Goal: Task Accomplishment & Management: Manage account settings

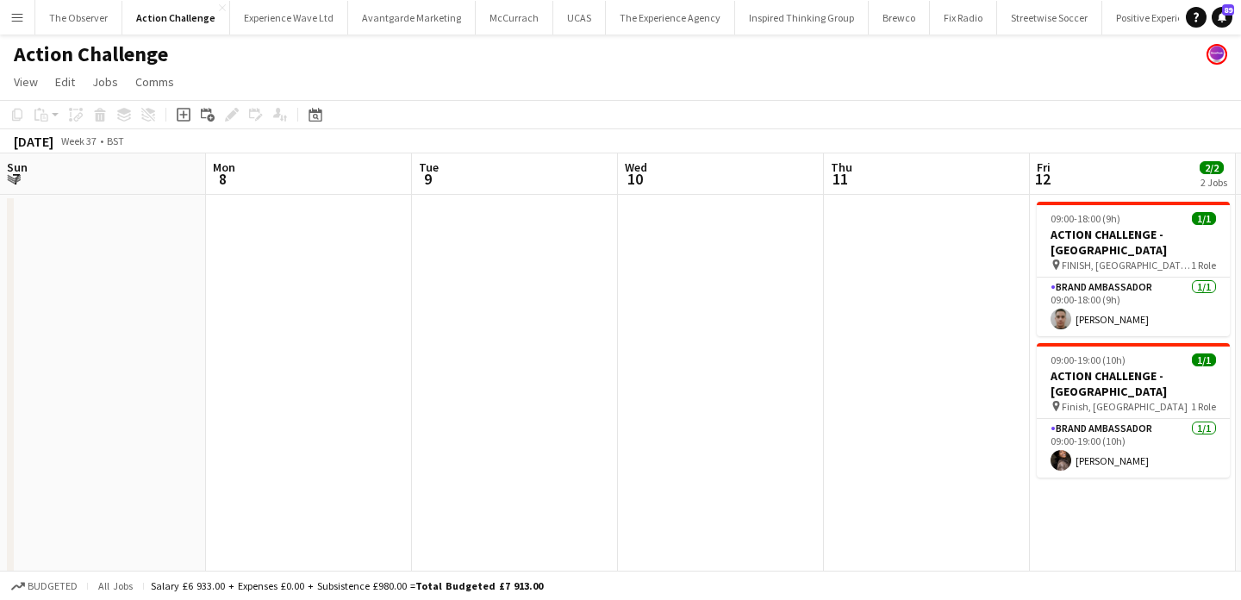
scroll to position [0, 795]
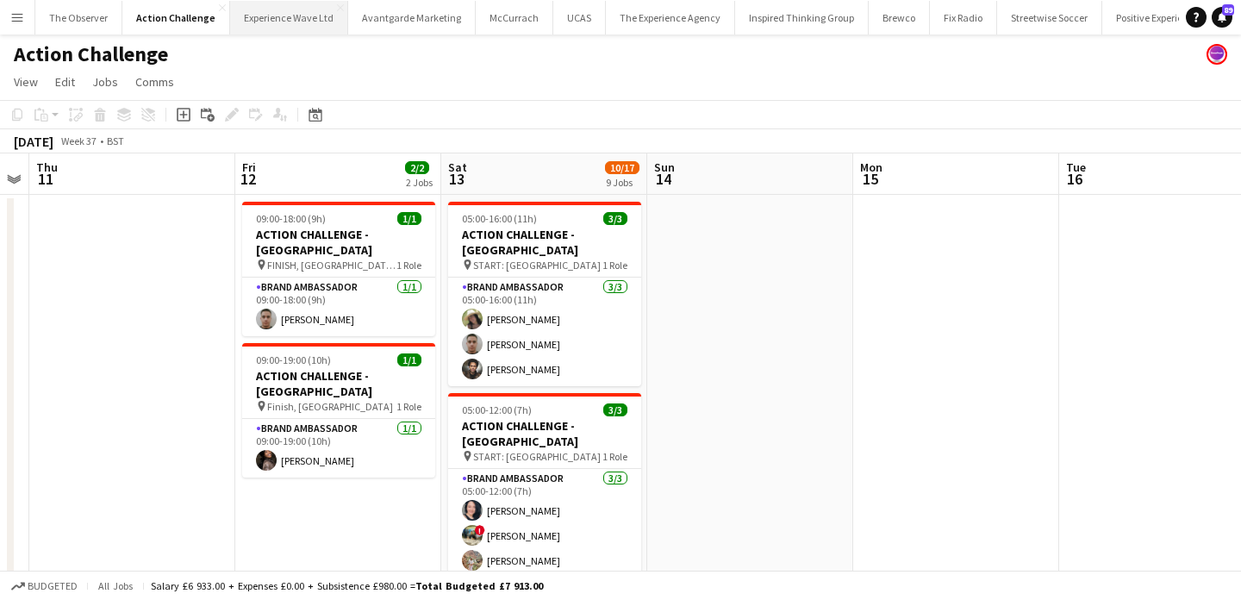
click at [276, 15] on button "Experience Wave Ltd Close" at bounding box center [289, 18] width 118 height 34
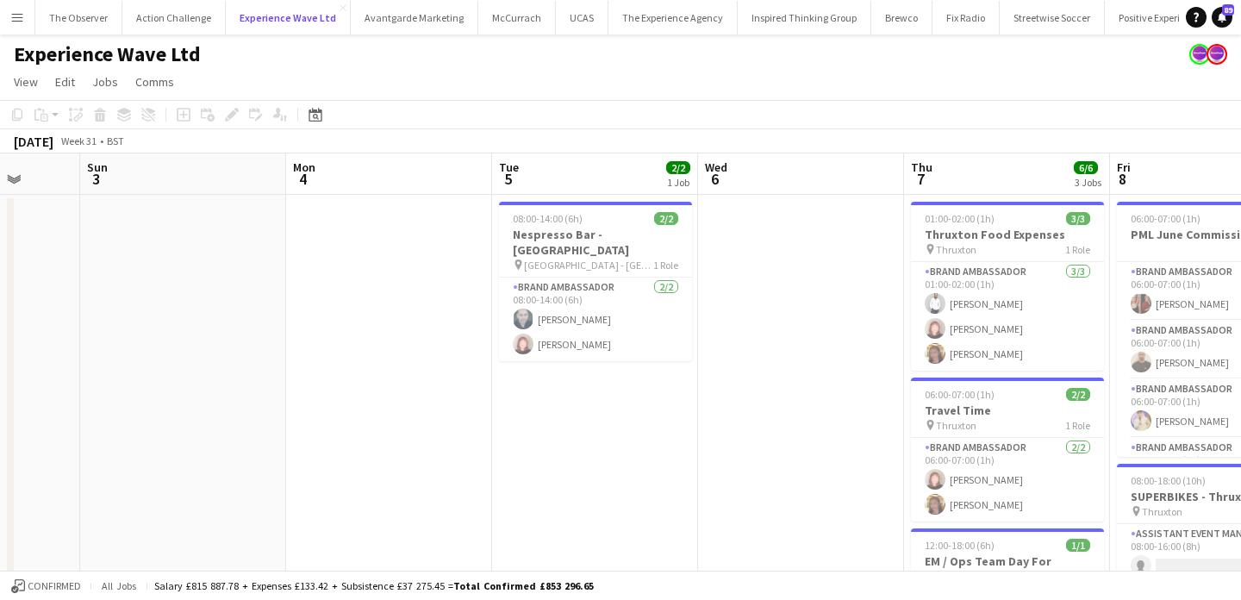
scroll to position [0, 428]
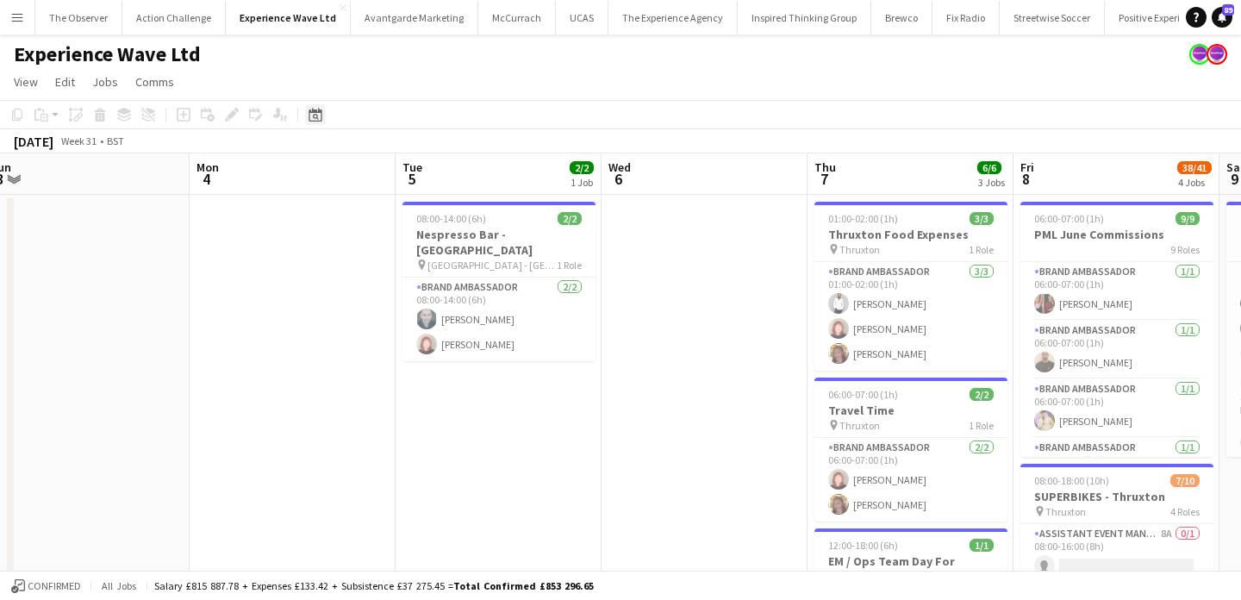
click at [313, 109] on icon "Date picker" at bounding box center [316, 115] width 14 height 14
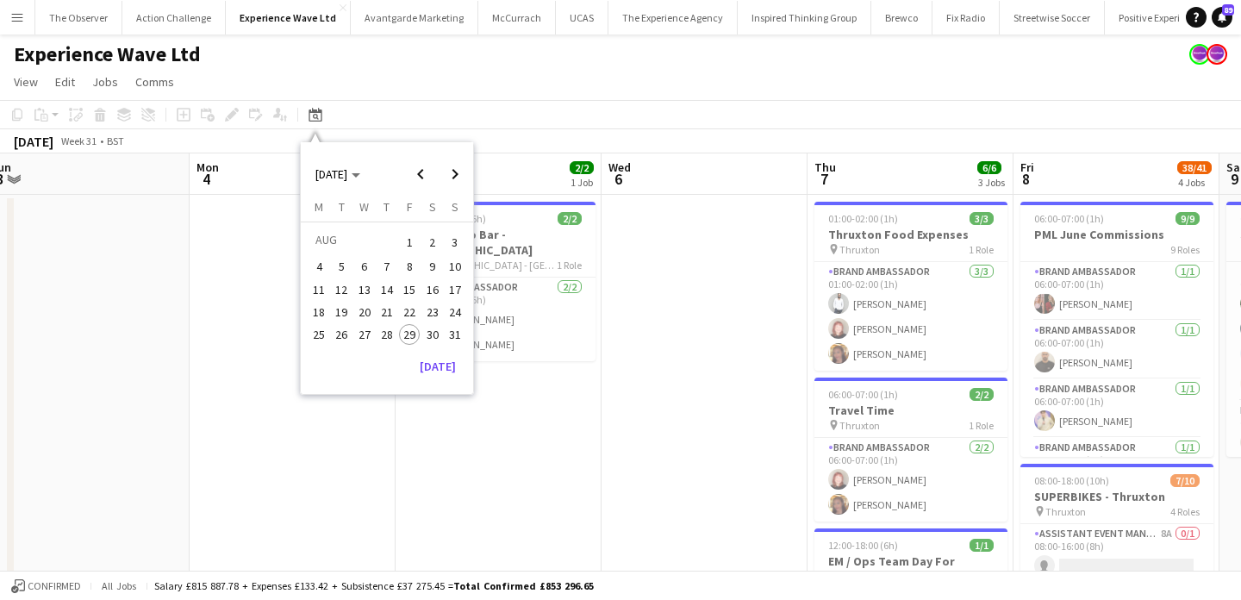
click at [396, 286] on span "14" at bounding box center [387, 289] width 21 height 21
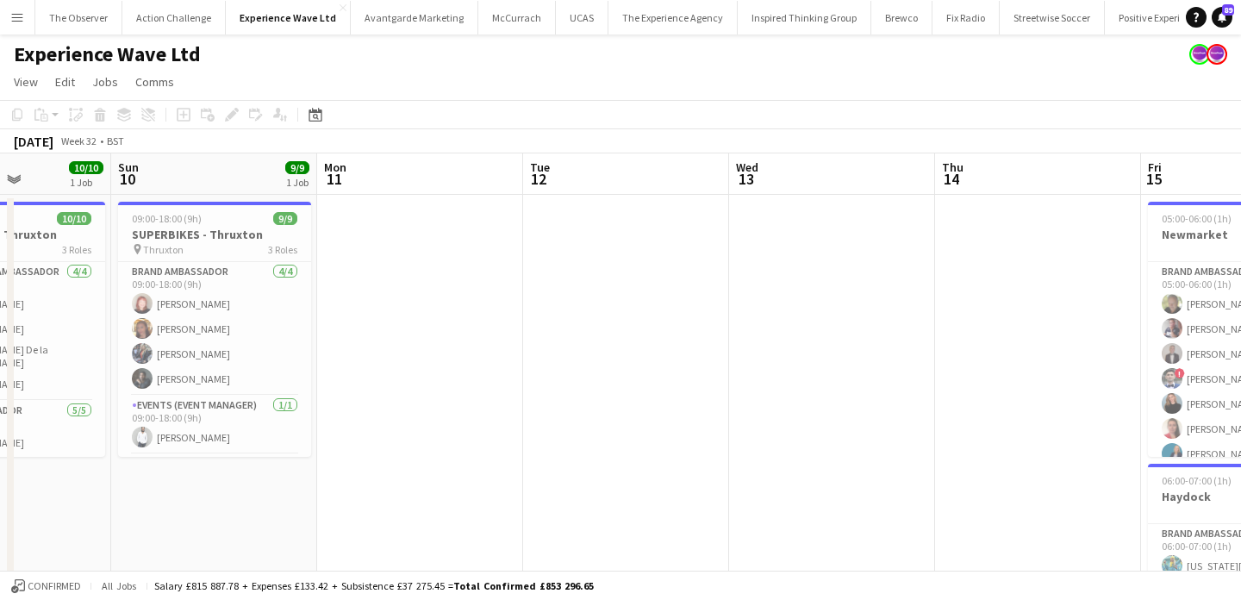
scroll to position [0, 501]
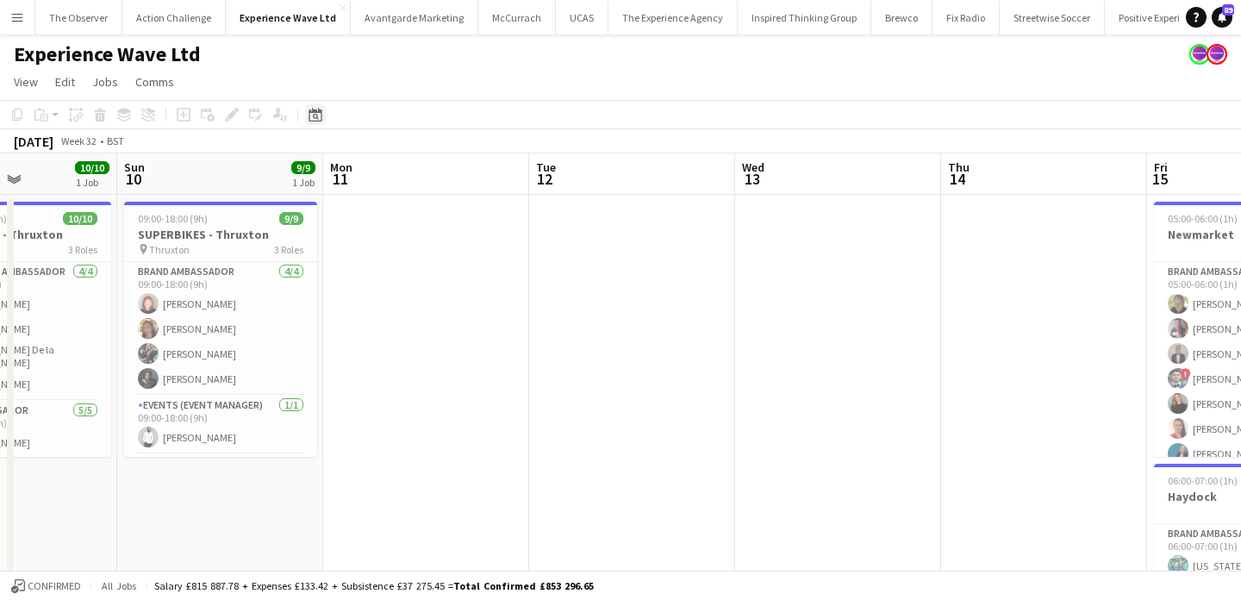
click at [315, 117] on icon "Date picker" at bounding box center [316, 115] width 14 height 14
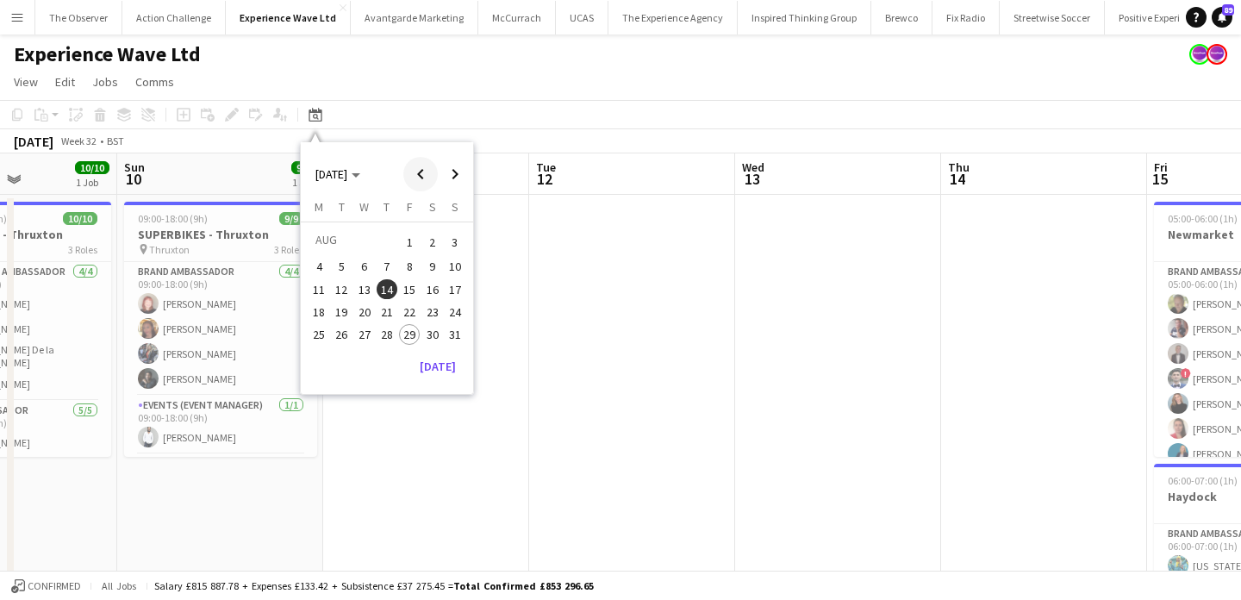
click at [418, 174] on span "Previous month" at bounding box center [420, 174] width 34 height 34
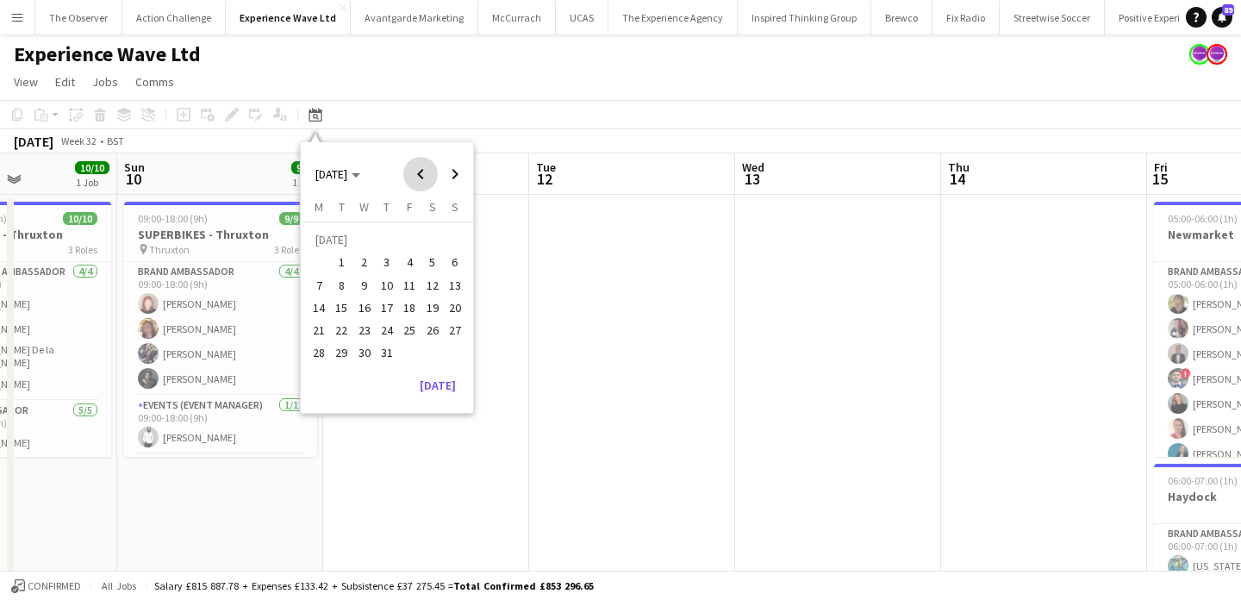
click at [418, 174] on span "Previous month" at bounding box center [420, 174] width 34 height 34
click at [428, 297] on span "14" at bounding box center [432, 289] width 21 height 21
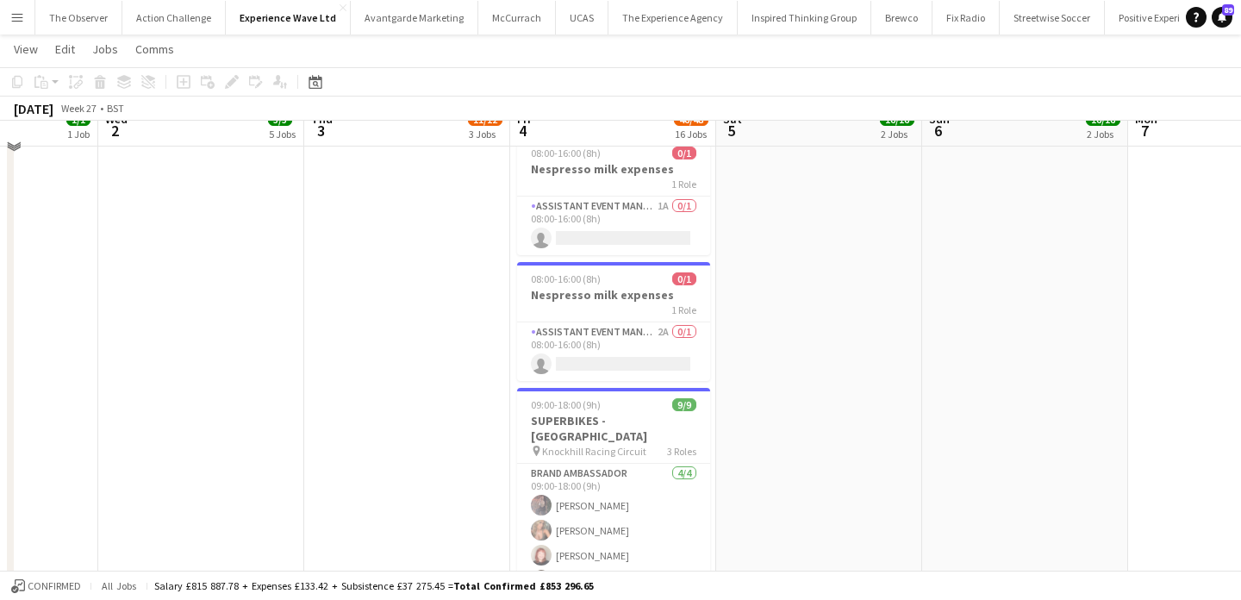
scroll to position [1947, 0]
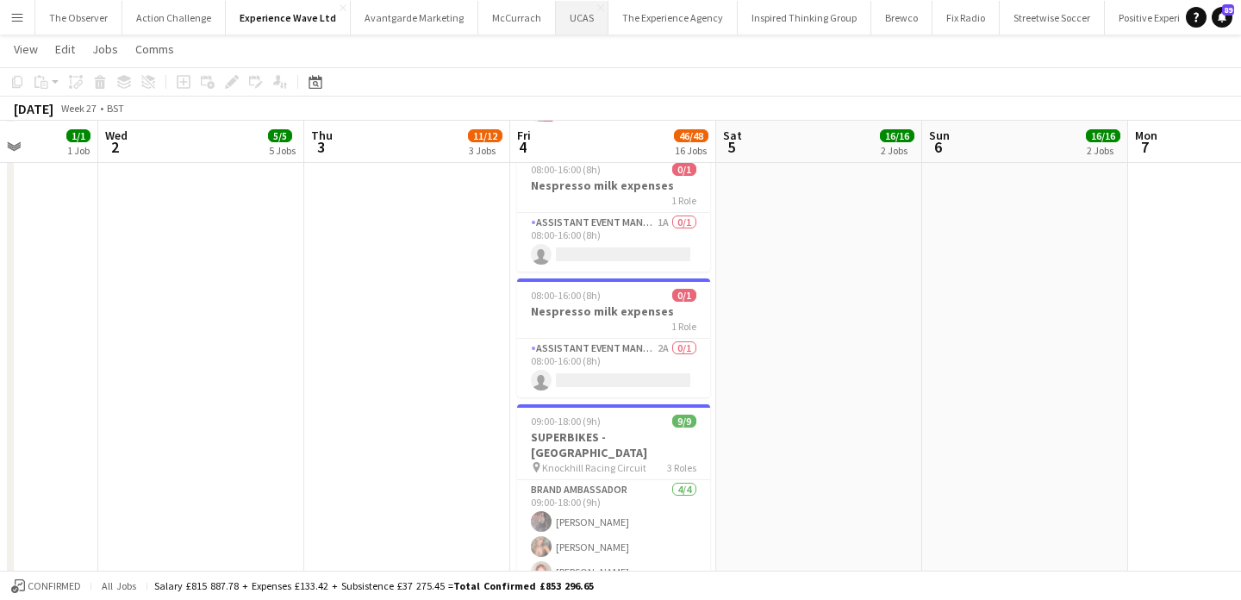
click at [571, 20] on button "UCAS Close" at bounding box center [582, 18] width 53 height 34
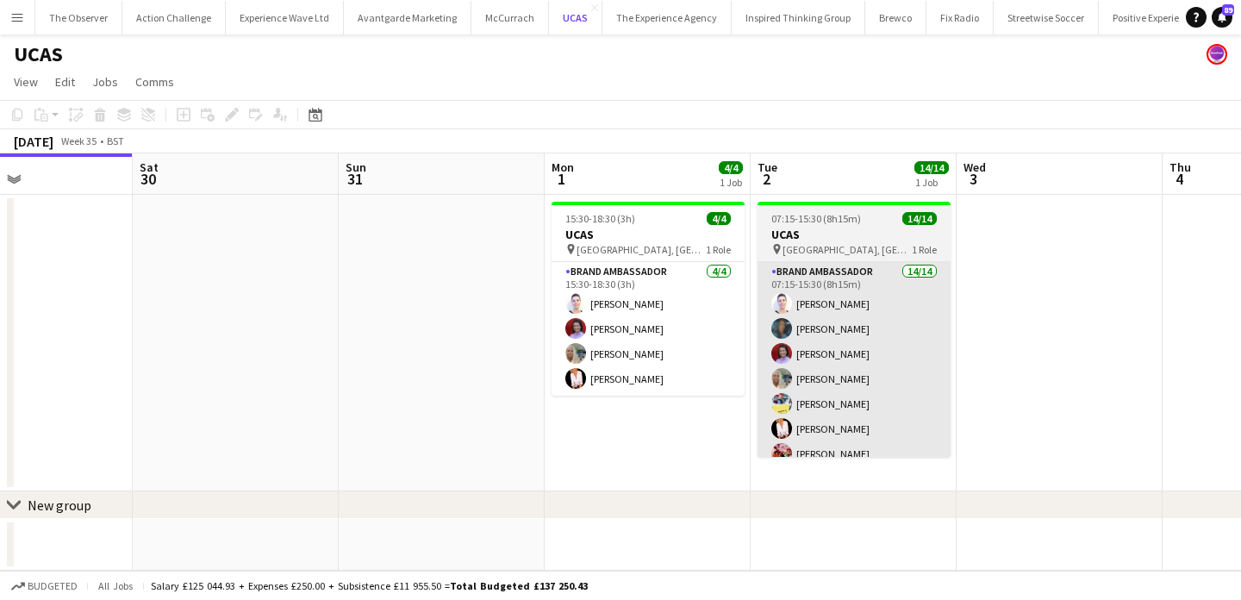
scroll to position [0, 735]
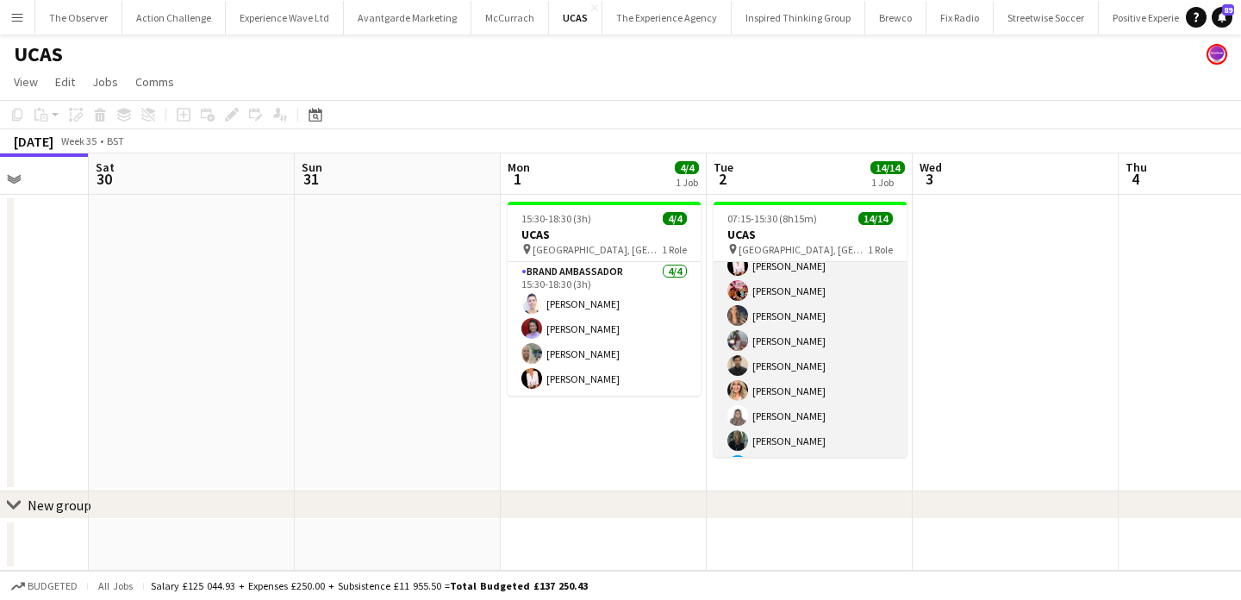
click at [779, 394] on app-card-role "Brand Ambassador 14/14 07:15-15:30 (8h15m) Cleo Gifford Mehreen Parvez Rachel A…" at bounding box center [810, 291] width 193 height 384
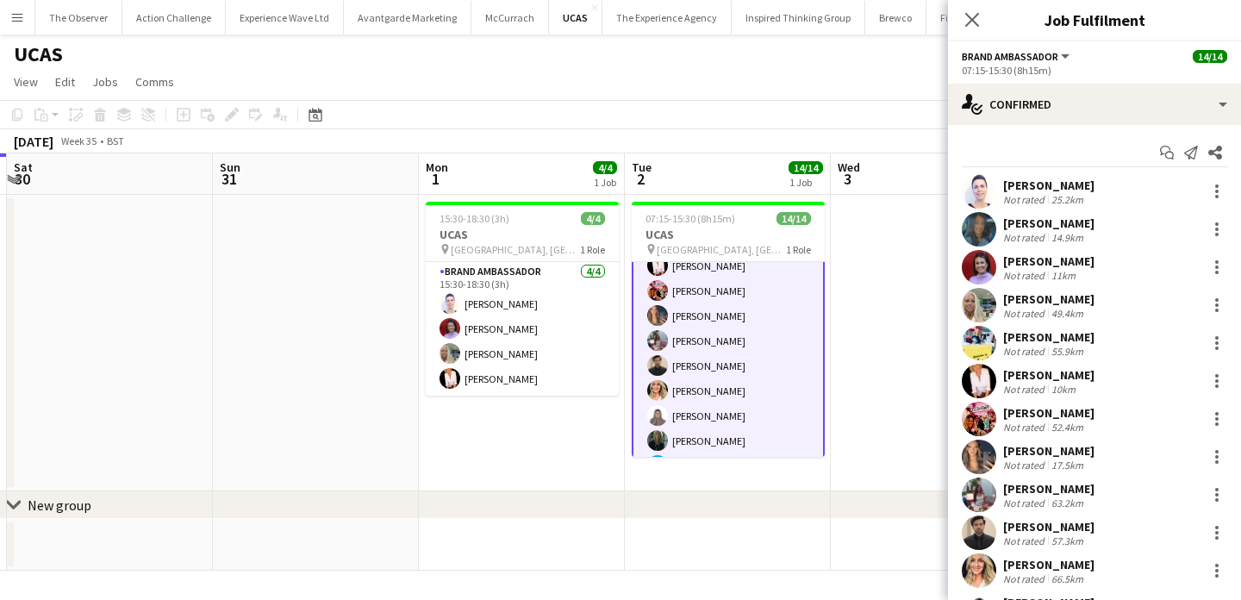
scroll to position [192, 0]
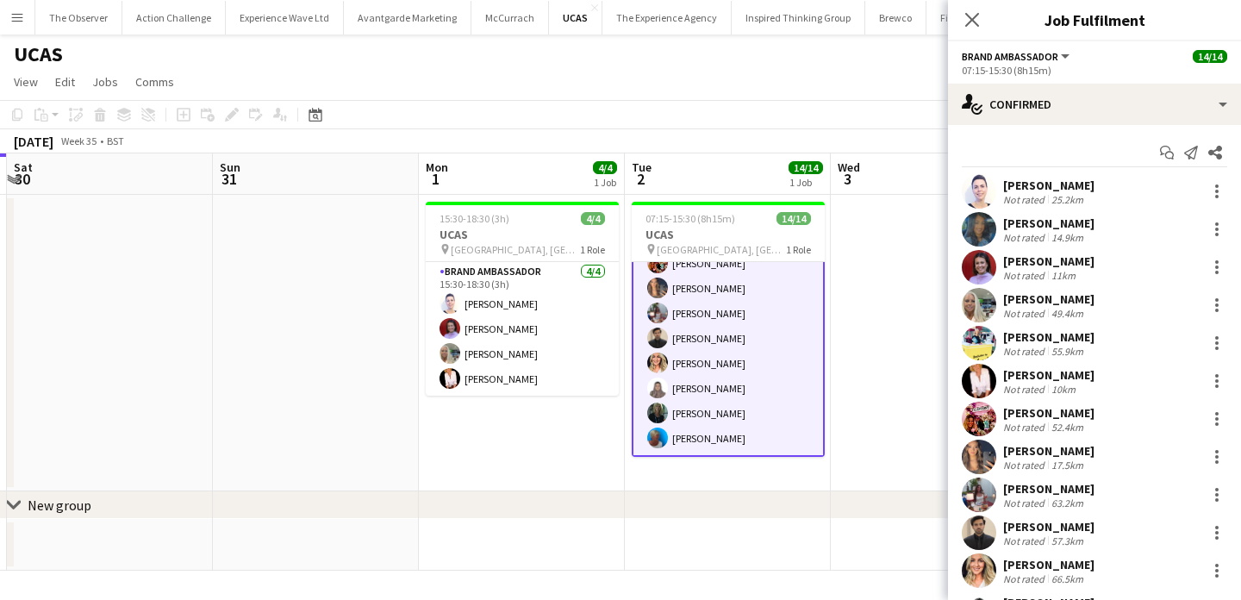
click at [752, 363] on app-card-role "Brand Ambassador 14/14 07:15-15:30 (8h15m) Cleo Gifford Mehreen Parvez Rachel A…" at bounding box center [728, 263] width 193 height 387
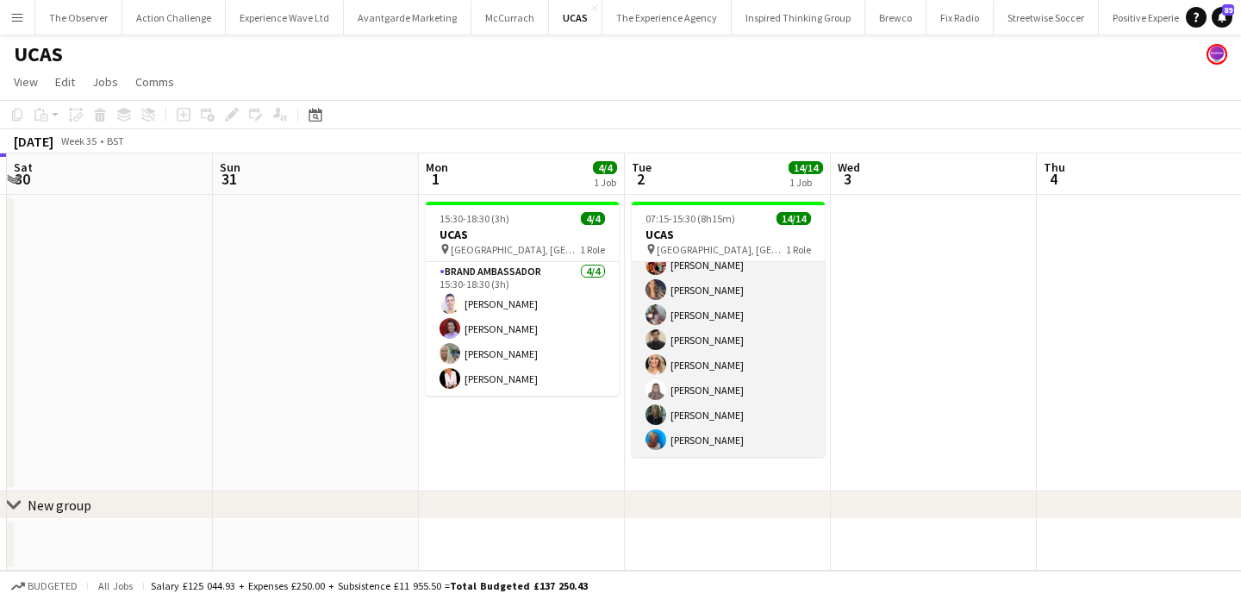
click at [752, 363] on app-card-role "Brand Ambassador 14/14 07:15-15:30 (8h15m) Cleo Gifford Mehreen Parvez Rachel A…" at bounding box center [728, 265] width 193 height 384
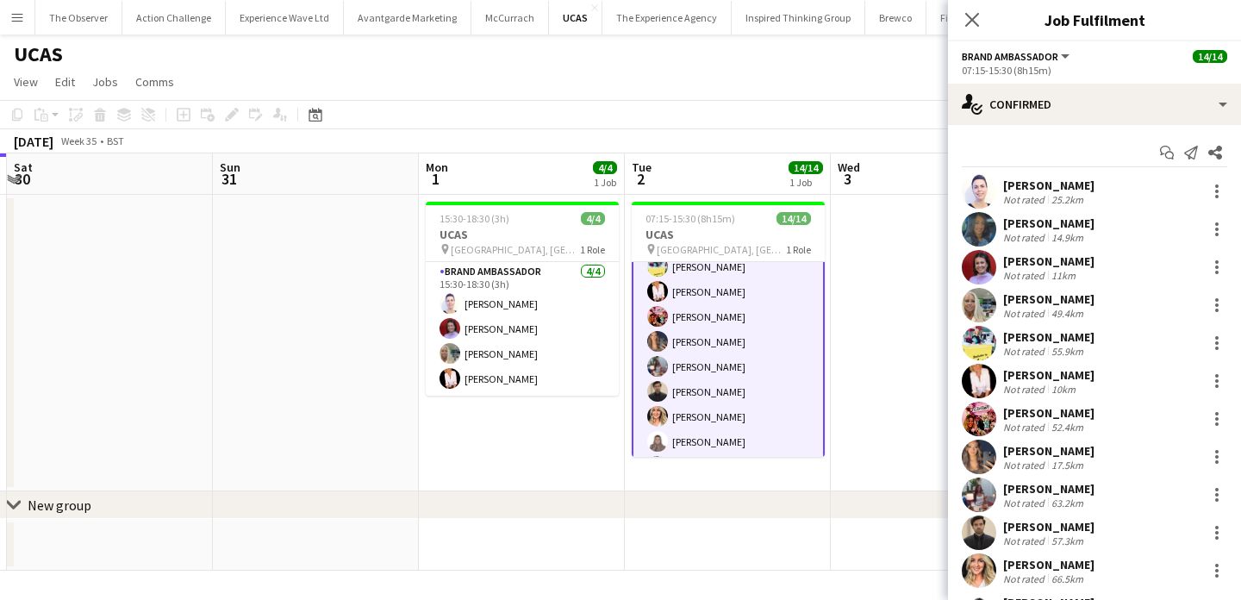
scroll to position [0, 0]
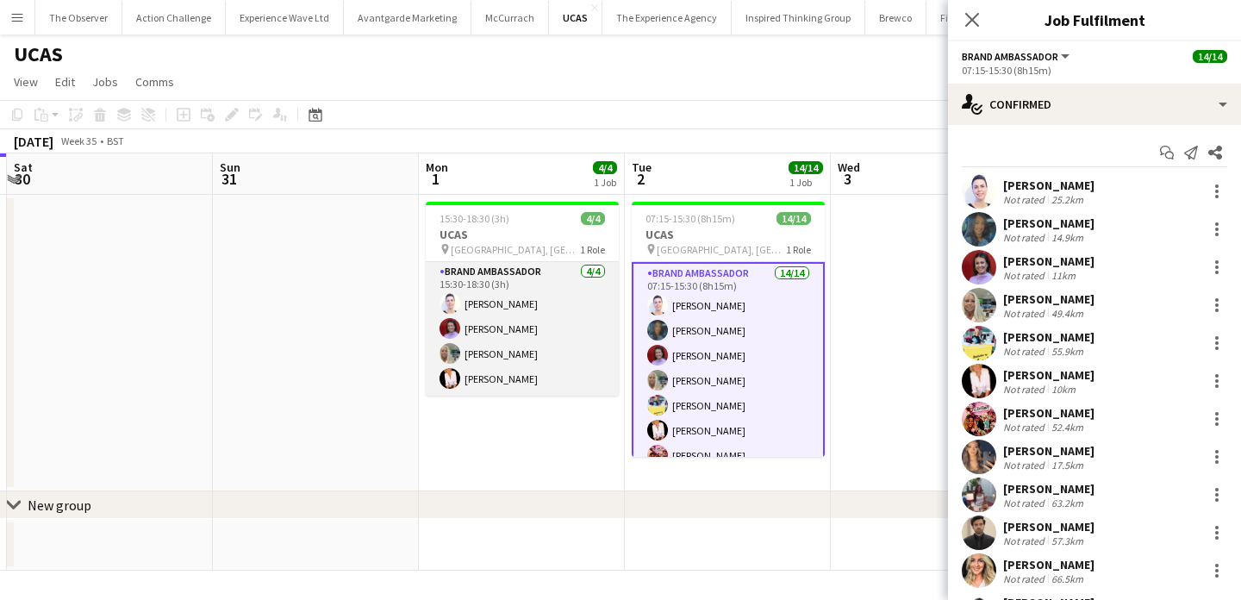
click at [590, 341] on app-card-role "Brand Ambassador 4/4 15:30-18:30 (3h) Cleo Gifford Rachel Adshead-Grant Sharonn…" at bounding box center [522, 329] width 193 height 134
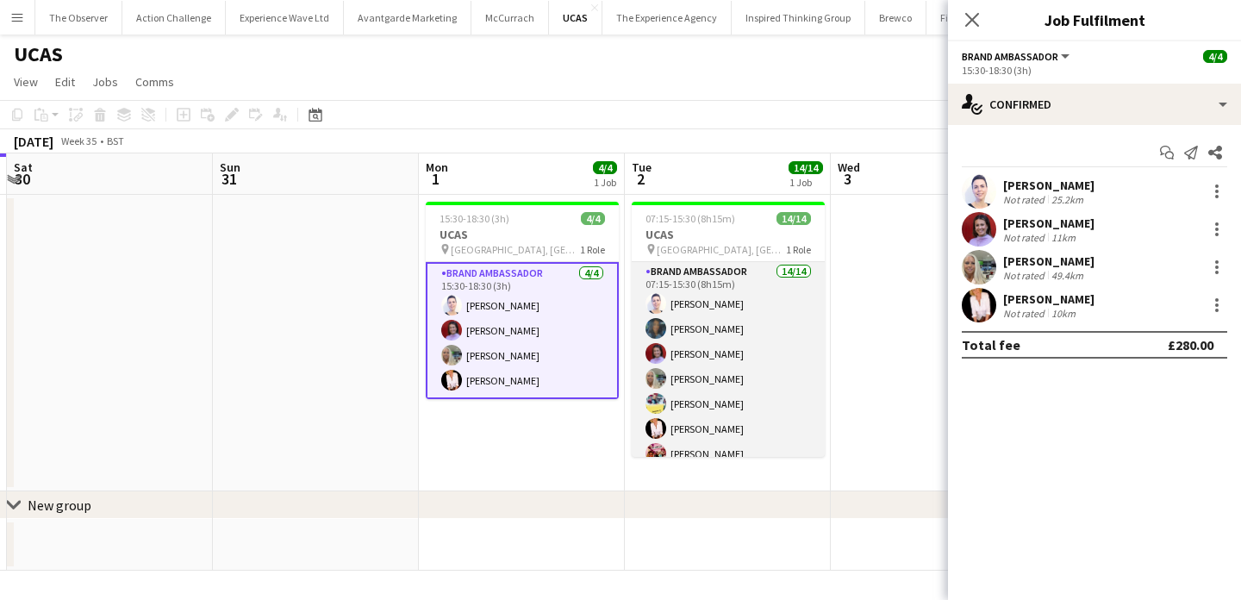
click at [752, 372] on app-card-role "Brand Ambassador 14/14 07:15-15:30 (8h15m) Cleo Gifford Mehreen Parvez Rachel A…" at bounding box center [728, 454] width 193 height 384
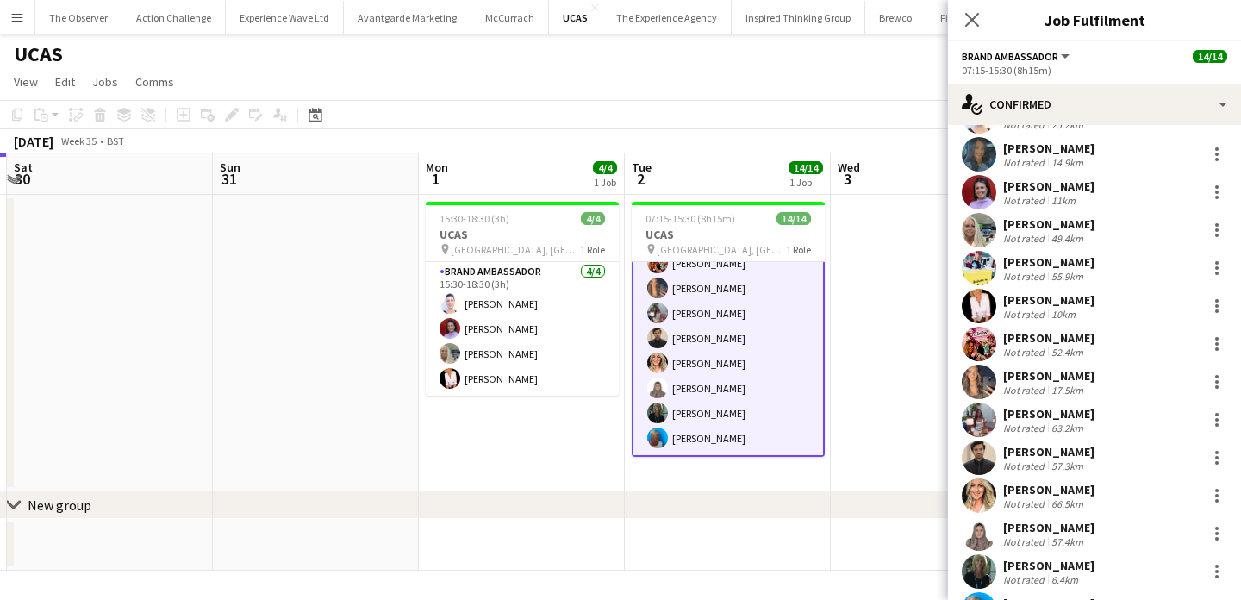
scroll to position [152, 0]
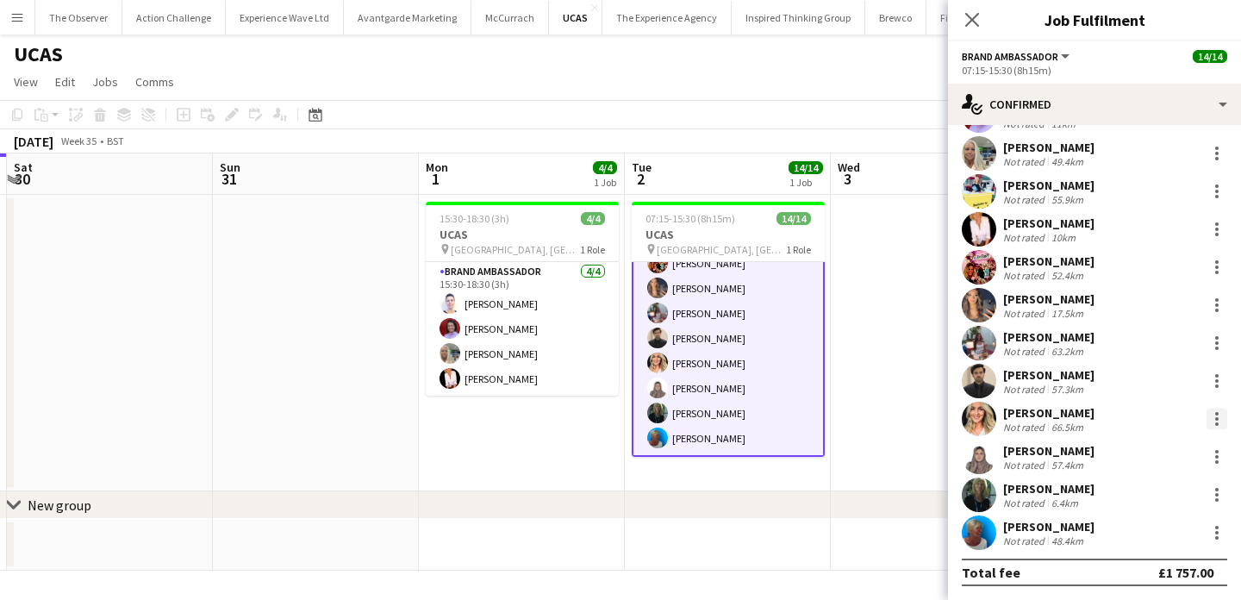
click at [1218, 428] on div at bounding box center [1217, 419] width 21 height 21
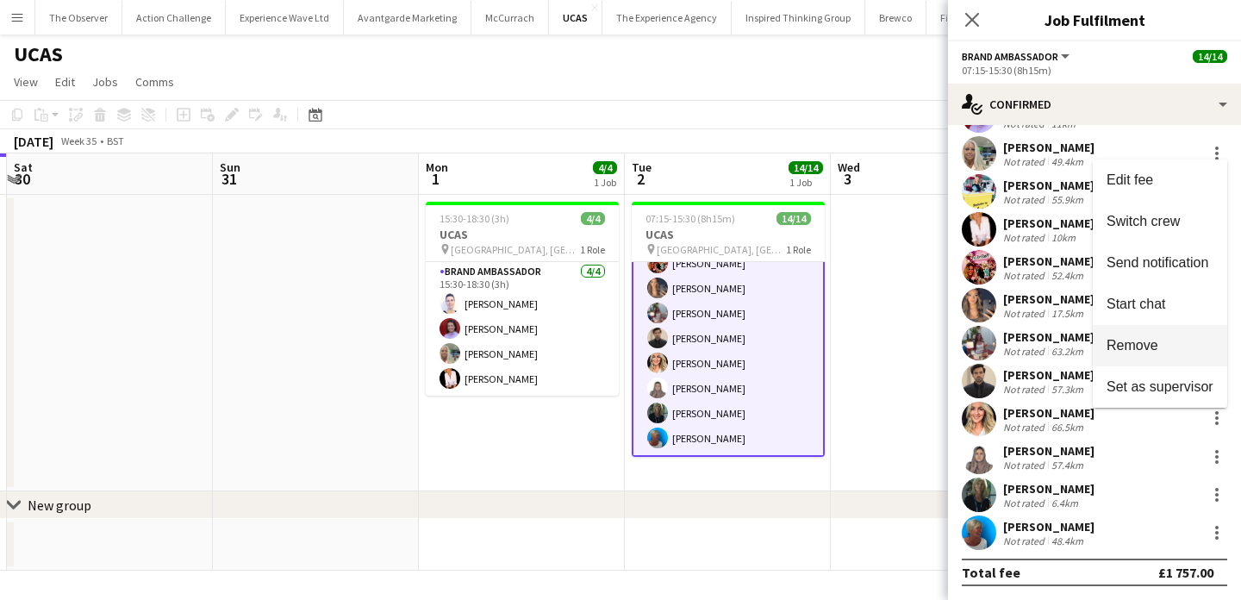
click at [1155, 346] on span "Remove" at bounding box center [1133, 345] width 52 height 15
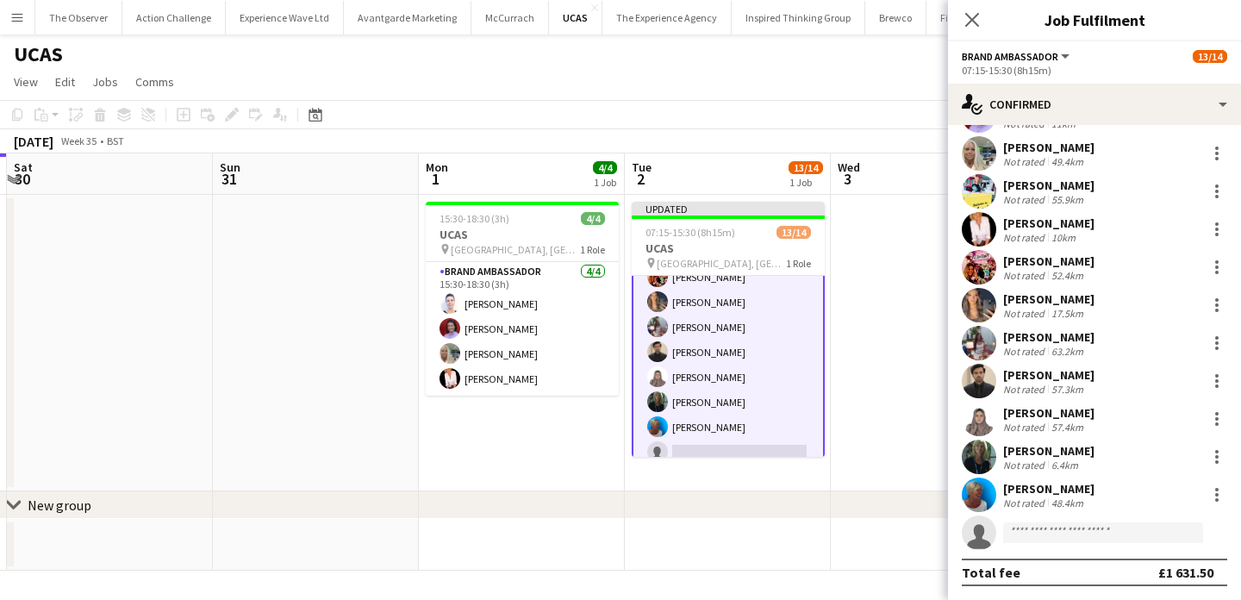
click at [900, 416] on app-date-cell at bounding box center [934, 343] width 206 height 297
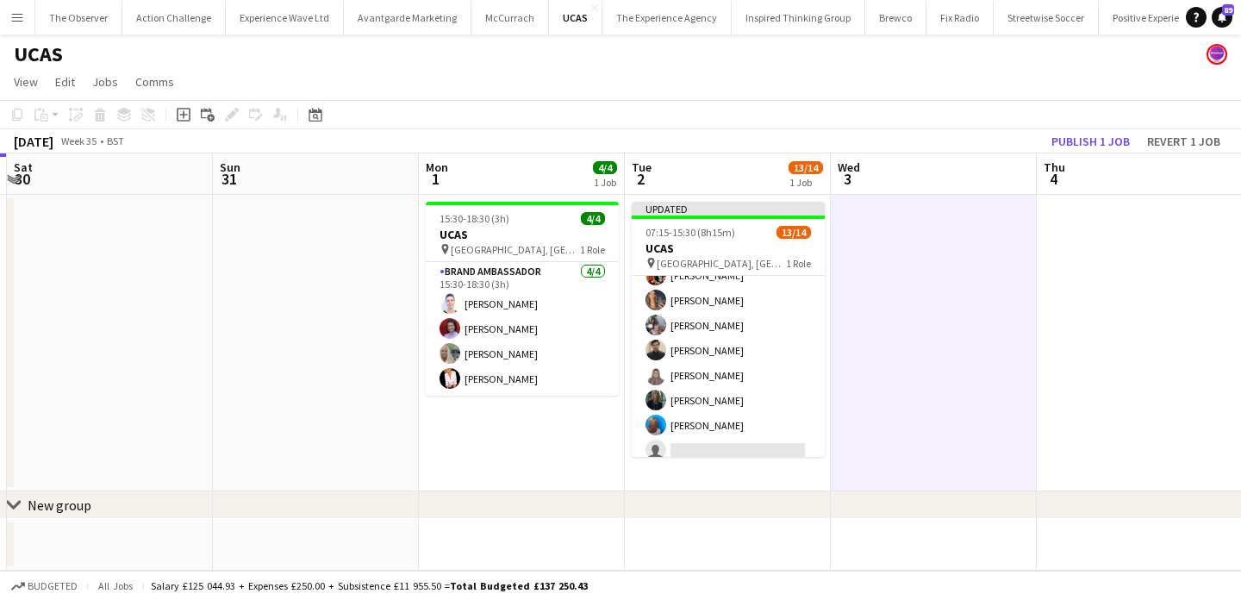
scroll to position [190, 0]
click at [1076, 131] on button "Publish 1 job" at bounding box center [1091, 141] width 92 height 22
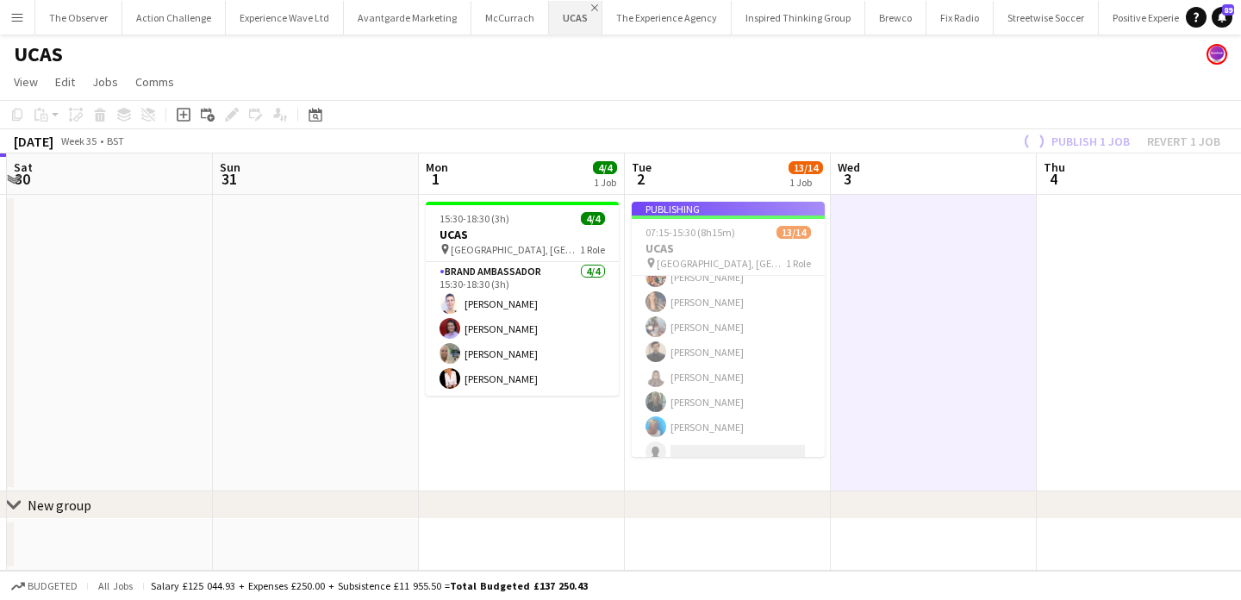
scroll to position [189, 0]
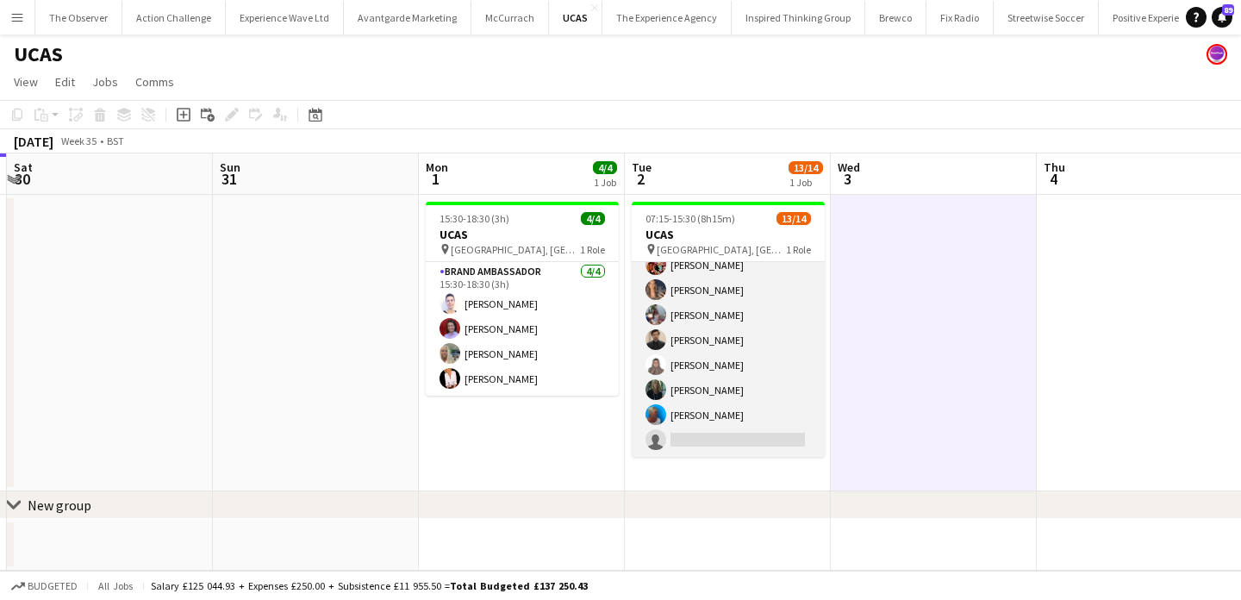
click at [670, 430] on app-card-role "Brand Ambassador 2A 13/14 07:15-15:30 (8h15m) Cleo Gifford Mehreen Parvez Rache…" at bounding box center [728, 265] width 193 height 384
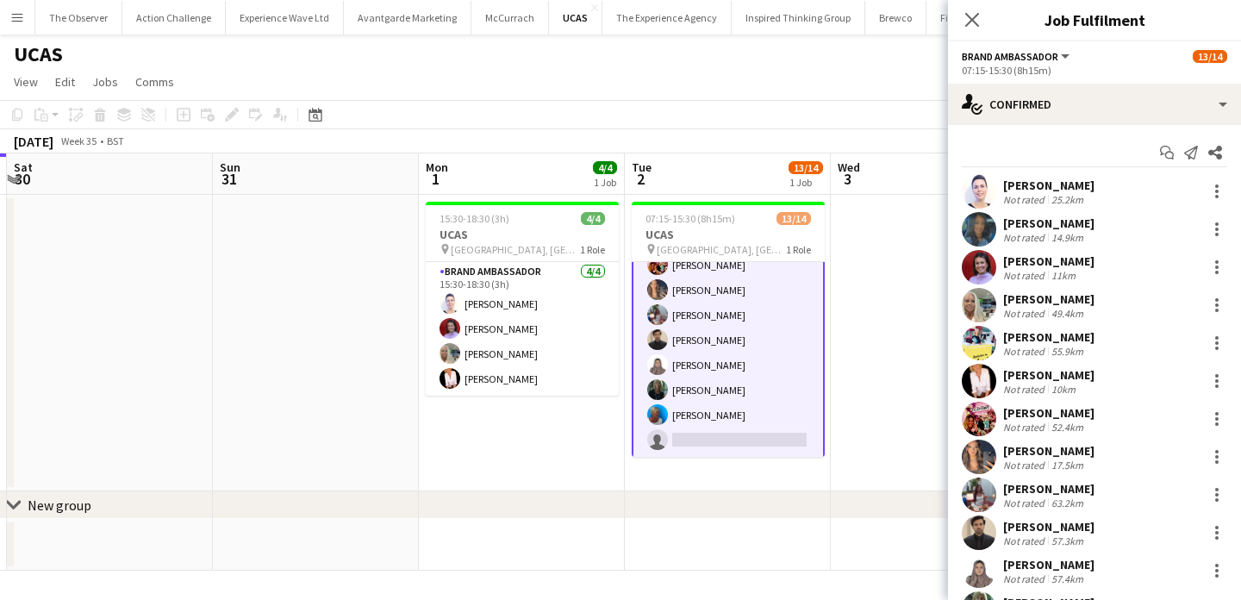
scroll to position [152, 0]
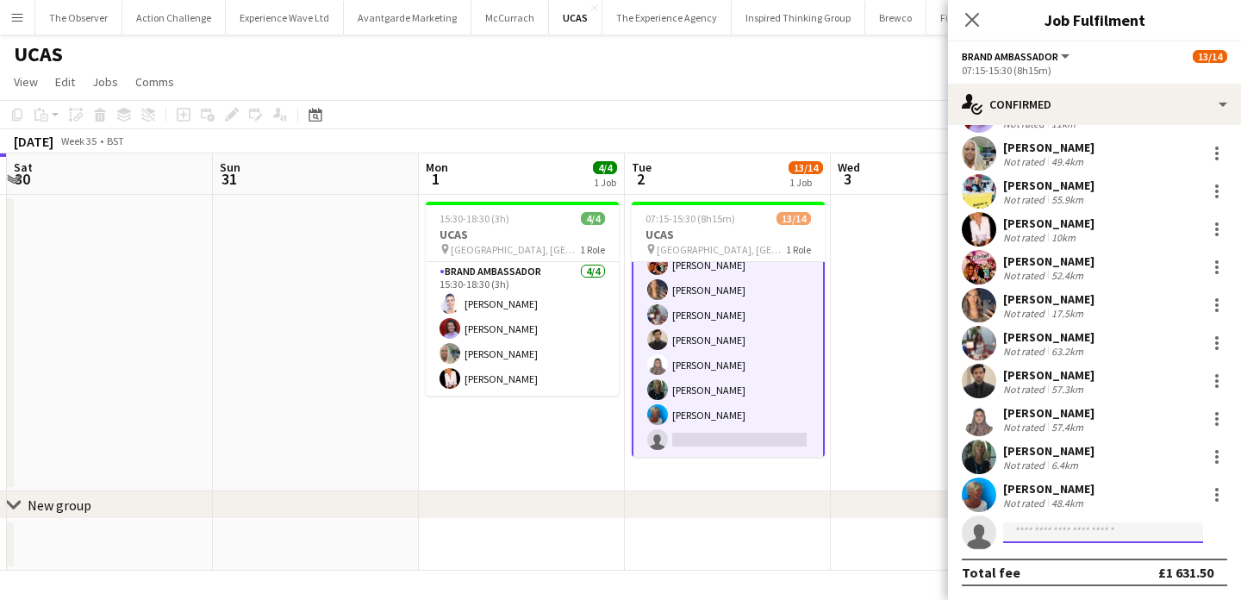
click at [1081, 541] on input at bounding box center [1103, 532] width 200 height 21
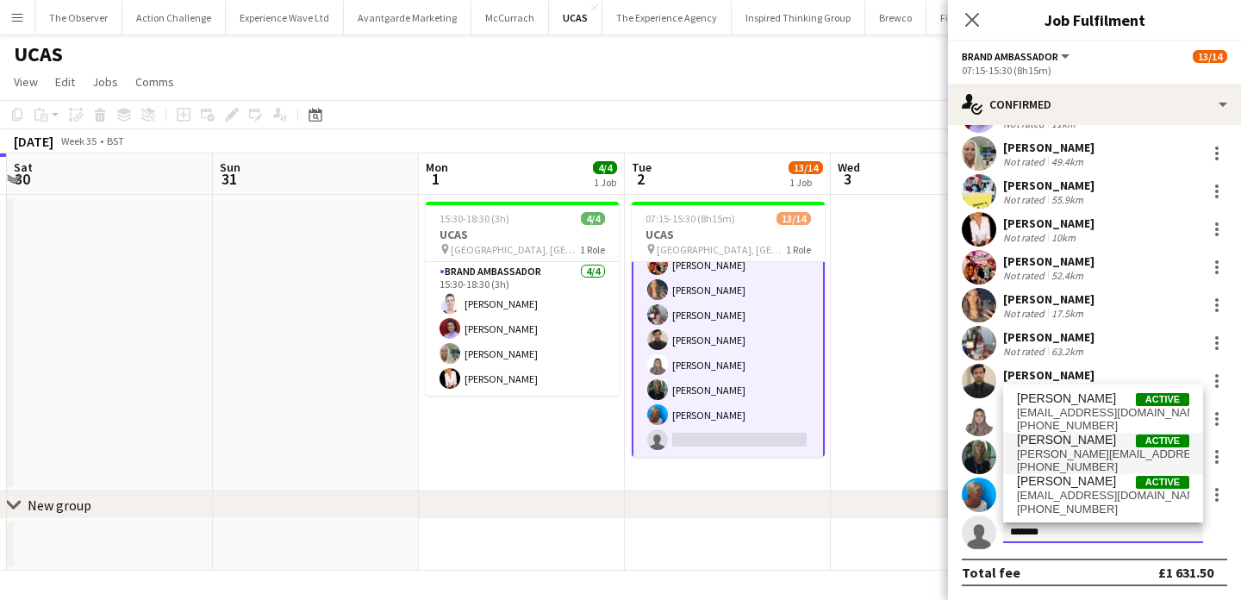
type input "*******"
click at [1099, 451] on span "[PERSON_NAME][EMAIL_ADDRESS][DOMAIN_NAME]" at bounding box center [1103, 454] width 172 height 14
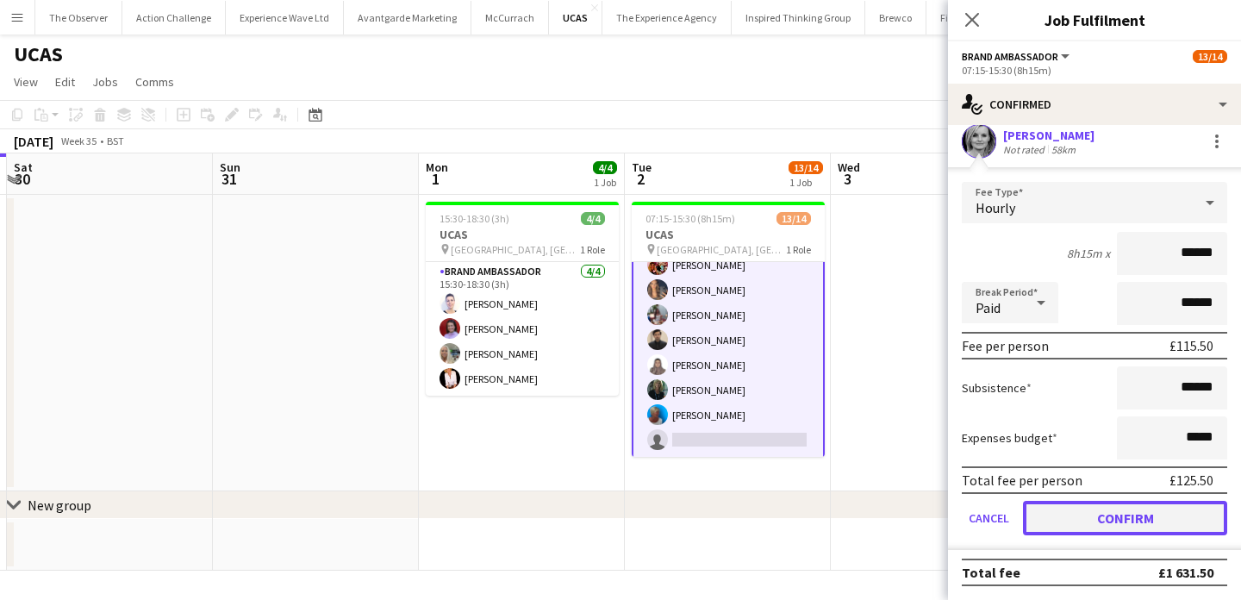
click at [1115, 517] on button "Confirm" at bounding box center [1125, 518] width 204 height 34
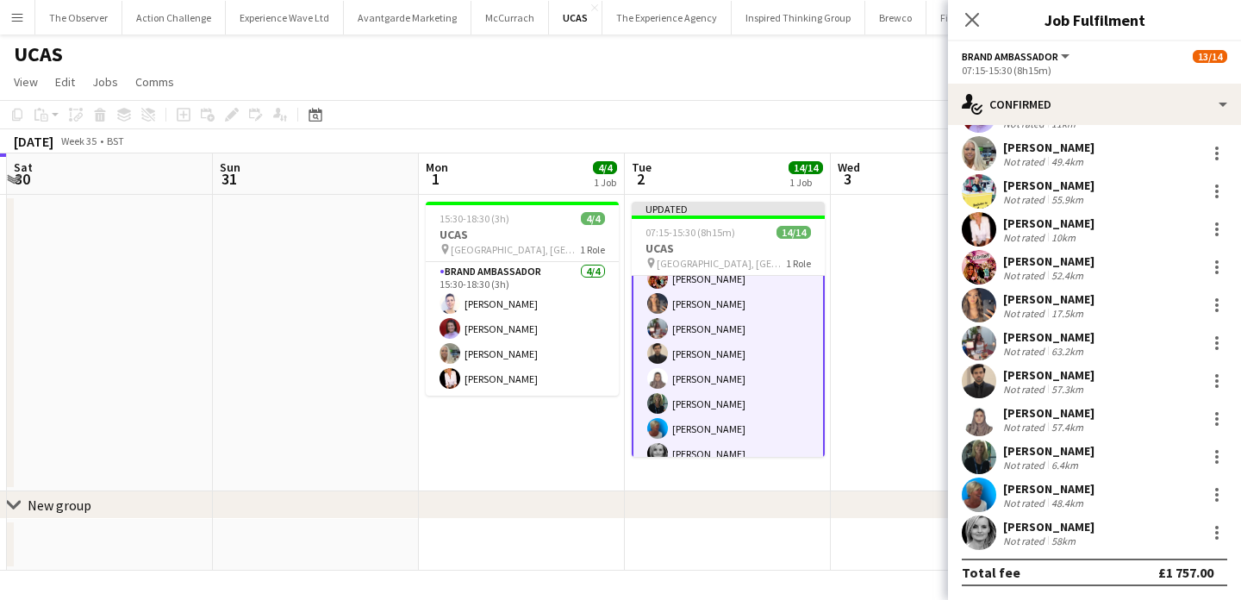
click at [896, 402] on app-date-cell at bounding box center [934, 343] width 206 height 297
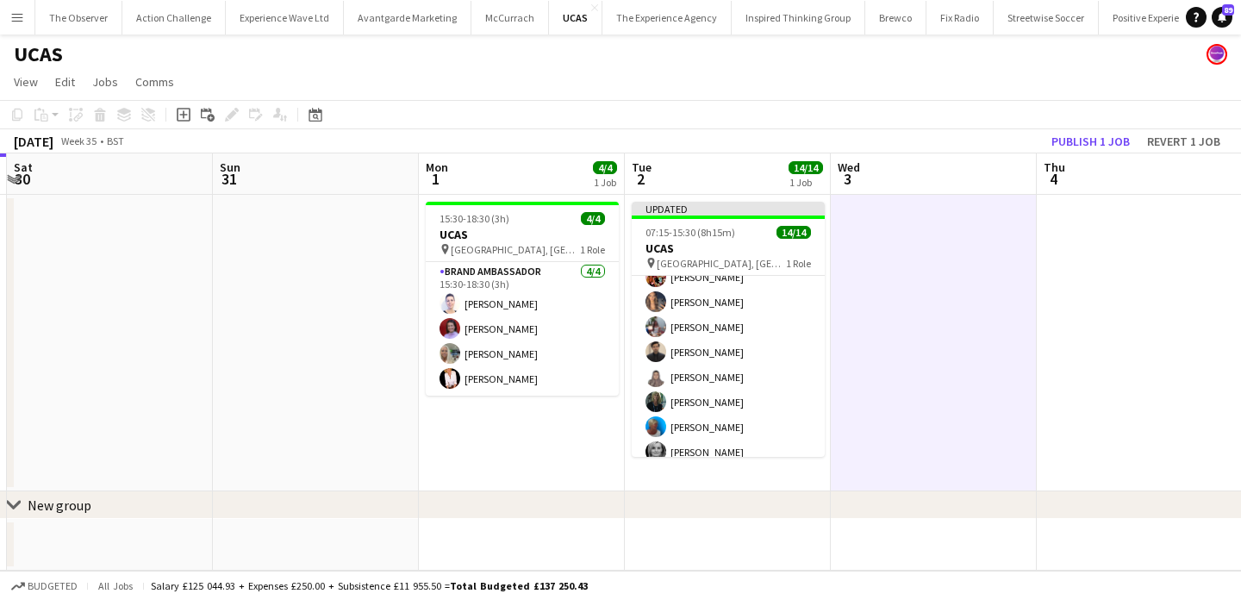
scroll to position [189, 0]
click at [1118, 138] on button "Publish 1 job" at bounding box center [1091, 141] width 92 height 22
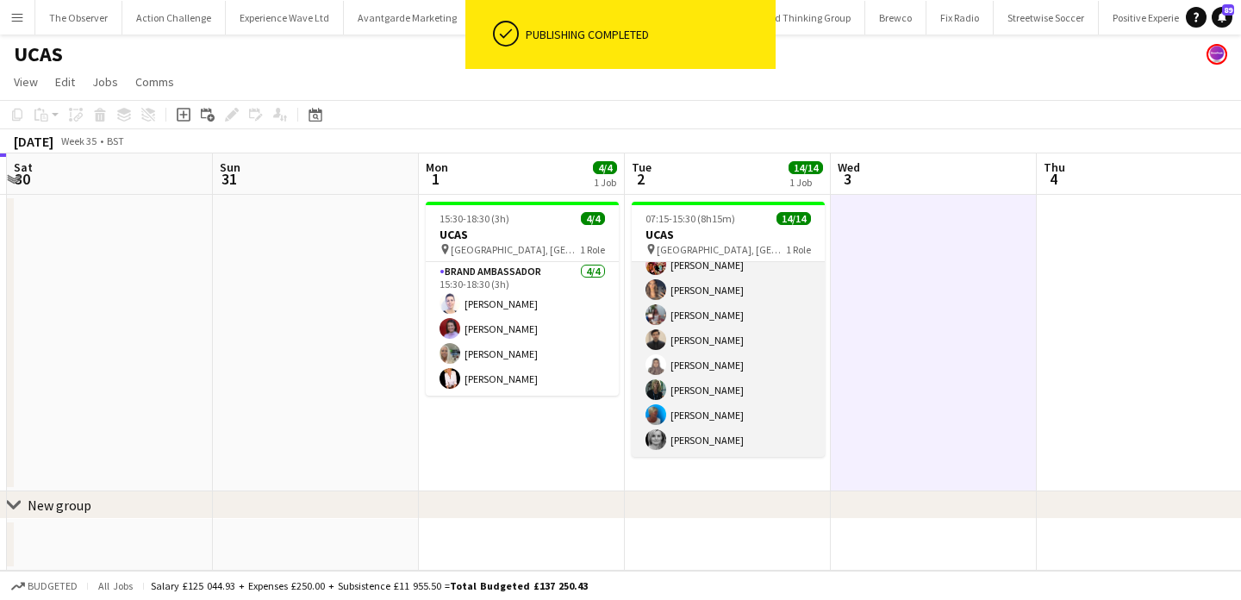
click at [791, 391] on app-card-role "Brand Ambassador 14/14 07:15-15:30 (8h15m) Cleo Gifford Mehreen Parvez Rachel A…" at bounding box center [728, 265] width 193 height 384
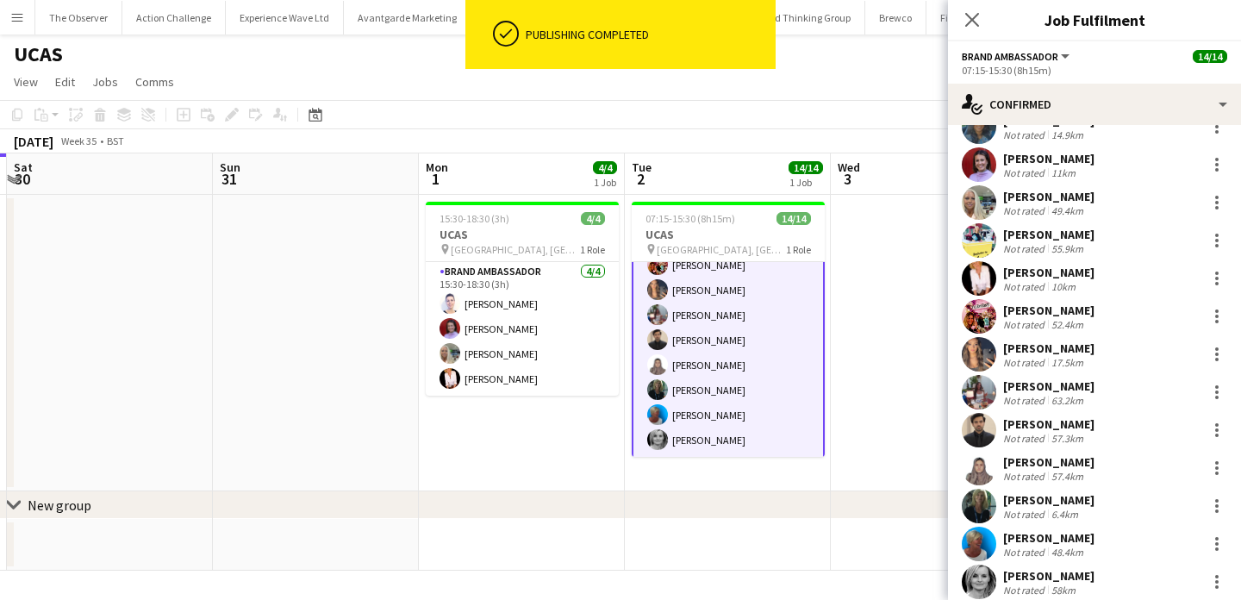
scroll to position [146, 0]
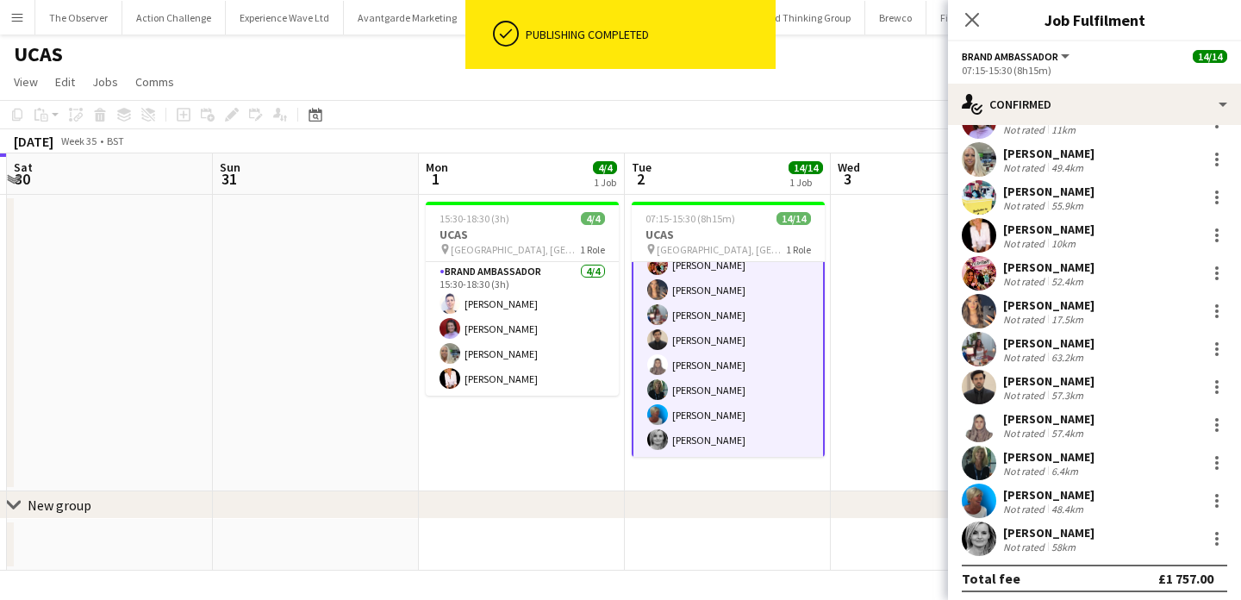
click at [1022, 529] on div "Lindsey mcnab" at bounding box center [1048, 533] width 91 height 16
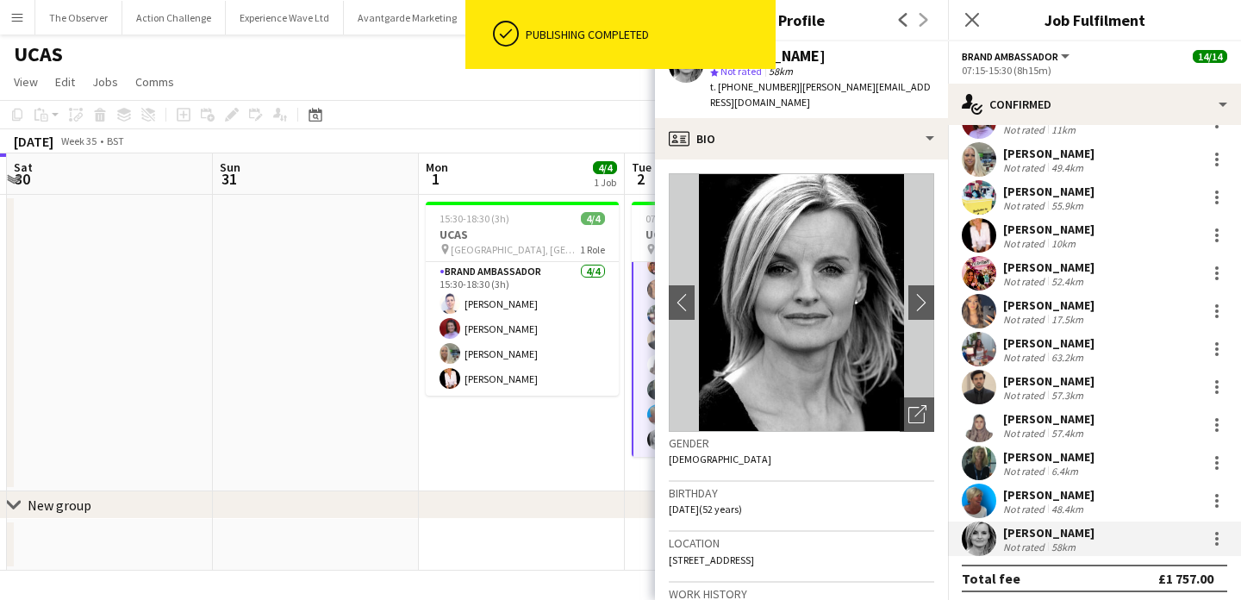
click at [762, 84] on span "t. +4407890132486" at bounding box center [755, 86] width 90 height 13
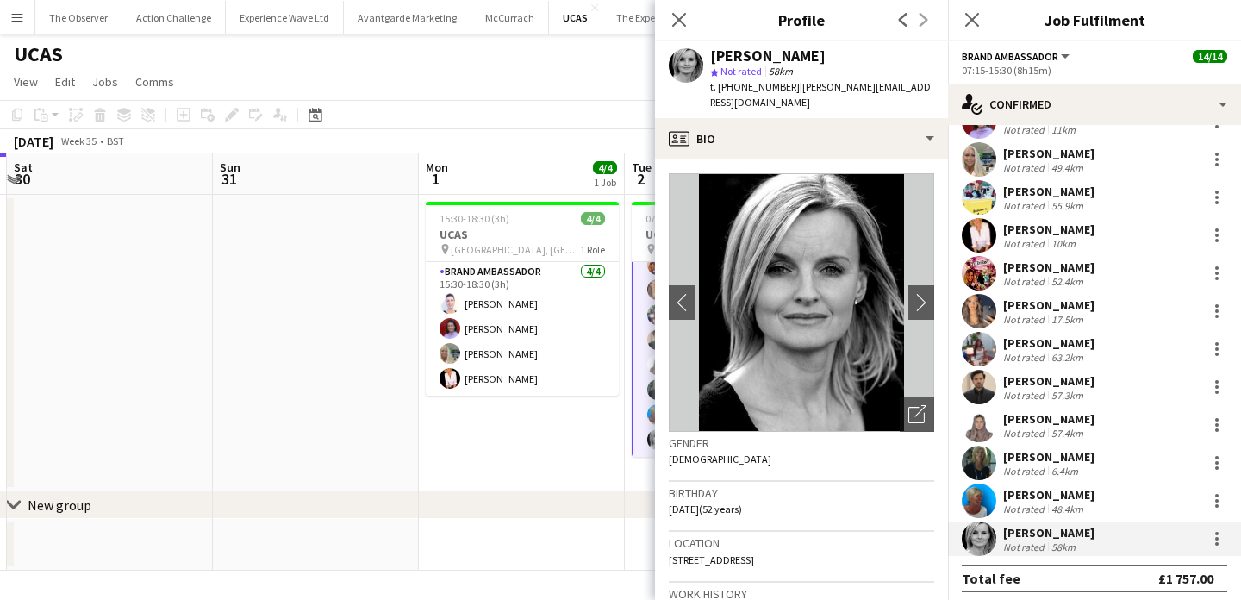
drag, startPoint x: 762, startPoint y: 84, endPoint x: 721, endPoint y: 90, distance: 41.8
click at [721, 88] on span "t. +4407890132486" at bounding box center [755, 86] width 90 height 13
copy span "+4407890132486"
click at [790, 58] on div "Lindsey mcnab" at bounding box center [767, 56] width 115 height 16
drag, startPoint x: 790, startPoint y: 58, endPoint x: 740, endPoint y: 58, distance: 50.0
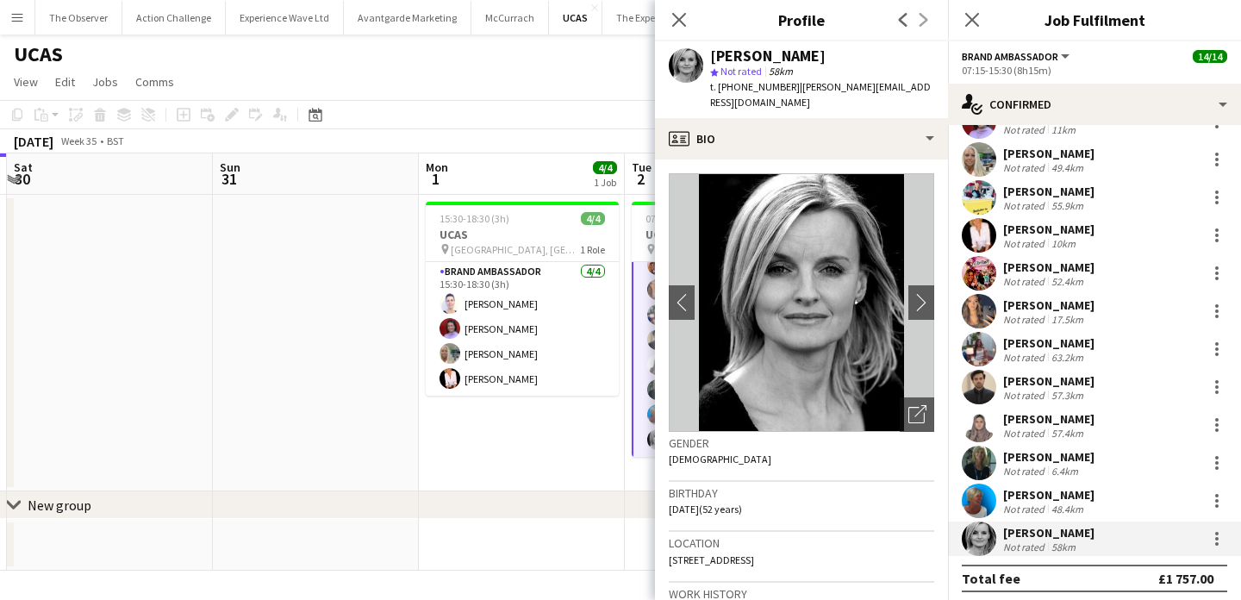
click at [740, 58] on div "Lindsey mcnab" at bounding box center [767, 56] width 115 height 16
copy div "Lindsey mcnab"
click at [778, 90] on span "t. +4407890132486" at bounding box center [755, 86] width 90 height 13
click at [806, 88] on span "| lindsey_mcnab@hotmail.com" at bounding box center [820, 94] width 221 height 28
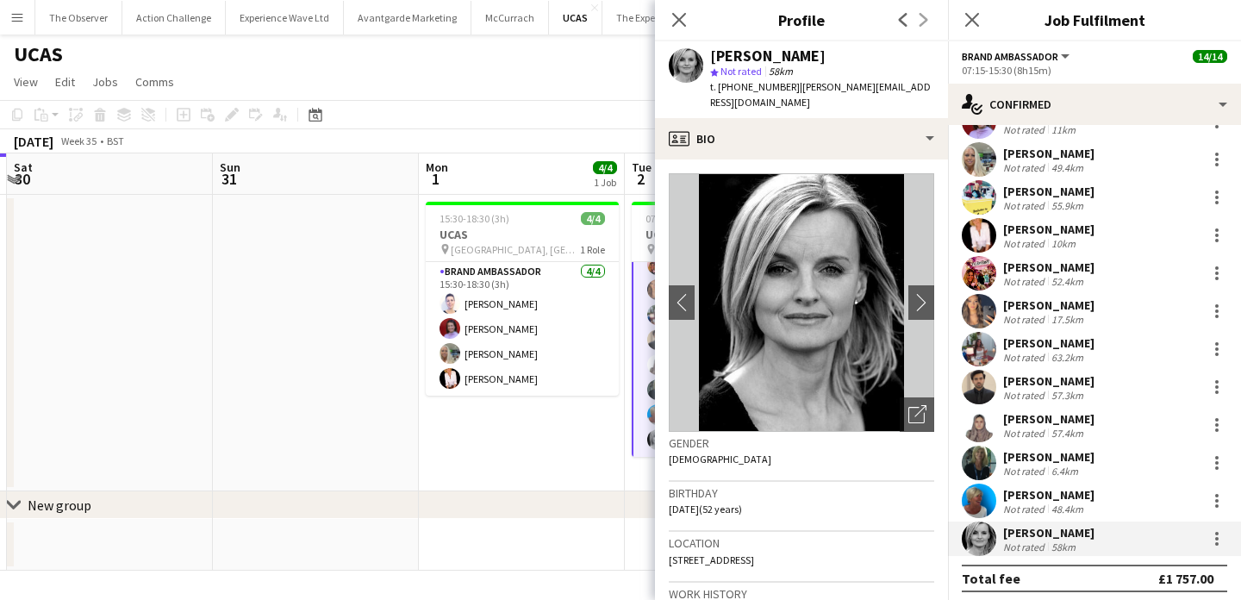
click at [775, 88] on span "t. +4407890132486" at bounding box center [755, 86] width 90 height 13
drag, startPoint x: 775, startPoint y: 88, endPoint x: 720, endPoint y: 88, distance: 55.2
click at [719, 88] on span "t. +4407890132486" at bounding box center [755, 86] width 90 height 13
copy span "+4407890132486"
click at [289, 16] on button "Experience Wave Ltd Close" at bounding box center [285, 18] width 118 height 34
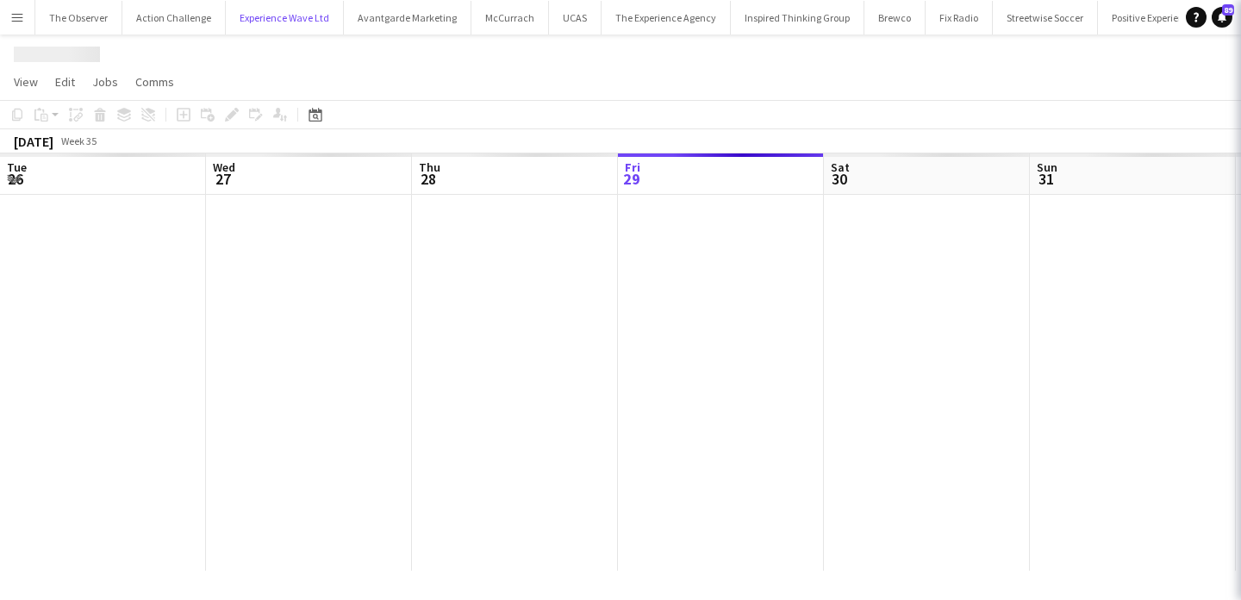
scroll to position [0, 412]
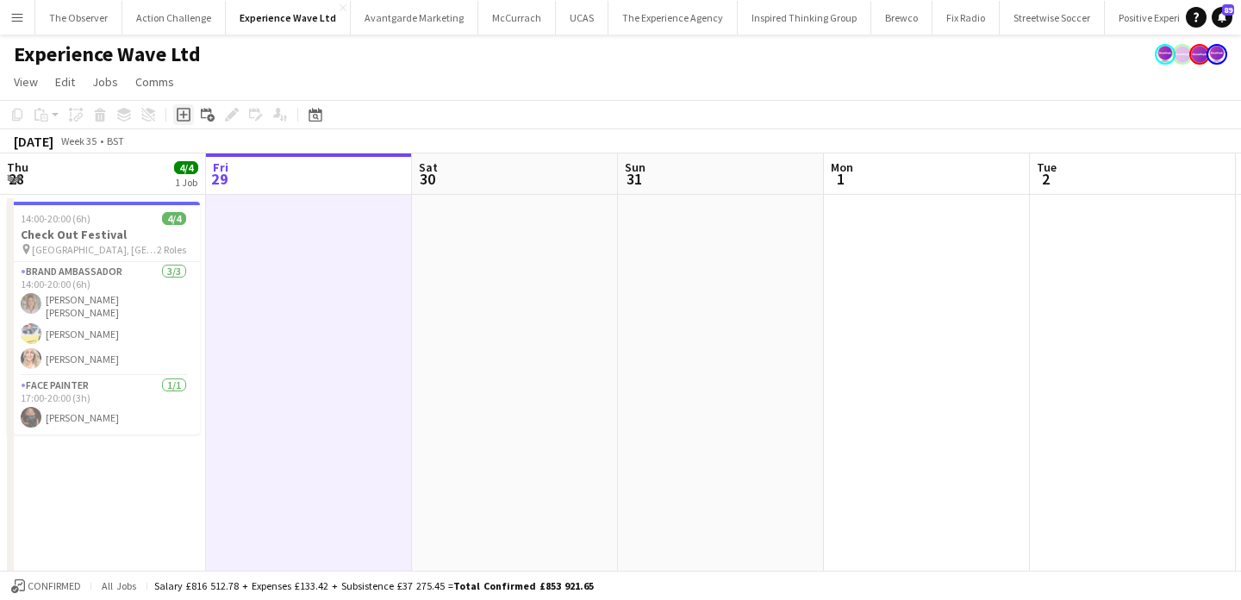
click at [186, 116] on icon "Add job" at bounding box center [184, 115] width 14 height 14
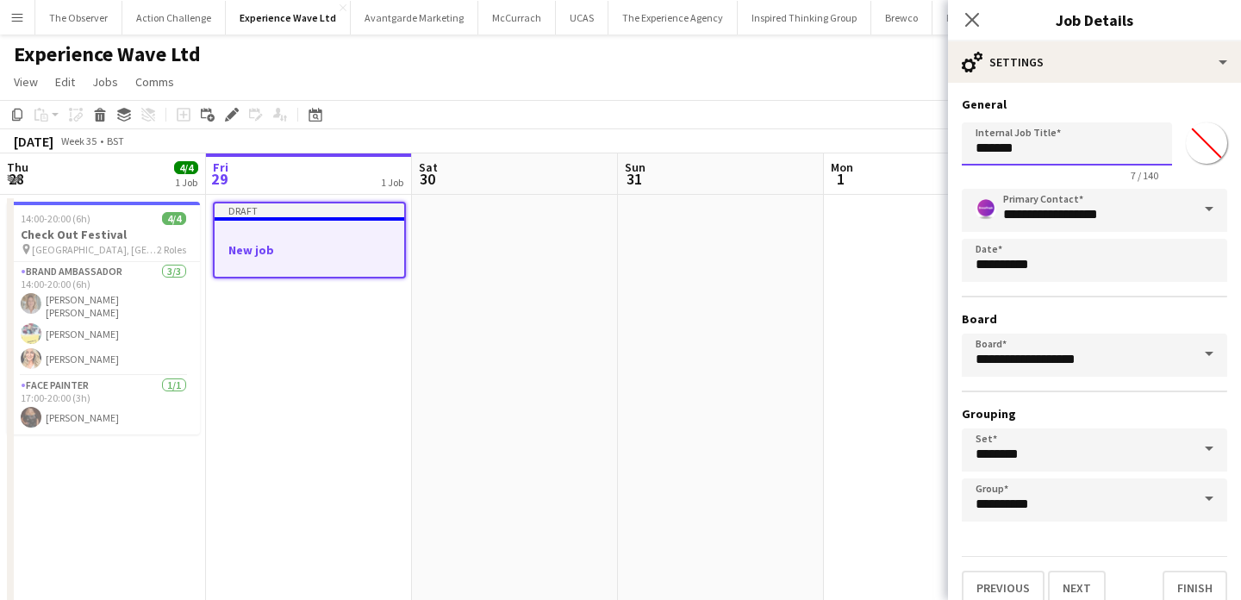
click at [1094, 147] on input "*******" at bounding box center [1067, 143] width 210 height 43
type input "**********"
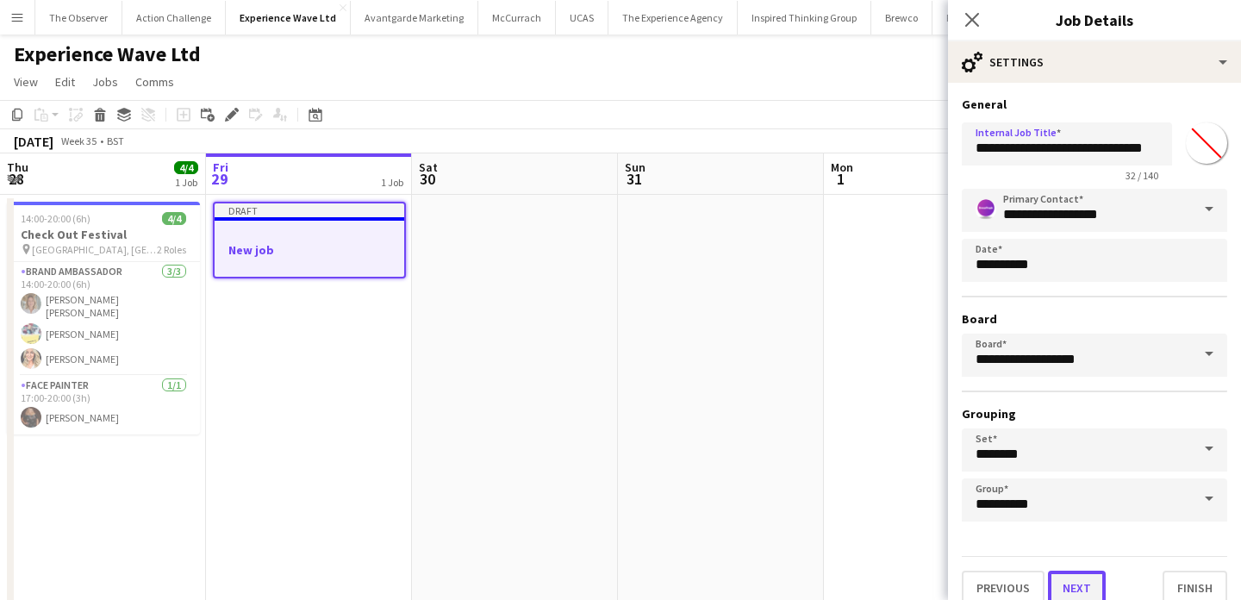
click at [1082, 586] on button "Next" at bounding box center [1077, 588] width 58 height 34
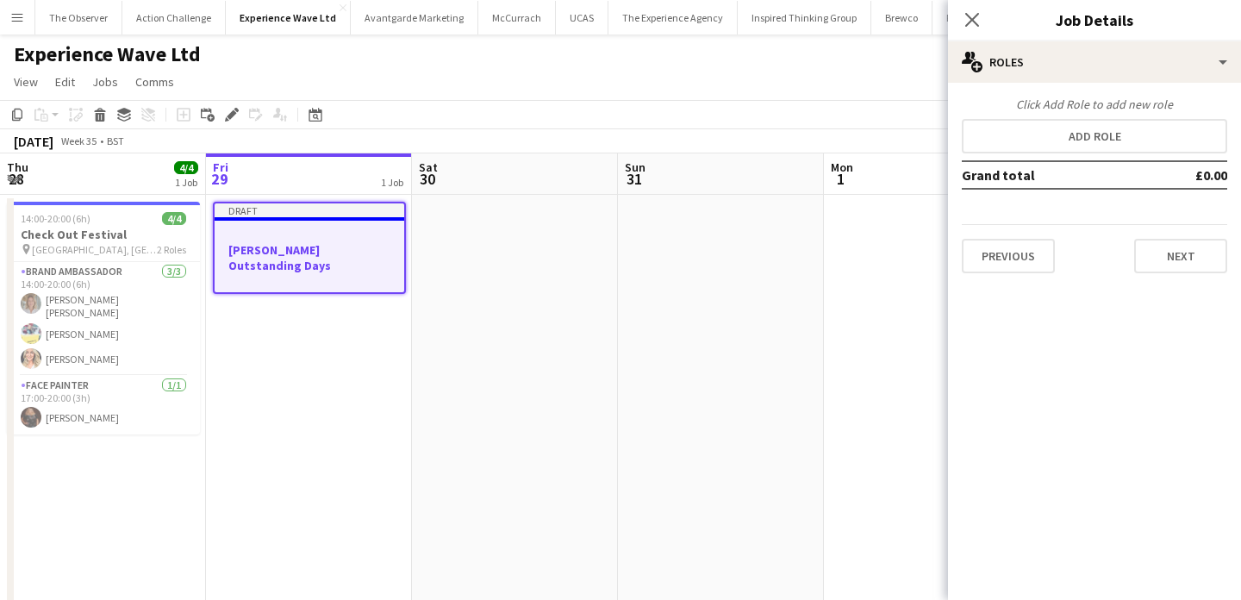
click at [1080, 158] on div "Click Add Role to add new role Add role Grand total £0.00 Previous Next" at bounding box center [1094, 185] width 293 height 177
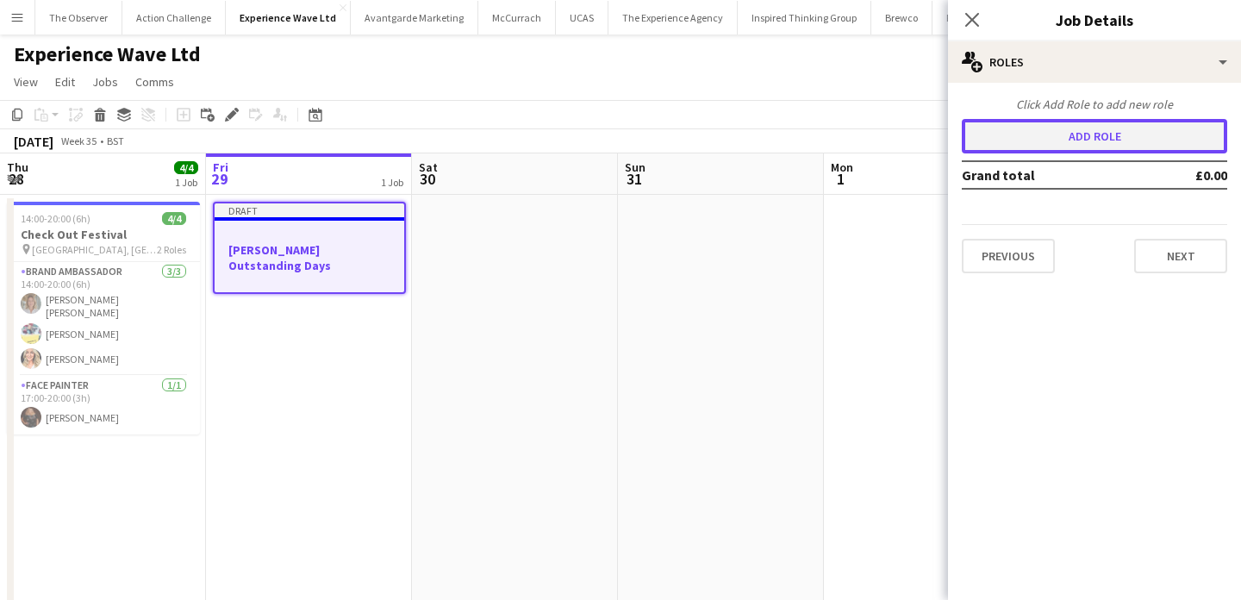
click at [1053, 146] on button "Add role" at bounding box center [1094, 136] width 265 height 34
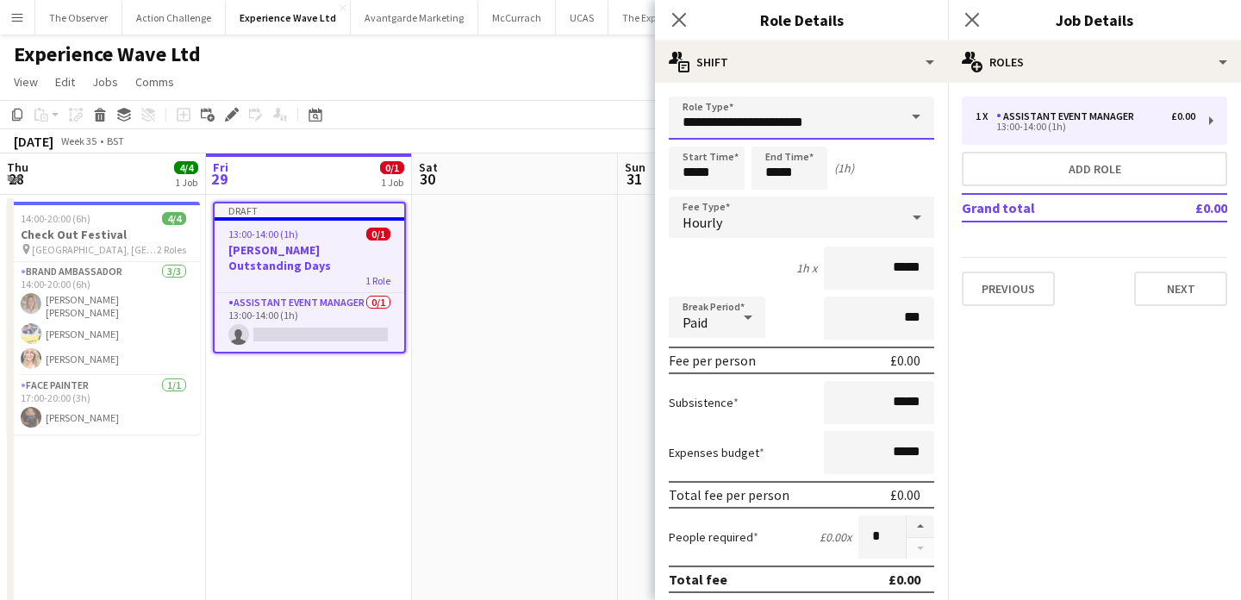
click at [818, 118] on input "**********" at bounding box center [801, 118] width 265 height 43
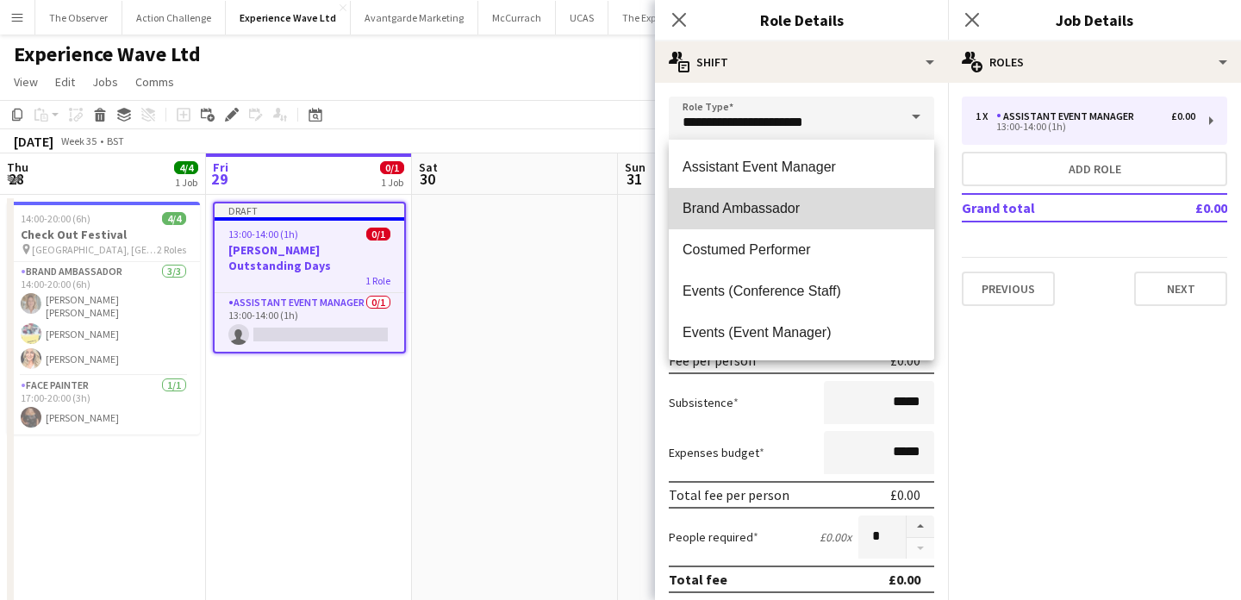
click at [822, 212] on span "Brand Ambassador" at bounding box center [802, 208] width 238 height 16
type input "**********"
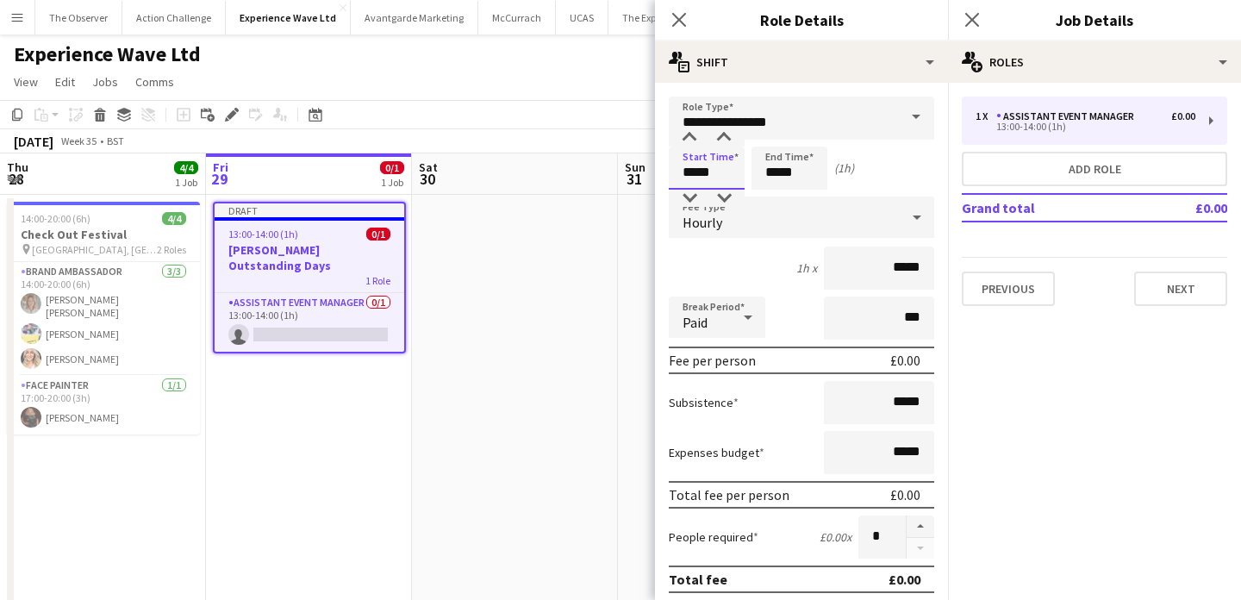
click at [719, 179] on input "*****" at bounding box center [707, 168] width 76 height 43
click at [697, 195] on div at bounding box center [689, 198] width 34 height 17
type input "*****"
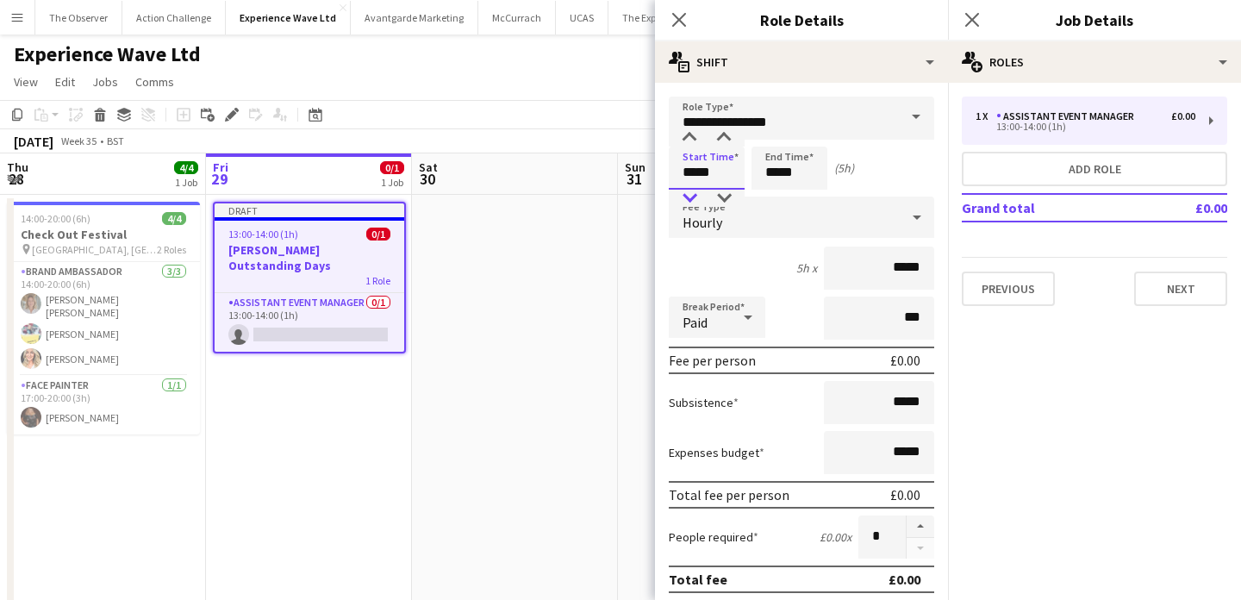
click at [697, 195] on div at bounding box center [689, 198] width 34 height 17
click at [771, 182] on input "*****" at bounding box center [790, 168] width 76 height 43
click at [776, 200] on div at bounding box center [772, 198] width 34 height 17
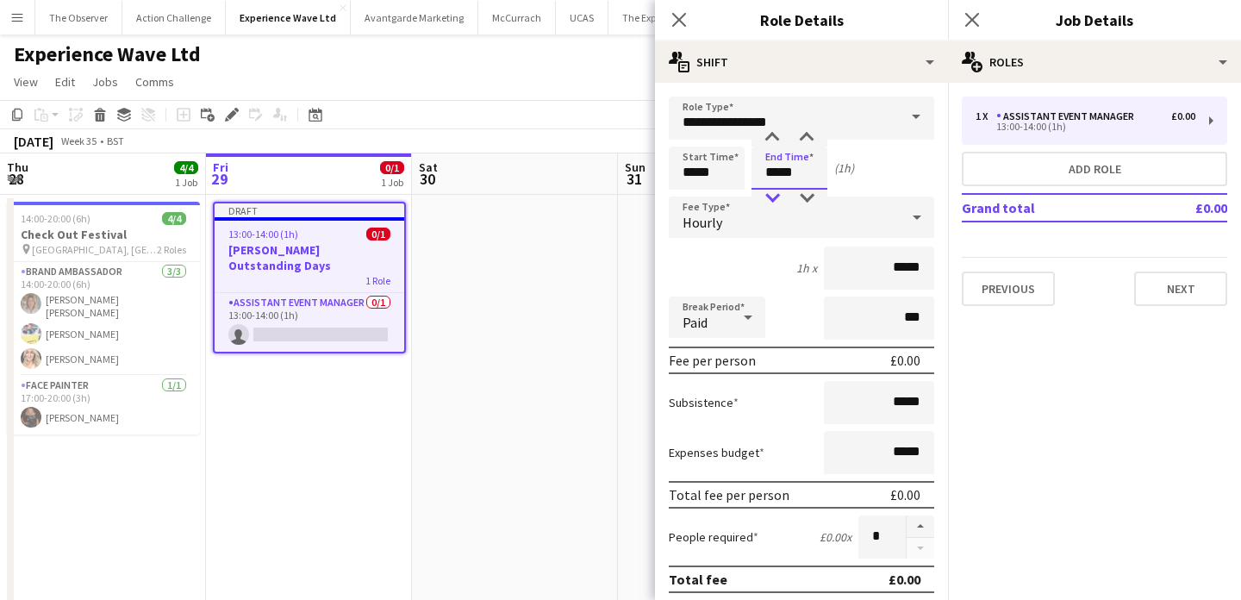
click at [776, 200] on div at bounding box center [772, 198] width 34 height 17
click at [768, 131] on div at bounding box center [772, 137] width 34 height 17
type input "*****"
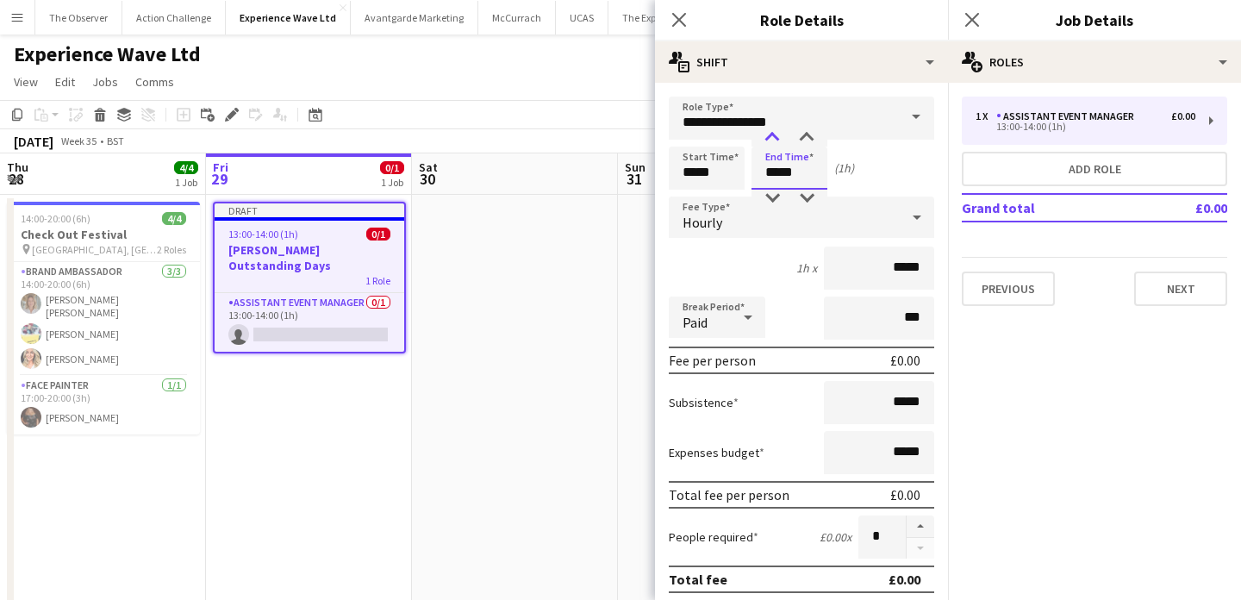
click at [768, 131] on div at bounding box center [772, 137] width 34 height 17
click at [794, 220] on div "Hourly" at bounding box center [784, 217] width 231 height 41
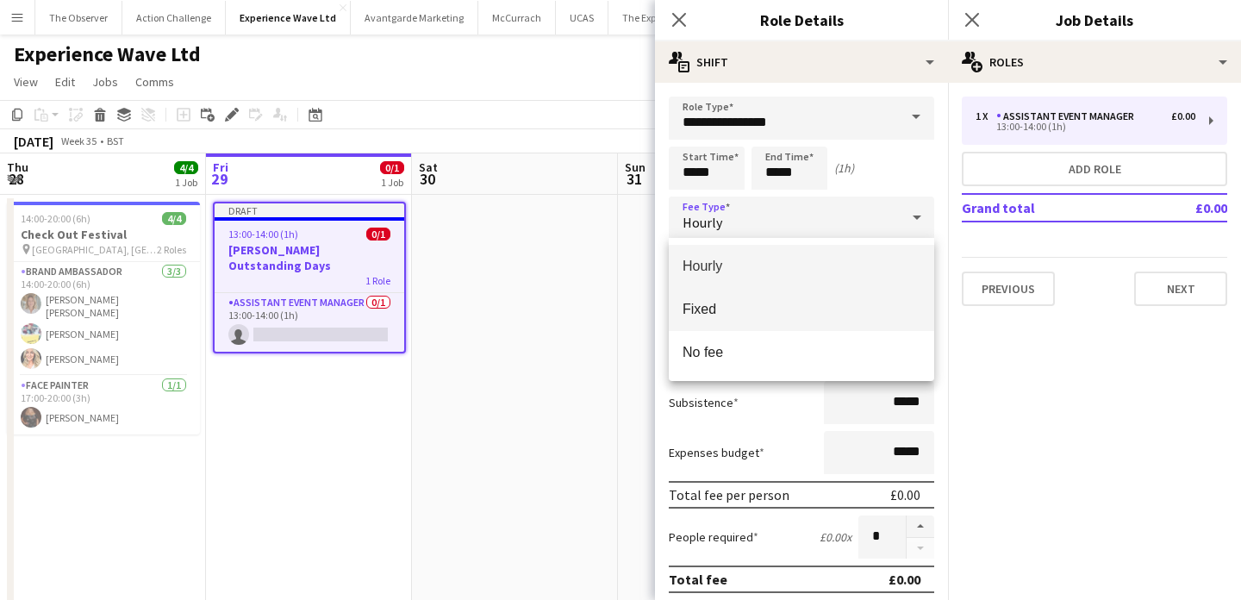
click at [802, 302] on span "Fixed" at bounding box center [802, 309] width 238 height 16
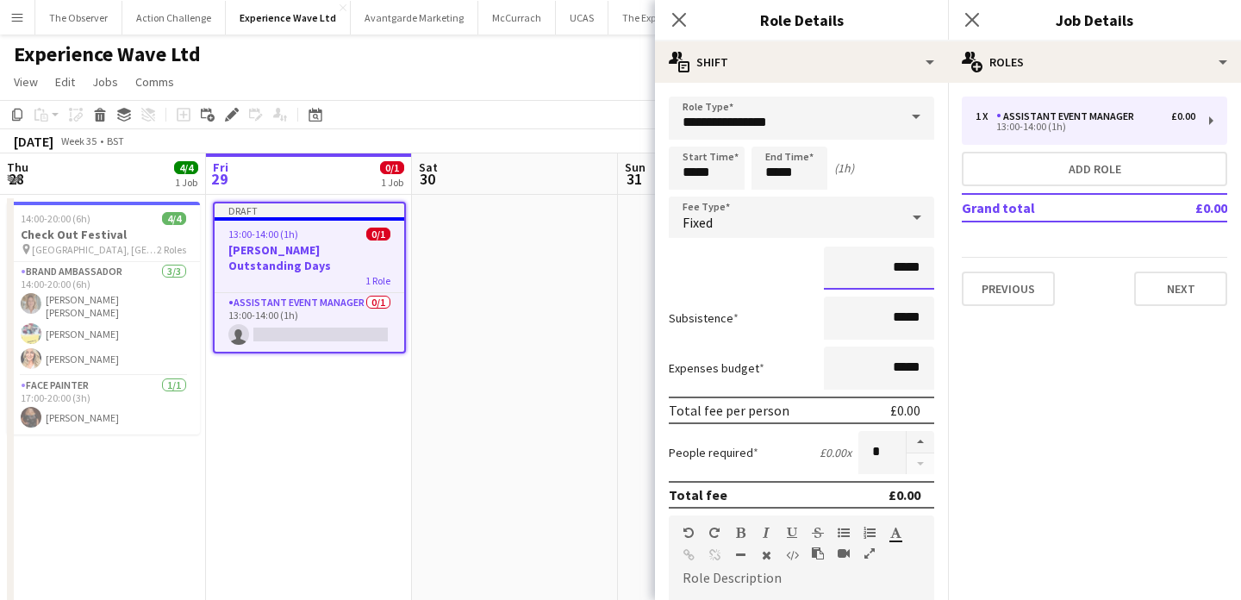
click at [901, 267] on input "*****" at bounding box center [879, 268] width 110 height 43
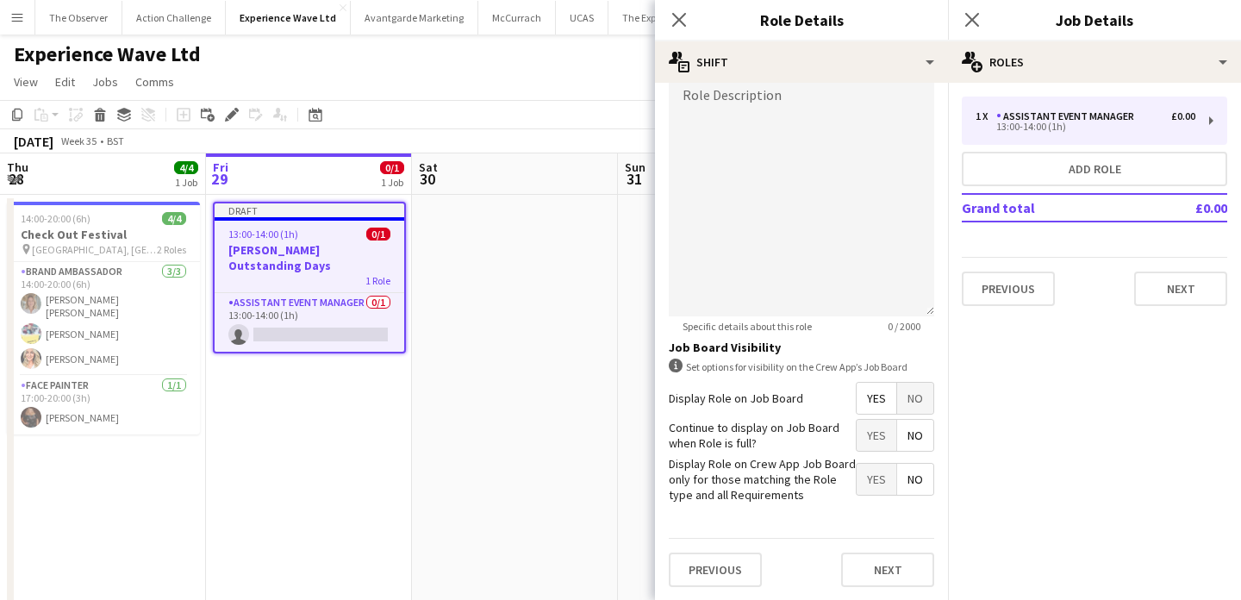
type input "*******"
click at [908, 404] on span "No" at bounding box center [915, 398] width 36 height 31
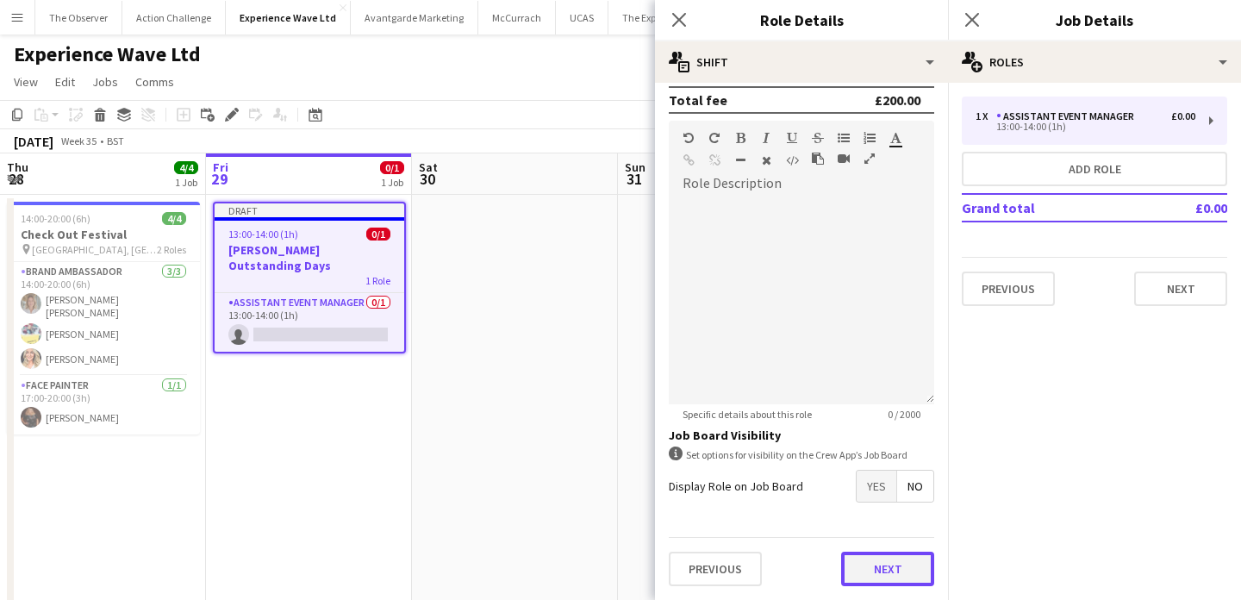
click at [904, 574] on button "Next" at bounding box center [887, 569] width 93 height 34
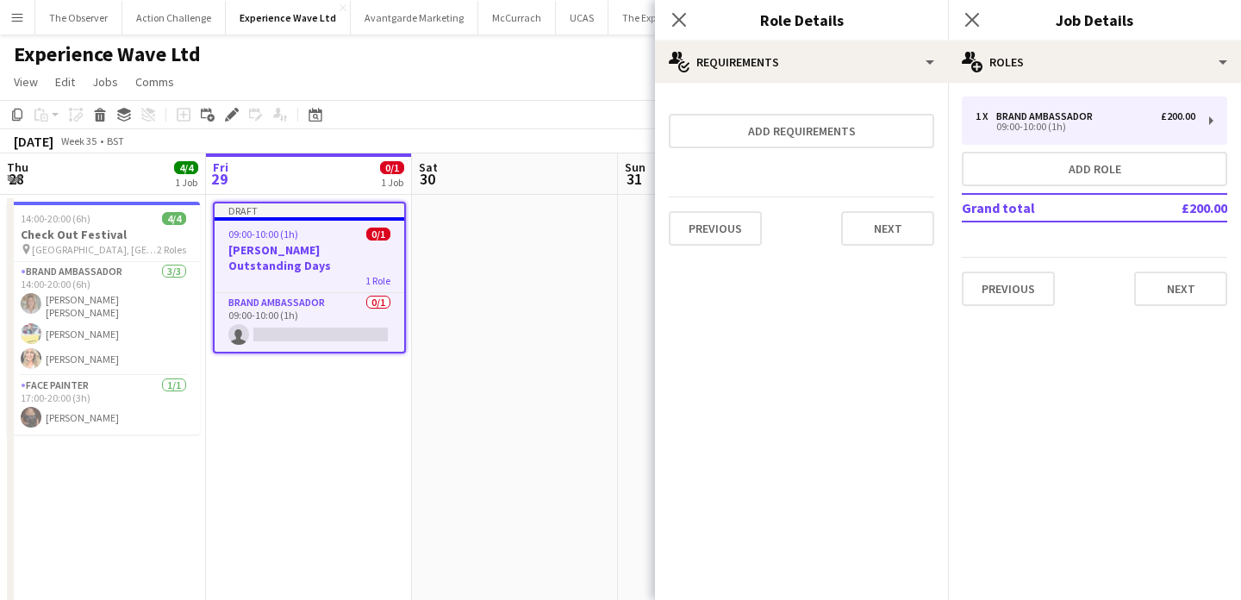
scroll to position [0, 0]
click at [1150, 294] on button "Next" at bounding box center [1180, 289] width 93 height 34
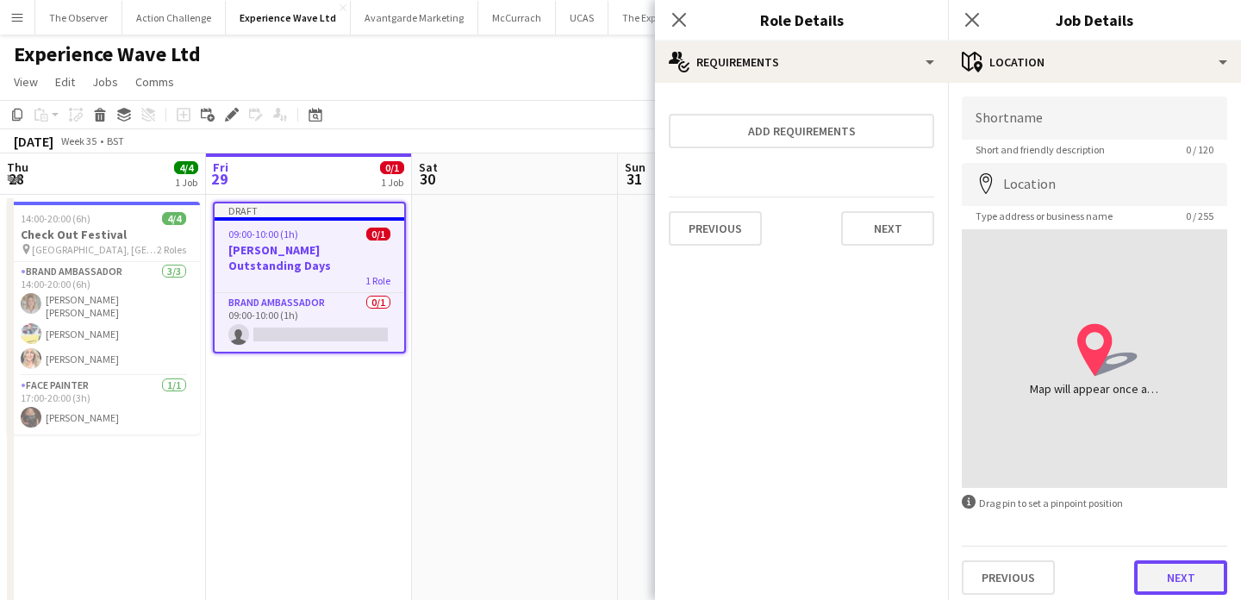
click at [1159, 578] on button "Next" at bounding box center [1180, 577] width 93 height 34
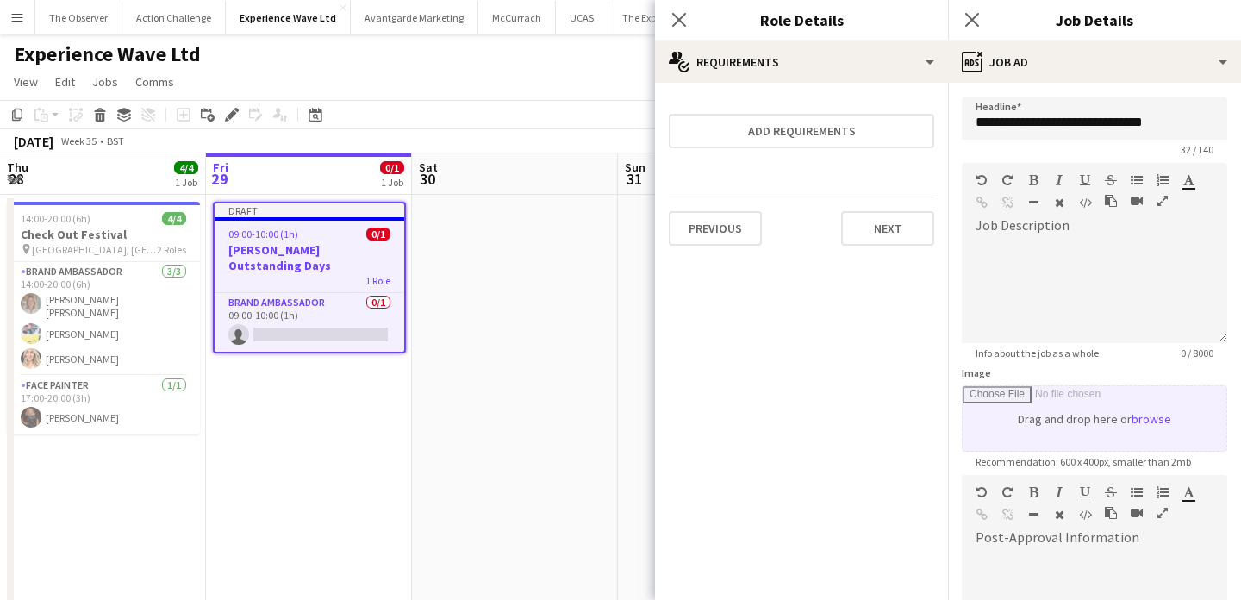
scroll to position [252, 0]
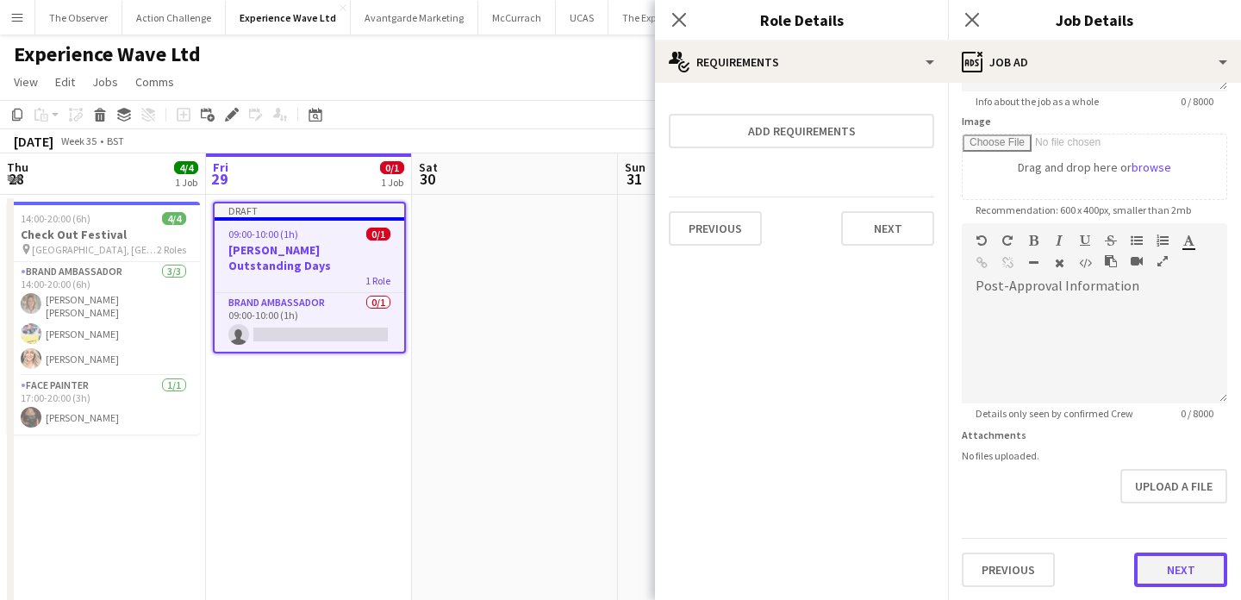
click at [1195, 577] on button "Next" at bounding box center [1180, 569] width 93 height 34
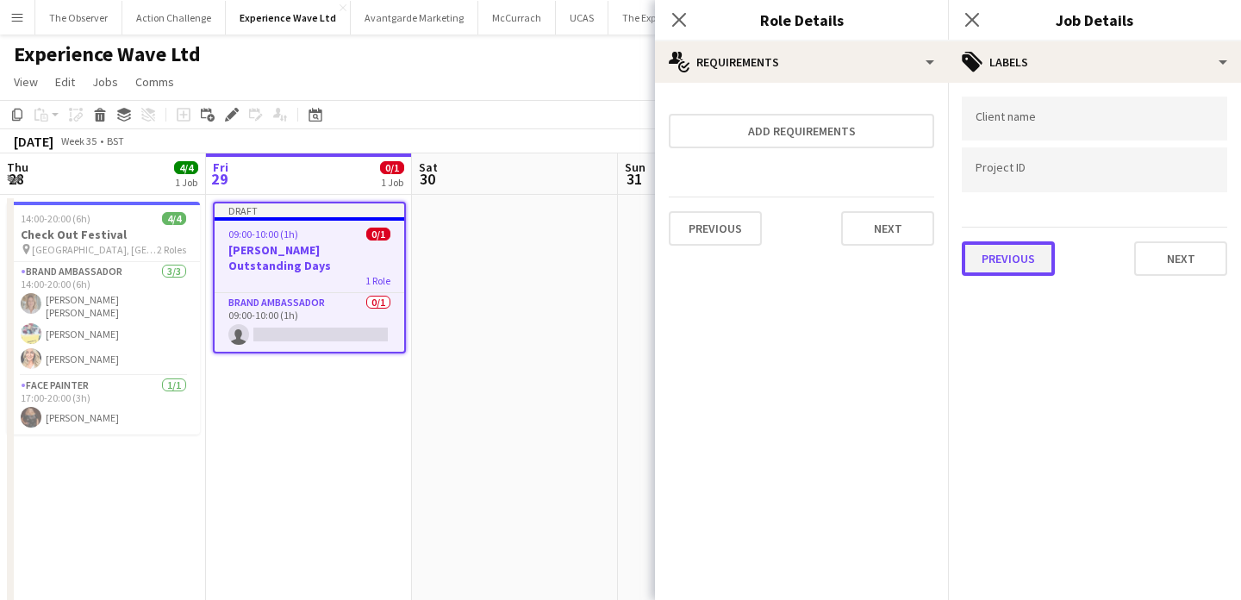
click at [1033, 257] on button "Previous" at bounding box center [1008, 258] width 93 height 34
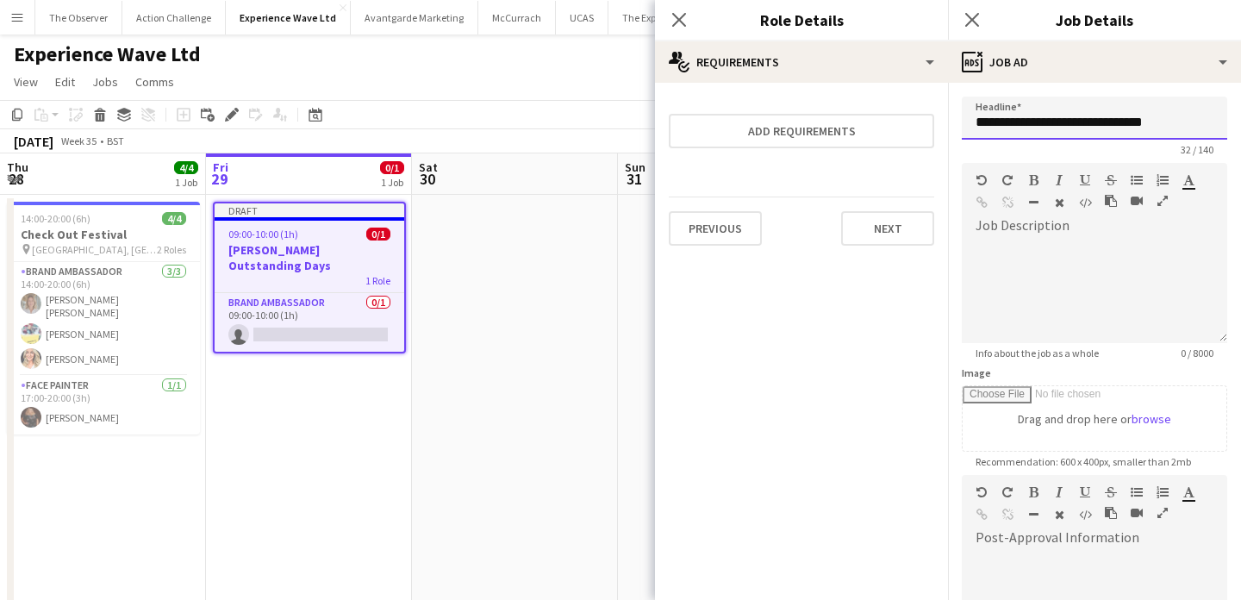
click at [1188, 128] on input "**********" at bounding box center [1094, 118] width 265 height 43
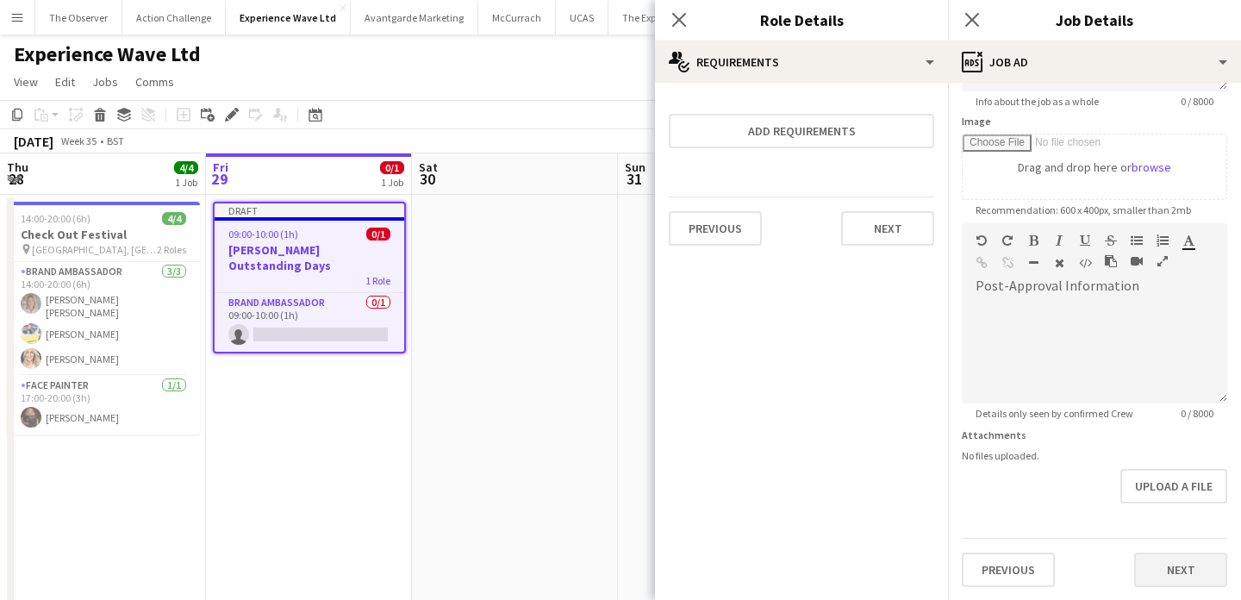
type input "**********"
click at [1202, 571] on button "Next" at bounding box center [1180, 569] width 93 height 34
type input "*******"
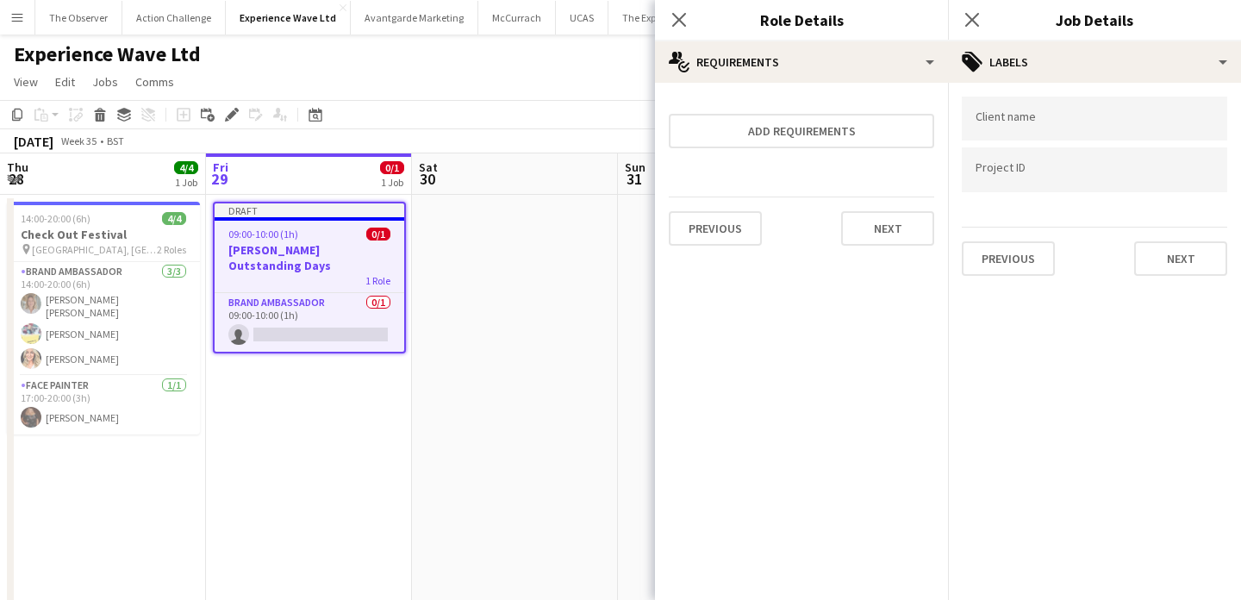
scroll to position [0, 0]
click at [1170, 241] on button "Next" at bounding box center [1180, 258] width 93 height 34
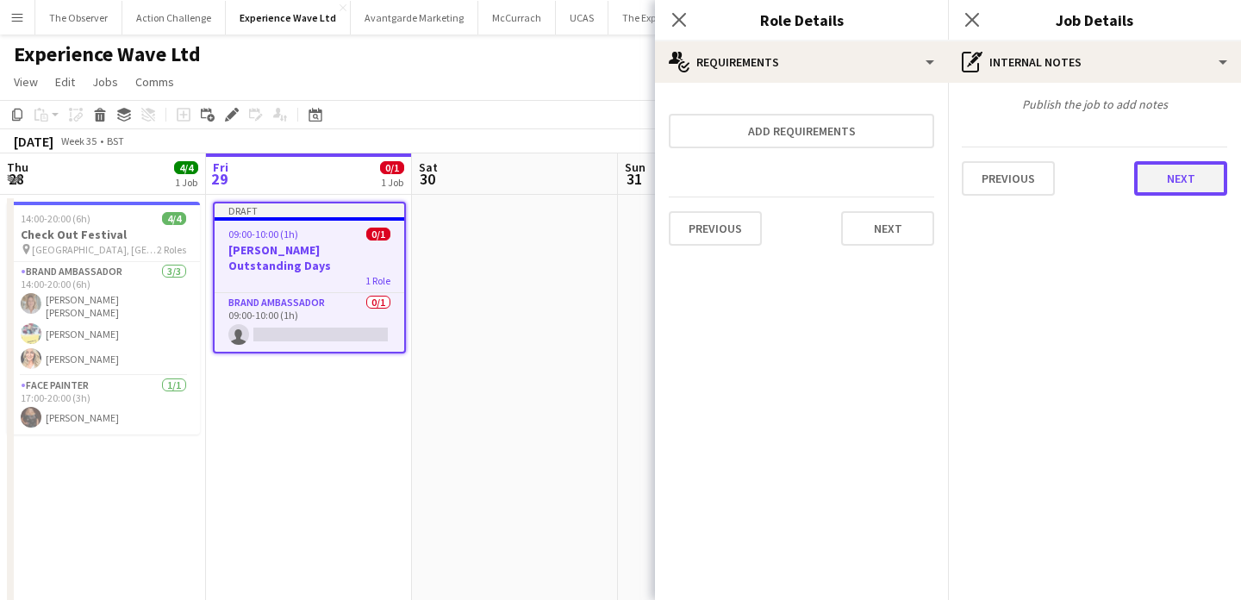
click at [1193, 167] on button "Next" at bounding box center [1180, 178] width 93 height 34
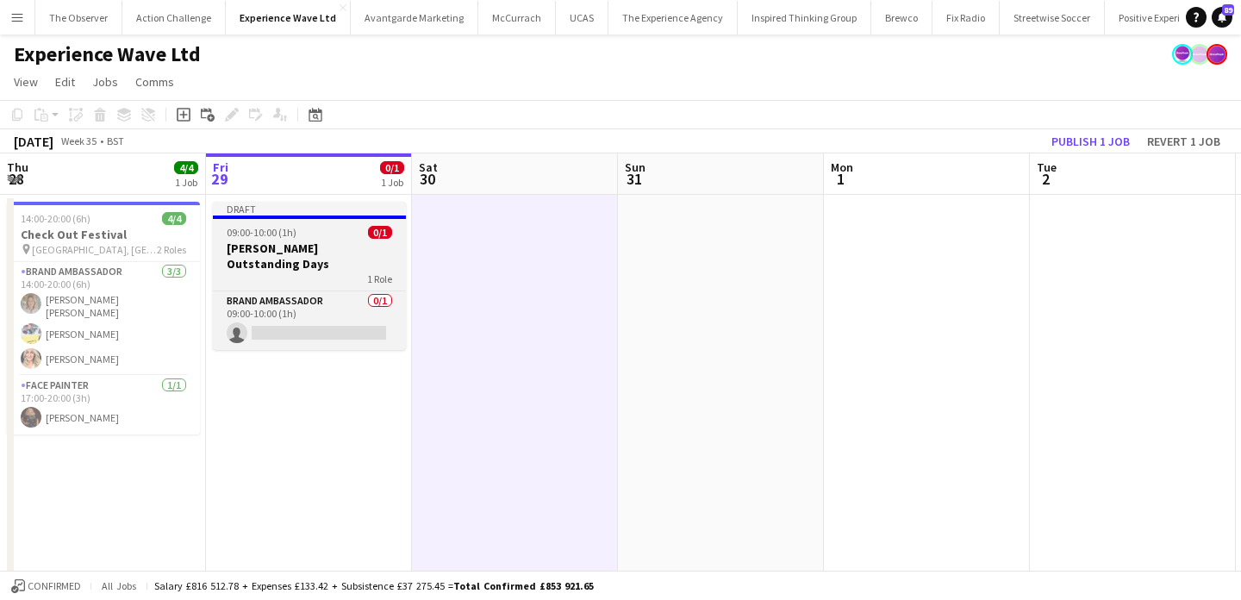
click at [324, 284] on div "1 Role" at bounding box center [309, 279] width 193 height 14
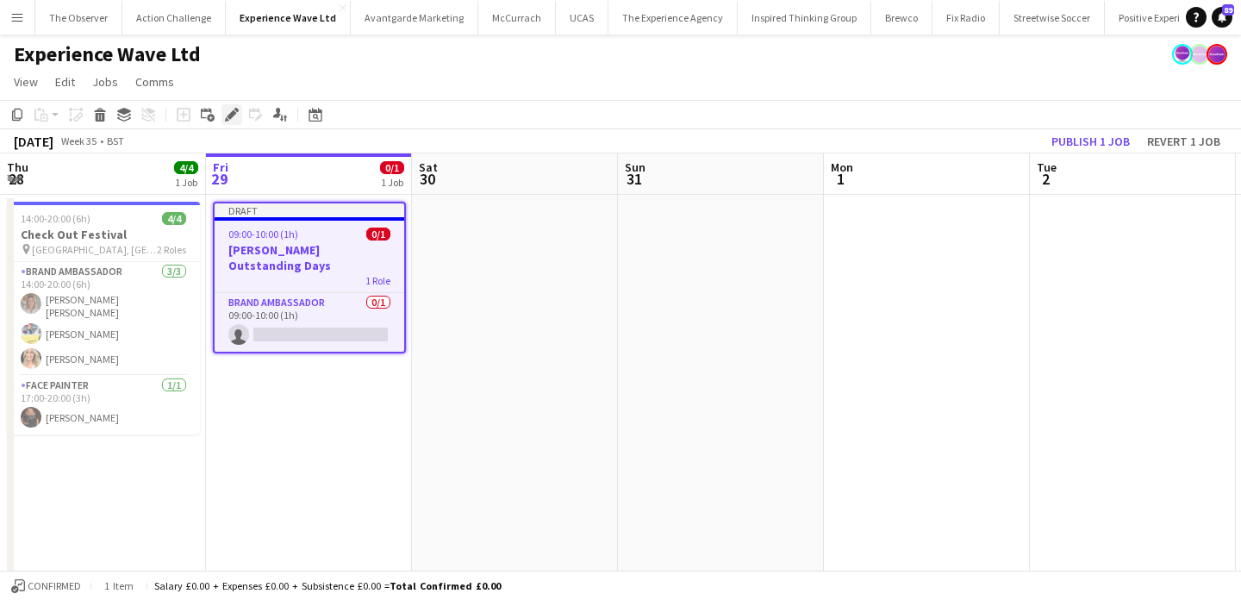
click at [237, 108] on icon "Edit" at bounding box center [232, 115] width 14 height 14
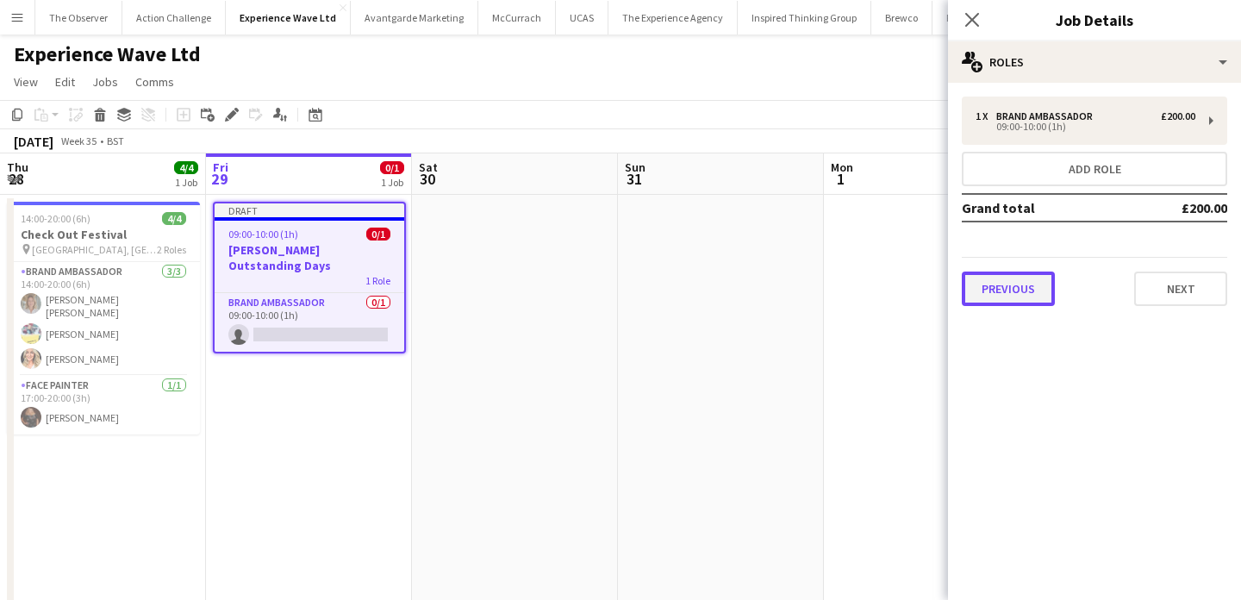
click at [996, 293] on button "Previous" at bounding box center [1008, 289] width 93 height 34
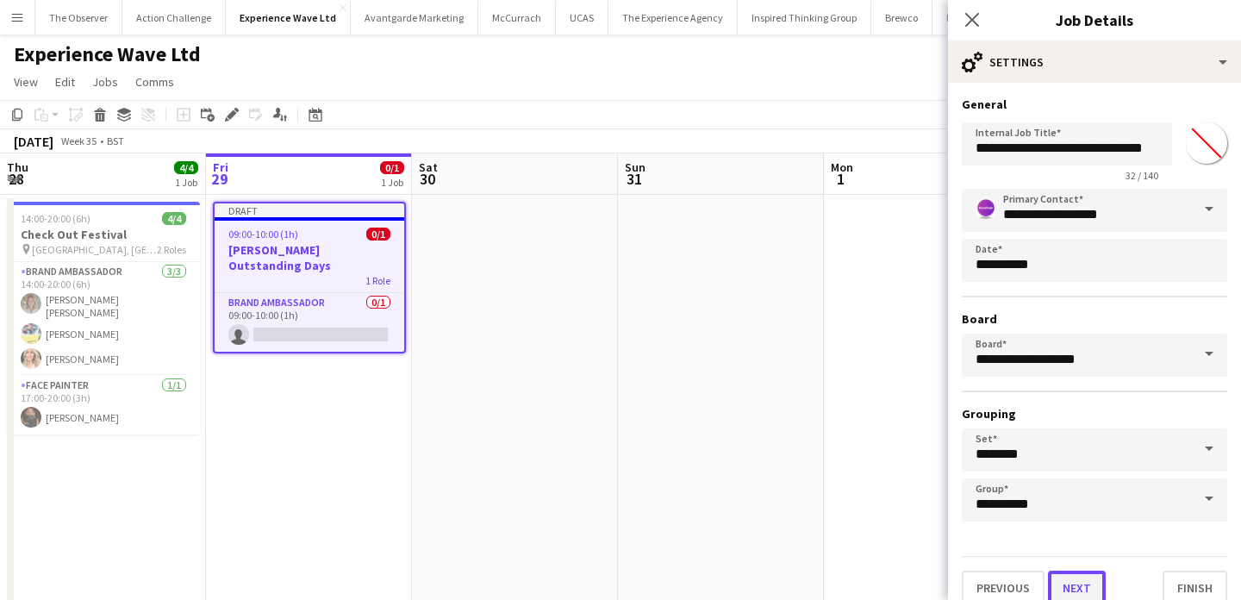
click at [1079, 588] on button "Next" at bounding box center [1077, 588] width 58 height 34
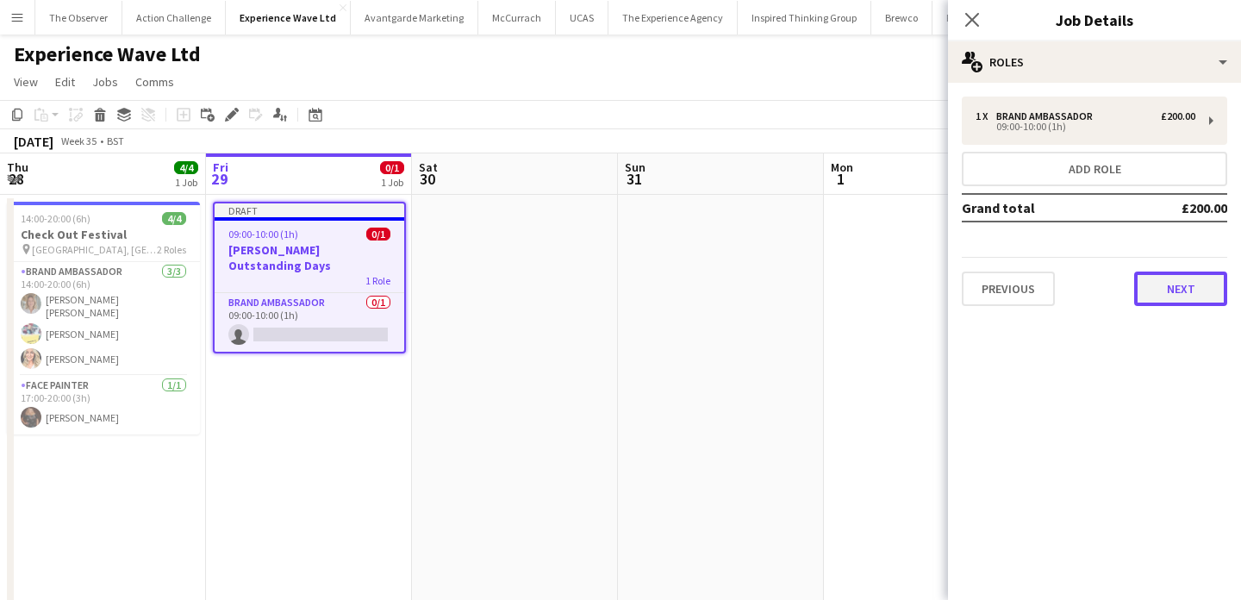
click at [1177, 279] on button "Next" at bounding box center [1180, 289] width 93 height 34
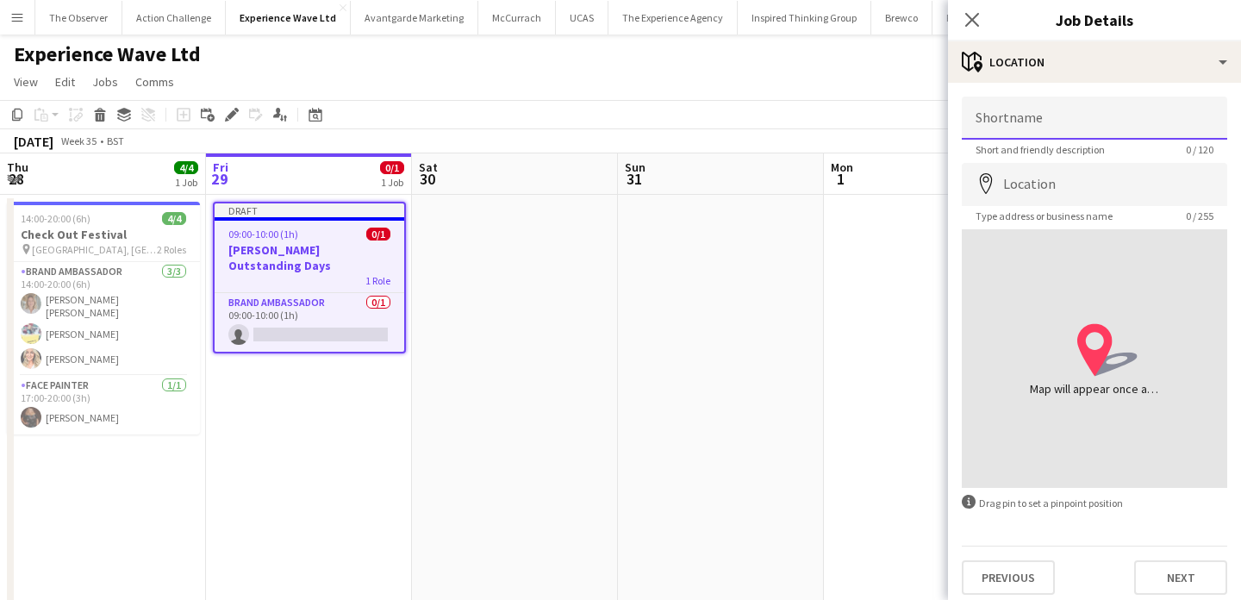
click at [1103, 126] on input "Shortname" at bounding box center [1094, 118] width 265 height 43
type input "**********"
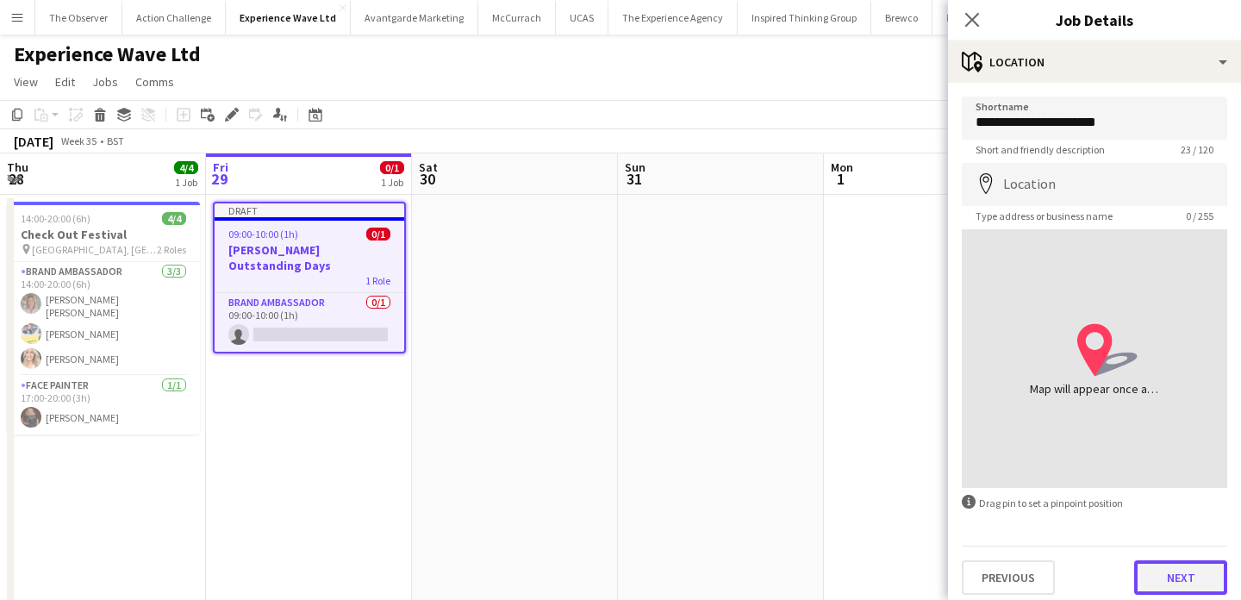
click at [1208, 585] on button "Next" at bounding box center [1180, 577] width 93 height 34
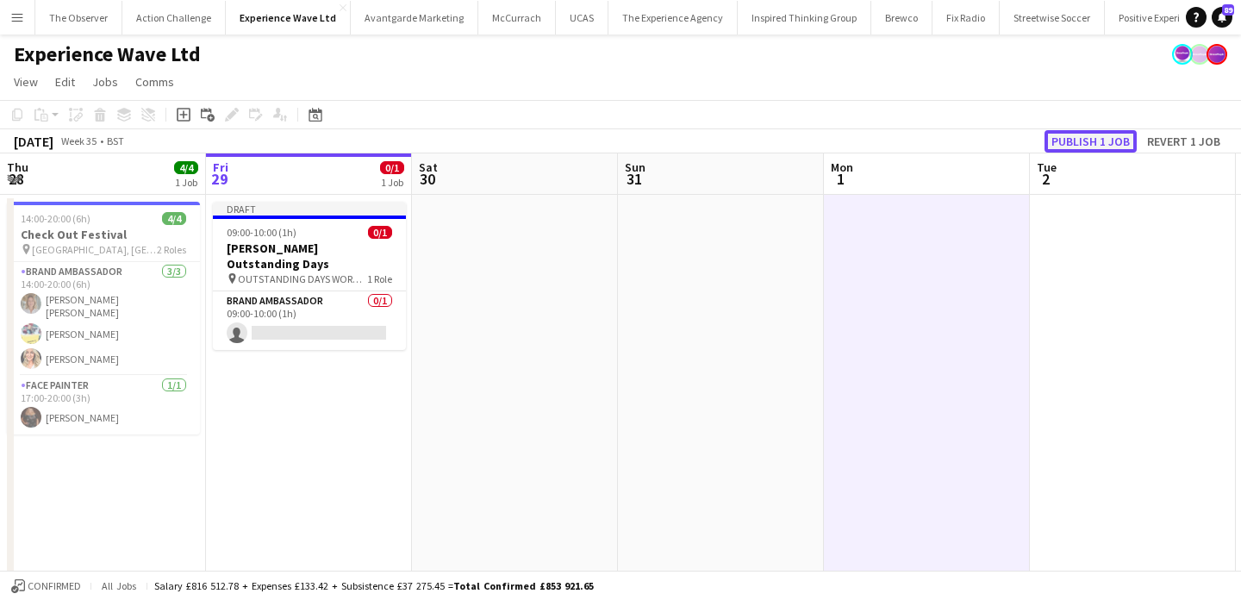
click at [1102, 139] on button "Publish 1 job" at bounding box center [1091, 141] width 92 height 22
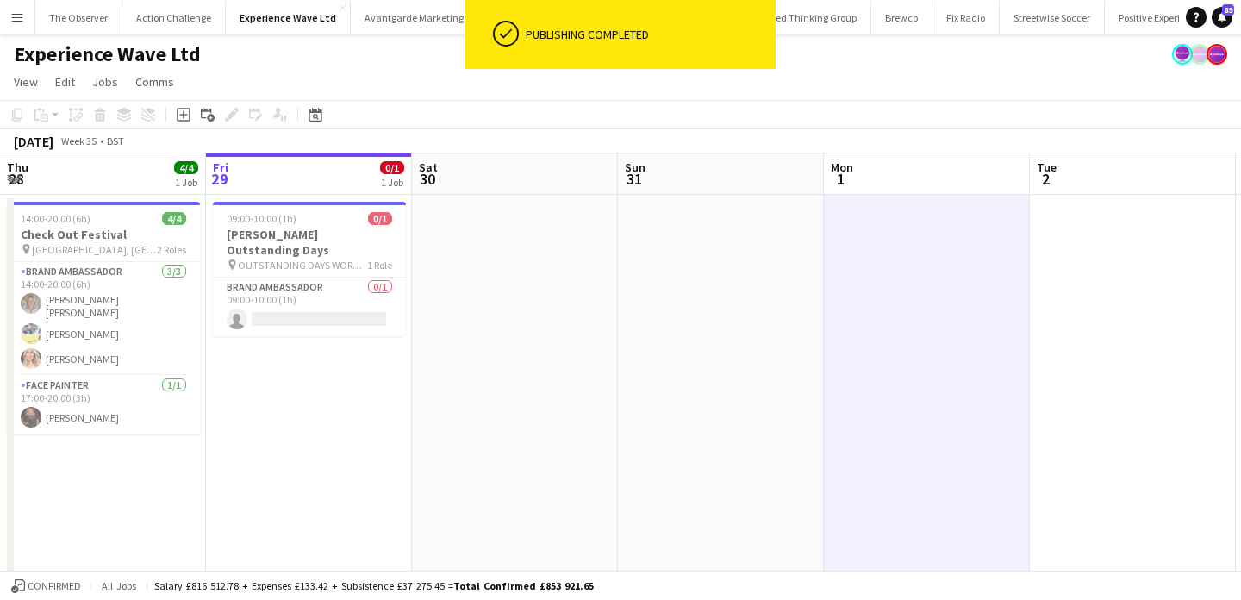
click at [336, 312] on app-card-role "Brand Ambassador 0/1 09:00-10:00 (1h) single-neutral-actions" at bounding box center [309, 307] width 193 height 59
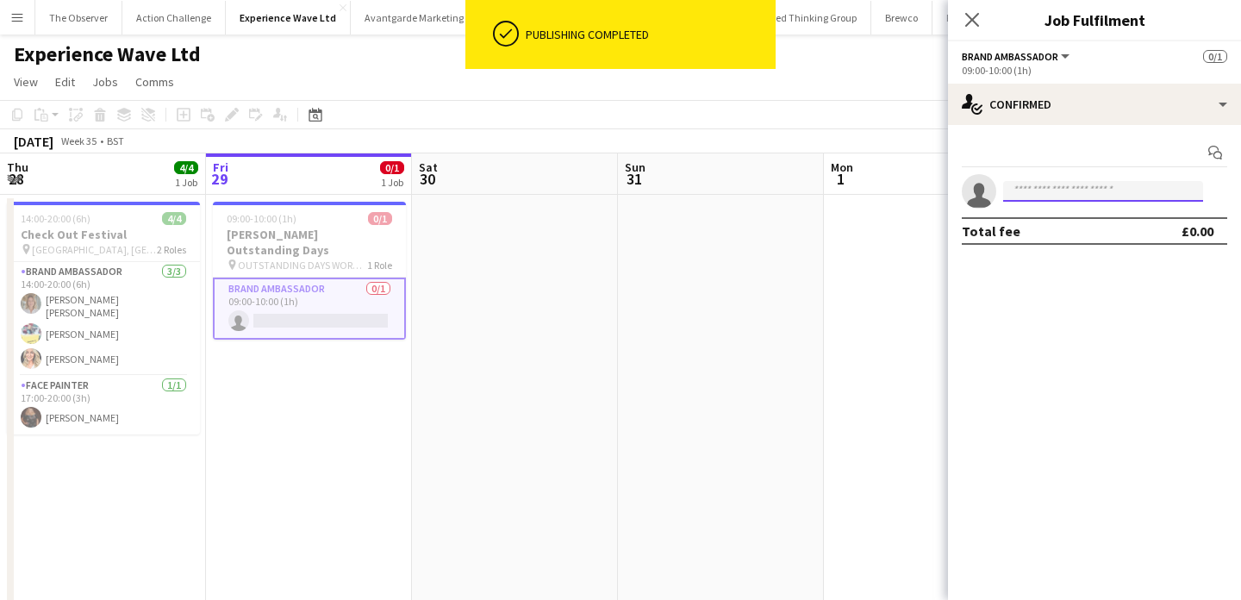
click at [1023, 187] on input at bounding box center [1103, 191] width 200 height 21
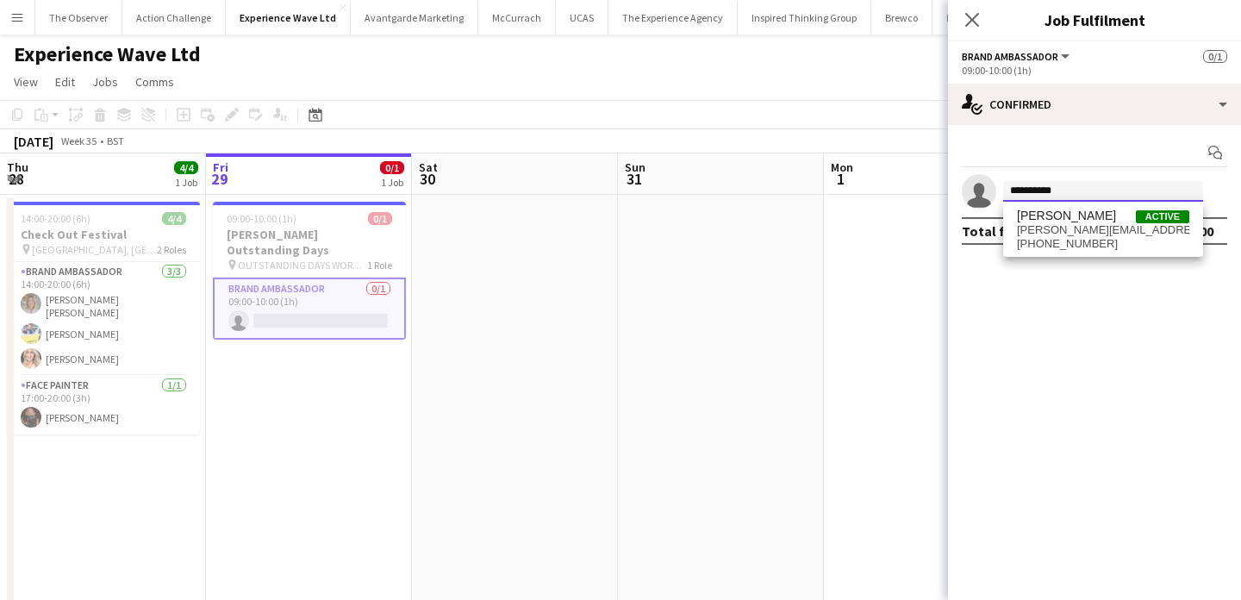
type input "**********"
click at [1026, 218] on span "[PERSON_NAME]" at bounding box center [1066, 216] width 99 height 15
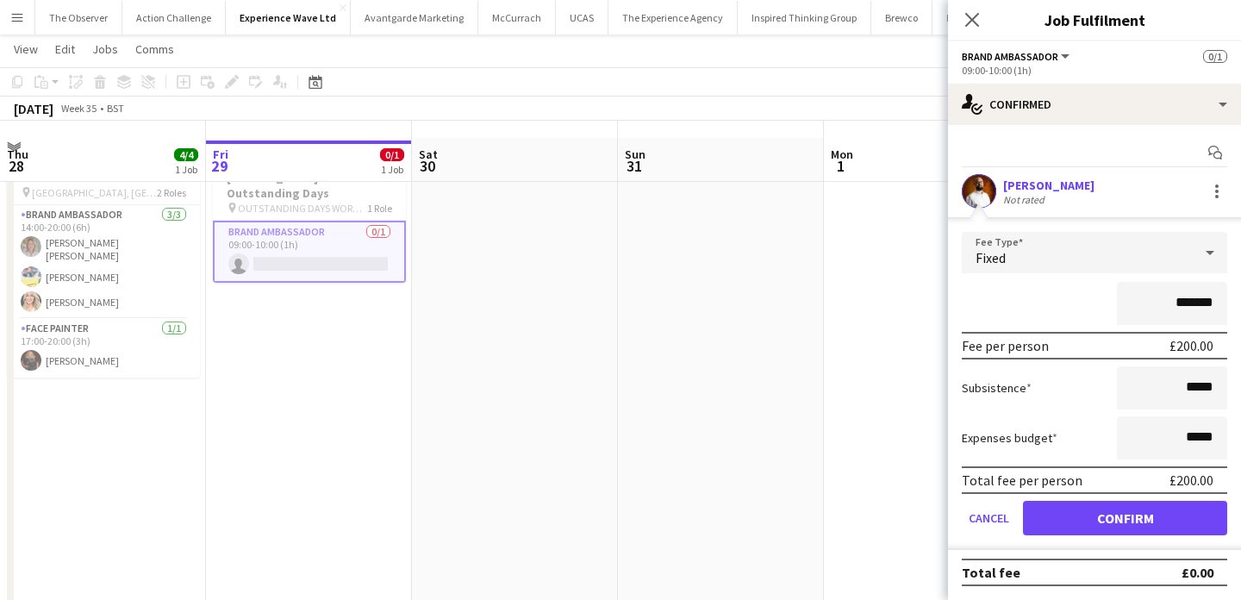
scroll to position [75, 0]
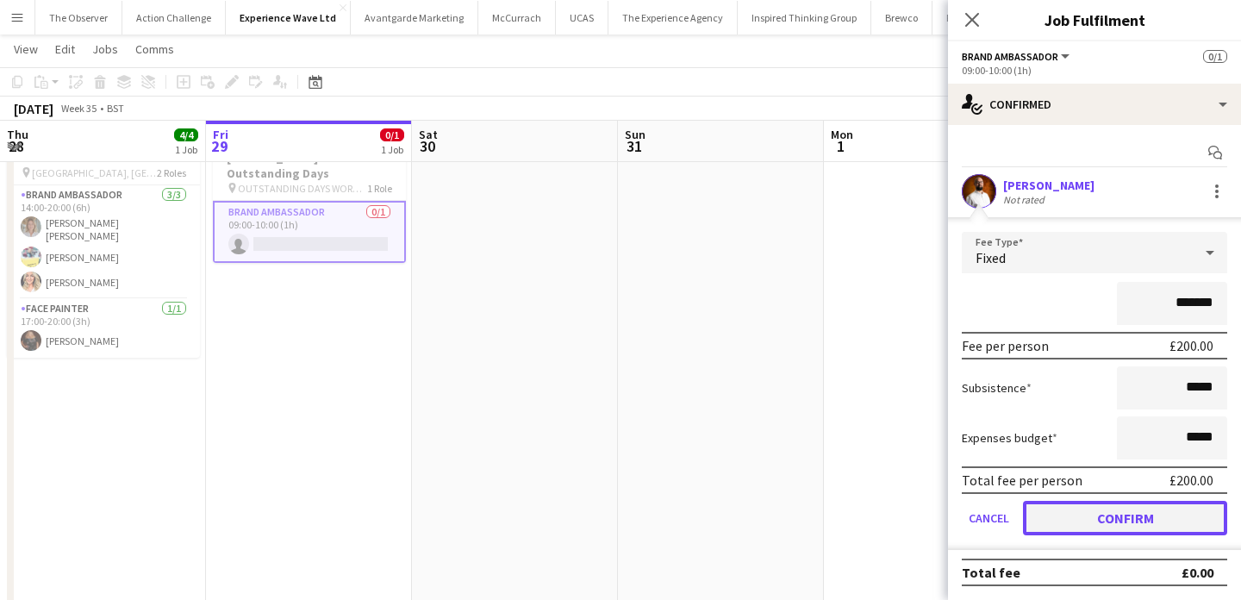
click at [1141, 506] on button "Confirm" at bounding box center [1125, 518] width 204 height 34
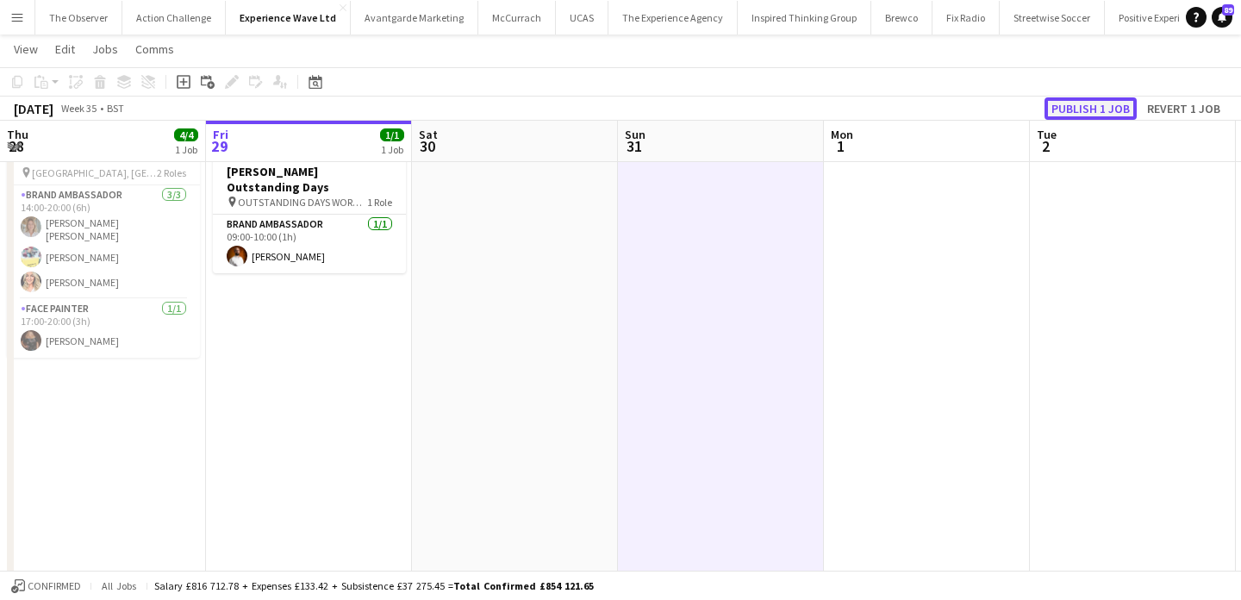
click at [1102, 103] on button "Publish 1 job" at bounding box center [1091, 108] width 92 height 22
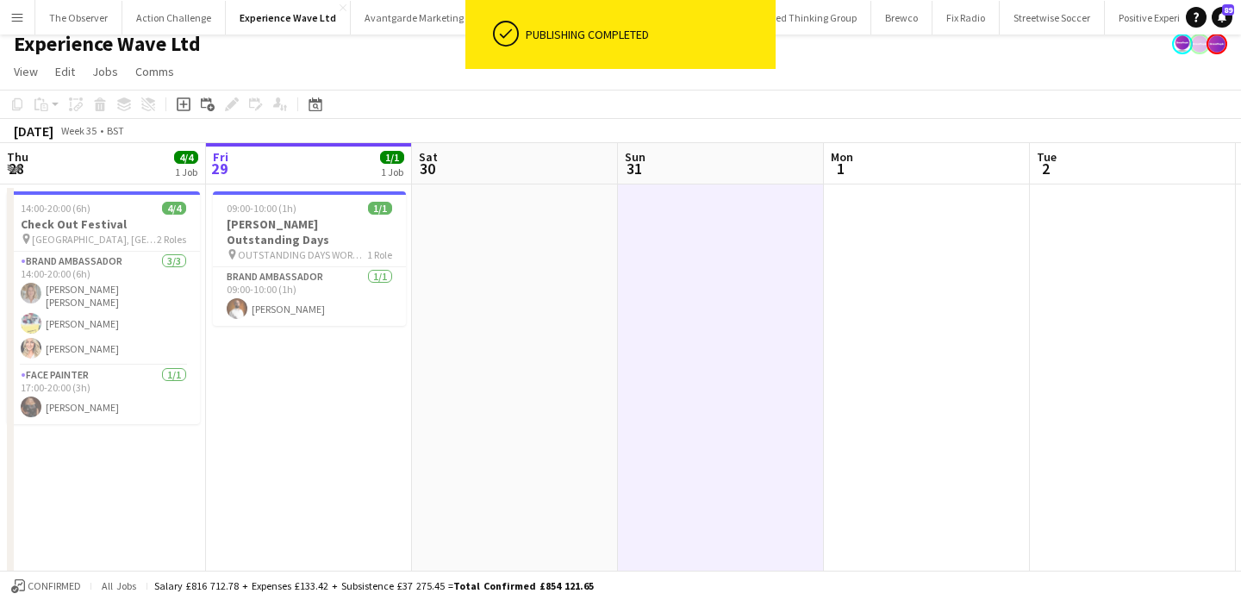
scroll to position [0, 0]
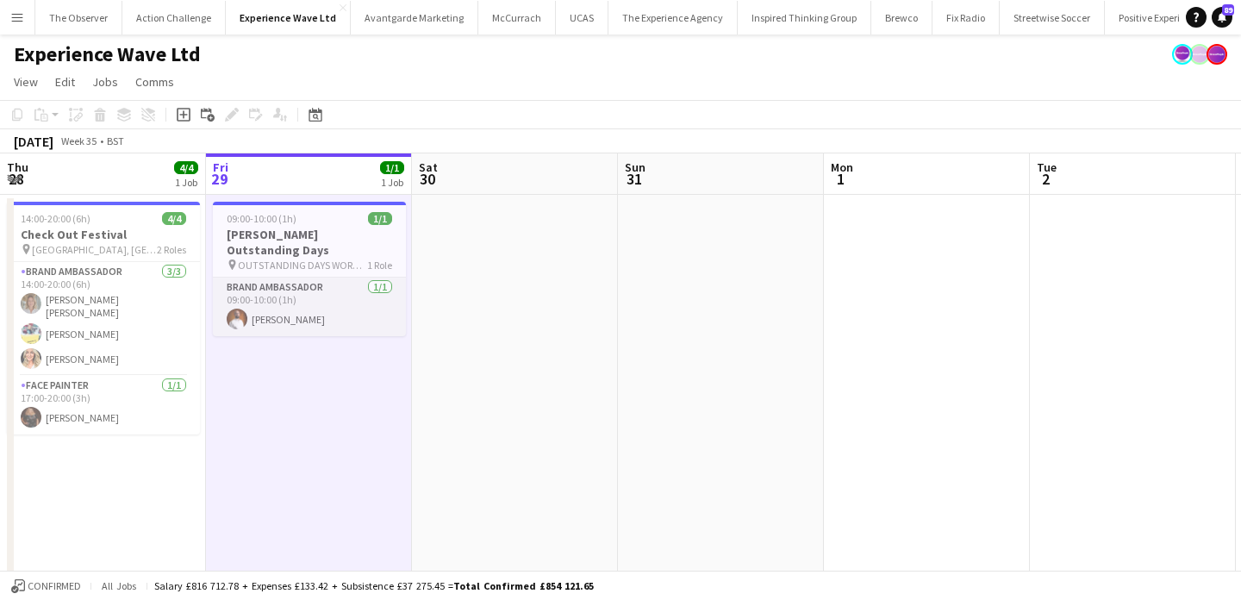
click at [272, 296] on app-card-role "Brand Ambassador 1/1 09:00-10:00 (1h) Martin Morrison" at bounding box center [309, 307] width 193 height 59
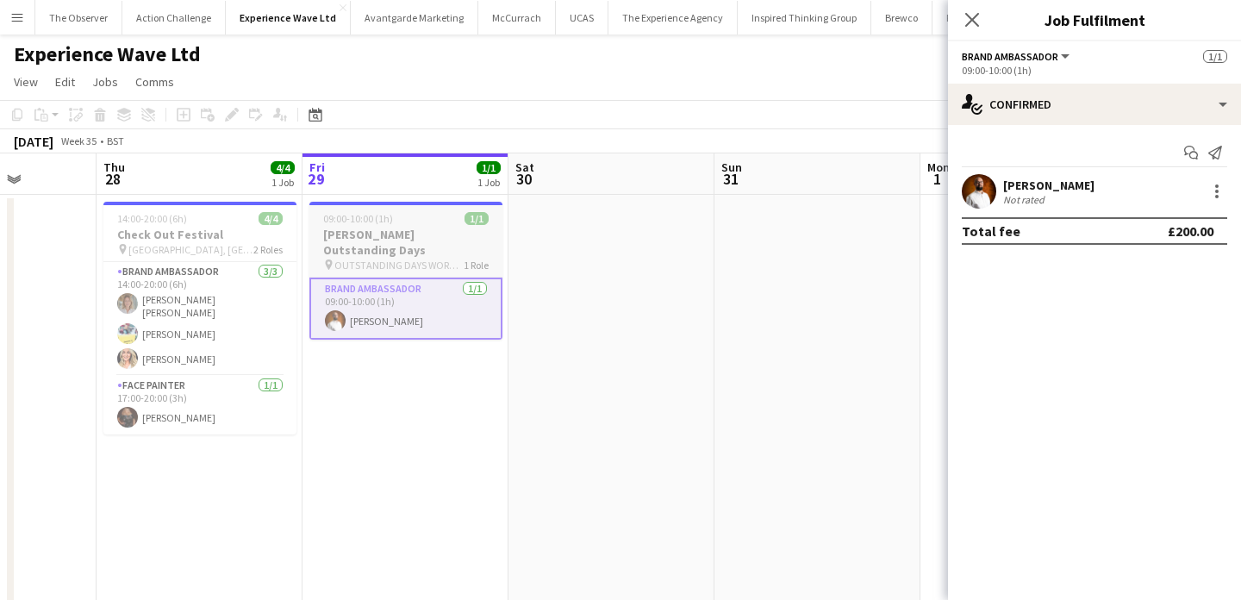
scroll to position [0, 778]
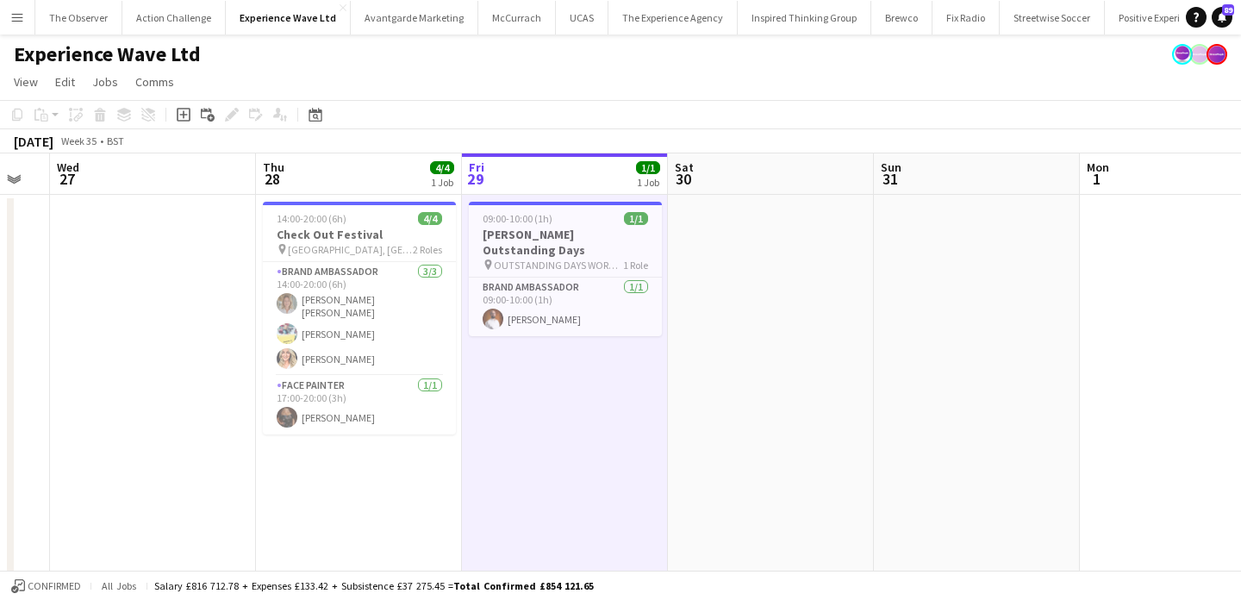
scroll to position [0, 575]
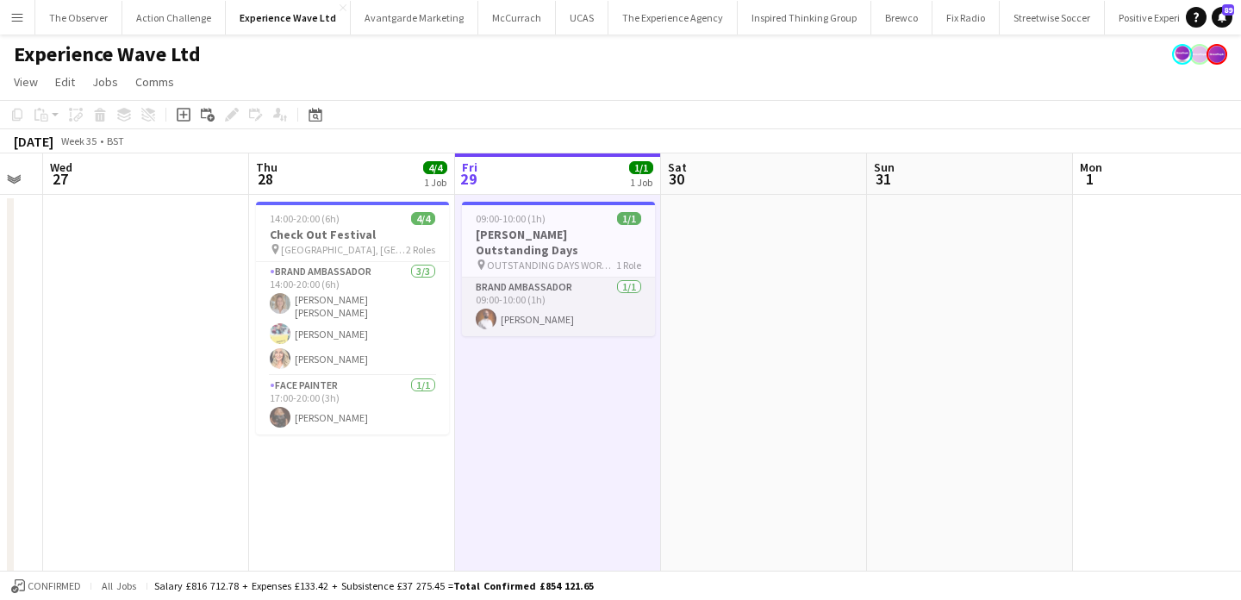
click at [547, 301] on app-card-role "Brand Ambassador 1/1 09:00-10:00 (1h) Martin Morrison" at bounding box center [558, 307] width 193 height 59
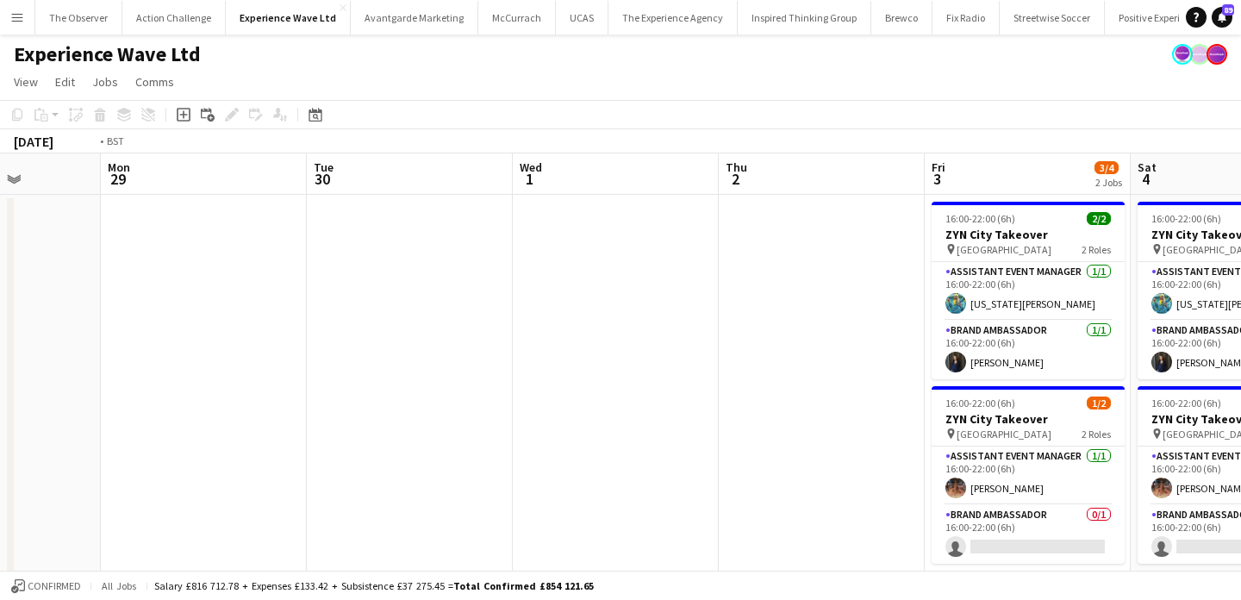
scroll to position [0, 706]
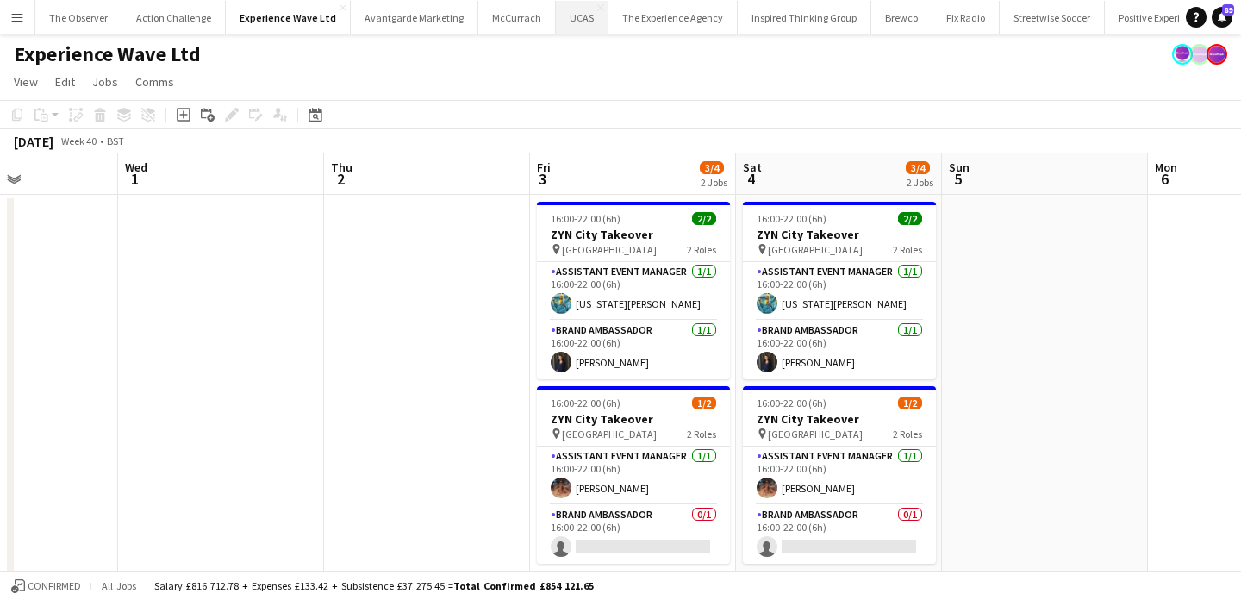
click at [565, 14] on button "UCAS Close" at bounding box center [582, 18] width 53 height 34
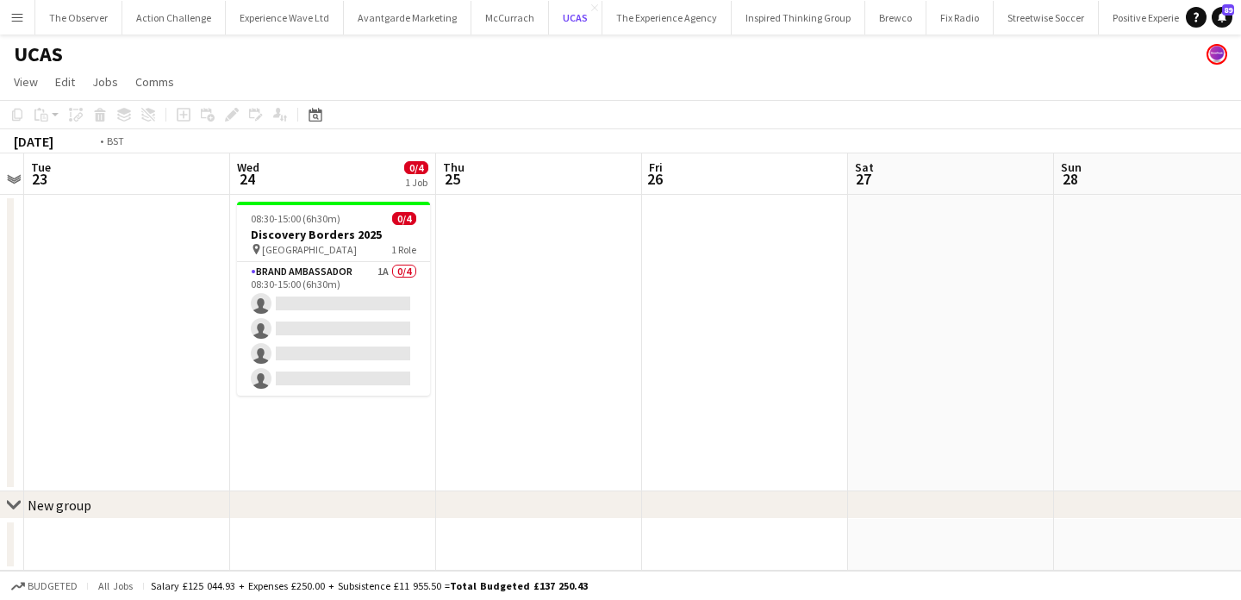
scroll to position [0, 684]
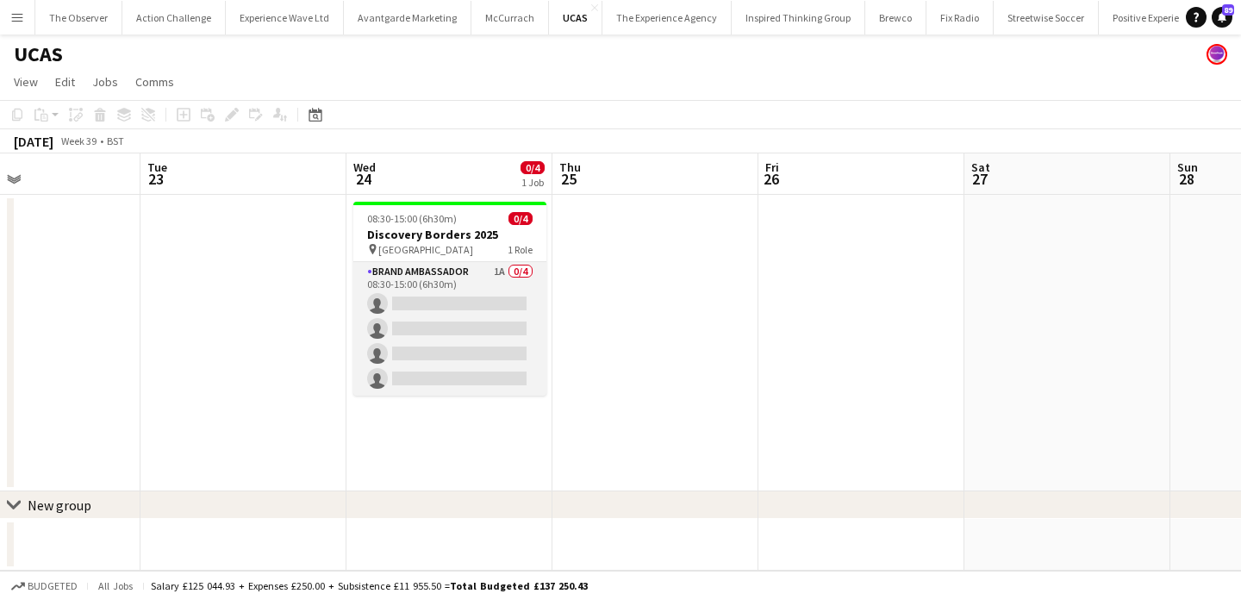
click at [478, 315] on app-card-role "Brand Ambassador 1A 0/4 08:30-15:00 (6h30m) single-neutral-actions single-neutr…" at bounding box center [449, 329] width 193 height 134
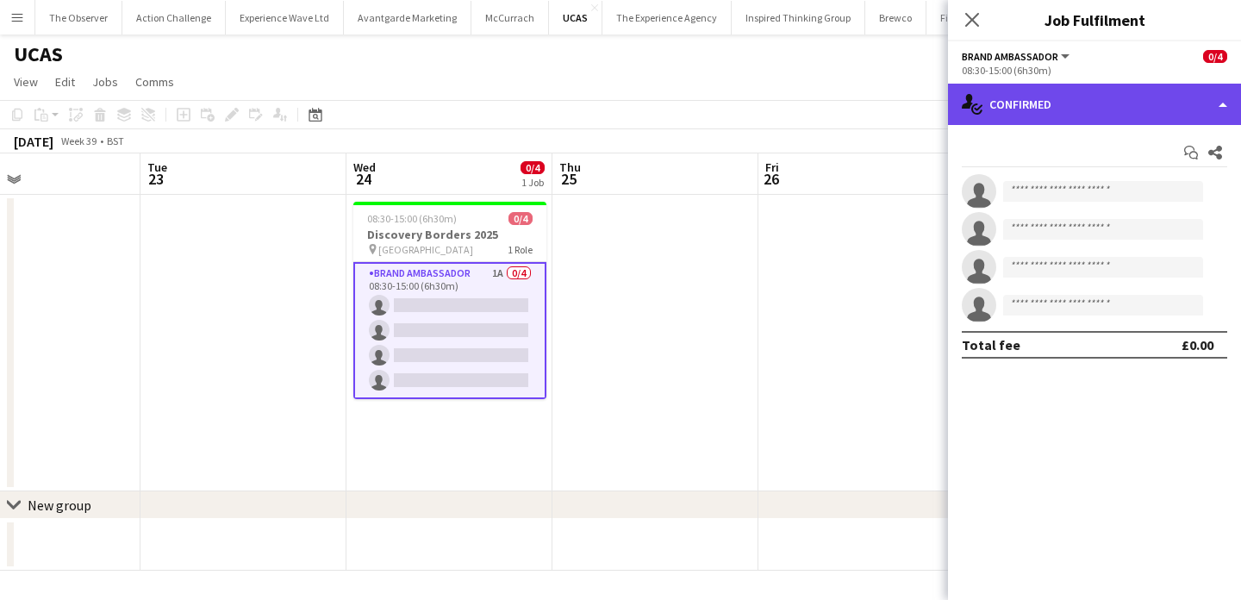
click at [1064, 105] on div "single-neutral-actions-check-2 Confirmed" at bounding box center [1094, 104] width 293 height 41
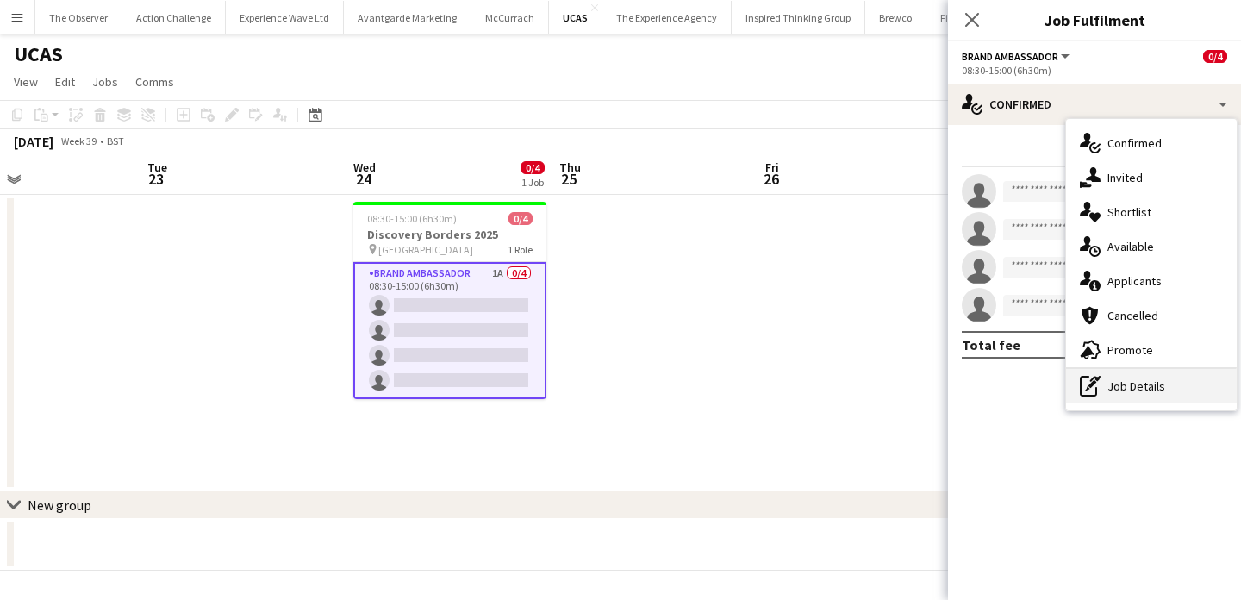
click at [1135, 397] on div "pen-write Job Details" at bounding box center [1151, 386] width 171 height 34
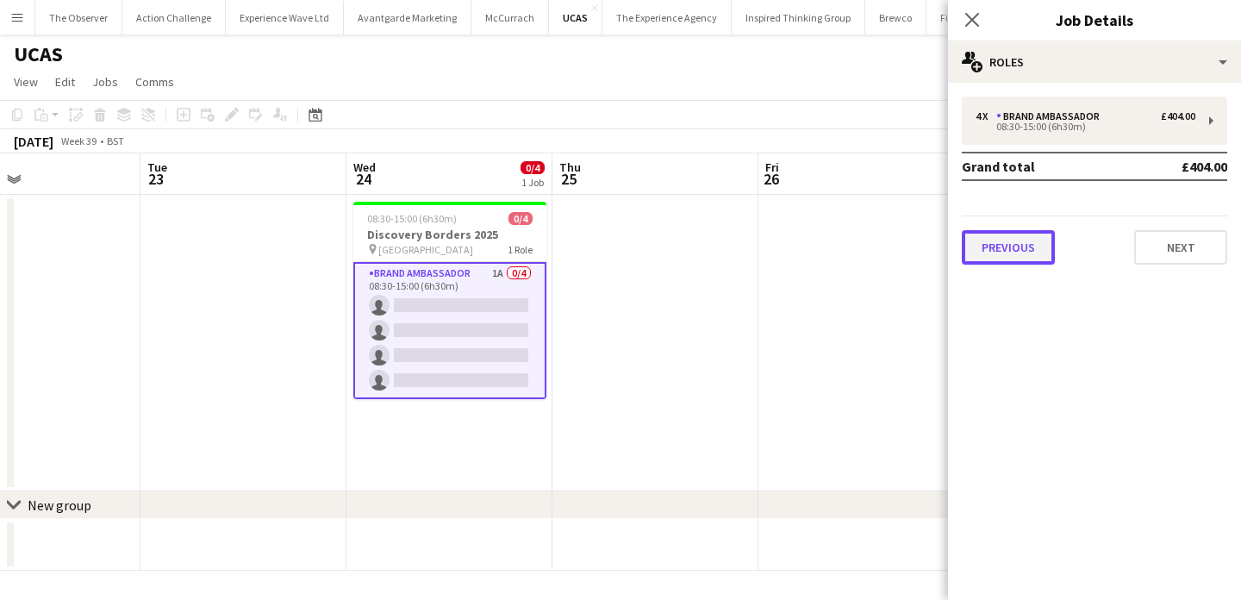
click at [1022, 230] on button "Previous" at bounding box center [1008, 247] width 93 height 34
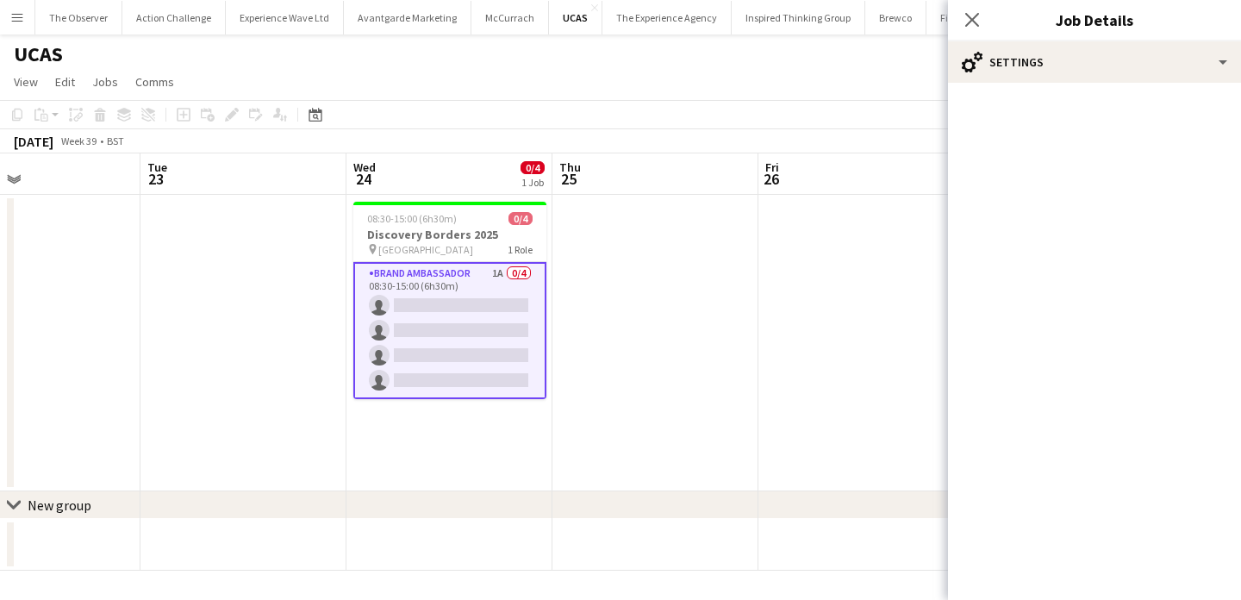
click at [746, 283] on app-date-cell at bounding box center [655, 343] width 206 height 297
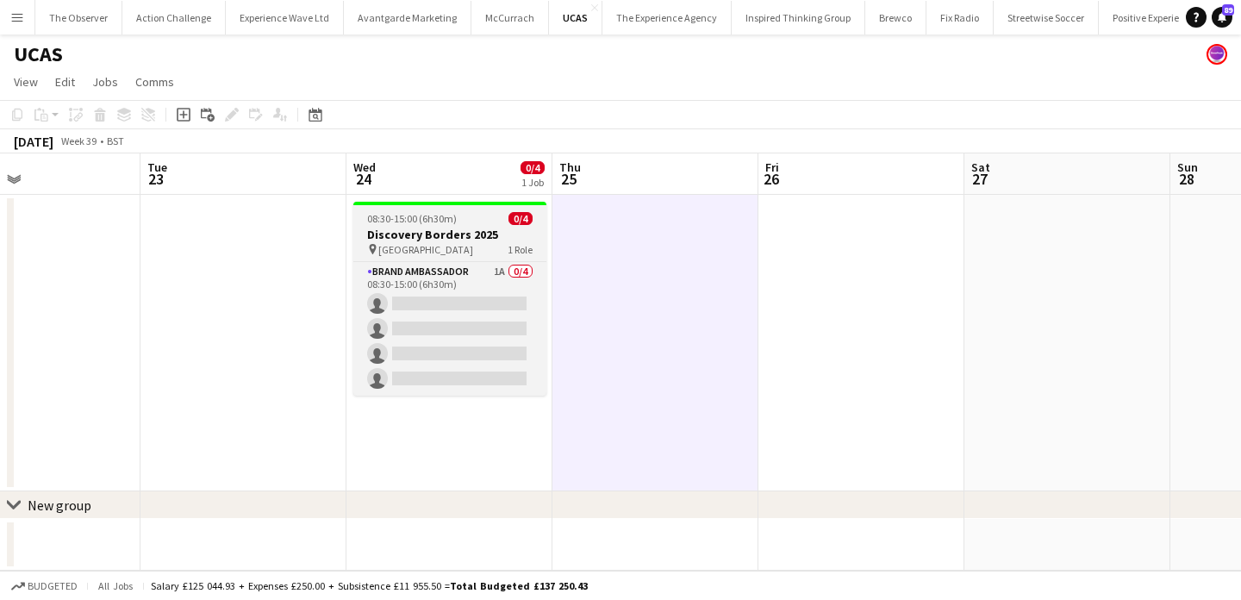
click at [478, 219] on div "08:30-15:00 (6h30m) 0/4" at bounding box center [449, 218] width 193 height 13
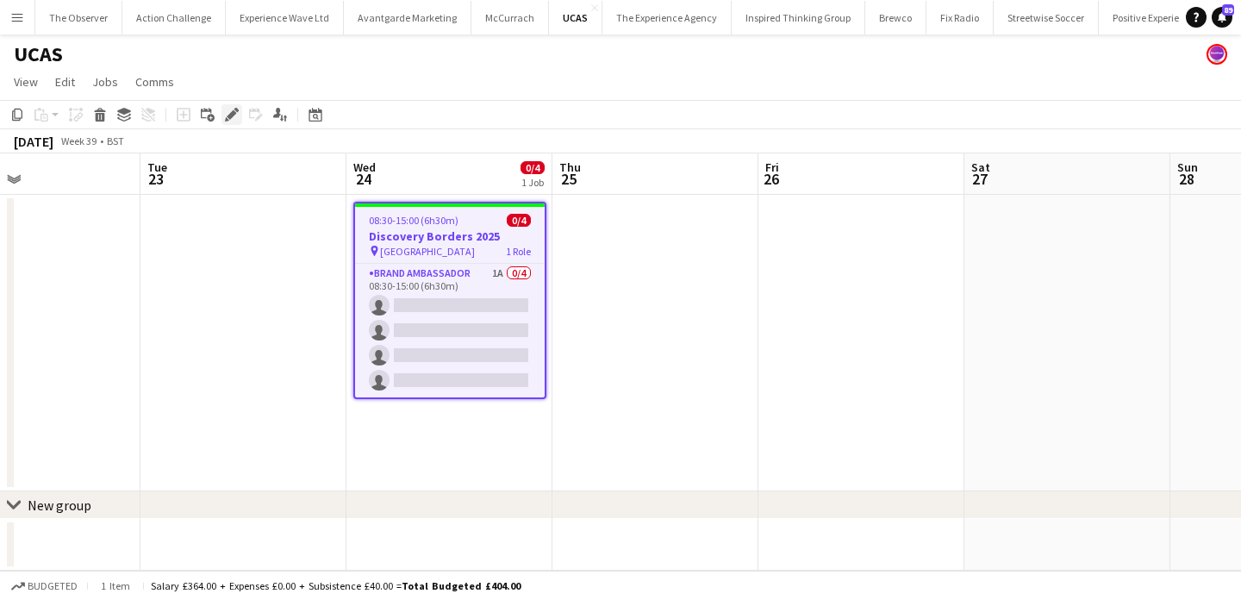
click at [229, 113] on icon "Edit" at bounding box center [232, 115] width 14 height 14
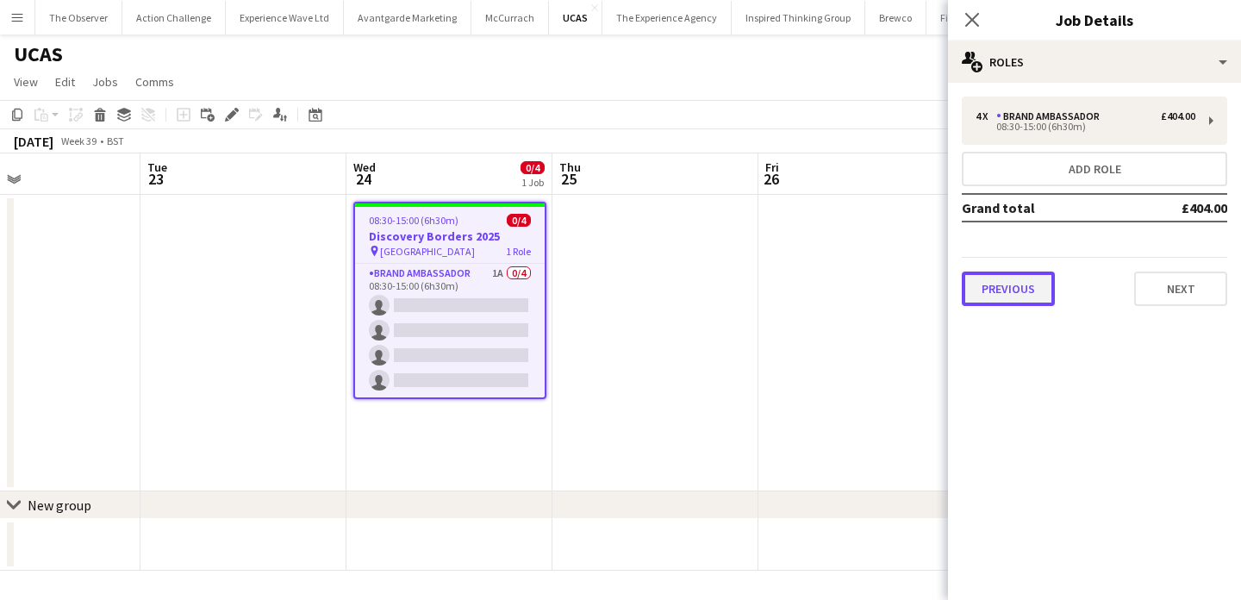
click at [994, 297] on button "Previous" at bounding box center [1008, 289] width 93 height 34
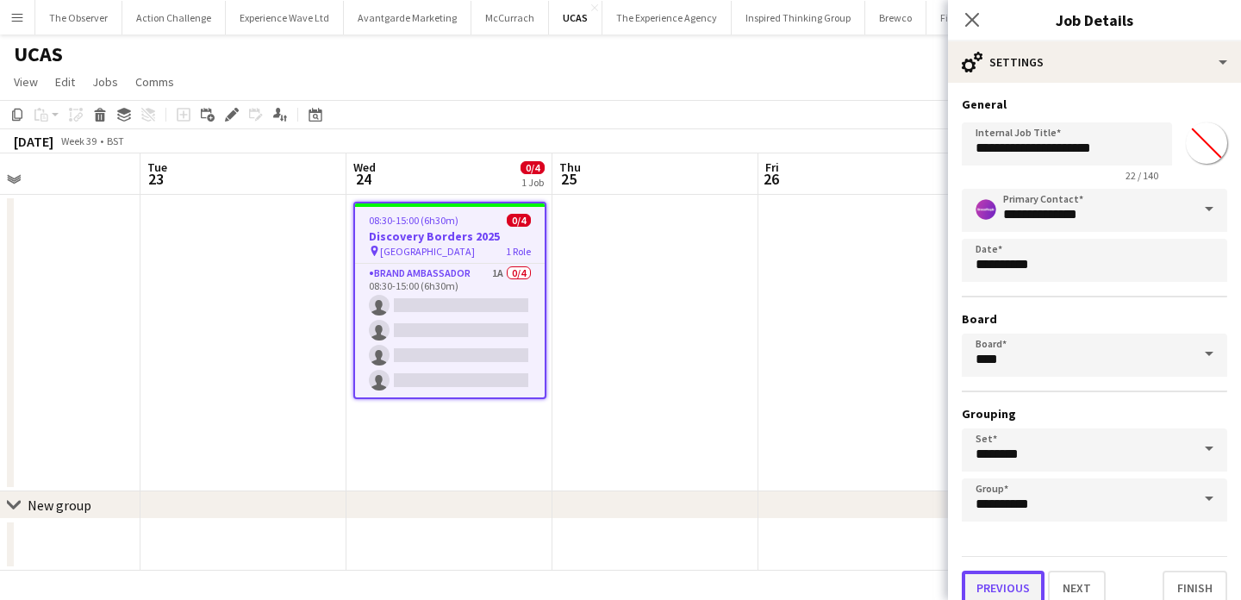
click at [1027, 585] on button "Previous" at bounding box center [1003, 588] width 83 height 34
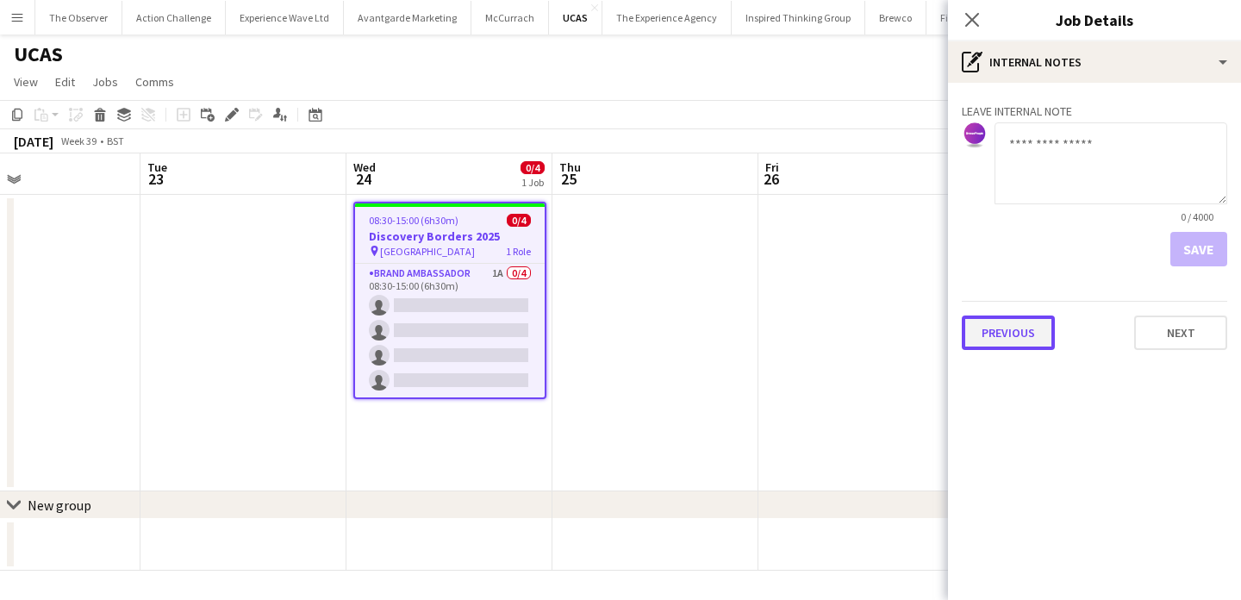
click at [1034, 340] on button "Previous" at bounding box center [1008, 332] width 93 height 34
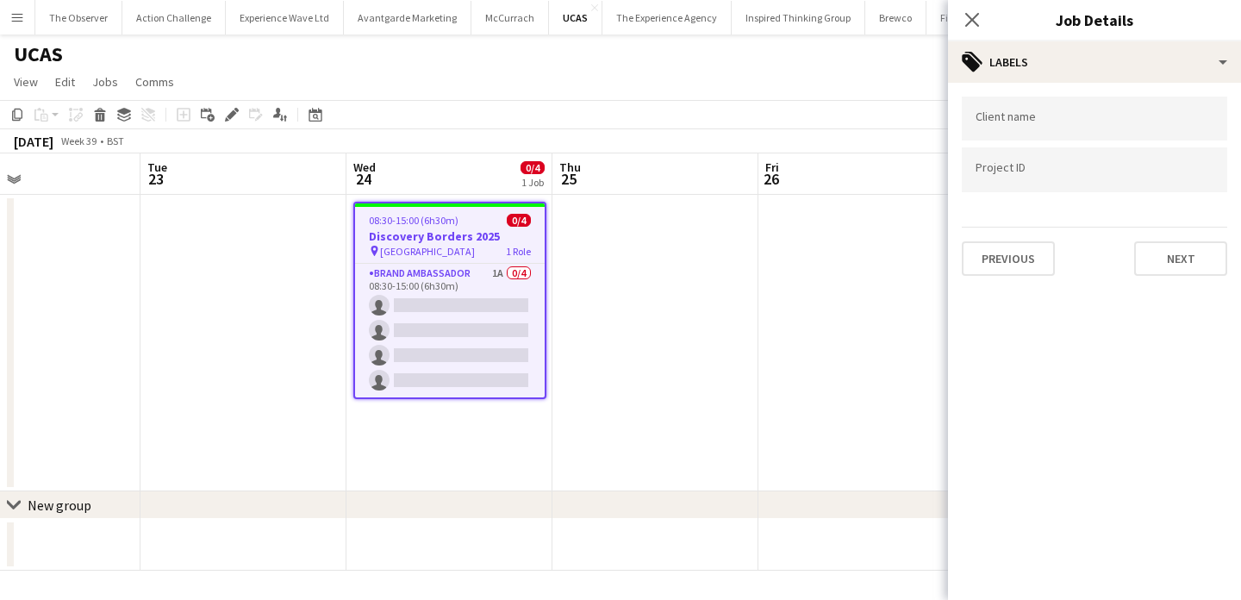
click at [743, 359] on app-date-cell at bounding box center [655, 343] width 206 height 297
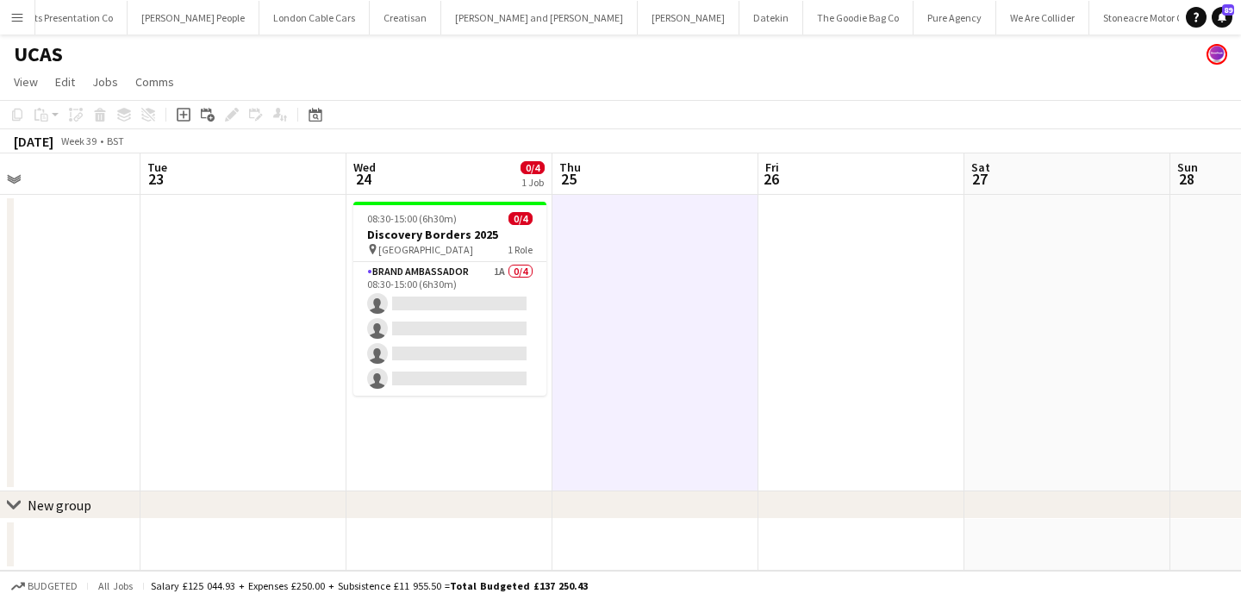
scroll to position [0, 1739]
click at [12, 23] on app-icon "Menu" at bounding box center [17, 17] width 14 height 14
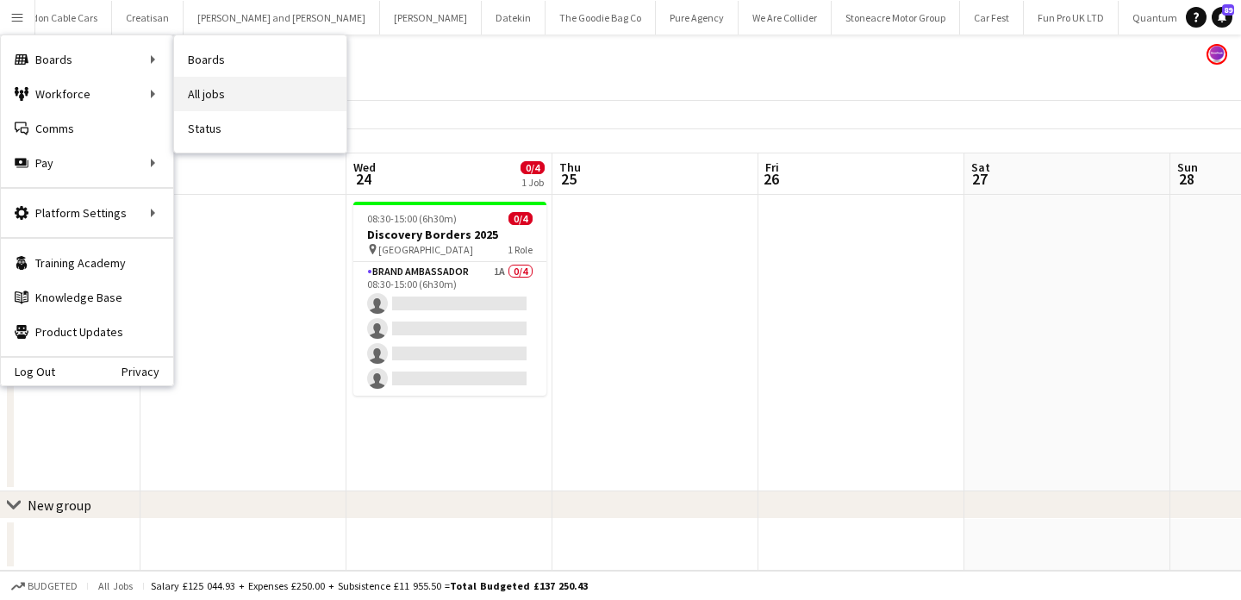
click at [243, 93] on link "All jobs" at bounding box center [260, 94] width 172 height 34
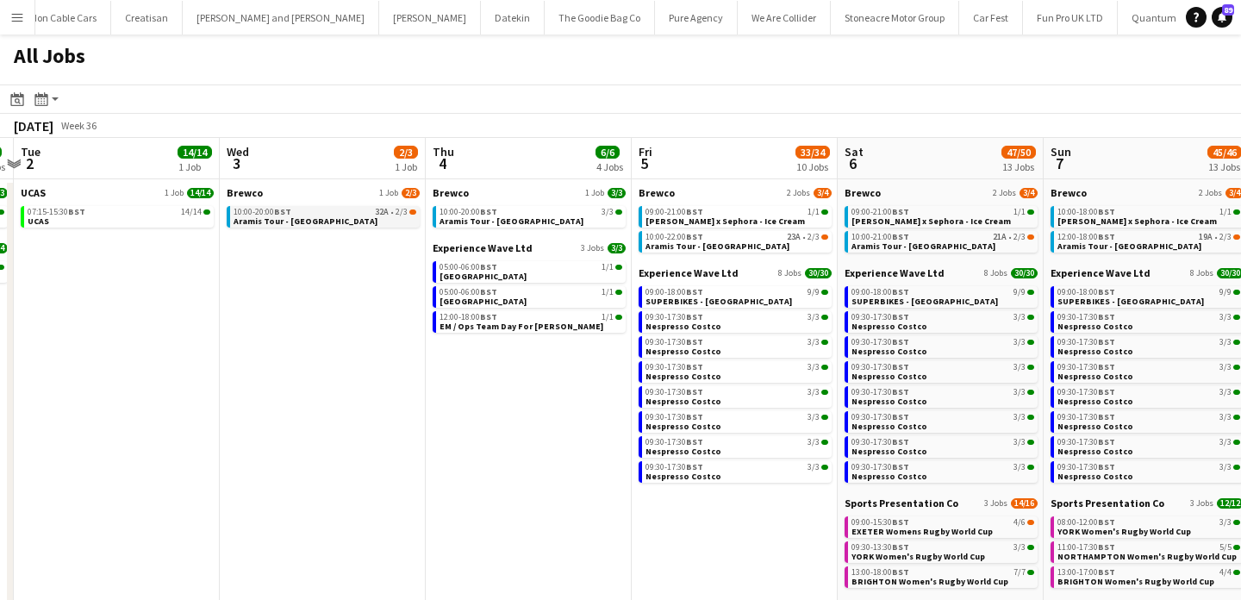
scroll to position [0, 607]
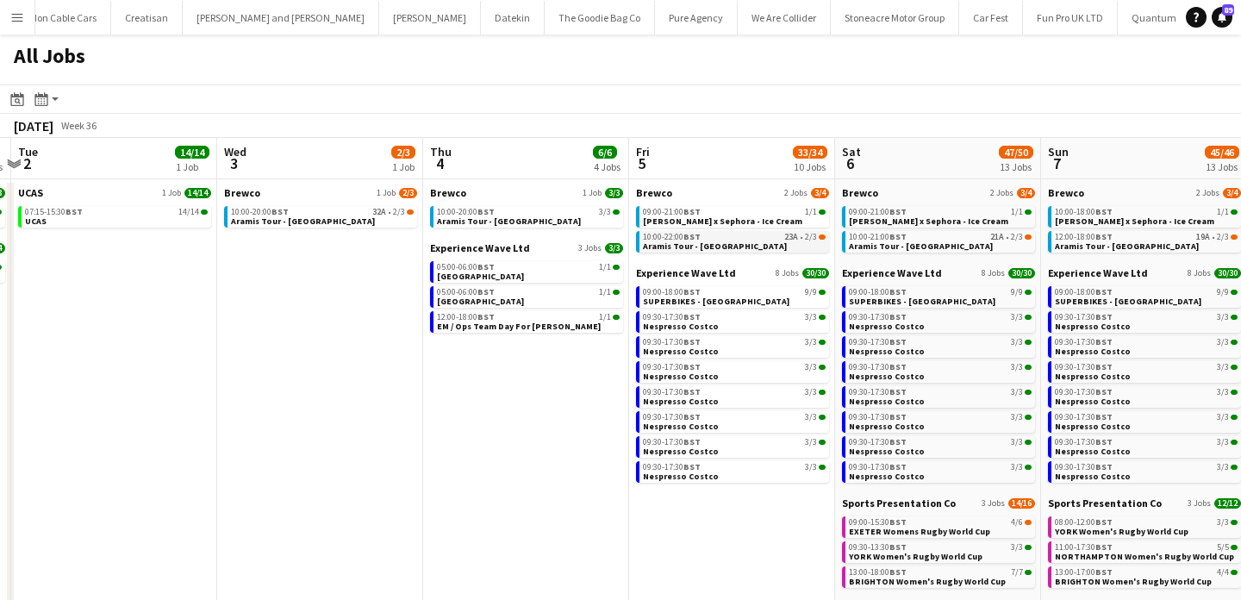
click at [765, 251] on app-brief-job-card "10:00-22:00 BST 23A • 2/3 Aramis Tour - Manchester" at bounding box center [732, 242] width 193 height 22
click at [753, 242] on link "10:00-22:00 BST 23A • 2/3 Aramis Tour - Manchester" at bounding box center [734, 241] width 183 height 20
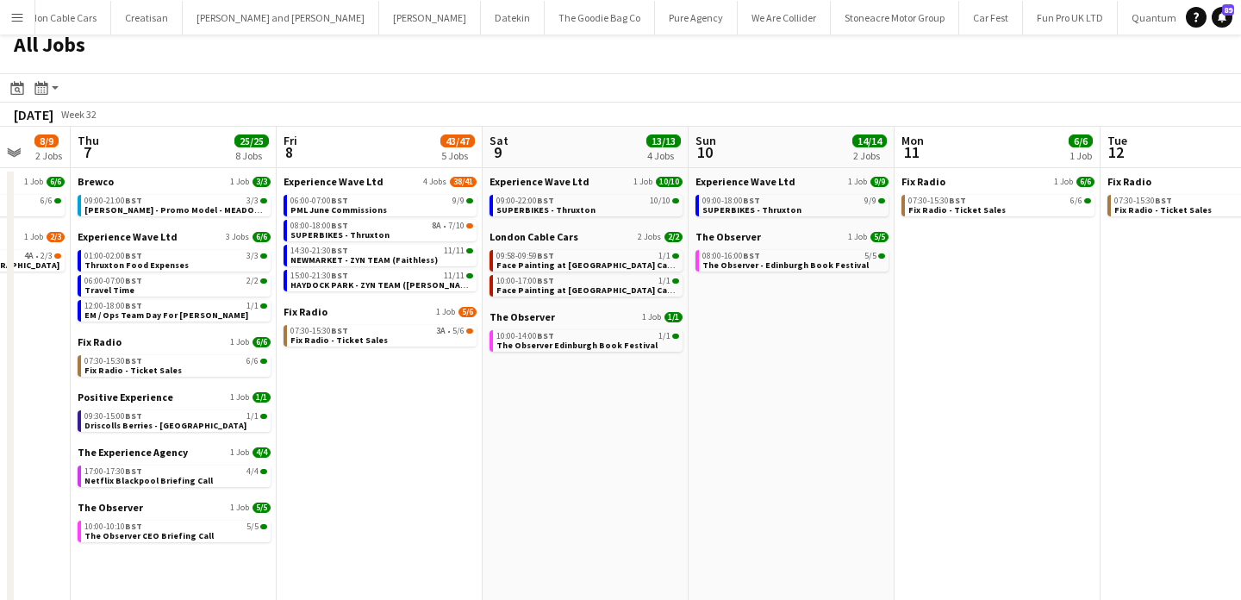
scroll to position [0, 554]
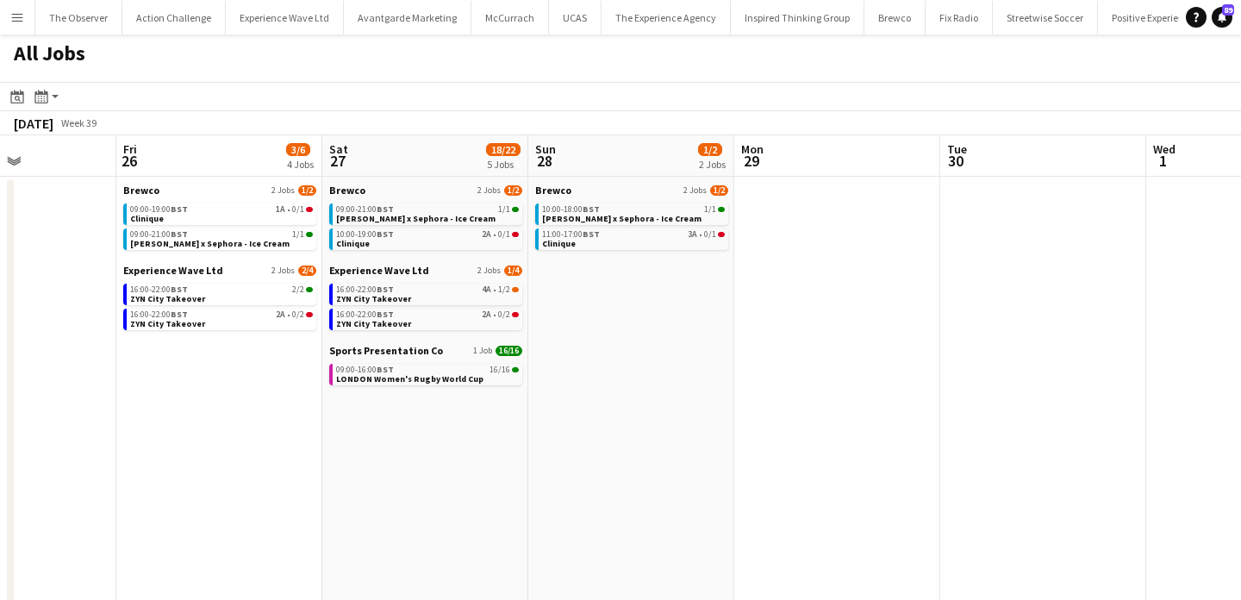
scroll to position [0, 722]
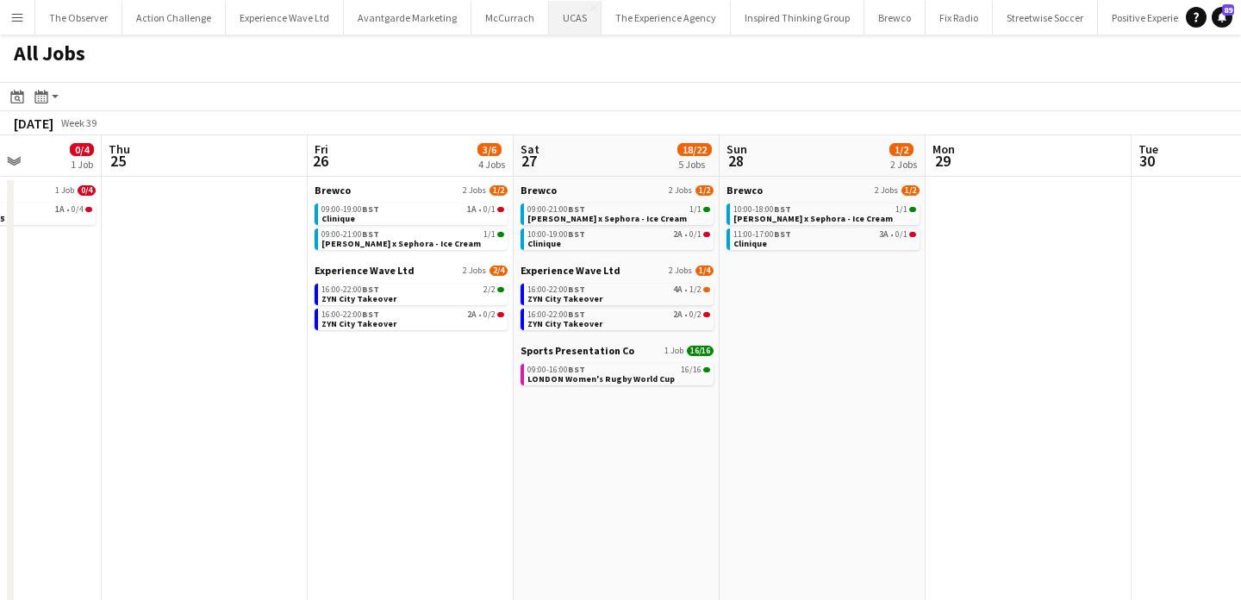
click at [561, 17] on button "UCAS Close" at bounding box center [575, 18] width 53 height 34
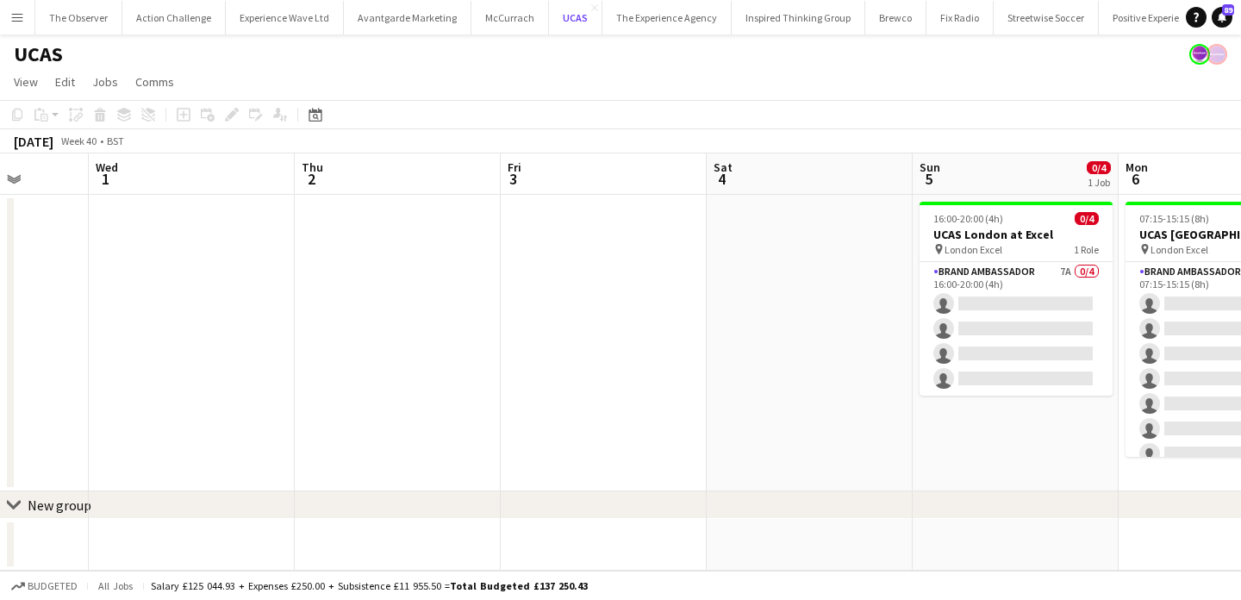
scroll to position [0, 556]
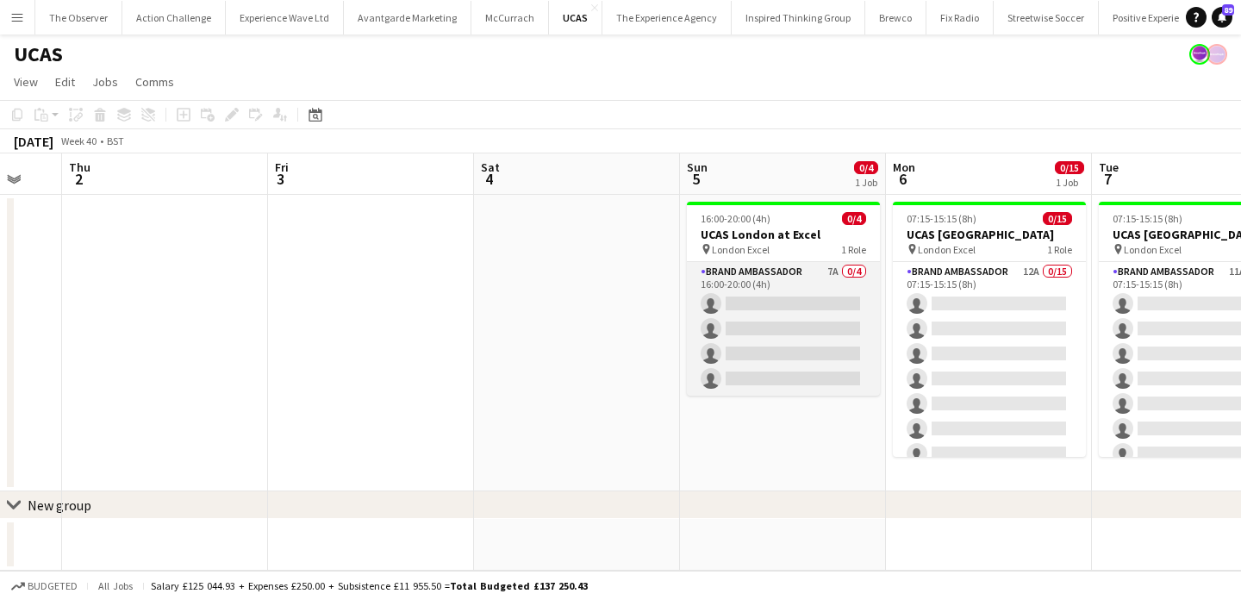
click at [796, 317] on app-card-role "Brand Ambassador 7A 0/4 16:00-20:00 (4h) single-neutral-actions single-neutral-…" at bounding box center [783, 329] width 193 height 134
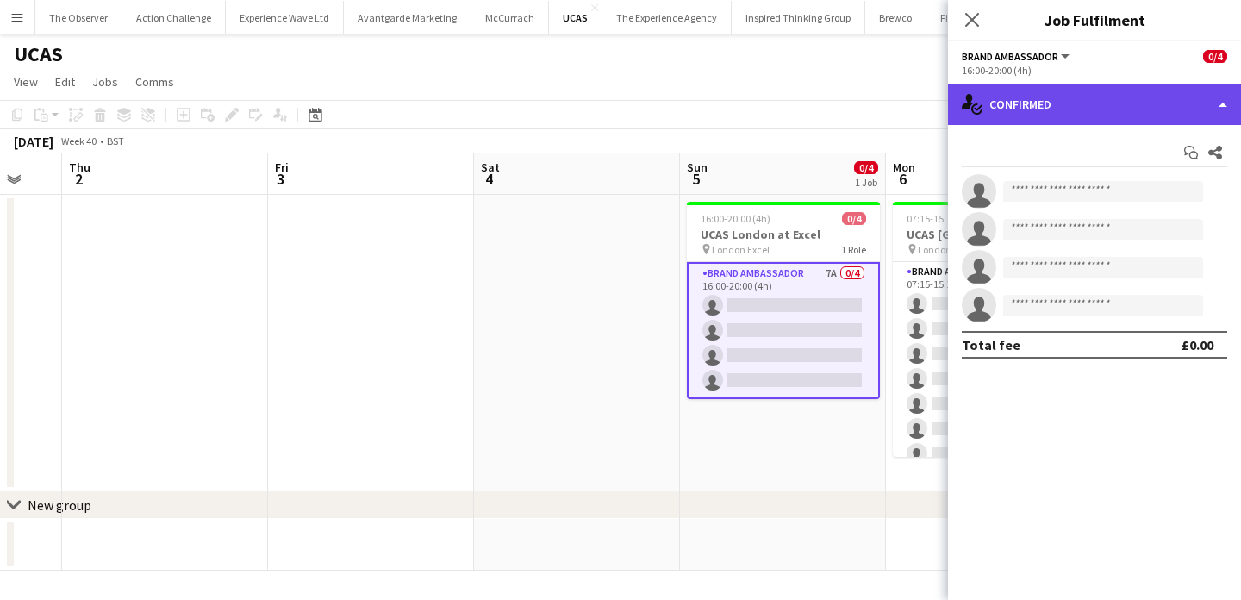
click at [1046, 103] on div "single-neutral-actions-check-2 Confirmed" at bounding box center [1094, 104] width 293 height 41
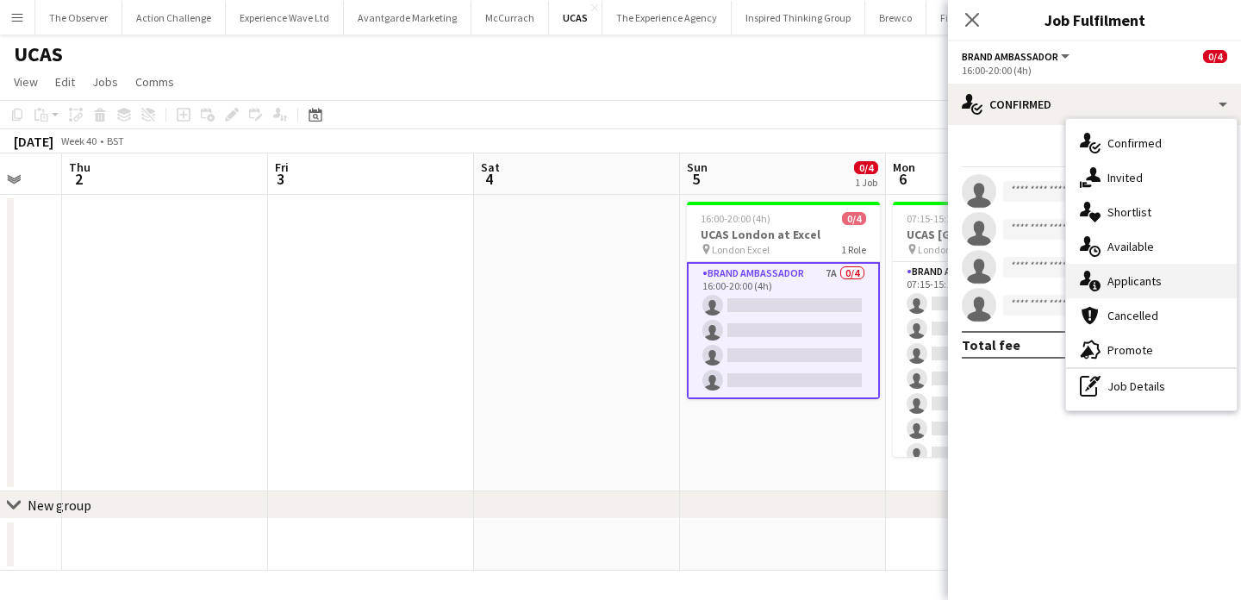
click at [1145, 272] on div "single-neutral-actions-information Applicants" at bounding box center [1151, 281] width 171 height 34
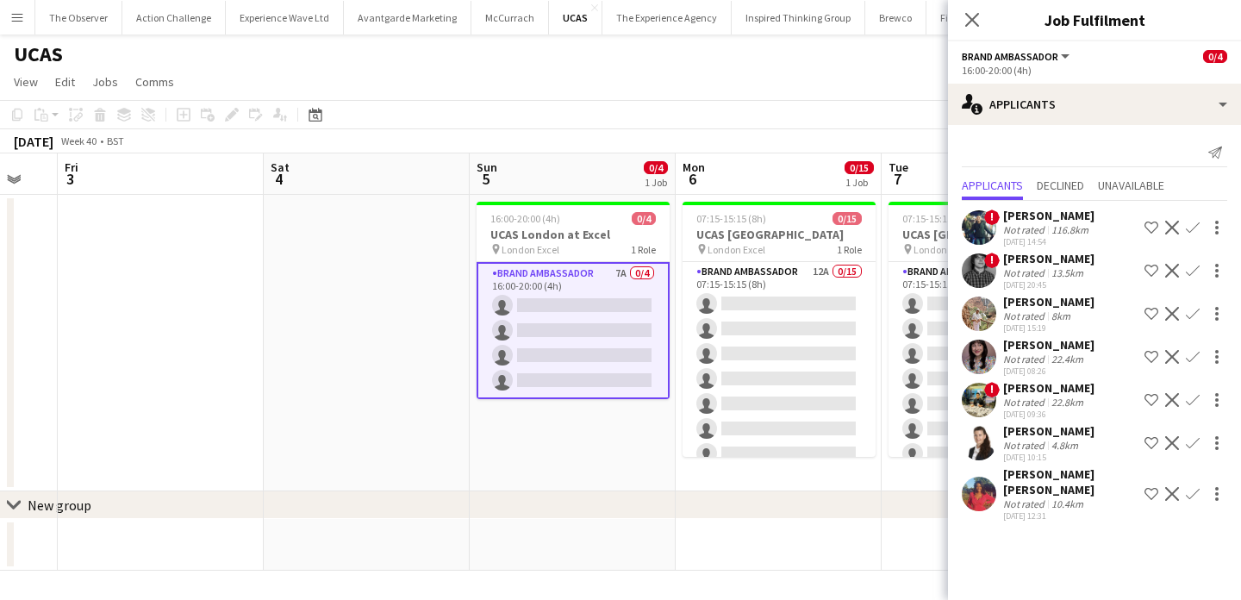
scroll to position [0, 871]
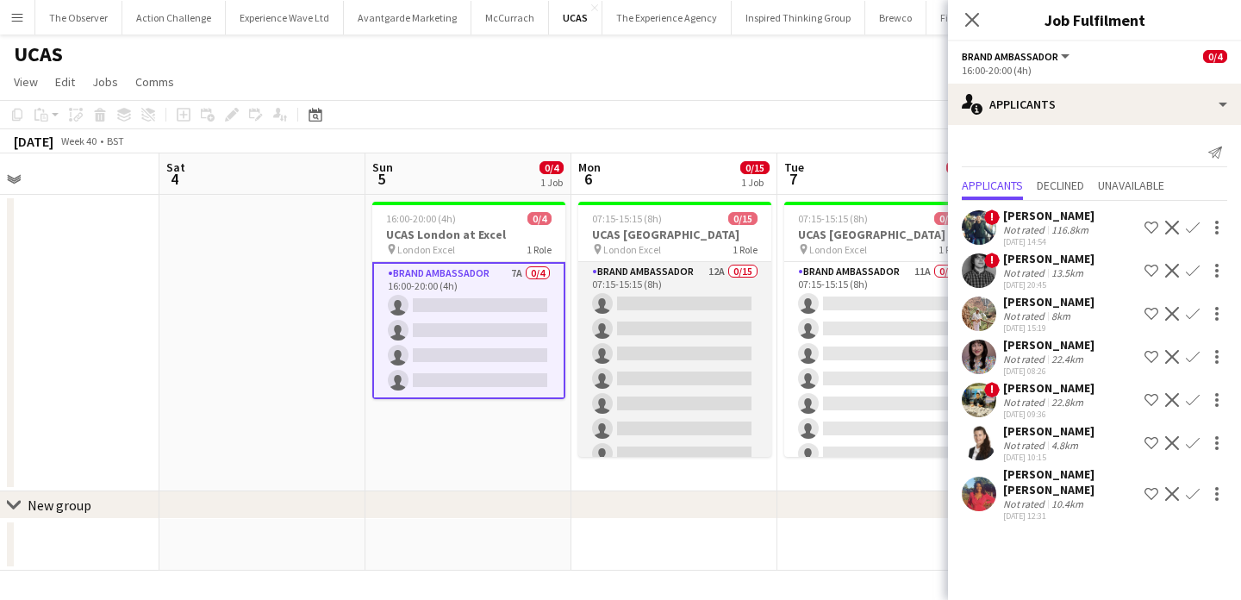
click at [674, 349] on app-card-role "Brand Ambassador 12A 0/15 07:15-15:15 (8h) single-neutral-actions single-neutra…" at bounding box center [674, 466] width 193 height 409
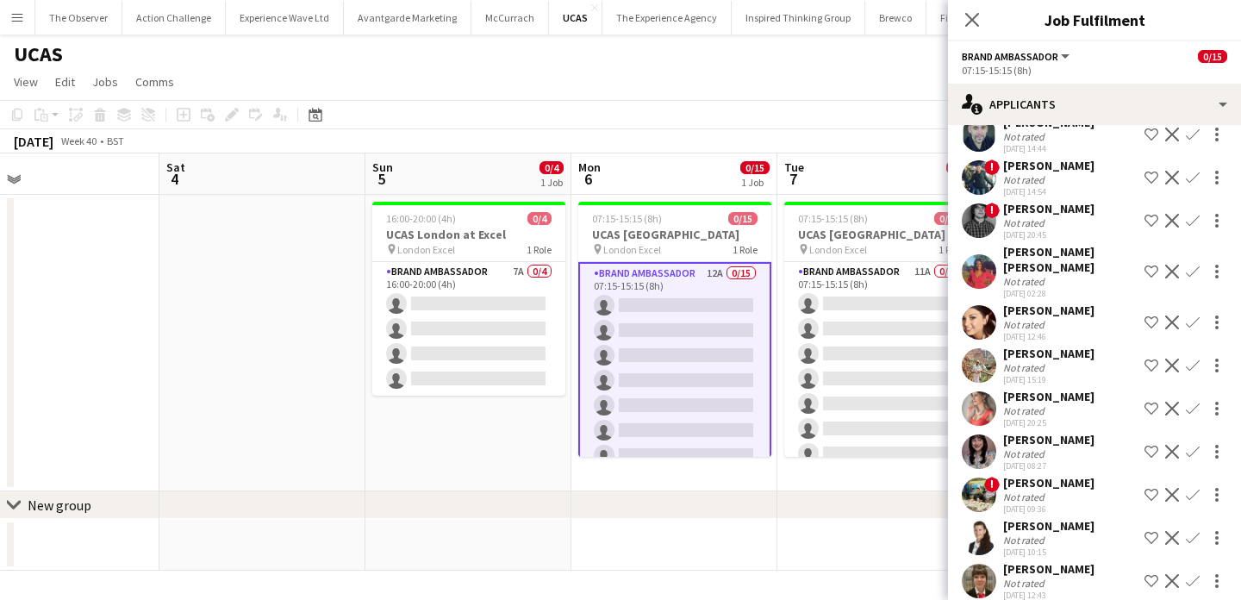
scroll to position [139, 0]
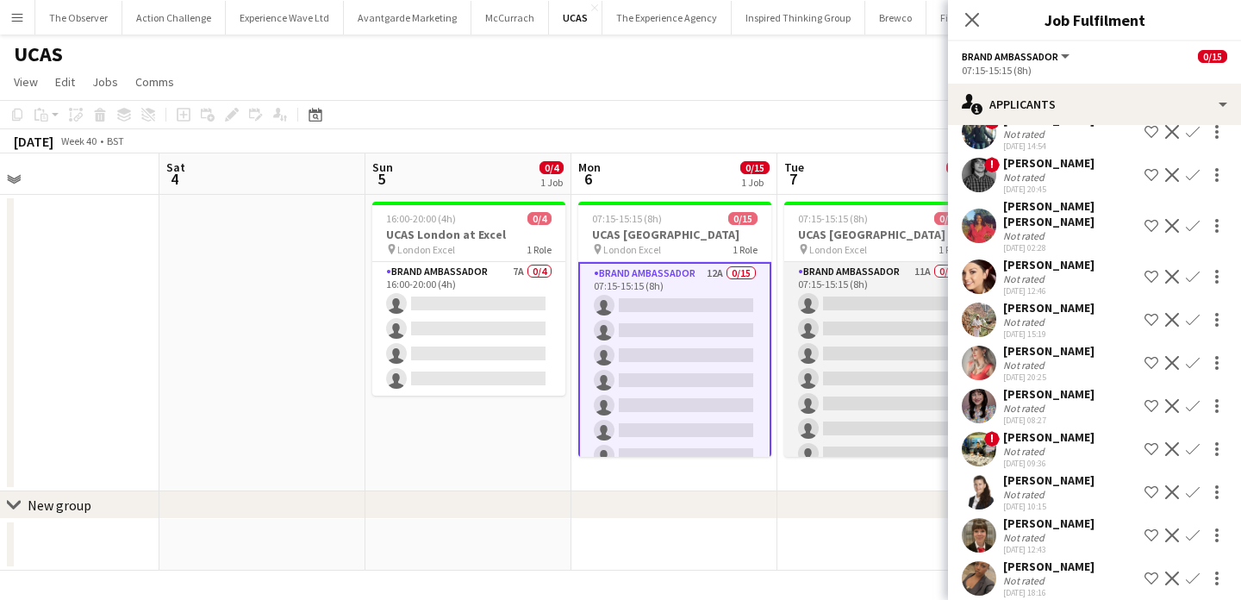
click at [906, 376] on app-card-role "Brand Ambassador 11A 0/15 07:15-15:15 (8h) single-neutral-actions single-neutra…" at bounding box center [880, 466] width 193 height 409
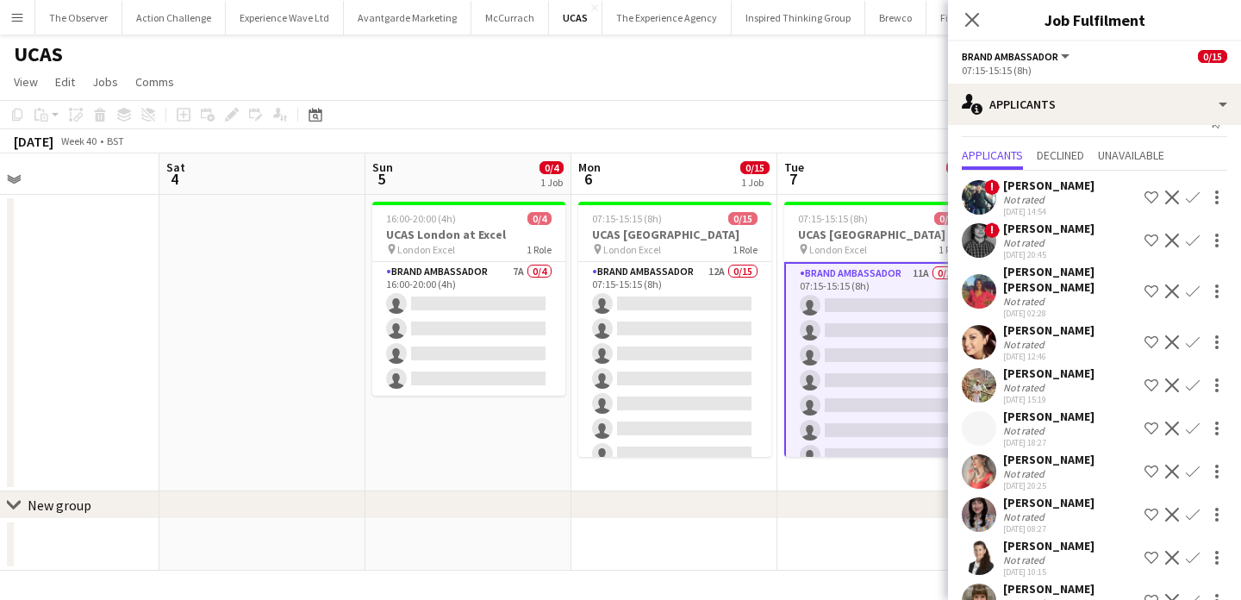
scroll to position [0, 0]
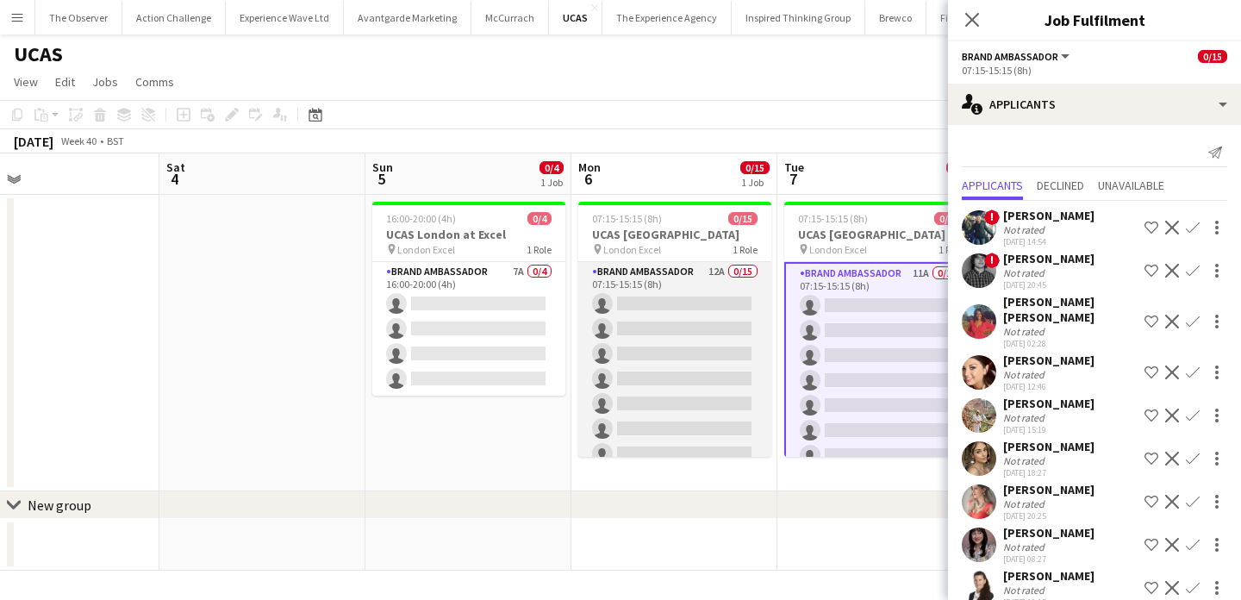
click at [754, 383] on app-card-role "Brand Ambassador 12A 0/15 07:15-15:15 (8h) single-neutral-actions single-neutra…" at bounding box center [674, 466] width 193 height 409
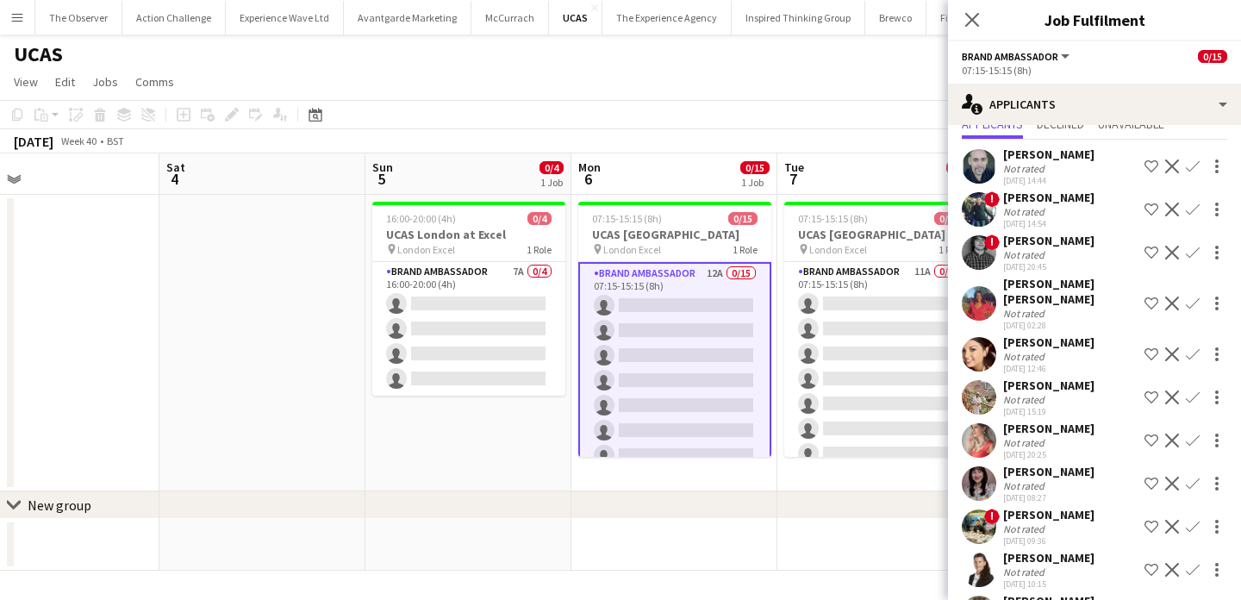
scroll to position [59, 0]
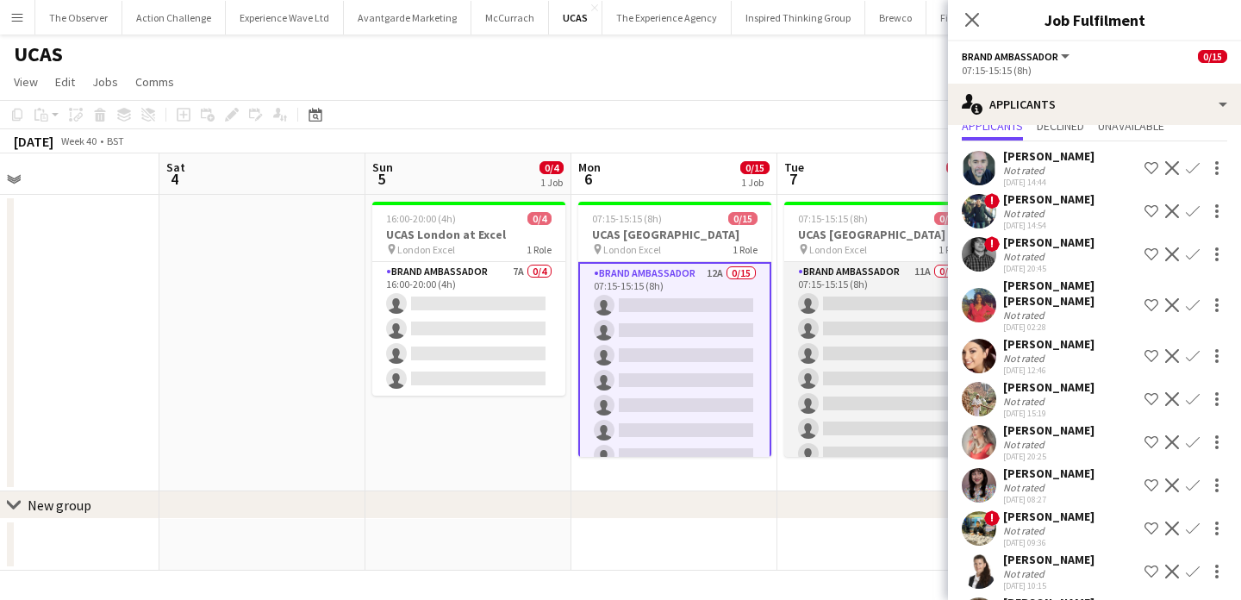
click at [854, 421] on app-card-role "Brand Ambassador 11A 0/15 07:15-15:15 (8h) single-neutral-actions single-neutra…" at bounding box center [880, 466] width 193 height 409
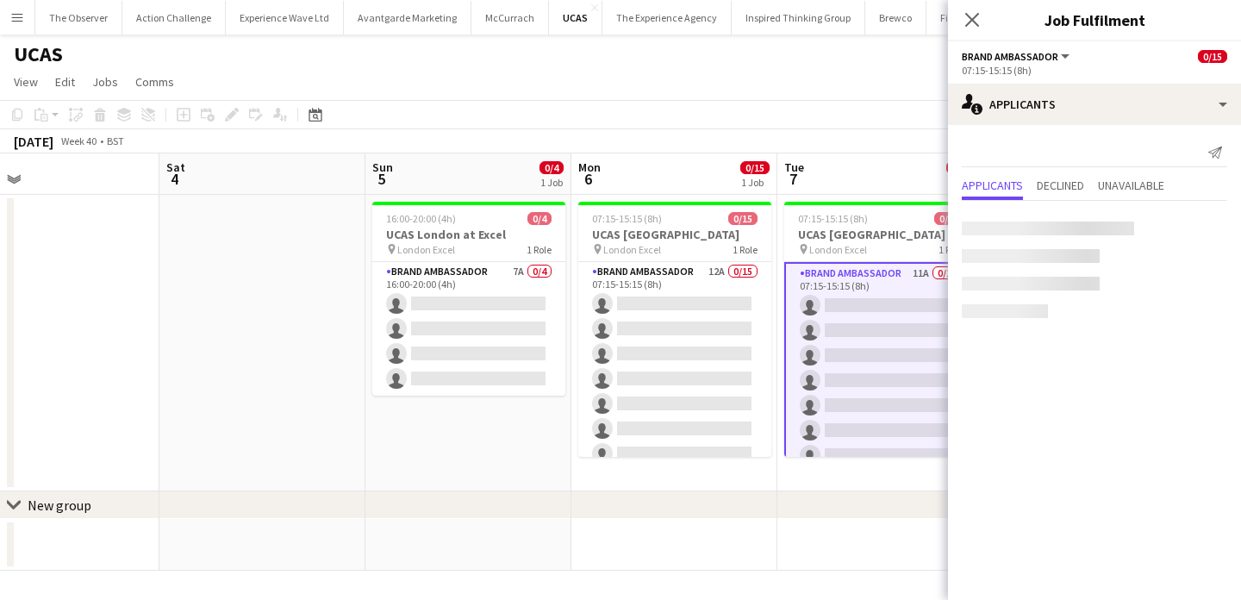
scroll to position [0, 0]
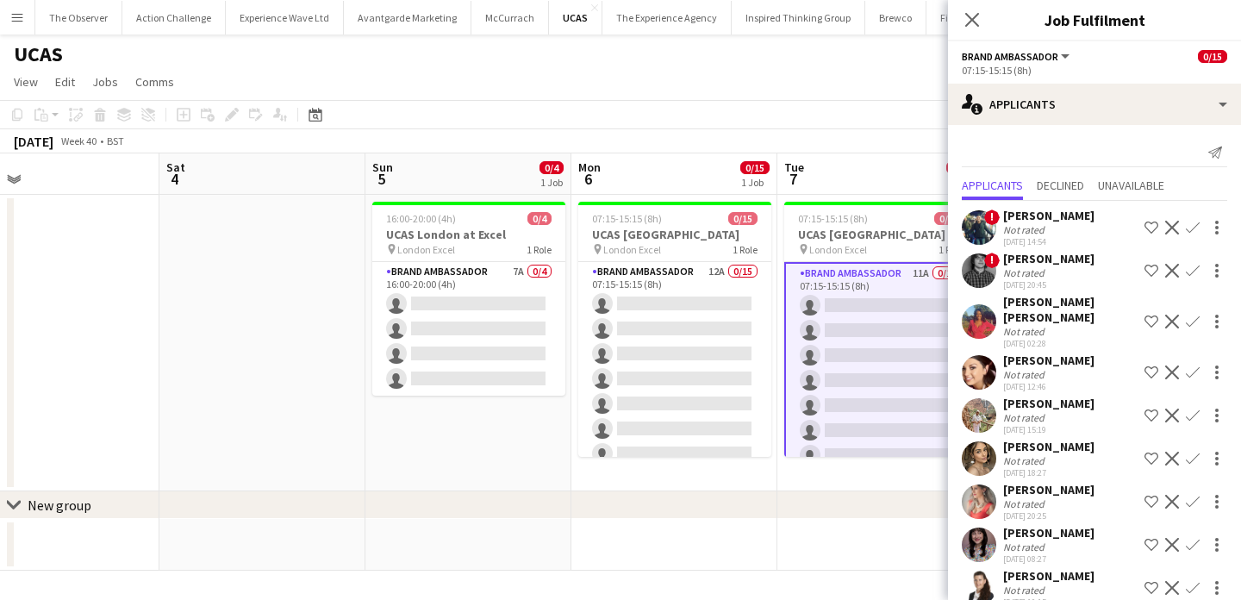
click at [1194, 315] on app-icon "Confirm" at bounding box center [1193, 322] width 14 height 14
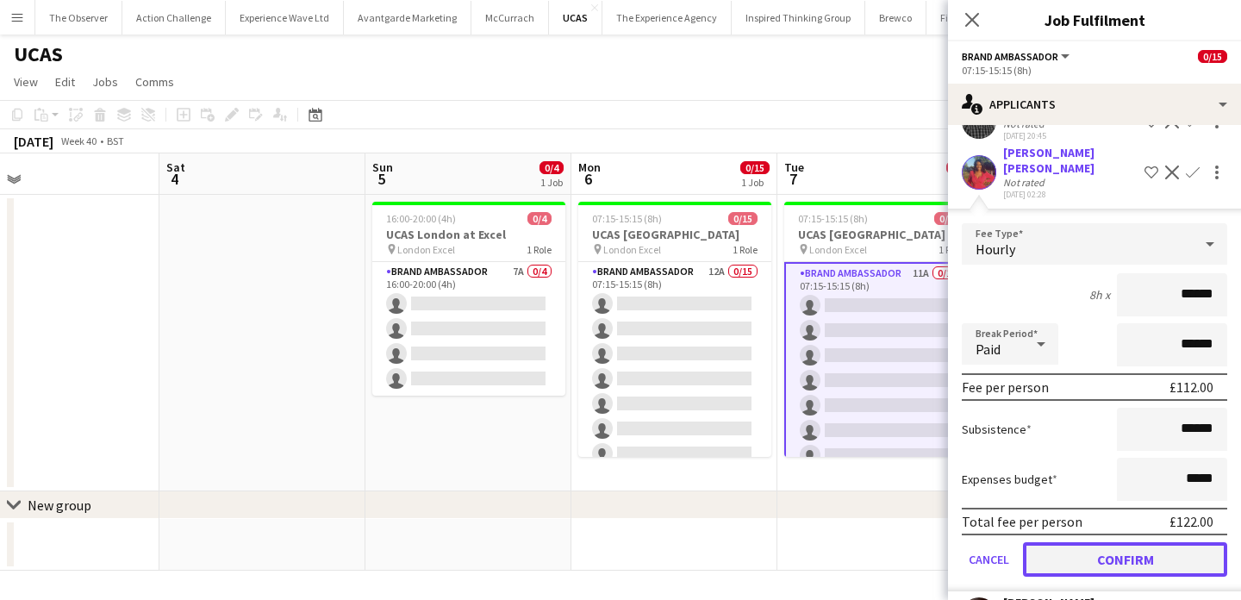
click at [1183, 542] on button "Confirm" at bounding box center [1125, 559] width 204 height 34
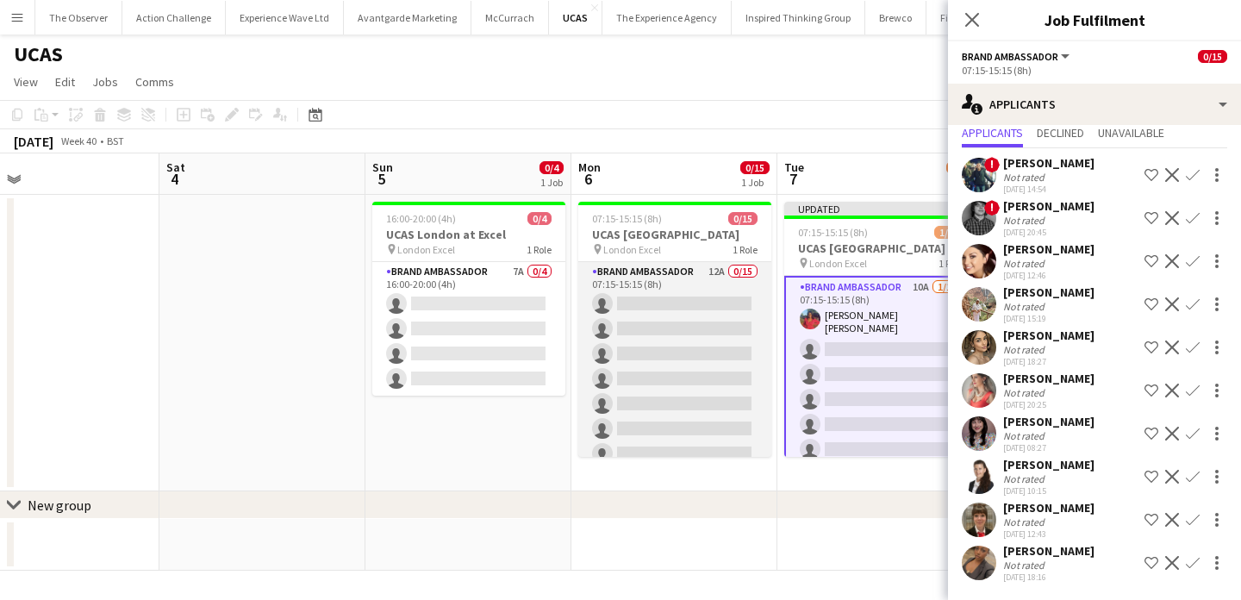
click at [723, 336] on app-card-role "Brand Ambassador 12A 0/15 07:15-15:15 (8h) single-neutral-actions single-neutra…" at bounding box center [674, 466] width 193 height 409
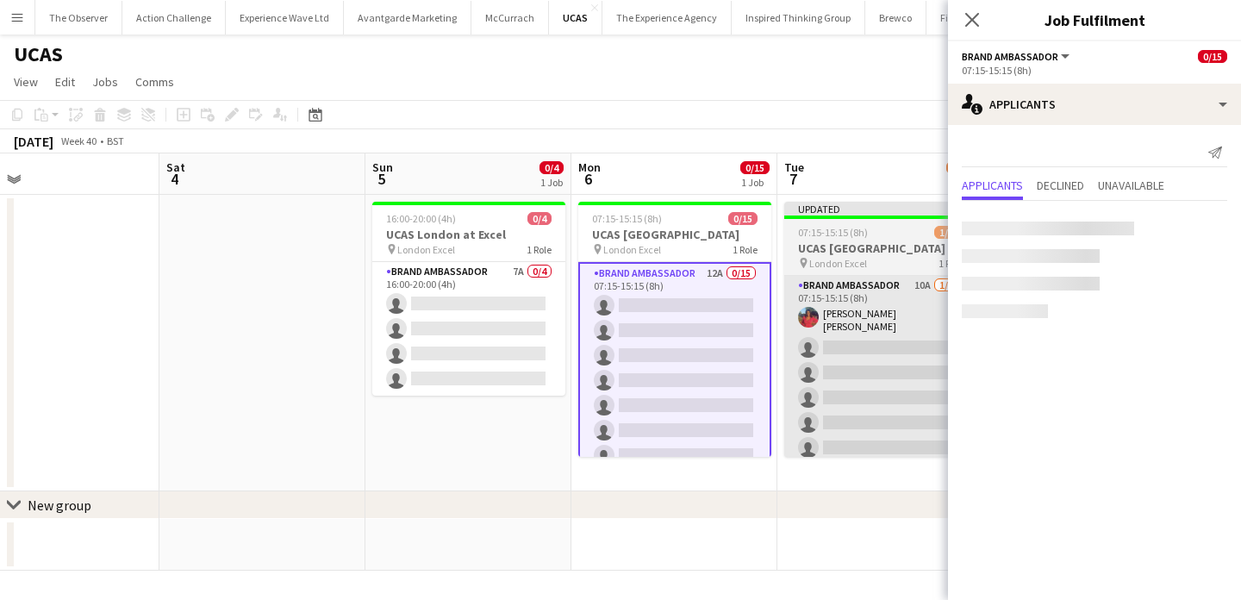
scroll to position [0, 0]
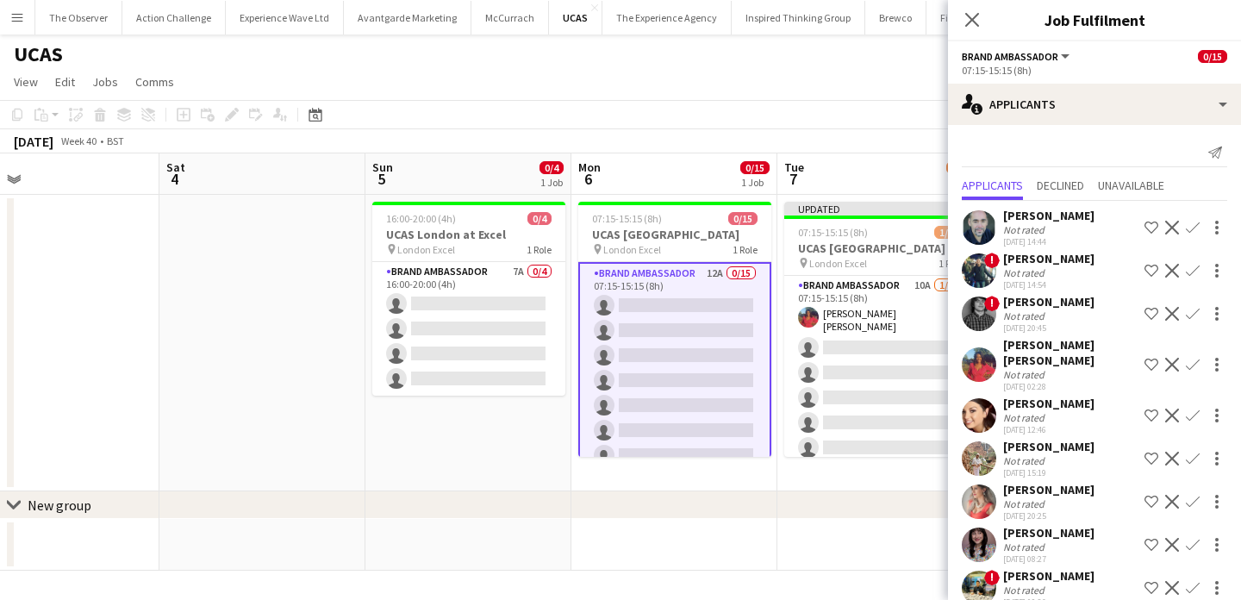
click at [1189, 358] on app-icon "Confirm" at bounding box center [1193, 365] width 14 height 14
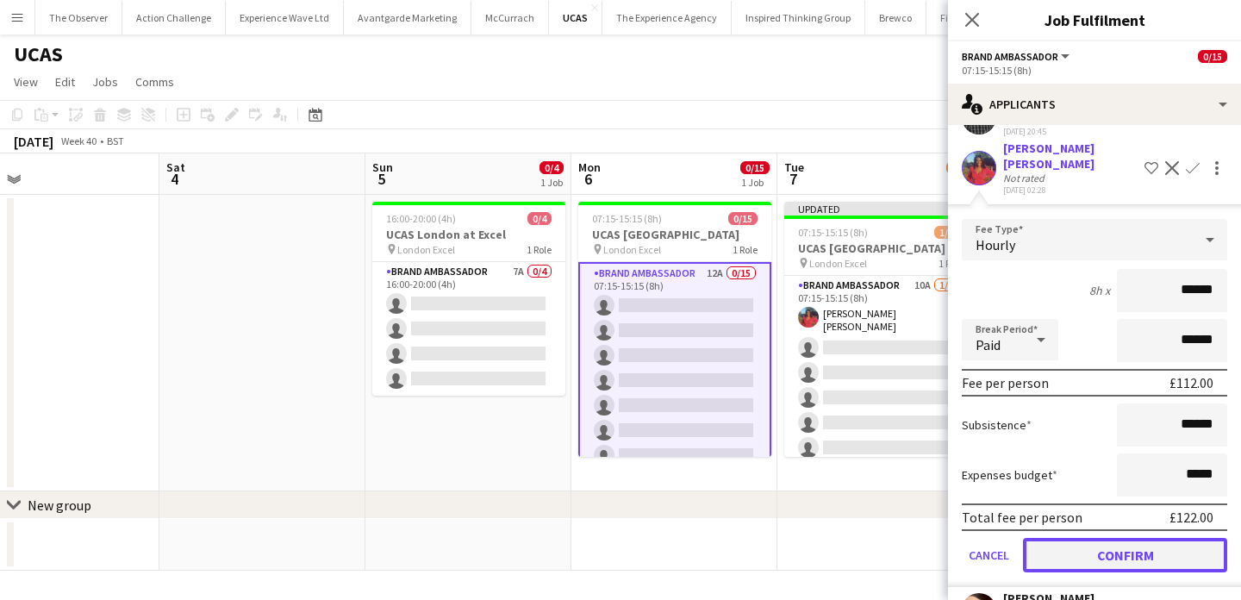
click at [1178, 538] on button "Confirm" at bounding box center [1125, 555] width 204 height 34
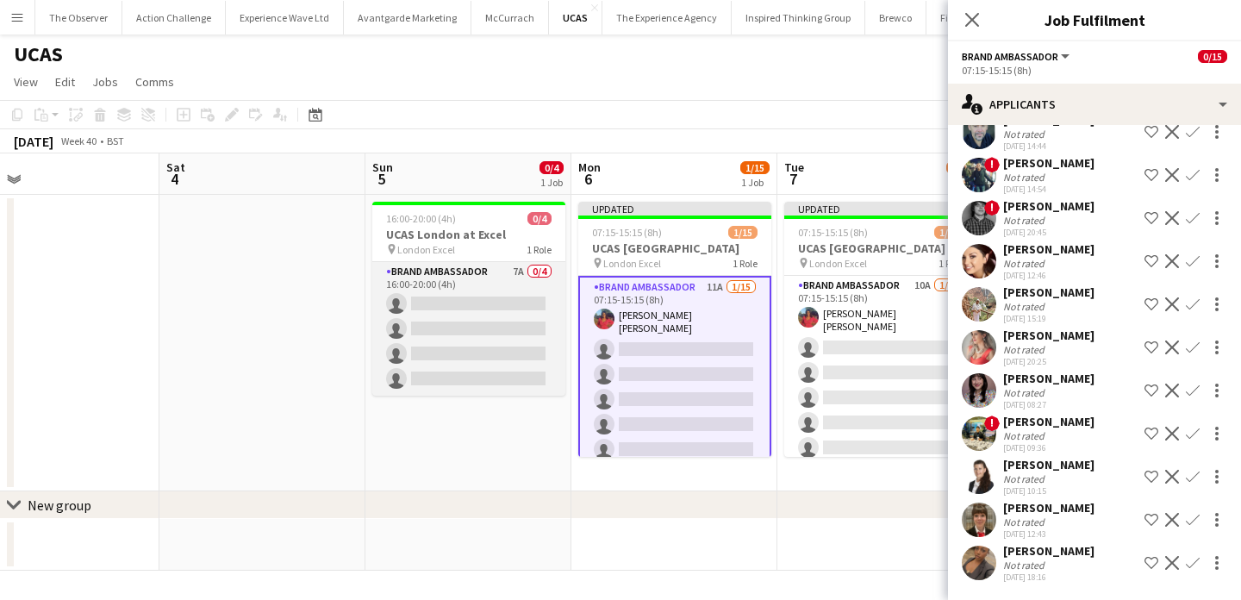
click at [521, 348] on app-card-role "Brand Ambassador 7A 0/4 16:00-20:00 (4h) single-neutral-actions single-neutral-…" at bounding box center [468, 329] width 193 height 134
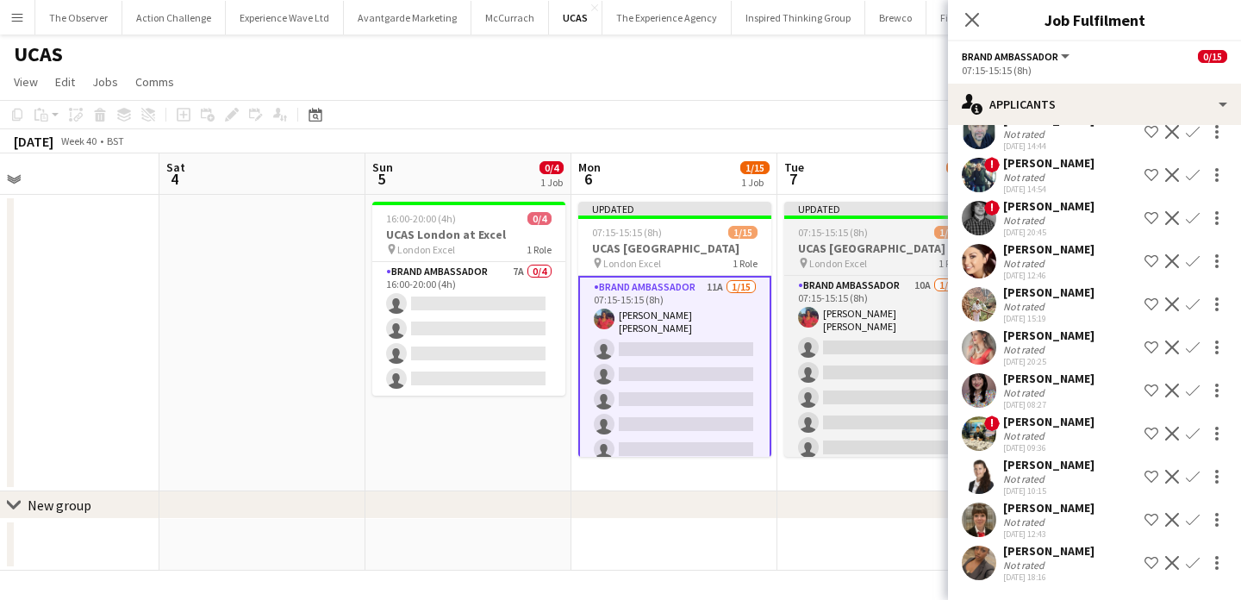
scroll to position [0, 0]
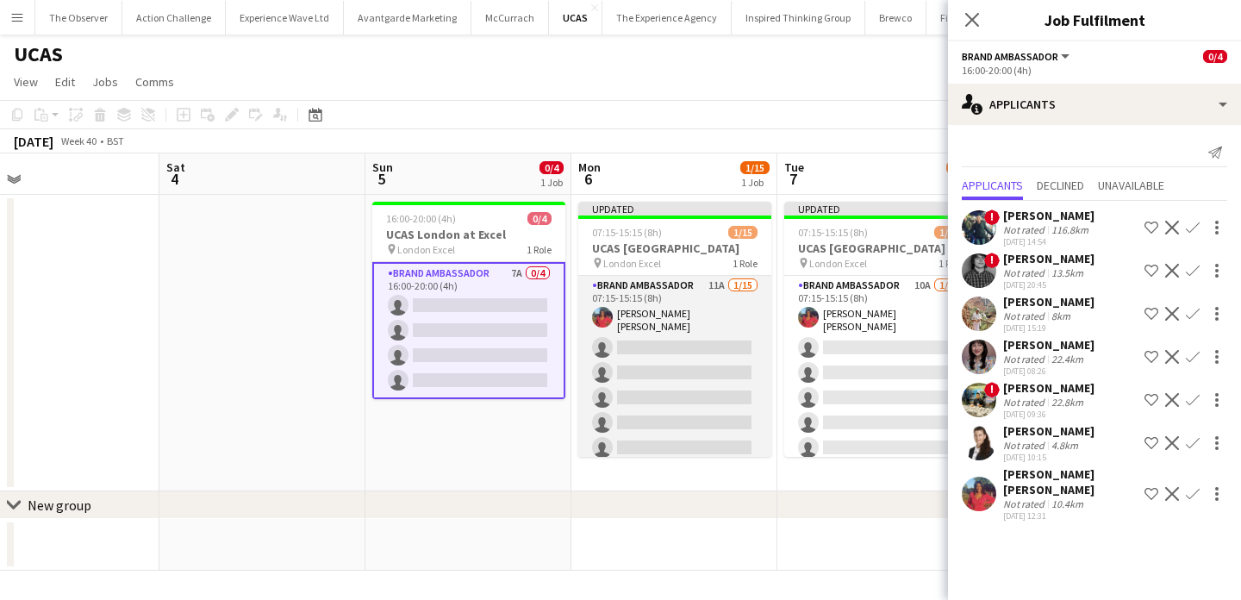
click at [715, 365] on app-card-role "Brand Ambassador 11A 1/15 07:15-15:15 (8h) Jennifer Jonah single-neutral-action…" at bounding box center [674, 483] width 193 height 414
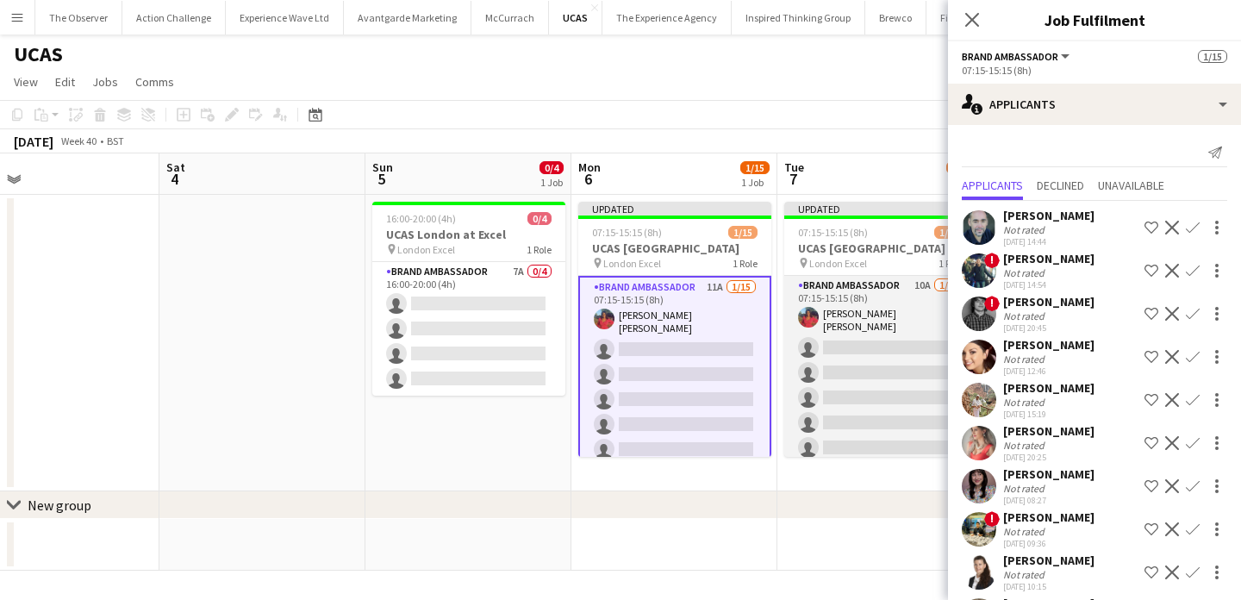
click at [809, 364] on app-card-role "Brand Ambassador 10A 1/15 07:15-15:15 (8h) Jennifer Jonah single-neutral-action…" at bounding box center [880, 483] width 193 height 414
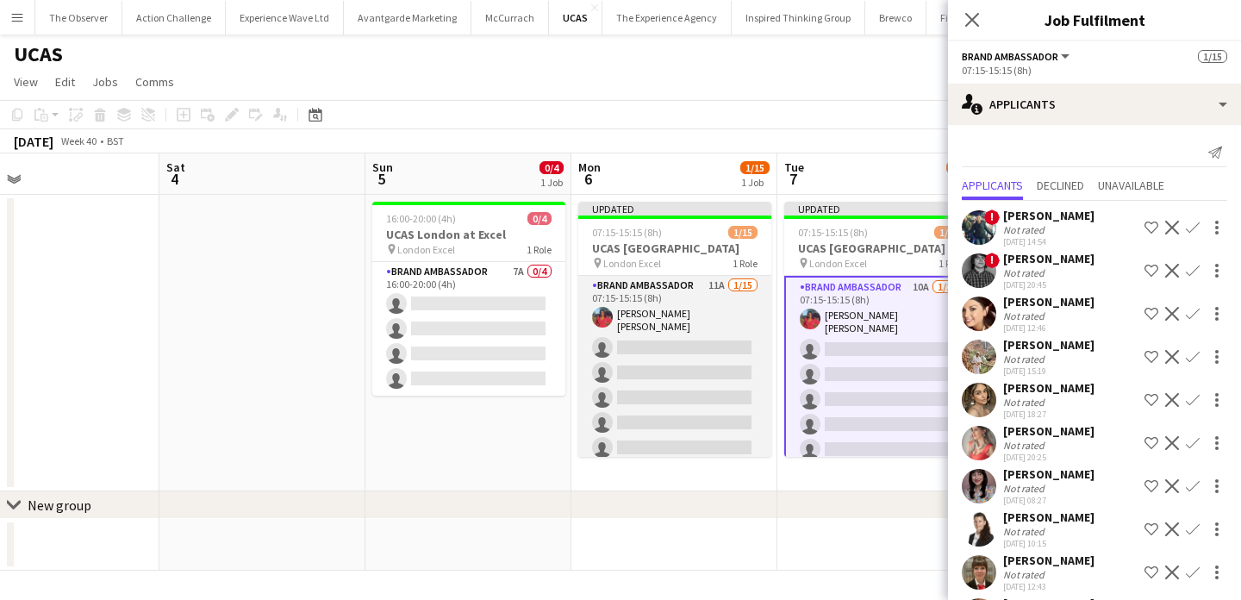
click at [694, 362] on app-card-role "Brand Ambassador 11A 1/15 07:15-15:15 (8h) Jennifer Jonah single-neutral-action…" at bounding box center [674, 483] width 193 height 414
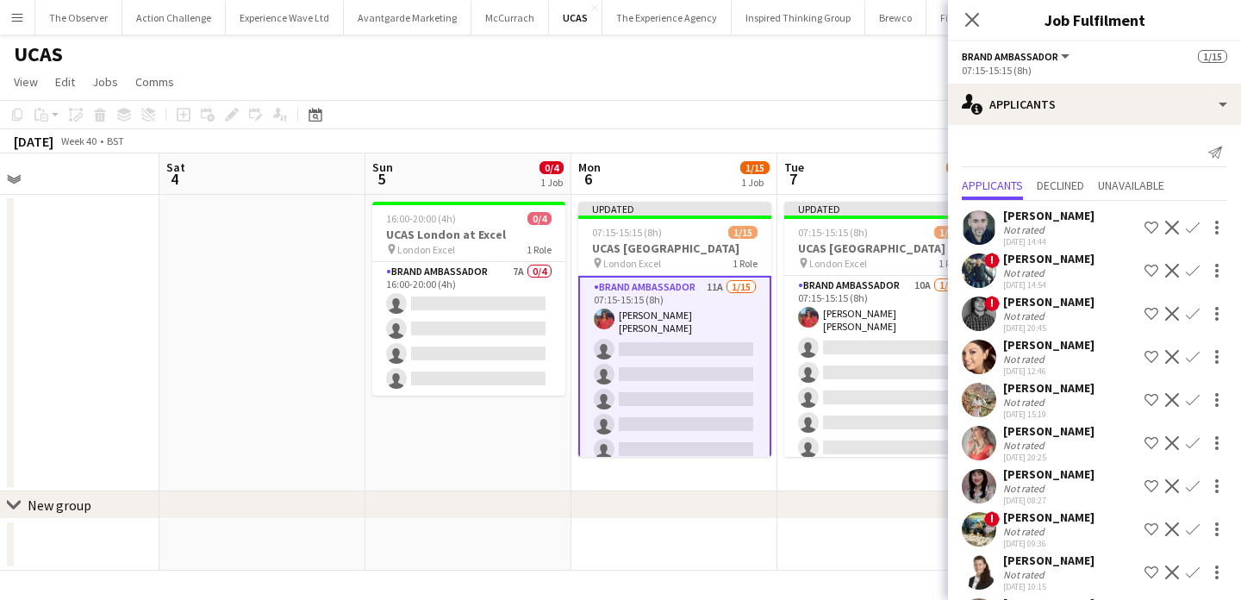
click at [1193, 359] on app-icon "Confirm" at bounding box center [1193, 357] width 14 height 14
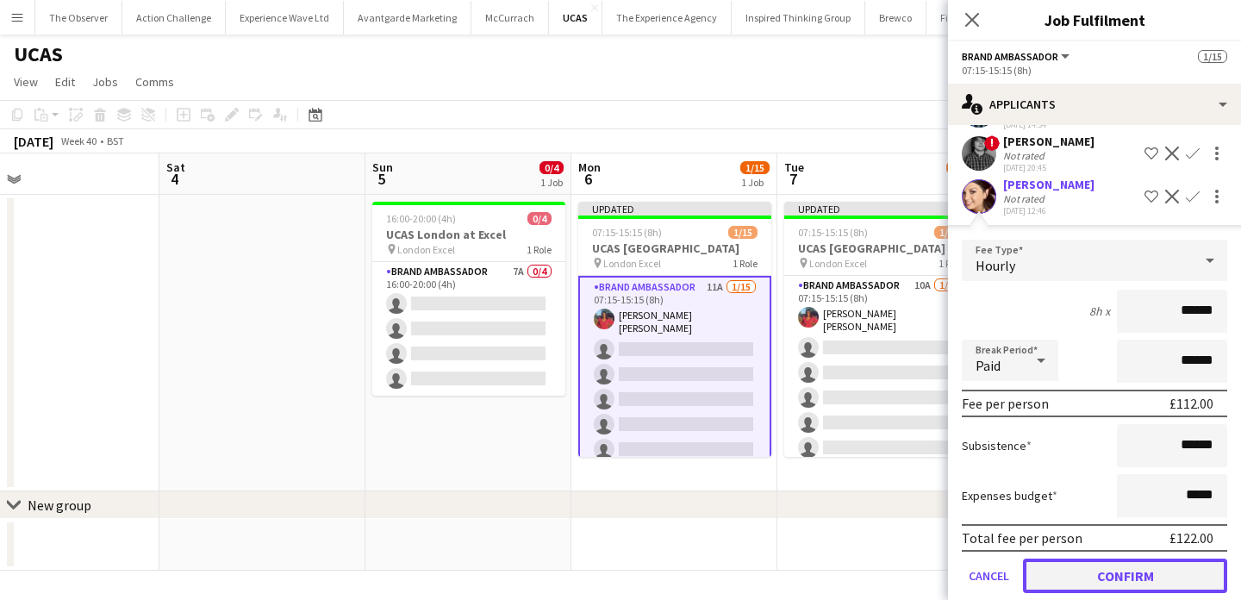
click at [1166, 579] on button "Confirm" at bounding box center [1125, 576] width 204 height 34
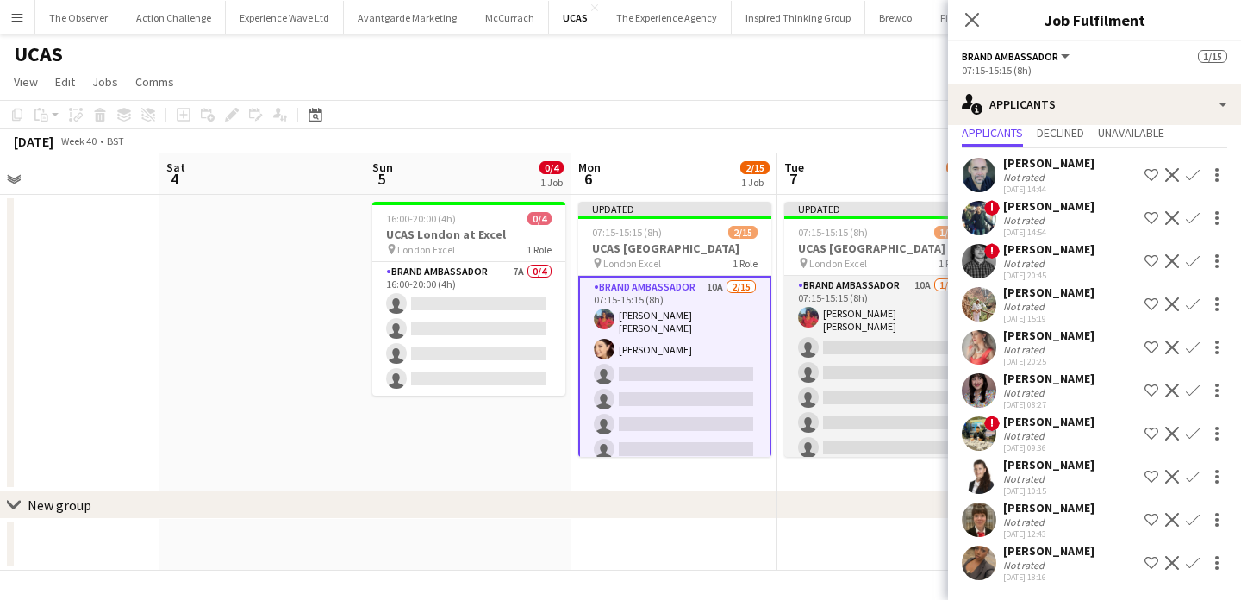
click at [832, 390] on app-card-role "Brand Ambassador 10A 1/15 07:15-15:15 (8h) Jennifer Jonah single-neutral-action…" at bounding box center [880, 483] width 193 height 414
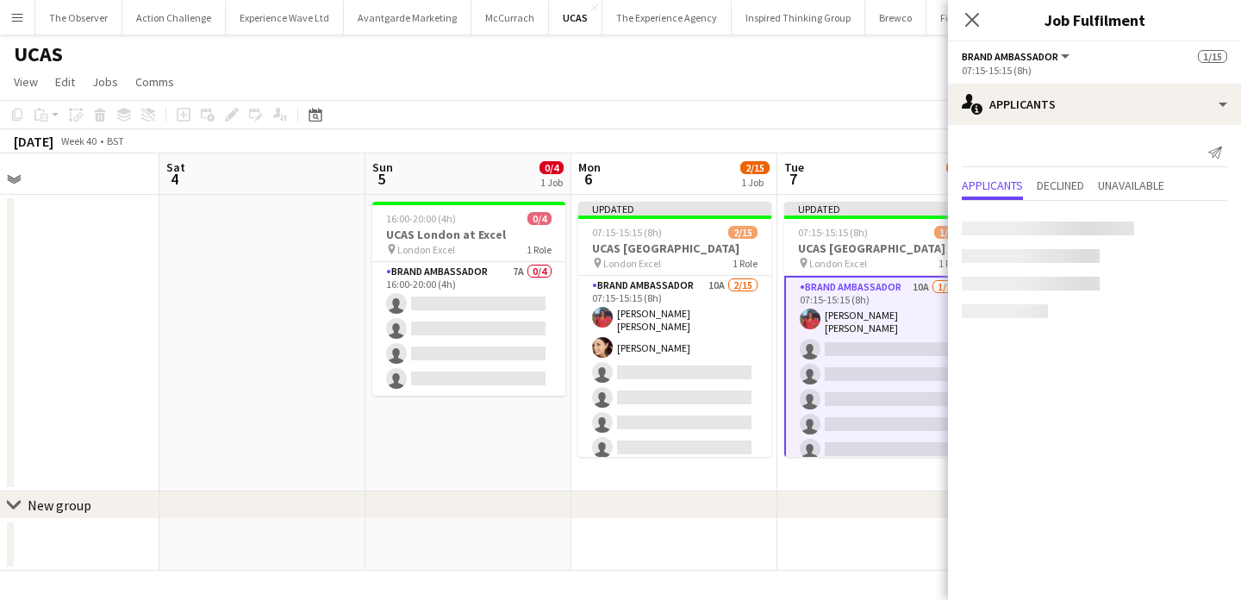
scroll to position [0, 0]
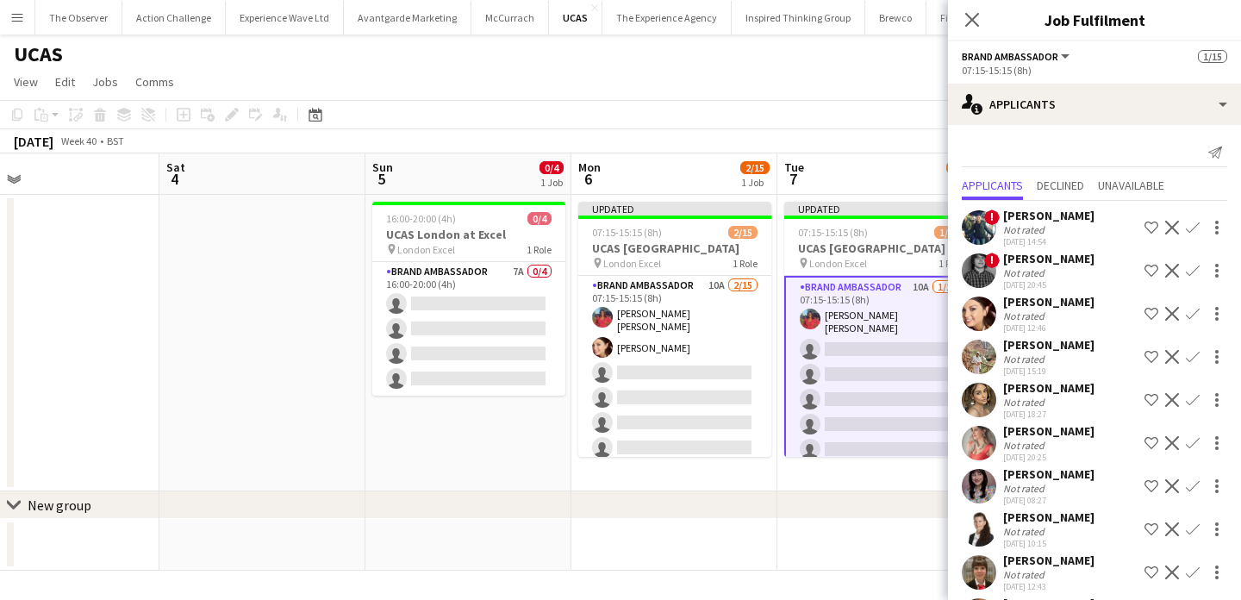
click at [1195, 315] on app-icon "Confirm" at bounding box center [1193, 314] width 14 height 14
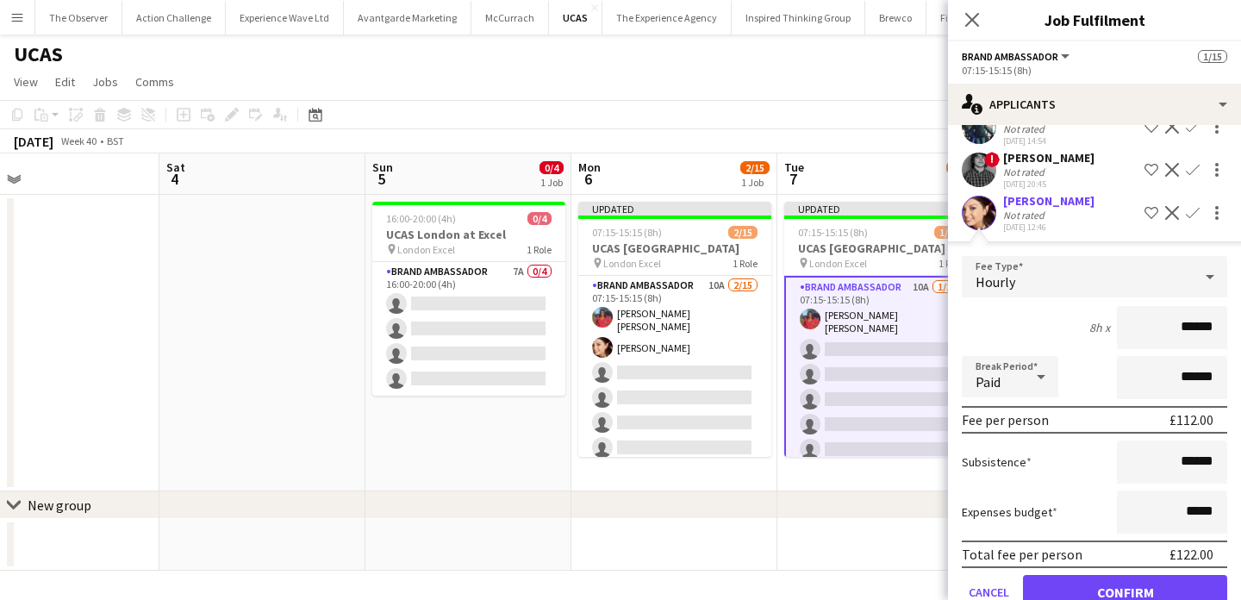
scroll to position [189, 0]
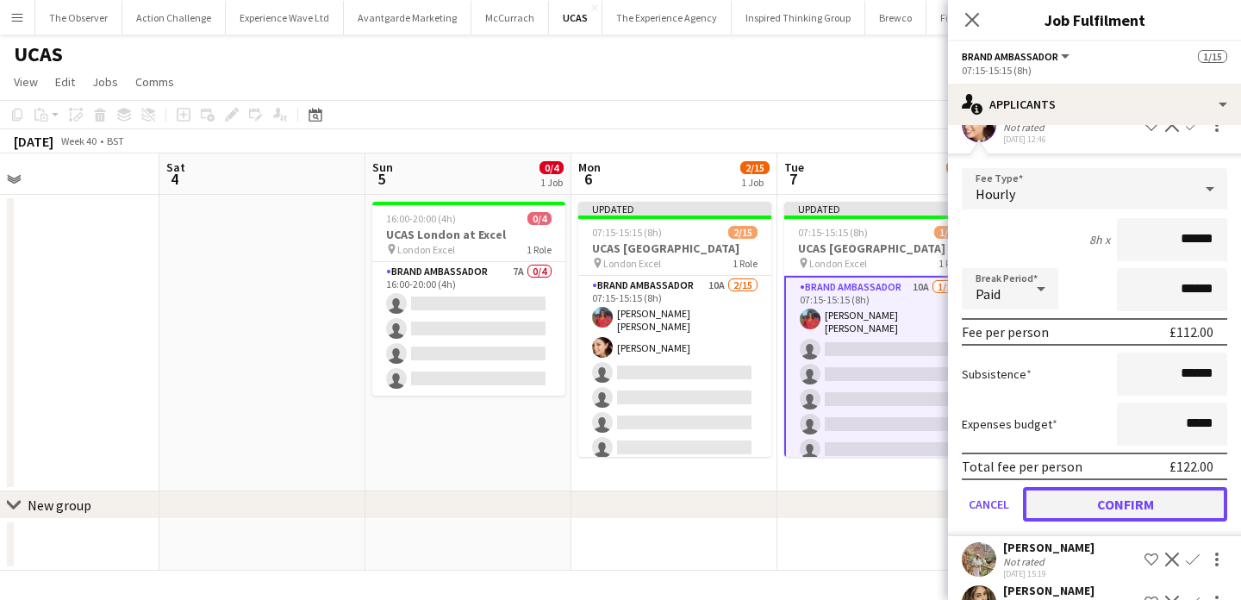
click at [1162, 507] on button "Confirm" at bounding box center [1125, 504] width 204 height 34
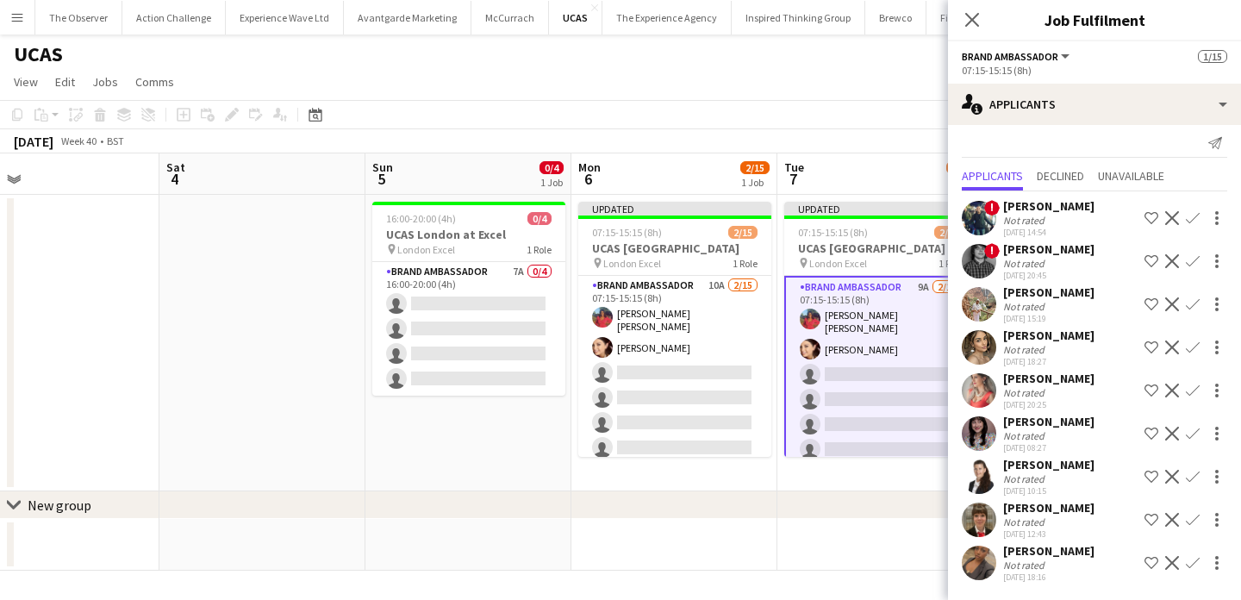
scroll to position [0, 0]
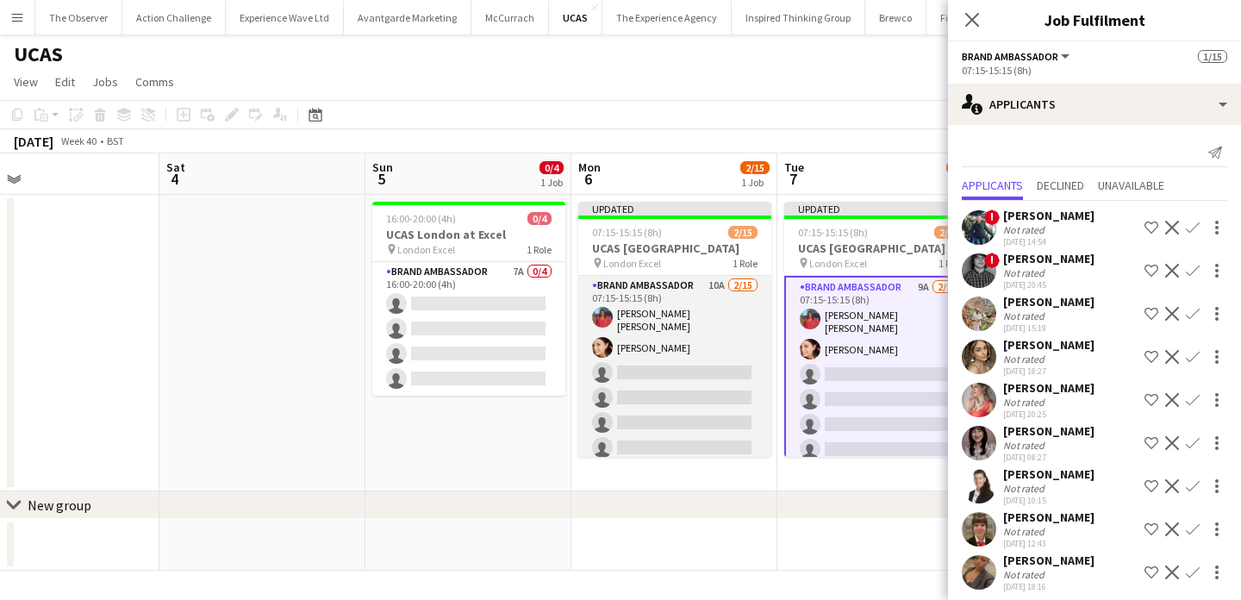
click at [702, 403] on app-card-role "Brand Ambassador 10A 2/15 07:15-15:15 (8h) Jennifer Jonah Natasha Curtis single…" at bounding box center [674, 483] width 193 height 414
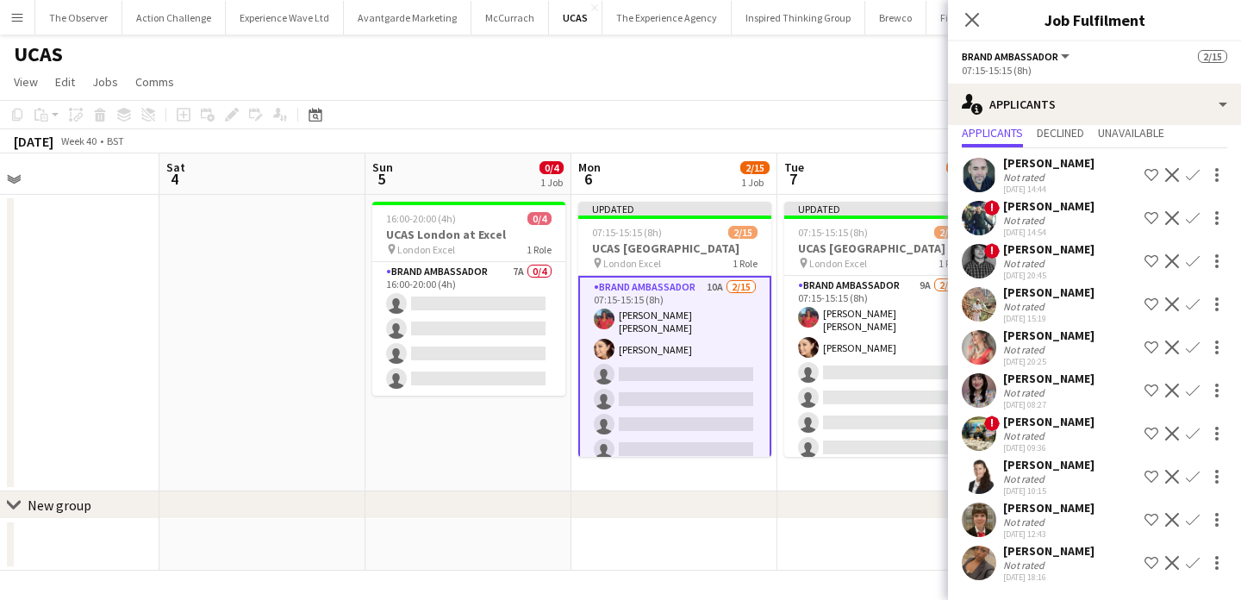
scroll to position [23, 0]
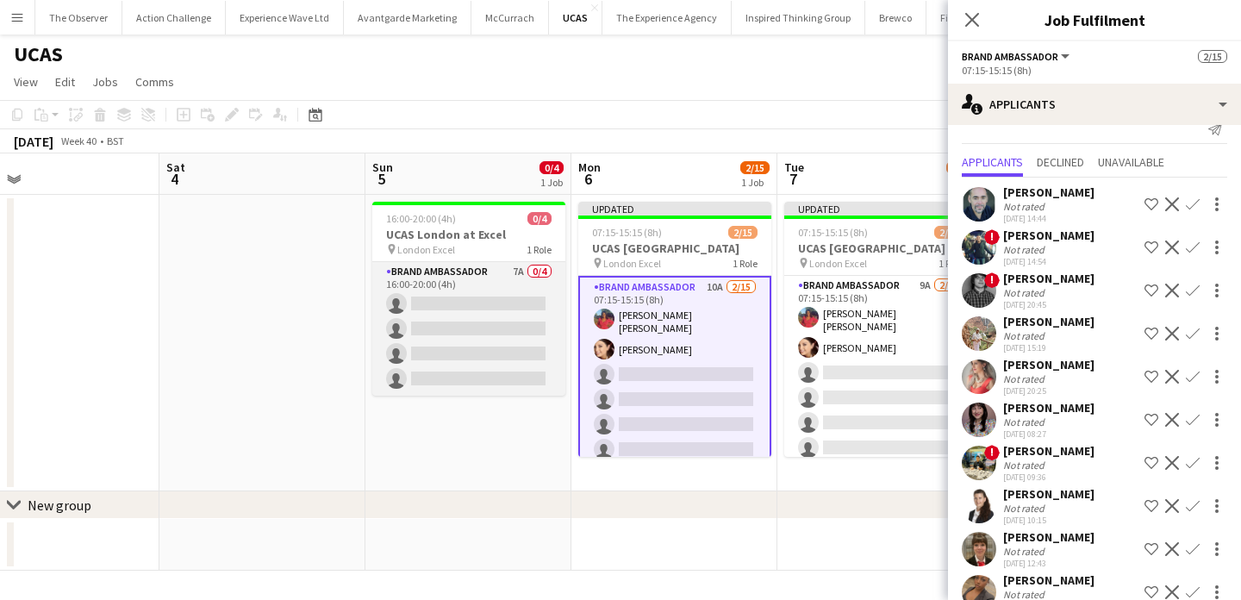
click at [514, 327] on app-card-role "Brand Ambassador 7A 0/4 16:00-20:00 (4h) single-neutral-actions single-neutral-…" at bounding box center [468, 329] width 193 height 134
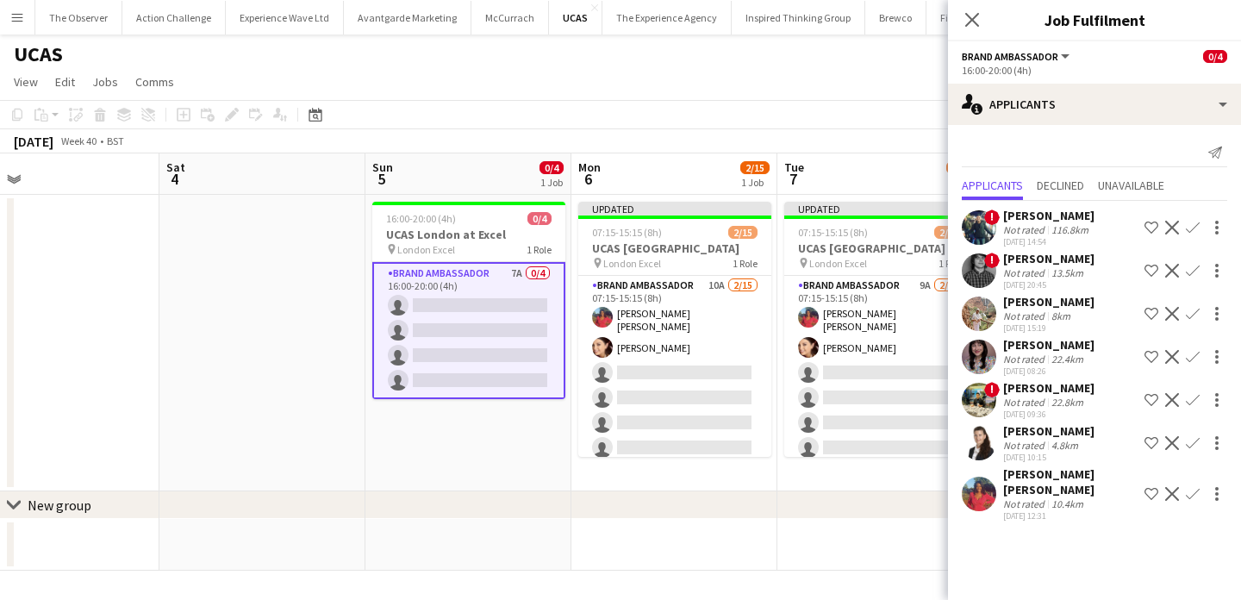
click at [808, 501] on div "chevron-right New group" at bounding box center [620, 505] width 1241 height 28
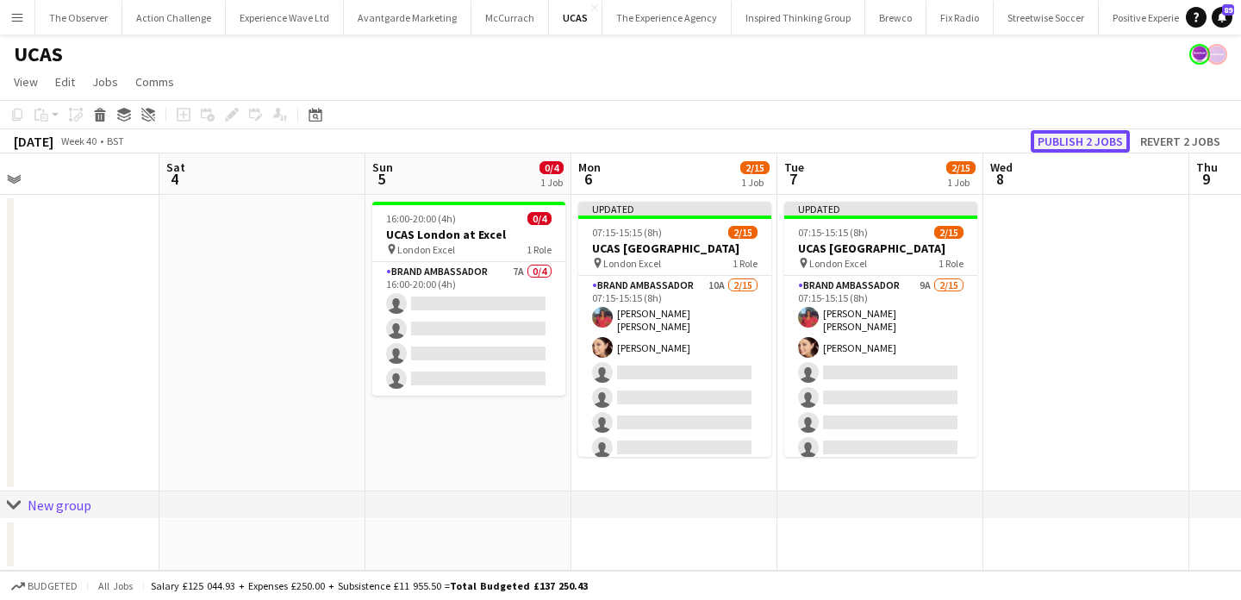
click at [1077, 136] on button "Publish 2 jobs" at bounding box center [1080, 141] width 99 height 22
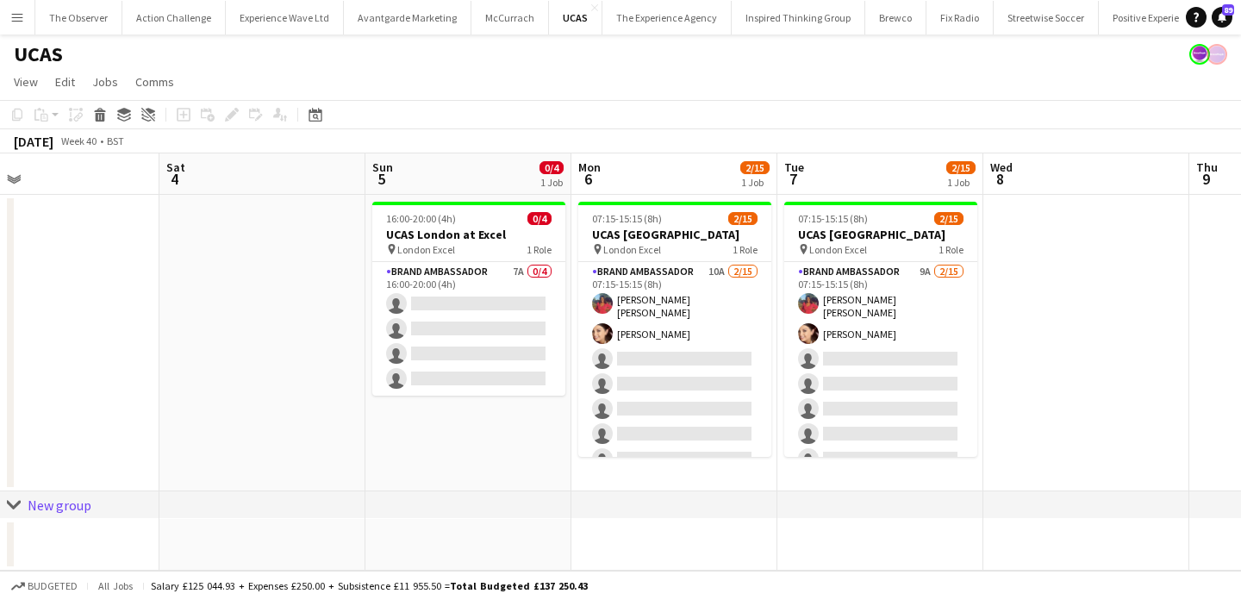
click at [14, 12] on app-icon "Menu" at bounding box center [17, 17] width 14 height 14
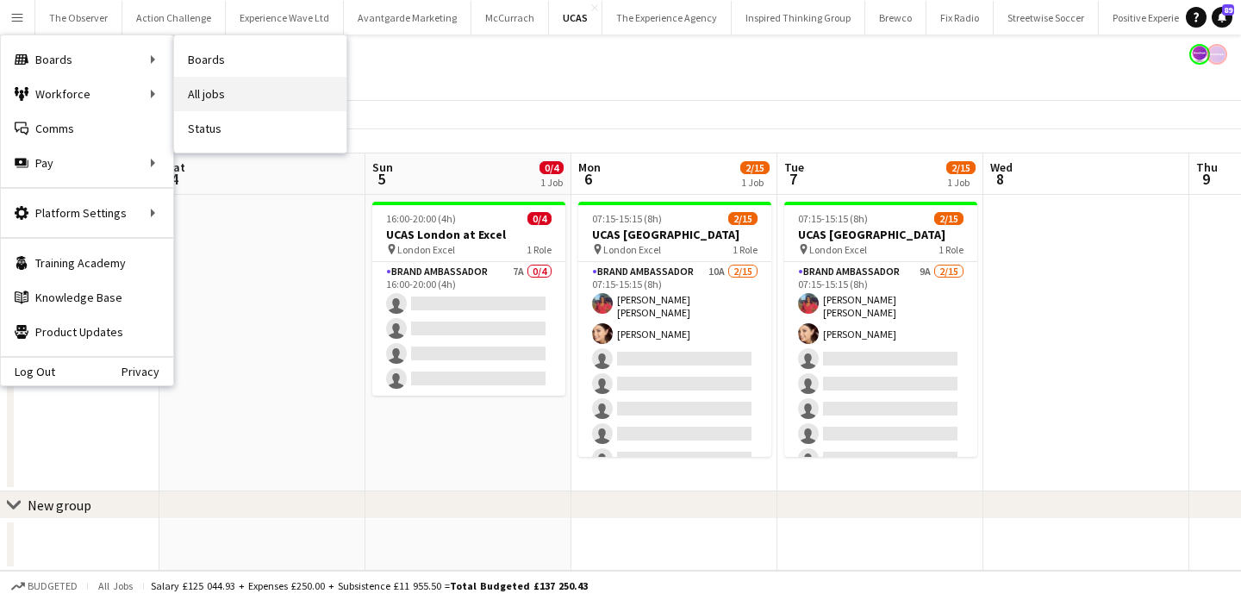
click at [229, 95] on link "All jobs" at bounding box center [260, 94] width 172 height 34
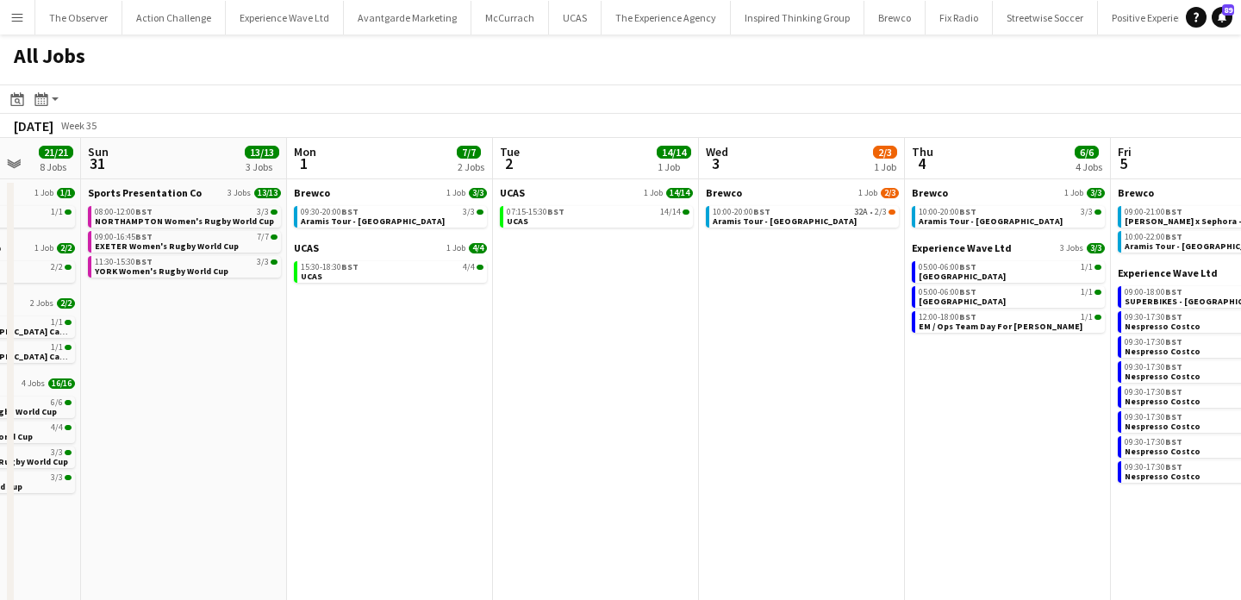
scroll to position [0, 479]
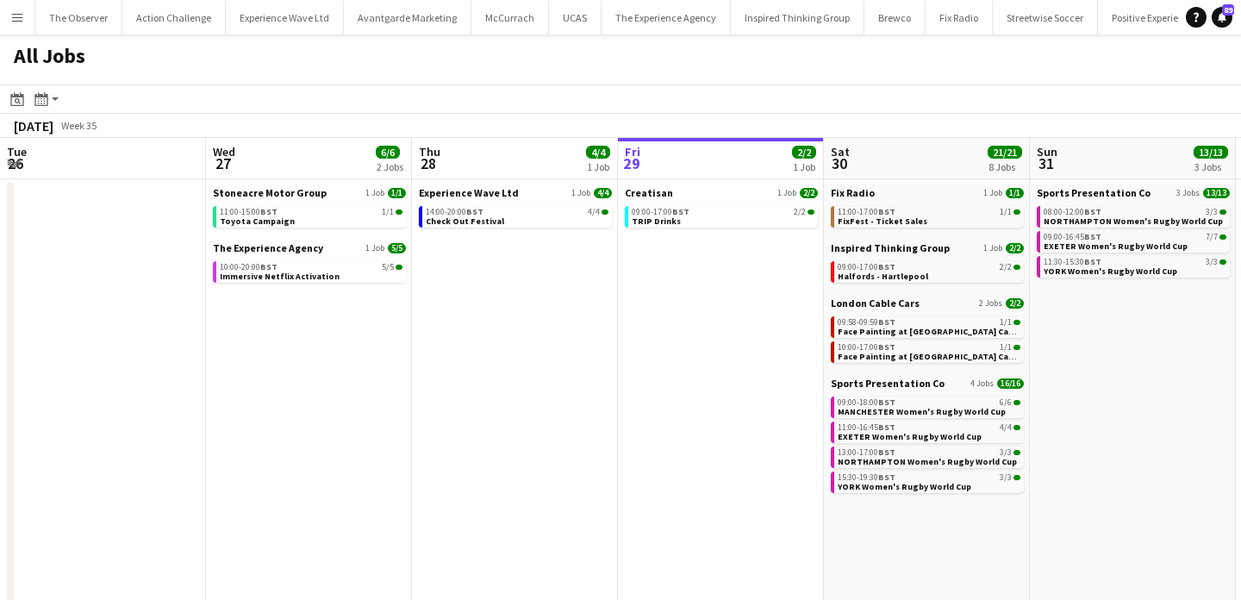
scroll to position [0, 503]
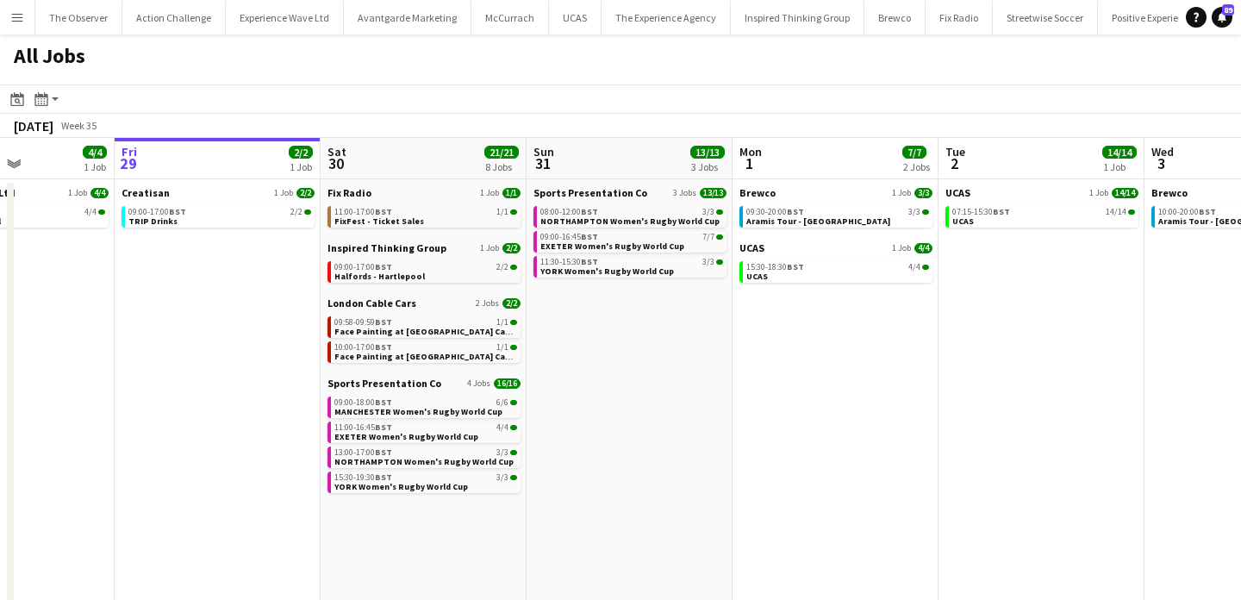
click at [22, 26] on button "Menu" at bounding box center [17, 17] width 34 height 34
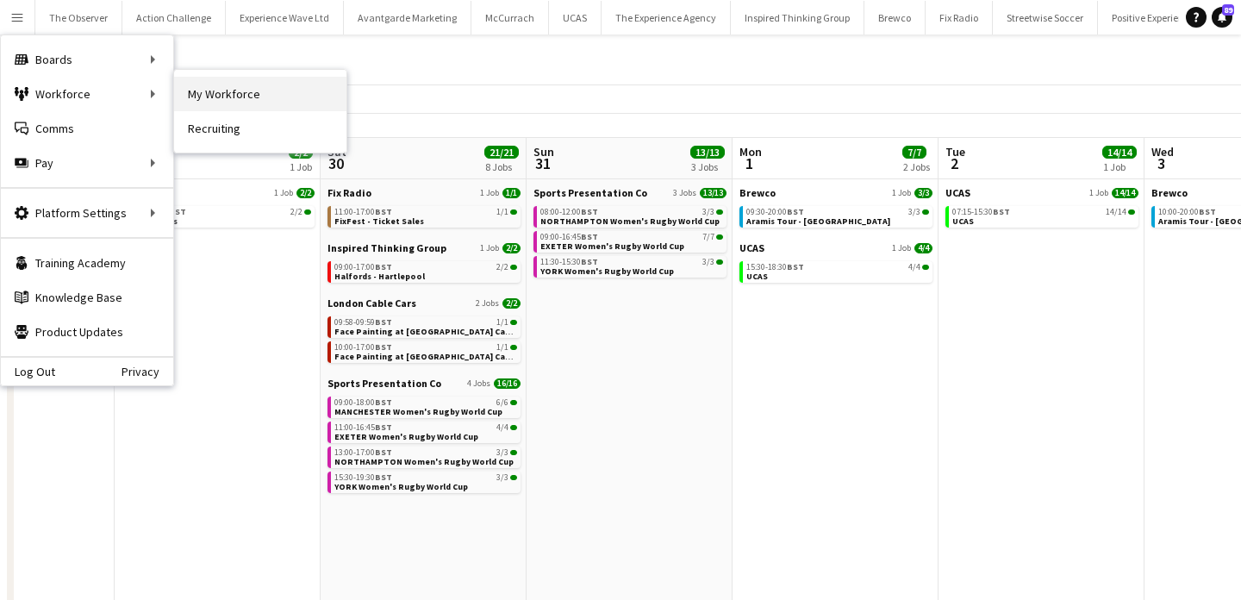
click at [234, 84] on link "My Workforce" at bounding box center [260, 94] width 172 height 34
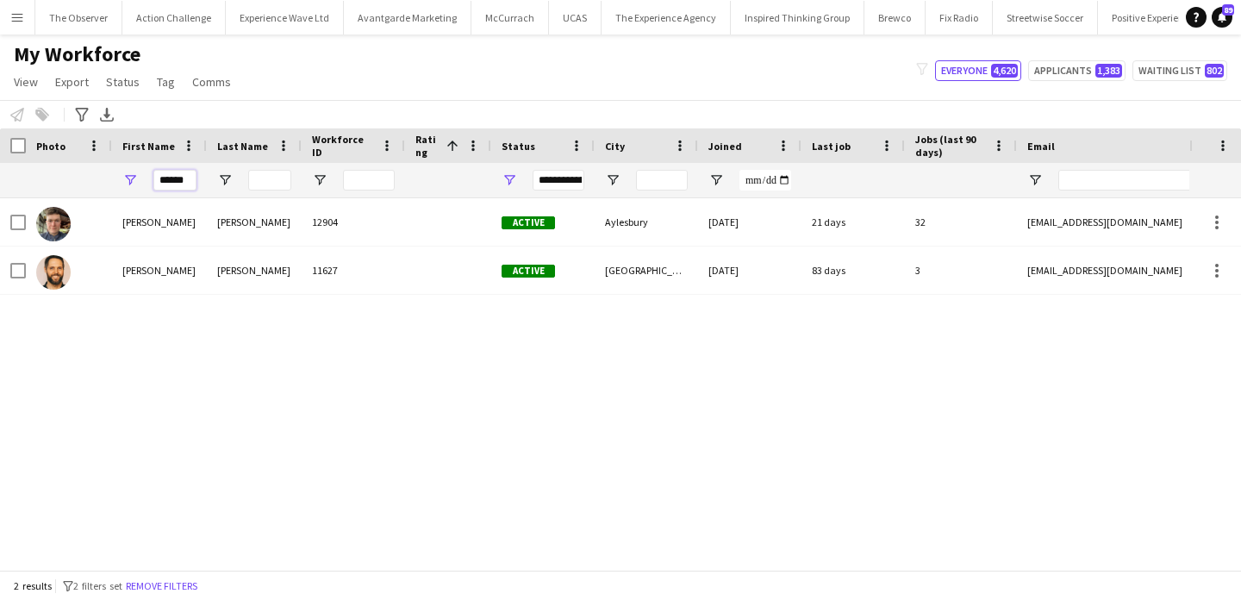
click at [188, 186] on input "******" at bounding box center [174, 180] width 43 height 21
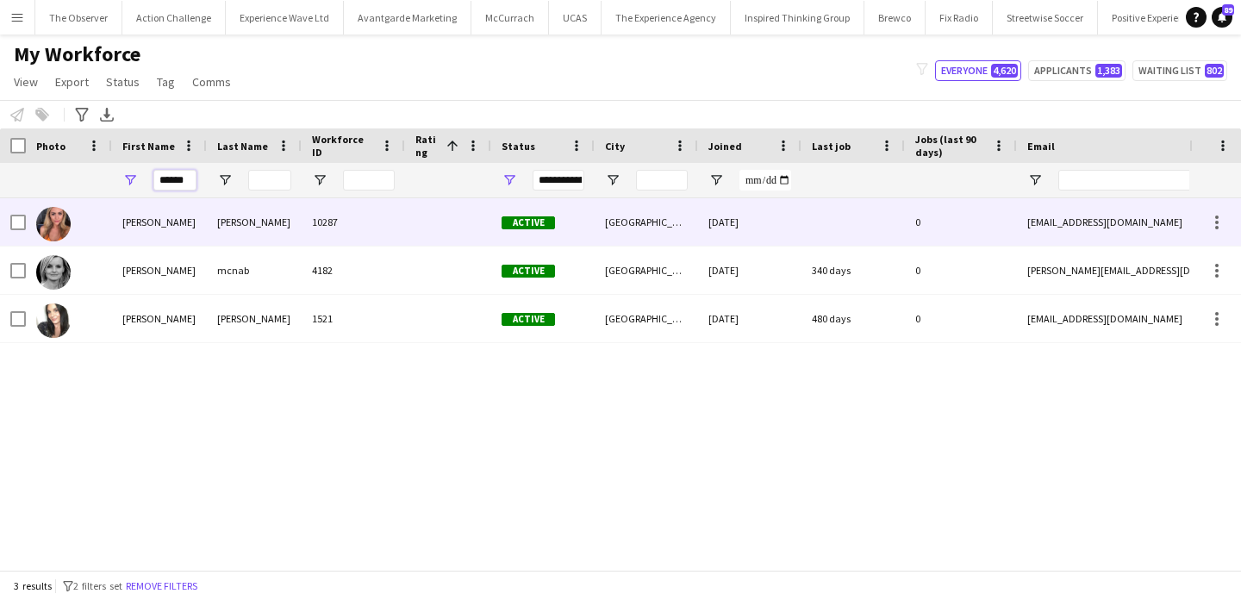
type input "******"
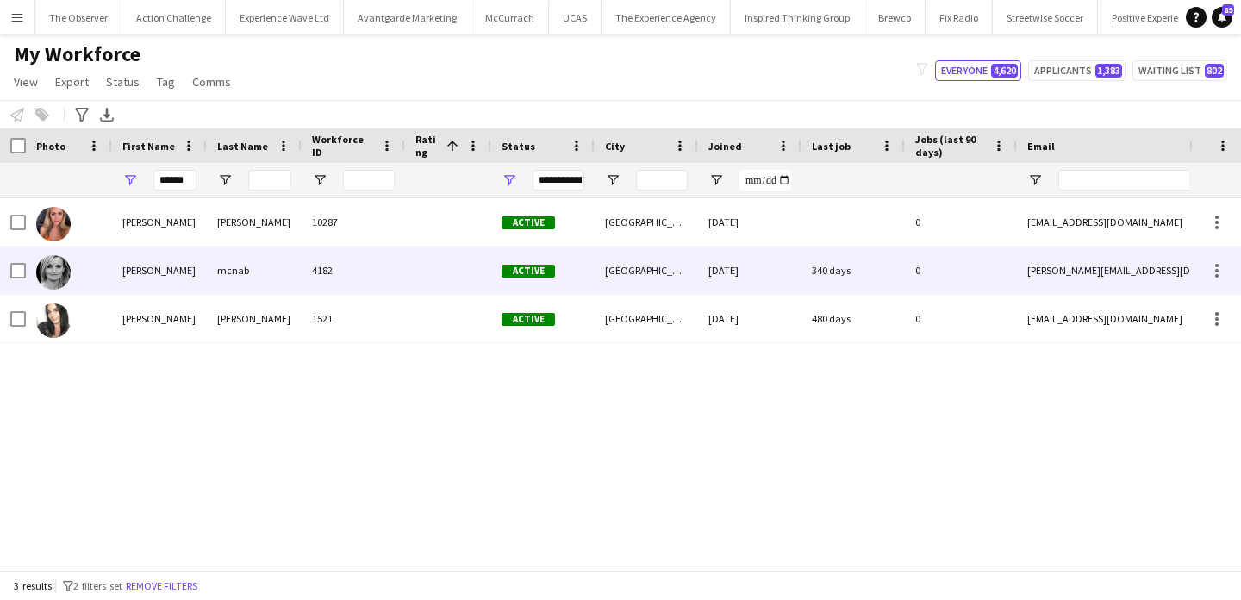
click at [236, 258] on div "mcnab" at bounding box center [254, 270] width 95 height 47
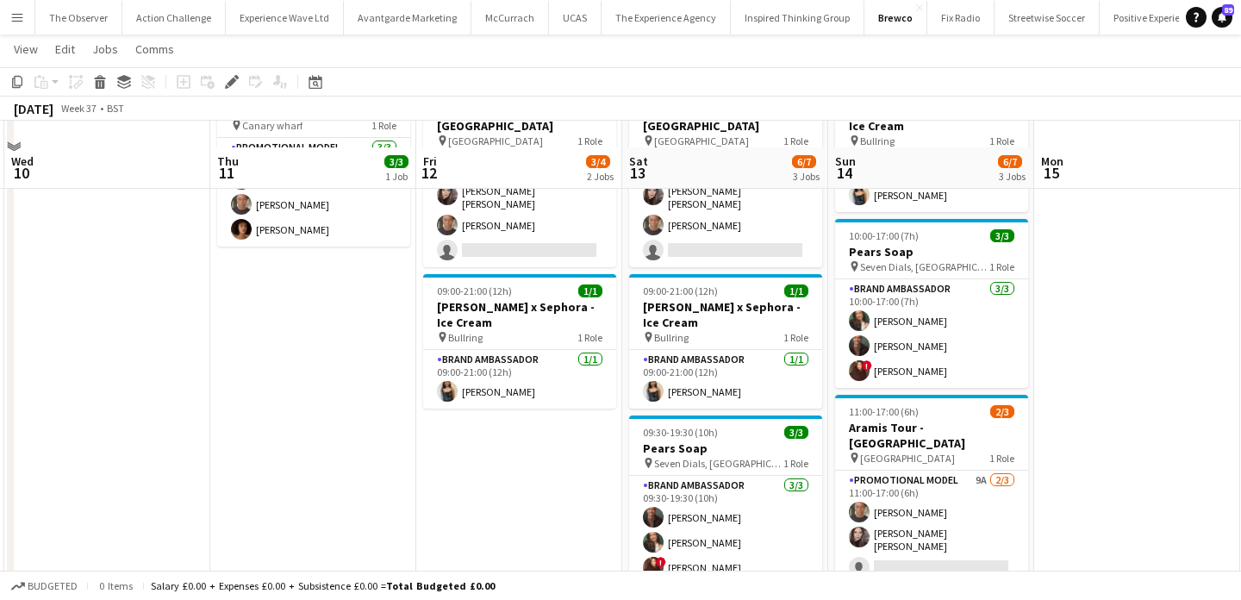
scroll to position [169, 0]
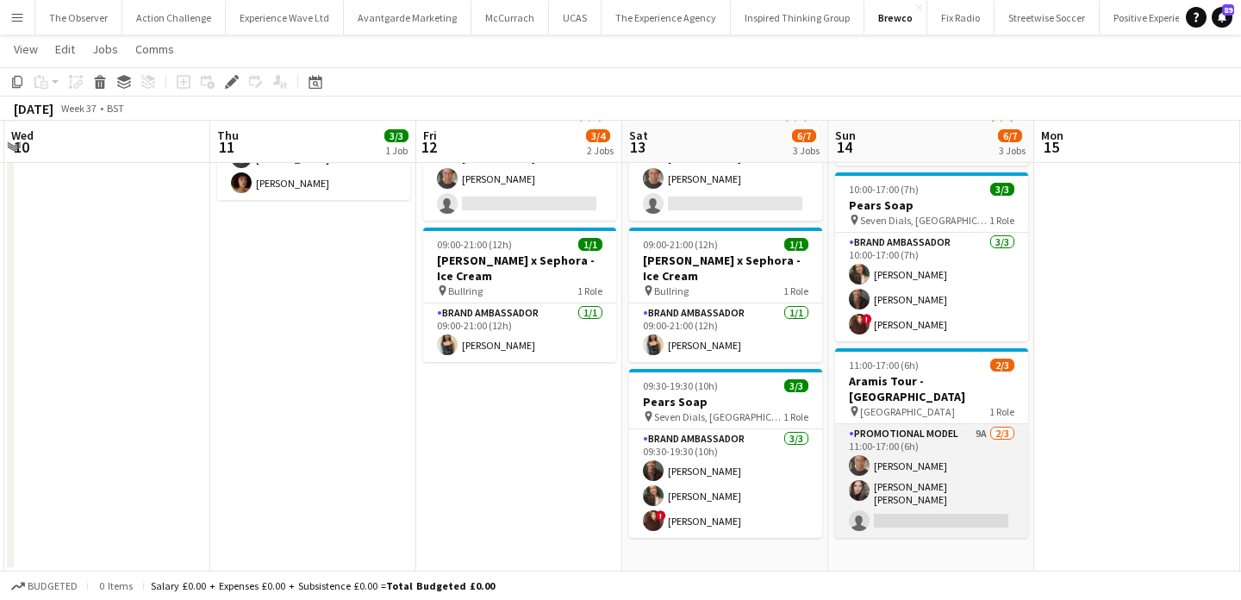
click at [975, 506] on app-card-role "Promotional Model 9A 2/3 11:00-17:00 (6h) Chris Milungu Sarah Josephine Hartley…" at bounding box center [931, 481] width 193 height 114
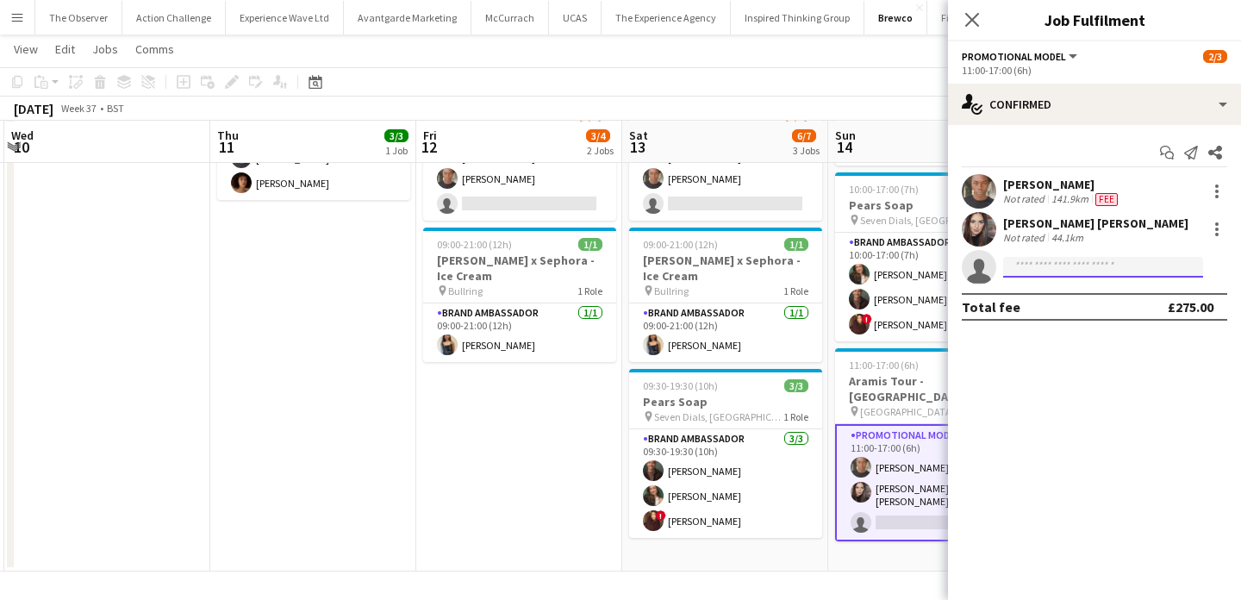
click at [1064, 269] on input at bounding box center [1103, 267] width 200 height 21
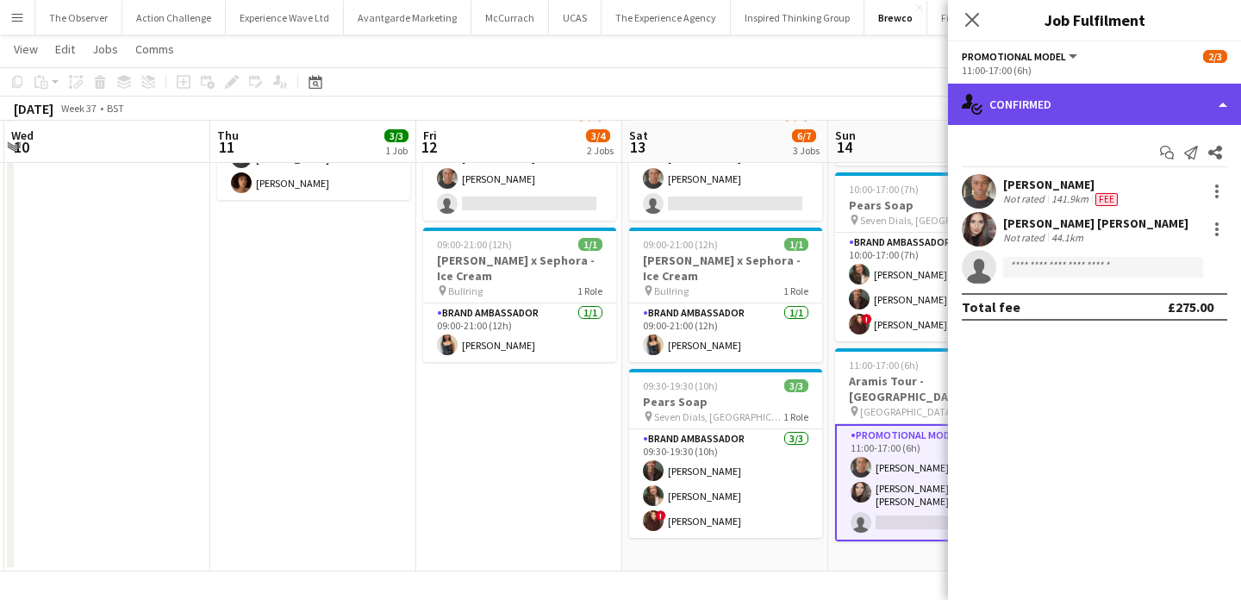
click at [1053, 119] on div "single-neutral-actions-check-2 Confirmed" at bounding box center [1094, 104] width 293 height 41
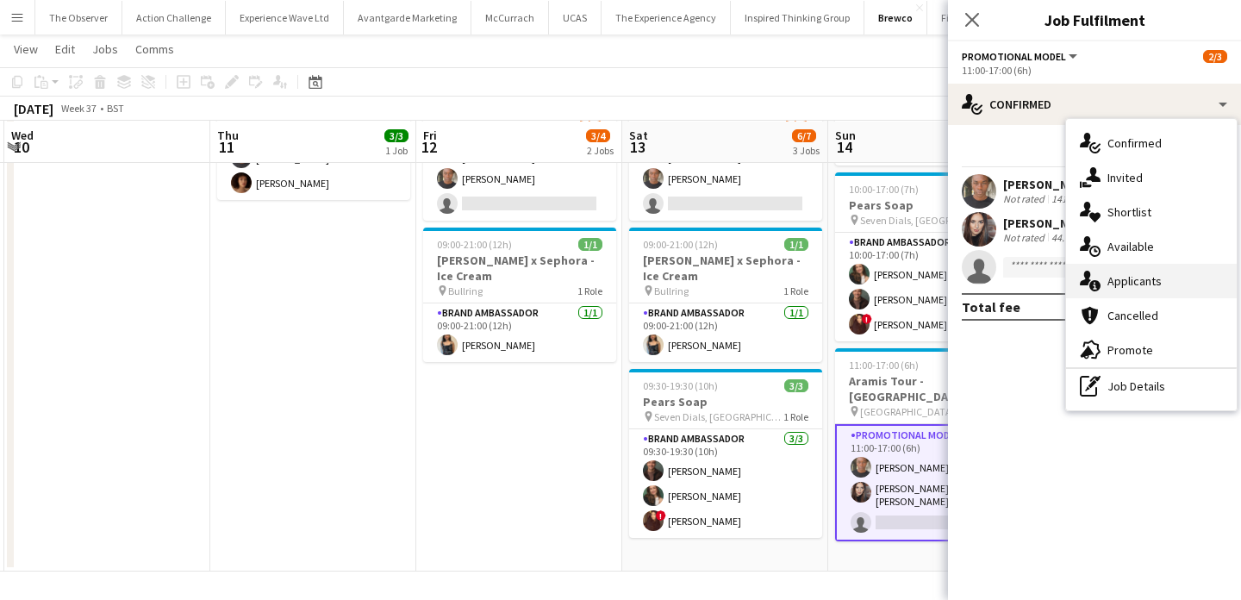
click at [1122, 279] on div "single-neutral-actions-information Applicants" at bounding box center [1151, 281] width 171 height 34
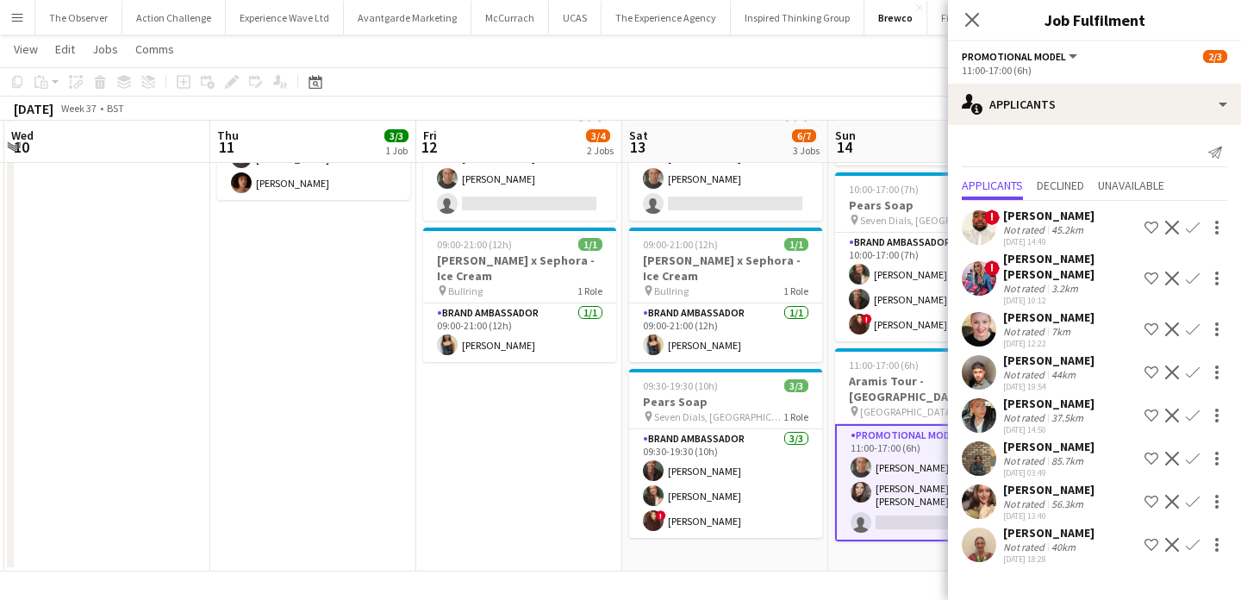
click at [565, 443] on app-date-cell "09:00-21:00 (12h) 2/3 Aramis Tour - Leicester pin Leicester 1 Role Promotional …" at bounding box center [519, 297] width 206 height 547
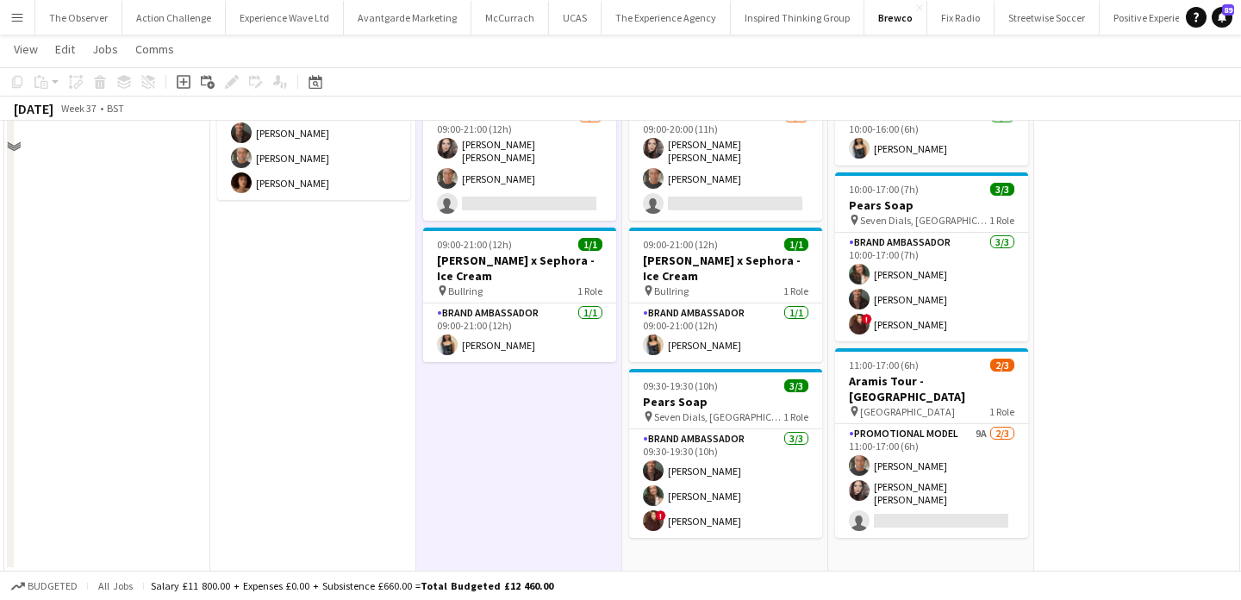
scroll to position [0, 0]
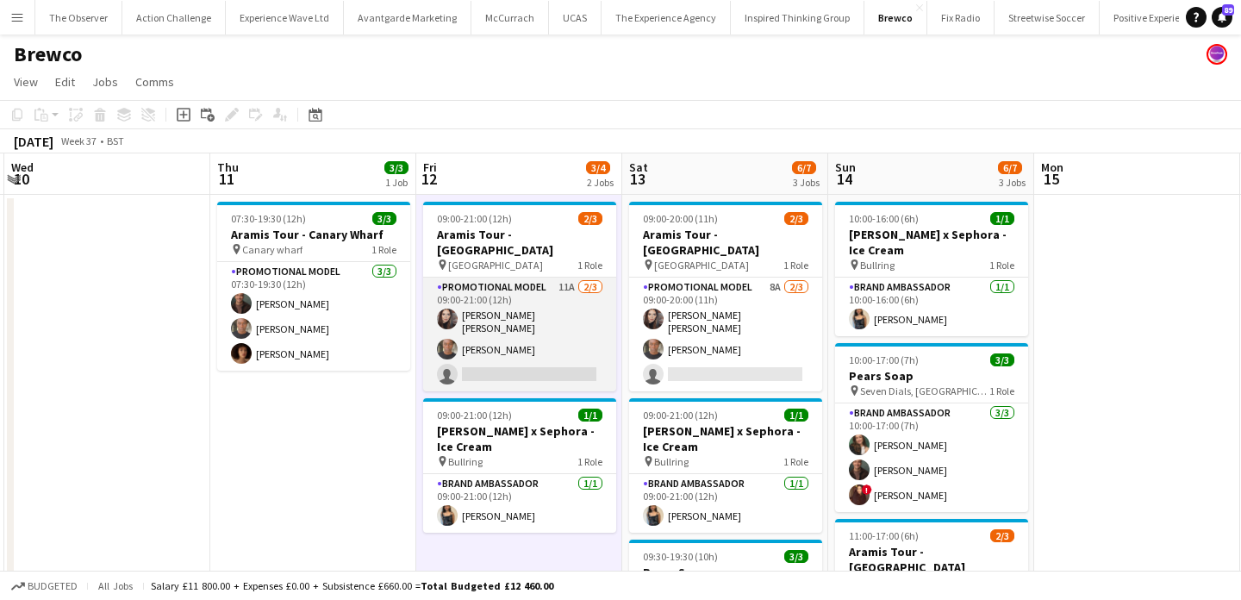
click at [573, 351] on app-card-role "Promotional Model 11A 2/3 09:00-21:00 (12h) Sarah Josephine Hartley Chris Milun…" at bounding box center [519, 335] width 193 height 114
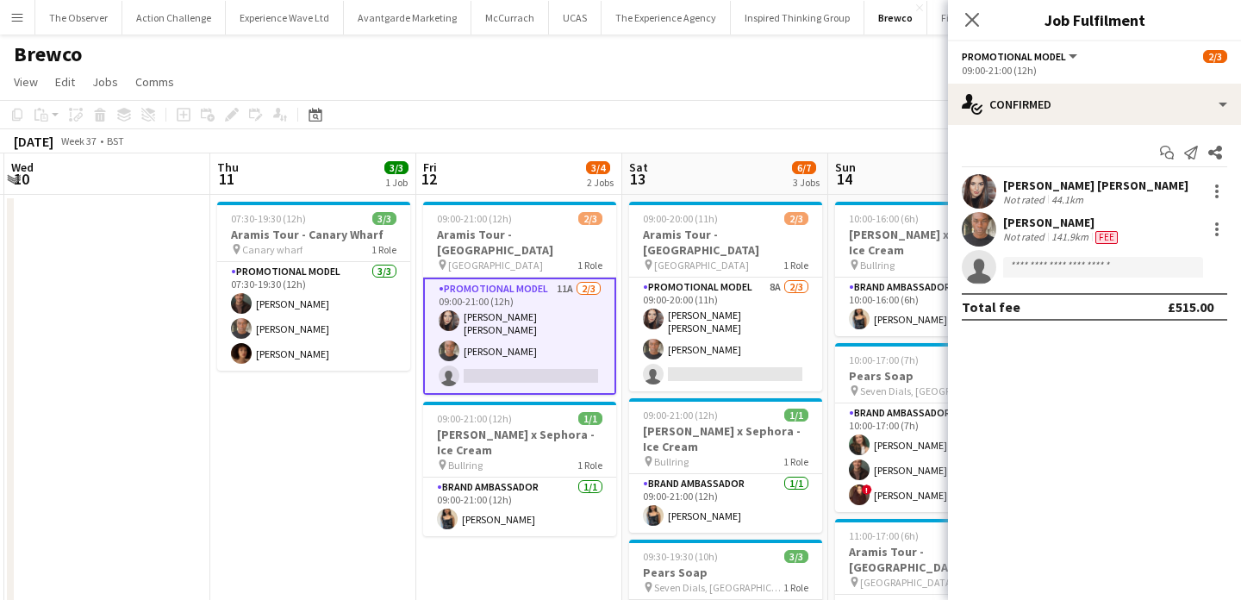
click at [1001, 287] on app-confirmed-crew "Sarah Josephine Hartley Not rated 44.1km Chris Milungu Not rated 141.9km Fee si…" at bounding box center [1094, 247] width 293 height 147
click at [1025, 263] on input at bounding box center [1103, 267] width 200 height 21
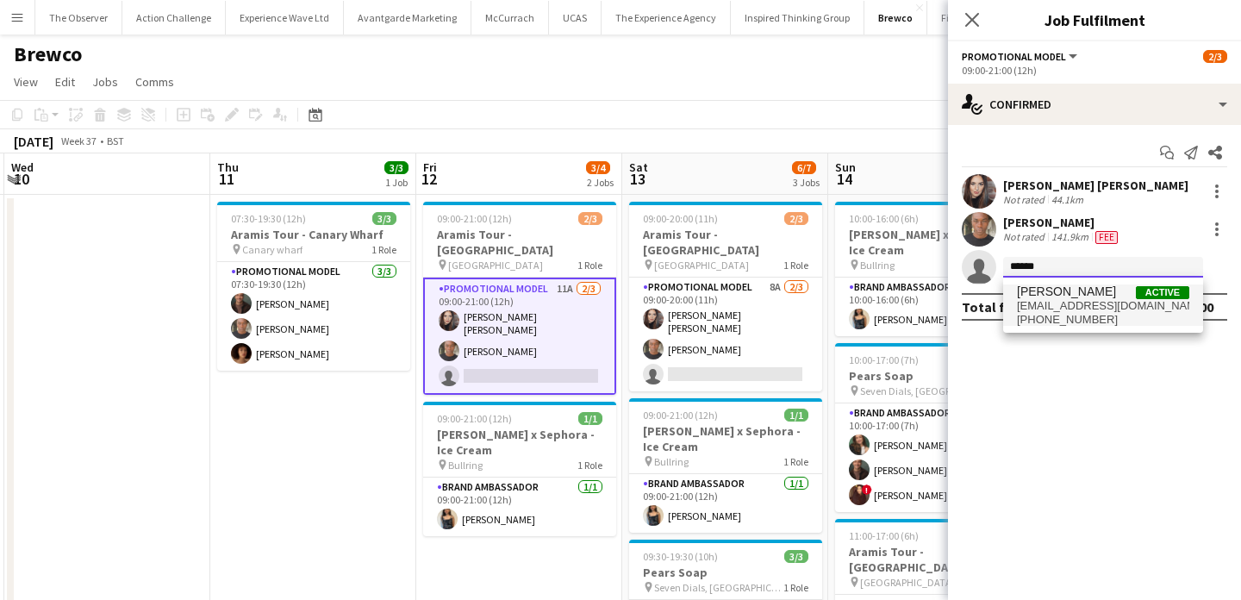
type input "******"
click at [1034, 301] on span "montelnevers@hotmail.com" at bounding box center [1103, 306] width 172 height 14
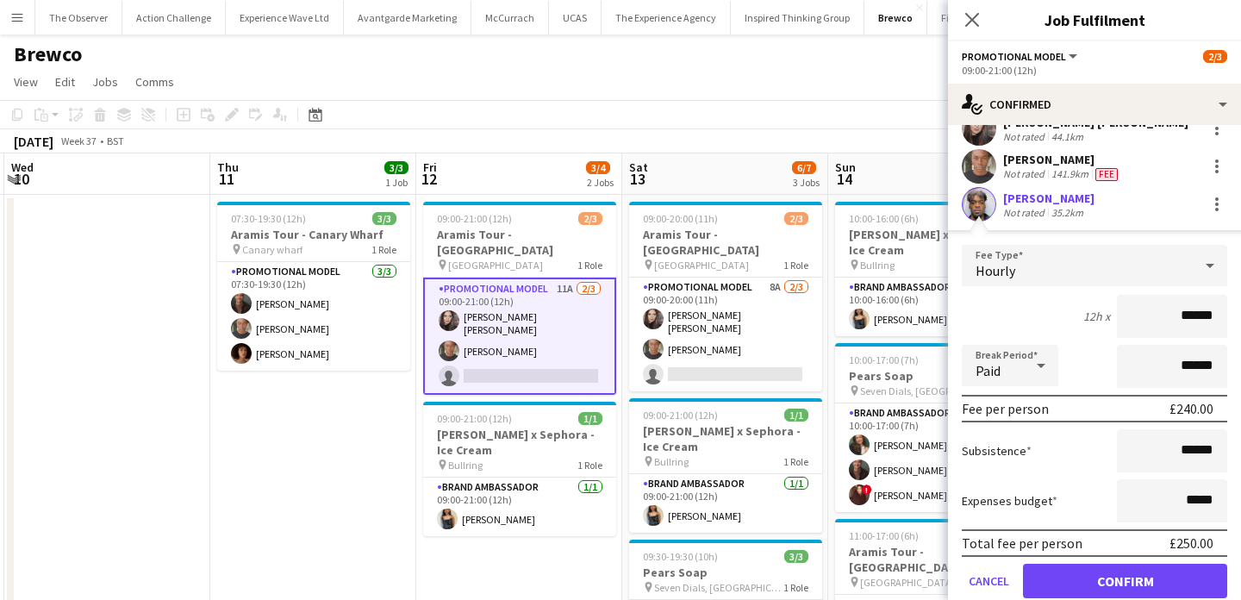
scroll to position [126, 0]
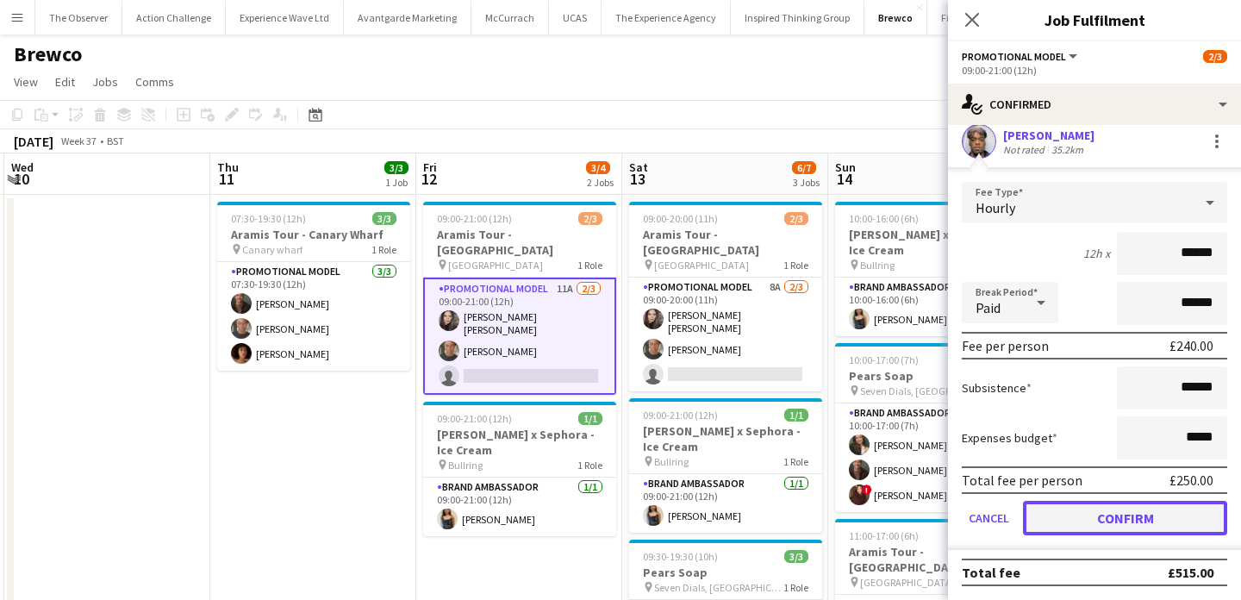
click at [1109, 509] on button "Confirm" at bounding box center [1125, 518] width 204 height 34
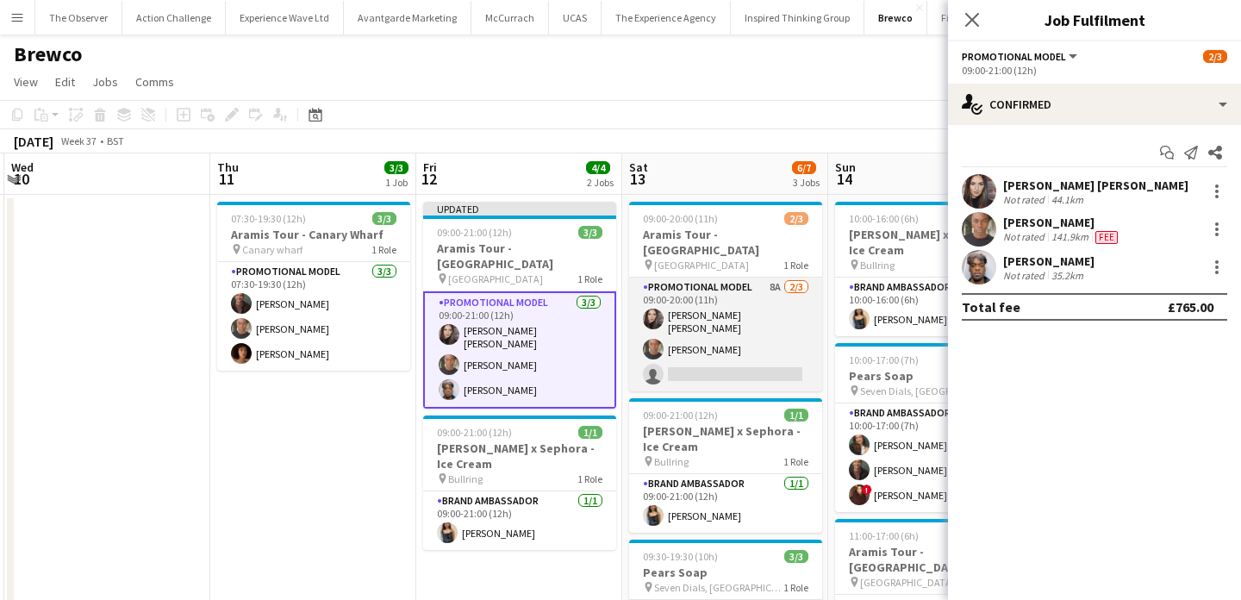
click at [740, 353] on app-card-role "Promotional Model 8A 2/3 09:00-20:00 (11h) Sarah Josephine Hartley Chris Milung…" at bounding box center [725, 335] width 193 height 114
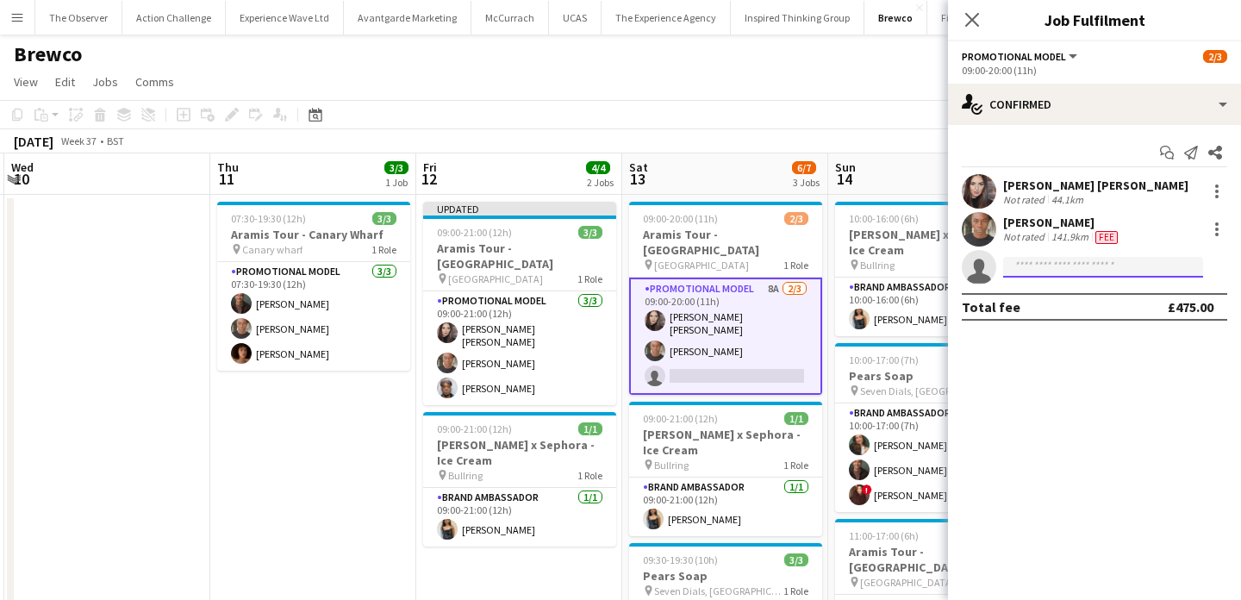
click at [1054, 274] on input at bounding box center [1103, 267] width 200 height 21
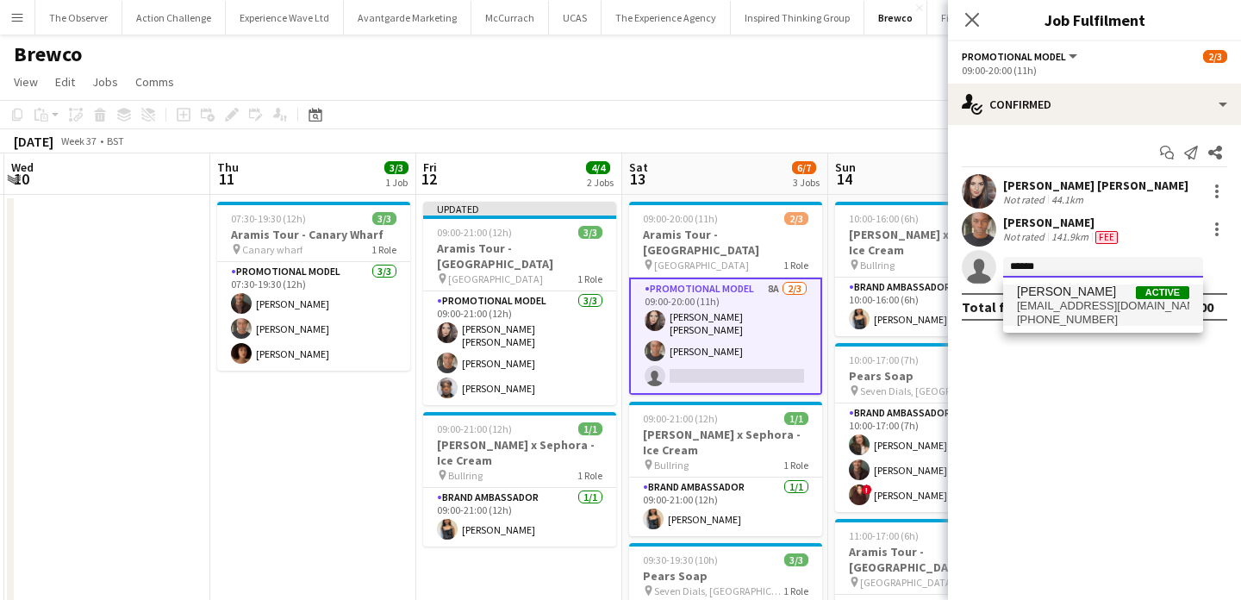
type input "******"
click at [1068, 308] on span "montelnevers@hotmail.com" at bounding box center [1103, 306] width 172 height 14
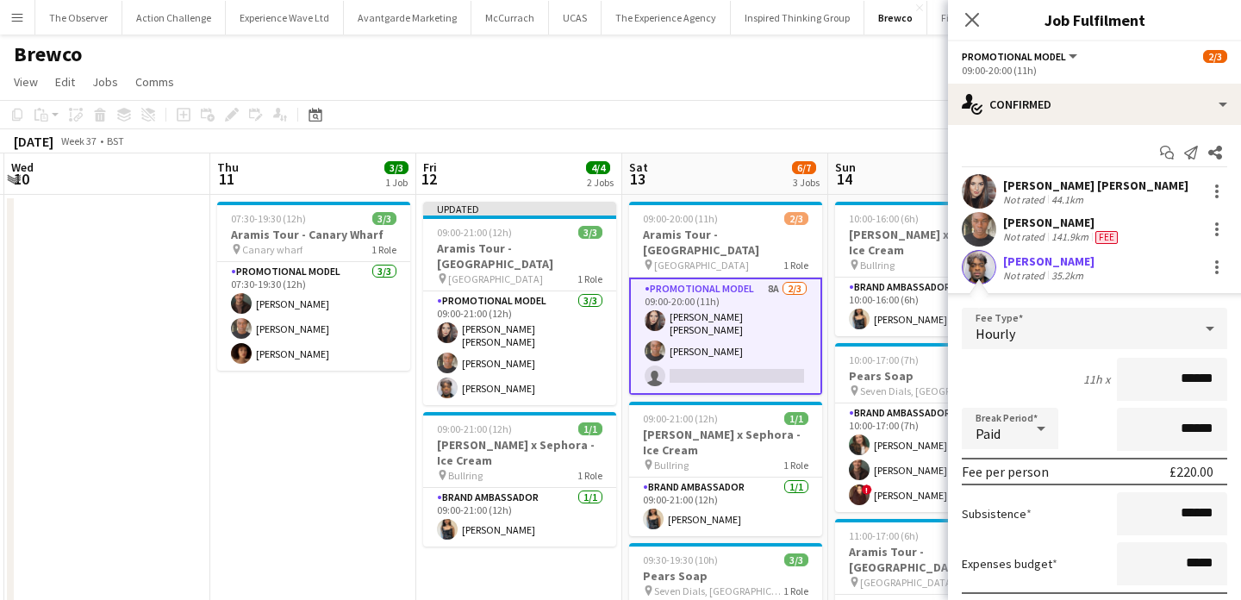
scroll to position [126, 0]
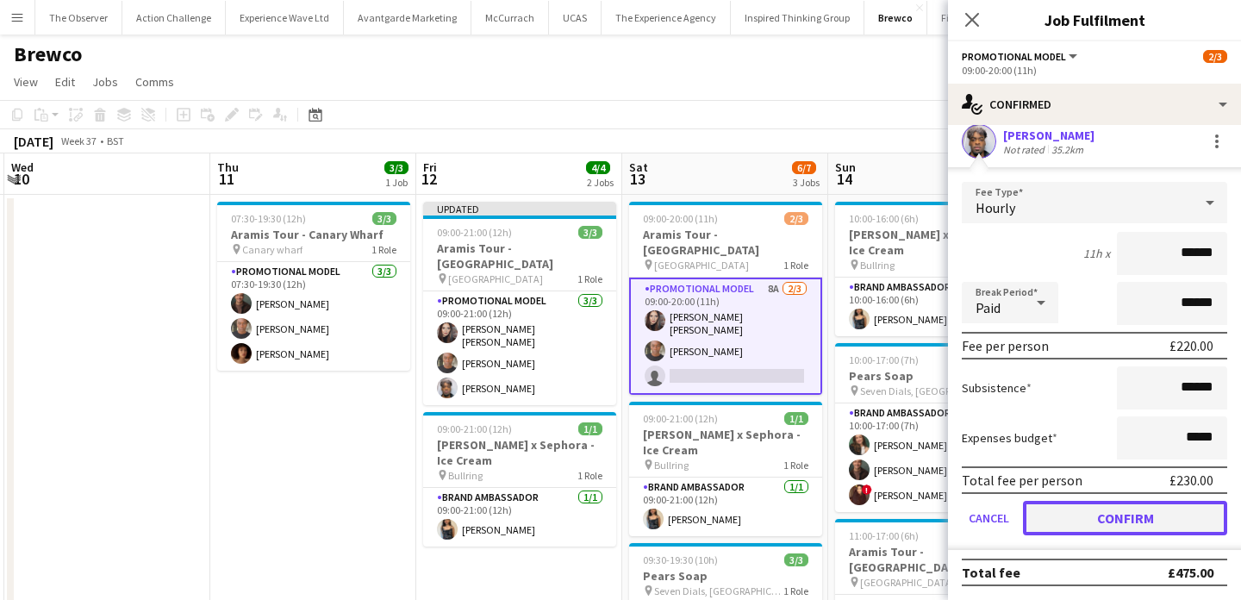
click at [1115, 515] on button "Confirm" at bounding box center [1125, 518] width 204 height 34
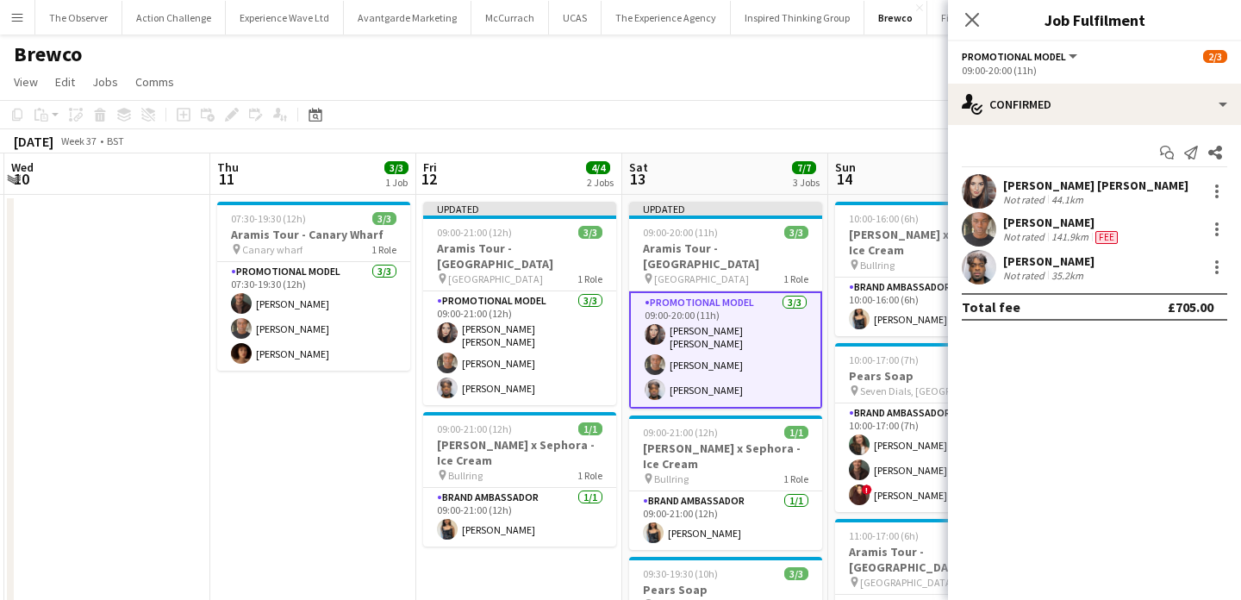
scroll to position [0, 0]
click at [550, 548] on app-date-cell "Updated 09:00-21:00 (12h) 3/3 Aramis Tour - Leicester pin Leicester 1 Role Prom…" at bounding box center [519, 468] width 206 height 547
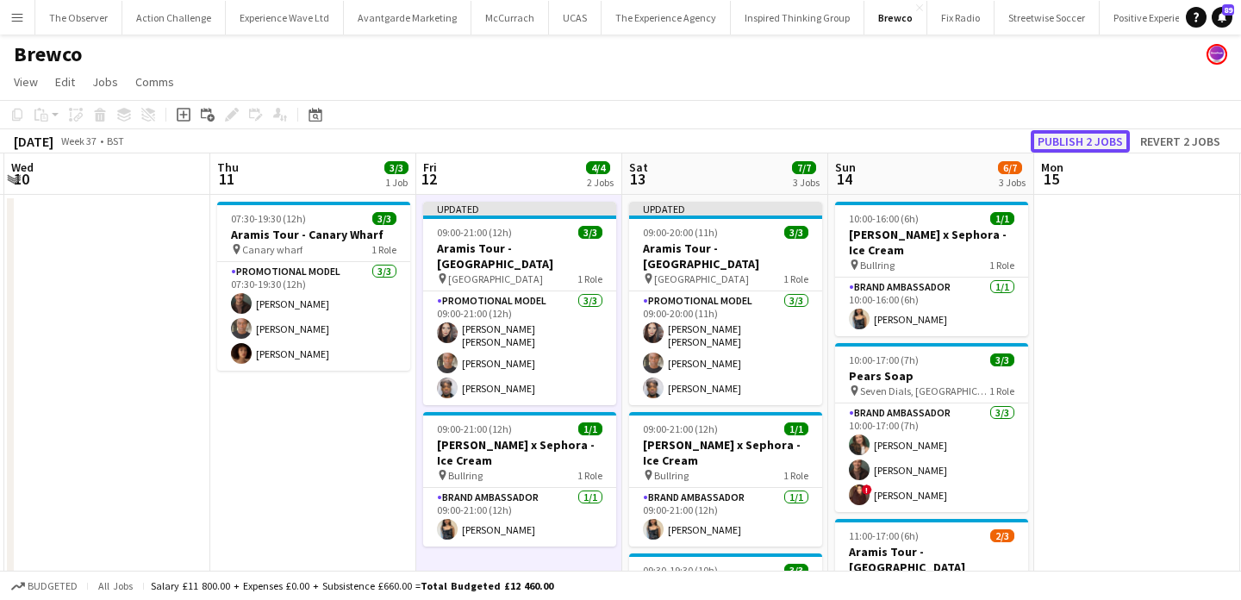
click at [1094, 139] on button "Publish 2 jobs" at bounding box center [1080, 141] width 99 height 22
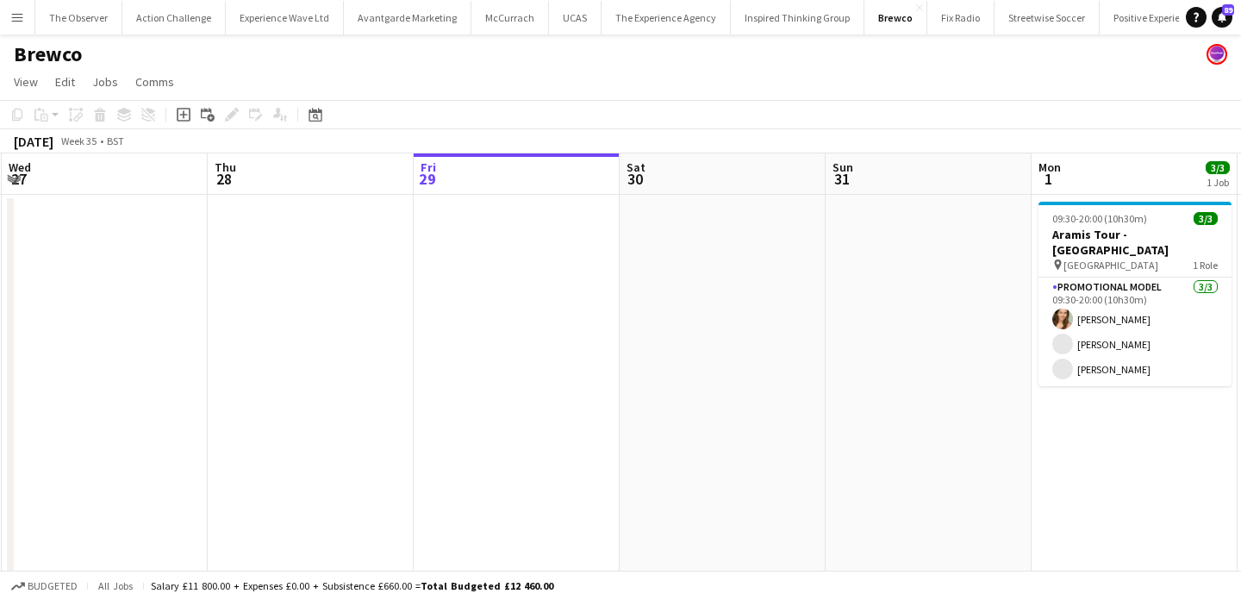
scroll to position [0, 442]
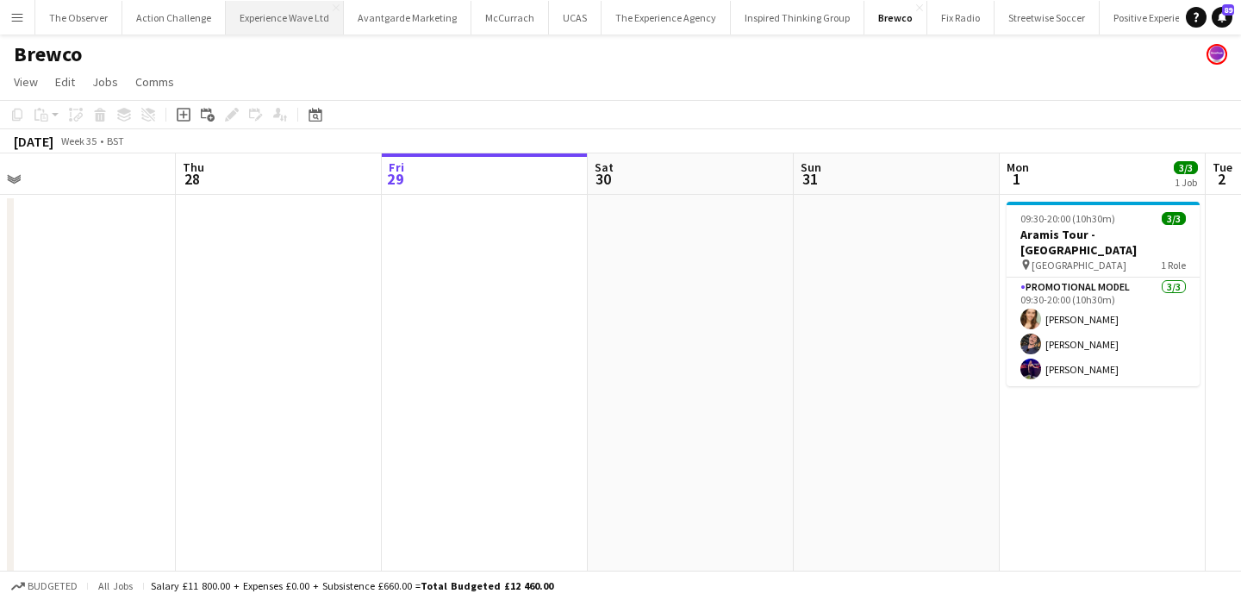
click at [264, 22] on button "Experience Wave Ltd Close" at bounding box center [285, 18] width 118 height 34
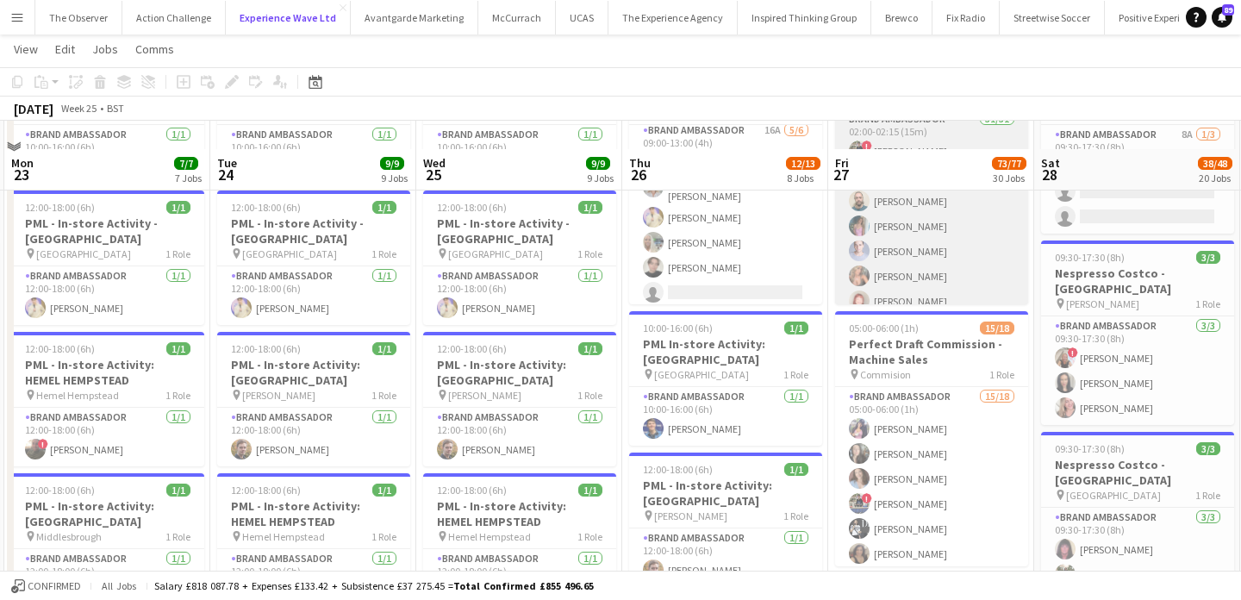
scroll to position [85, 0]
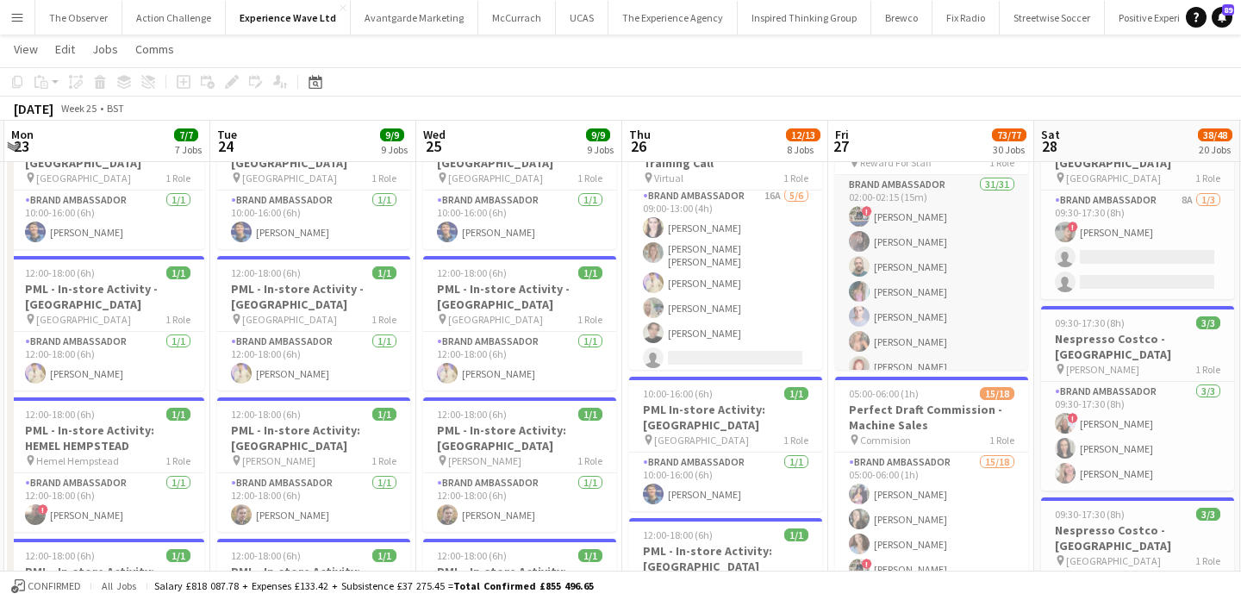
click at [900, 343] on app-card-role "Brand Ambassador 31/31 02:00-02:15 (15m) ! Karen Thompson Lydia Bennett Shae Di…" at bounding box center [931, 582] width 193 height 814
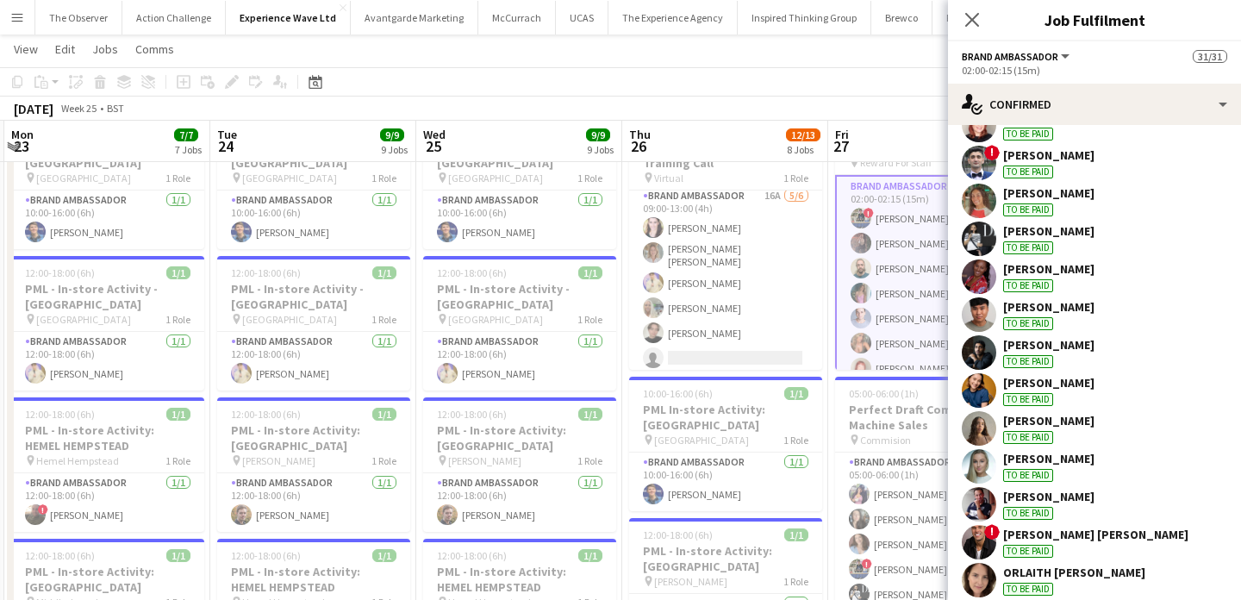
scroll to position [220, 0]
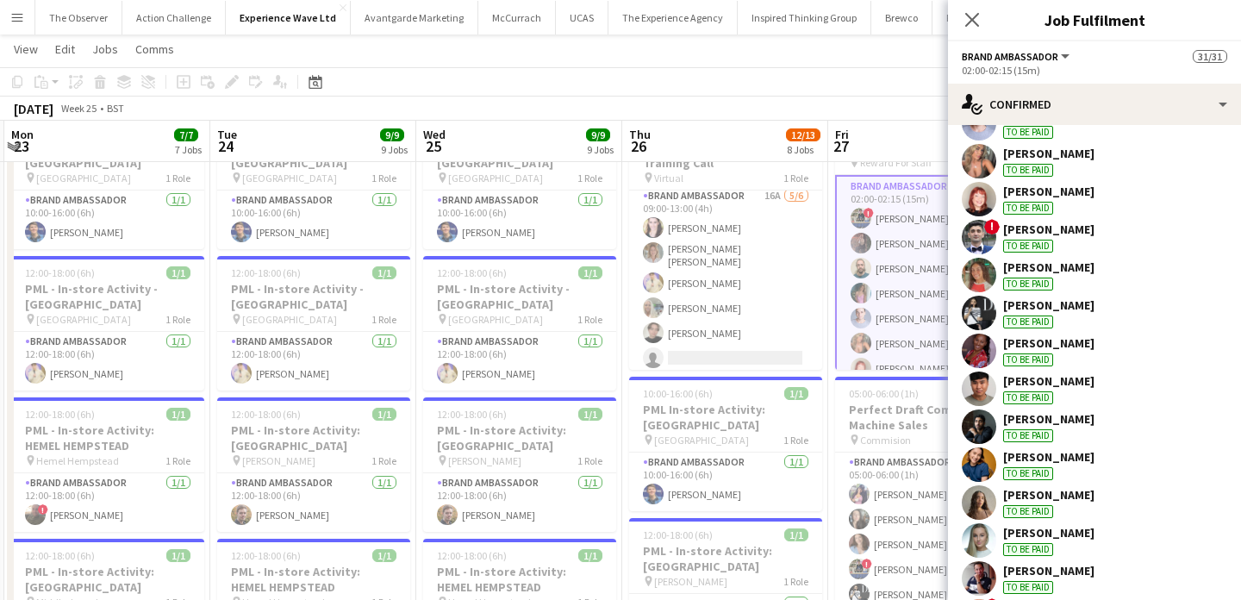
click at [972, 150] on app-user-avatar at bounding box center [979, 161] width 34 height 34
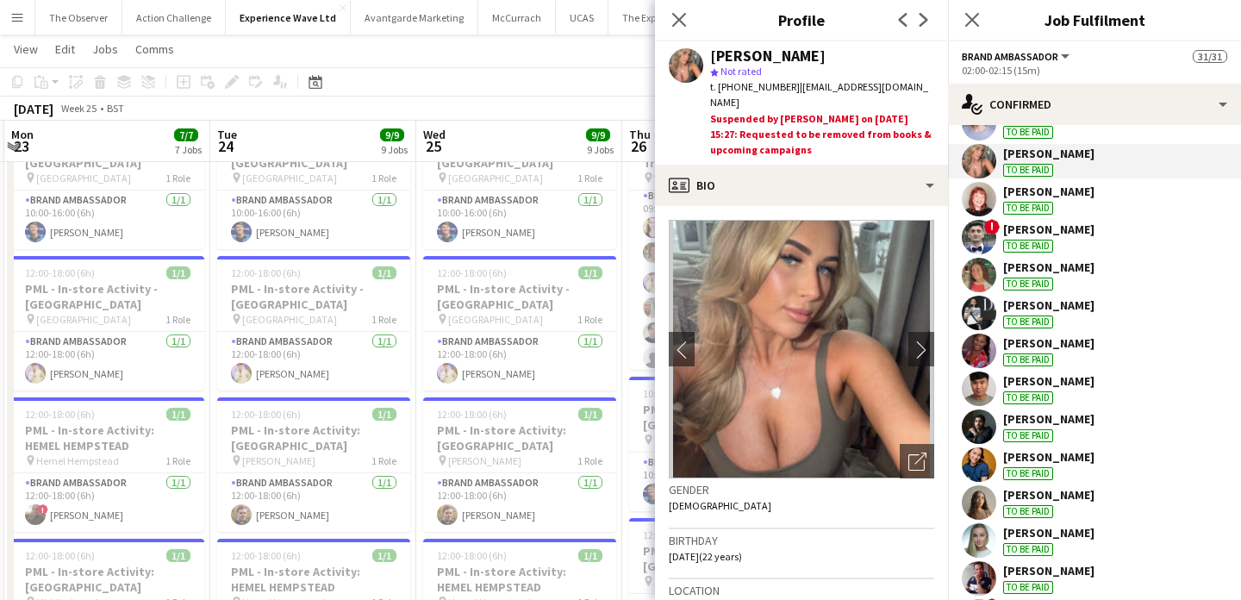
click at [869, 111] on div "Suspended by Florence Watkinson on 07-08-2025 15:27: Requested to be removed fr…" at bounding box center [822, 134] width 224 height 47
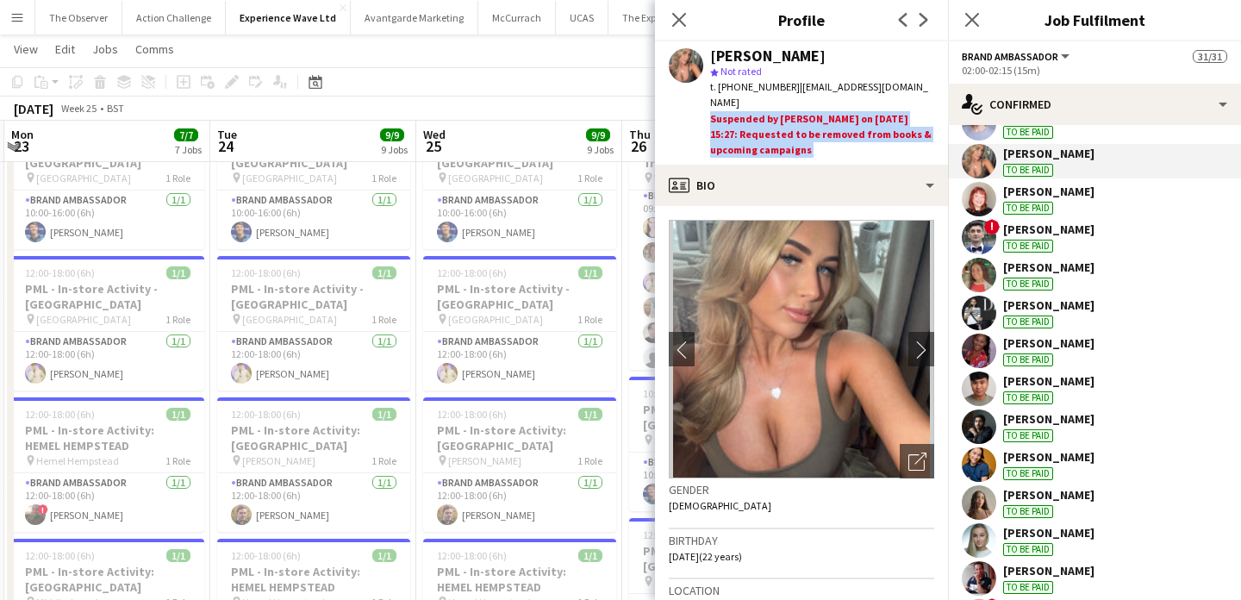
click at [869, 111] on div "Suspended by Florence Watkinson on 07-08-2025 15:27: Requested to be removed fr…" at bounding box center [822, 134] width 224 height 47
copy app-crew-profile "Suspended by Florence Watkinson on 07-08-2025 15:27: Requested to be removed fr…"
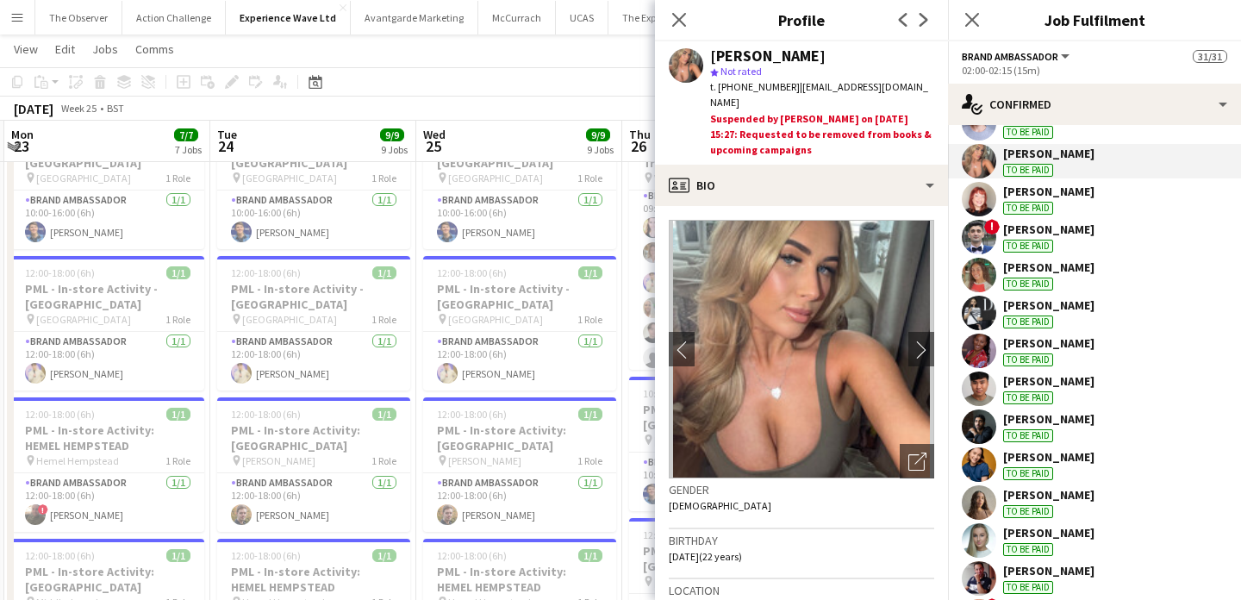
click at [579, 91] on app-toolbar "Copy Paste Paste Command V Paste with crew Command Shift V Paste linked Job Del…" at bounding box center [620, 81] width 1241 height 29
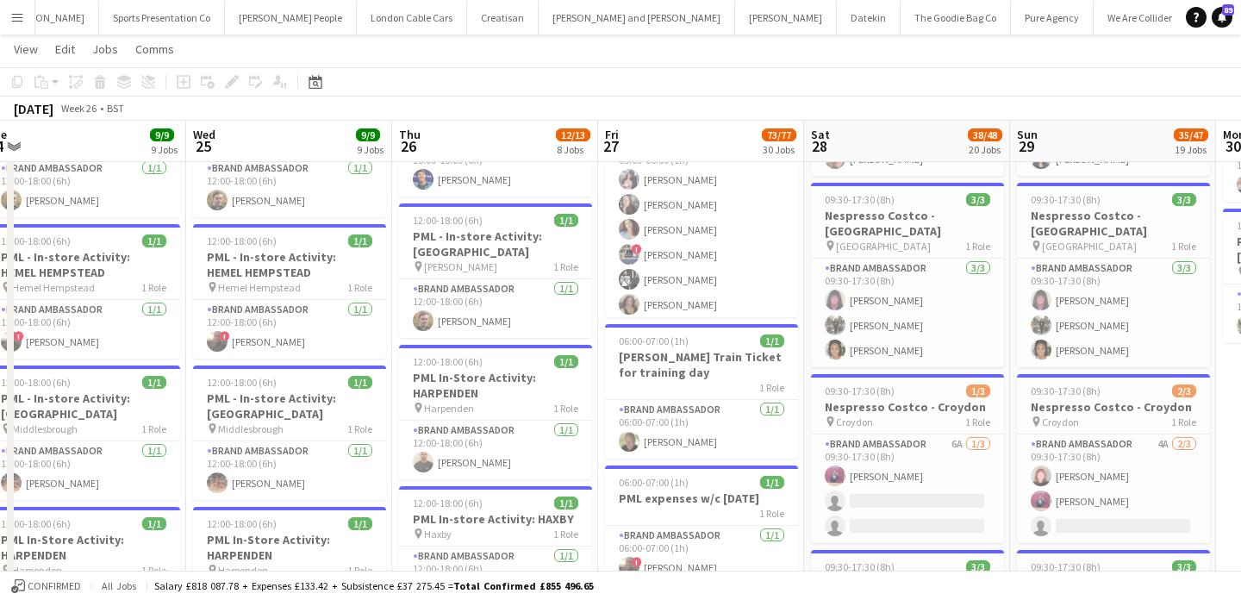
scroll to position [0, 1742]
click at [26, 22] on button "Menu" at bounding box center [17, 17] width 34 height 34
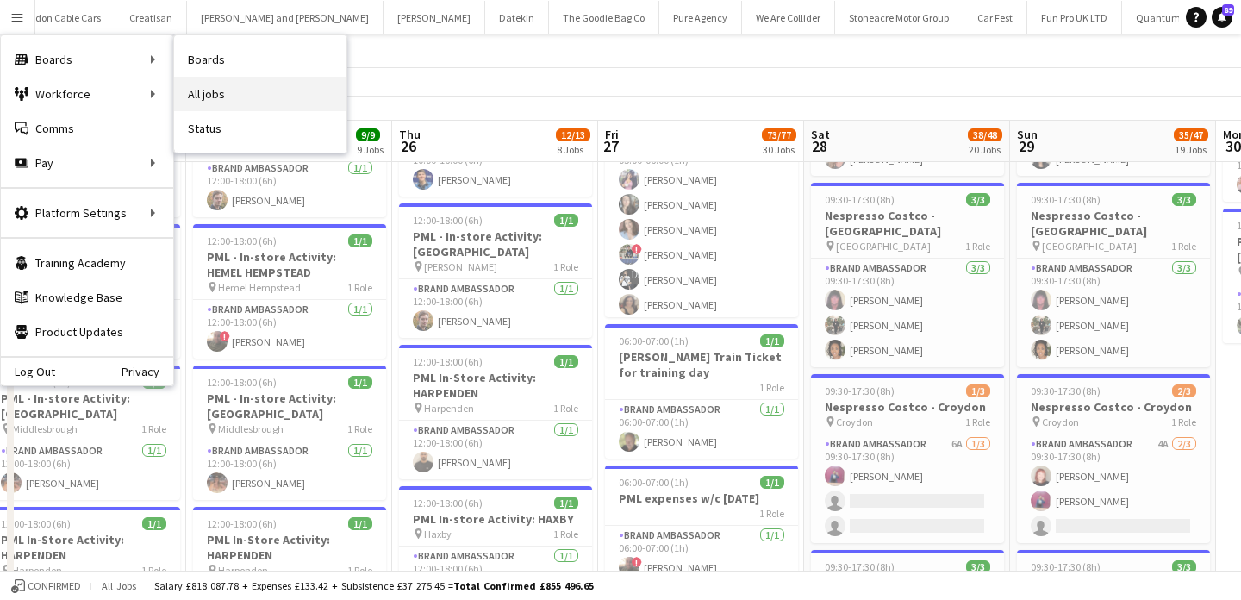
click at [188, 87] on link "All jobs" at bounding box center [260, 94] width 172 height 34
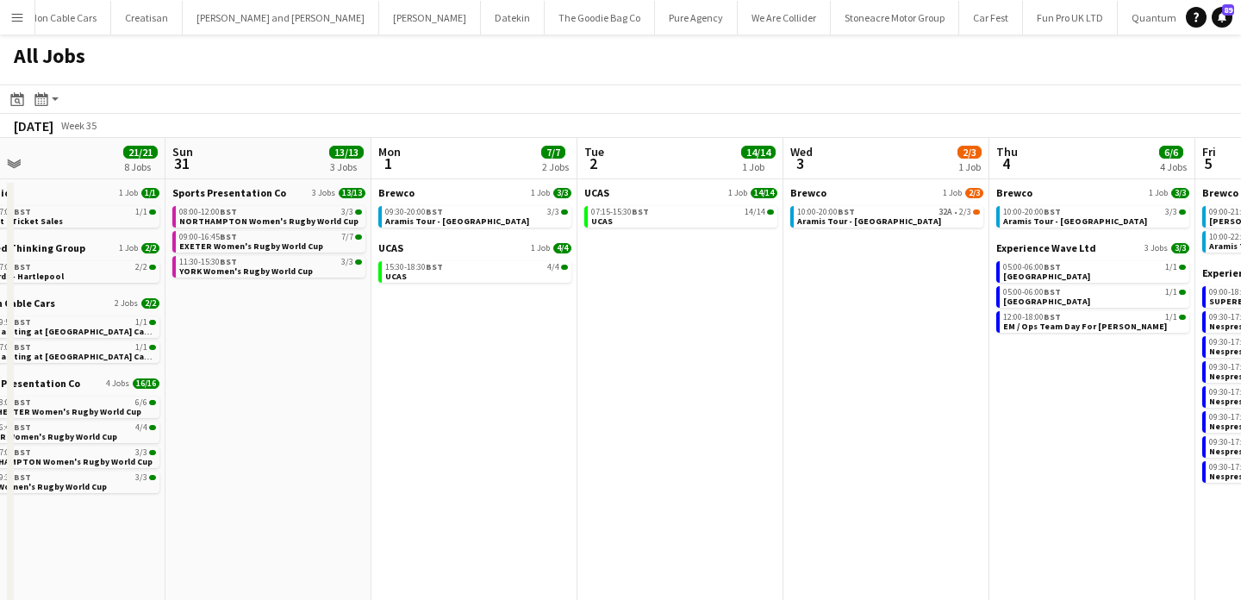
scroll to position [0, 500]
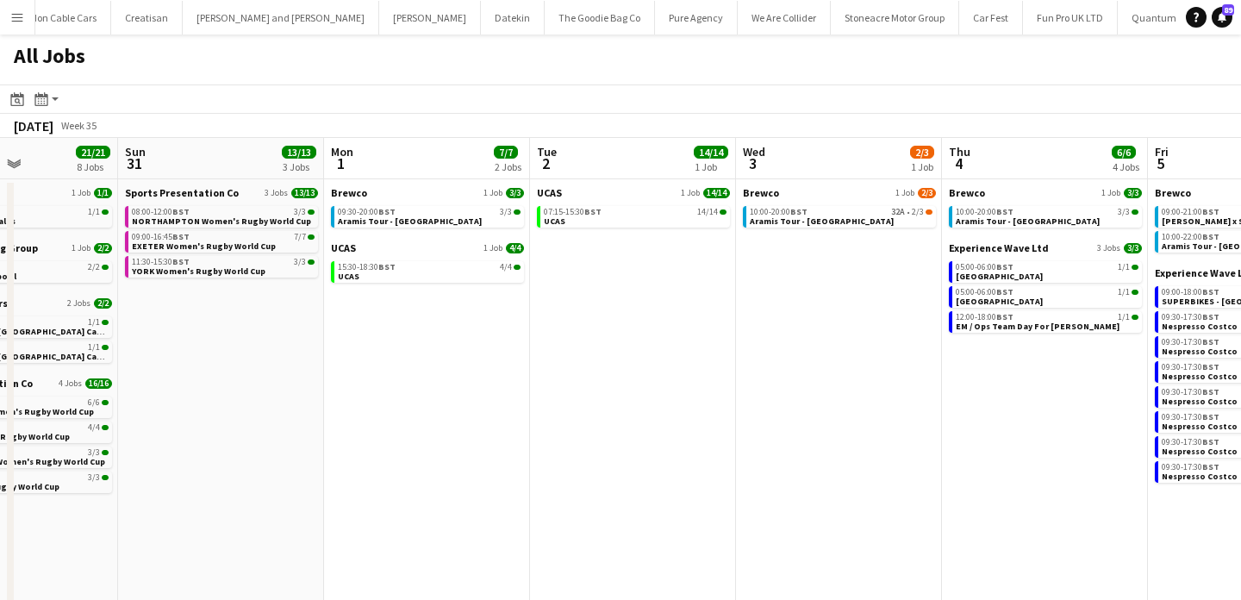
click at [798, 229] on div "Brewco 1 Job 2/3 10:00-20:00 BST 32A • 2/3 Aramis Tour - Birmingham" at bounding box center [839, 208] width 193 height 45
click at [799, 219] on span "Aramis Tour - [GEOGRAPHIC_DATA]" at bounding box center [822, 220] width 144 height 11
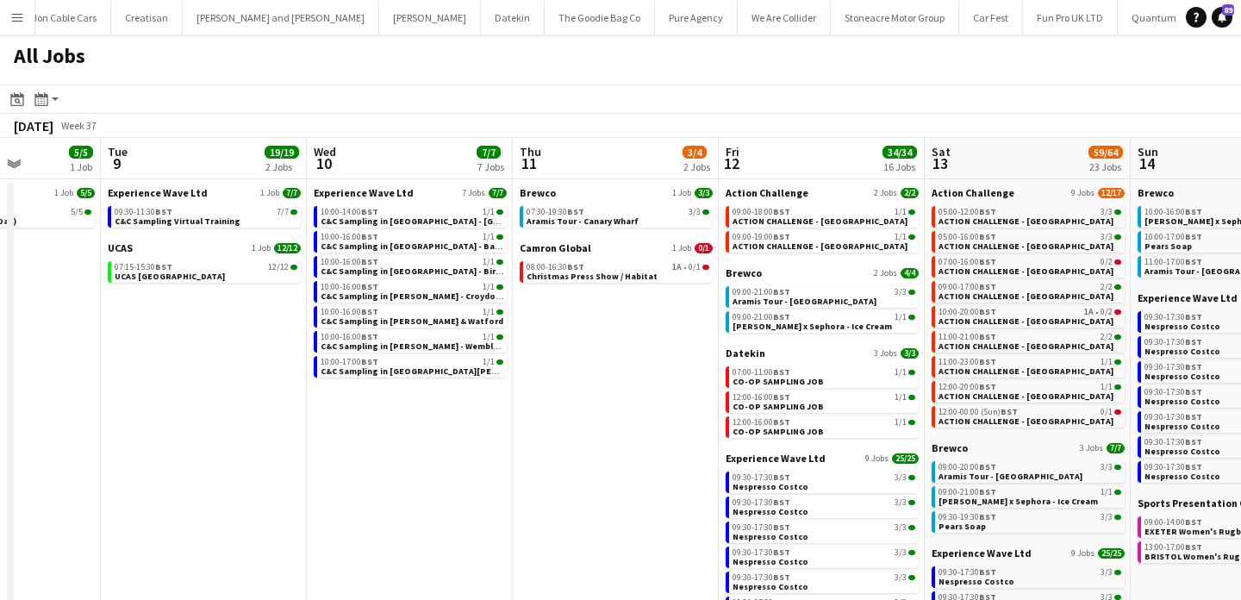
scroll to position [0, 745]
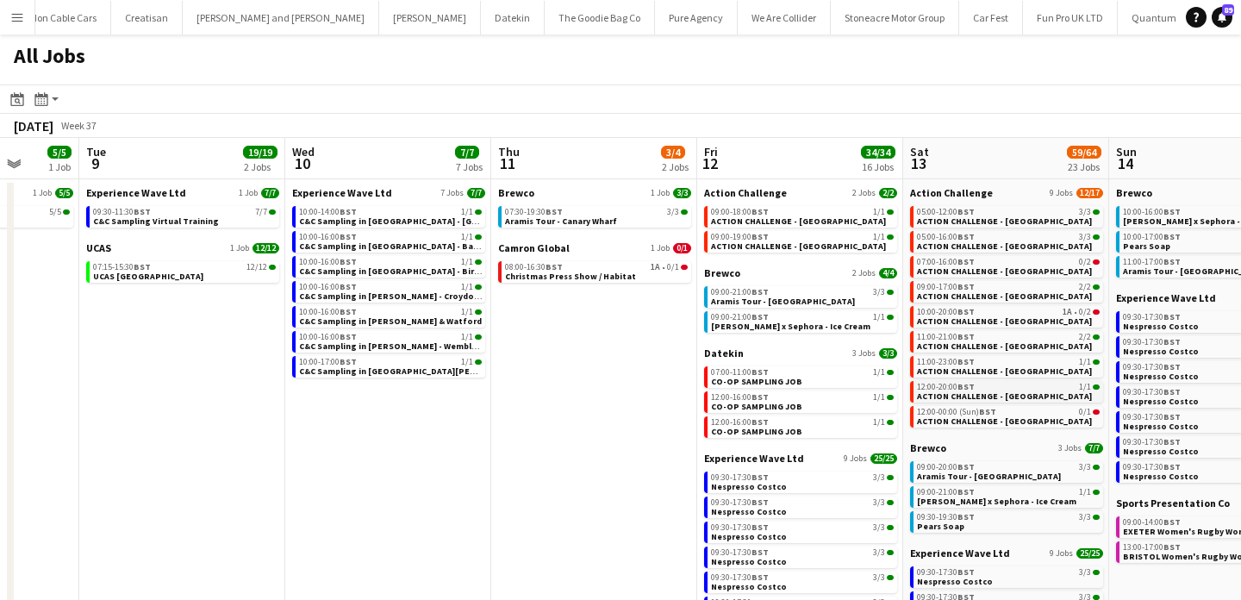
click at [1007, 390] on span "ACTION CHALLENGE - [GEOGRAPHIC_DATA]" at bounding box center [1004, 395] width 175 height 11
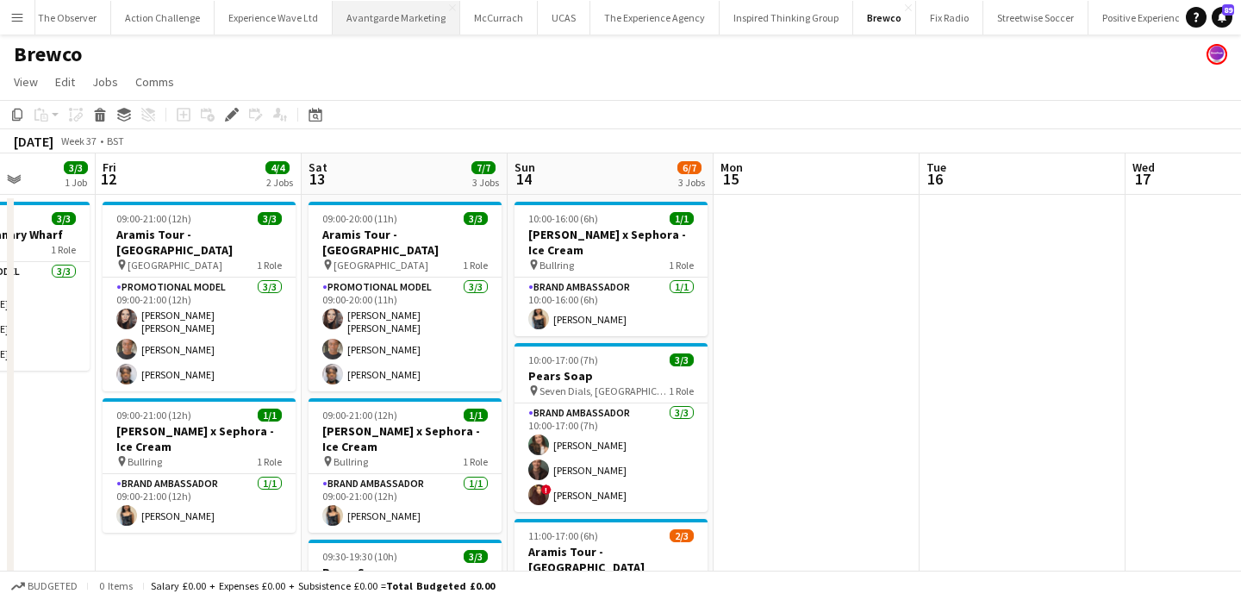
scroll to position [0, 16]
click at [259, 16] on button "Experience Wave Ltd Close" at bounding box center [269, 18] width 118 height 34
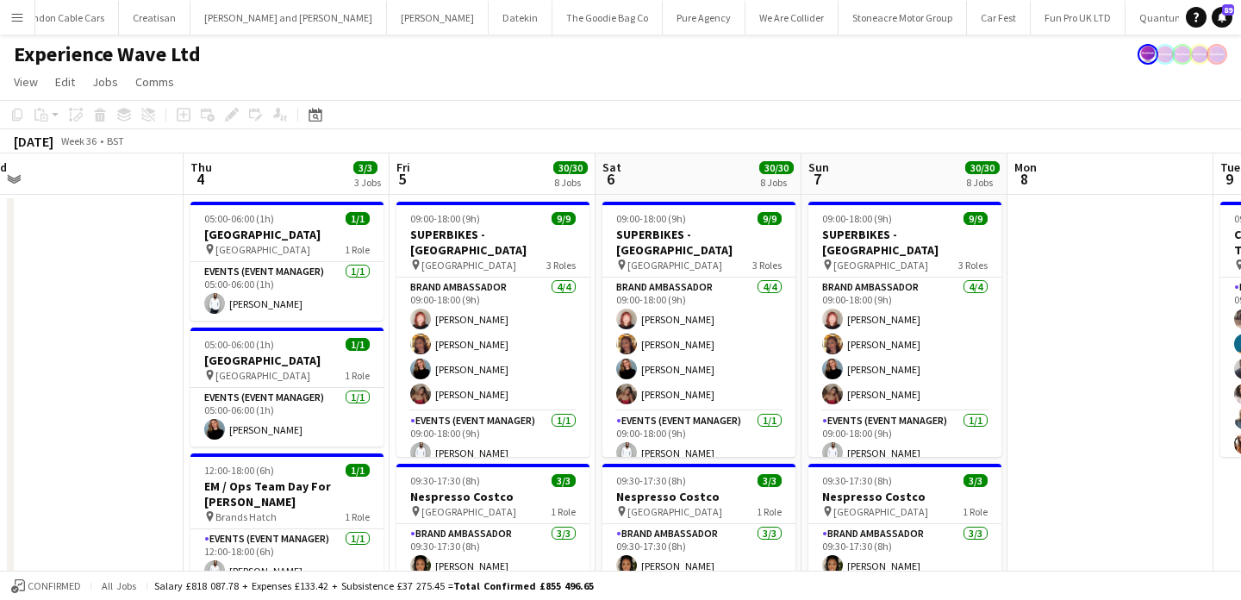
scroll to position [0, 1742]
click at [742, 17] on button "We Are Collider Close" at bounding box center [788, 18] width 93 height 34
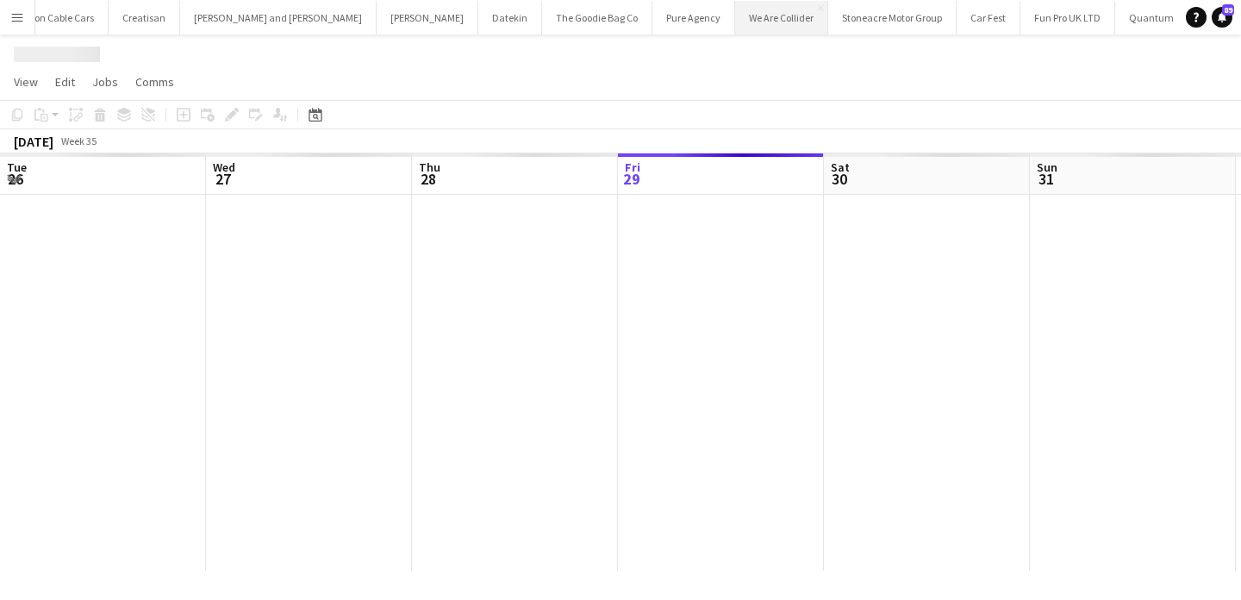
scroll to position [0, 412]
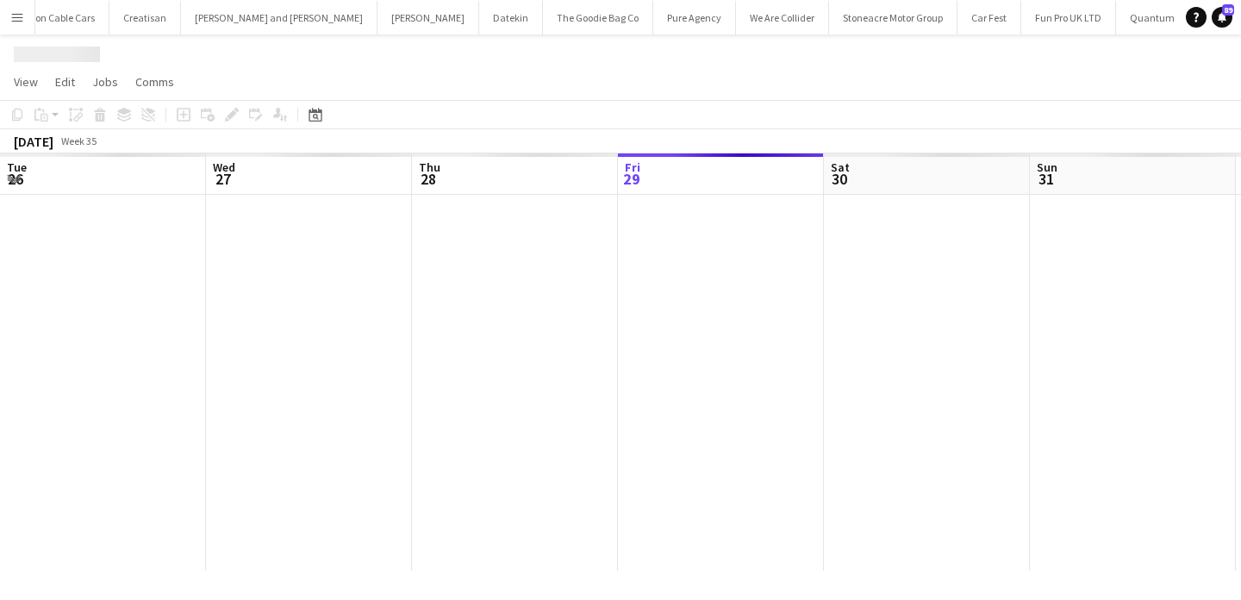
scroll to position [0, 412]
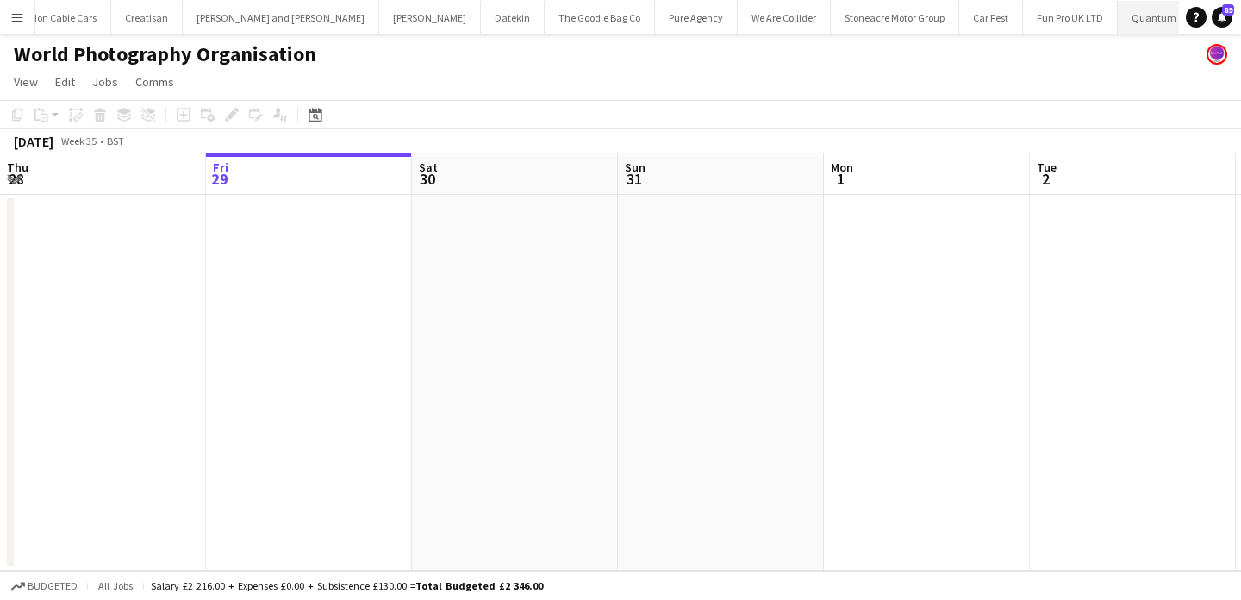
click at [1118, 11] on button "Quantum Close" at bounding box center [1154, 18] width 73 height 34
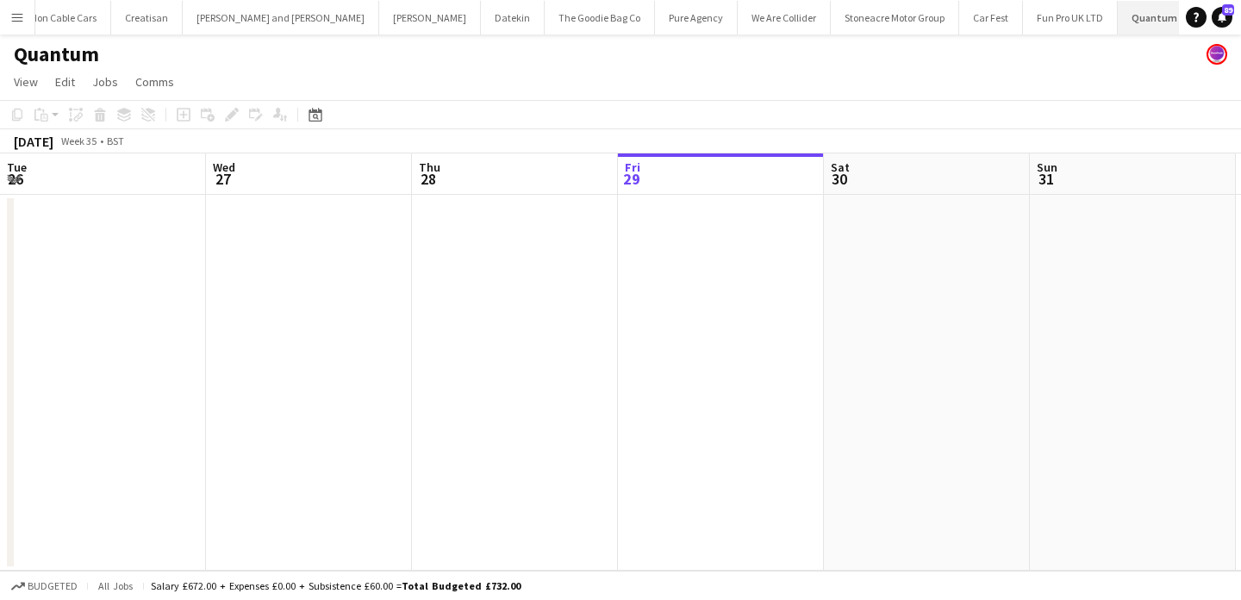
scroll to position [0, 412]
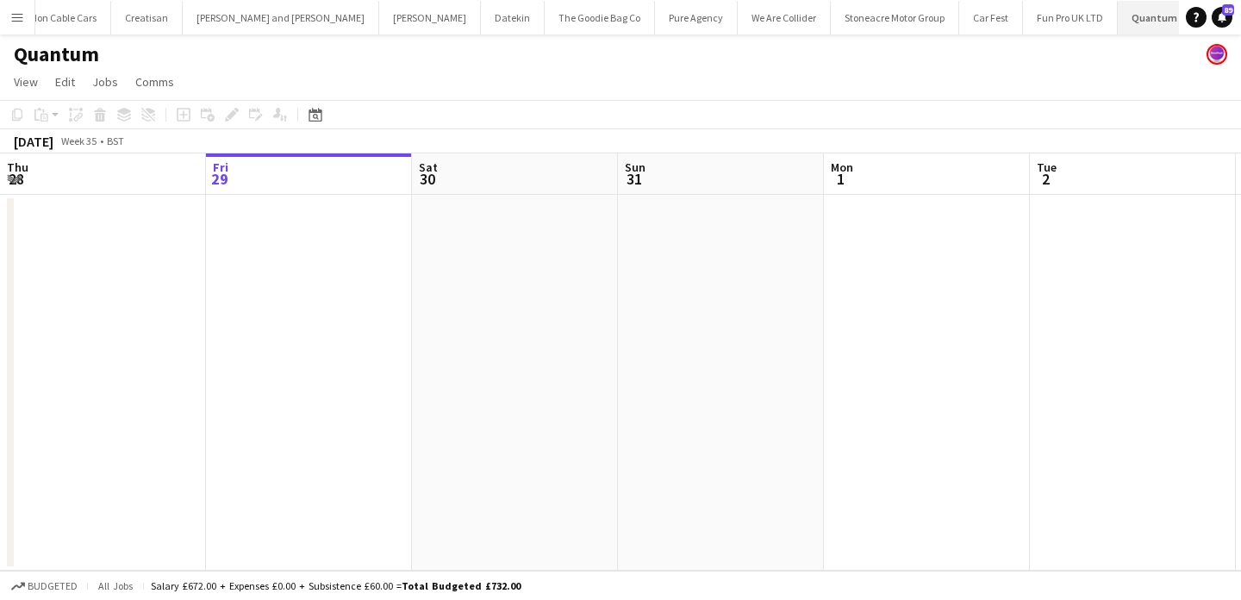
click at [1181, 7] on app-icon "Close" at bounding box center [1184, 7] width 7 height 7
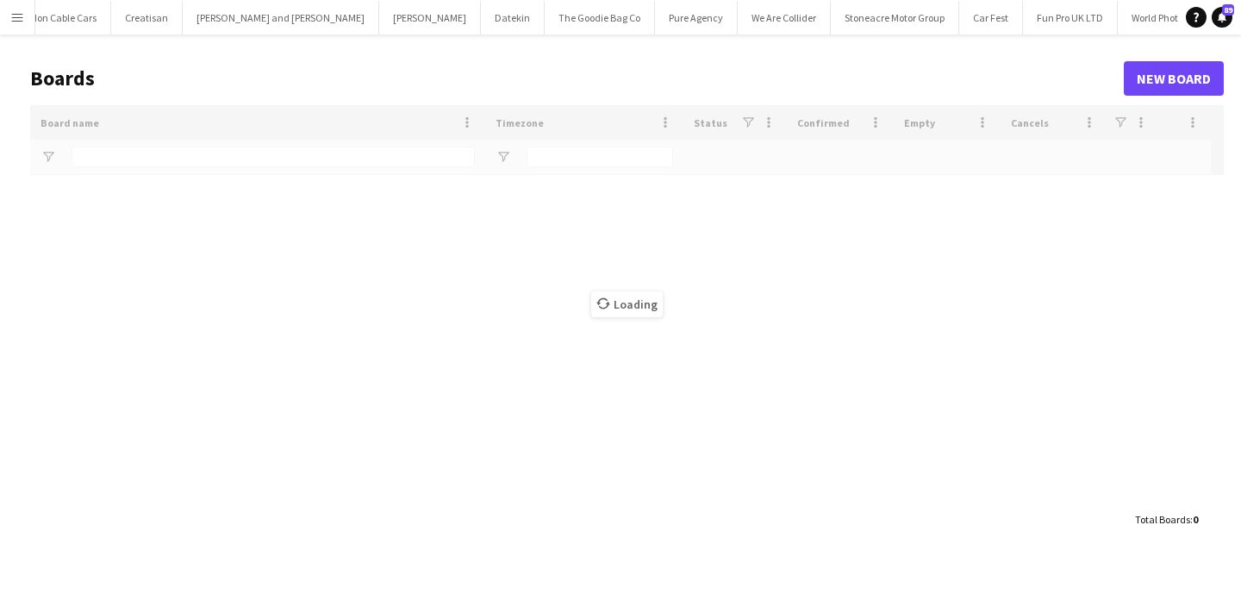
scroll to position [0, 1670]
type input "*********"
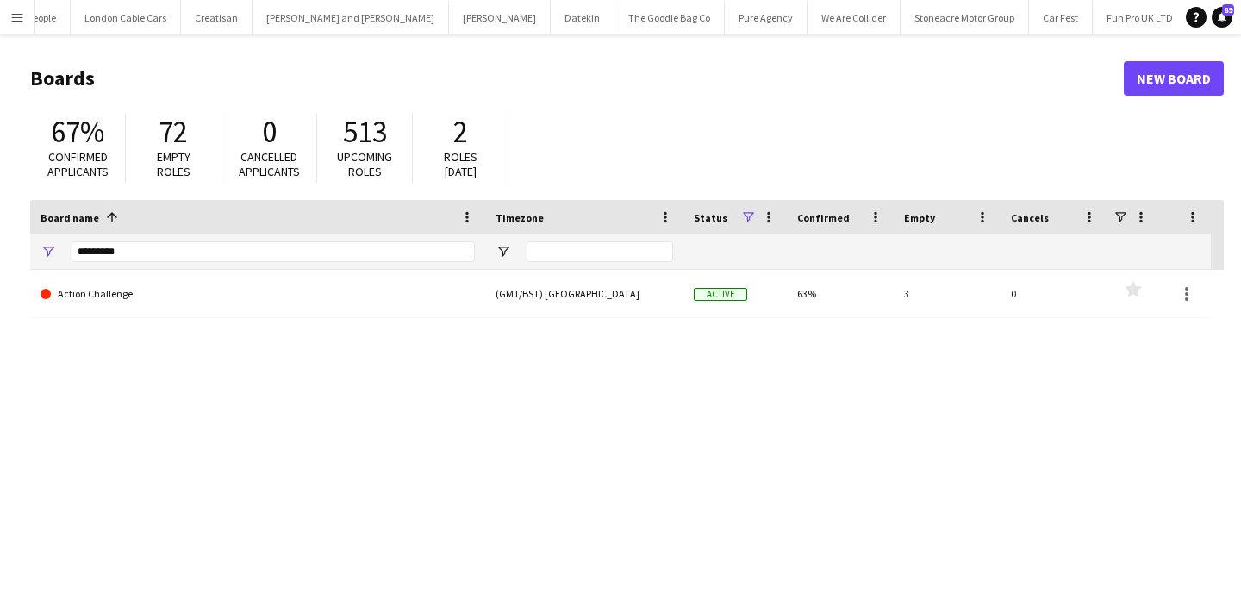
click at [6, 22] on button "Menu" at bounding box center [17, 17] width 34 height 34
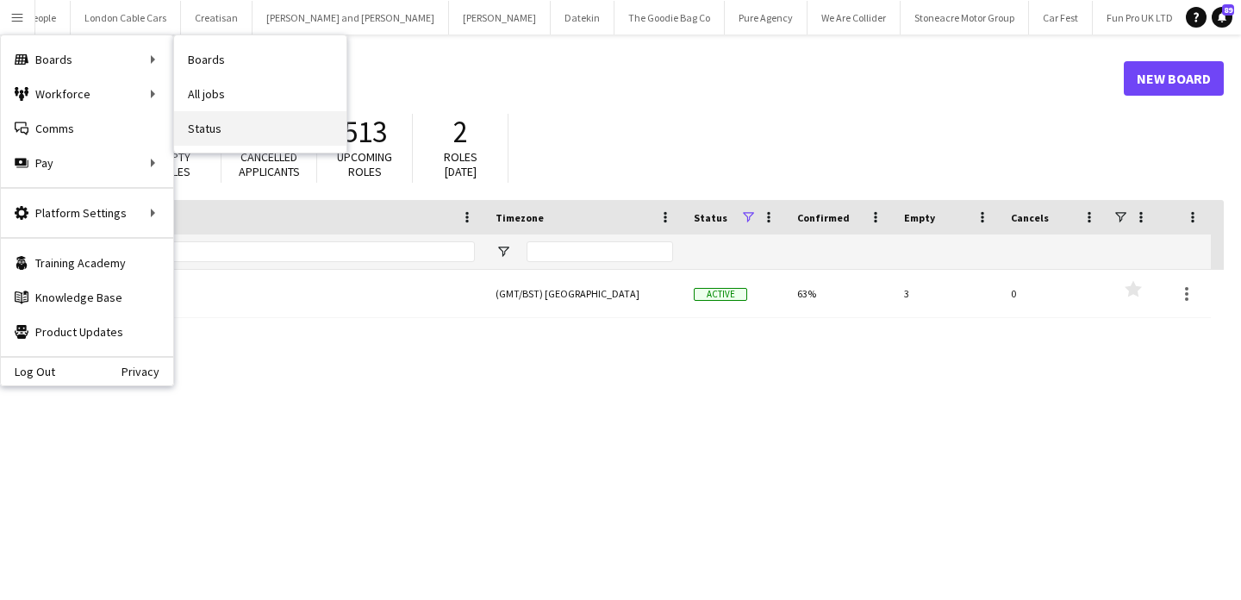
click at [253, 117] on link "Status" at bounding box center [260, 128] width 172 height 34
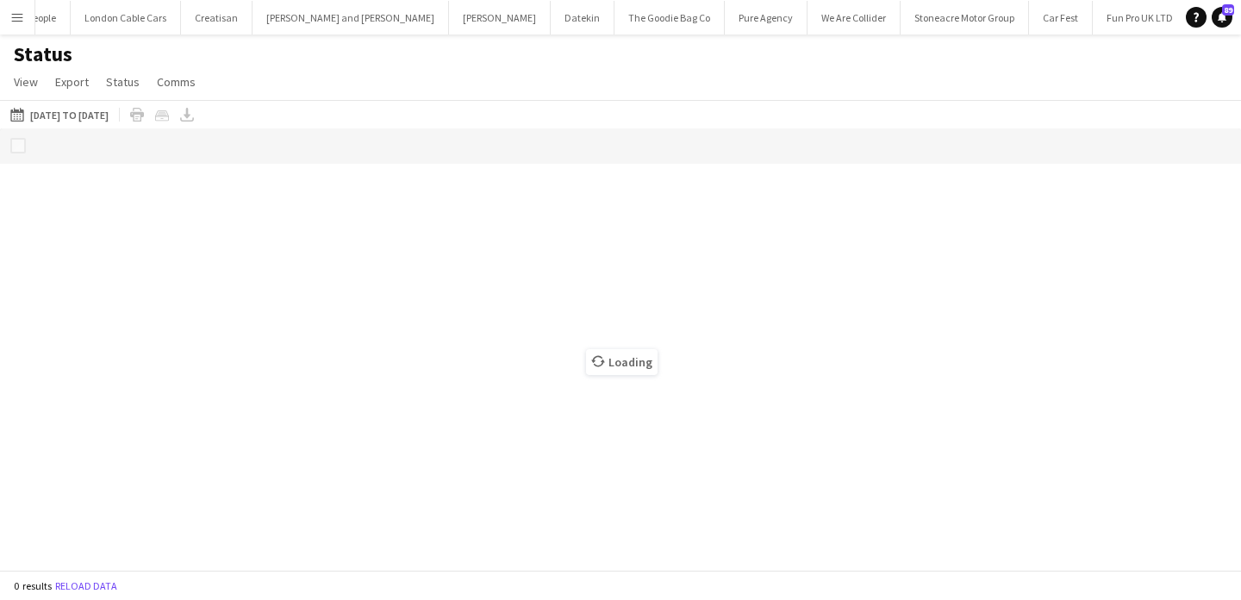
click at [15, 18] on app-icon "Menu" at bounding box center [17, 17] width 14 height 14
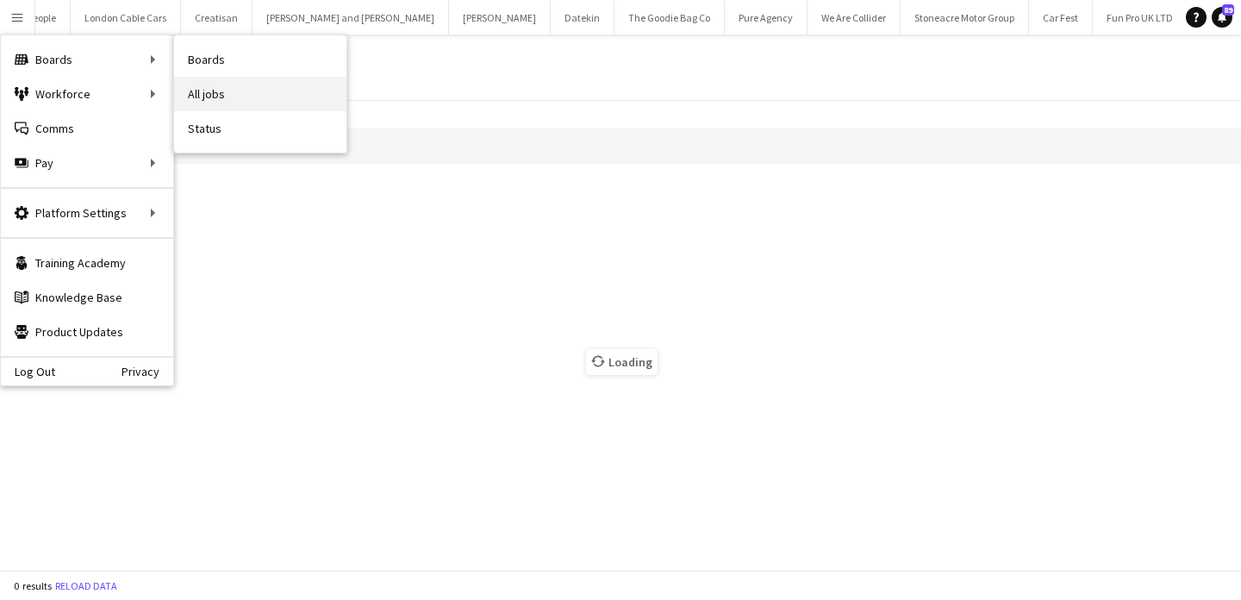
click at [213, 85] on link "All jobs" at bounding box center [260, 94] width 172 height 34
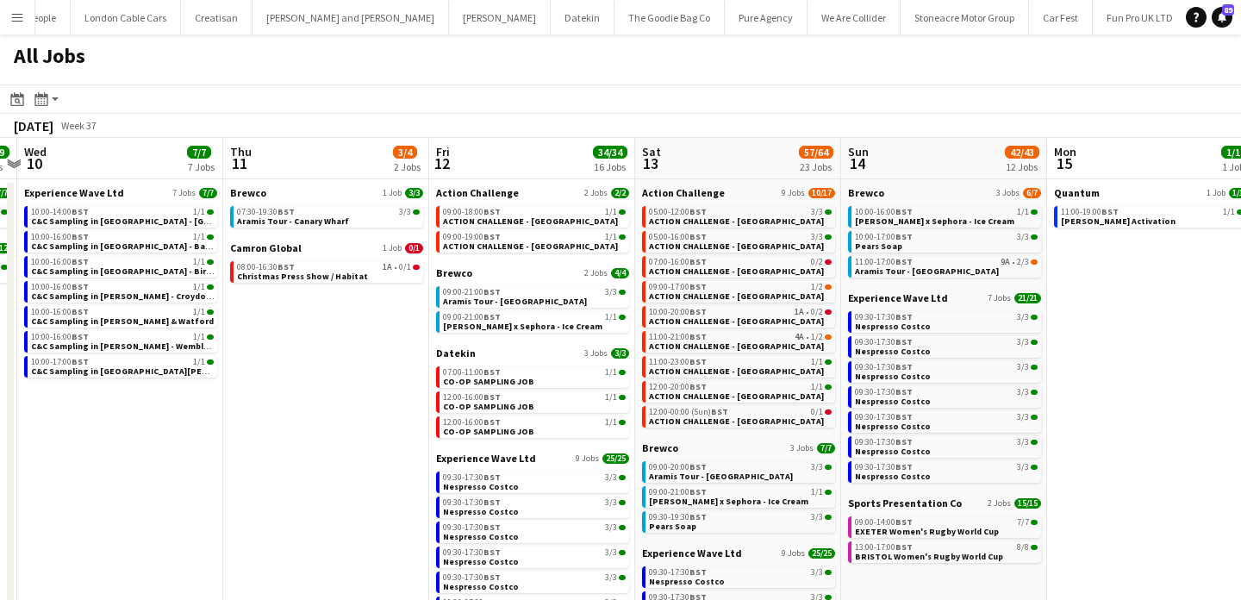
scroll to position [0, 875]
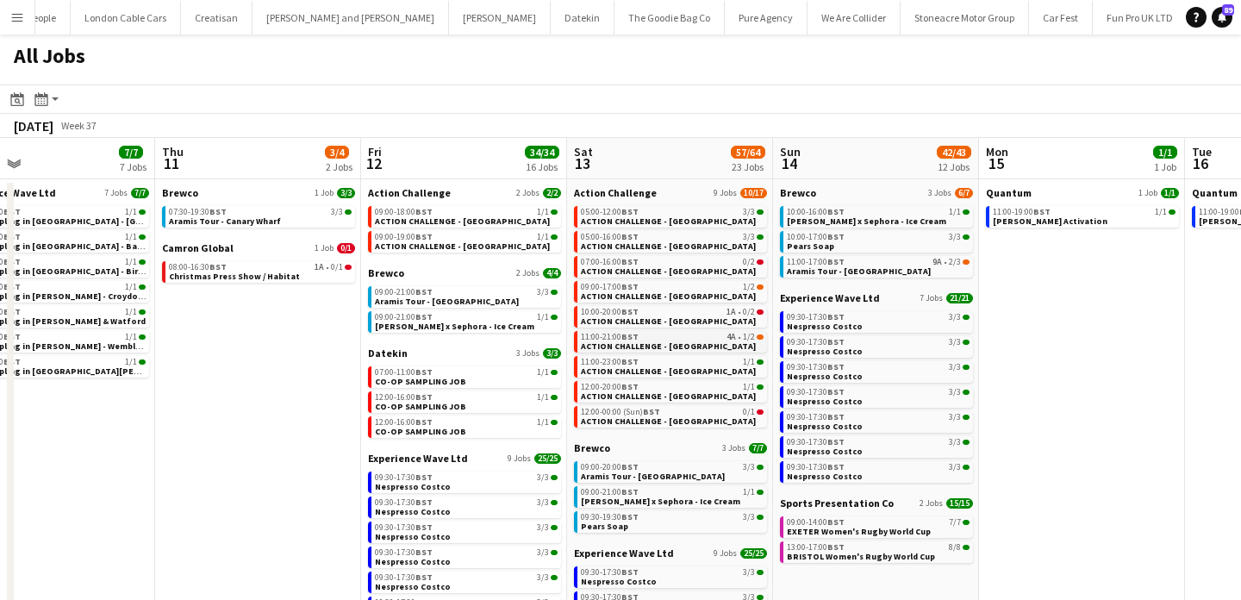
click at [630, 346] on span "ACTION CHALLENGE - [GEOGRAPHIC_DATA]" at bounding box center [668, 345] width 175 height 11
click at [17, 25] on button "Menu" at bounding box center [17, 17] width 34 height 34
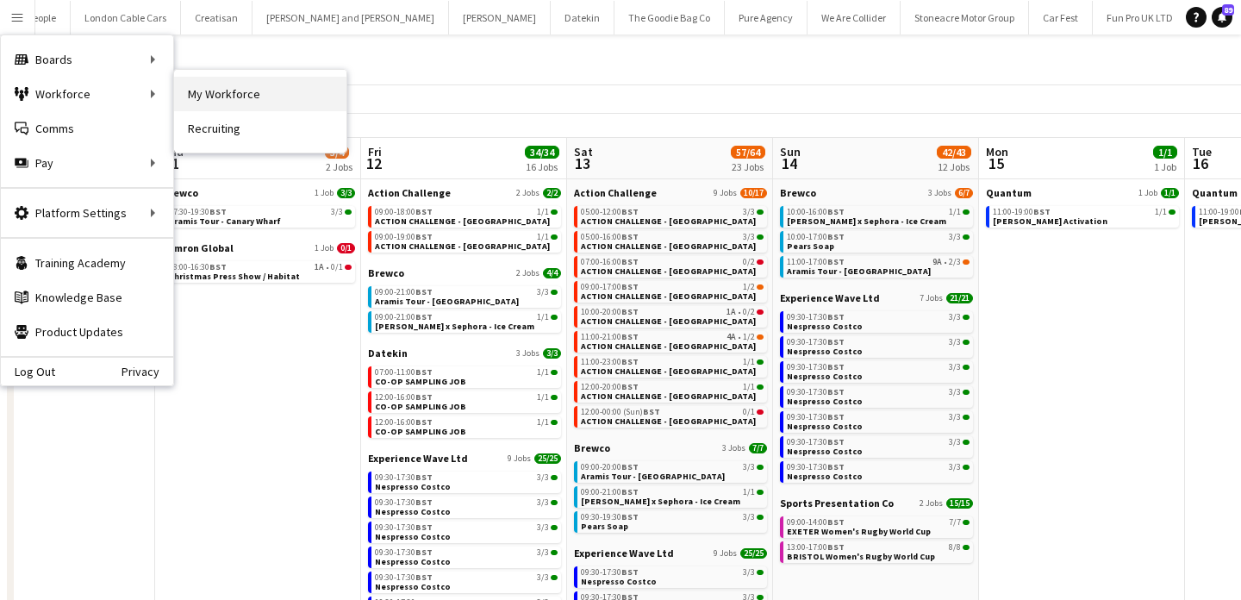
click at [220, 96] on link "My Workforce" at bounding box center [260, 94] width 172 height 34
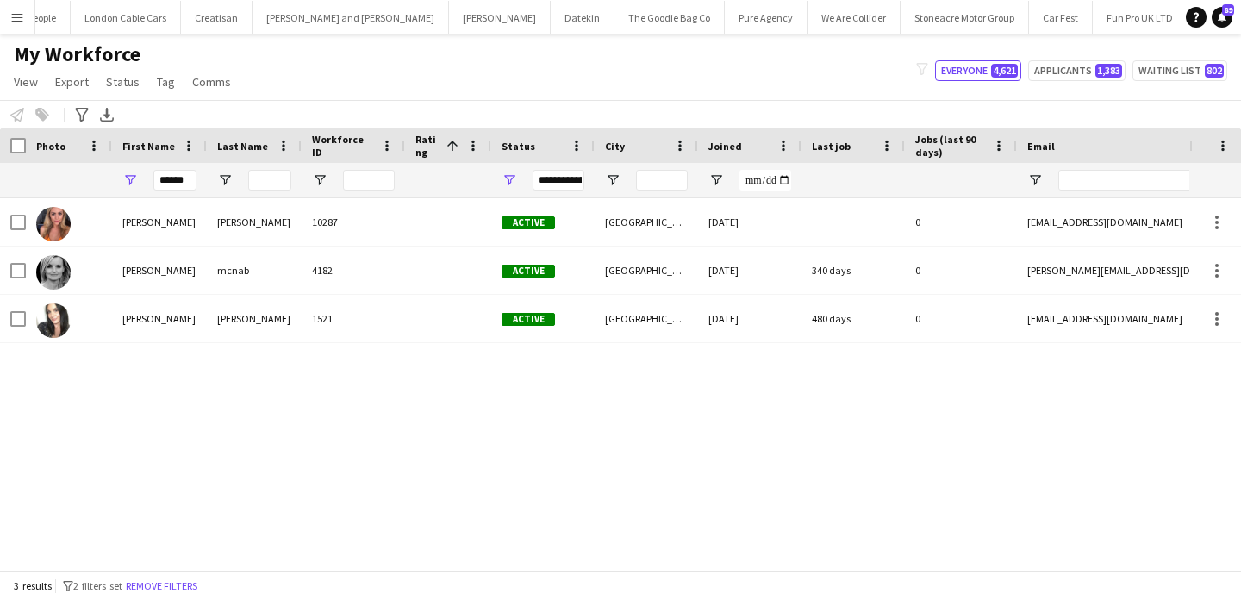
click at [165, 588] on button "Remove filters" at bounding box center [161, 586] width 78 height 19
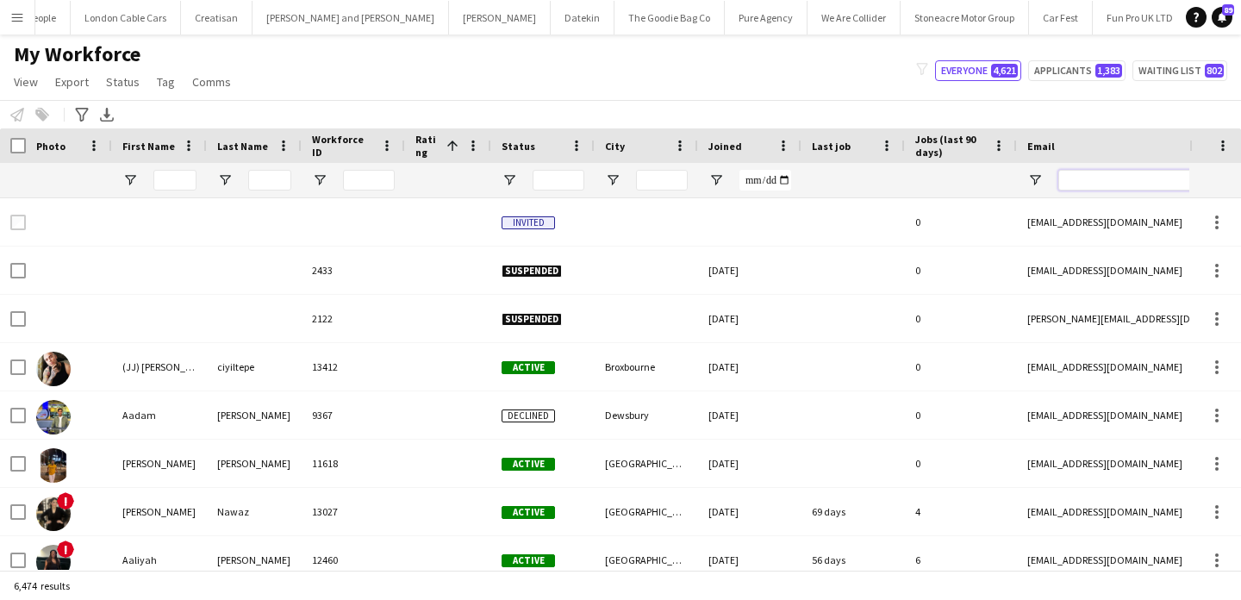
click at [1109, 184] on input "Email Filter Input" at bounding box center [1204, 180] width 293 height 21
paste input "**********"
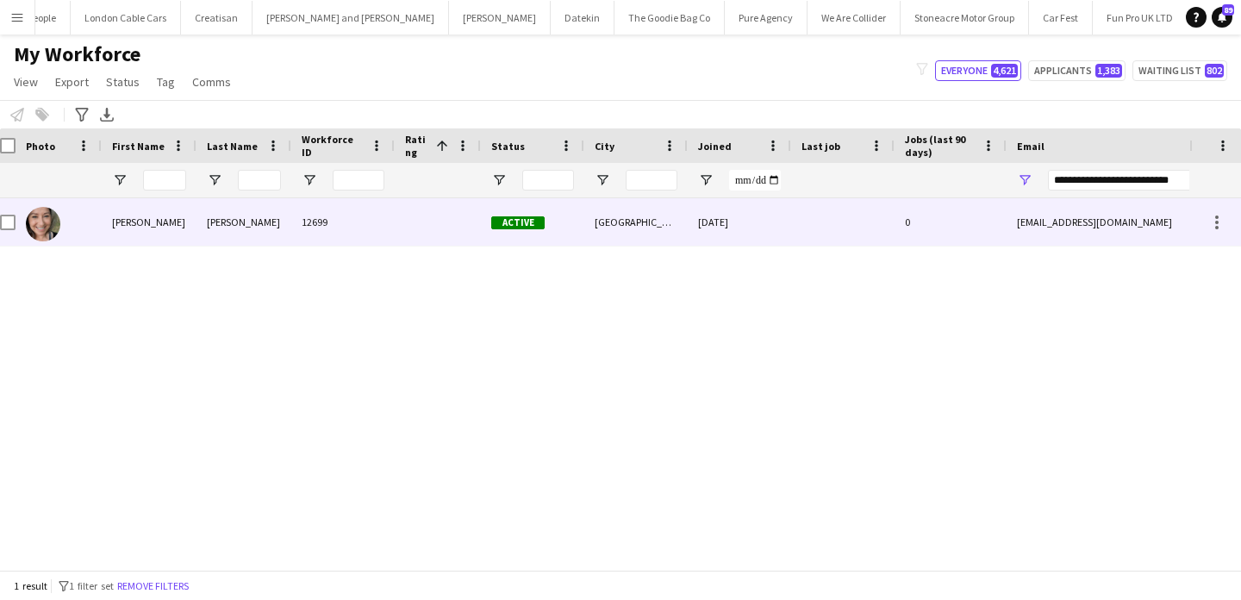
click at [976, 225] on div "0" at bounding box center [951, 221] width 112 height 47
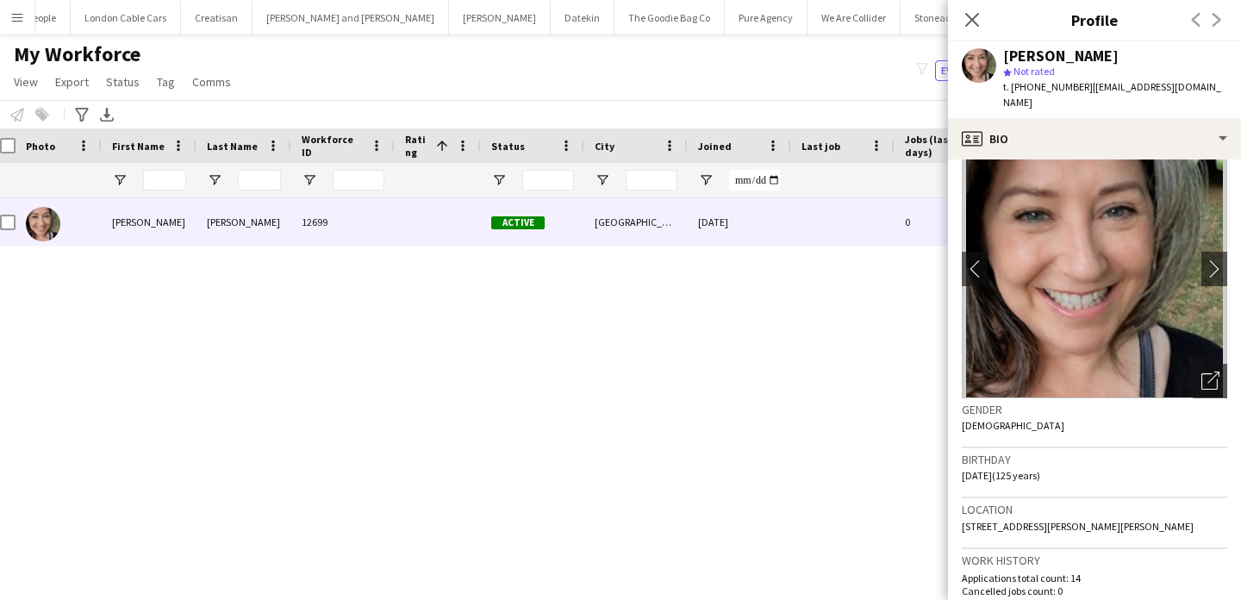
scroll to position [0, 0]
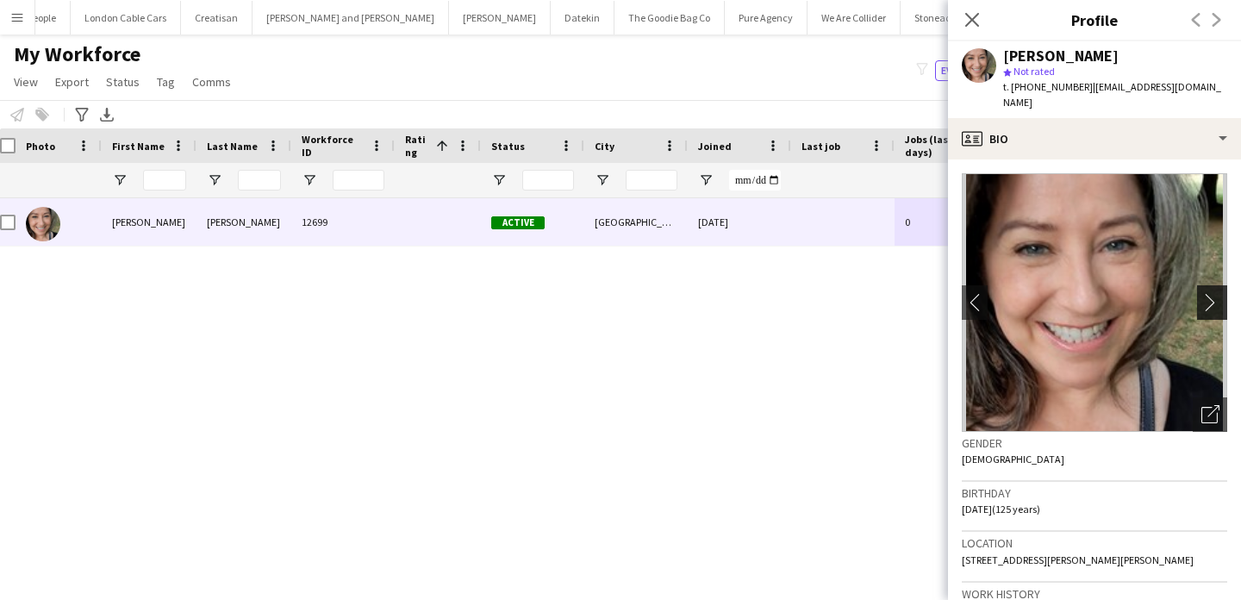
click at [1207, 293] on app-icon "chevron-right" at bounding box center [1215, 302] width 27 height 18
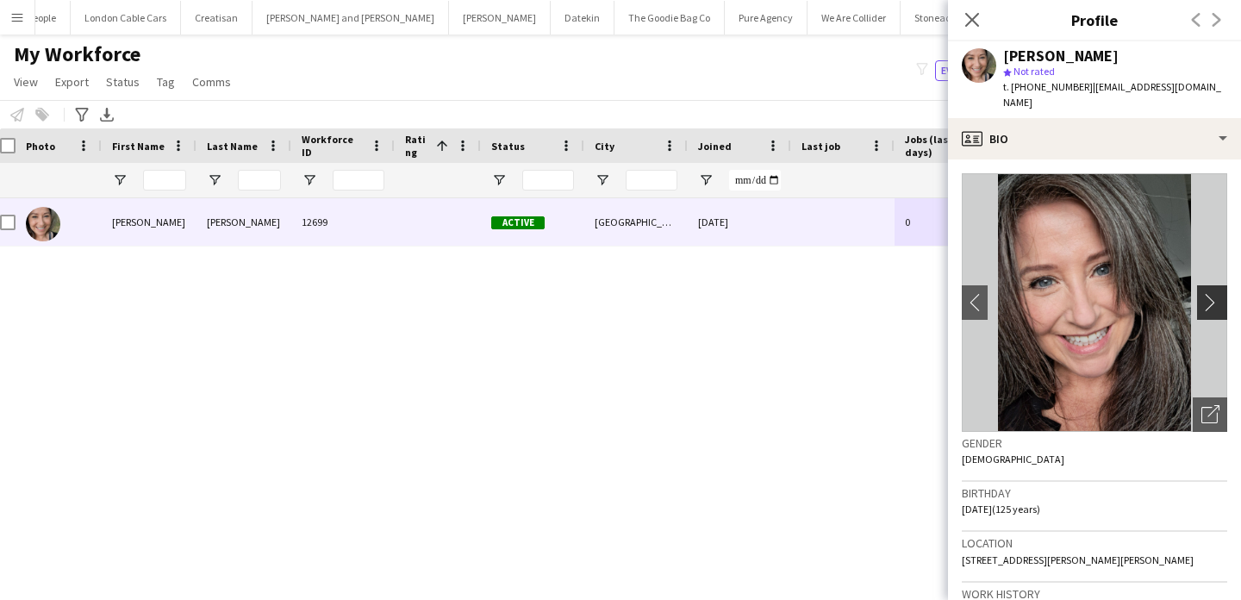
click at [1207, 293] on app-icon "chevron-right" at bounding box center [1215, 302] width 27 height 18
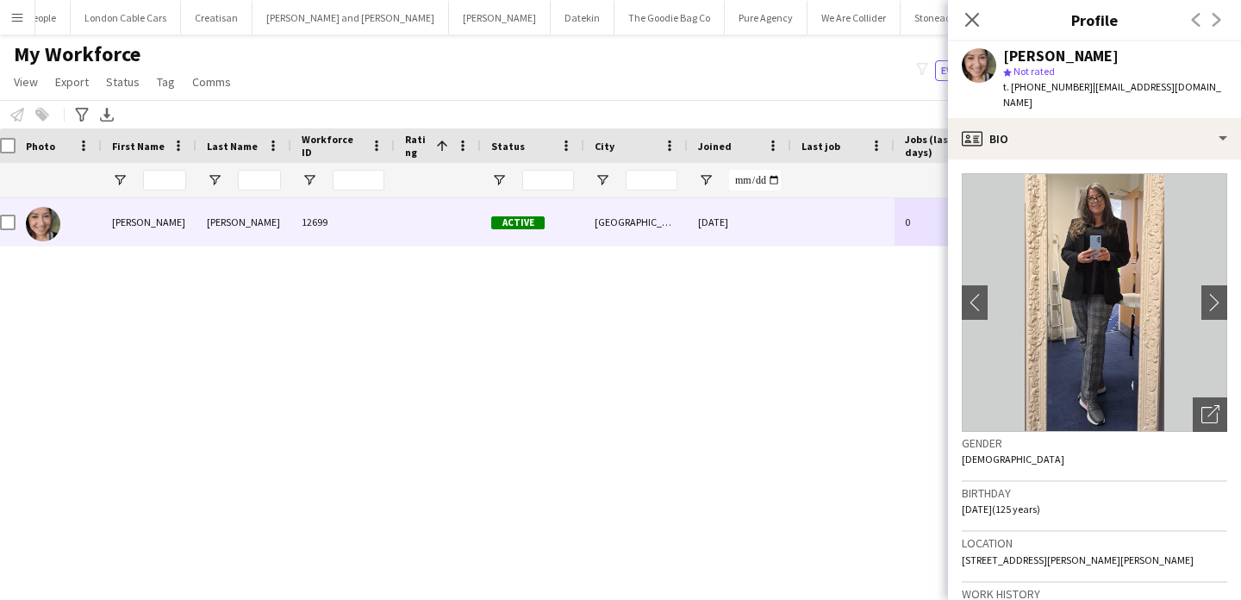
click at [983, 13] on div "Close pop-in" at bounding box center [972, 20] width 48 height 40
click at [969, 12] on icon "Close pop-in" at bounding box center [972, 19] width 16 height 16
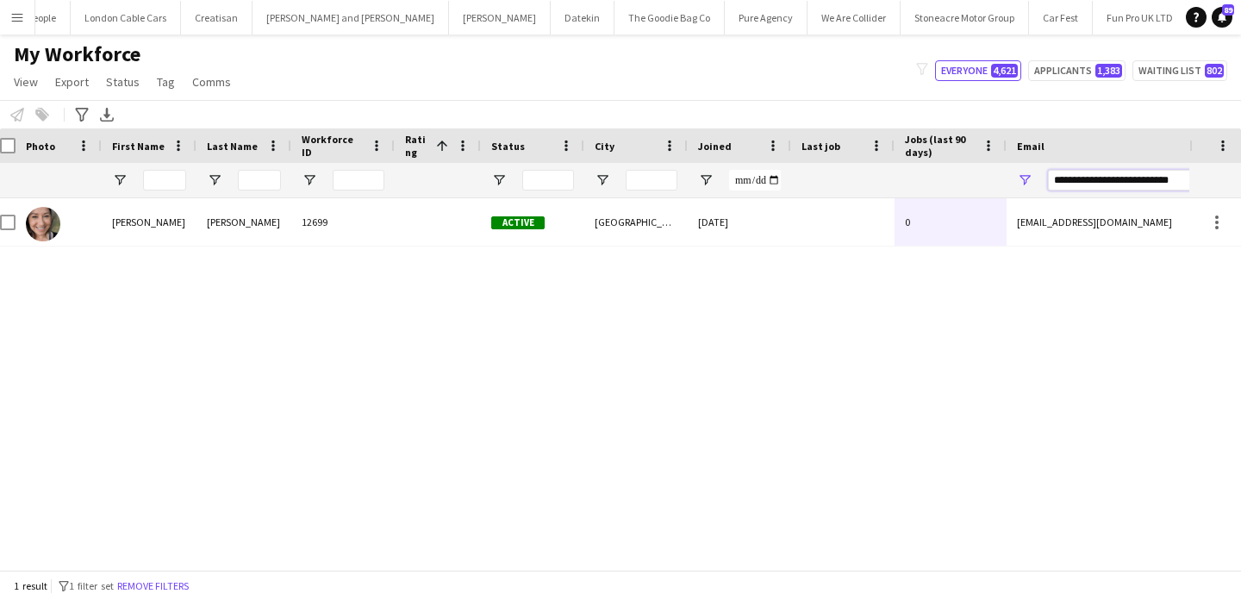
click at [1121, 189] on input "**********" at bounding box center [1194, 180] width 293 height 21
paste input "Email Filter Input"
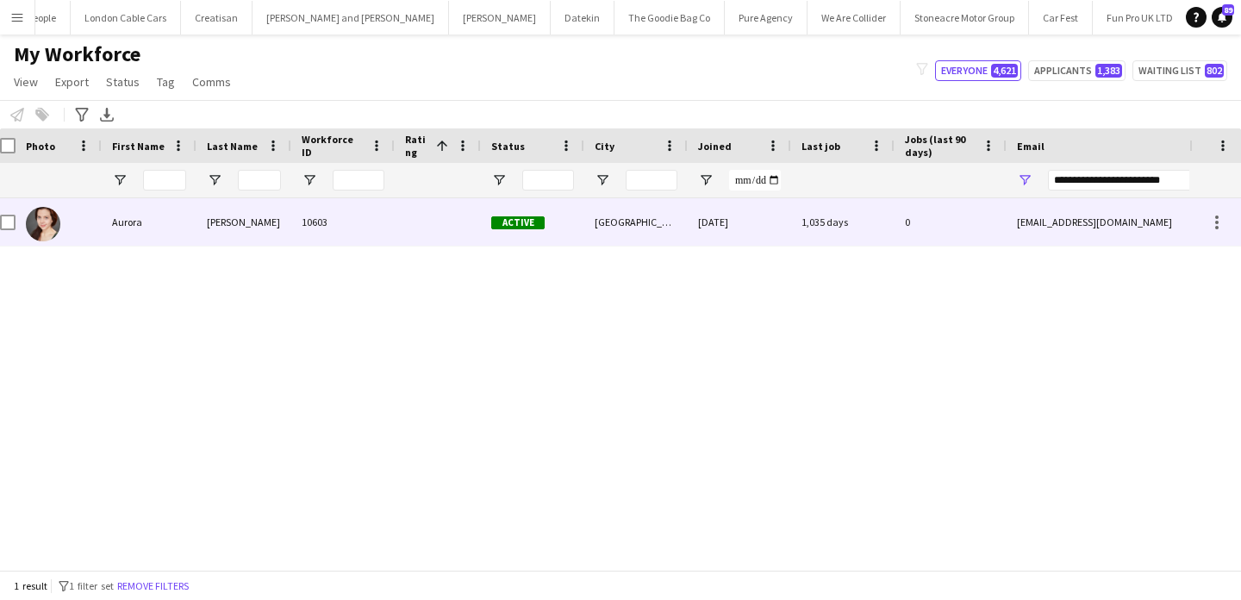
click at [1100, 215] on div "[EMAIL_ADDRESS][DOMAIN_NAME]" at bounding box center [1179, 221] width 345 height 47
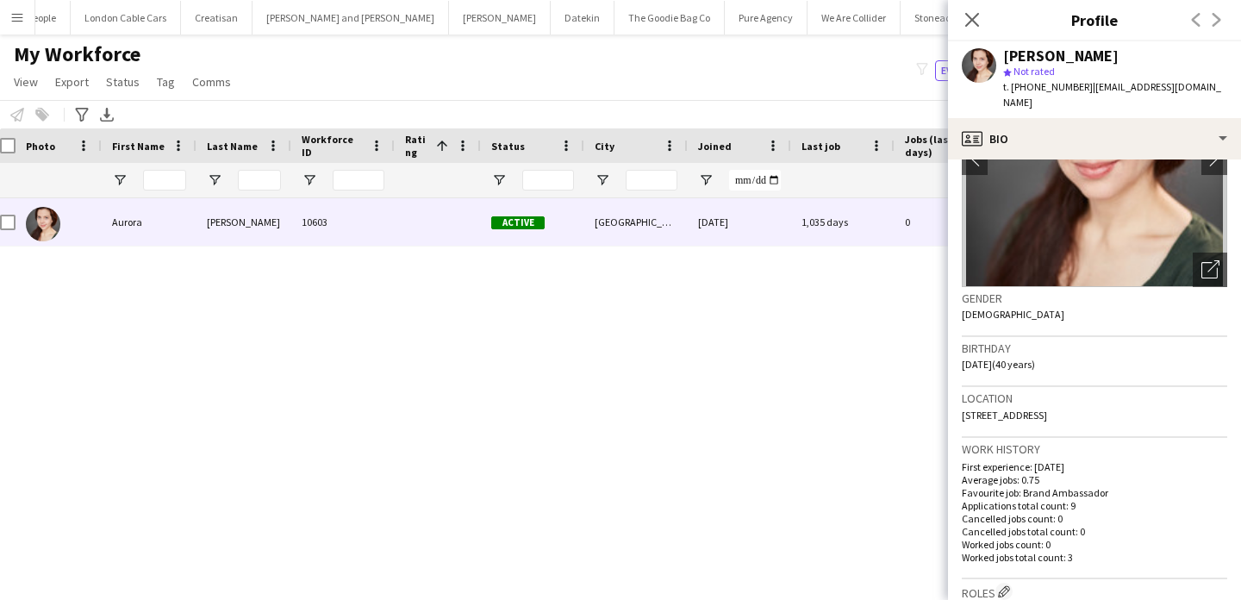
scroll to position [59, 0]
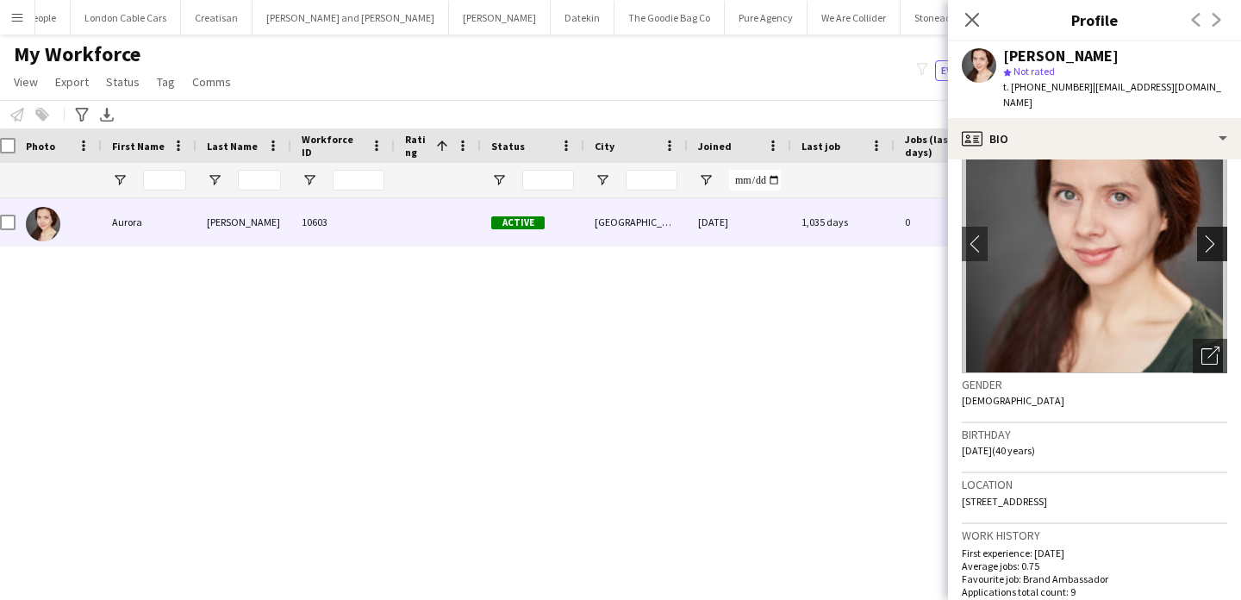
click at [1214, 234] on app-icon "chevron-right" at bounding box center [1215, 243] width 27 height 18
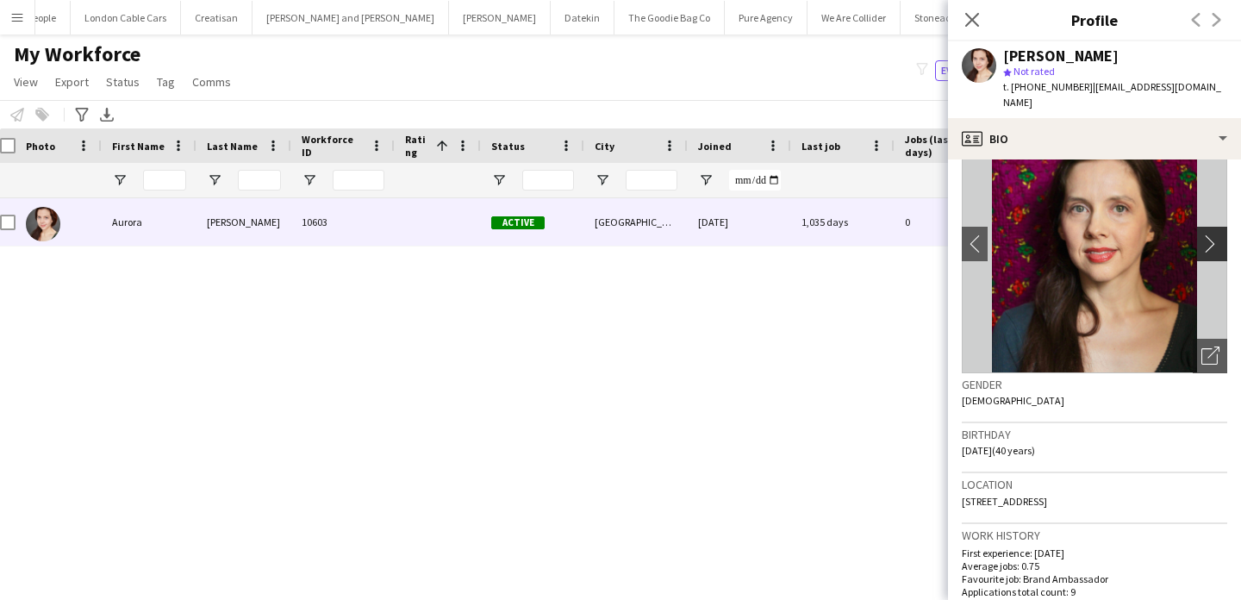
click at [1214, 234] on app-icon "chevron-right" at bounding box center [1215, 243] width 27 height 18
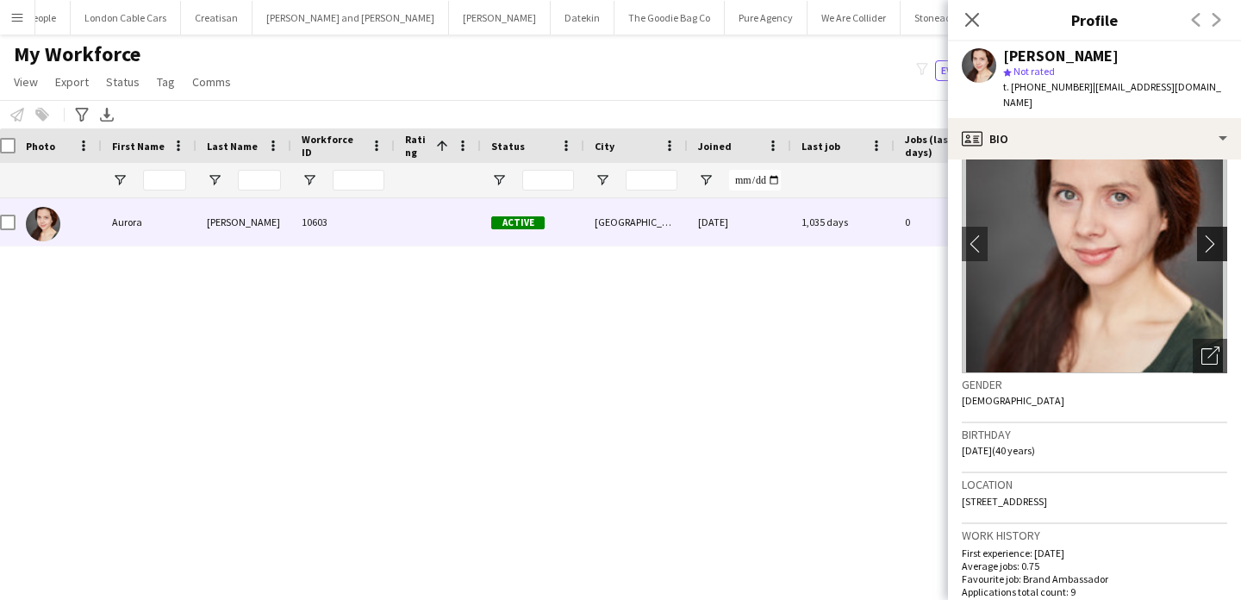
click at [1214, 234] on app-icon "chevron-right" at bounding box center [1215, 243] width 27 height 18
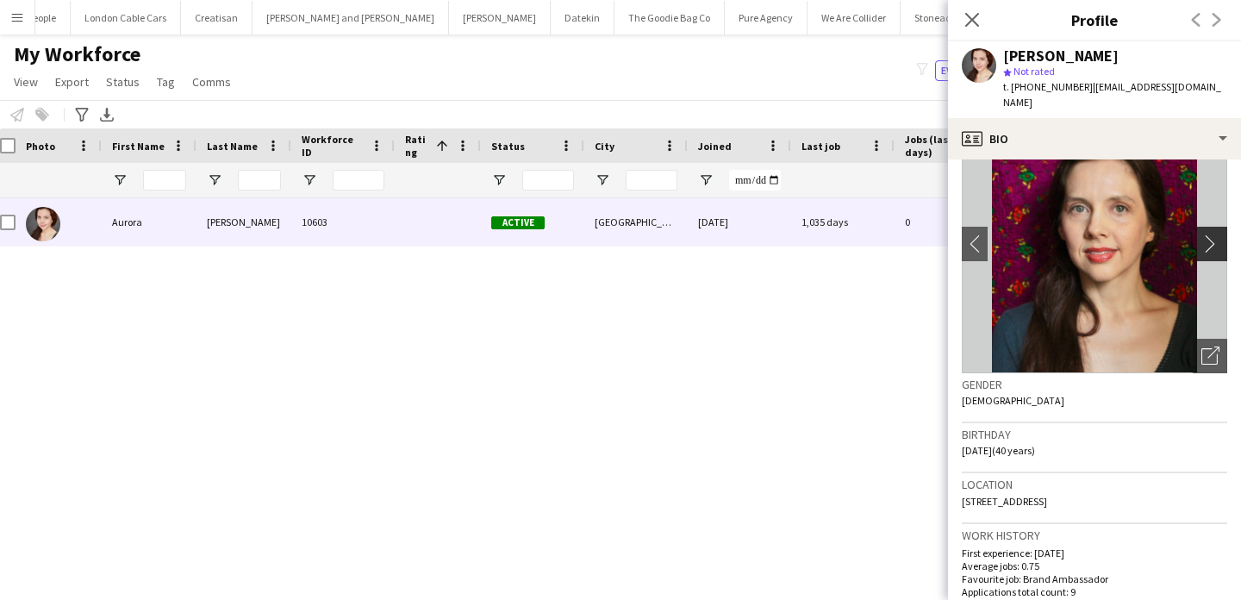
click at [1214, 234] on app-icon "chevron-right" at bounding box center [1215, 243] width 27 height 18
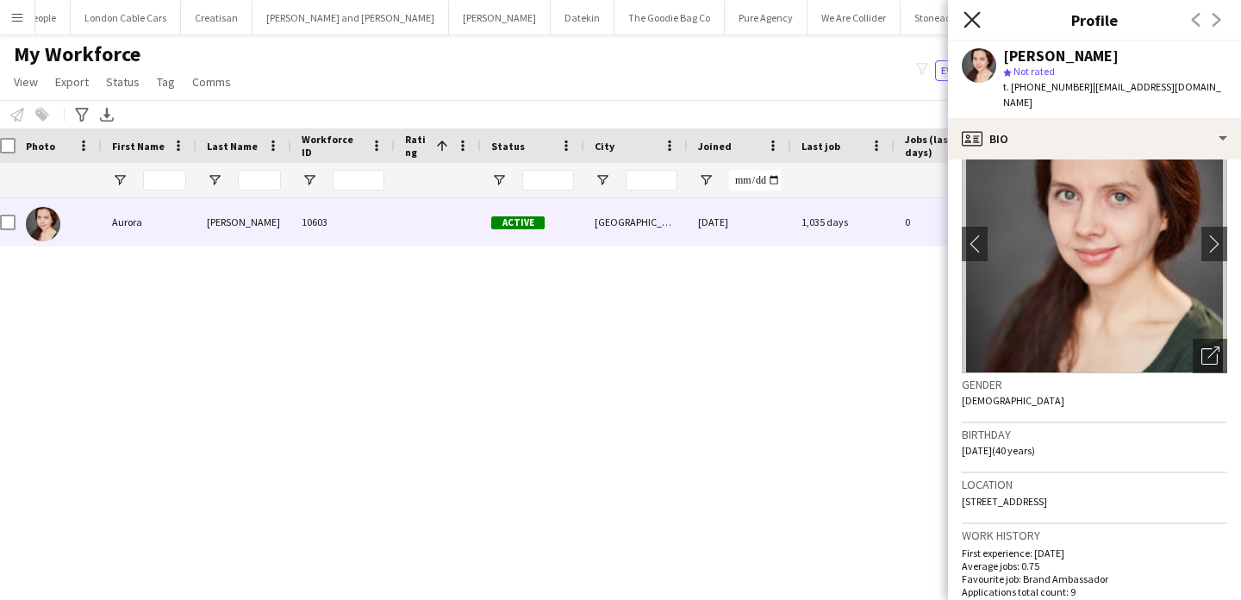
click at [967, 24] on icon at bounding box center [972, 19] width 16 height 16
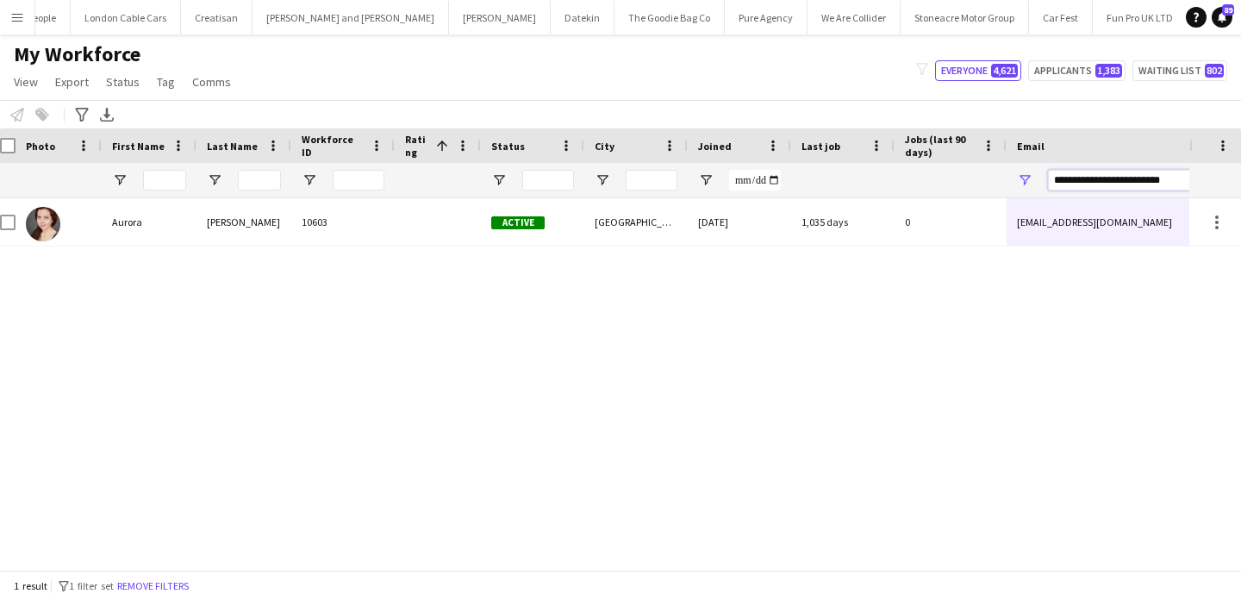
click at [1119, 182] on input "**********" at bounding box center [1194, 180] width 293 height 21
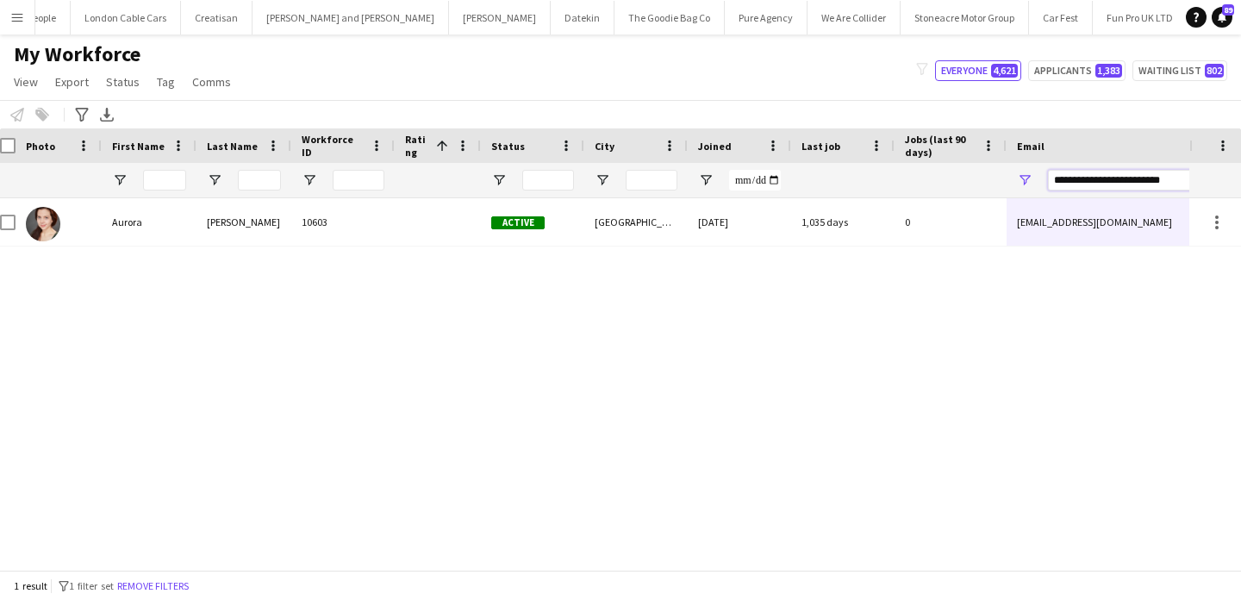
click at [1119, 182] on input "**********" at bounding box center [1194, 180] width 293 height 21
paste input "Email Filter Input"
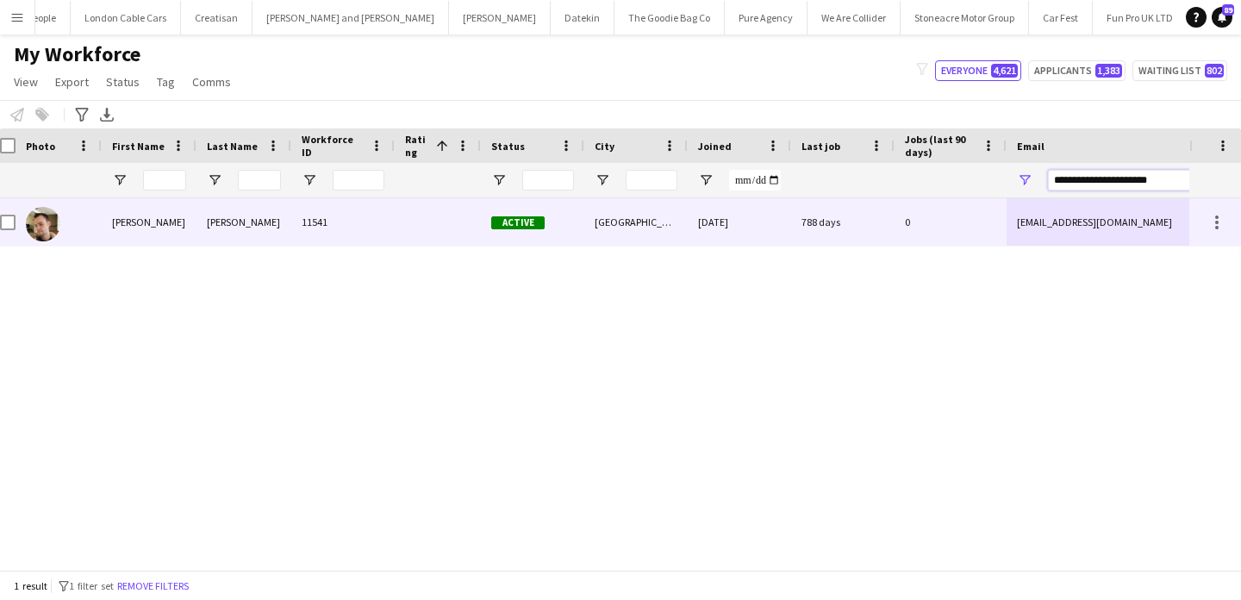
type input "**********"
click at [1087, 224] on div "[EMAIL_ADDRESS][DOMAIN_NAME]" at bounding box center [1179, 221] width 345 height 47
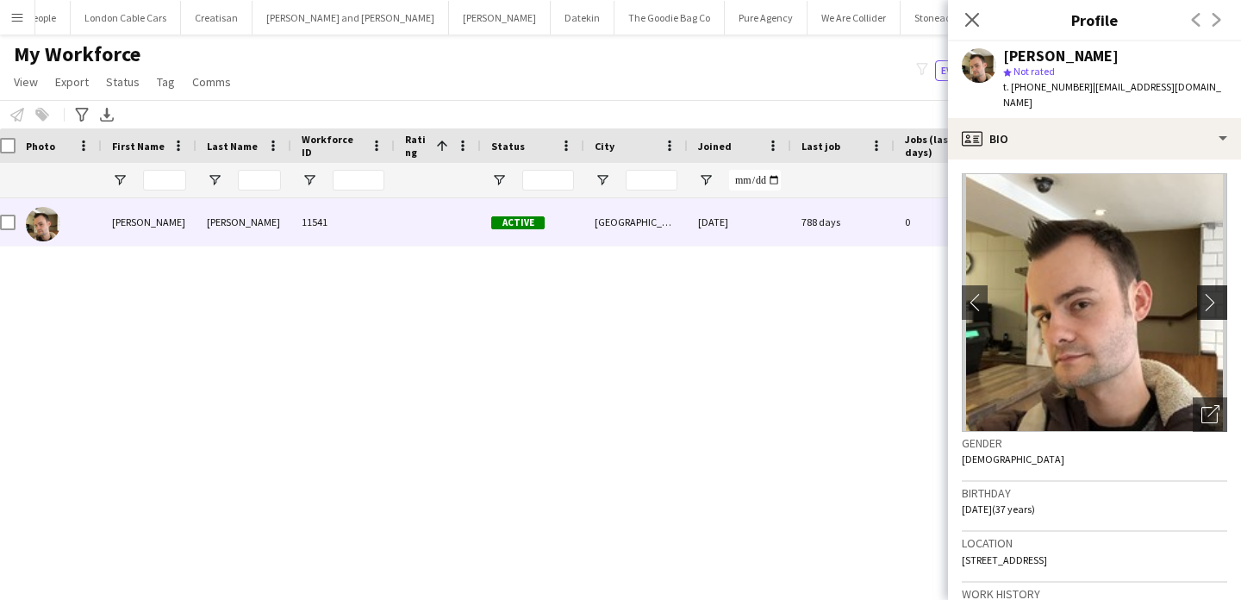
click at [1213, 293] on app-icon "chevron-right" at bounding box center [1215, 302] width 27 height 18
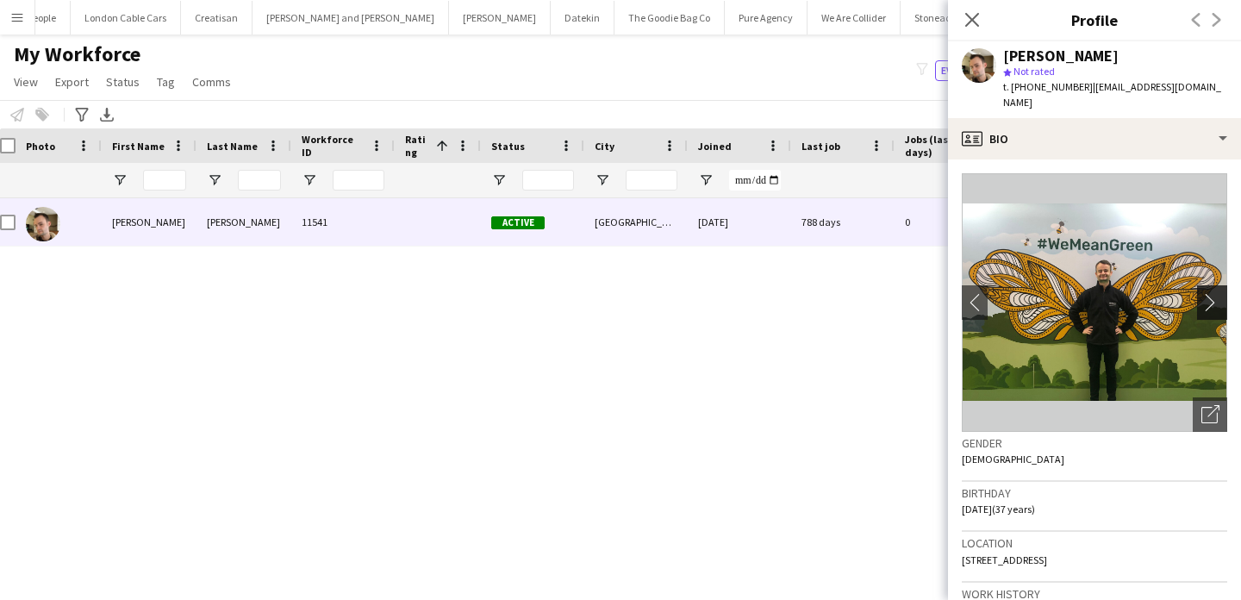
click at [1209, 293] on app-icon "chevron-right" at bounding box center [1215, 302] width 27 height 18
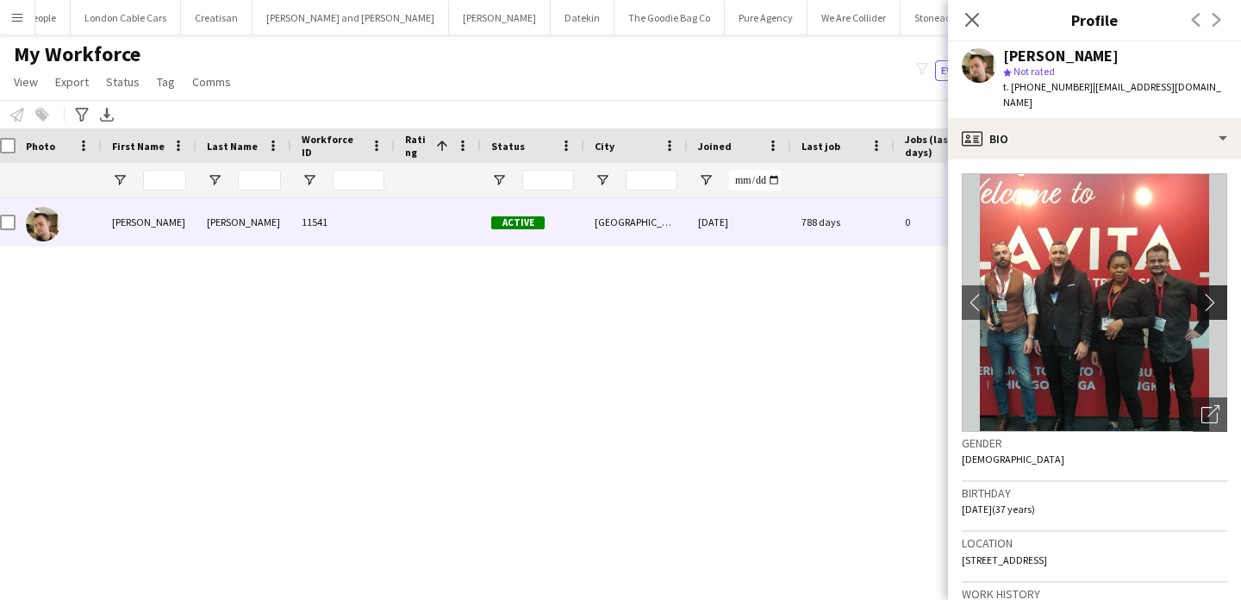
click at [1209, 293] on app-icon "chevron-right" at bounding box center [1215, 302] width 27 height 18
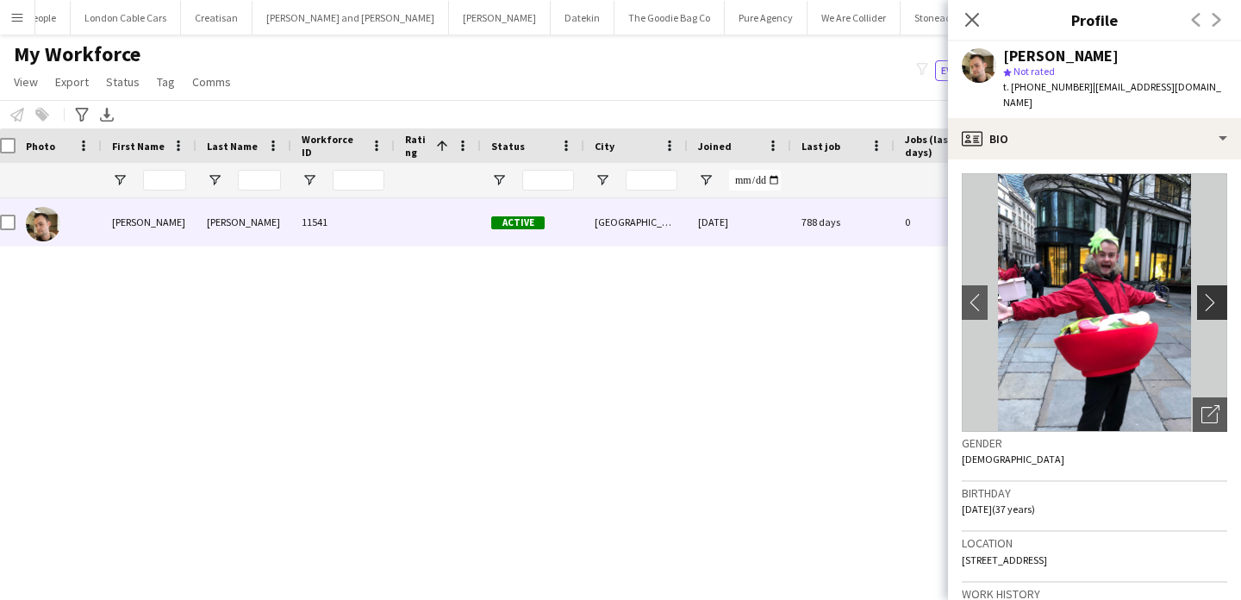
click at [1209, 293] on app-icon "chevron-right" at bounding box center [1215, 302] width 27 height 18
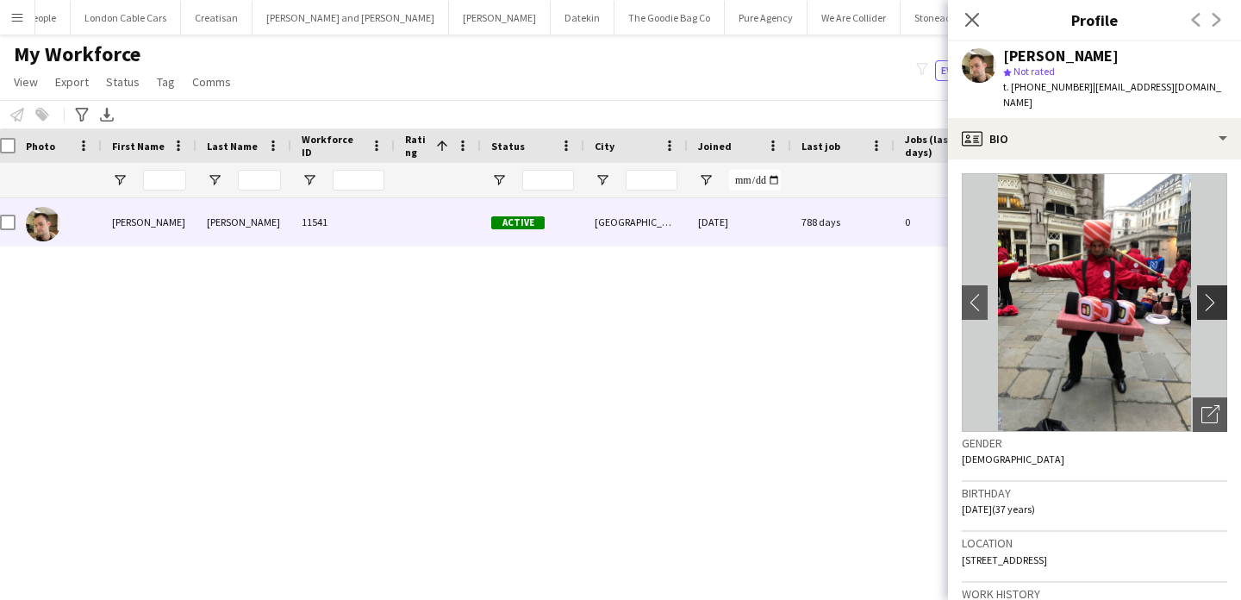
click at [1209, 293] on app-icon "chevron-right" at bounding box center [1215, 302] width 27 height 18
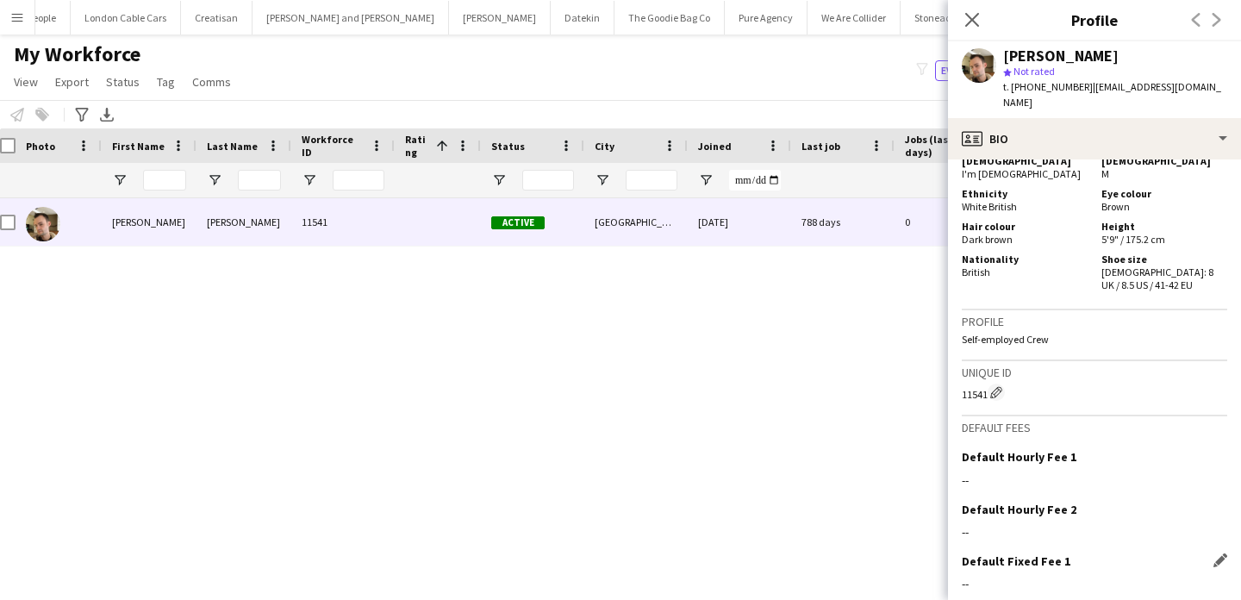
scroll to position [915, 0]
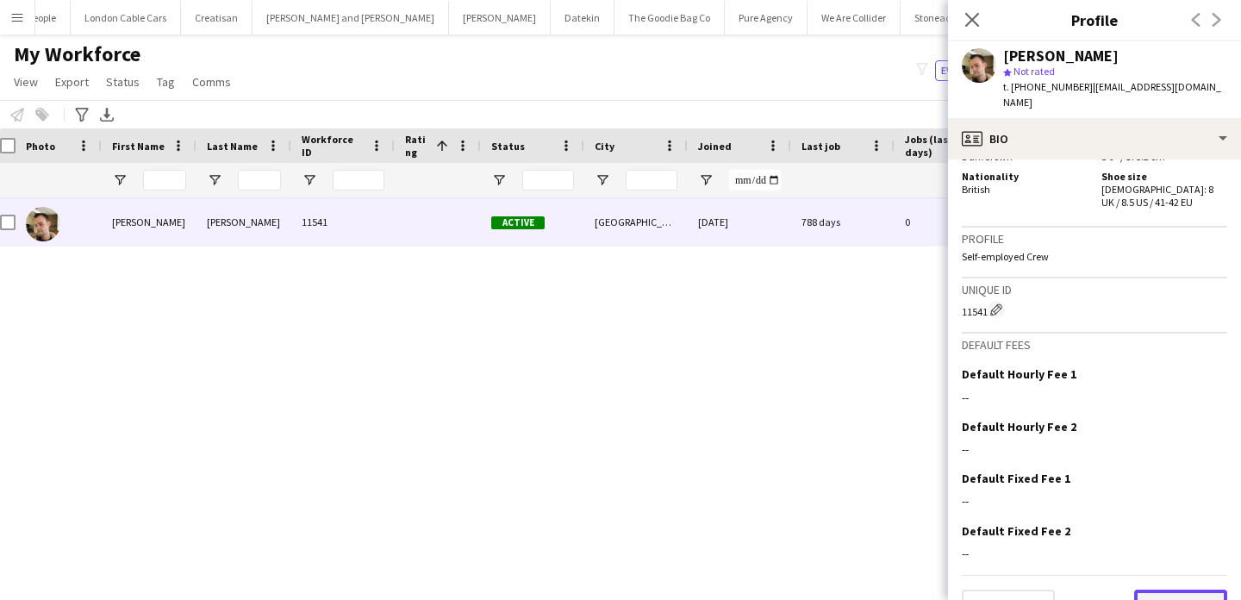
click at [1197, 590] on button "Next" at bounding box center [1180, 607] width 93 height 34
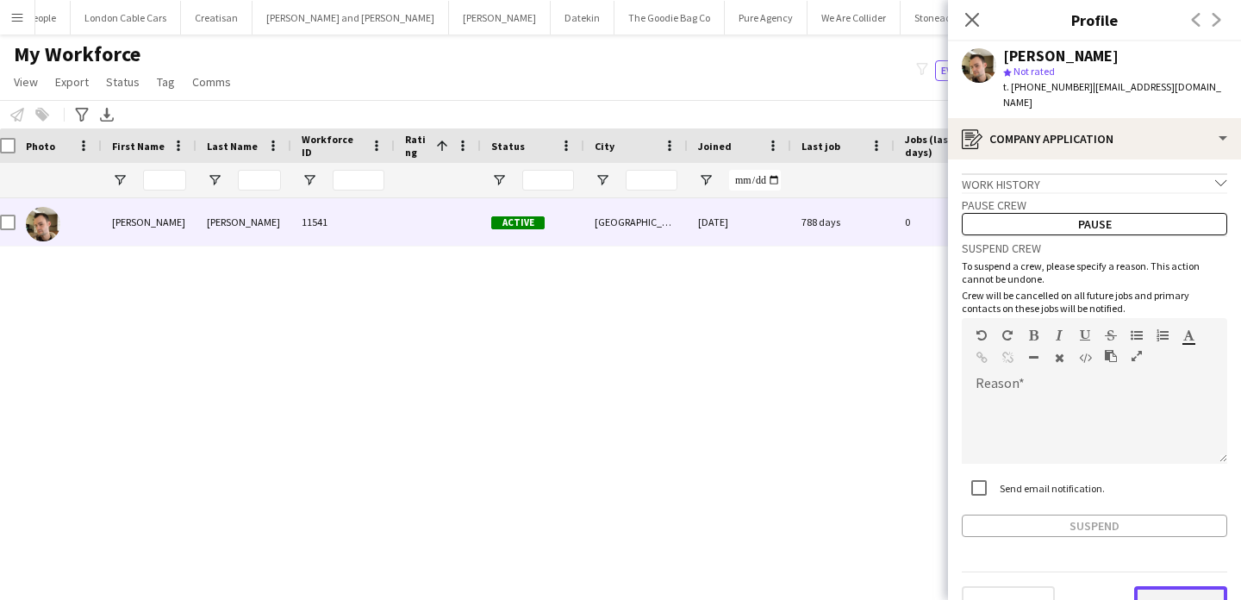
click at [1192, 588] on button "Next" at bounding box center [1180, 603] width 93 height 34
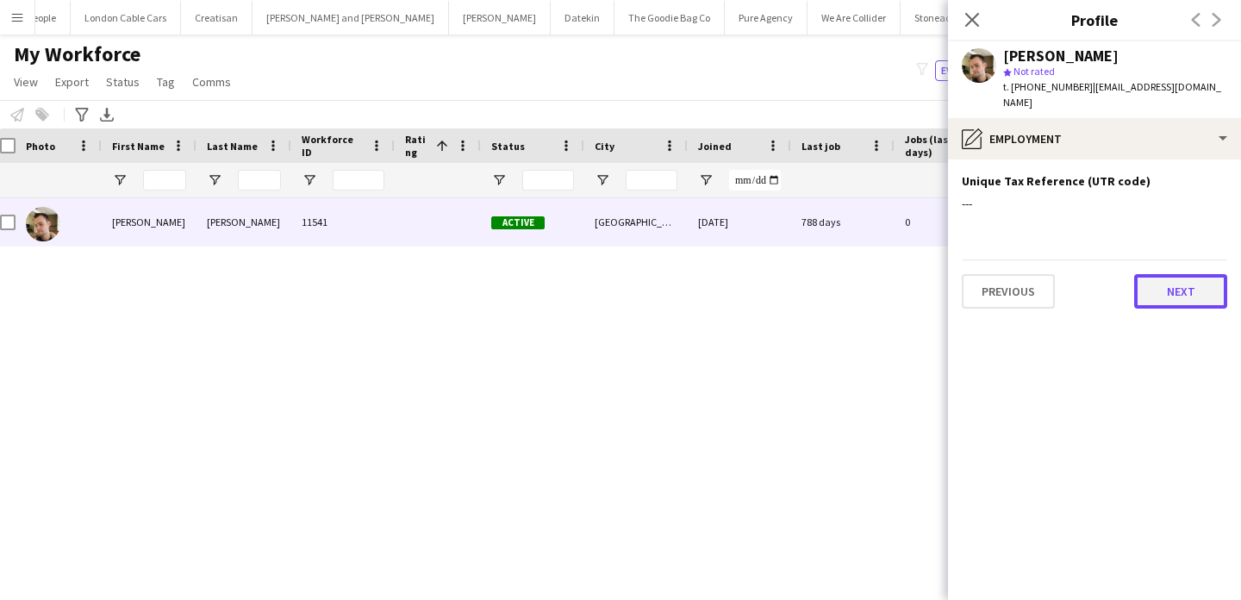
click at [1186, 284] on button "Next" at bounding box center [1180, 291] width 93 height 34
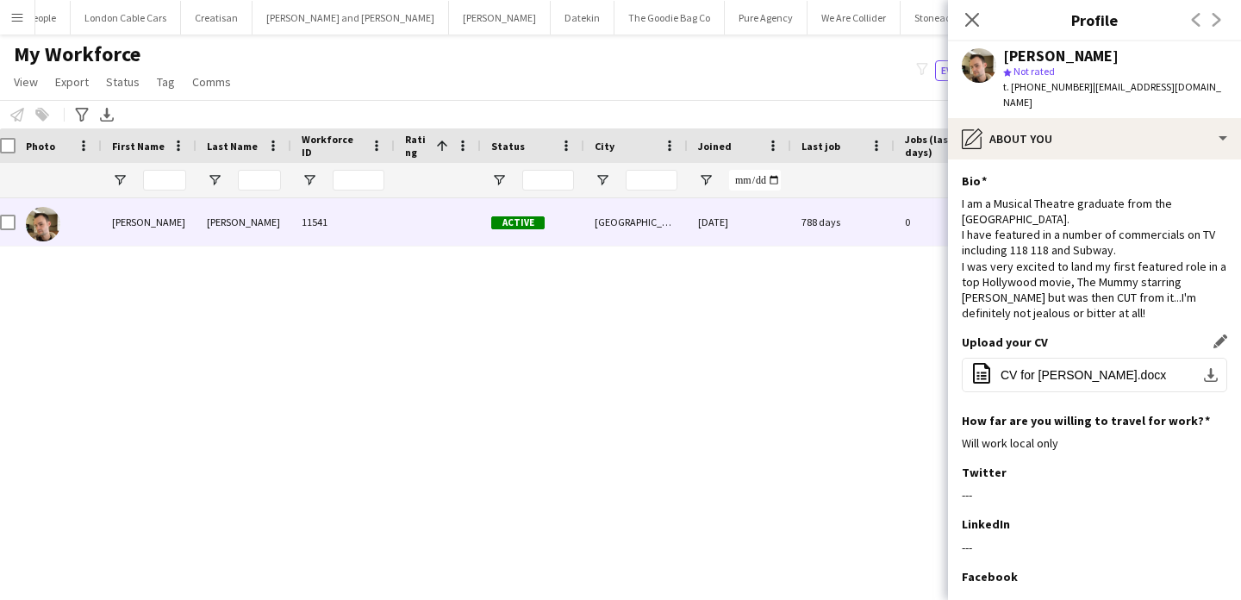
scroll to position [154, 0]
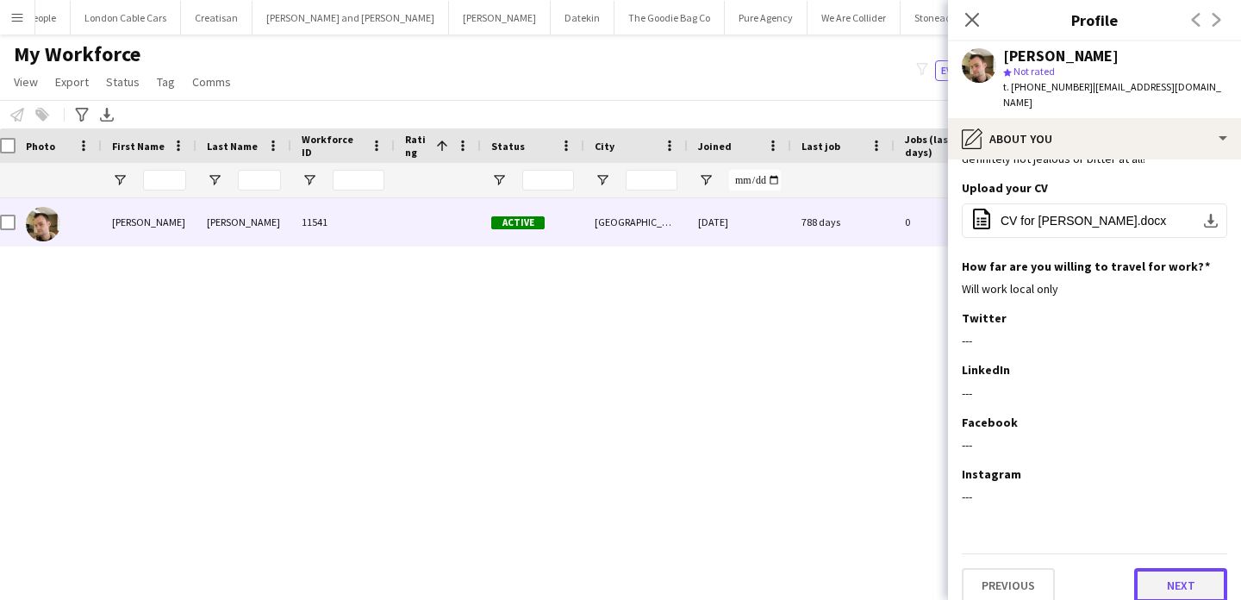
click at [1178, 573] on button "Next" at bounding box center [1180, 585] width 93 height 34
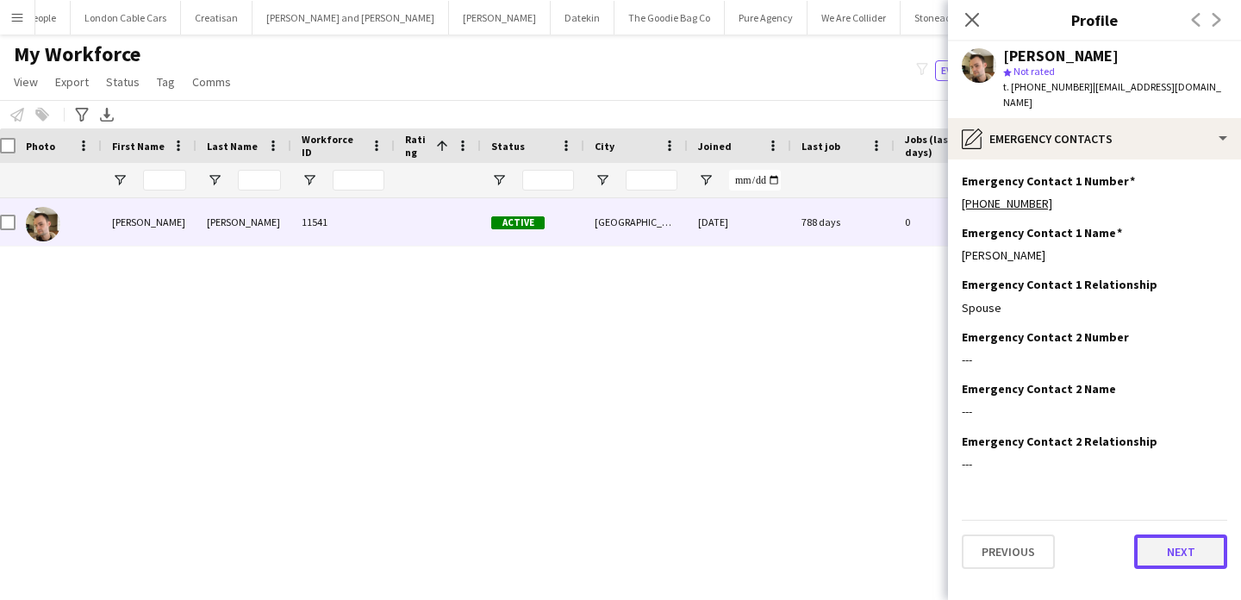
click at [1181, 534] on button "Next" at bounding box center [1180, 551] width 93 height 34
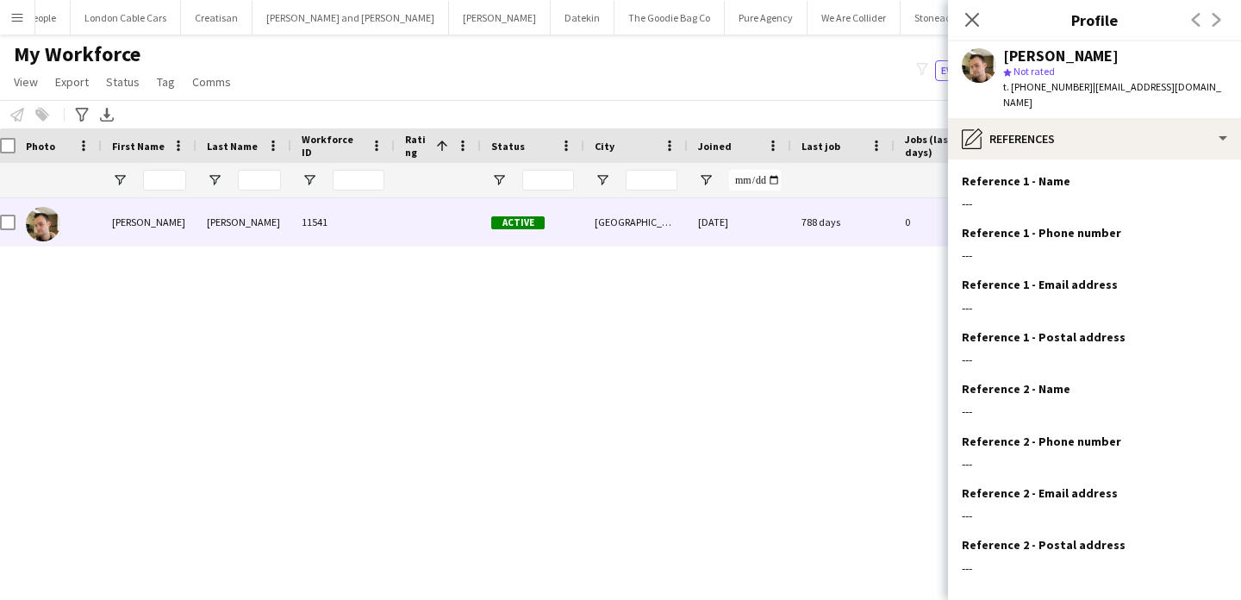
scroll to position [71, 0]
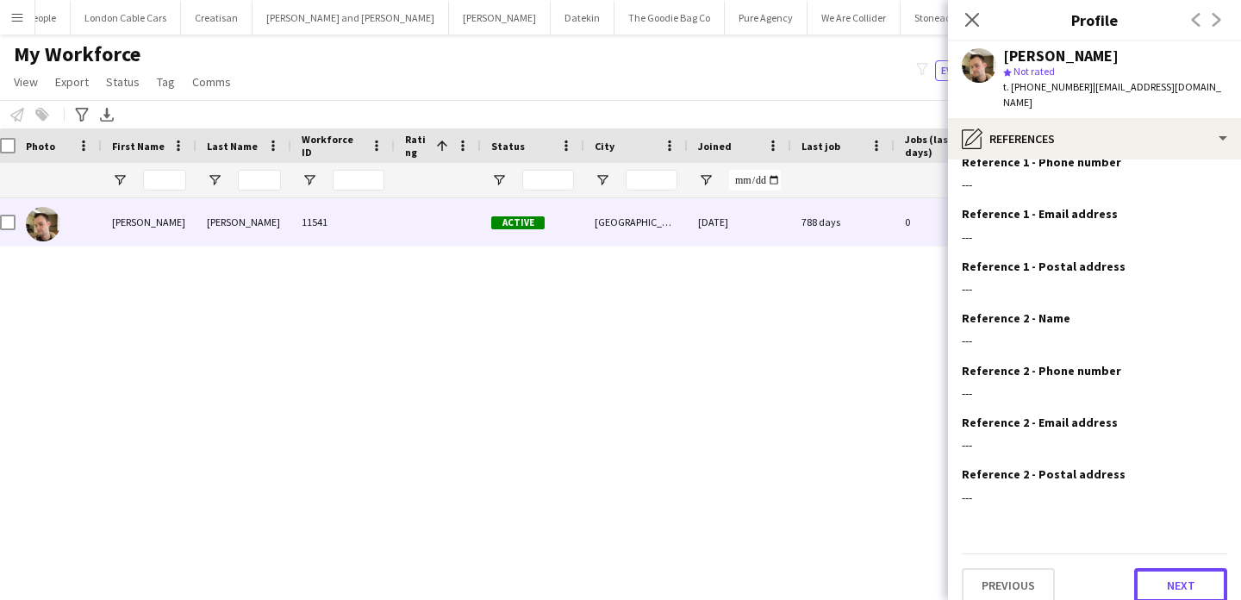
click at [1181, 581] on button "Next" at bounding box center [1180, 585] width 93 height 34
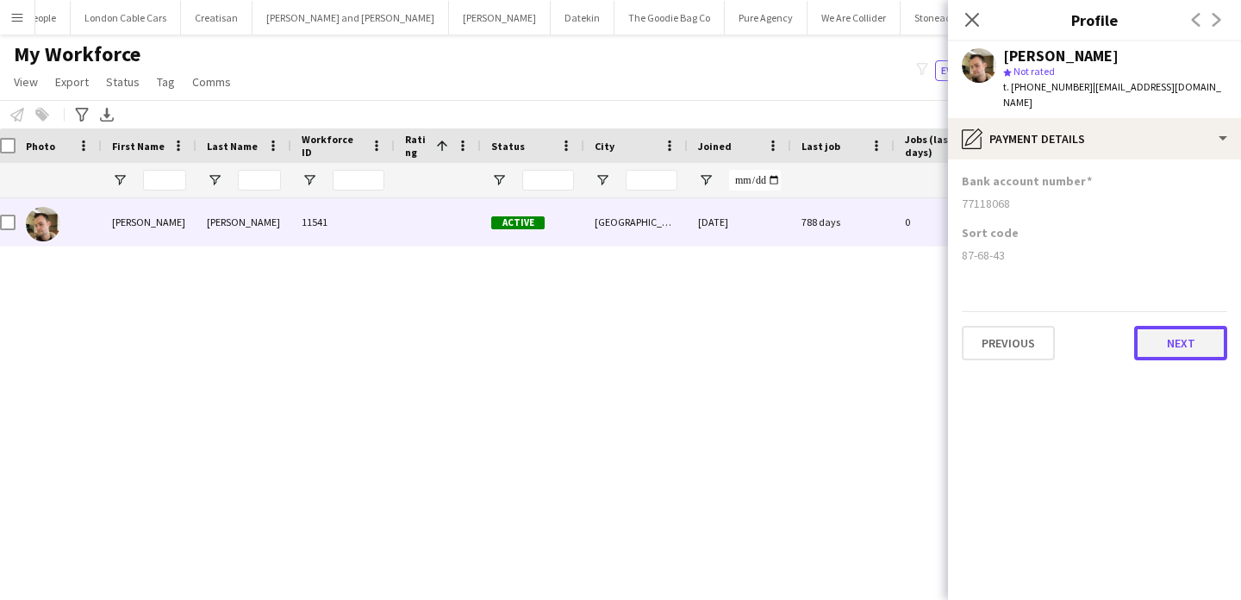
click at [1183, 335] on button "Next" at bounding box center [1180, 343] width 93 height 34
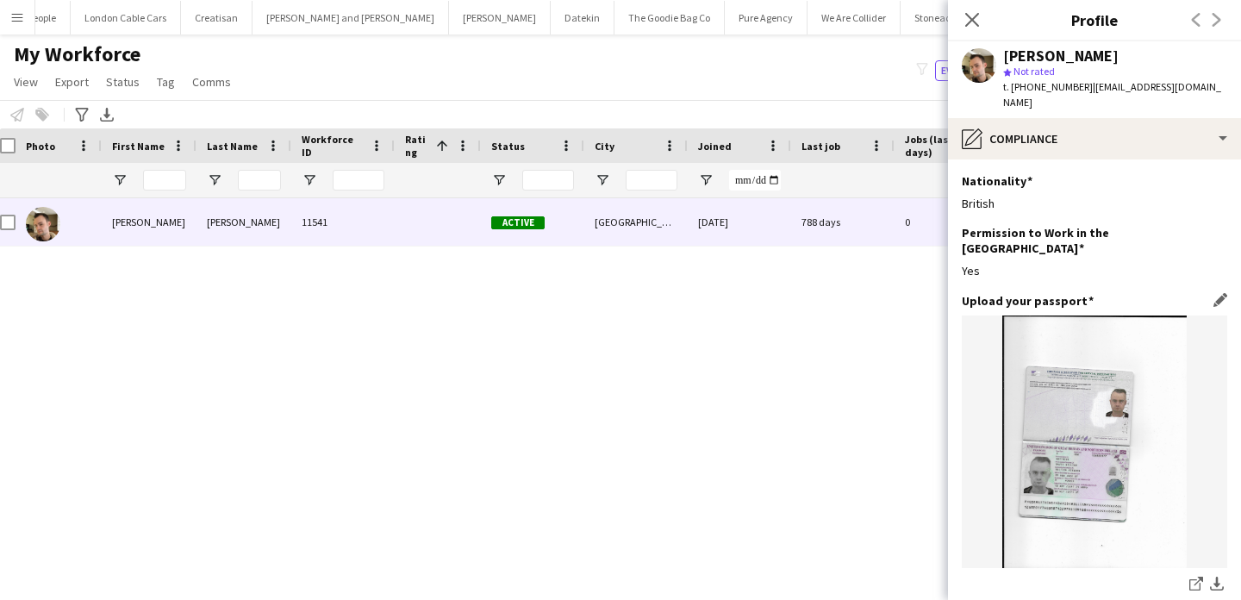
scroll to position [300, 0]
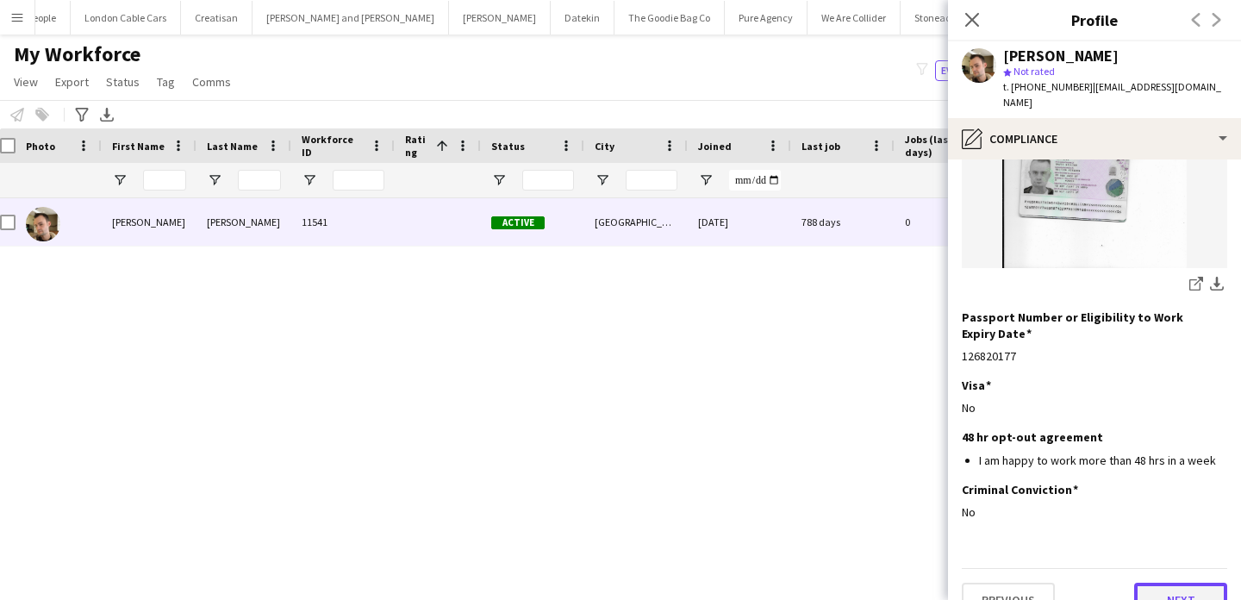
click at [1189, 583] on button "Next" at bounding box center [1180, 600] width 93 height 34
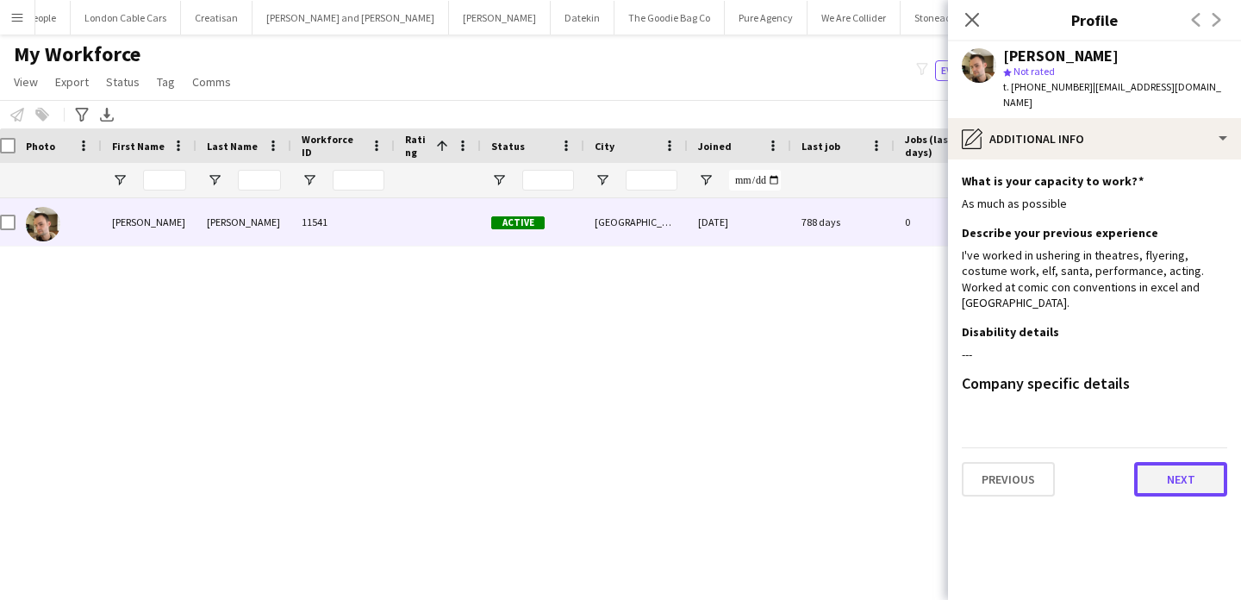
click at [1188, 464] on button "Next" at bounding box center [1180, 479] width 93 height 34
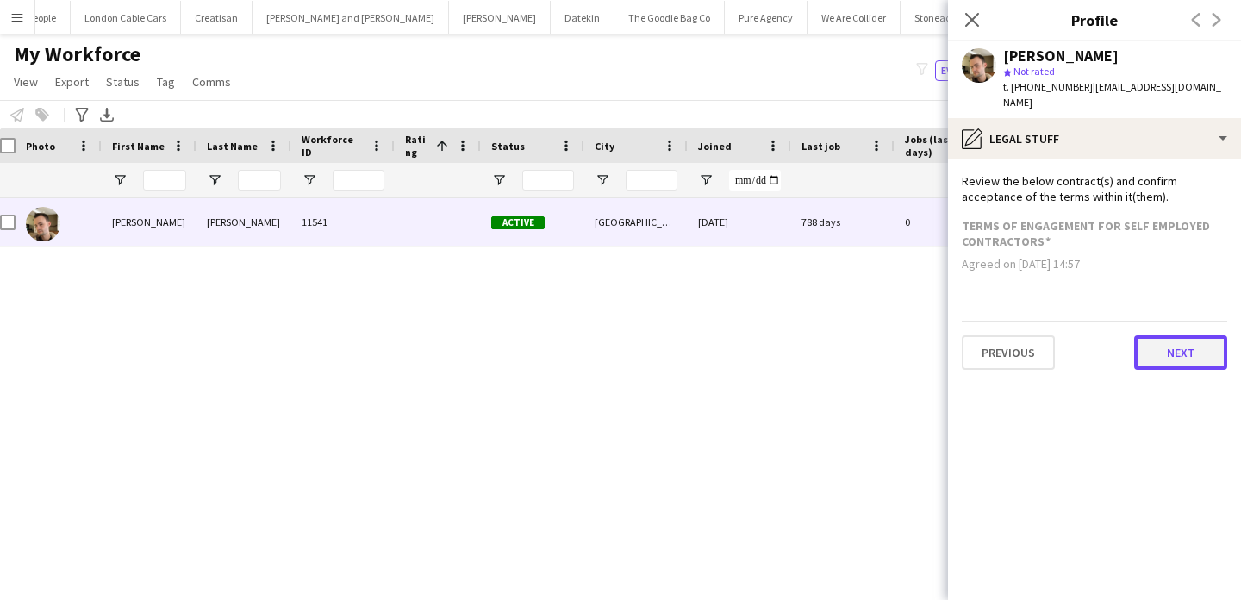
click at [1177, 345] on button "Next" at bounding box center [1180, 352] width 93 height 34
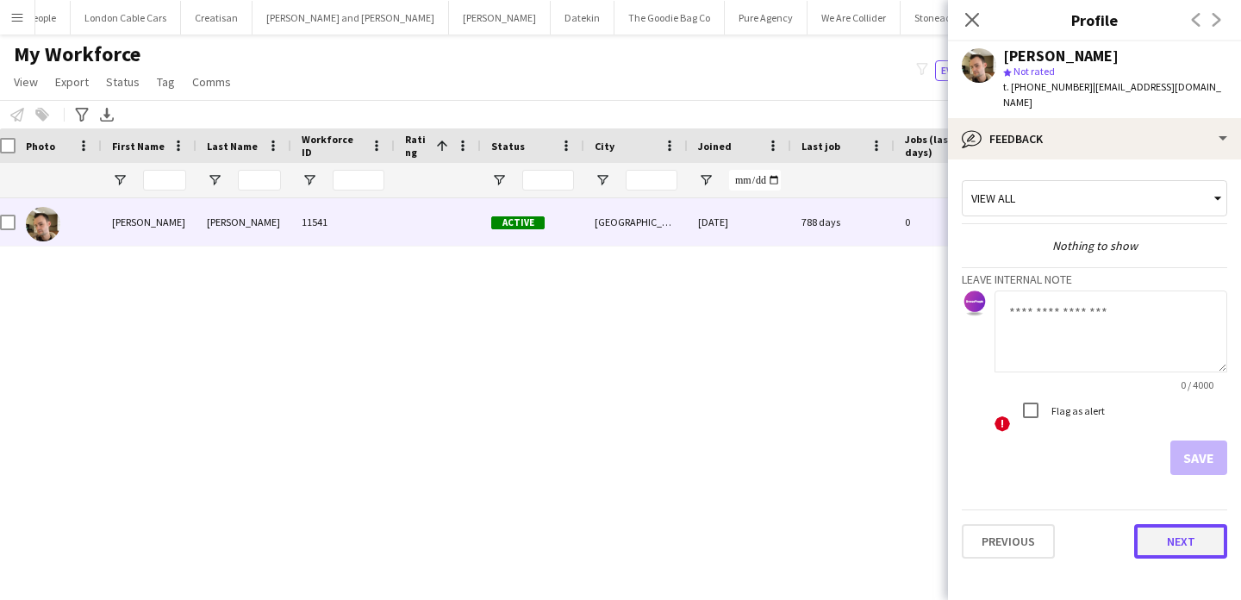
click at [1170, 524] on button "Next" at bounding box center [1180, 541] width 93 height 34
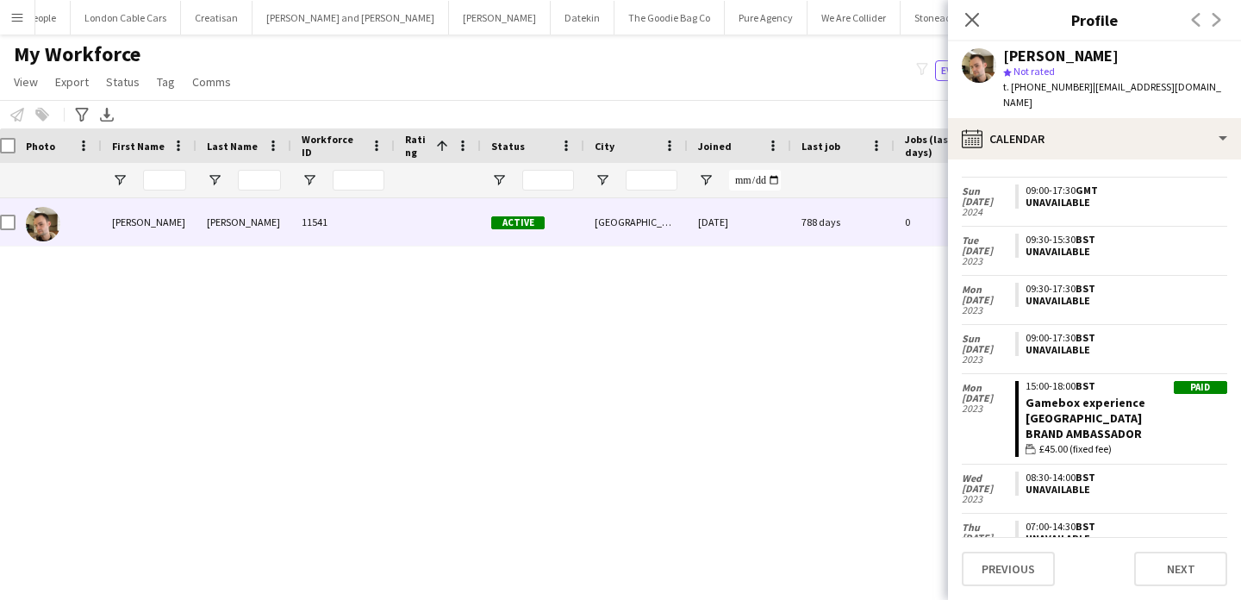
scroll to position [639, 0]
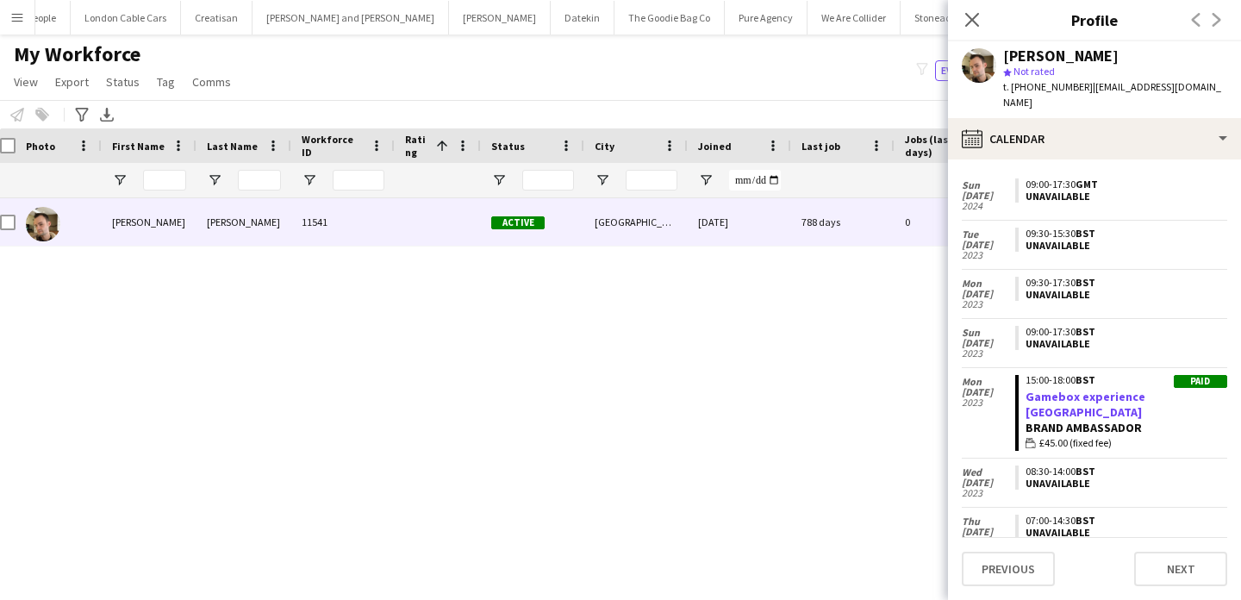
drag, startPoint x: 1173, startPoint y: 409, endPoint x: 1158, endPoint y: 374, distance: 38.6
click at [1158, 375] on app-crew-calendar-job-card "Paid 15:00-18:00 BST Gamebox experience Sydenham Brand Ambassador wallet £45.00…" at bounding box center [1121, 413] width 212 height 77
click at [1205, 571] on button "Next" at bounding box center [1180, 569] width 93 height 34
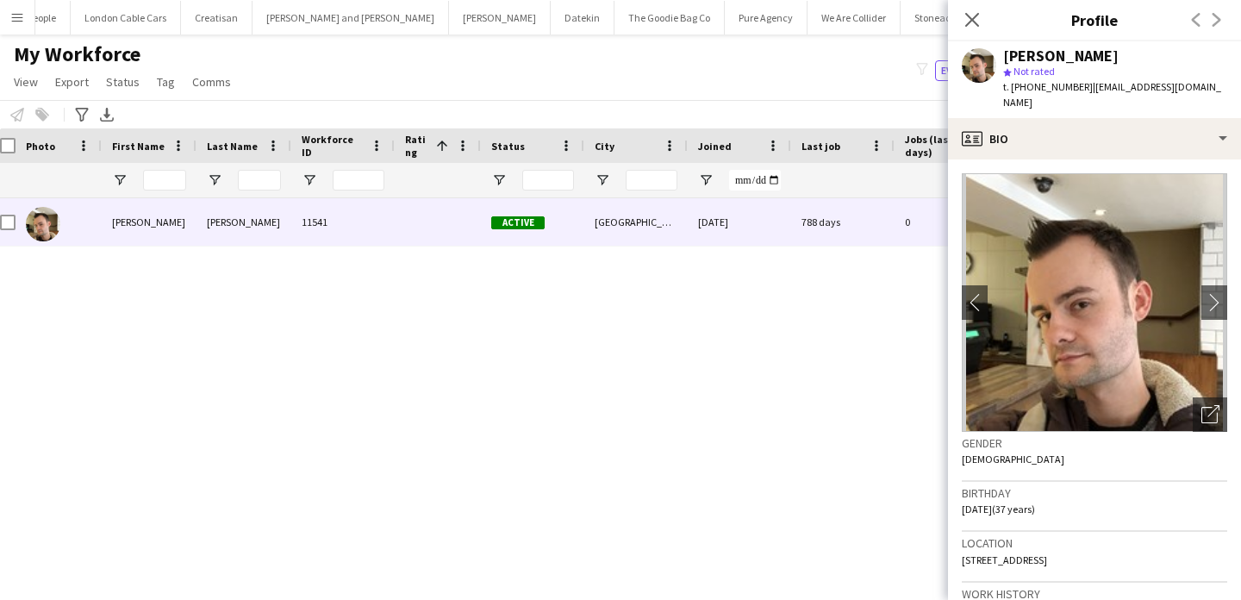
click at [905, 427] on div "David Matthews 11541 Active London 05-06-2023 788 days 0 boothdavid87@gmail.com…" at bounding box center [594, 383] width 1189 height 371
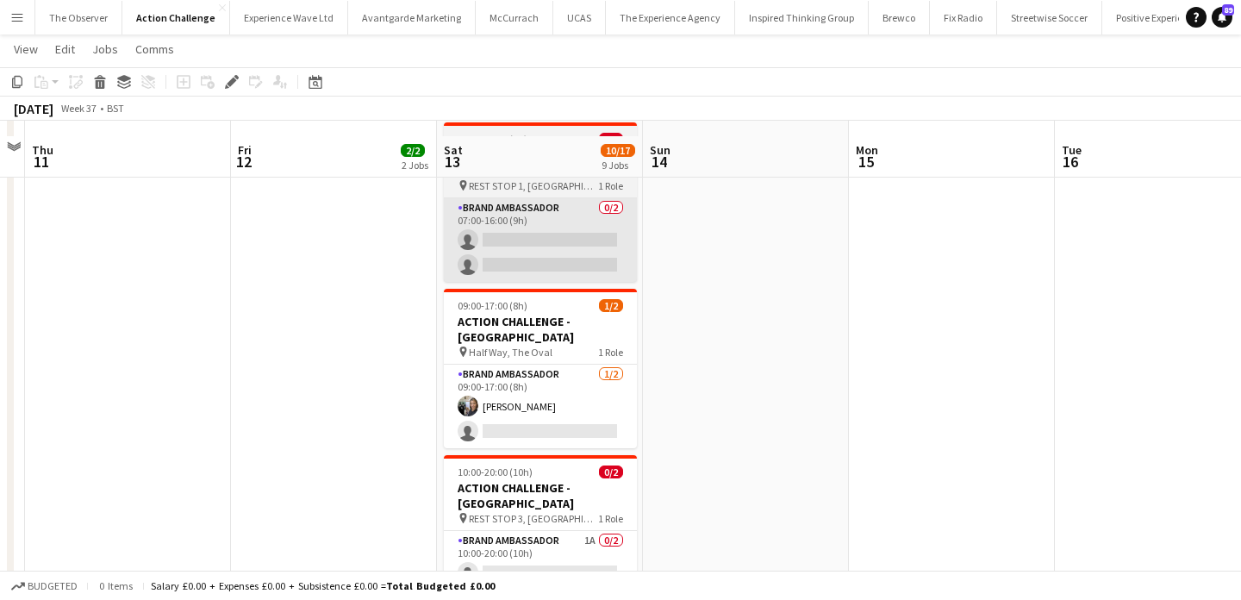
scroll to position [516, 0]
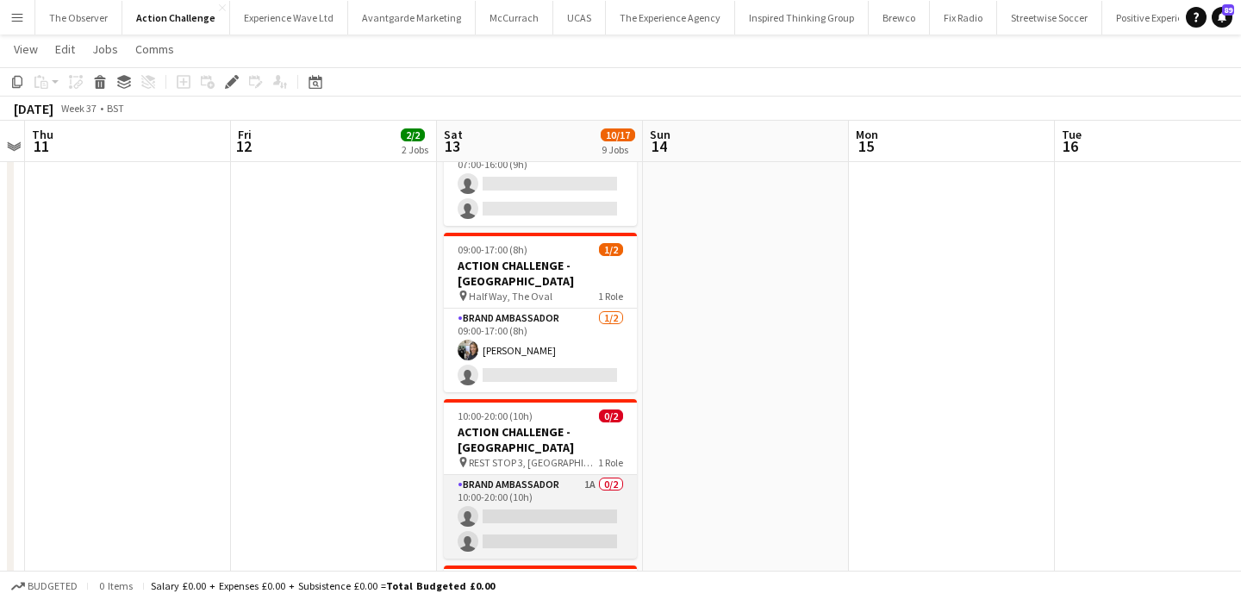
click at [560, 475] on app-card-role "Brand Ambassador 1A 0/2 10:00-20:00 (10h) single-neutral-actions single-neutral…" at bounding box center [540, 517] width 193 height 84
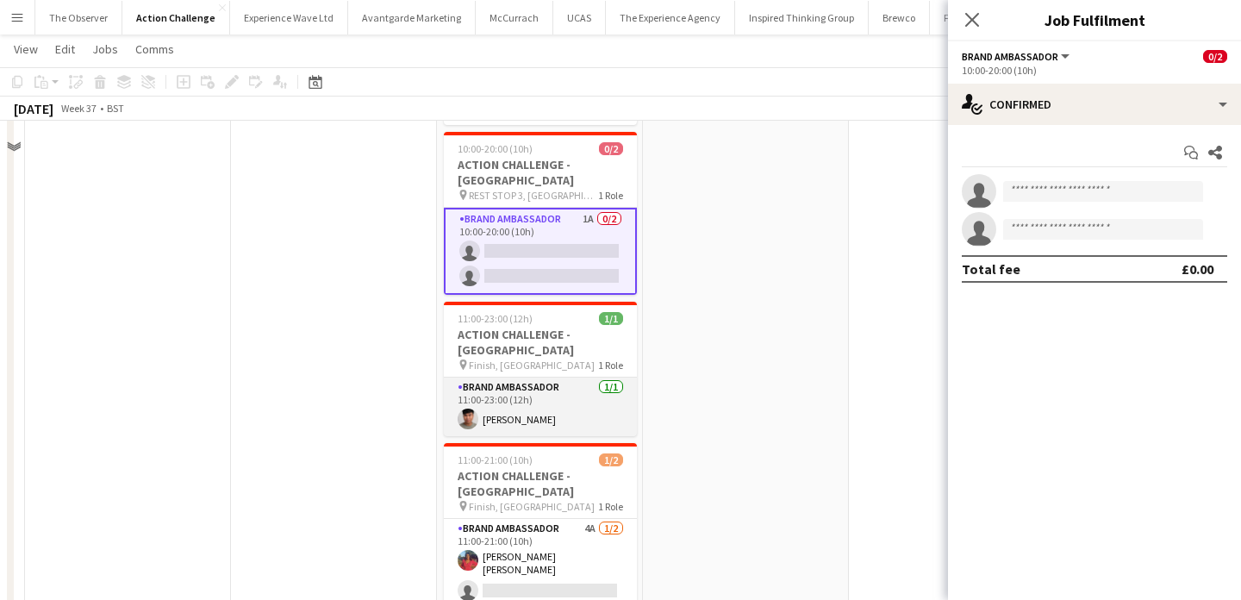
scroll to position [848, 0]
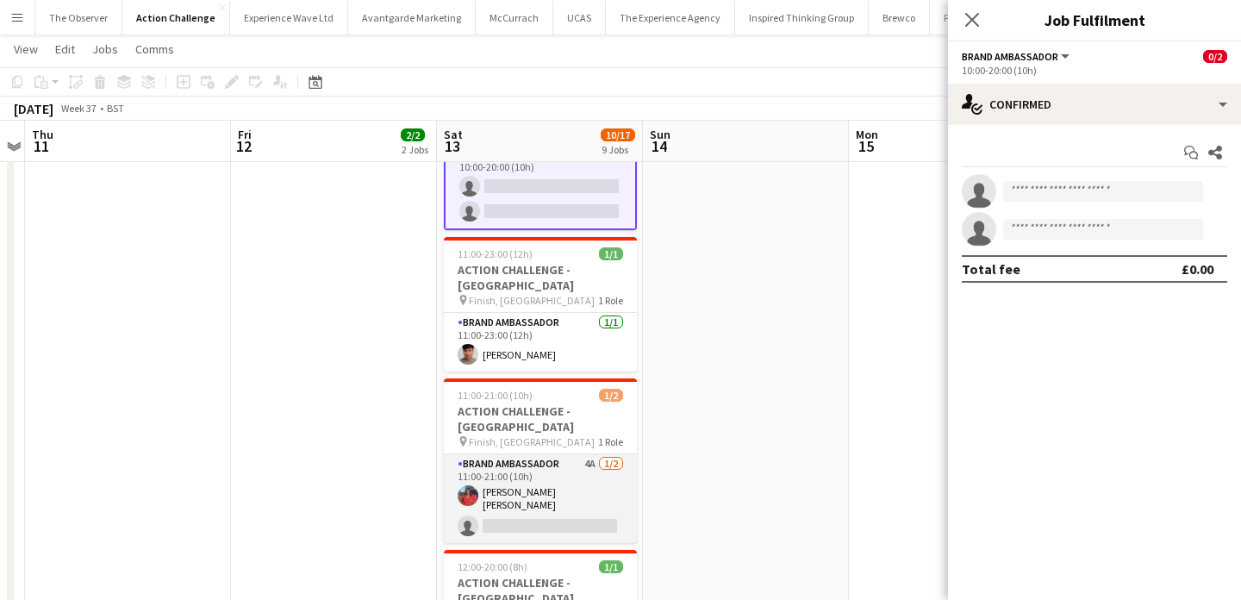
click at [565, 454] on app-card-role "Brand Ambassador 4A [DATE] 11:00-21:00 (10h) [PERSON_NAME] [PERSON_NAME] single…" at bounding box center [540, 498] width 193 height 89
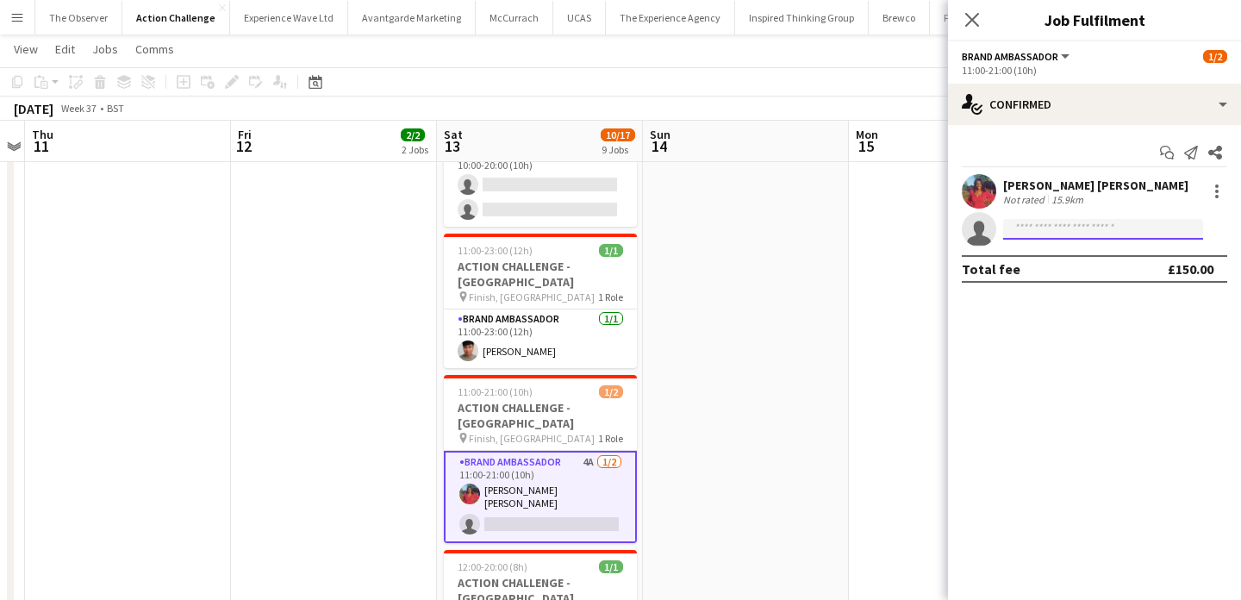
click at [1042, 230] on input at bounding box center [1103, 229] width 200 height 21
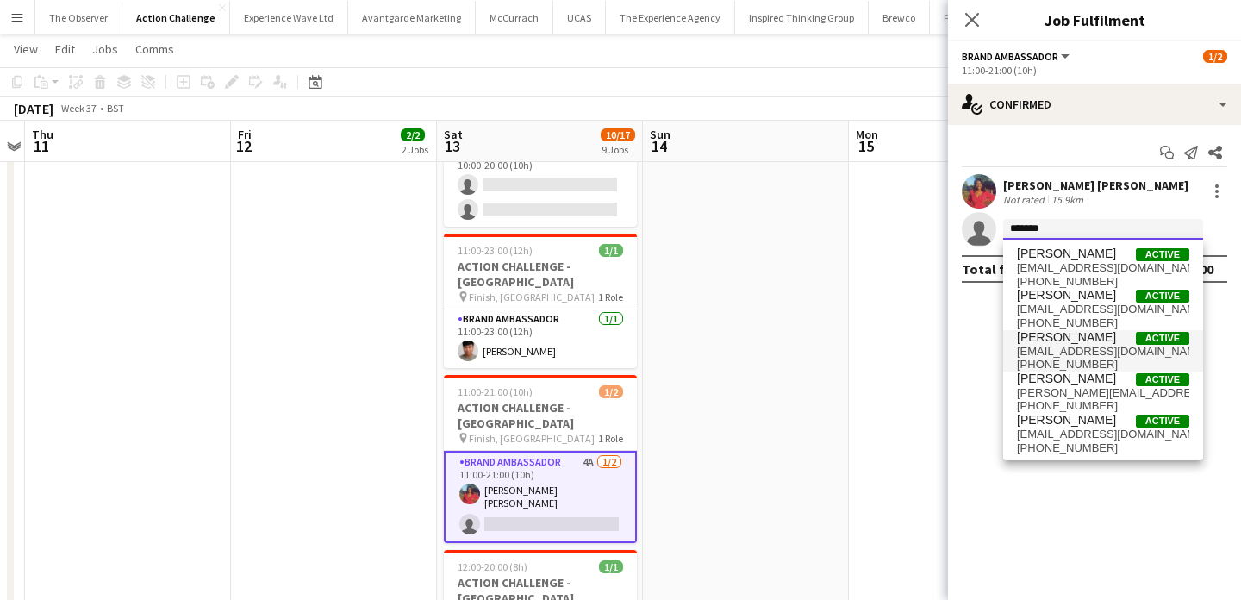
type input "*******"
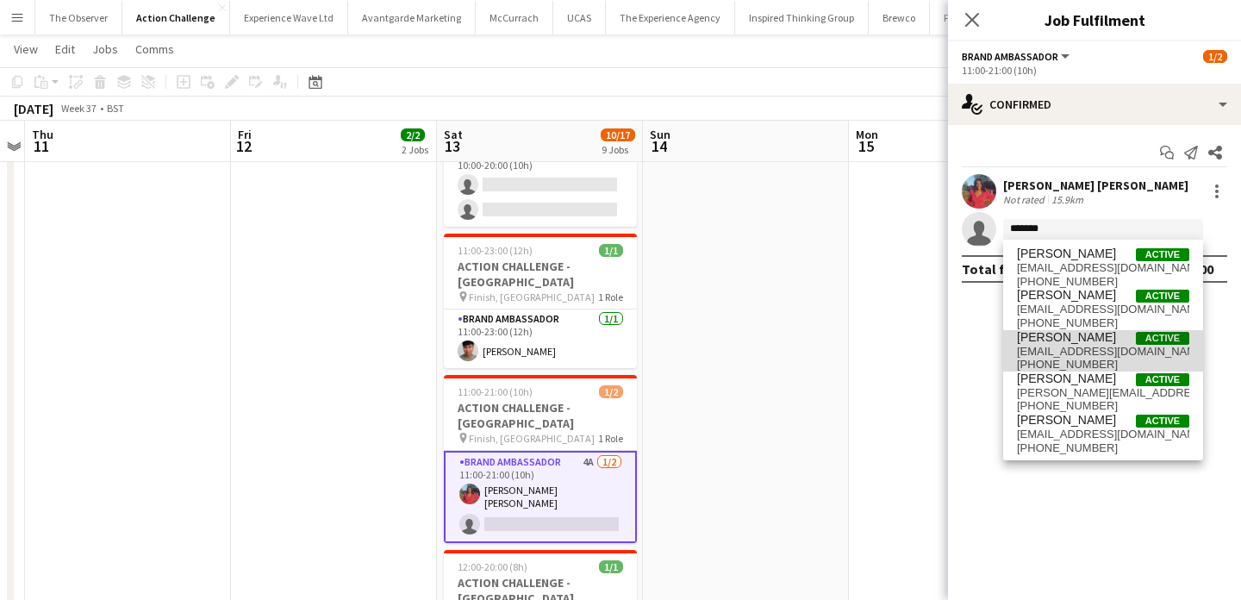
click at [1084, 359] on span "[PHONE_NUMBER]" at bounding box center [1103, 365] width 172 height 14
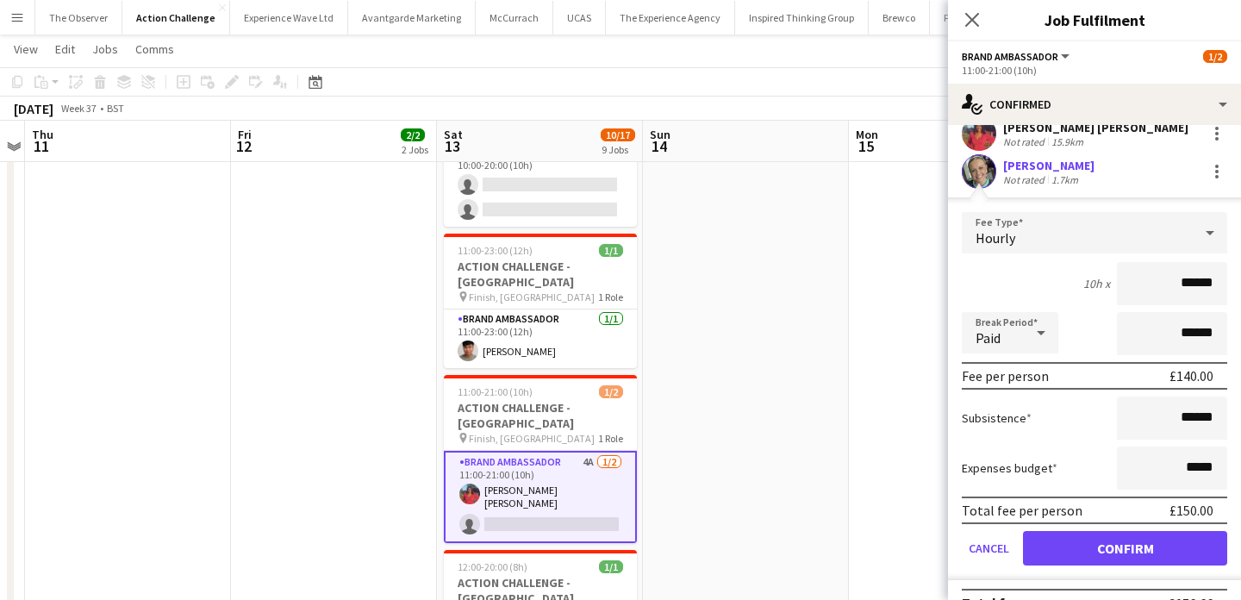
scroll to position [59, 0]
click at [1121, 543] on button "Confirm" at bounding box center [1125, 547] width 204 height 34
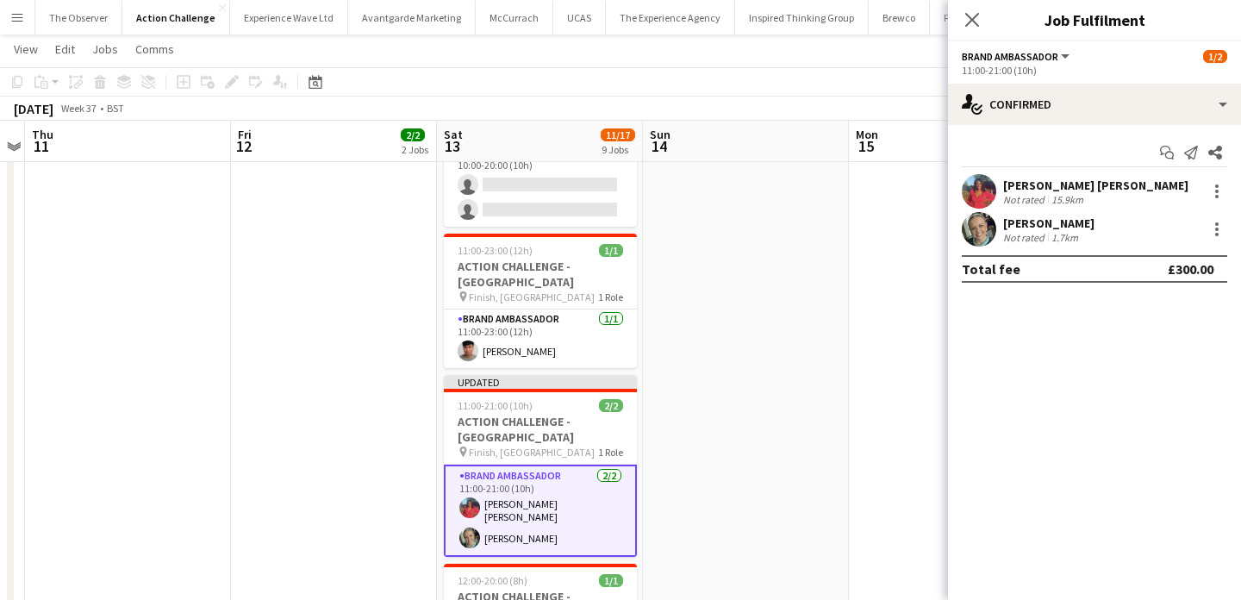
scroll to position [0, 0]
click at [805, 359] on app-date-cell at bounding box center [746, 104] width 206 height 1519
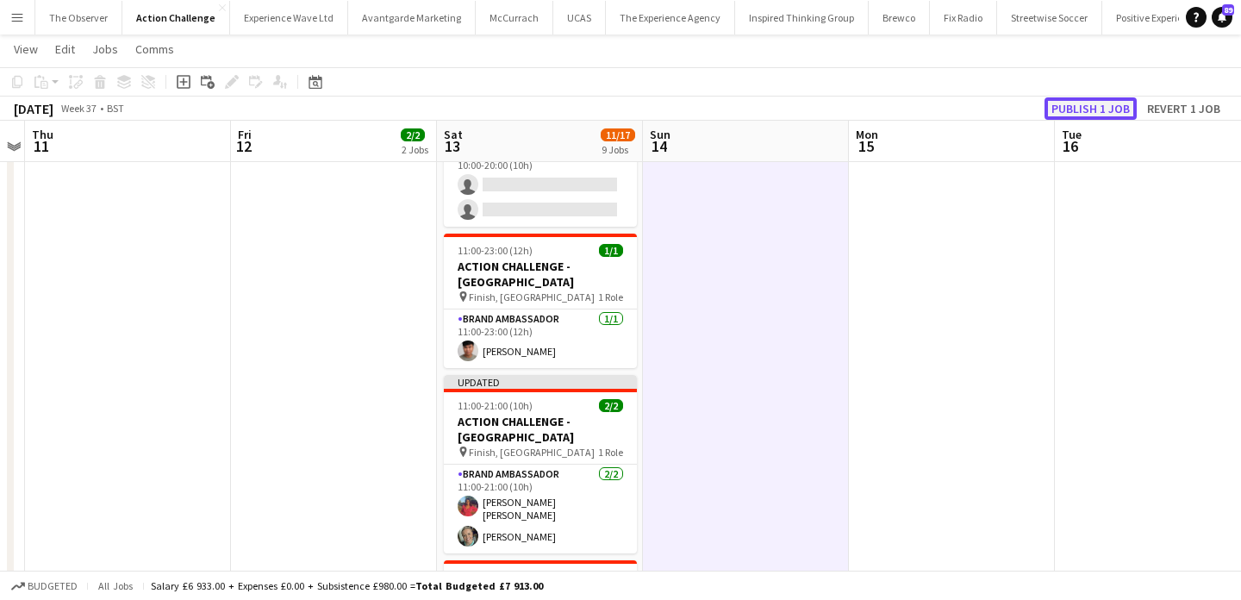
click at [1103, 108] on button "Publish 1 job" at bounding box center [1091, 108] width 92 height 22
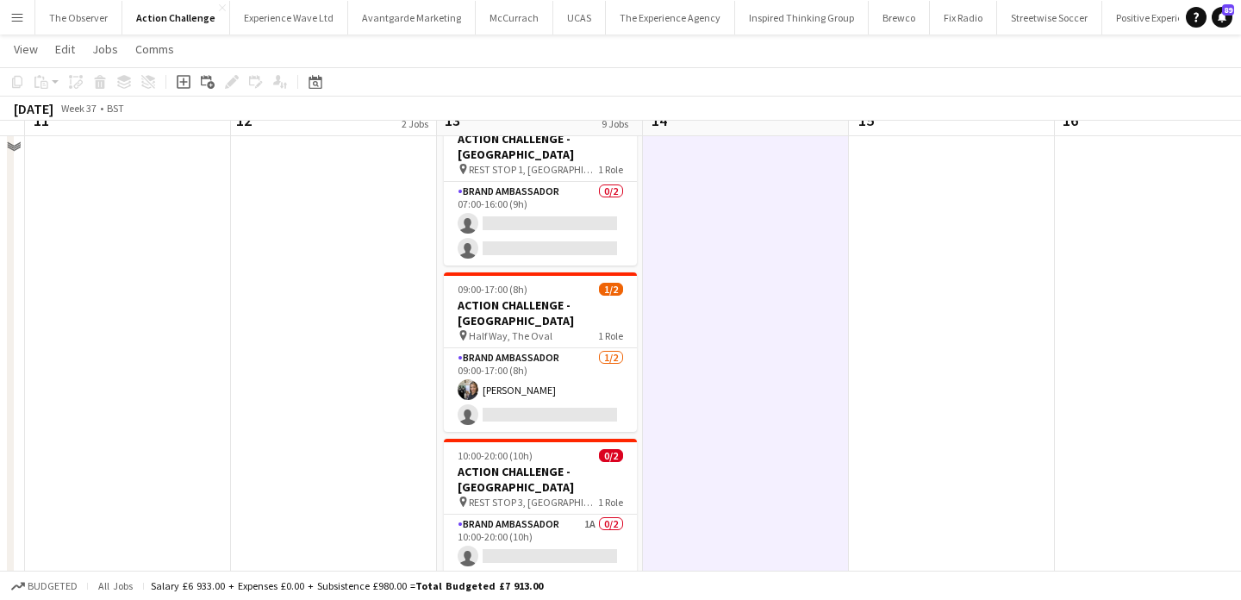
scroll to position [404, 0]
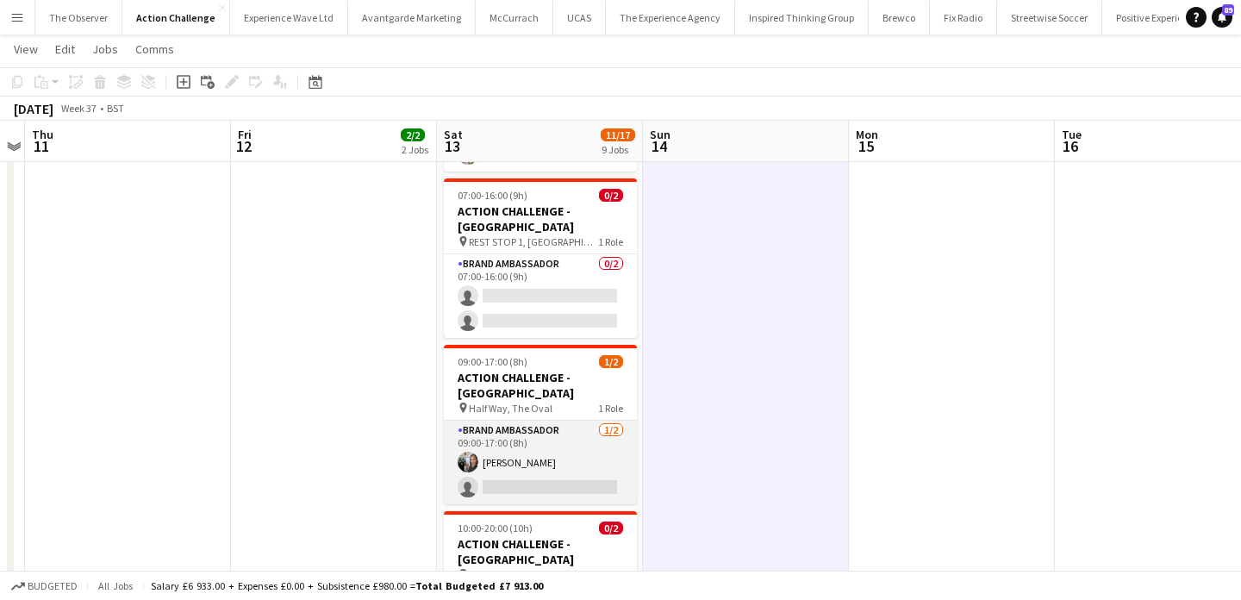
click at [546, 421] on app-card-role "Brand Ambassador [DATE] 09:00-17:00 (8h) [PERSON_NAME] single-neutral-actions" at bounding box center [540, 463] width 193 height 84
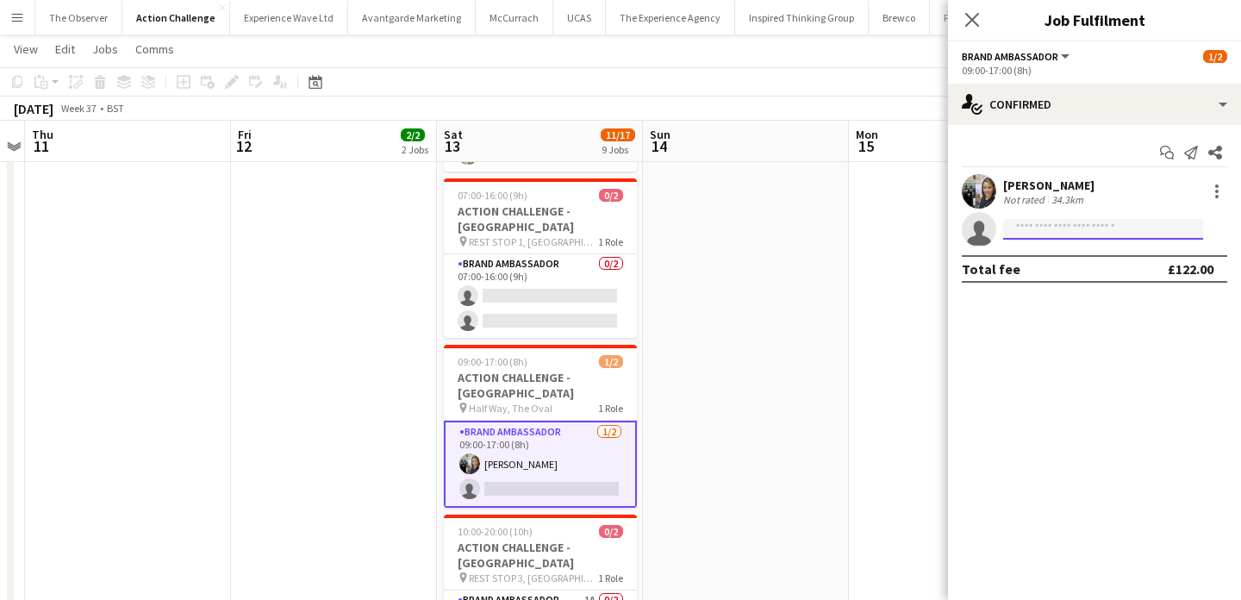
click at [1078, 227] on input at bounding box center [1103, 229] width 200 height 21
paste input "**********"
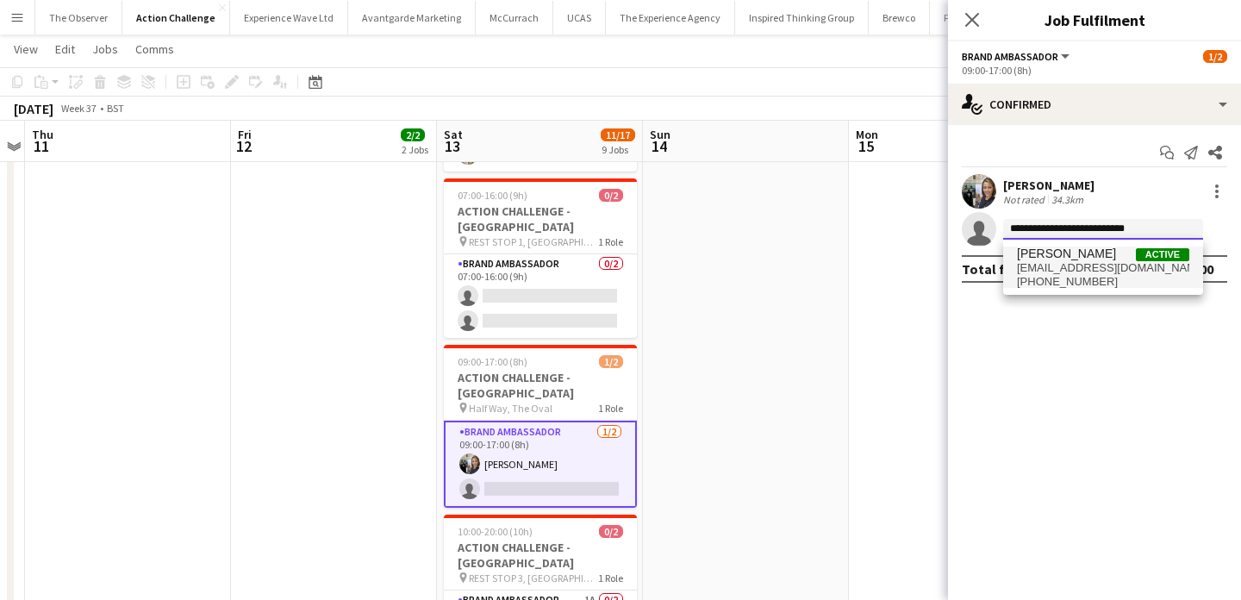
type input "**********"
click at [1072, 265] on span "[EMAIL_ADDRESS][DOMAIN_NAME]" at bounding box center [1103, 268] width 172 height 14
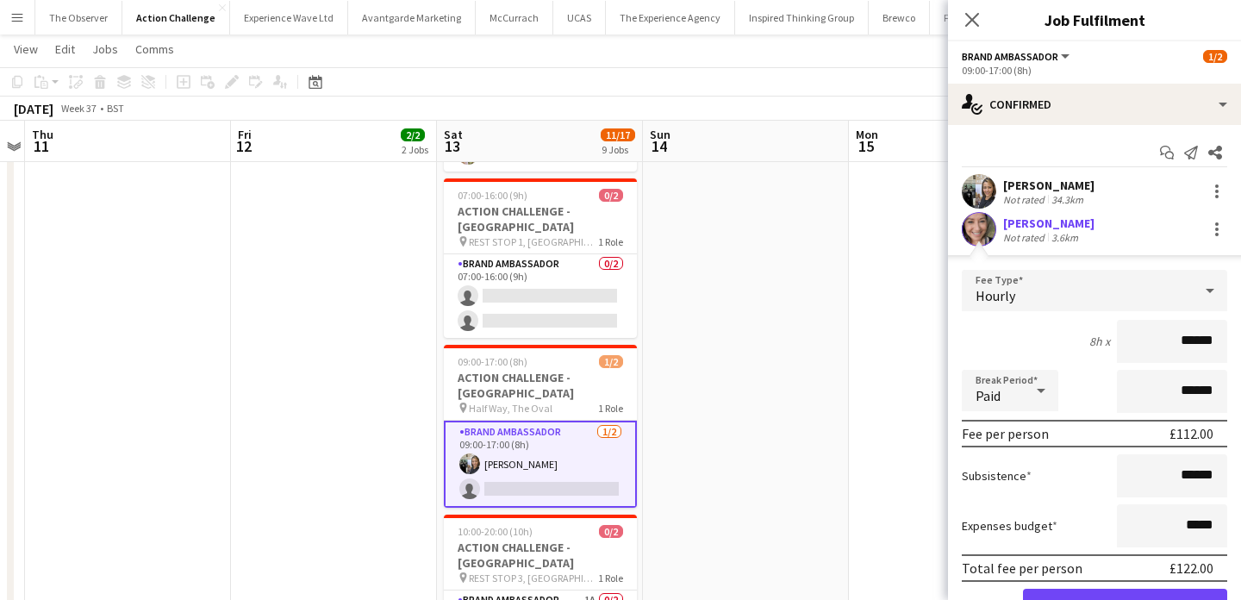
click at [980, 230] on app-user-avatar at bounding box center [979, 229] width 34 height 34
click at [983, 235] on app-user-avatar at bounding box center [979, 229] width 34 height 34
click at [1225, 226] on div at bounding box center [1217, 229] width 21 height 21
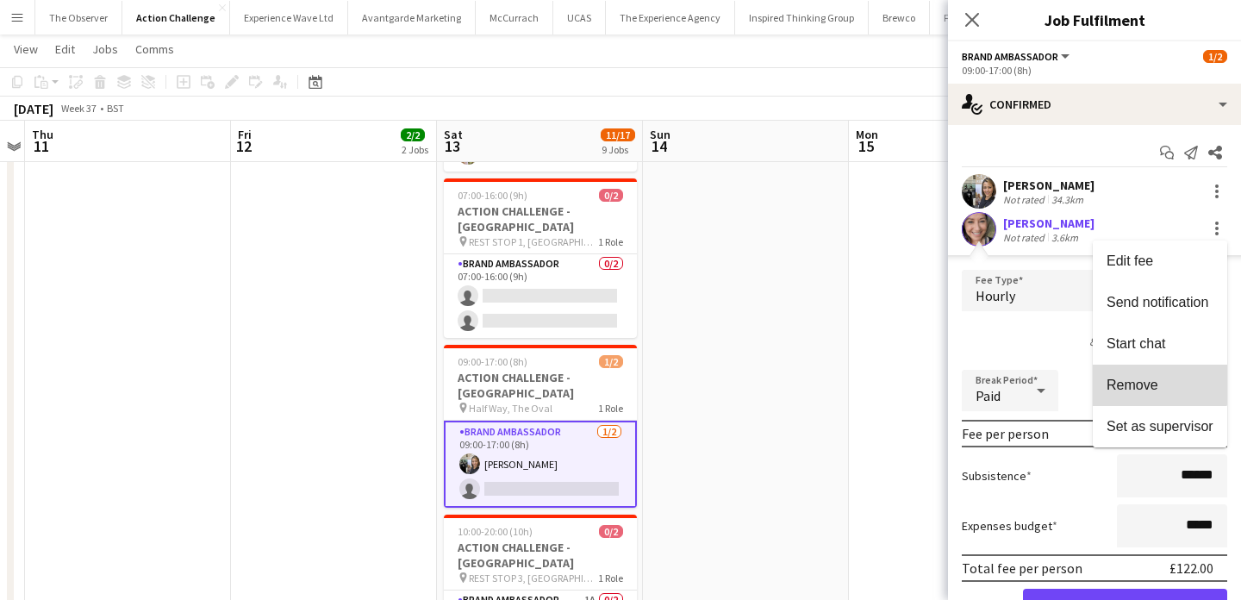
click at [1154, 382] on span "Remove" at bounding box center [1133, 385] width 52 height 15
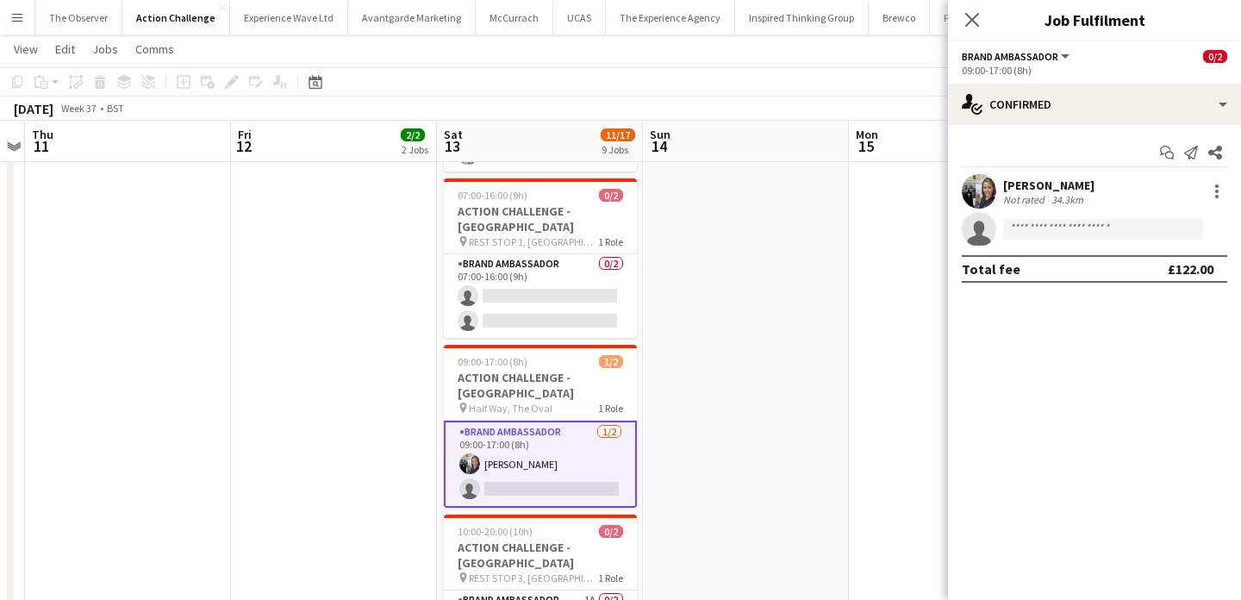
click at [821, 303] on app-date-cell at bounding box center [746, 548] width 206 height 1519
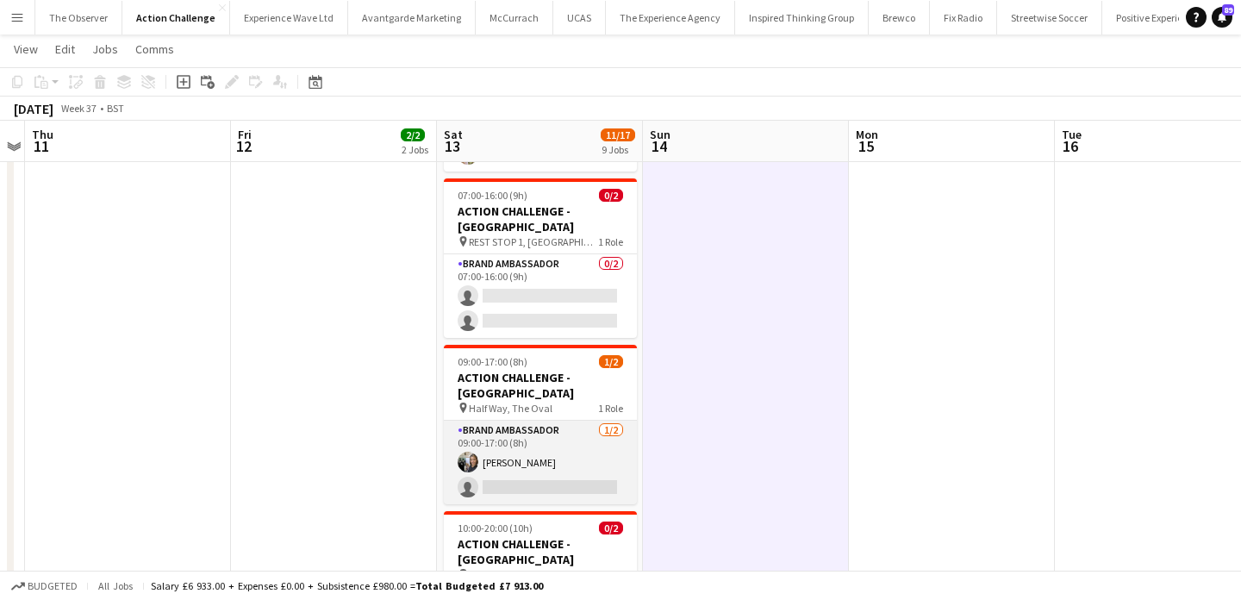
click at [584, 428] on app-card-role "Brand Ambassador [DATE] 09:00-17:00 (8h) [PERSON_NAME] single-neutral-actions" at bounding box center [540, 463] width 193 height 84
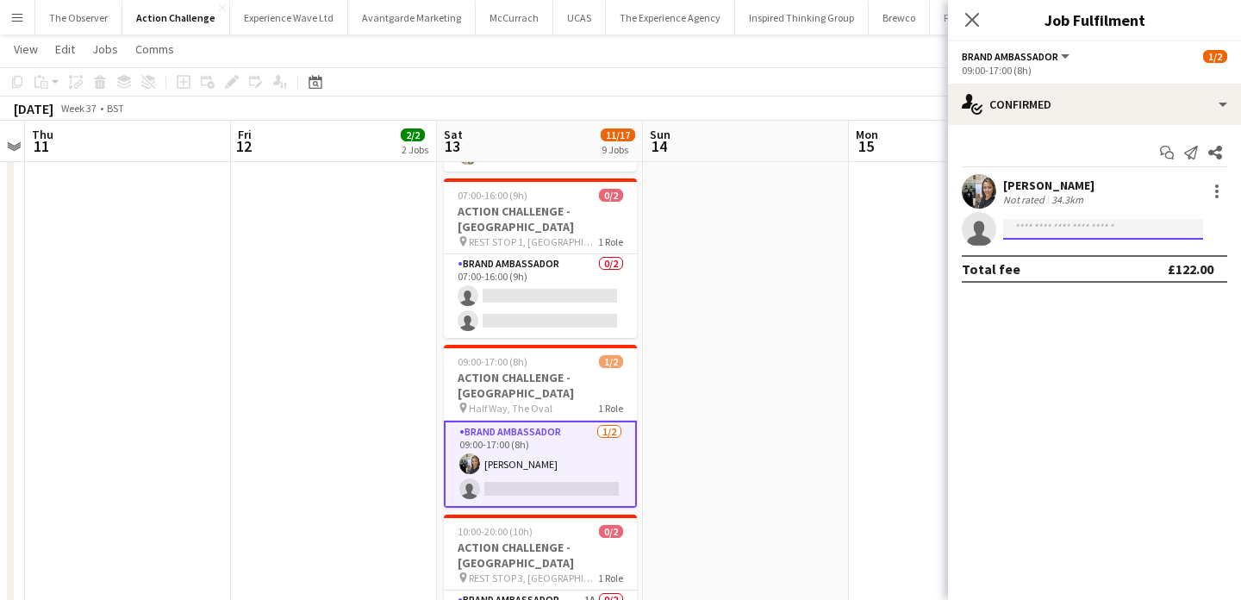
click at [1039, 234] on input at bounding box center [1103, 229] width 200 height 21
paste input "**********"
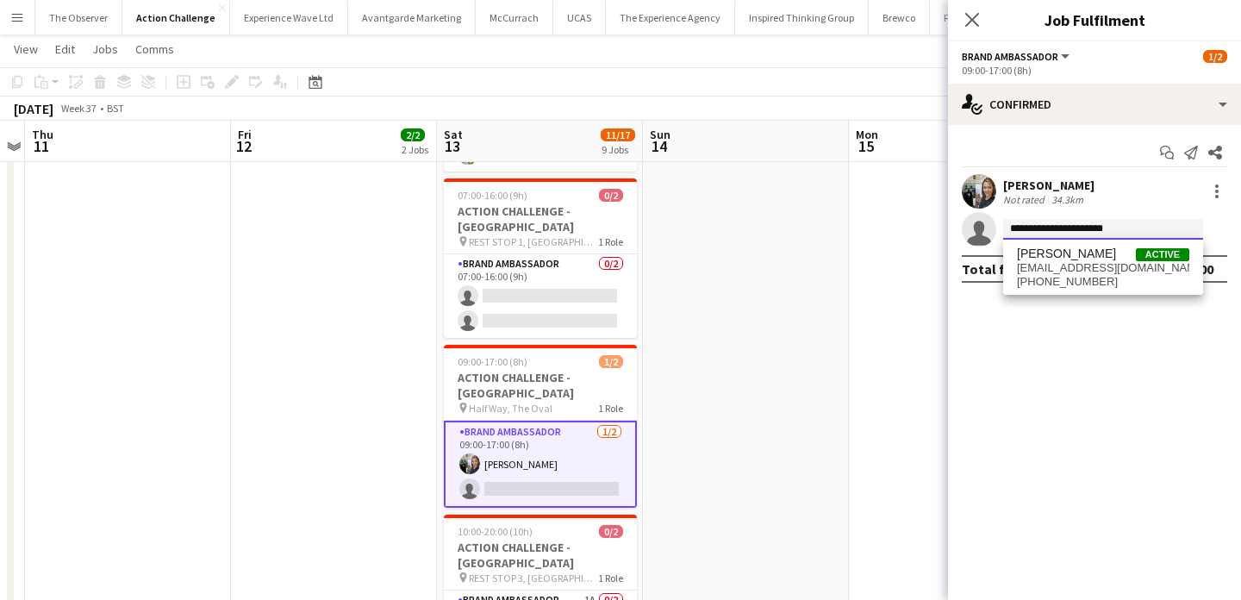
type input "**********"
click at [1044, 255] on span "[PERSON_NAME]" at bounding box center [1066, 254] width 99 height 15
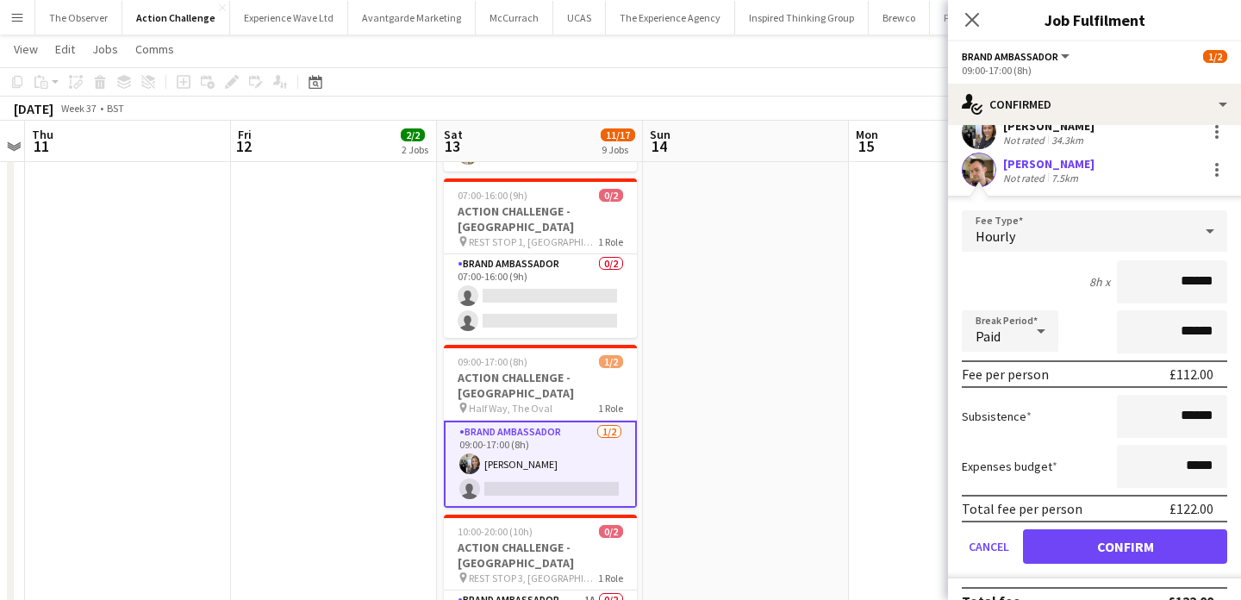
scroll to position [64, 0]
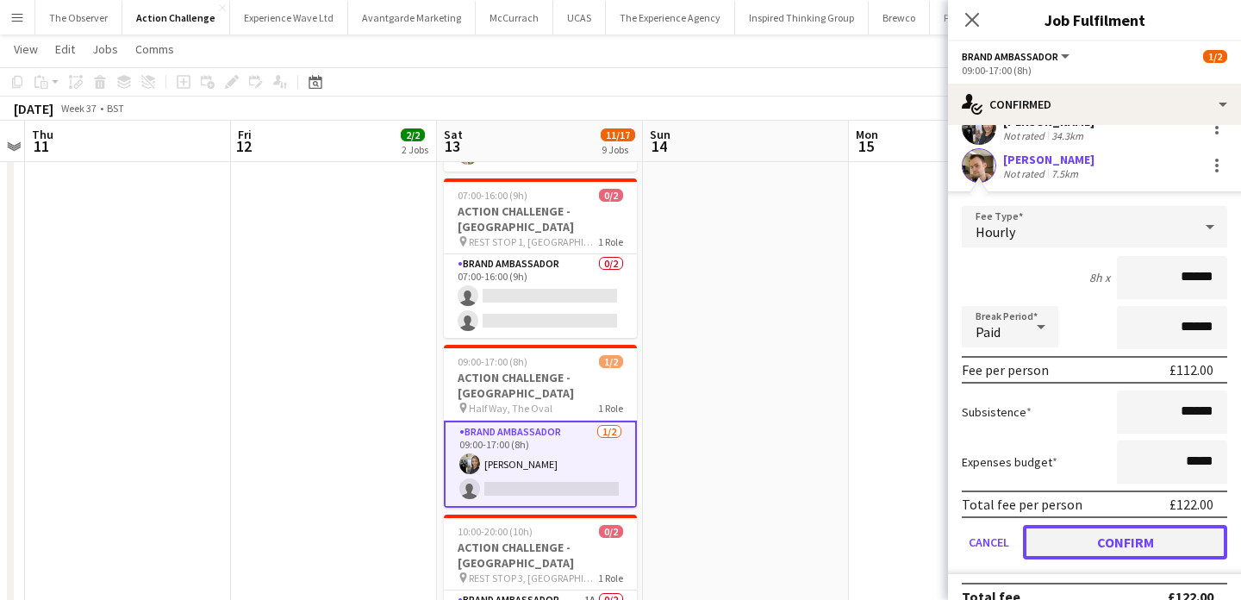
click at [1131, 547] on button "Confirm" at bounding box center [1125, 542] width 204 height 34
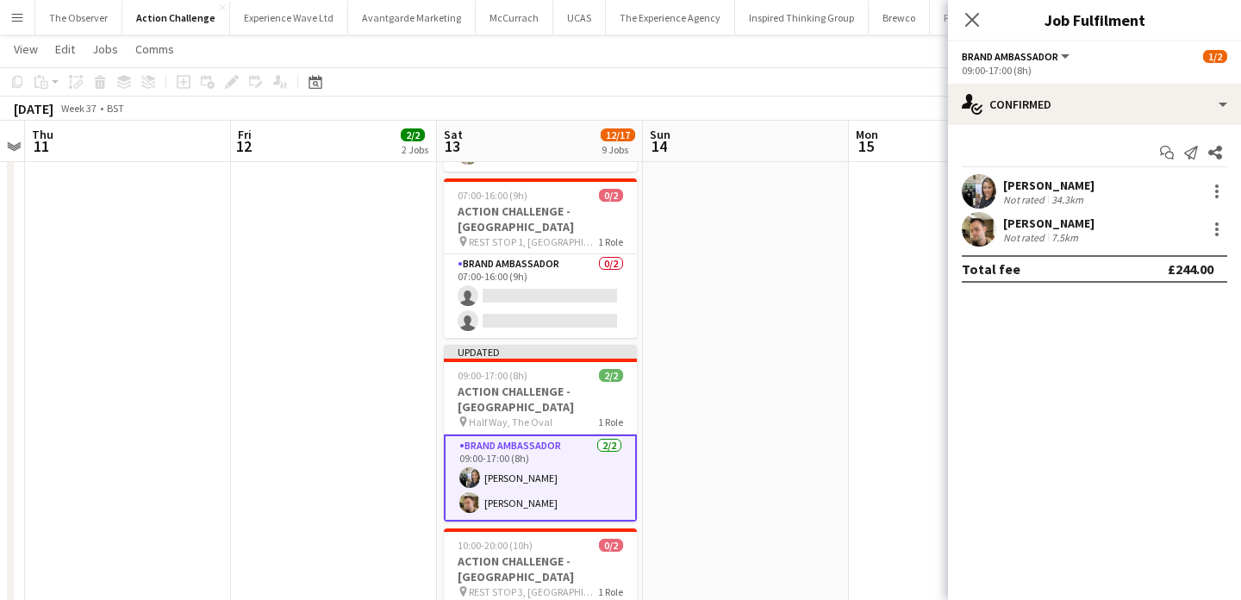
scroll to position [0, 0]
click at [877, 363] on app-date-cell at bounding box center [952, 548] width 206 height 1519
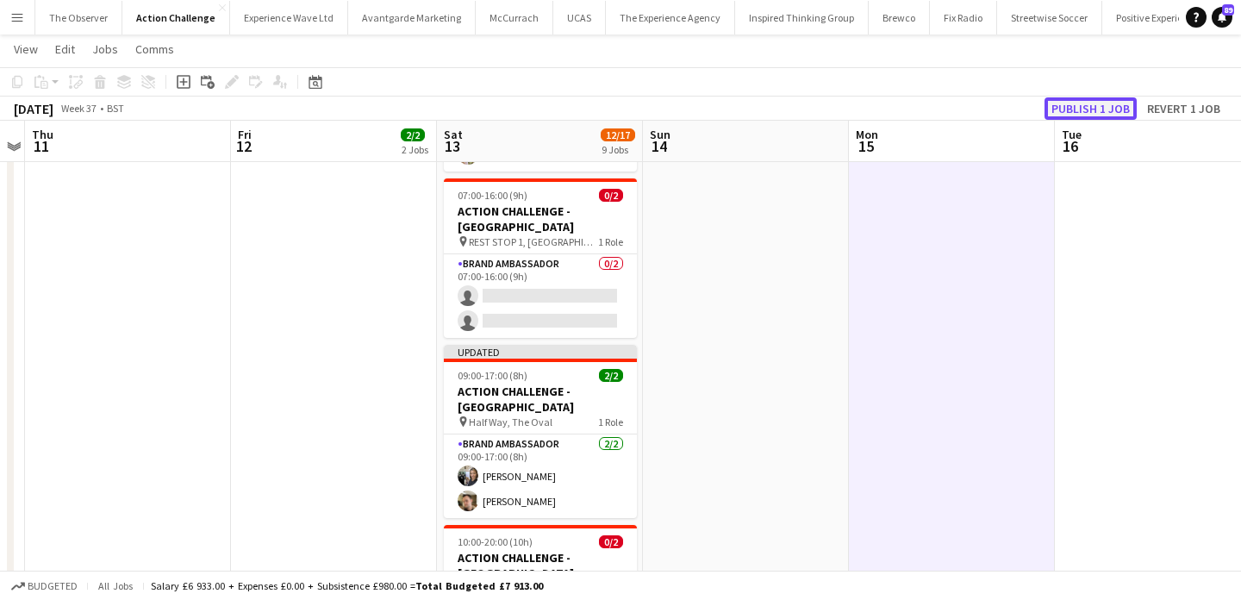
click at [1082, 113] on button "Publish 1 job" at bounding box center [1091, 108] width 92 height 22
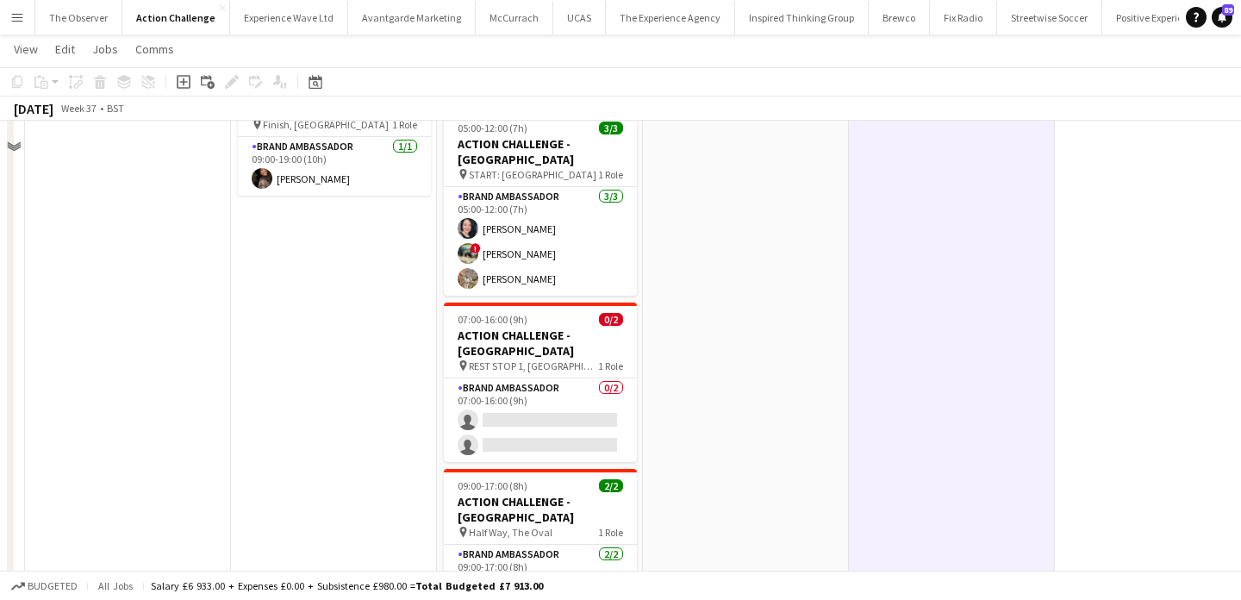
scroll to position [343, 0]
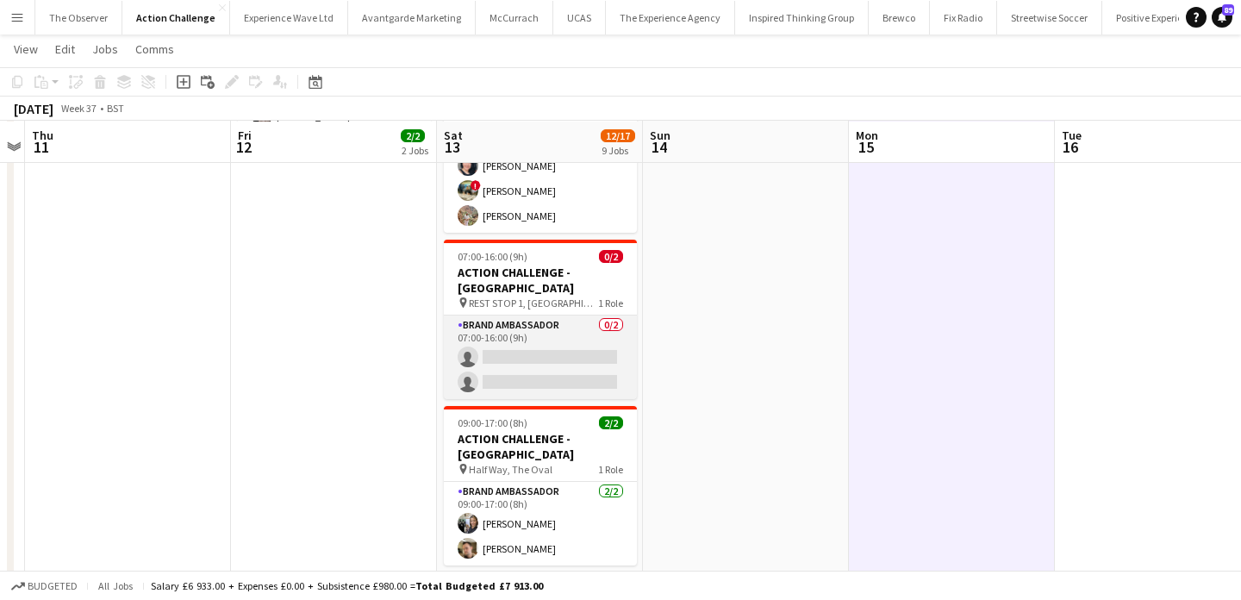
click at [582, 315] on app-card-role "Brand Ambassador 0/2 07:00-16:00 (9h) single-neutral-actions single-neutral-act…" at bounding box center [540, 357] width 193 height 84
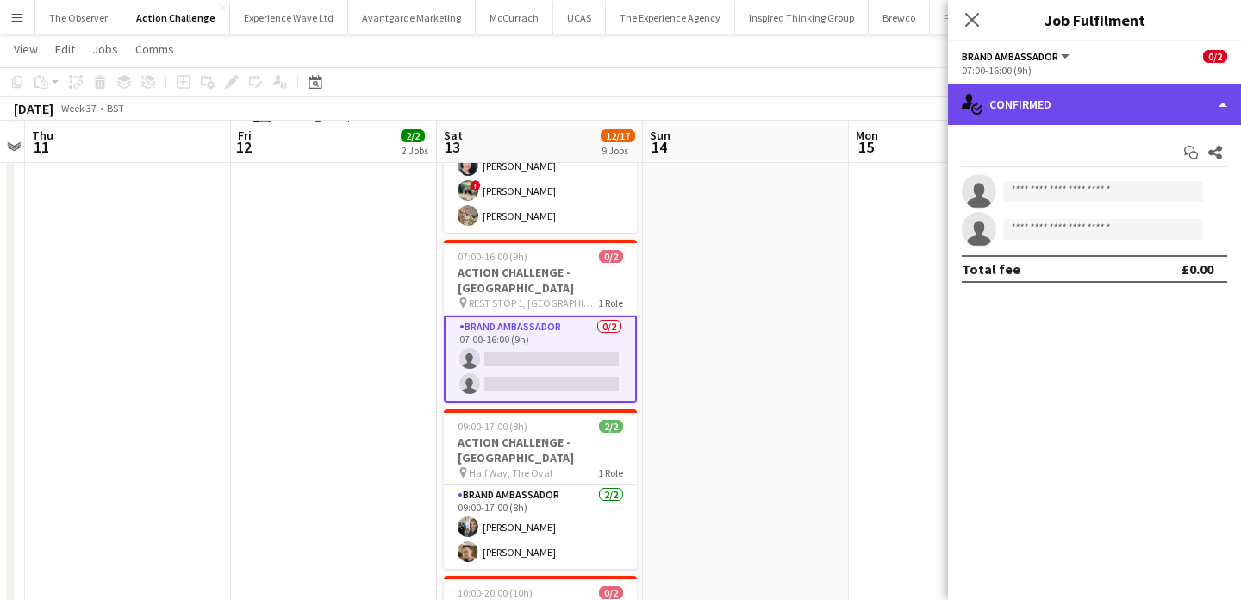
click at [1055, 97] on div "single-neutral-actions-check-2 Confirmed" at bounding box center [1094, 104] width 293 height 41
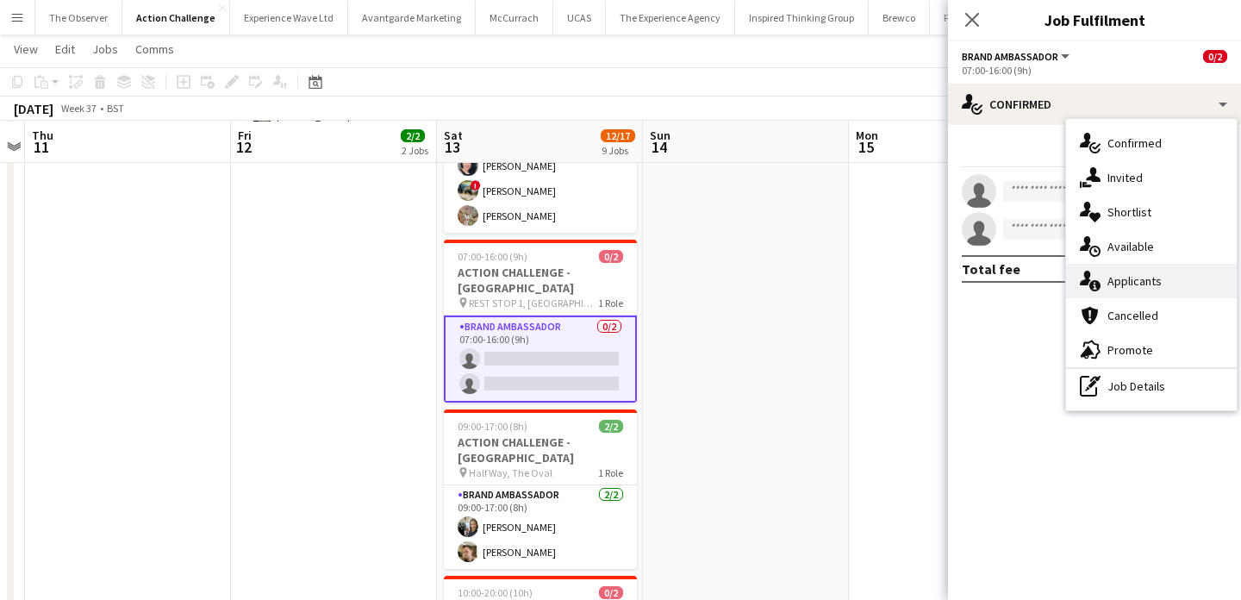
click at [1129, 274] on div "single-neutral-actions-information Applicants" at bounding box center [1151, 281] width 171 height 34
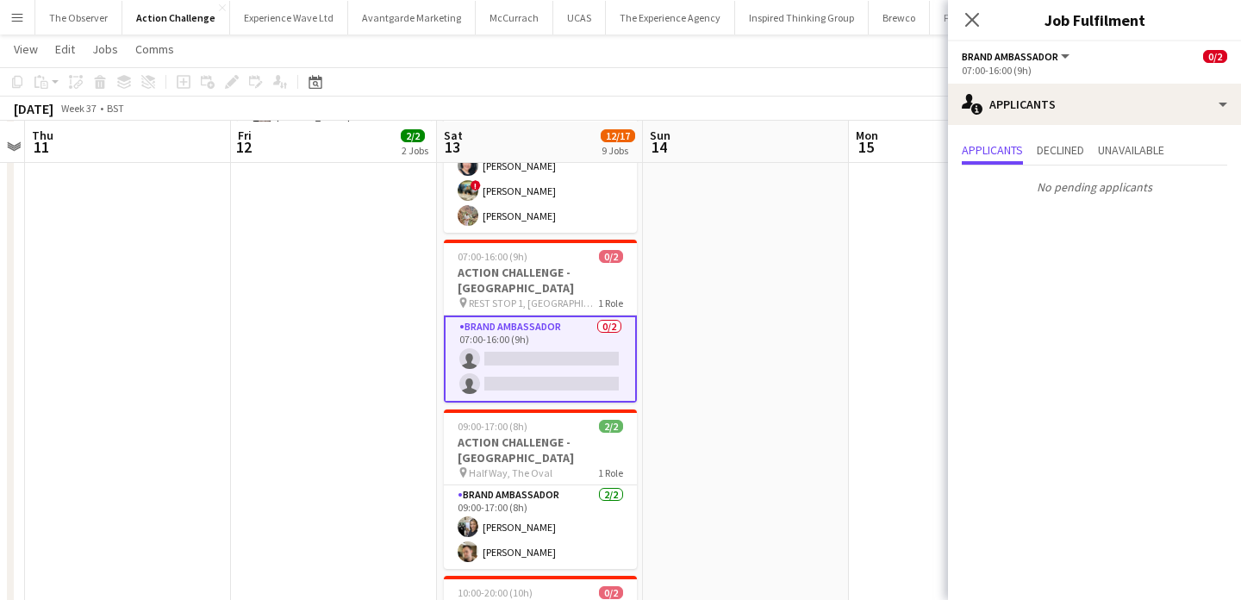
click at [671, 334] on app-date-cell at bounding box center [746, 609] width 206 height 1519
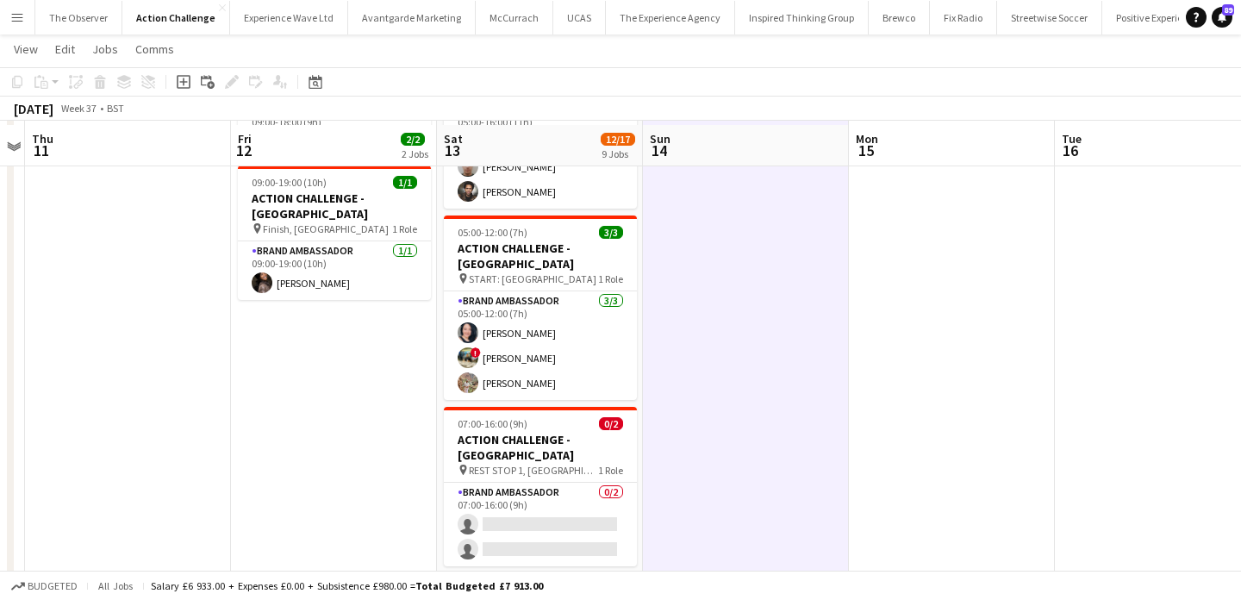
scroll to position [225, 0]
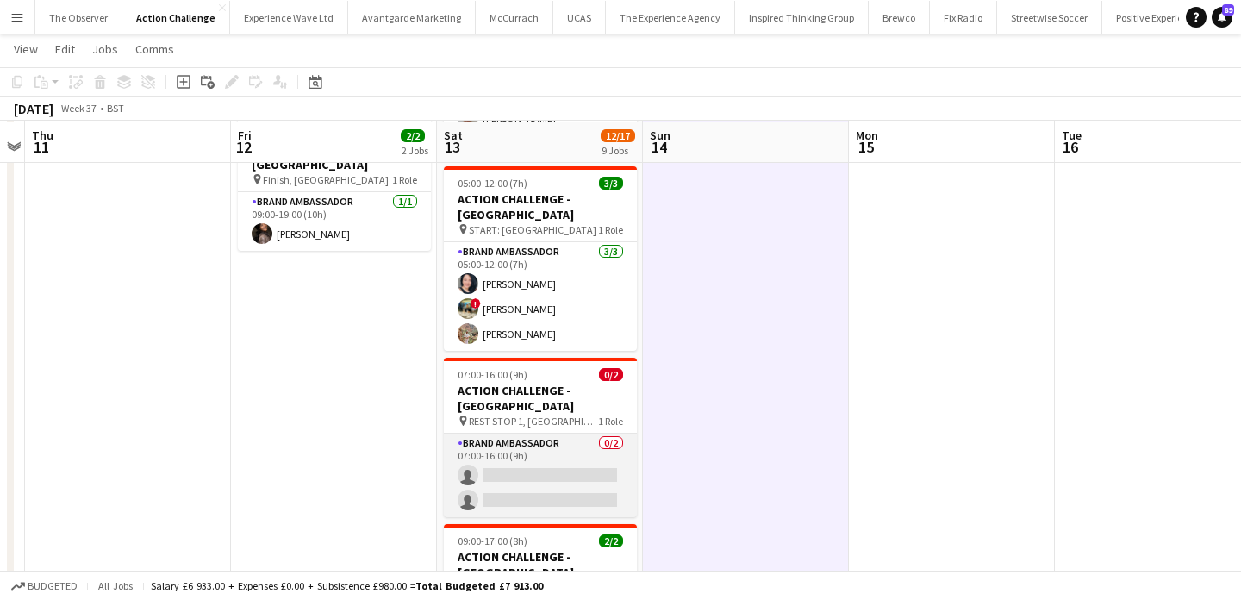
click at [540, 434] on app-card-role "Brand Ambassador 0/2 07:00-16:00 (9h) single-neutral-actions single-neutral-act…" at bounding box center [540, 476] width 193 height 84
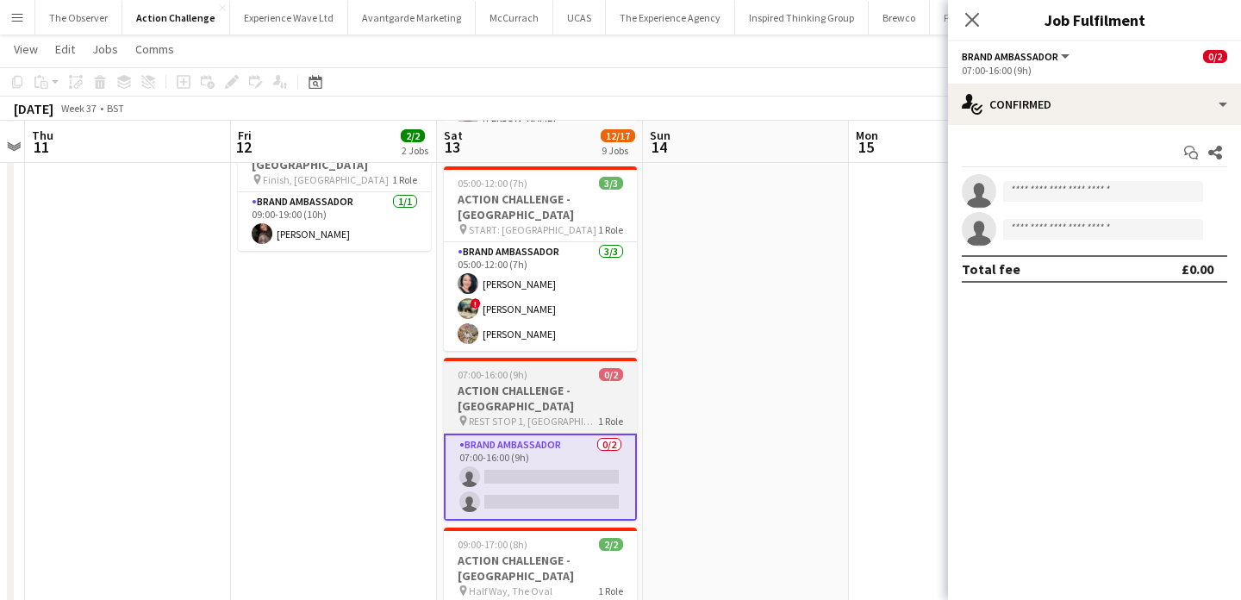
click at [551, 415] on span "REST STOP 1, [GEOGRAPHIC_DATA]" at bounding box center [533, 421] width 129 height 13
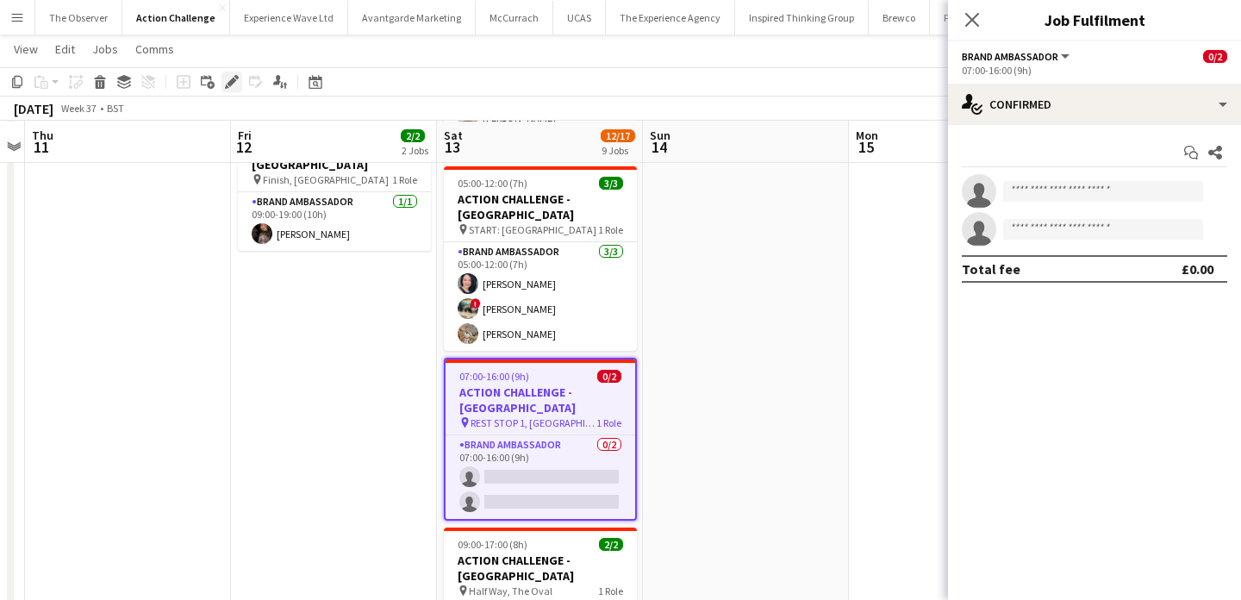
click at [225, 75] on icon "Edit" at bounding box center [232, 82] width 14 height 14
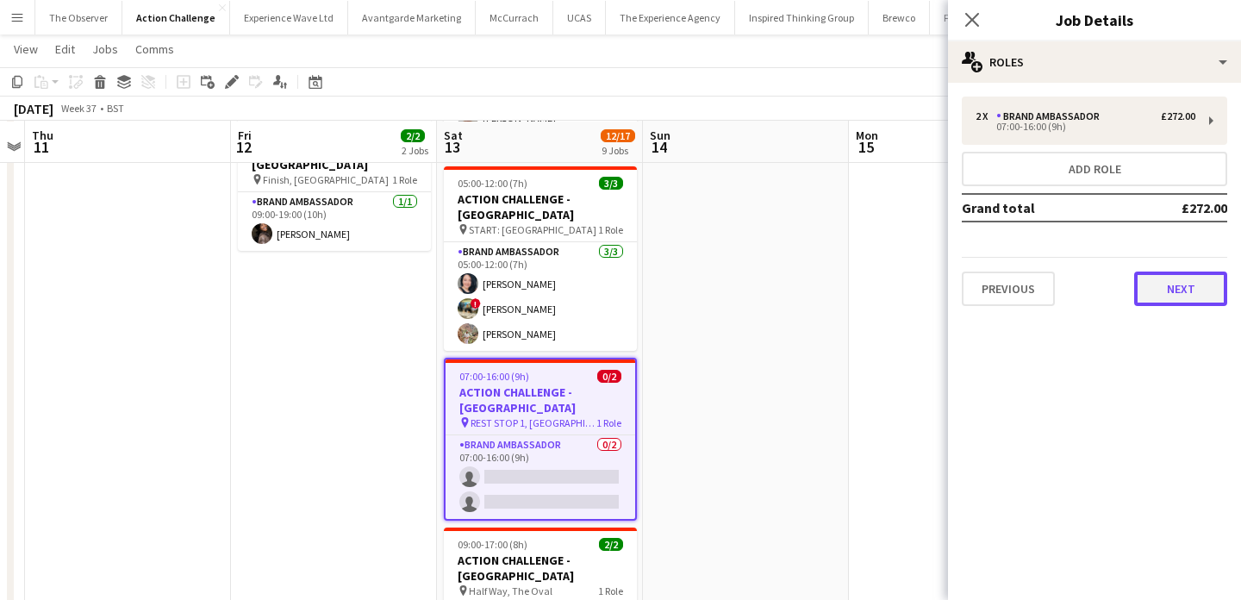
click at [1166, 297] on button "Next" at bounding box center [1180, 289] width 93 height 34
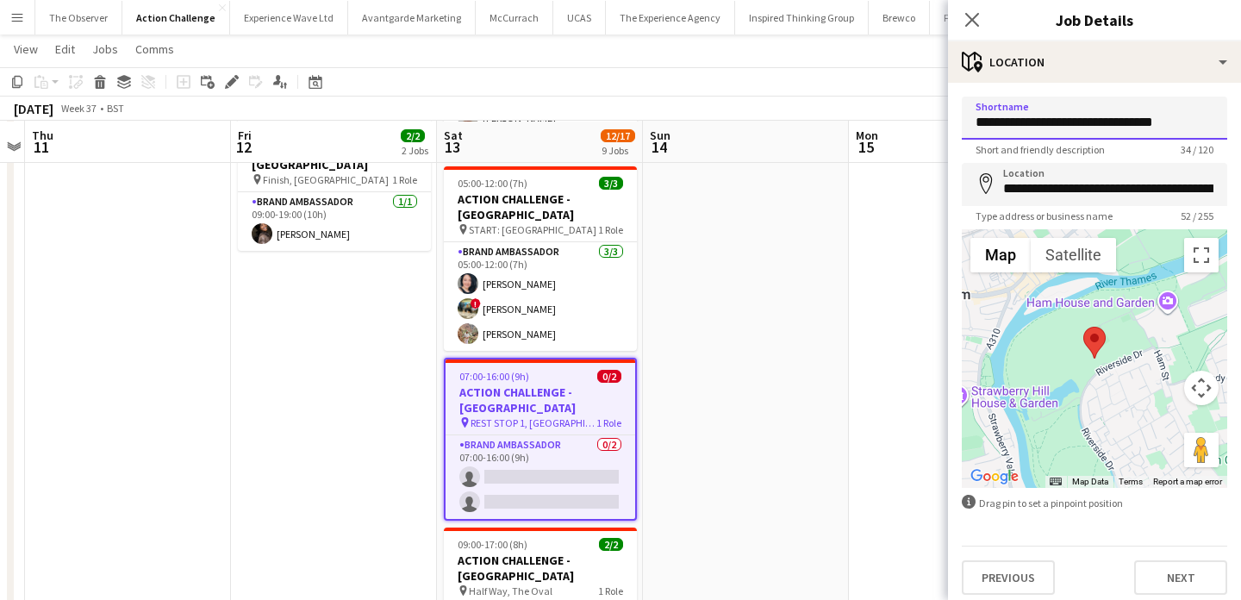
click at [1055, 120] on input "**********" at bounding box center [1094, 118] width 265 height 43
click at [1064, 122] on input "**********" at bounding box center [1094, 118] width 265 height 43
drag, startPoint x: 1064, startPoint y: 122, endPoint x: 1171, endPoint y: 122, distance: 106.9
click at [1171, 122] on input "**********" at bounding box center [1094, 118] width 265 height 43
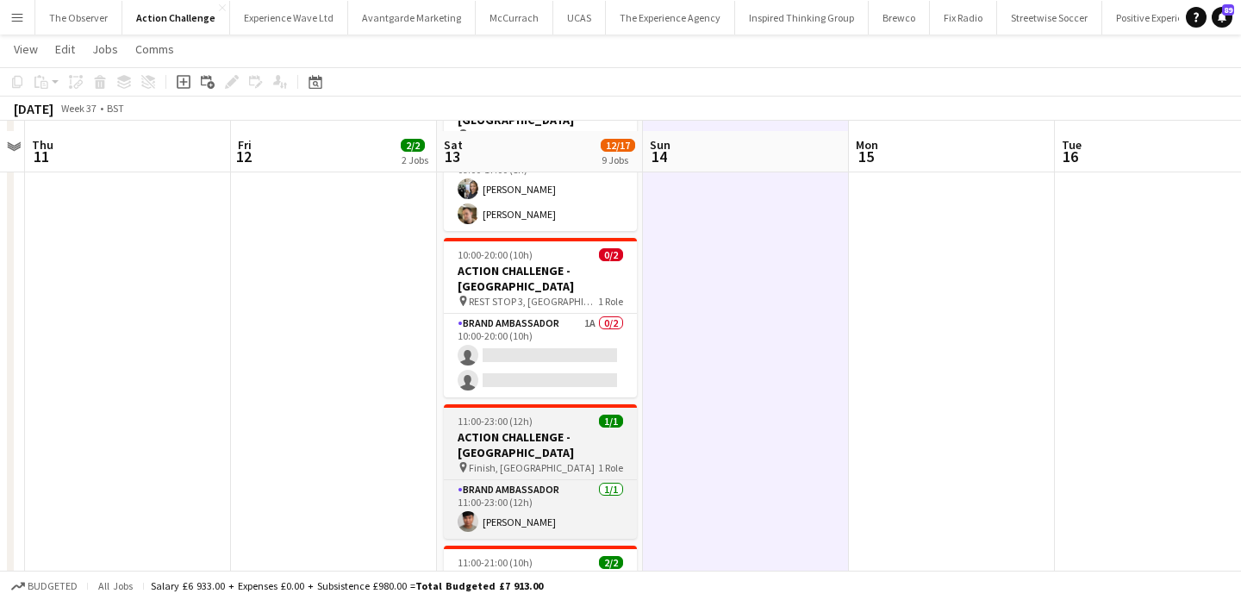
scroll to position [688, 0]
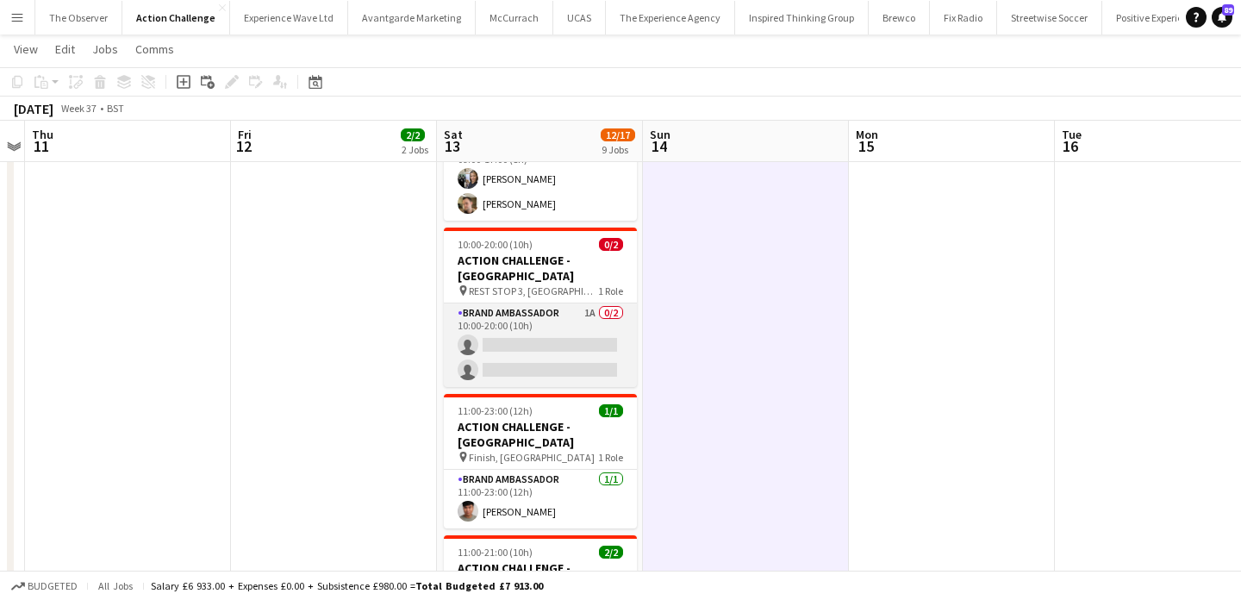
click at [581, 304] on app-card-role "Brand Ambassador 1A 0/2 10:00-20:00 (10h) single-neutral-actions single-neutral…" at bounding box center [540, 345] width 193 height 84
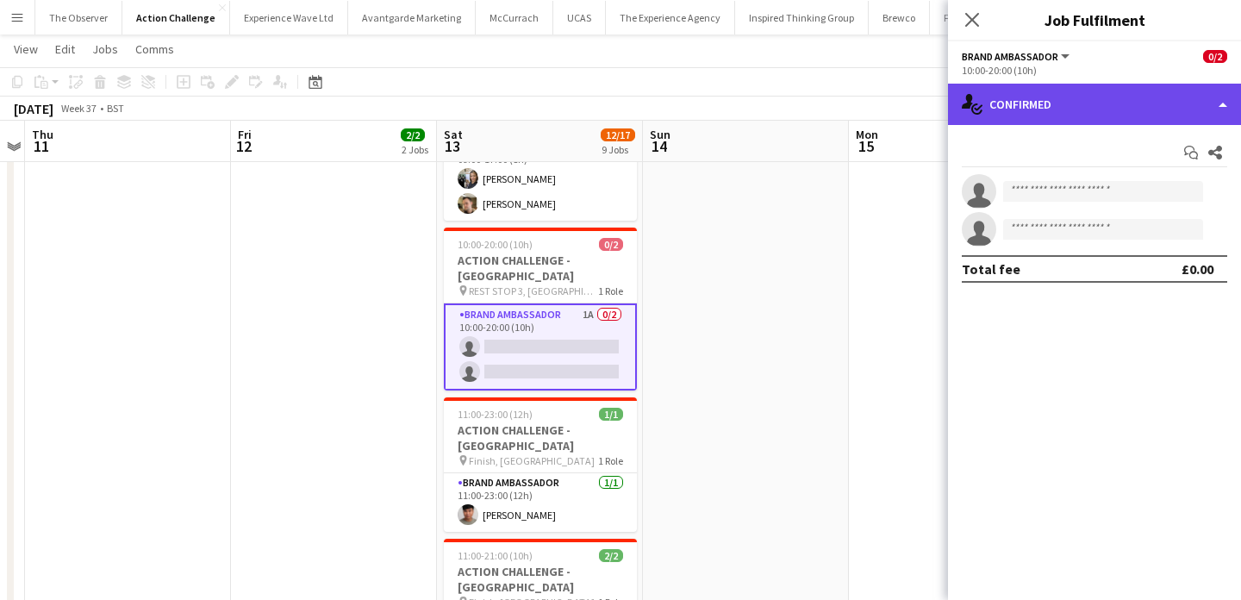
click at [1039, 109] on div "single-neutral-actions-check-2 Confirmed" at bounding box center [1094, 104] width 293 height 41
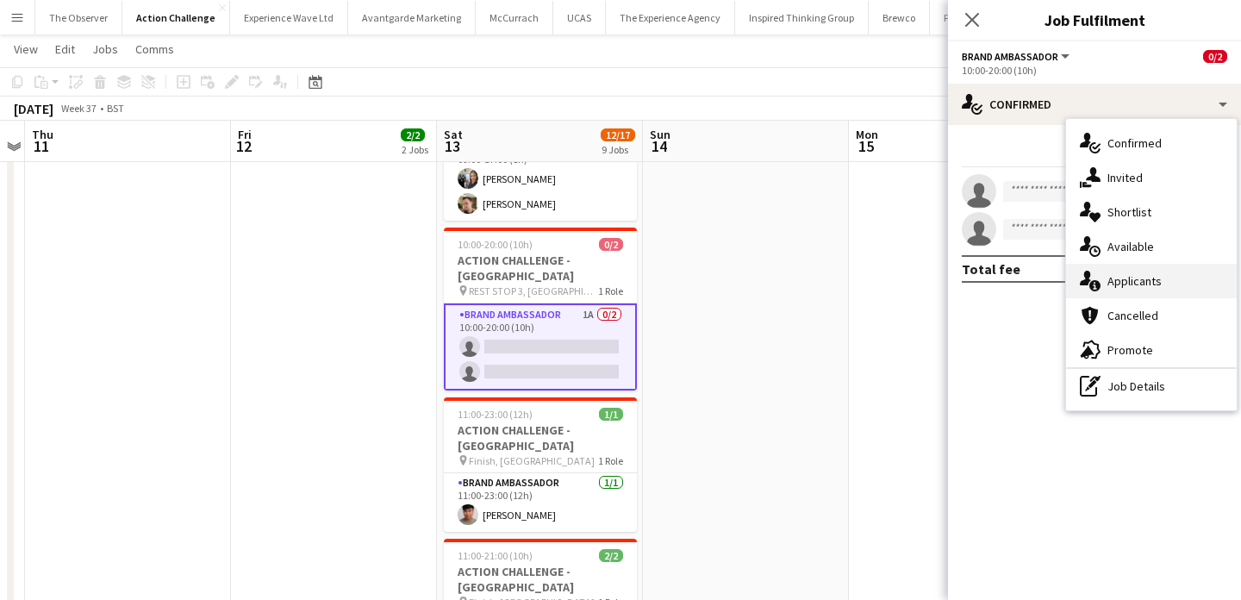
click at [1148, 282] on div "single-neutral-actions-information Applicants" at bounding box center [1151, 281] width 171 height 34
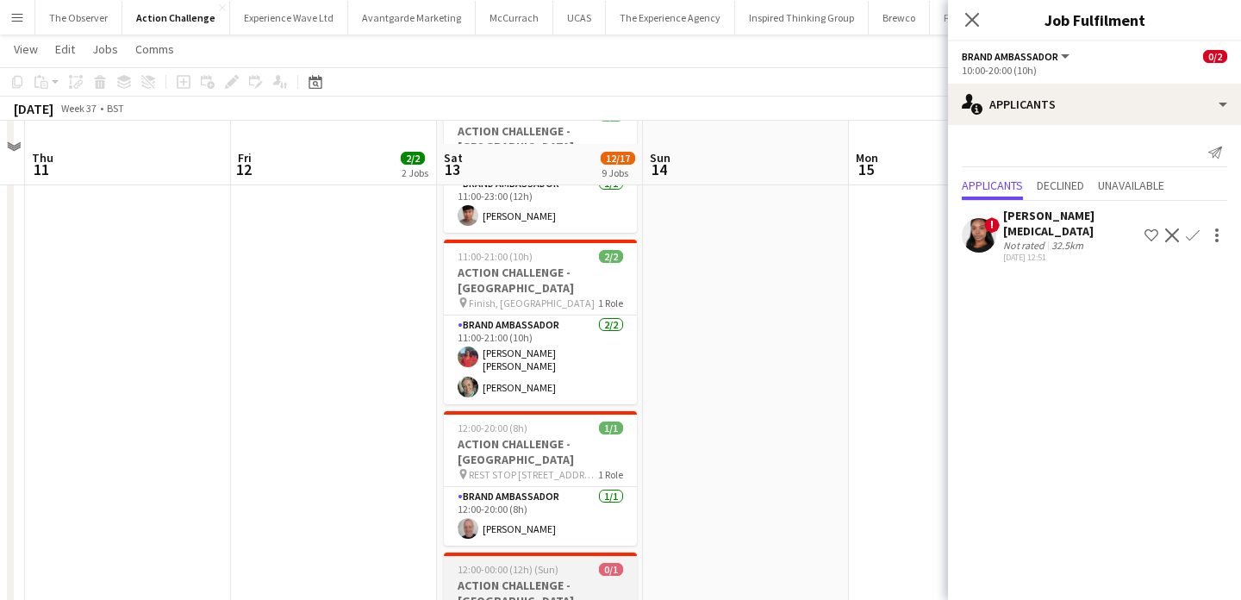
scroll to position [1023, 0]
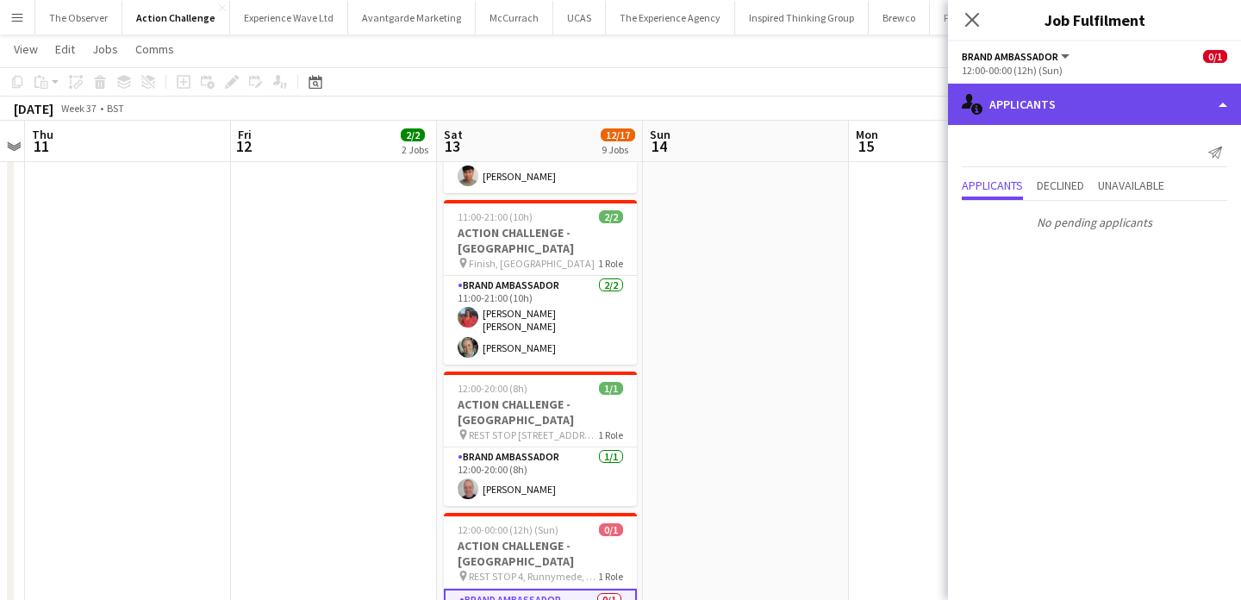
click at [1052, 114] on div "single-neutral-actions-information Applicants" at bounding box center [1094, 104] width 293 height 41
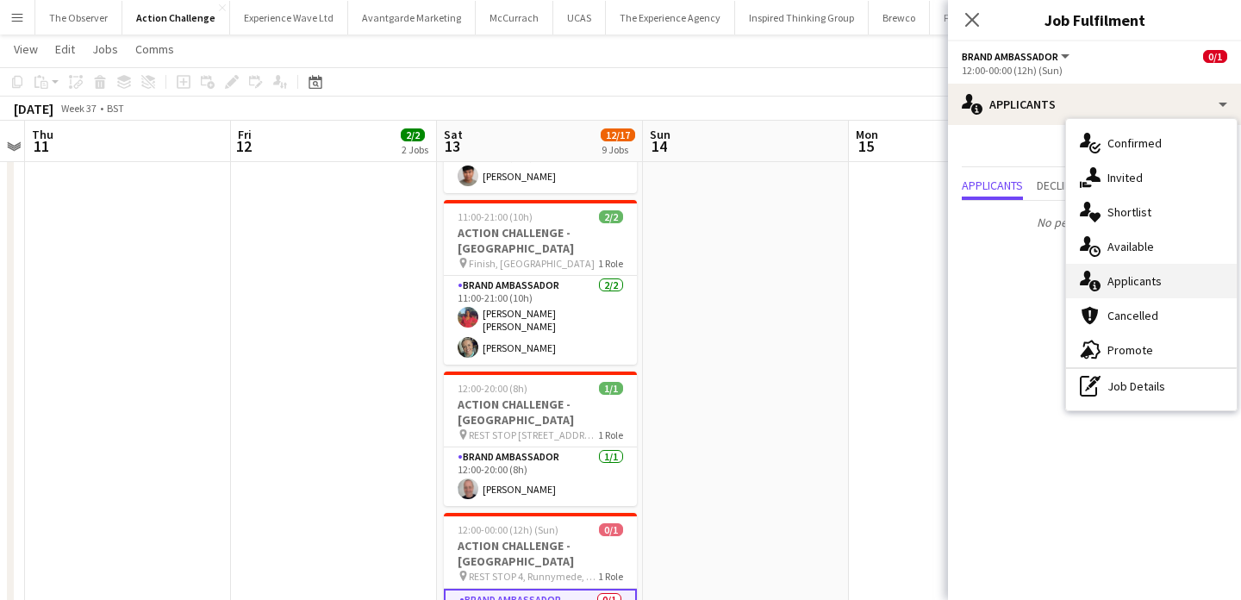
click at [1129, 274] on div "single-neutral-actions-information Applicants" at bounding box center [1151, 281] width 171 height 34
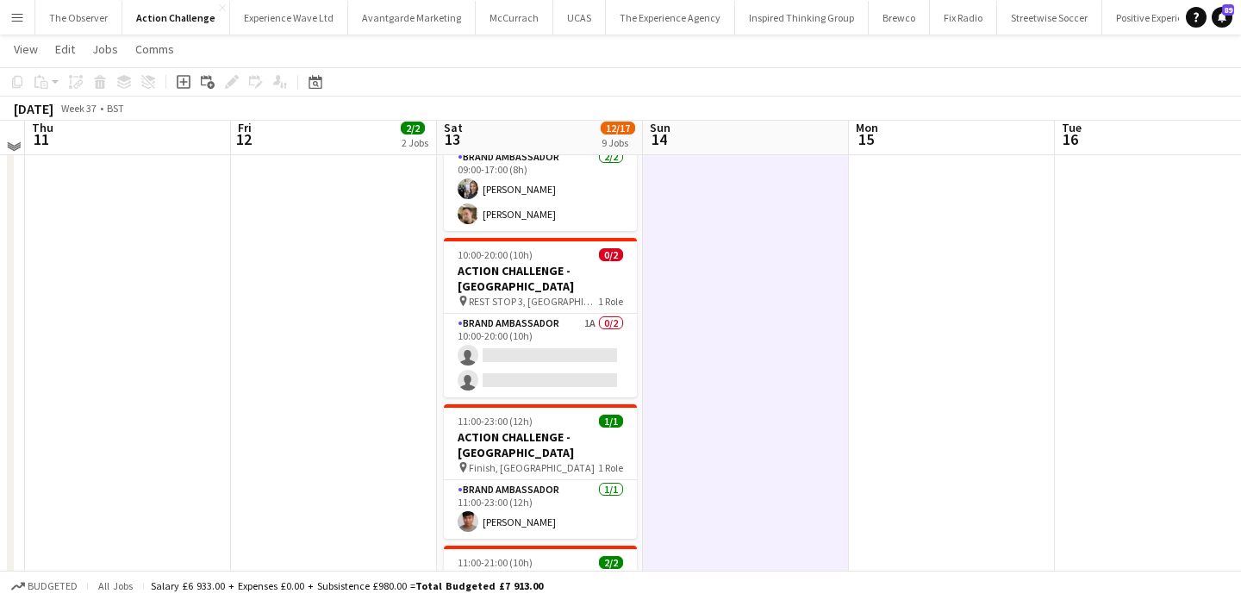
scroll to position [647, 0]
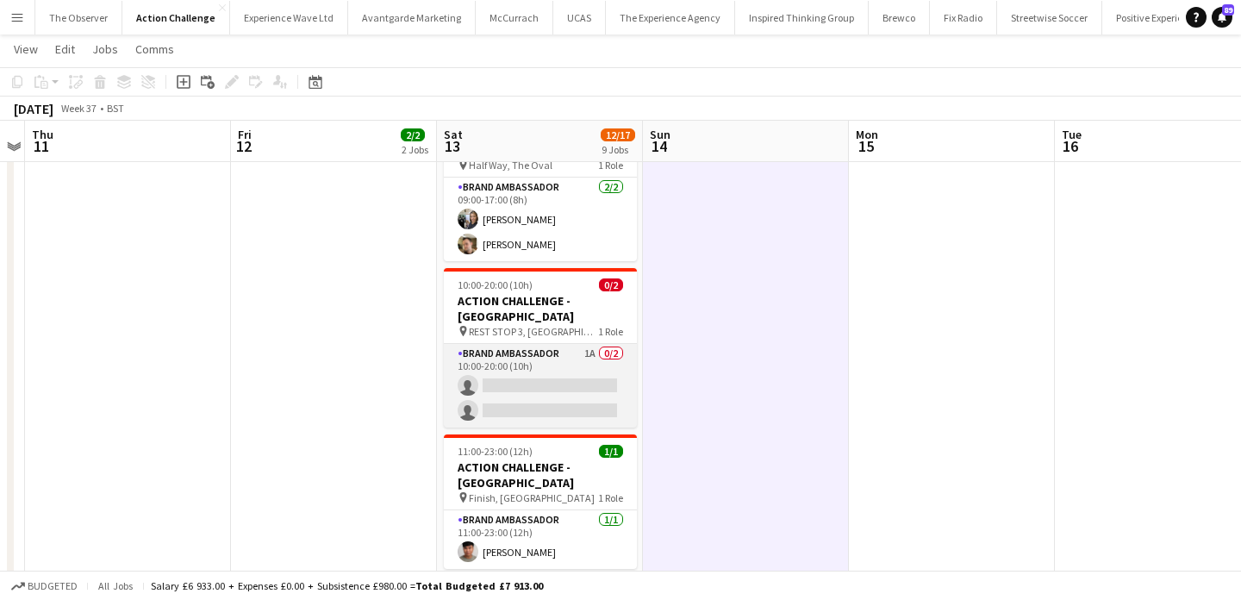
click at [560, 344] on app-card-role "Brand Ambassador 1A 0/2 10:00-20:00 (10h) single-neutral-actions single-neutral…" at bounding box center [540, 386] width 193 height 84
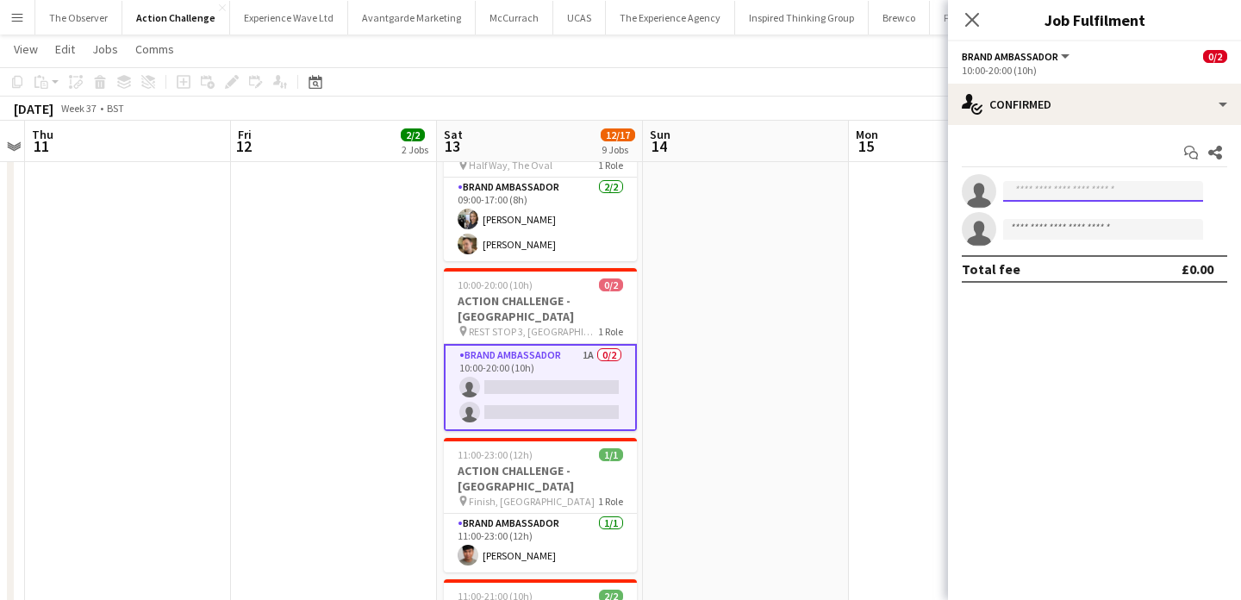
click at [1102, 194] on input at bounding box center [1103, 191] width 200 height 21
paste input "**********"
click at [1046, 194] on input "**********" at bounding box center [1103, 191] width 200 height 21
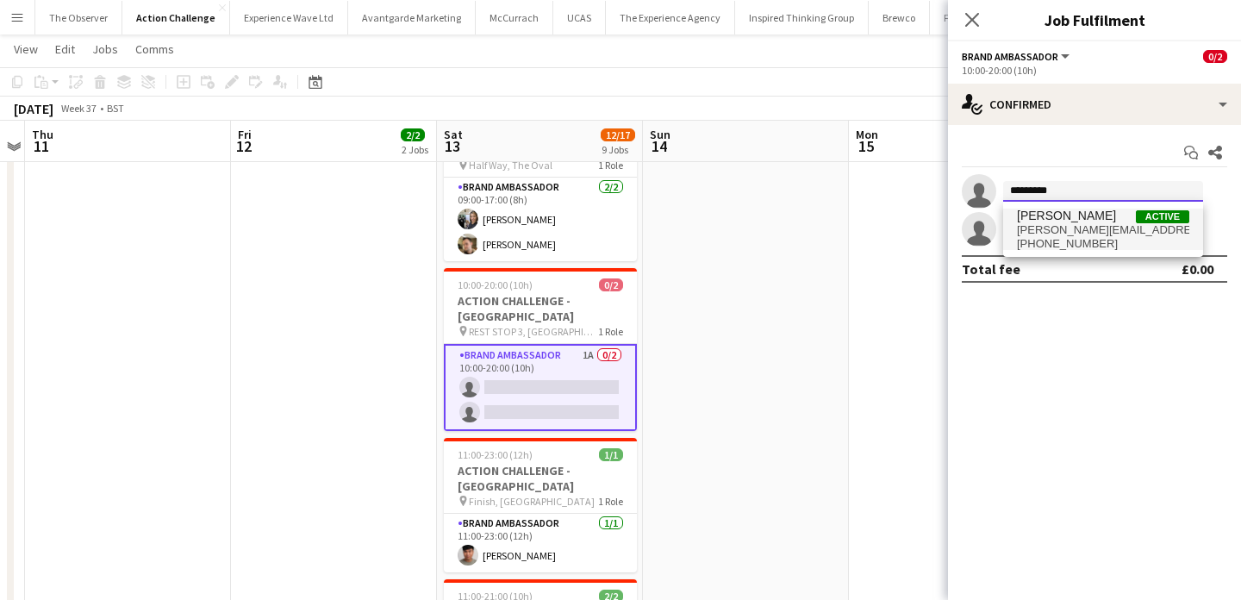
type input "********"
click at [1048, 222] on span "[PERSON_NAME]" at bounding box center [1066, 216] width 99 height 15
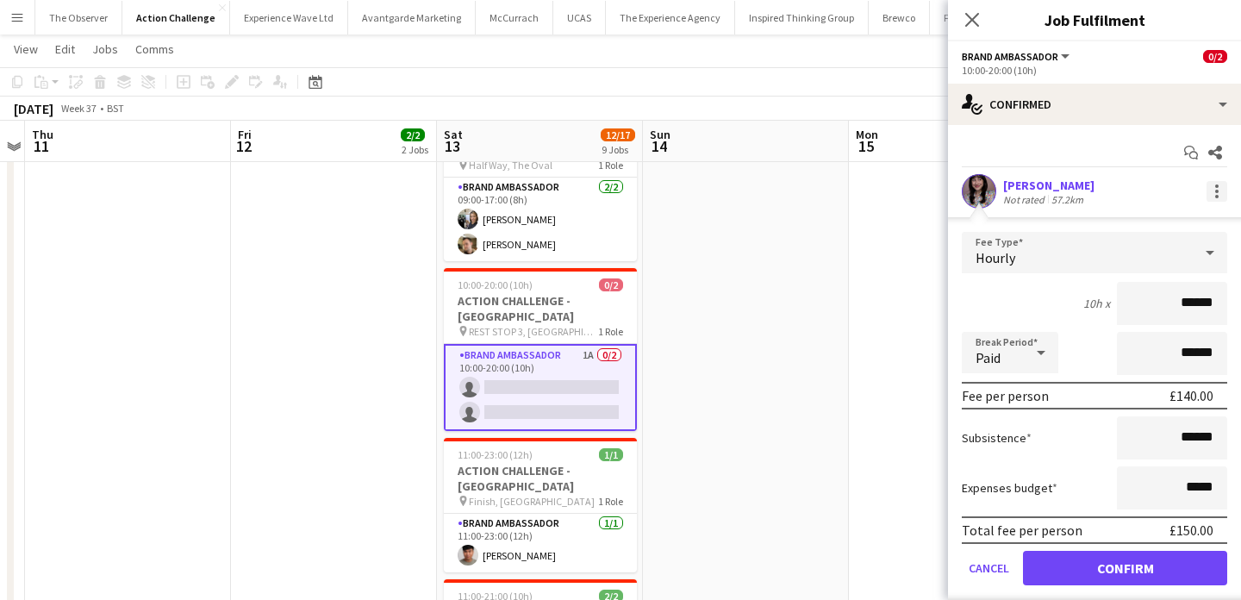
click at [1220, 193] on div at bounding box center [1217, 191] width 21 height 21
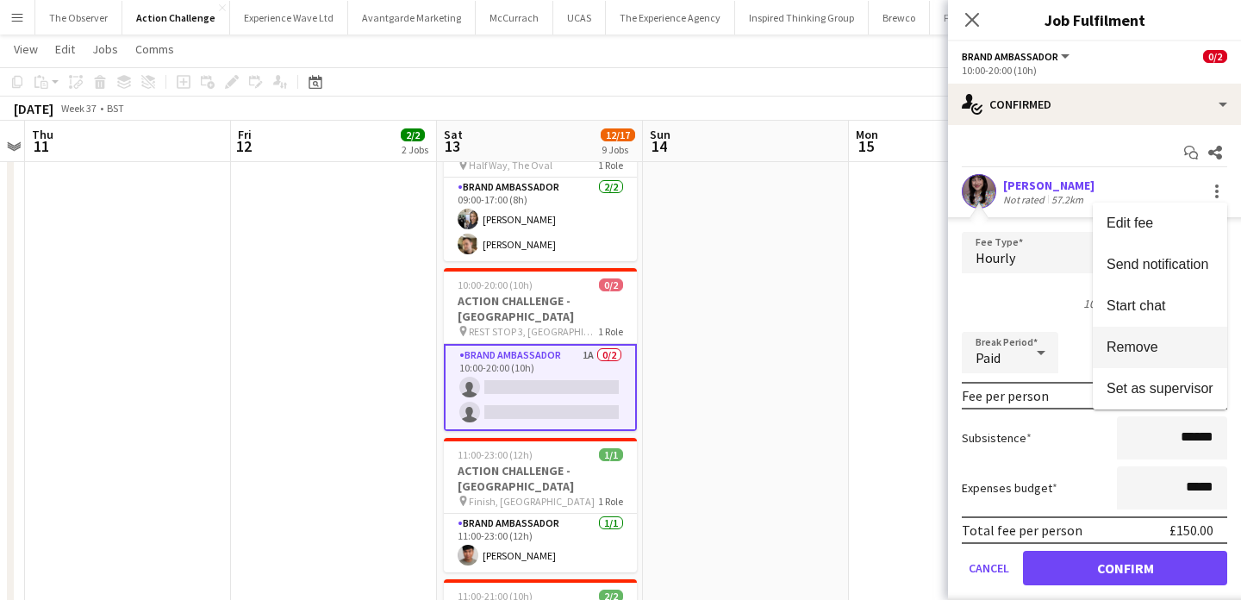
click at [1200, 343] on span "Remove" at bounding box center [1160, 348] width 107 height 16
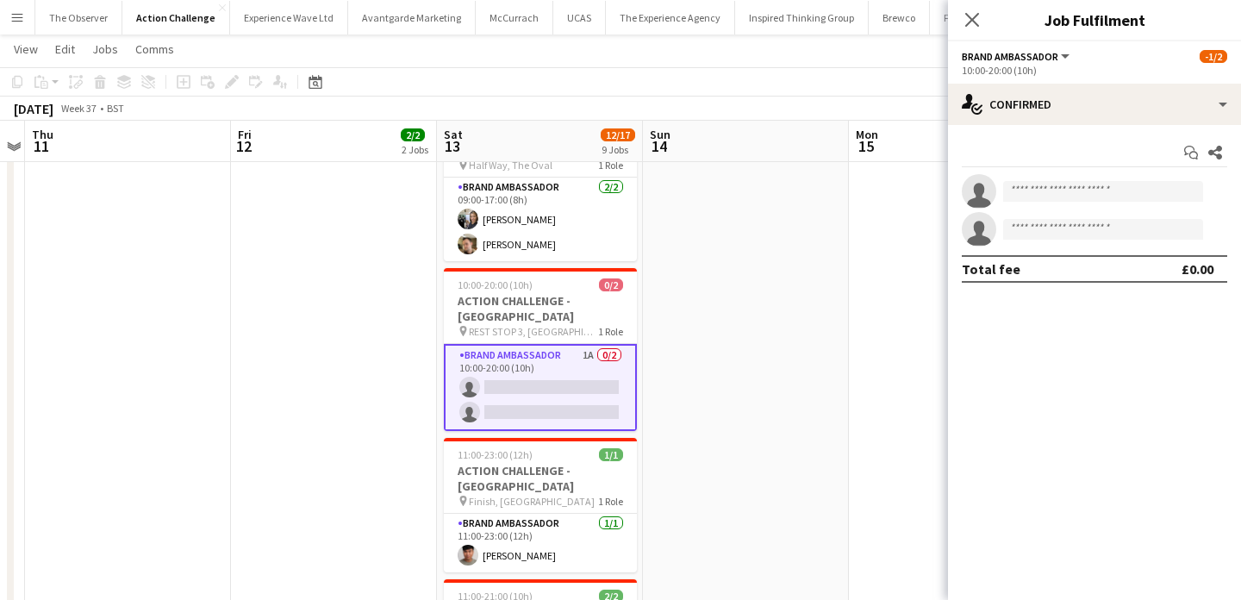
click at [871, 211] on app-date-cell at bounding box center [952, 305] width 206 height 1519
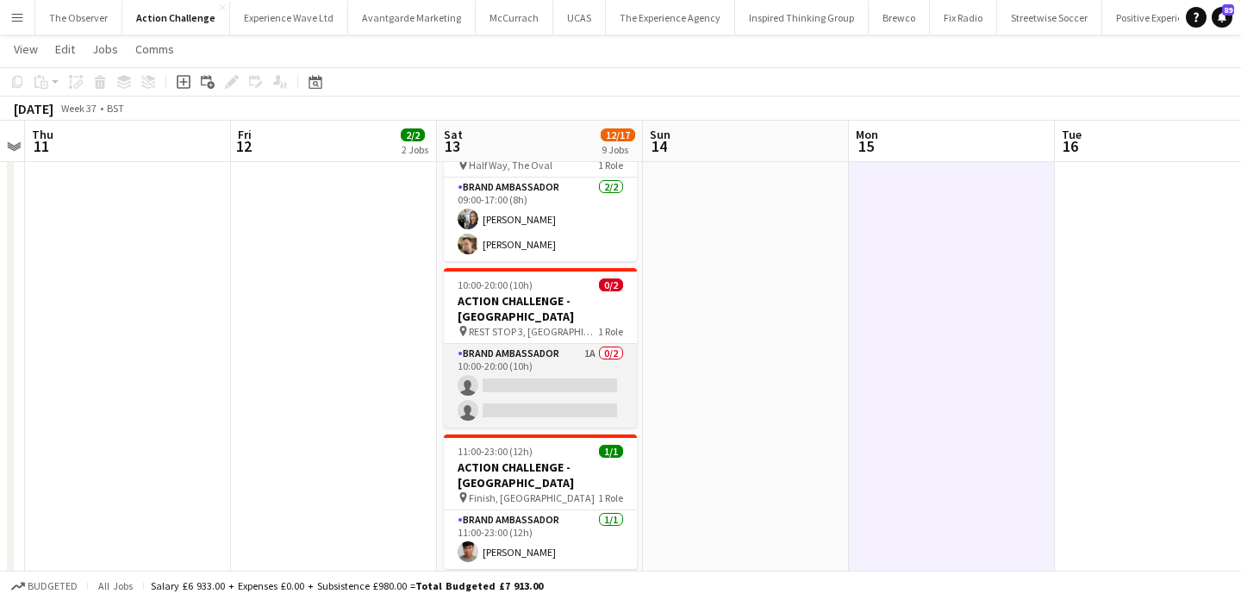
click at [559, 344] on app-card-role "Brand Ambassador 1A 0/2 10:00-20:00 (10h) single-neutral-actions single-neutral…" at bounding box center [540, 386] width 193 height 84
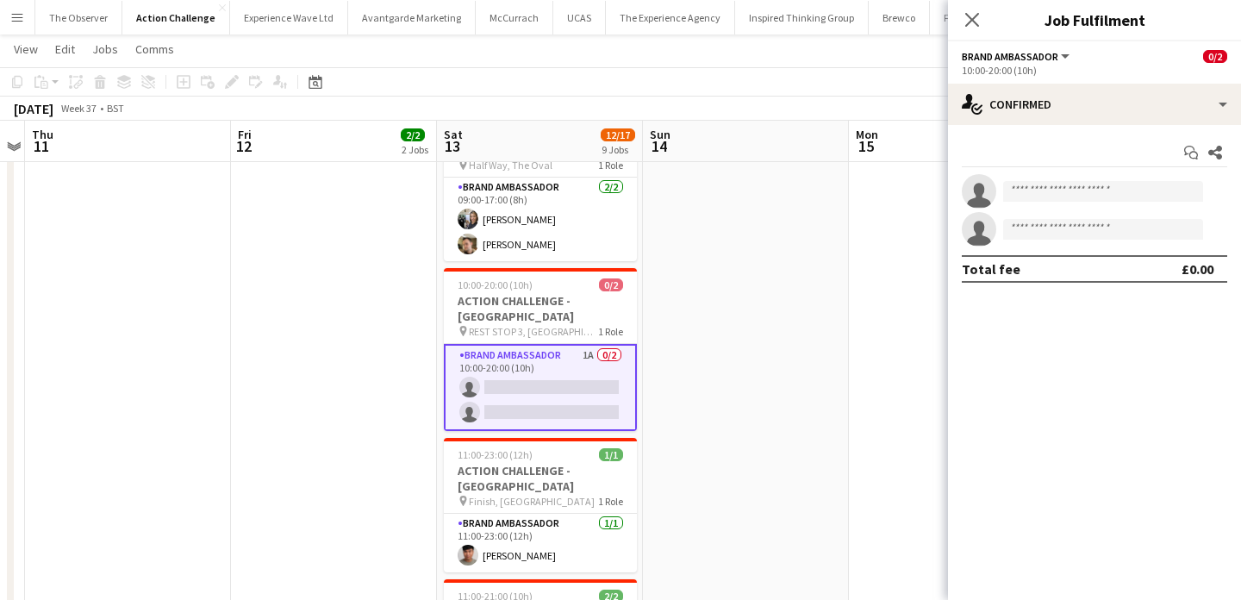
click at [361, 266] on app-date-cell "09:00-18:00 (9h) 1/1 ACTION CHALLENGE - LONDON pin FINISH, Mill Meadows, Henley…" at bounding box center [334, 305] width 206 height 1519
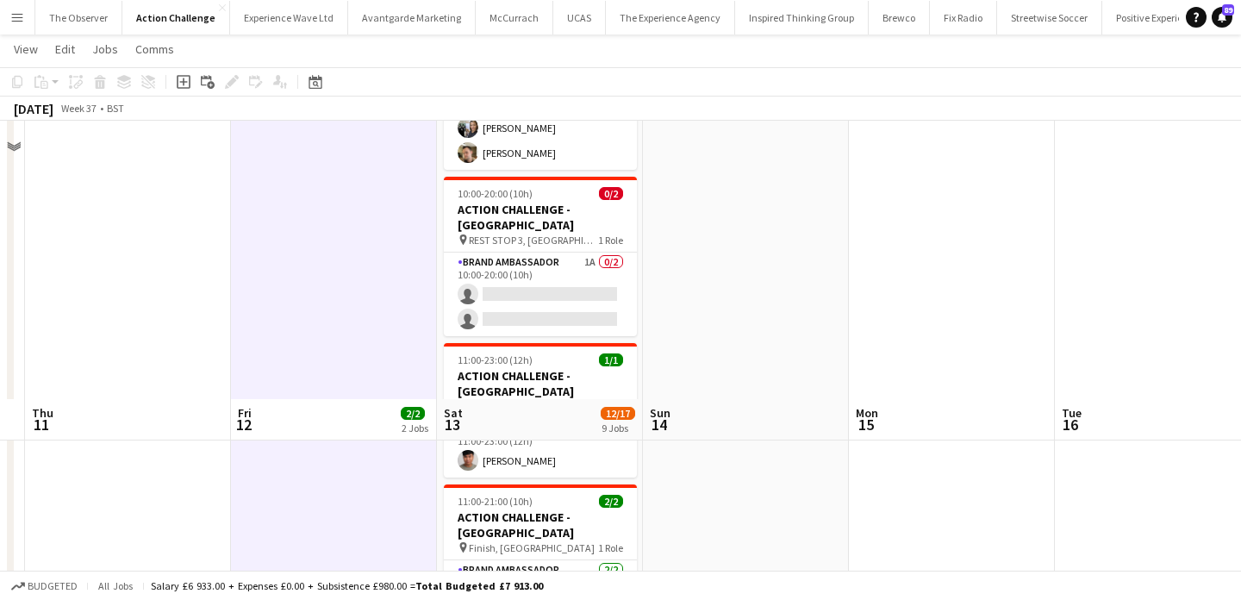
scroll to position [1140, 0]
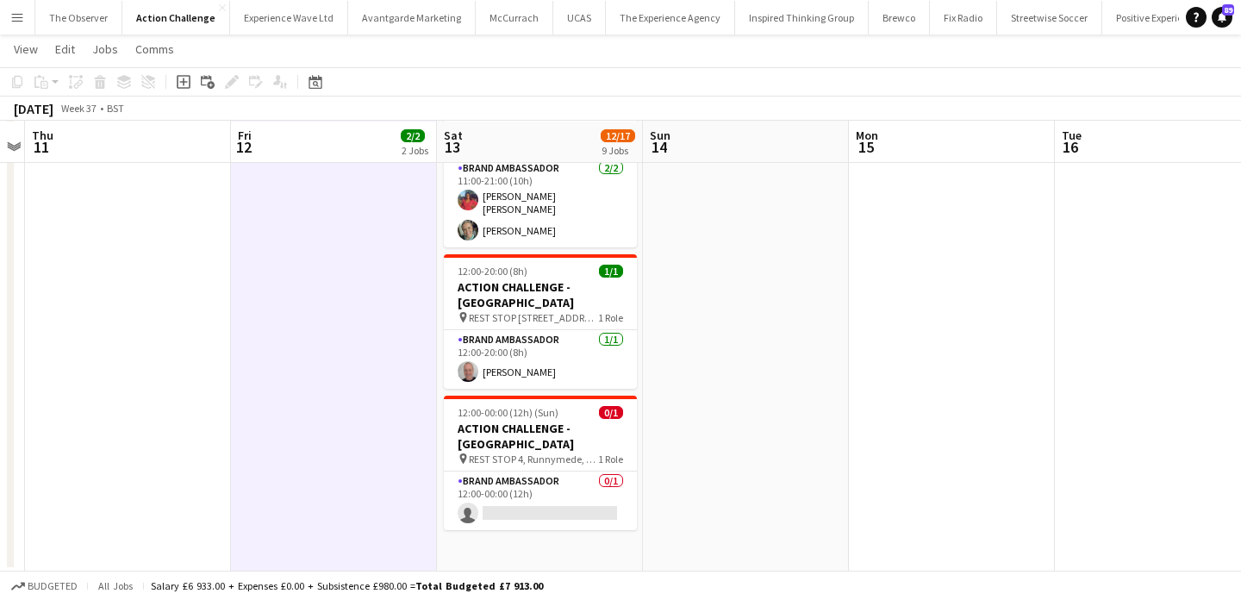
click at [5, 21] on button "Menu" at bounding box center [17, 17] width 34 height 34
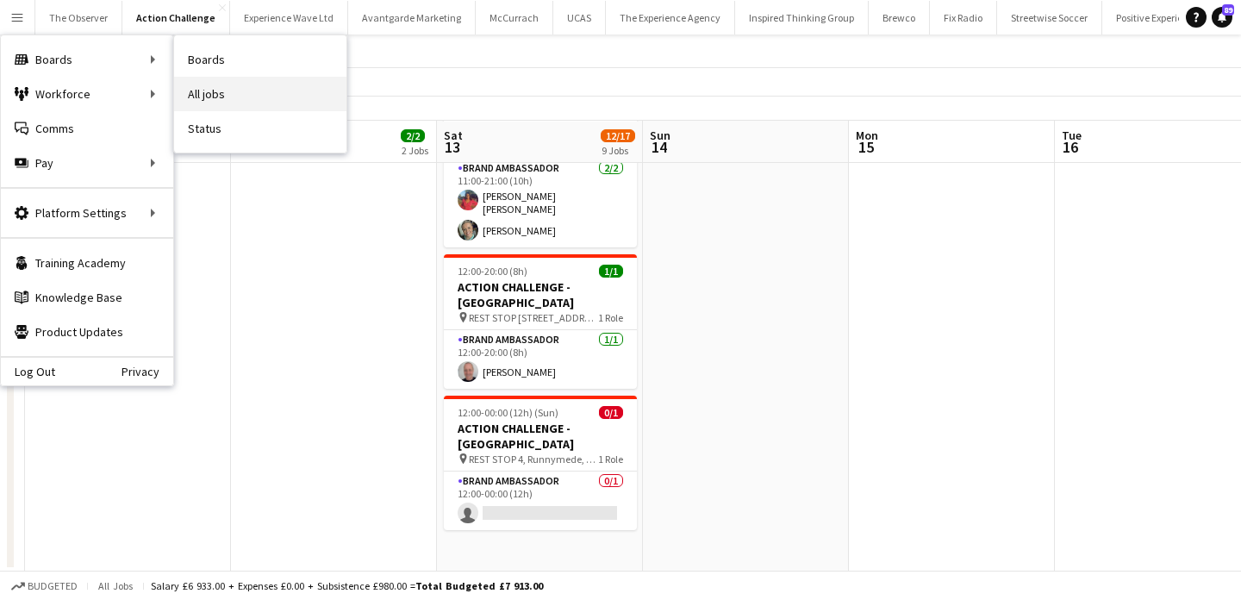
click at [295, 94] on link "All jobs" at bounding box center [260, 94] width 172 height 34
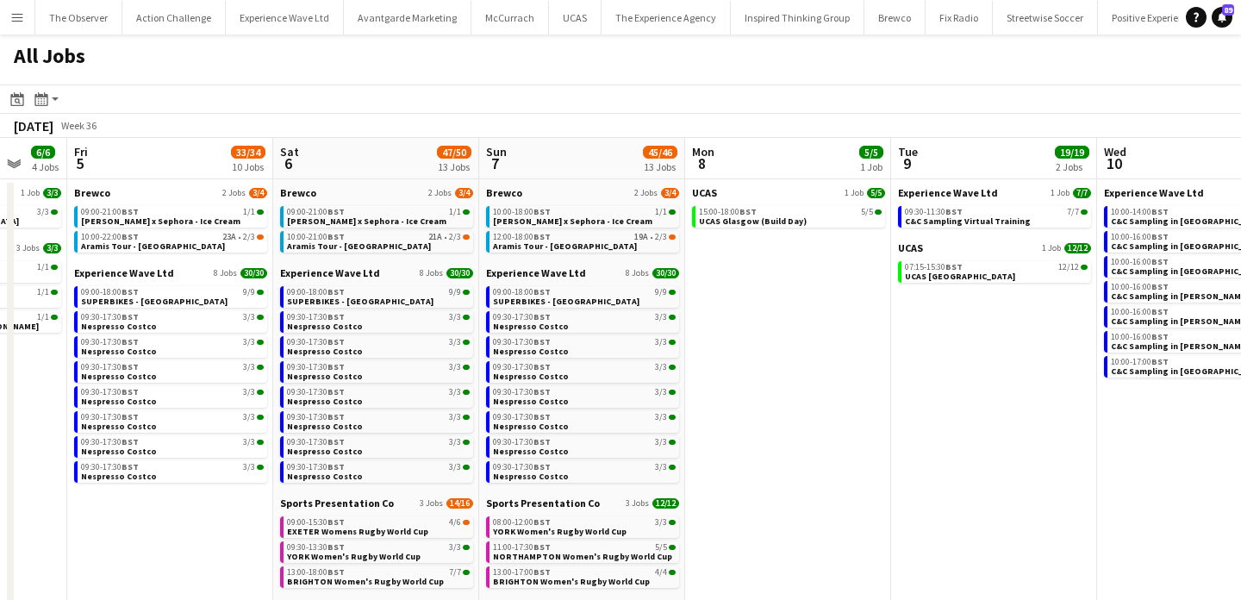
scroll to position [0, 856]
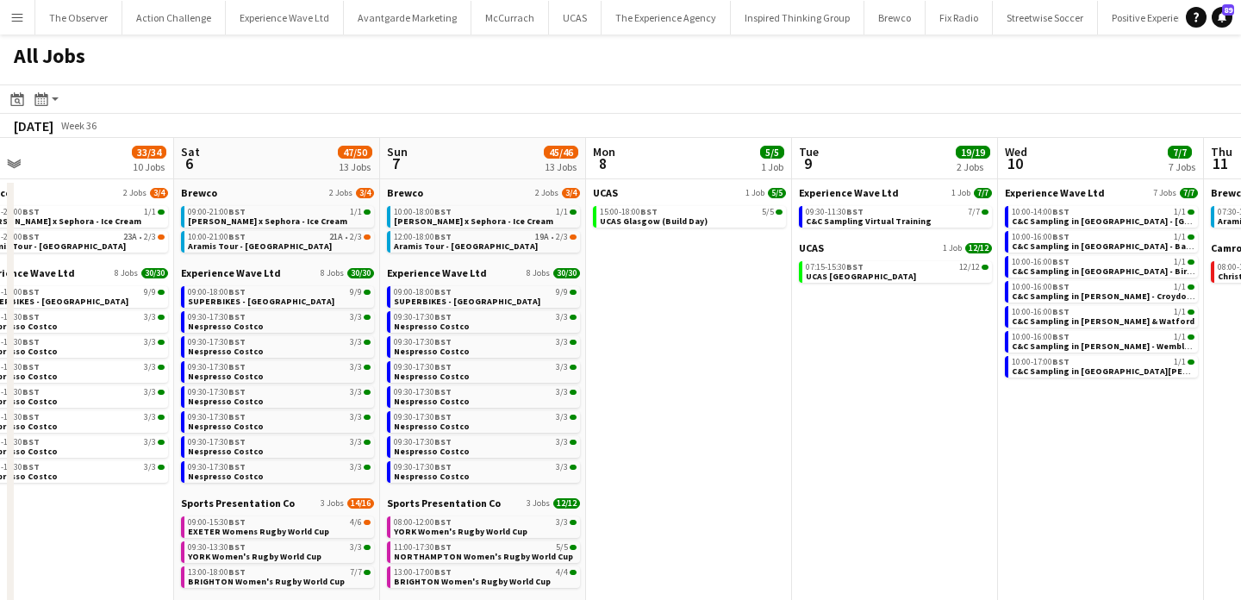
click at [16, 14] on app-icon "Menu" at bounding box center [17, 17] width 14 height 14
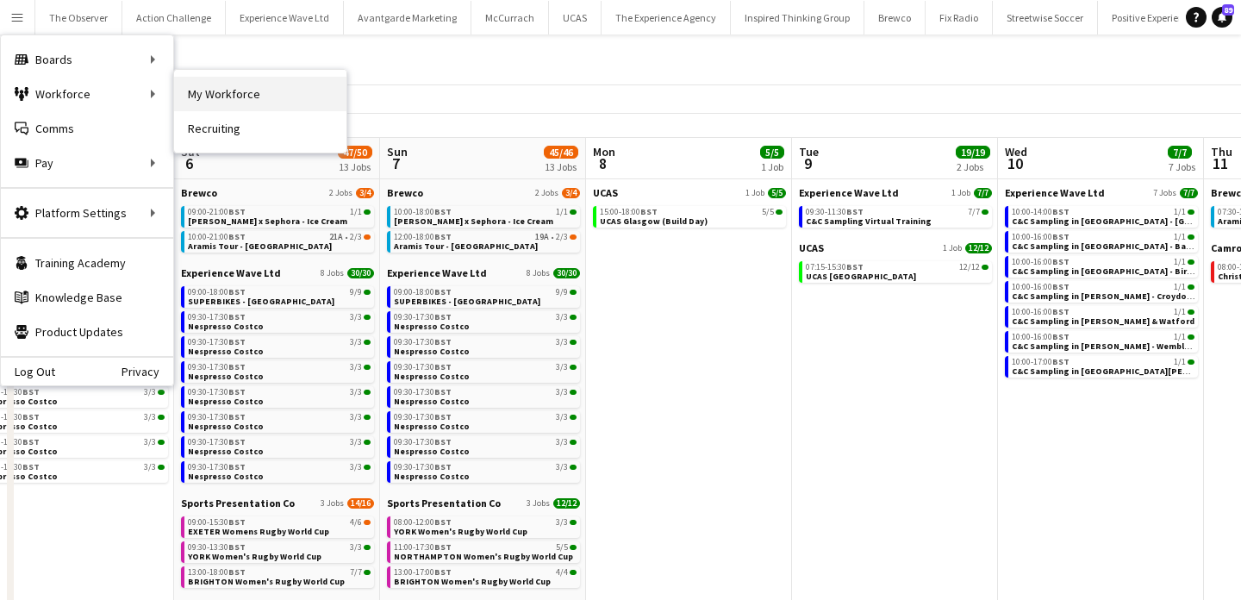
click at [189, 100] on link "My Workforce" at bounding box center [260, 94] width 172 height 34
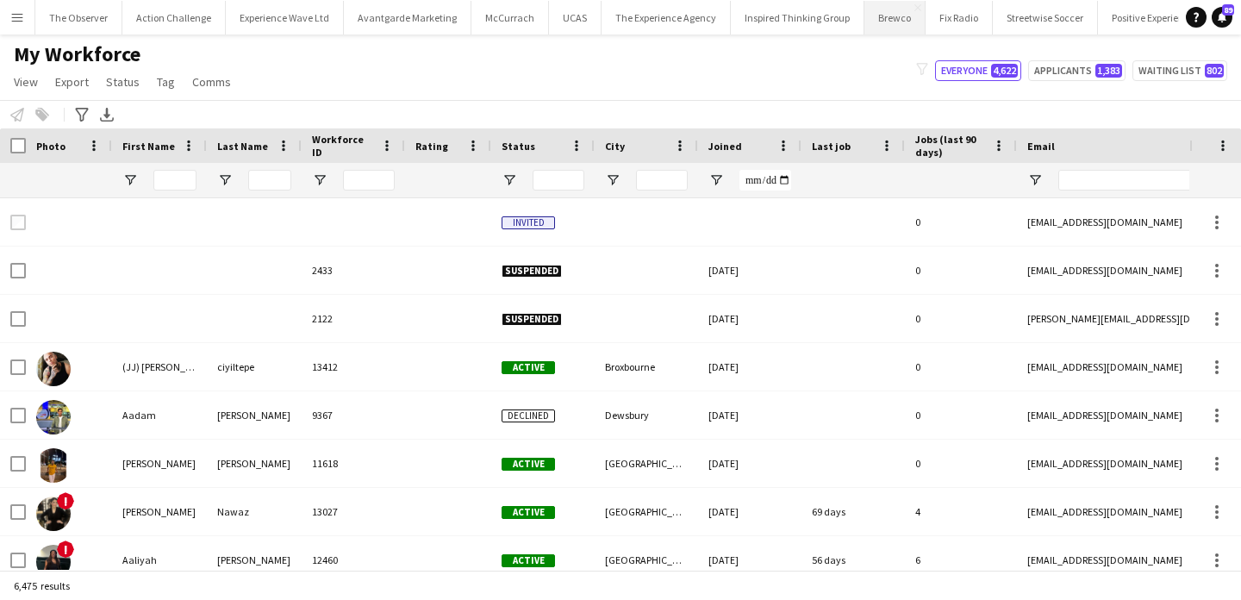
type input "**********"
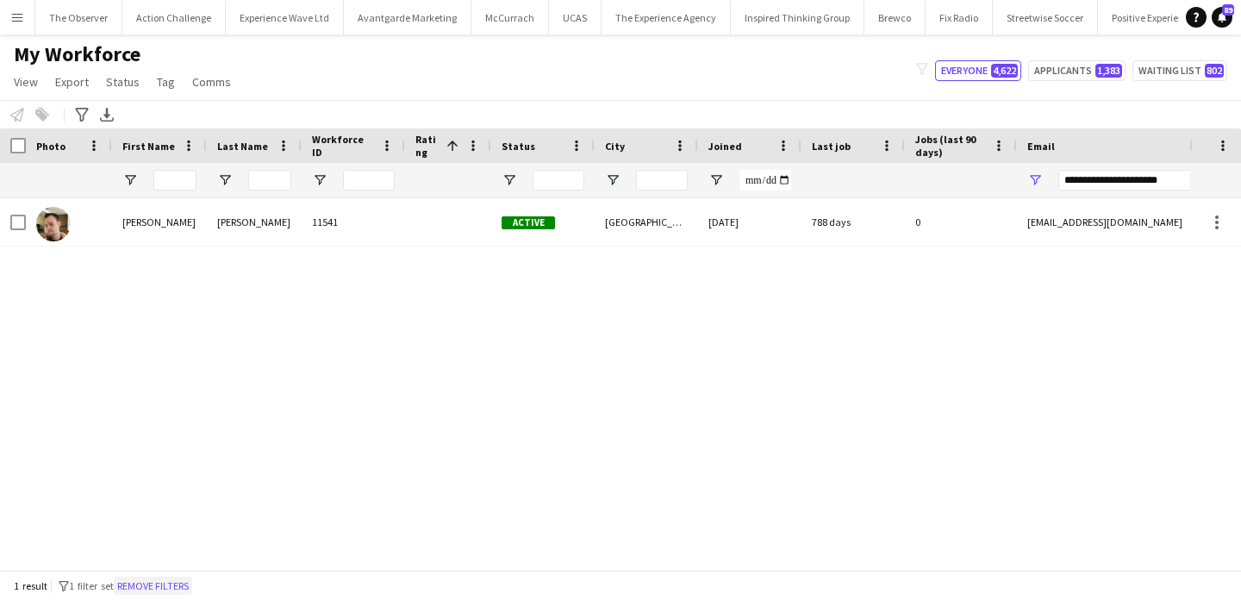
click at [178, 583] on button "Remove filters" at bounding box center [153, 586] width 78 height 19
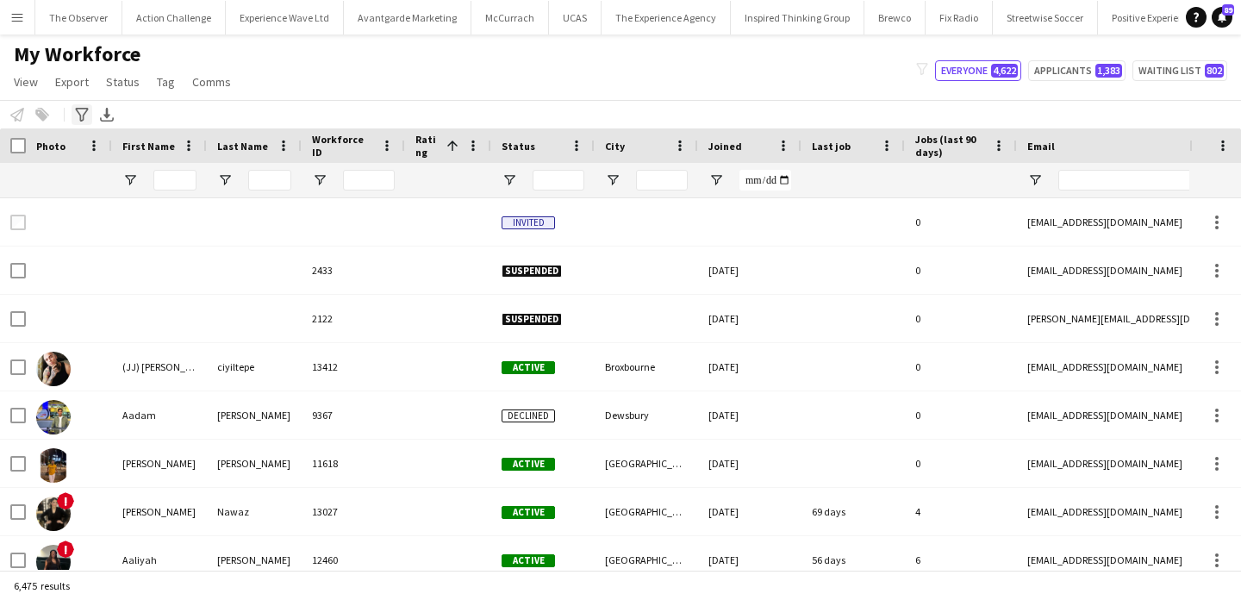
click at [84, 120] on icon "Advanced filters" at bounding box center [82, 115] width 14 height 14
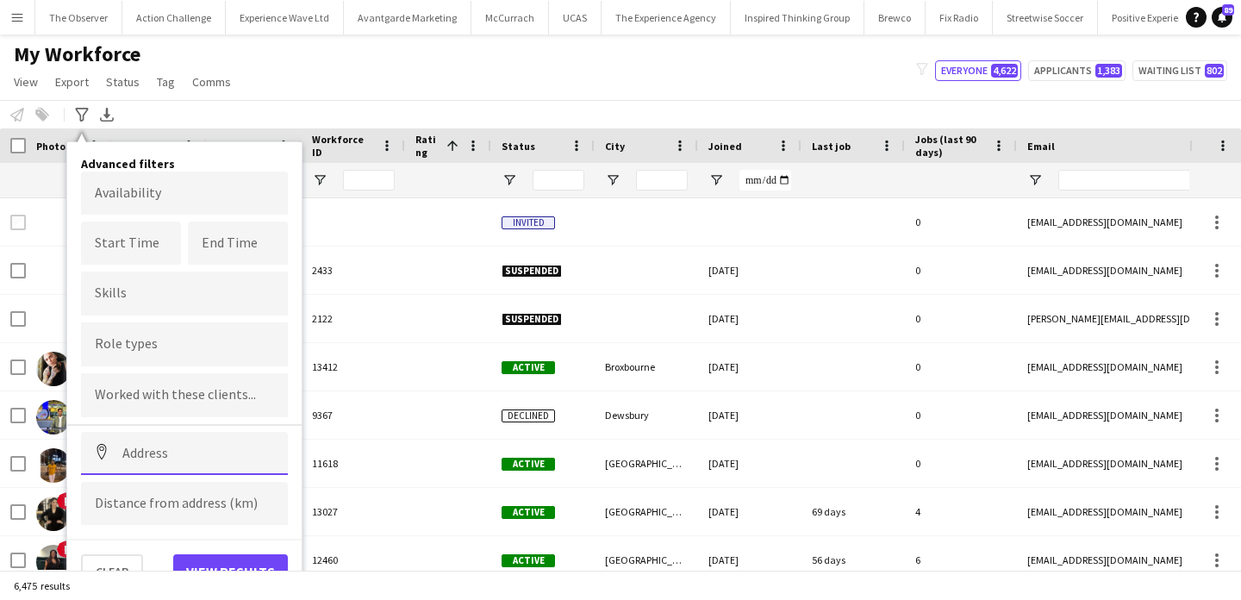
click at [196, 451] on input at bounding box center [184, 453] width 207 height 43
type input "*"
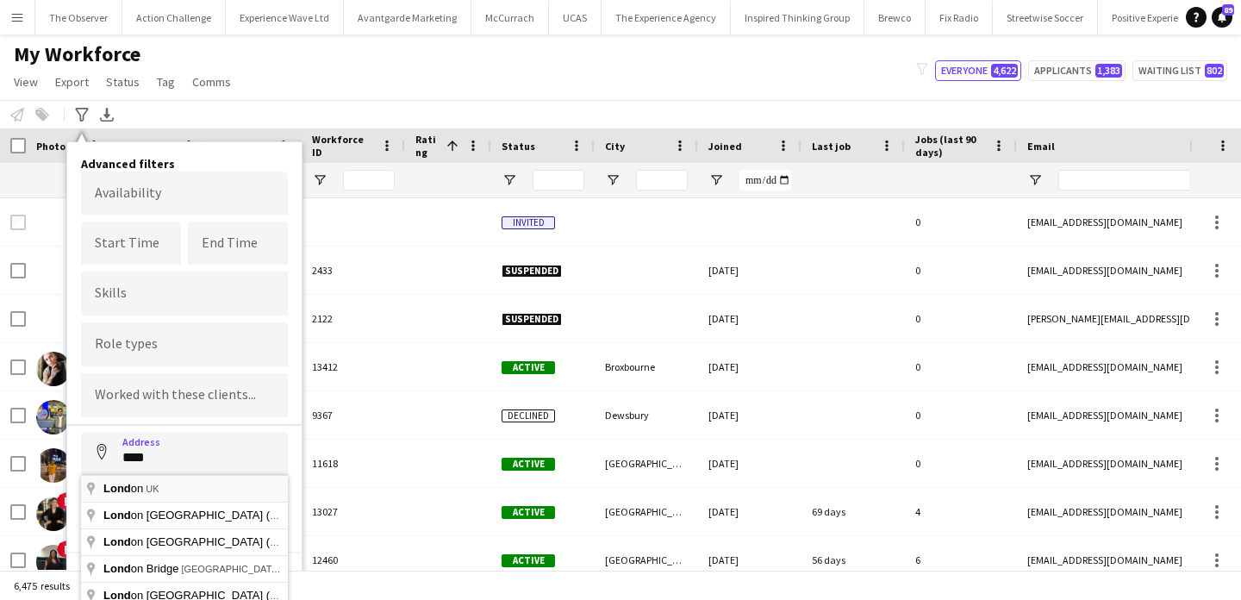
type input "**********"
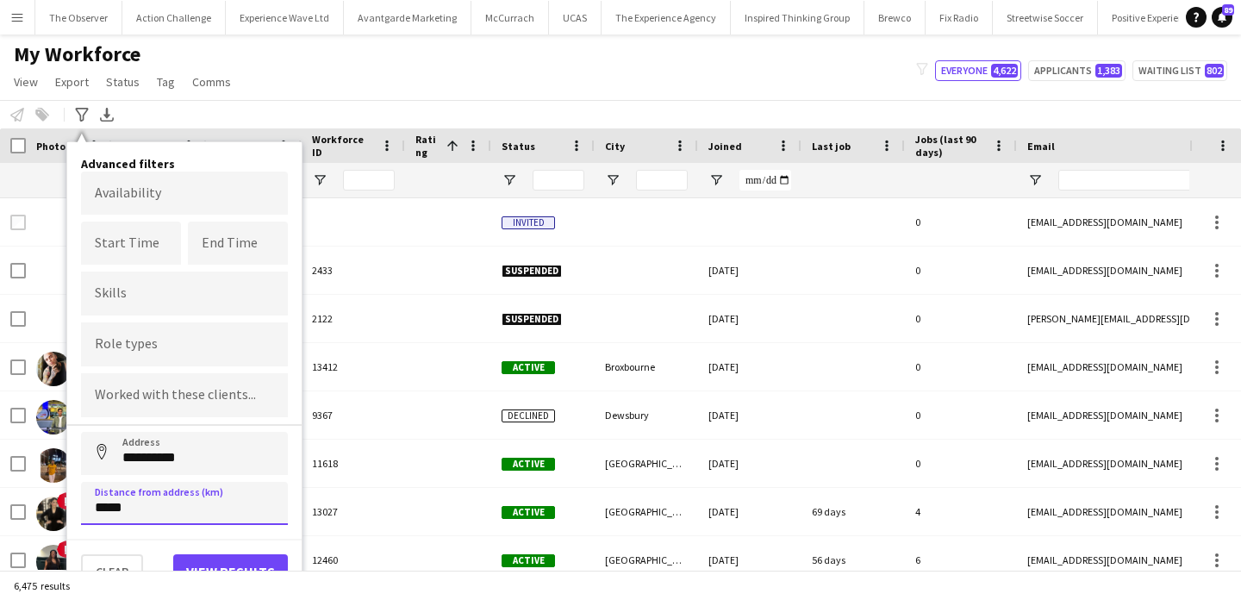
type input "*****"
click at [218, 559] on button "View results" at bounding box center [230, 571] width 115 height 34
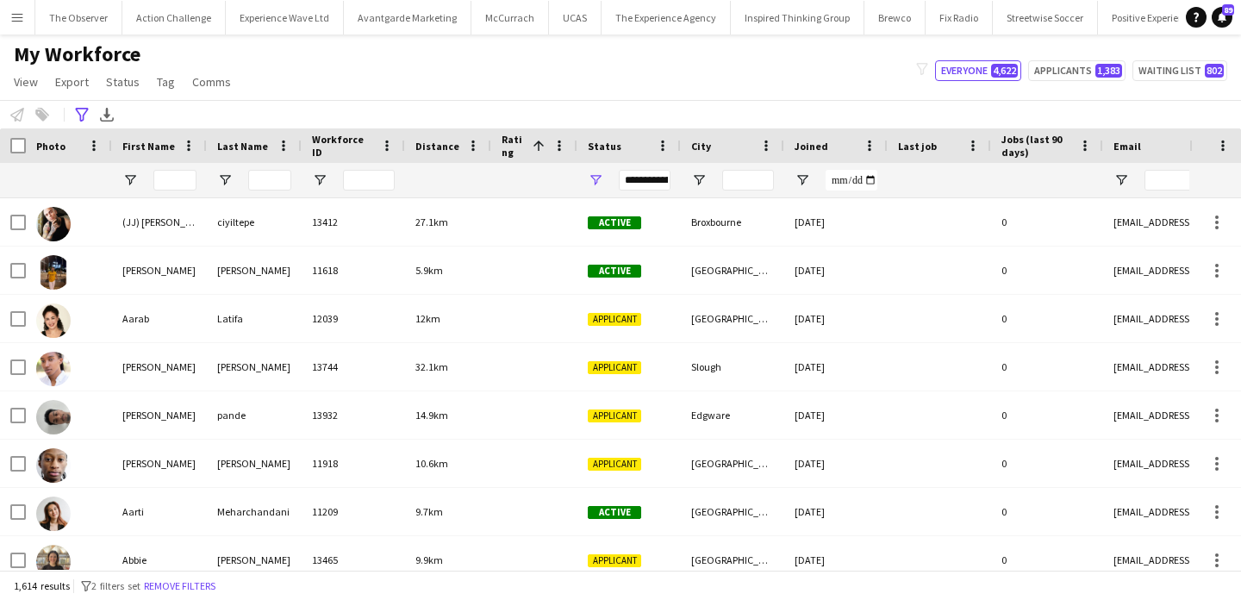
click at [624, 182] on div "**********" at bounding box center [645, 180] width 52 height 21
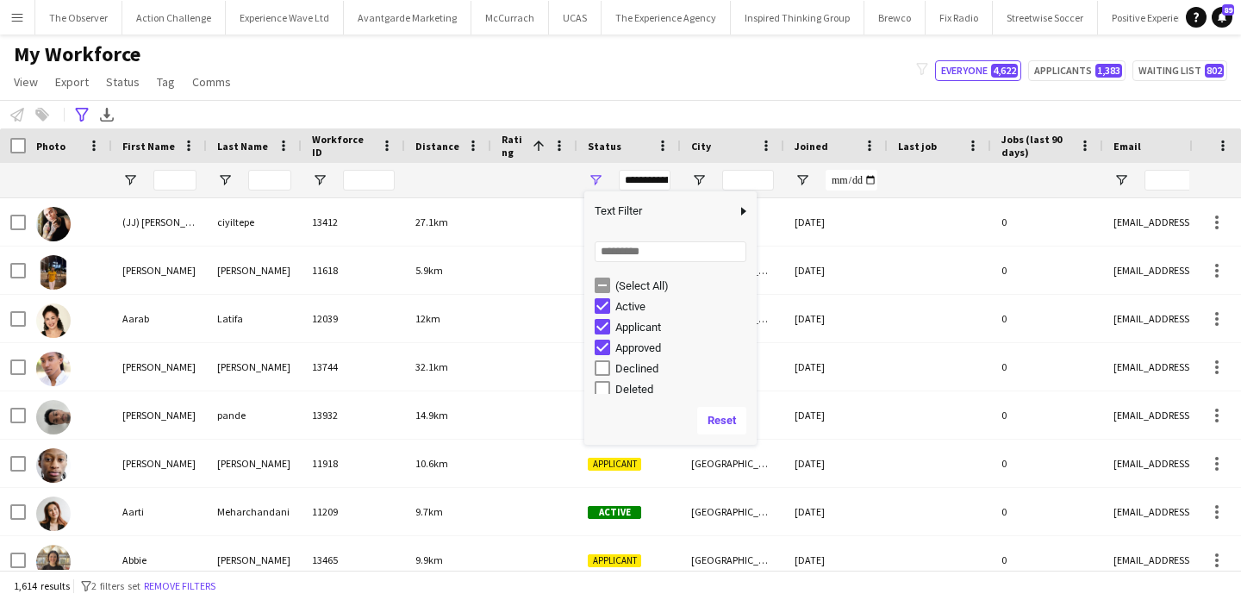
click at [634, 347] on div "Approved" at bounding box center [683, 347] width 136 height 13
click at [641, 301] on div "In progress" at bounding box center [683, 301] width 136 height 13
click at [641, 323] on div "Invited" at bounding box center [683, 321] width 136 height 13
click at [641, 342] on div "Paused" at bounding box center [683, 342] width 136 height 13
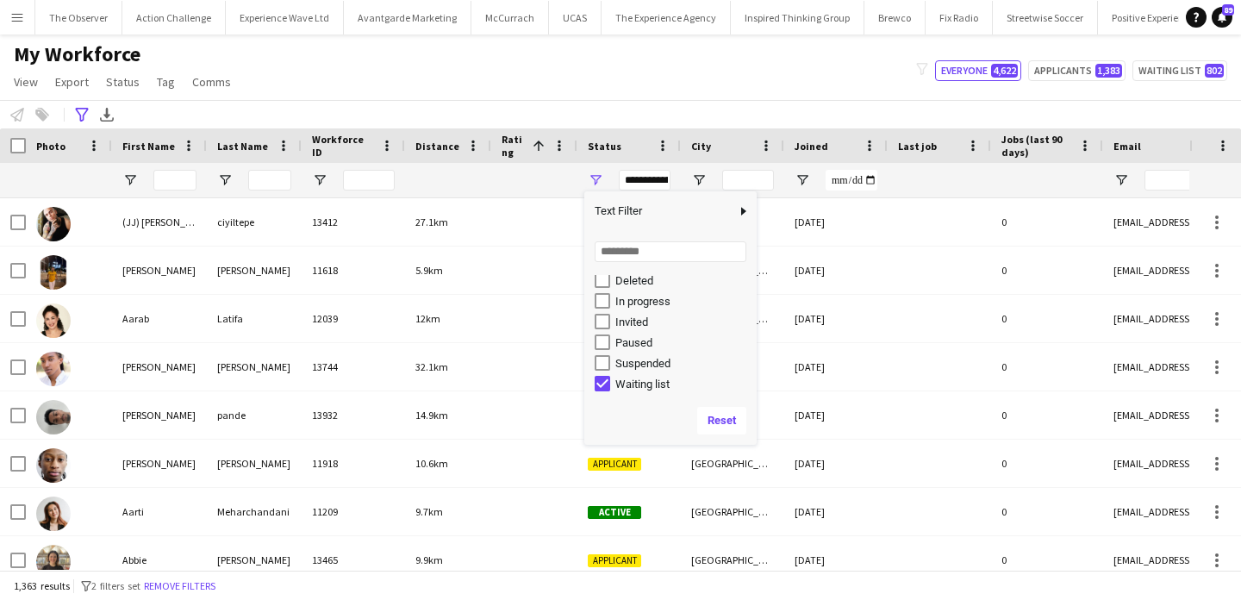
click at [643, 380] on div "Waiting list" at bounding box center [683, 384] width 136 height 13
click at [644, 328] on div "Applicant" at bounding box center [683, 327] width 136 height 13
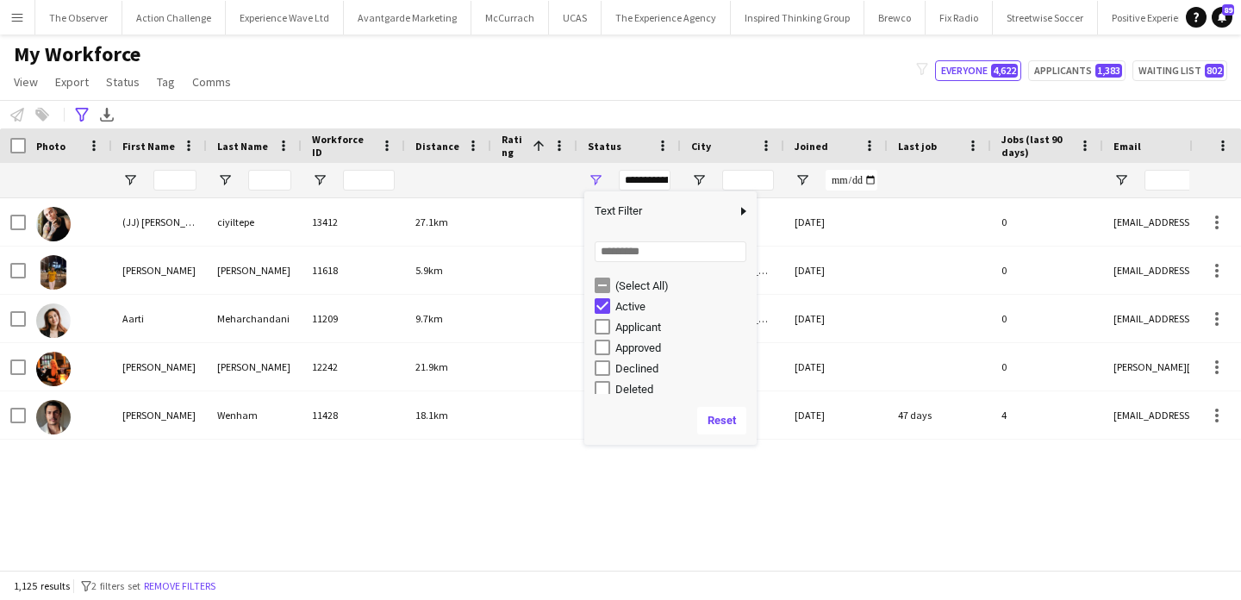
type input "**********"
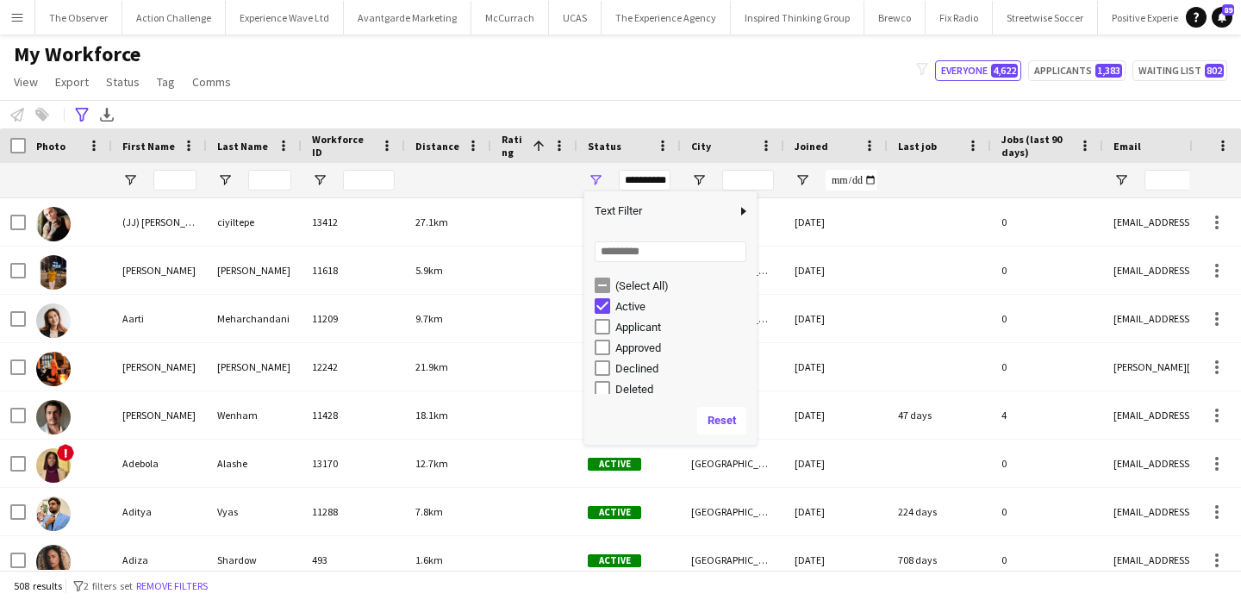
click at [16, 135] on div at bounding box center [13, 145] width 26 height 34
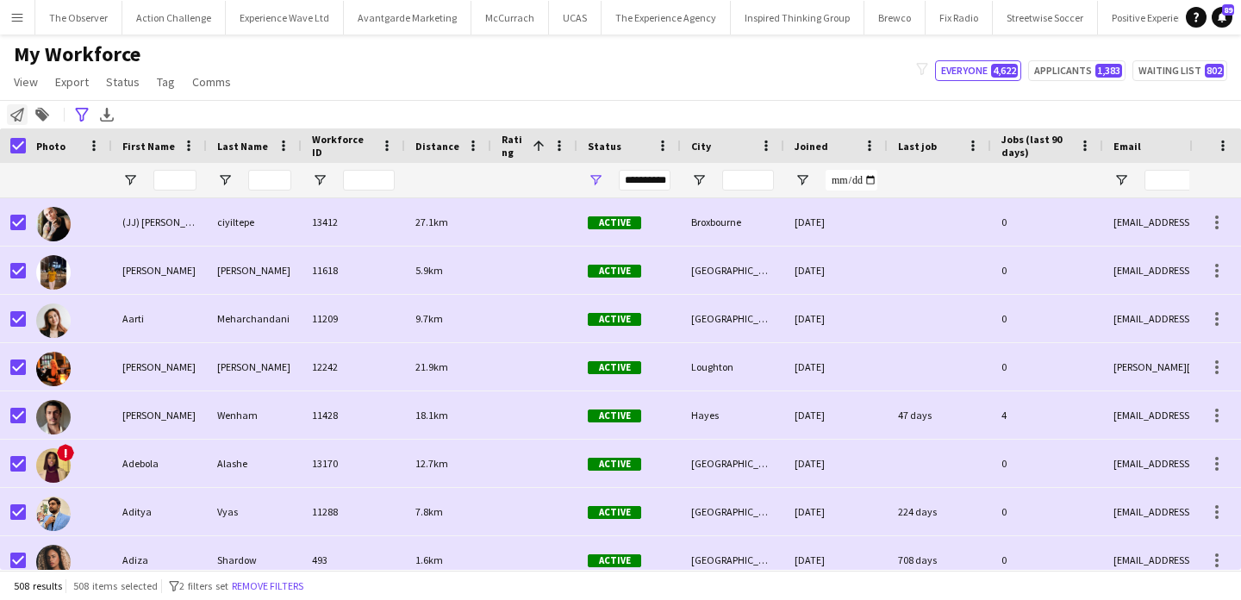
click at [20, 117] on icon "Notify workforce" at bounding box center [17, 115] width 14 height 14
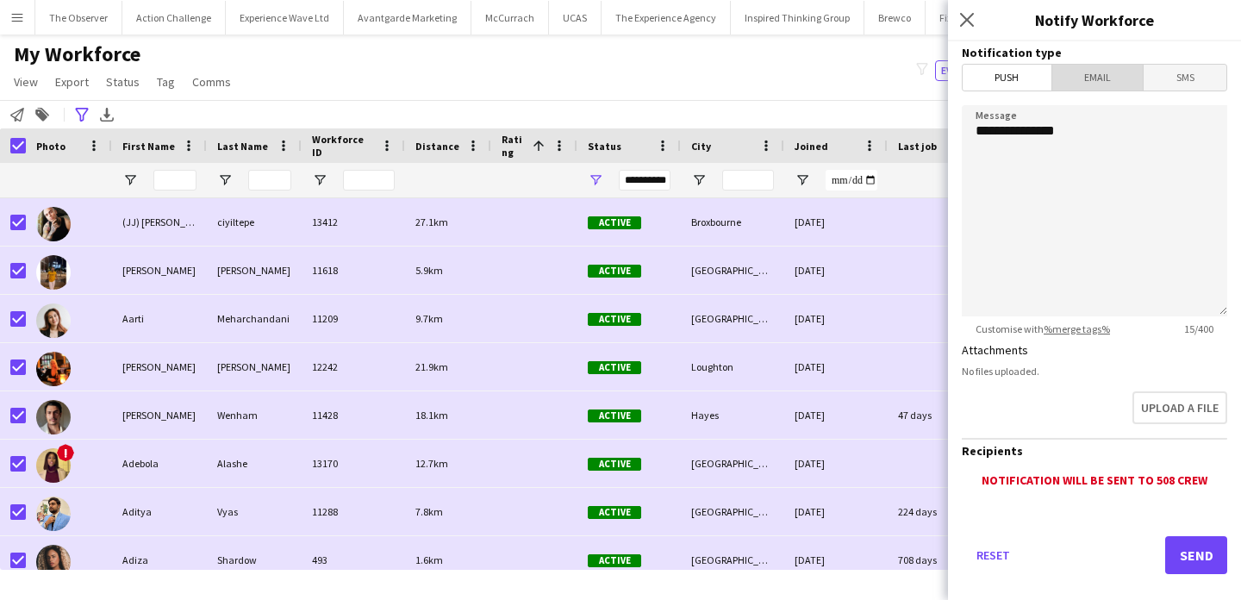
click at [1115, 81] on span "Email" at bounding box center [1097, 78] width 91 height 26
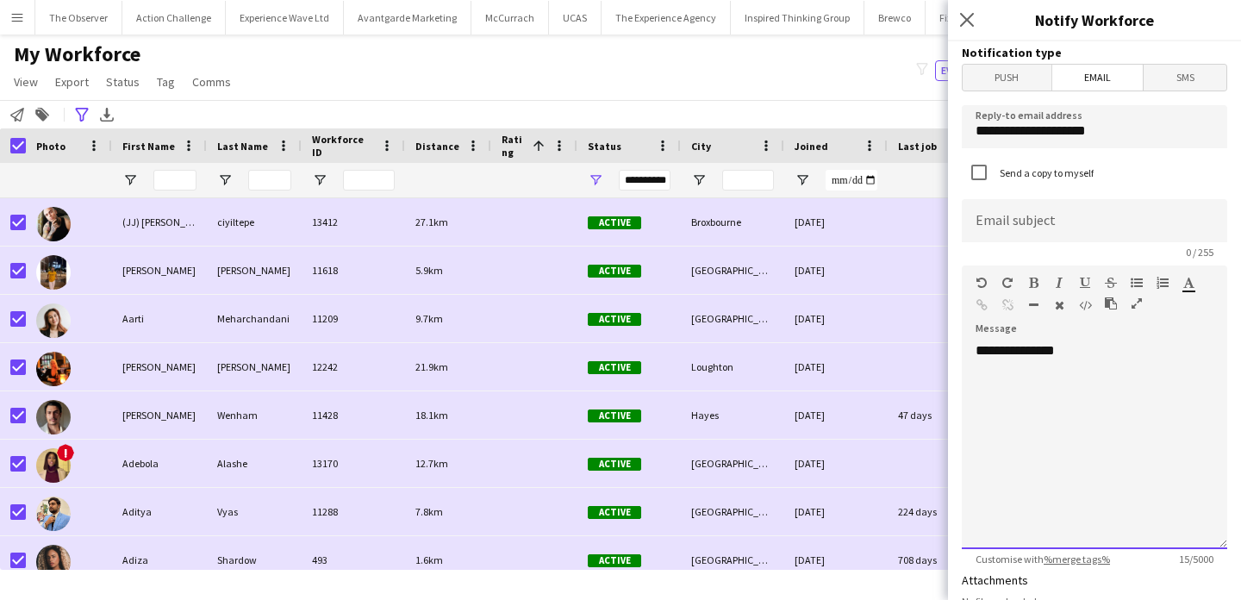
click at [1129, 365] on div "**********" at bounding box center [1094, 445] width 265 height 207
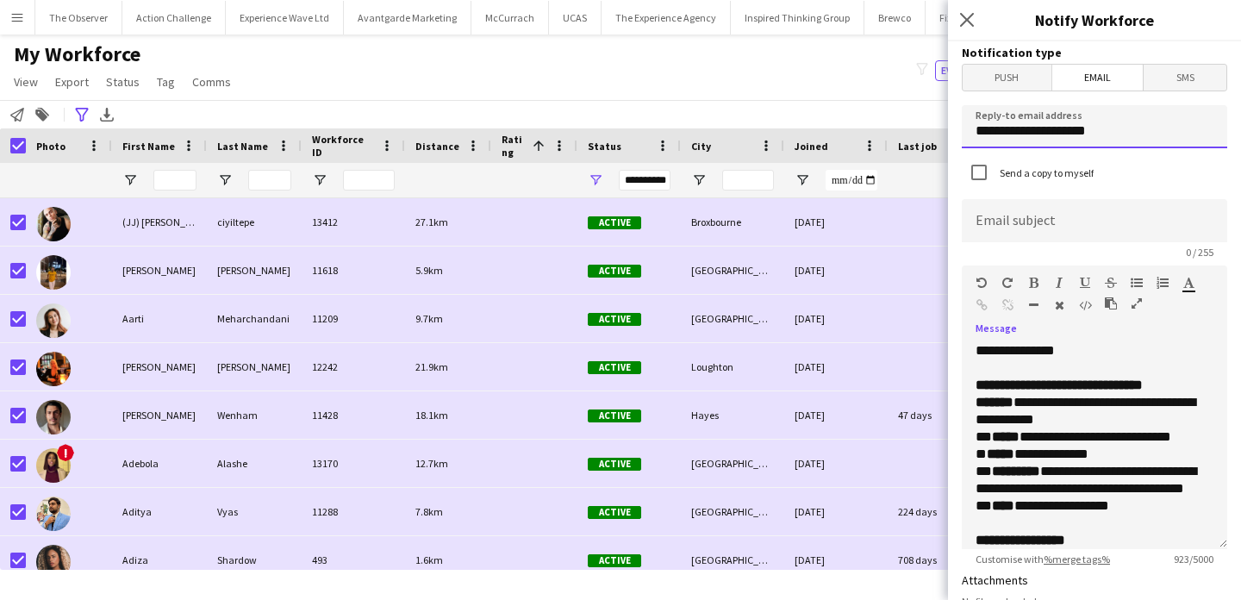
click at [1061, 125] on input "**********" at bounding box center [1094, 126] width 265 height 43
type input "**********"
click at [996, 405] on strong "*******" at bounding box center [995, 402] width 38 height 13
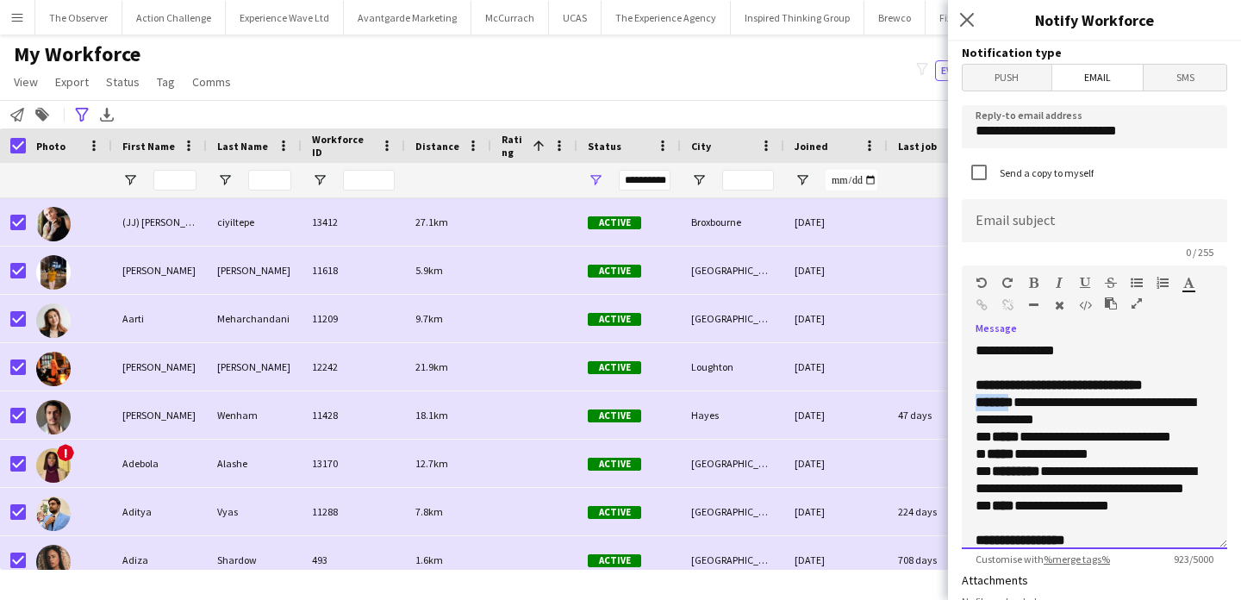
click at [996, 405] on strong "*******" at bounding box center [995, 402] width 38 height 13
click at [1007, 390] on strong "**********" at bounding box center [1059, 384] width 167 height 13
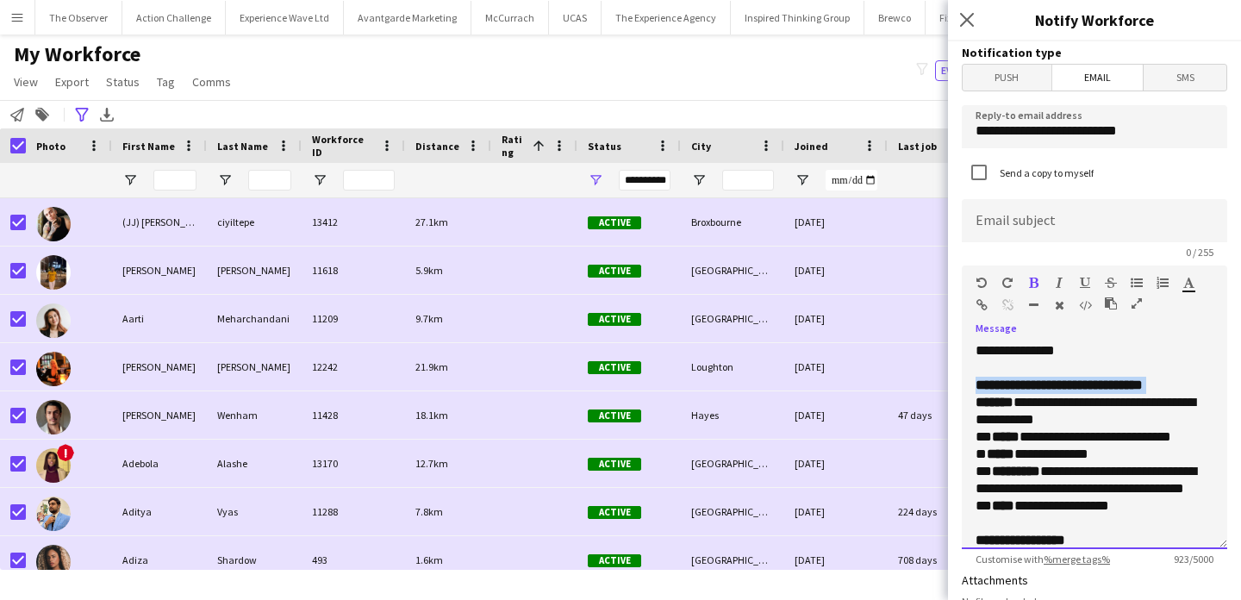
copy strong "**********"
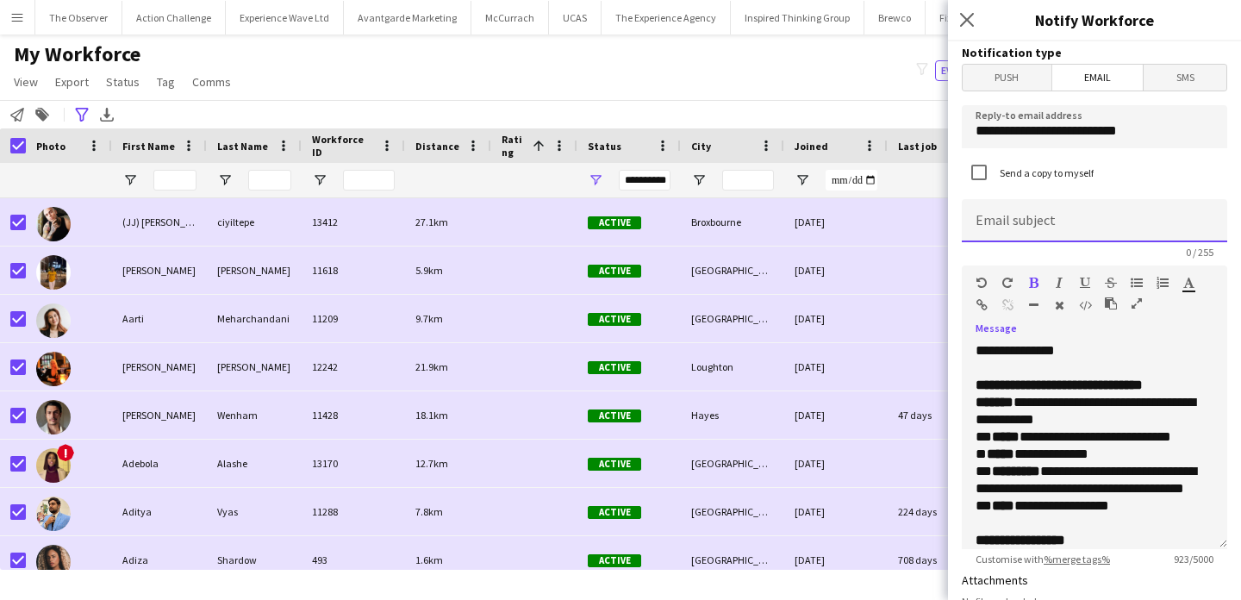
click at [1042, 222] on input at bounding box center [1094, 220] width 265 height 43
paste input "**********"
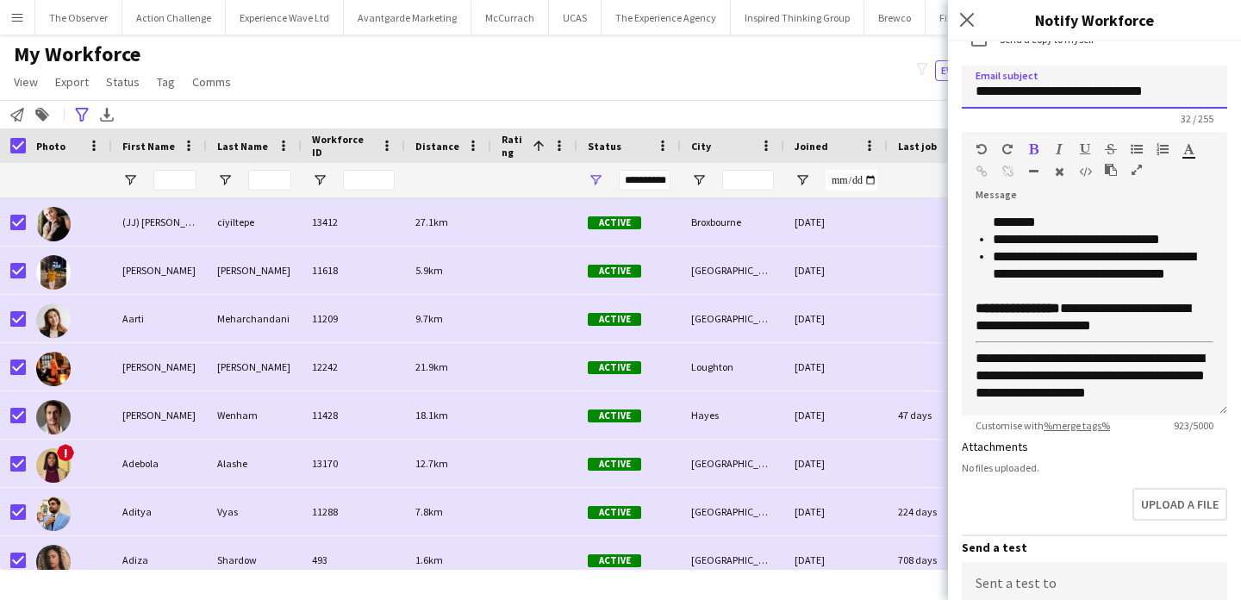
scroll to position [304, 0]
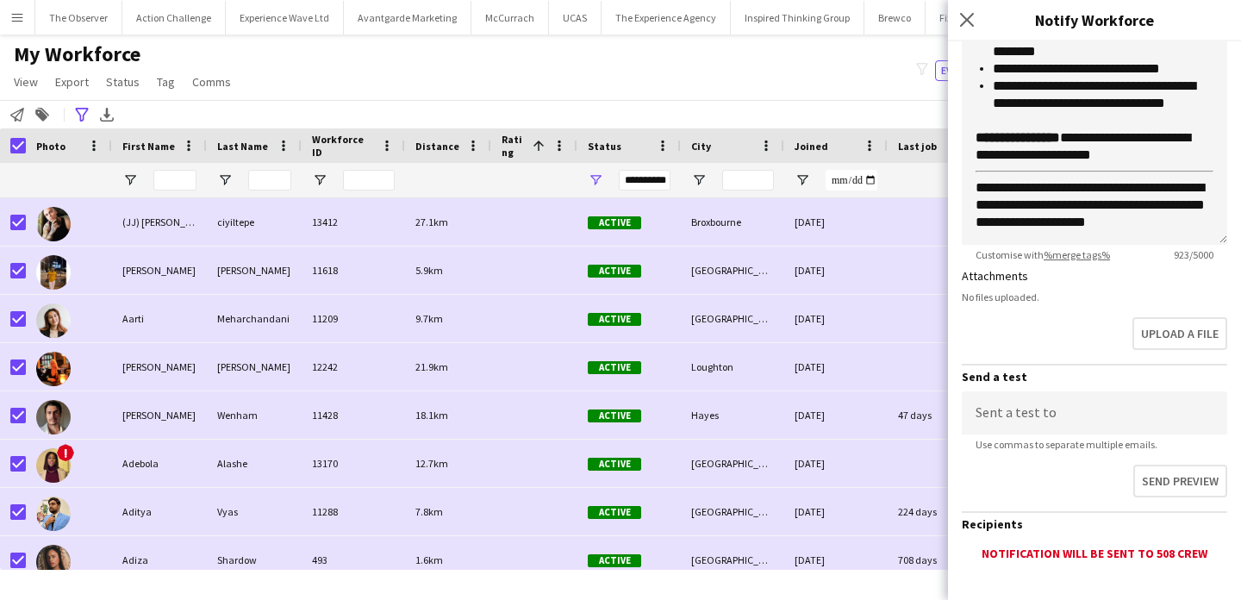
type input "**********"
click at [1106, 410] on input at bounding box center [1094, 412] width 265 height 43
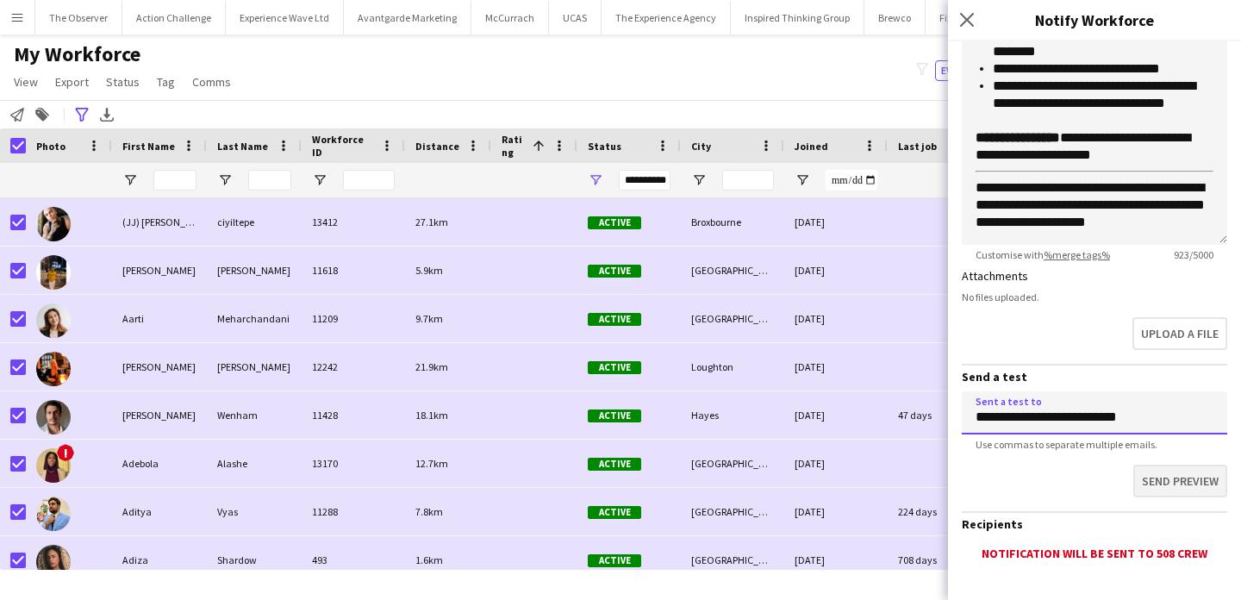
type input "**********"
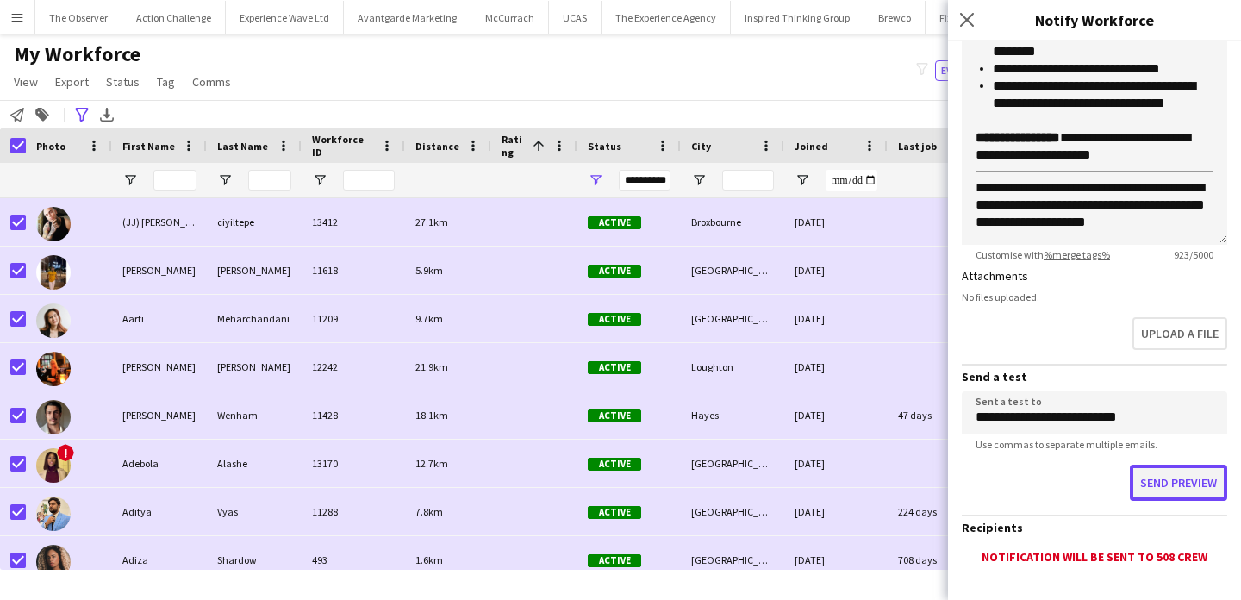
click at [1161, 481] on button "Send preview" at bounding box center [1178, 483] width 97 height 36
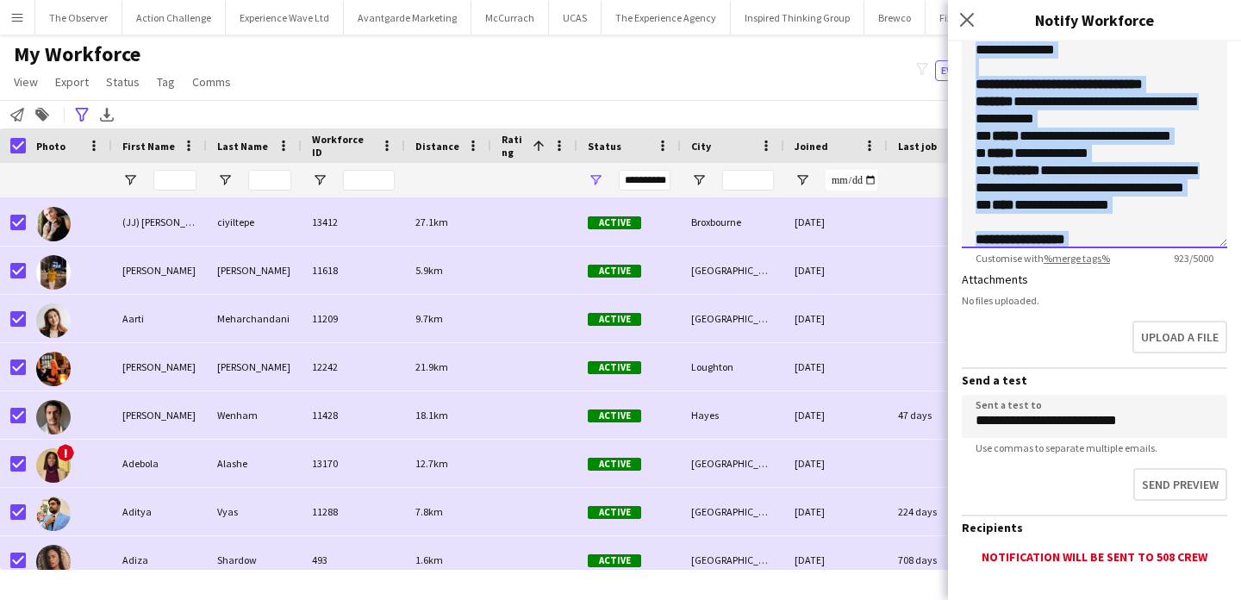
scroll to position [0, 0]
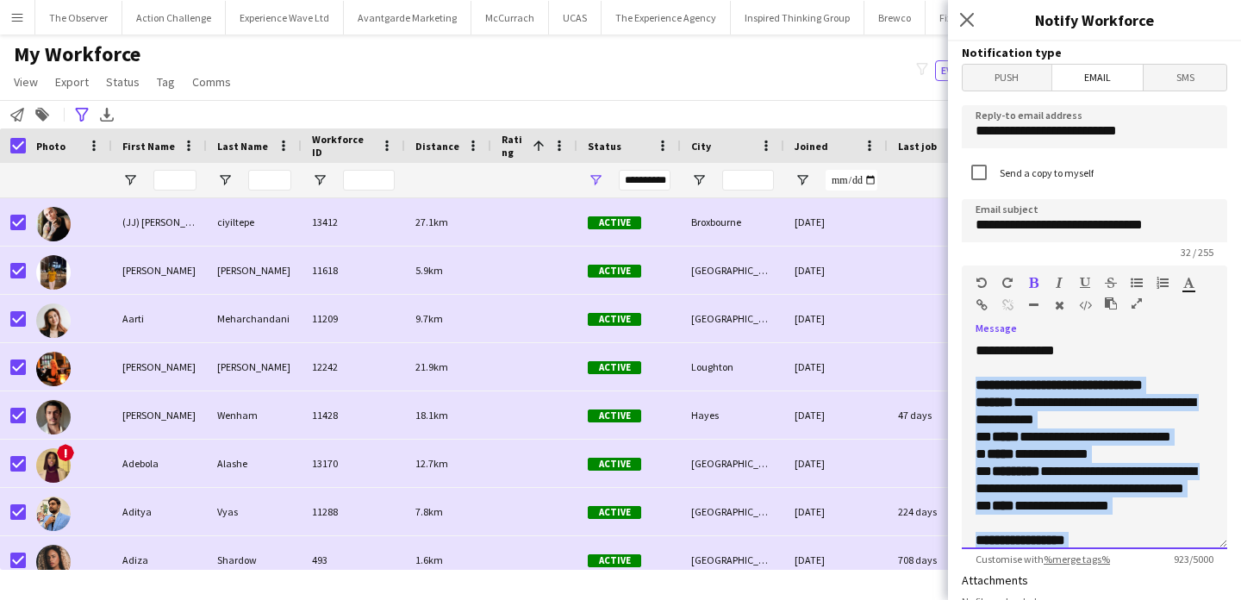
drag, startPoint x: 1166, startPoint y: 231, endPoint x: 953, endPoint y: 390, distance: 265.5
click at [953, 390] on form "**********" at bounding box center [1094, 520] width 293 height 958
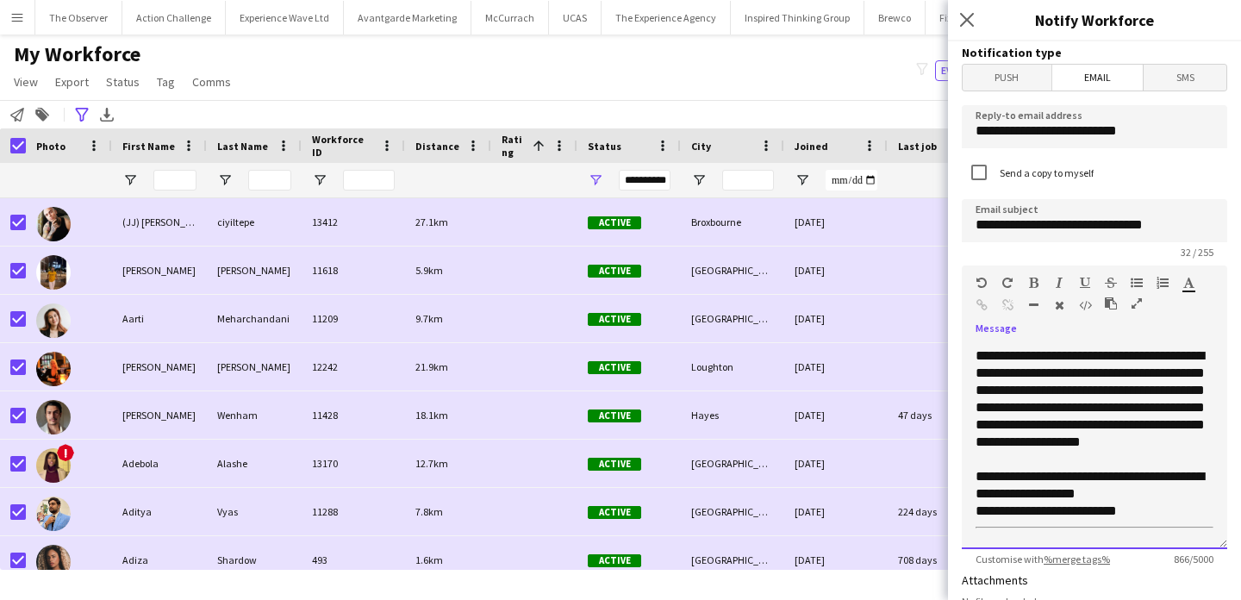
scroll to position [400, 0]
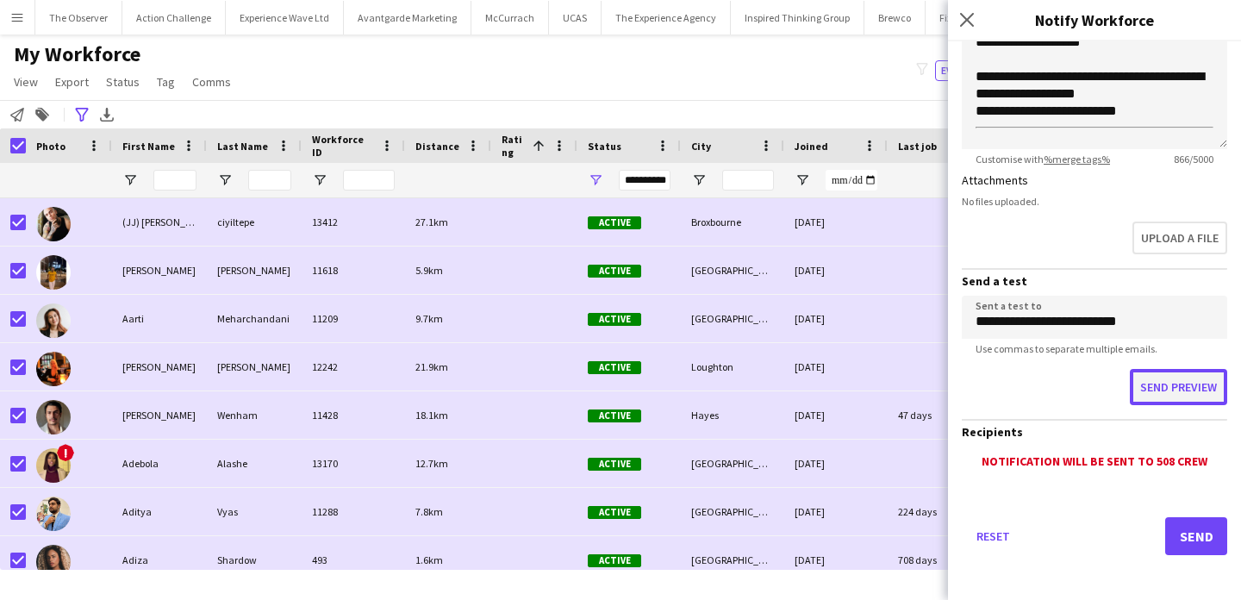
click at [1167, 396] on button "Send preview" at bounding box center [1178, 387] width 97 height 36
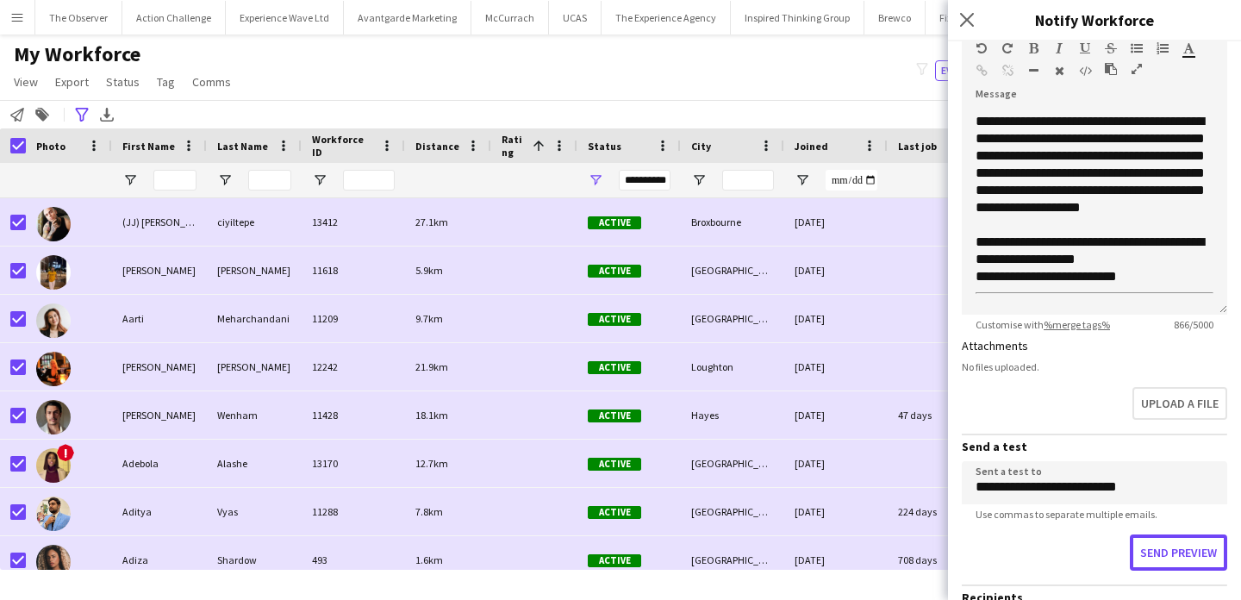
scroll to position [0, 0]
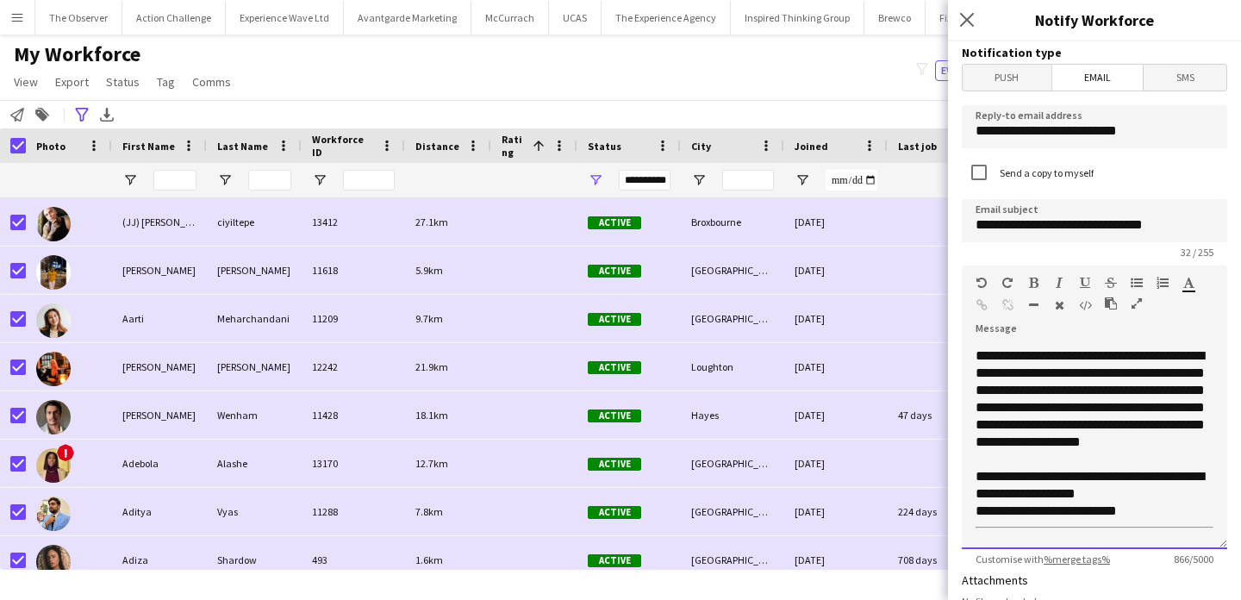
click at [978, 515] on div "**********" at bounding box center [1094, 445] width 265 height 207
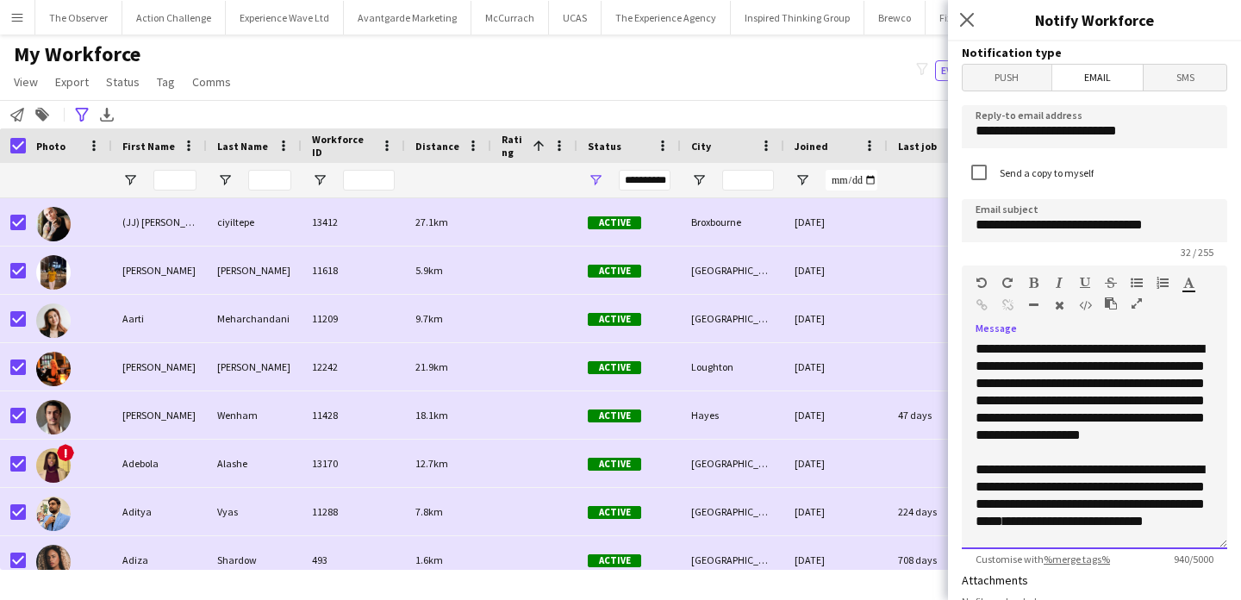
scroll to position [340, 0]
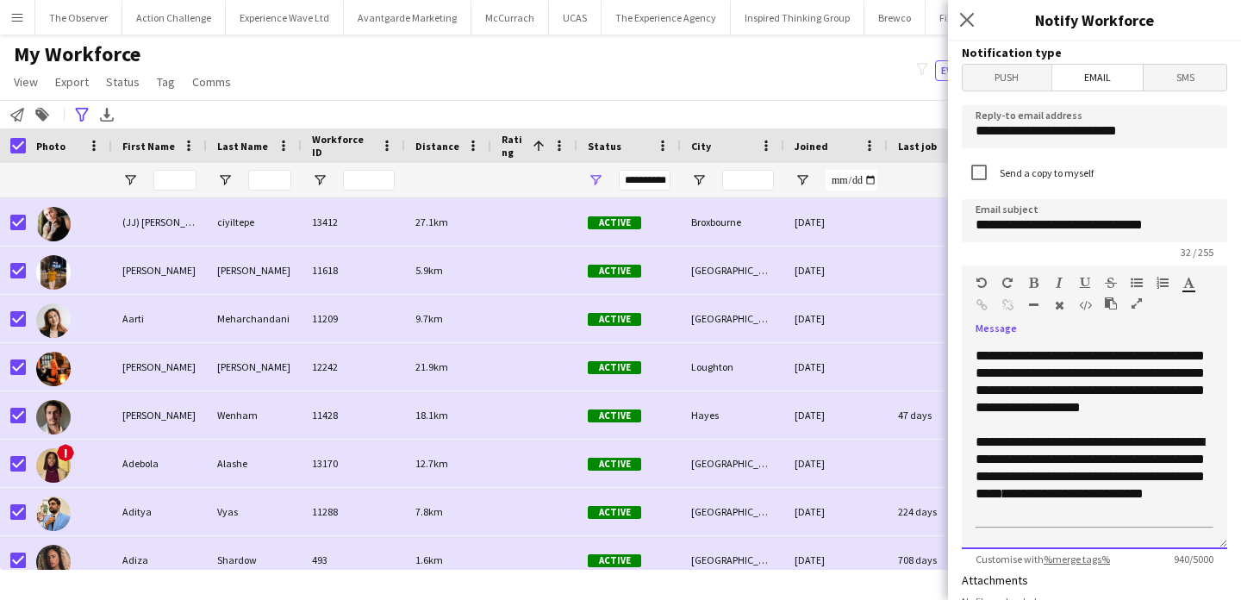
click at [1029, 531] on div "**********" at bounding box center [1094, 445] width 265 height 207
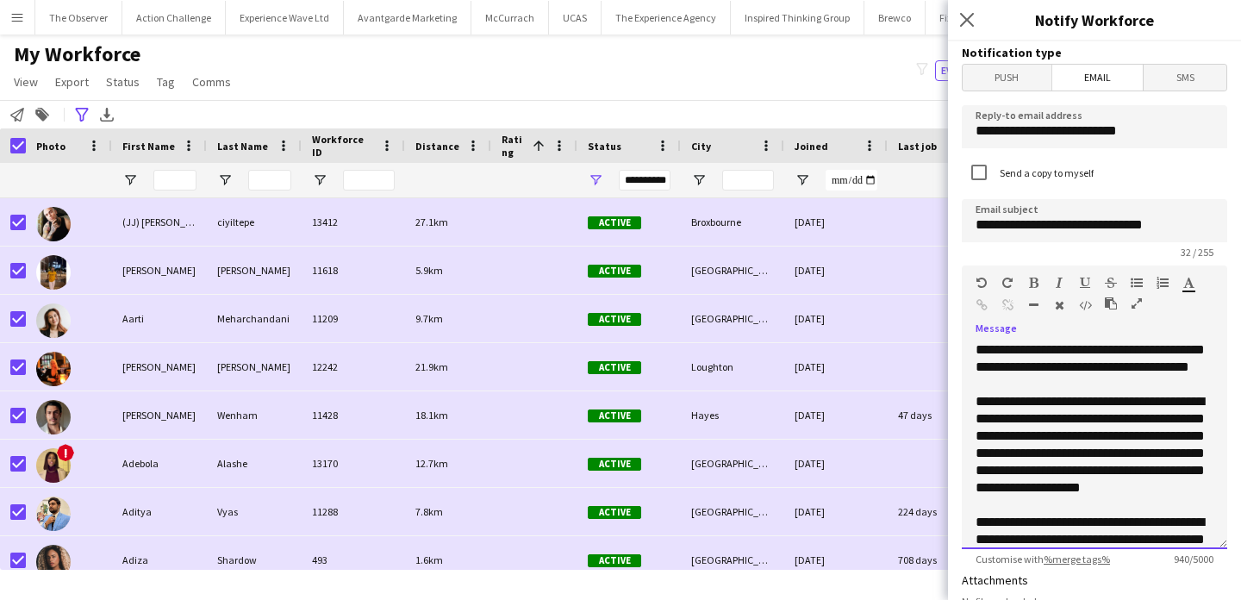
scroll to position [324, 0]
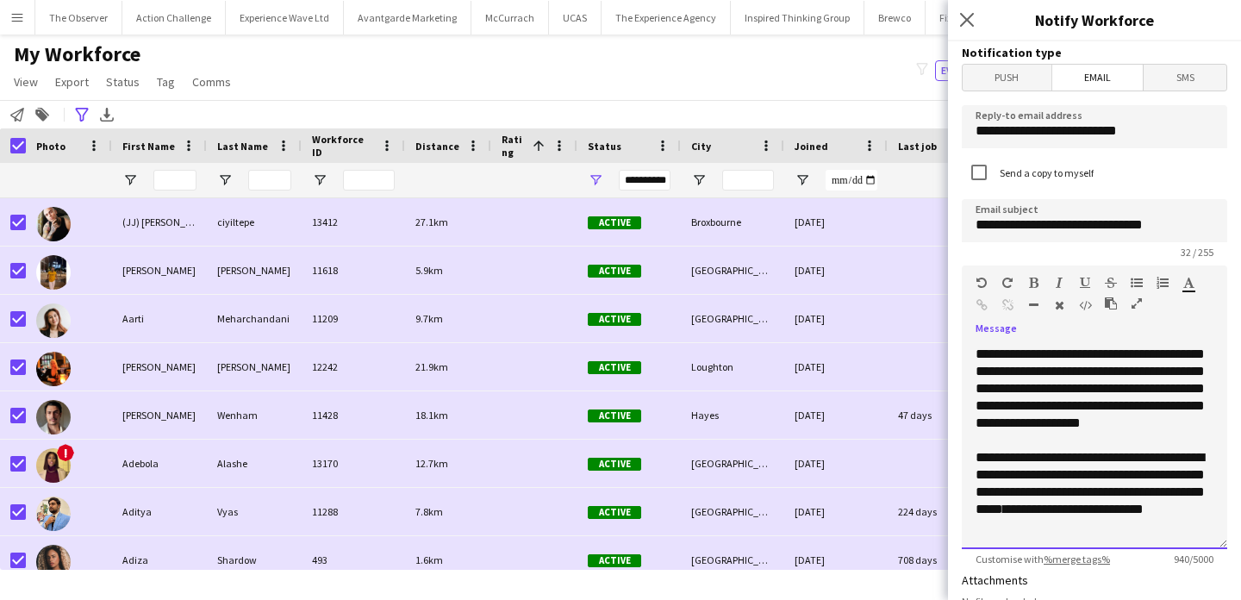
click at [1187, 528] on p "**********" at bounding box center [1095, 492] width 238 height 86
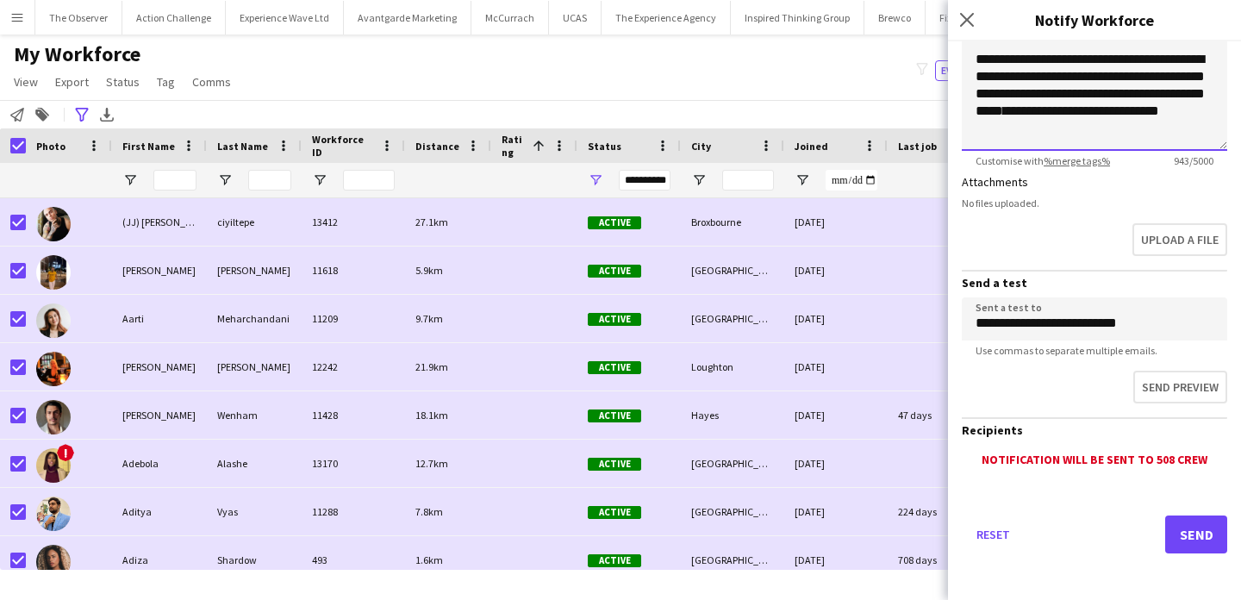
scroll to position [400, 0]
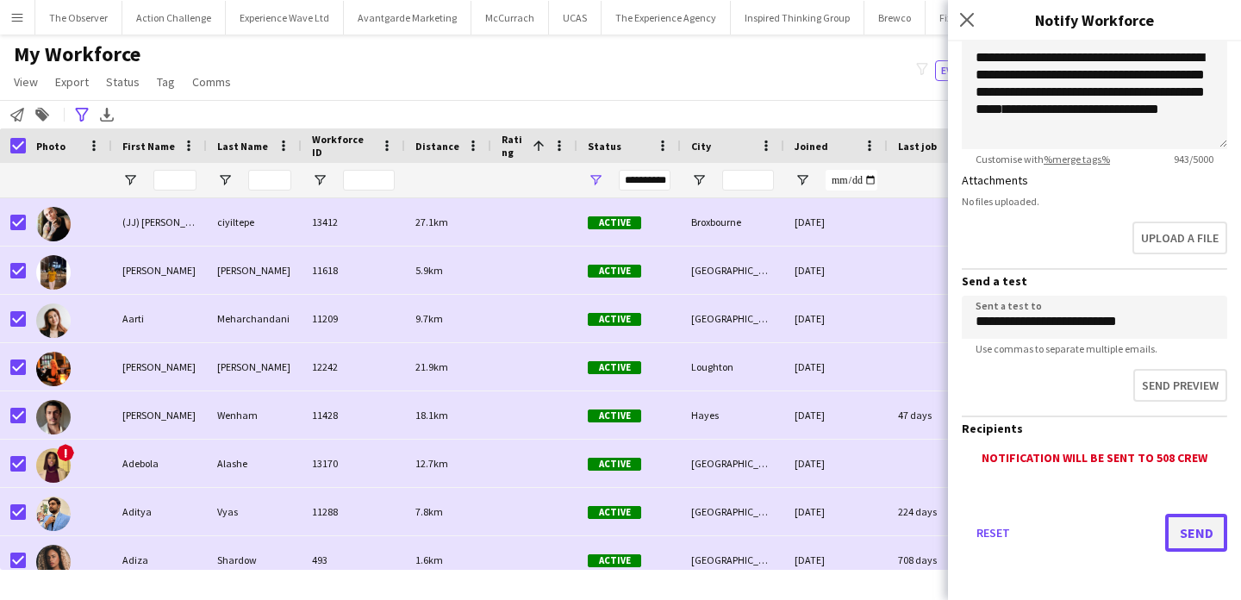
click at [1198, 529] on button "Send" at bounding box center [1196, 533] width 62 height 38
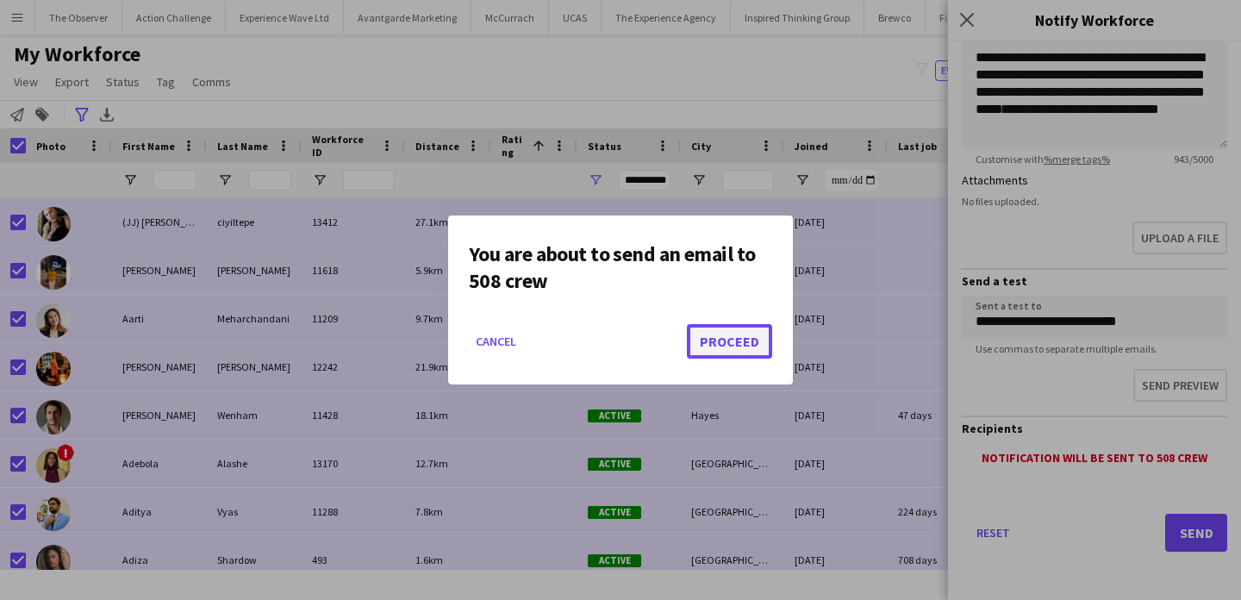
click at [725, 346] on button "Proceed" at bounding box center [729, 341] width 85 height 34
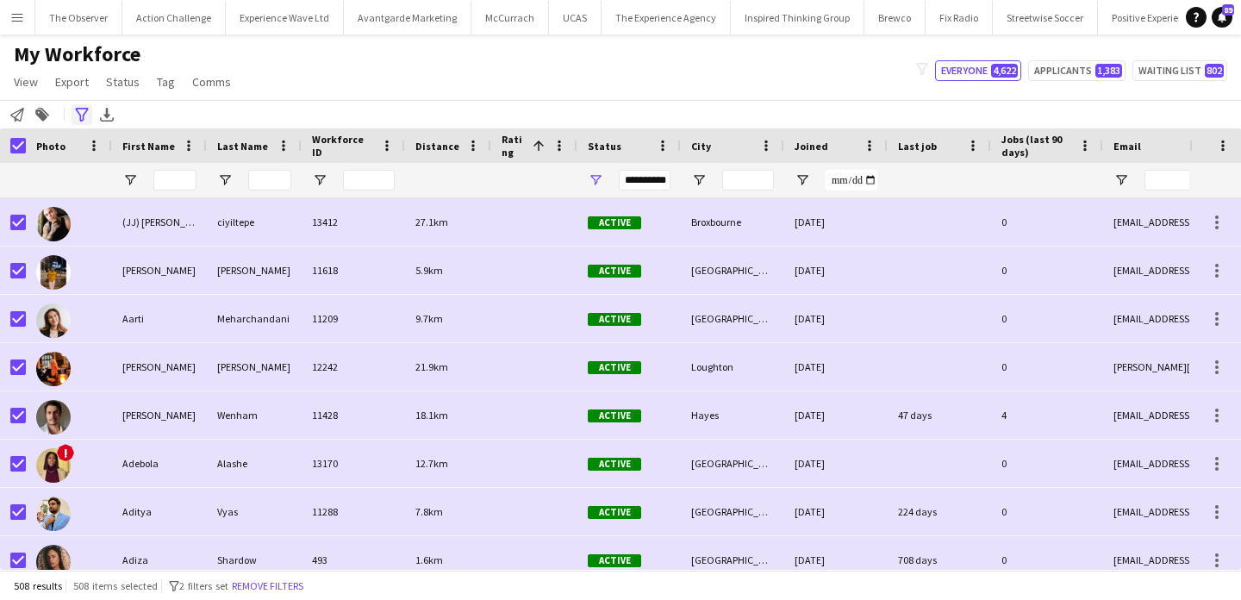
click at [85, 110] on icon at bounding box center [81, 115] width 13 height 14
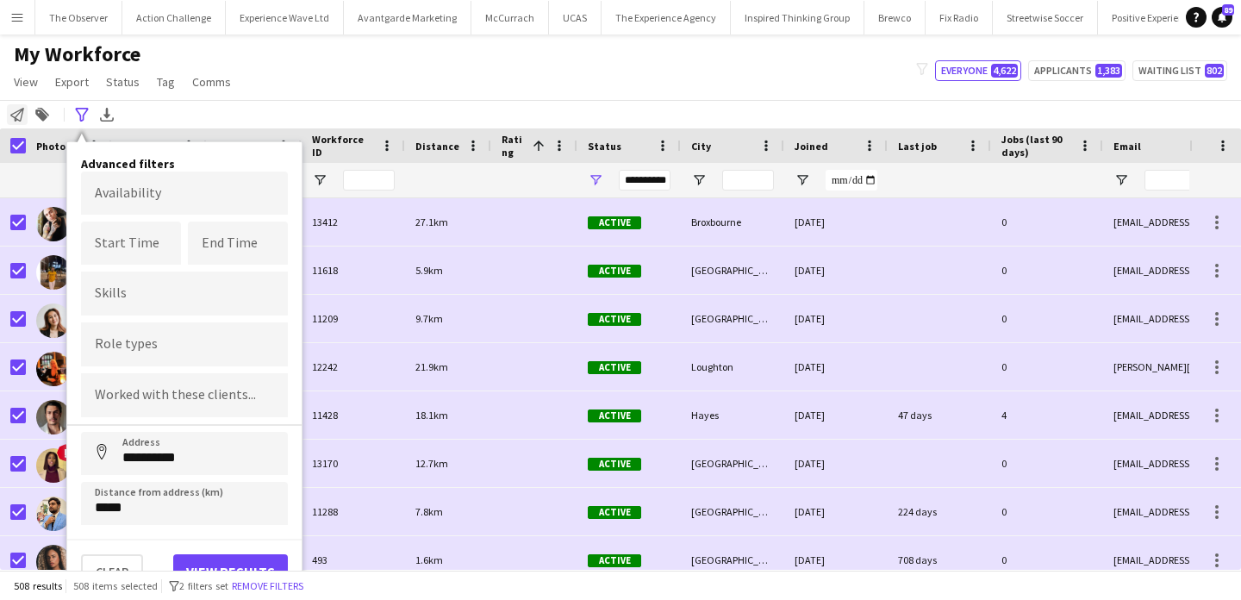
click at [14, 115] on icon "Notify workforce" at bounding box center [17, 115] width 14 height 14
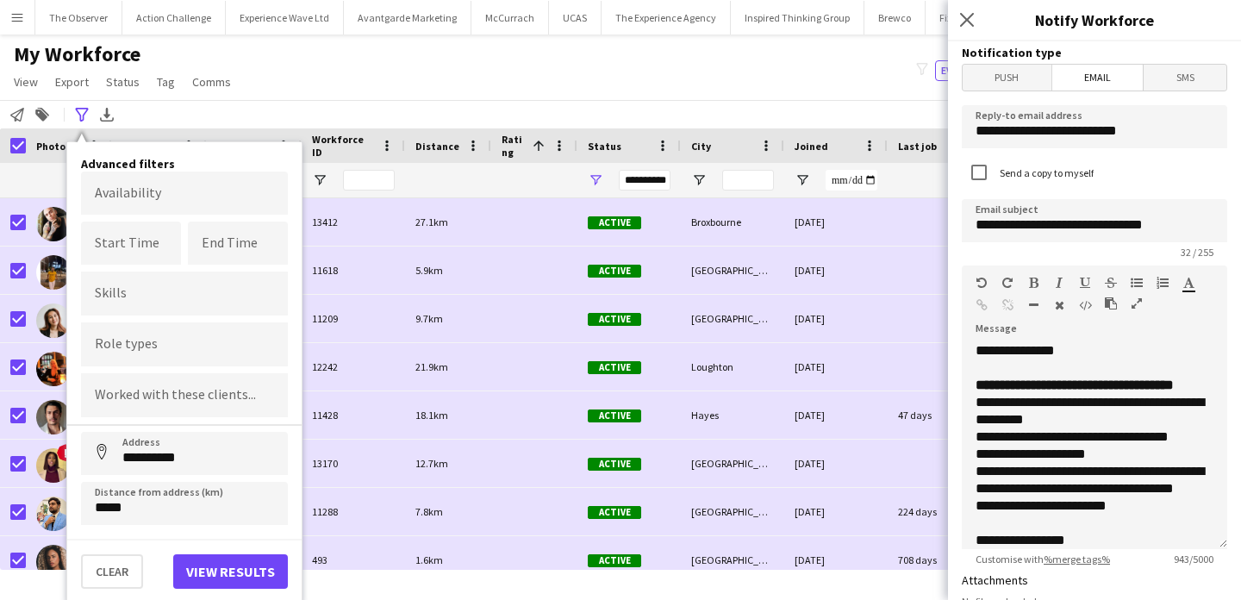
scroll to position [0, 0]
drag, startPoint x: 991, startPoint y: 388, endPoint x: 975, endPoint y: 388, distance: 16.4
click at [976, 388] on strong "**********" at bounding box center [1075, 384] width 198 height 13
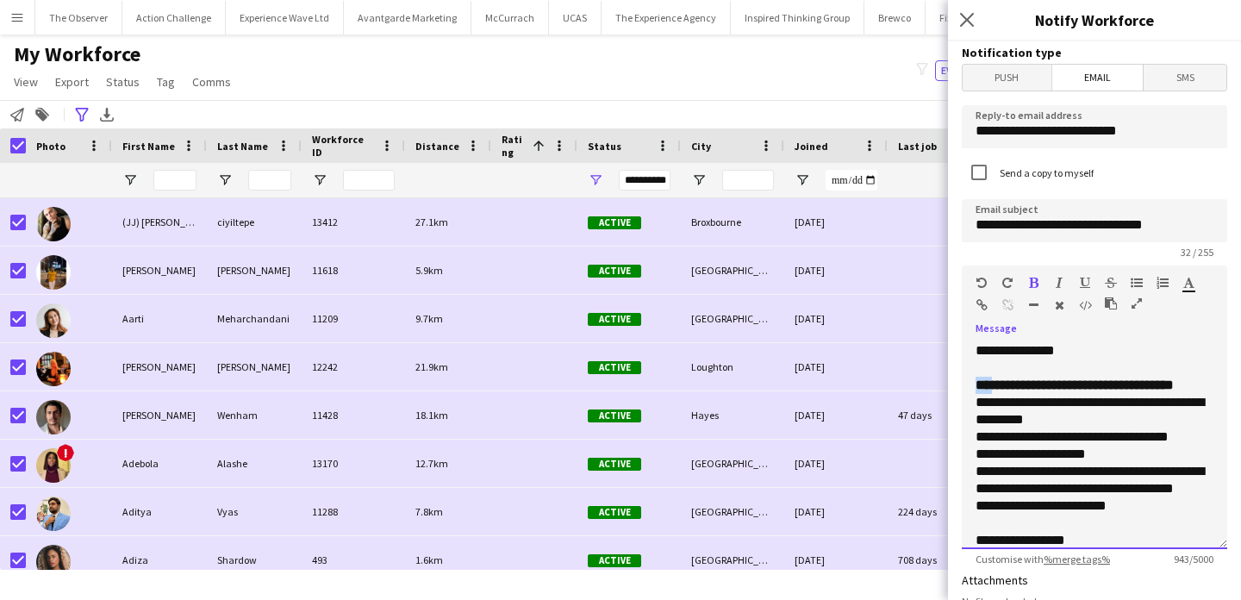
copy strong "***"
click at [1176, 234] on input "**********" at bounding box center [1094, 220] width 265 height 43
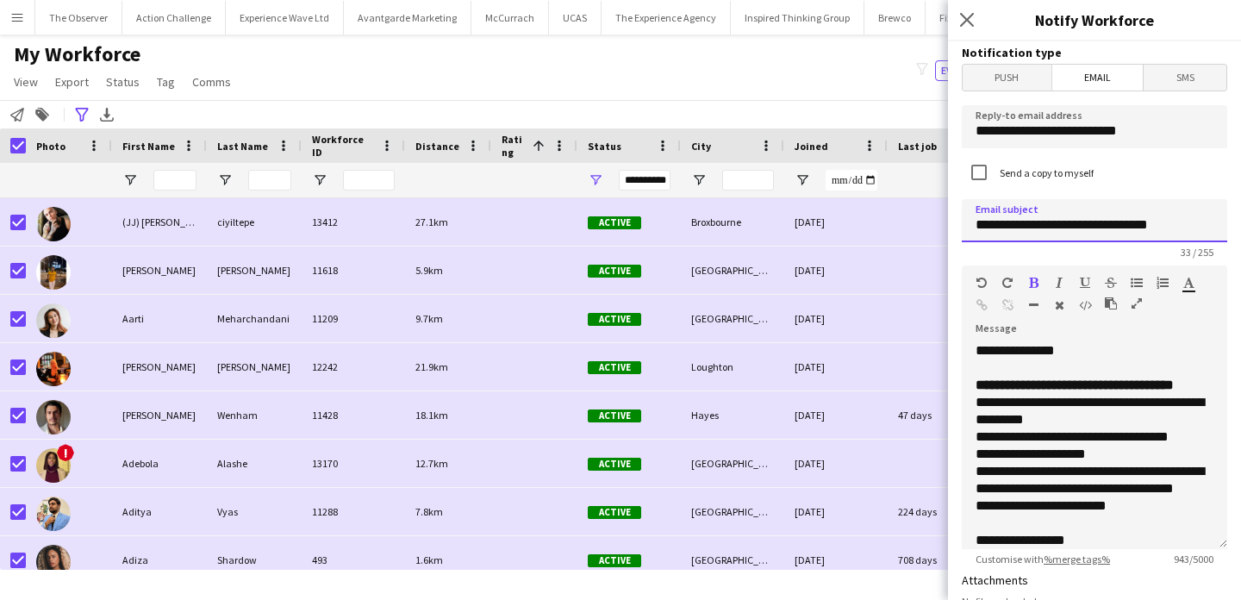
paste input "***"
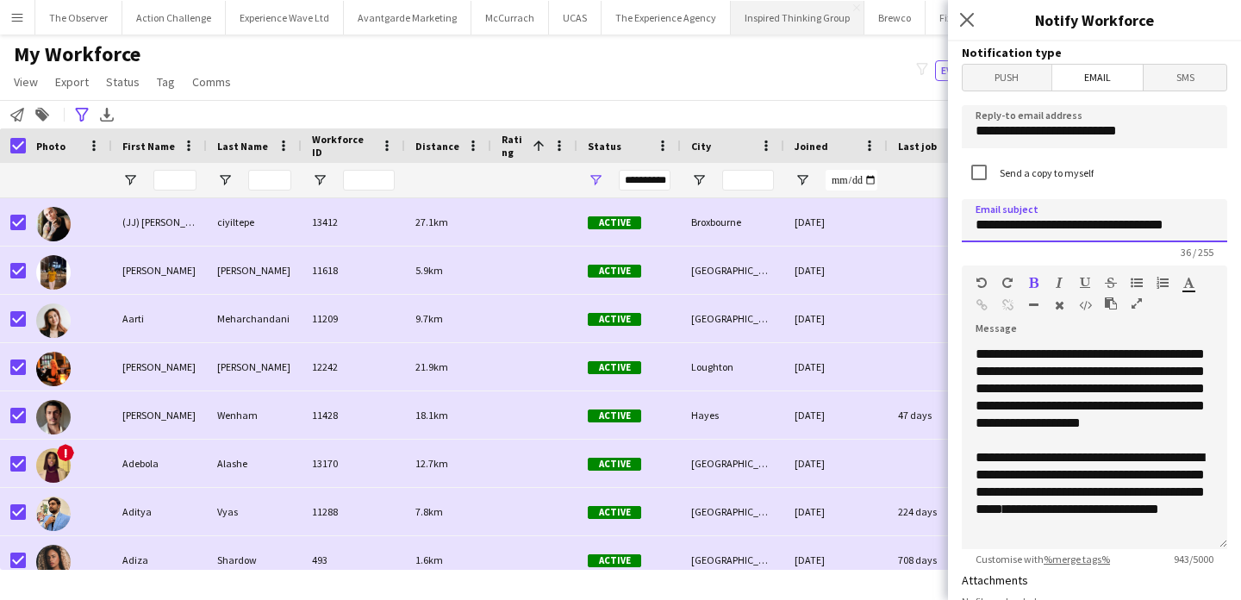
type input "**********"
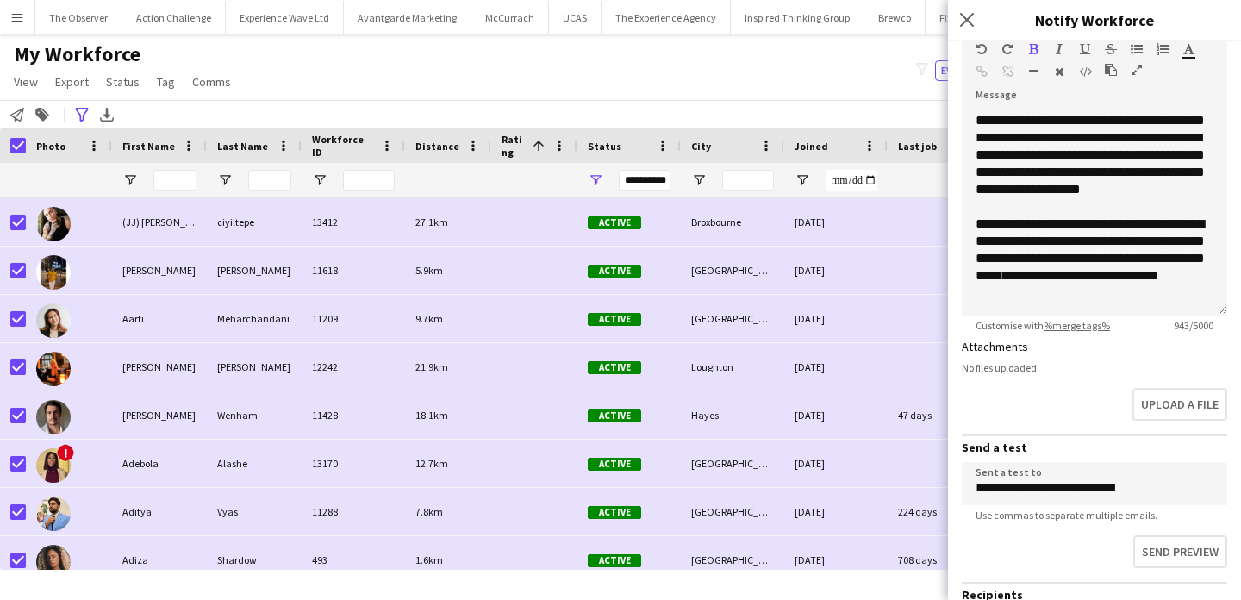
scroll to position [340, 0]
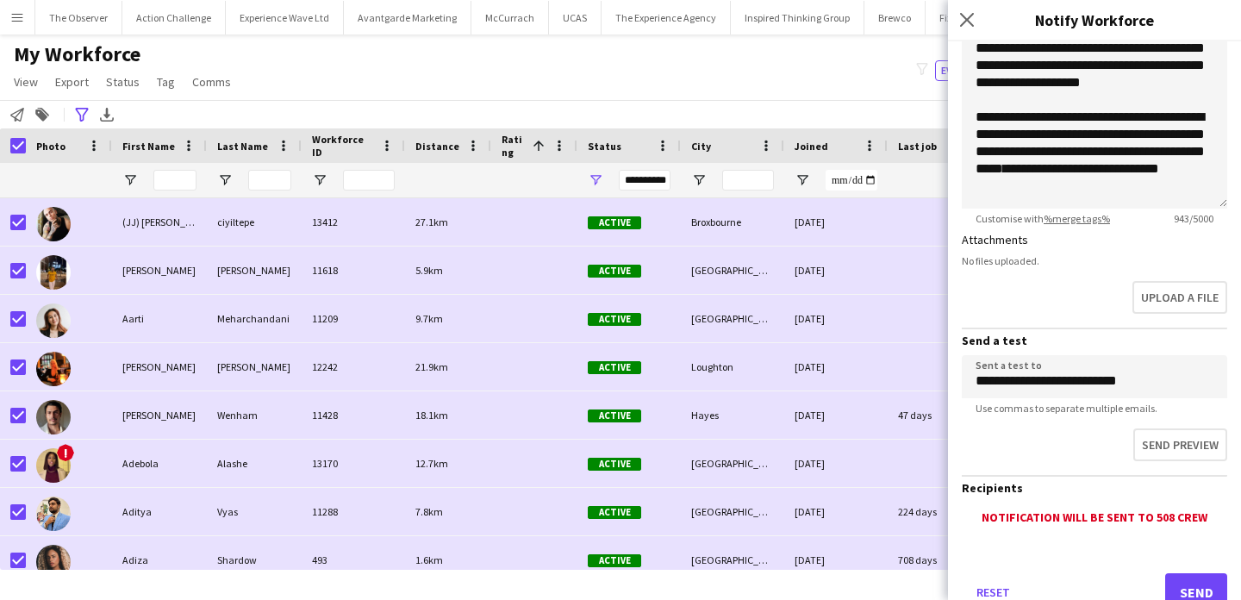
click at [1189, 571] on div "Reset Send" at bounding box center [1094, 599] width 265 height 121
click at [1202, 577] on button "Send" at bounding box center [1196, 592] width 62 height 38
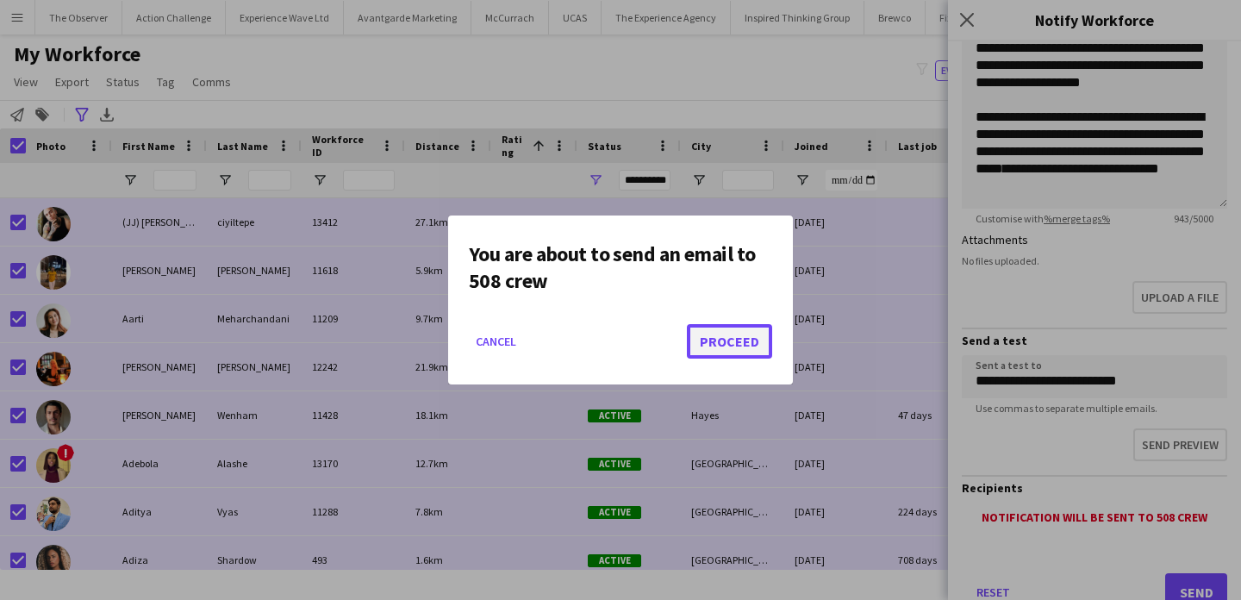
click at [757, 343] on button "Proceed" at bounding box center [729, 341] width 85 height 34
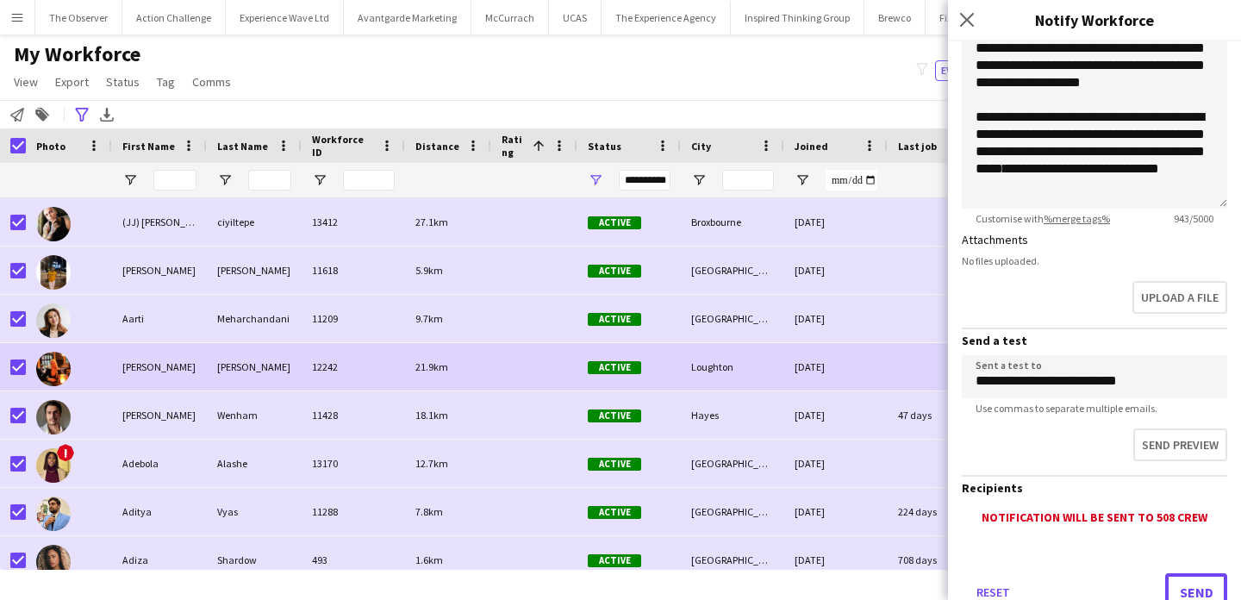
scroll to position [352, 0]
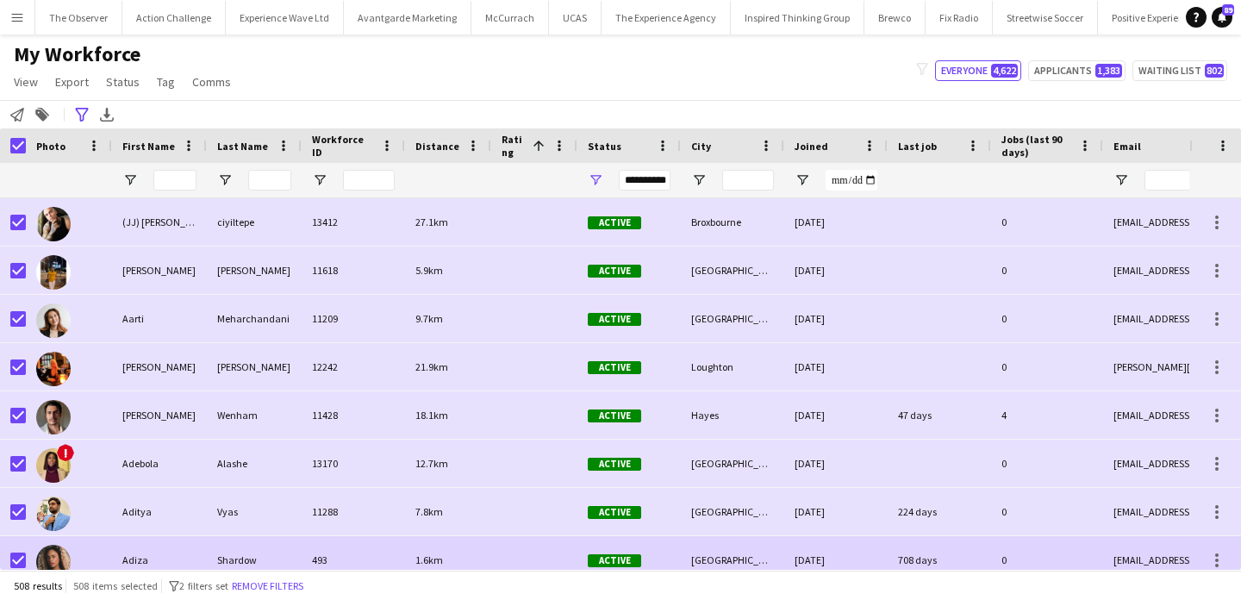
click at [265, 568] on div "Shardow" at bounding box center [254, 559] width 95 height 47
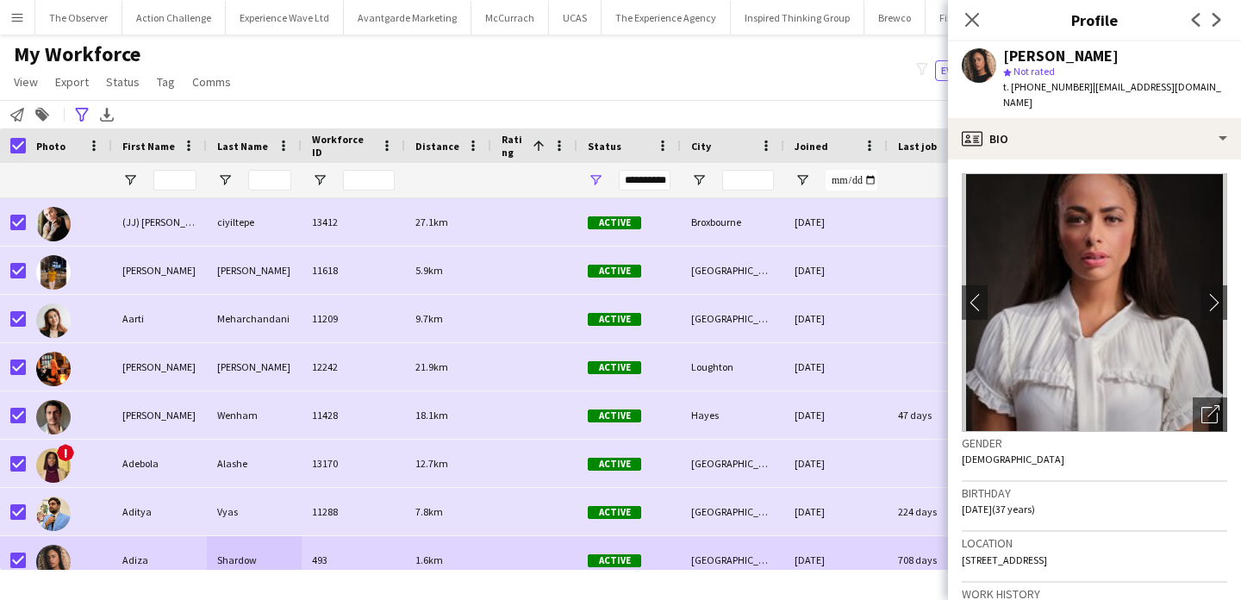
click at [488, 84] on div "My Workforce View Views Default view New view Update view Delete view Edit name…" at bounding box center [620, 70] width 1241 height 59
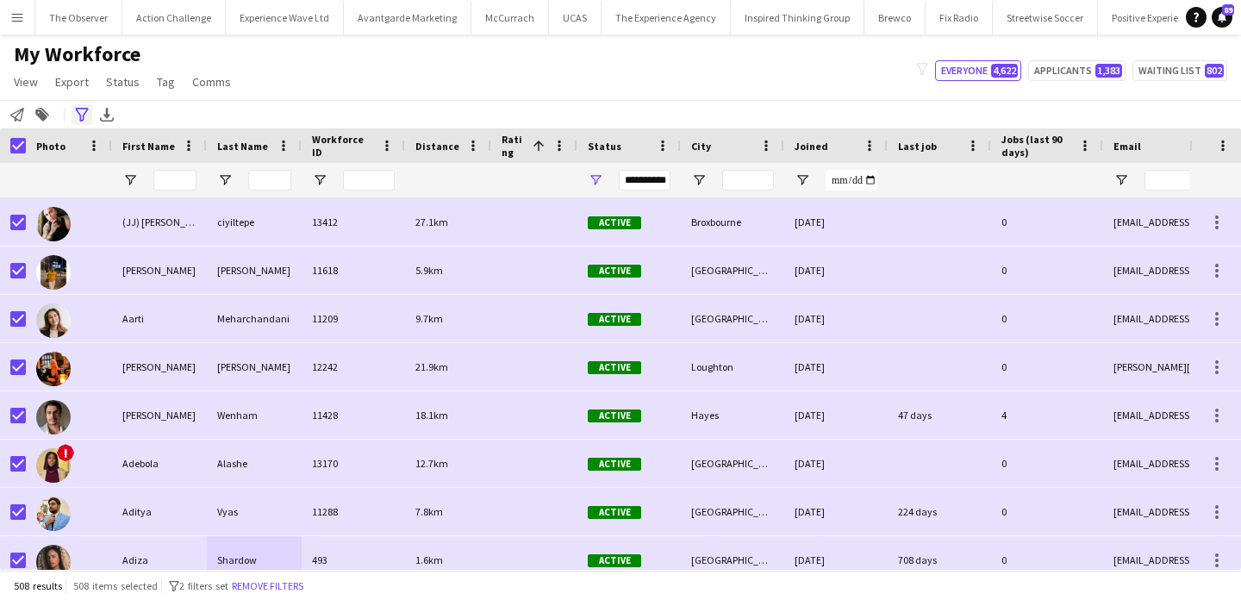
click at [72, 118] on div "Advanced filters" at bounding box center [82, 114] width 21 height 21
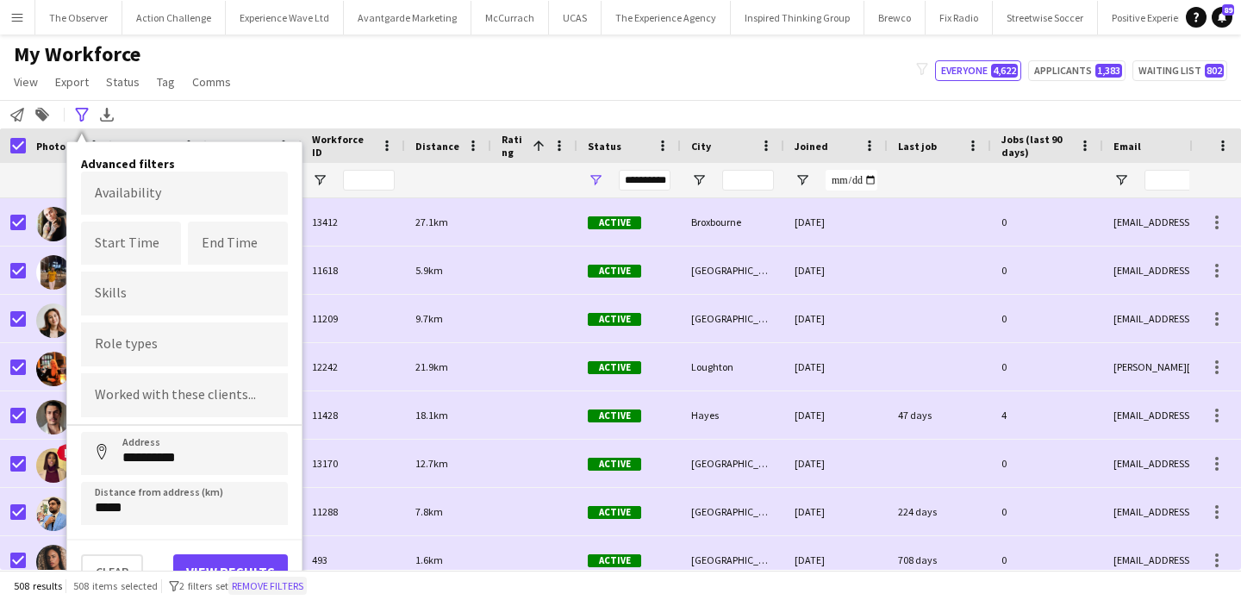
click at [258, 577] on button "Remove filters" at bounding box center [267, 586] width 78 height 19
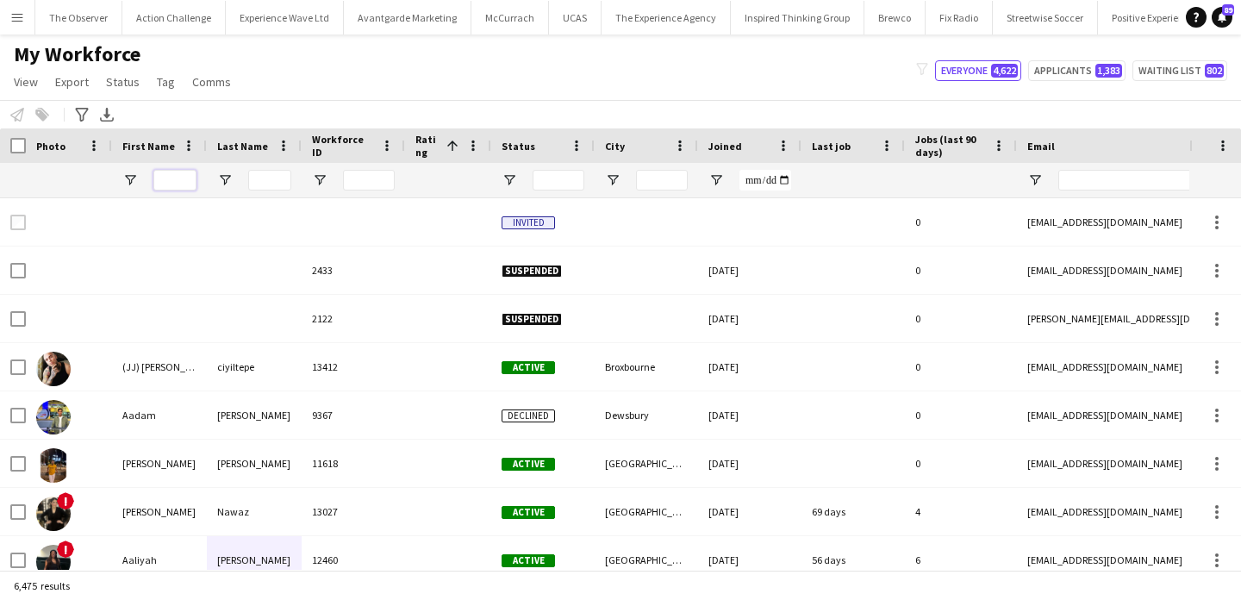
click at [166, 179] on input "First Name Filter Input" at bounding box center [174, 180] width 43 height 21
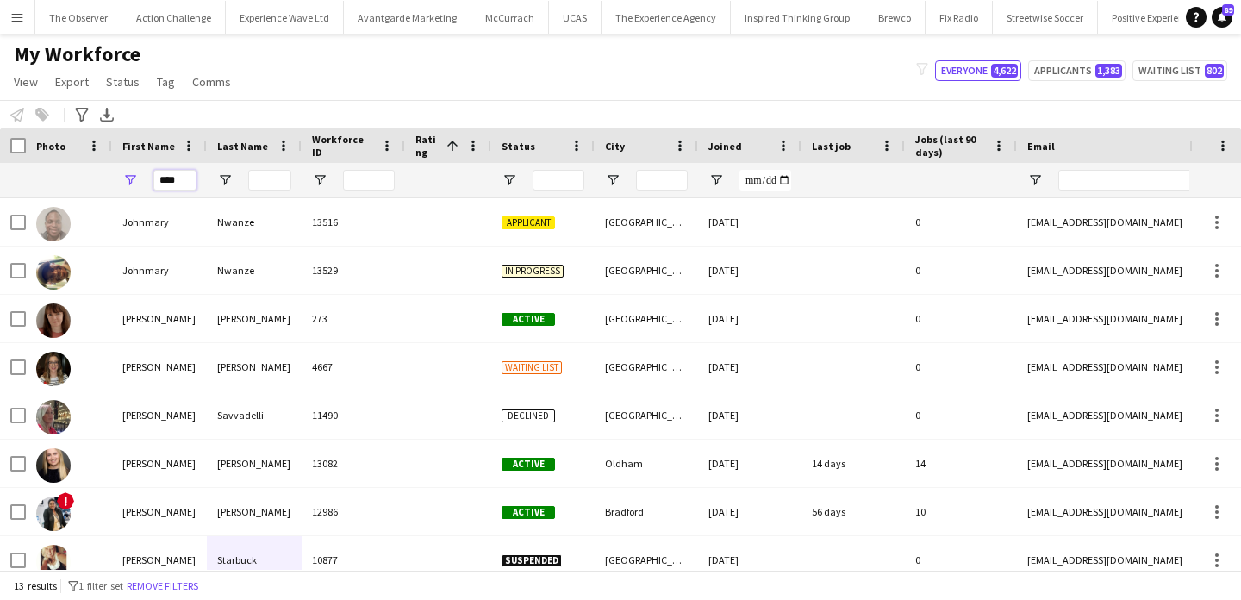
type input "****"
click at [253, 183] on input "Last Name Filter Input" at bounding box center [269, 180] width 43 height 21
type input "*"
click at [167, 179] on input "****" at bounding box center [174, 180] width 43 height 21
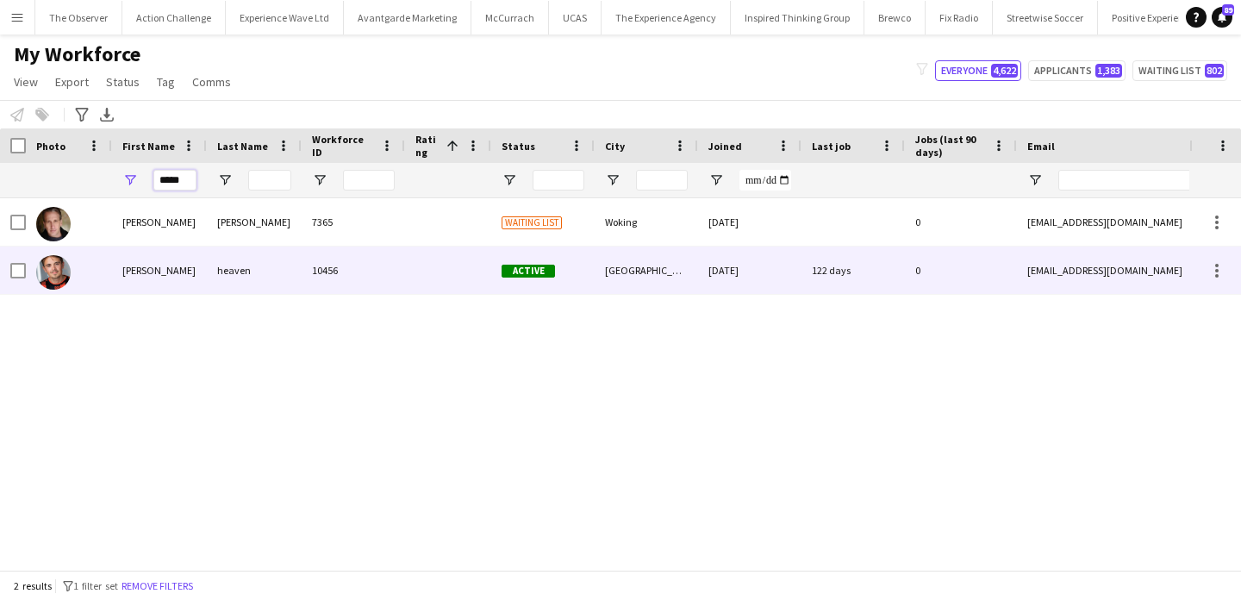
type input "*****"
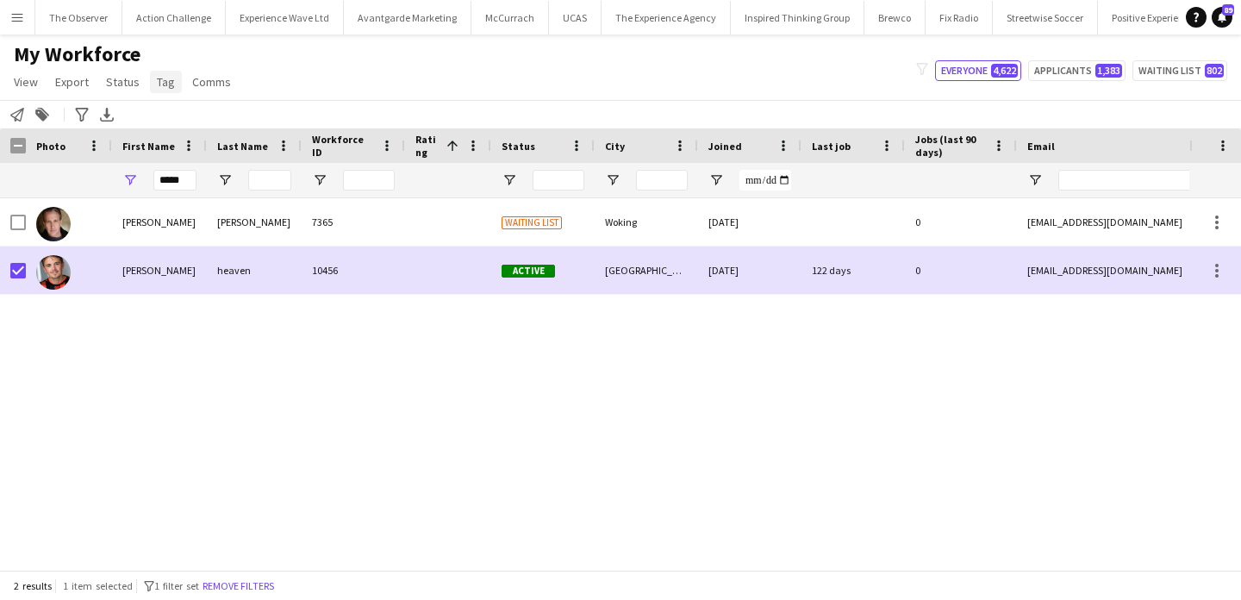
click at [165, 74] on span "Tag" at bounding box center [166, 82] width 18 height 16
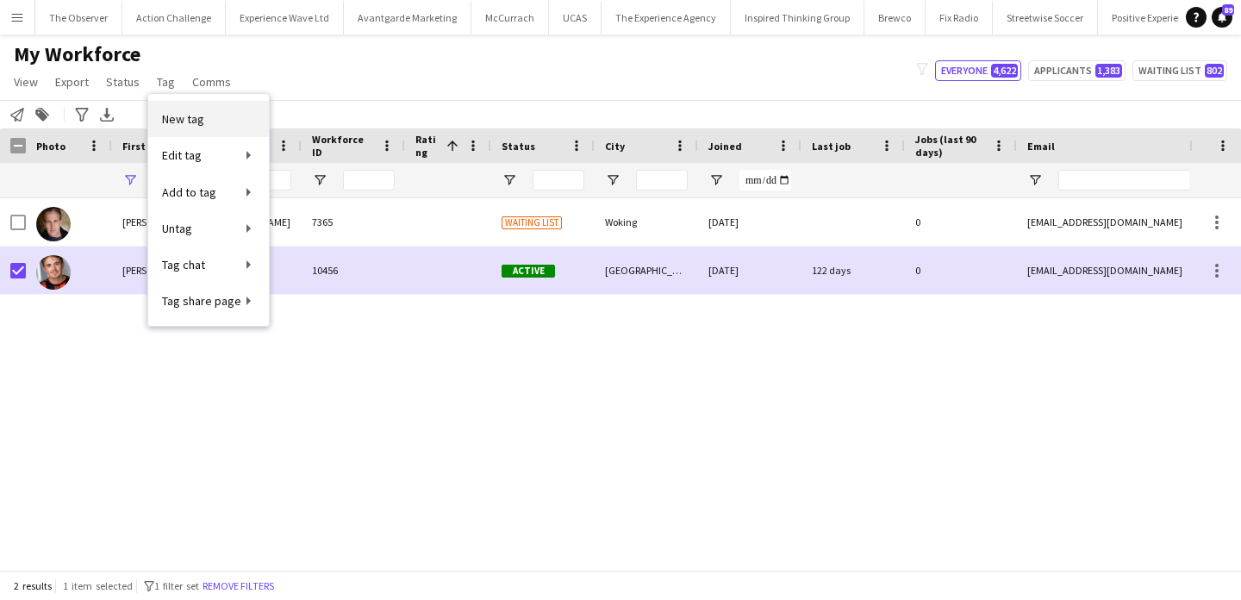
click at [194, 118] on span "New tag" at bounding box center [183, 119] width 42 height 16
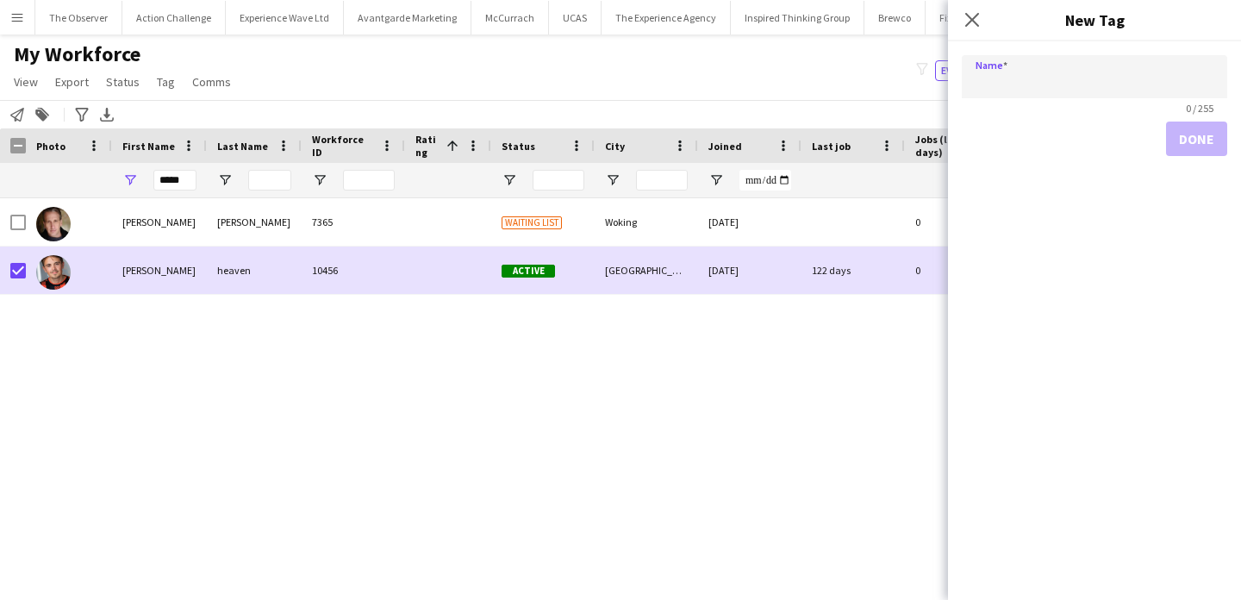
click at [989, 74] on input "Name" at bounding box center [1094, 76] width 265 height 43
paste input "*******"
paste input "**********"
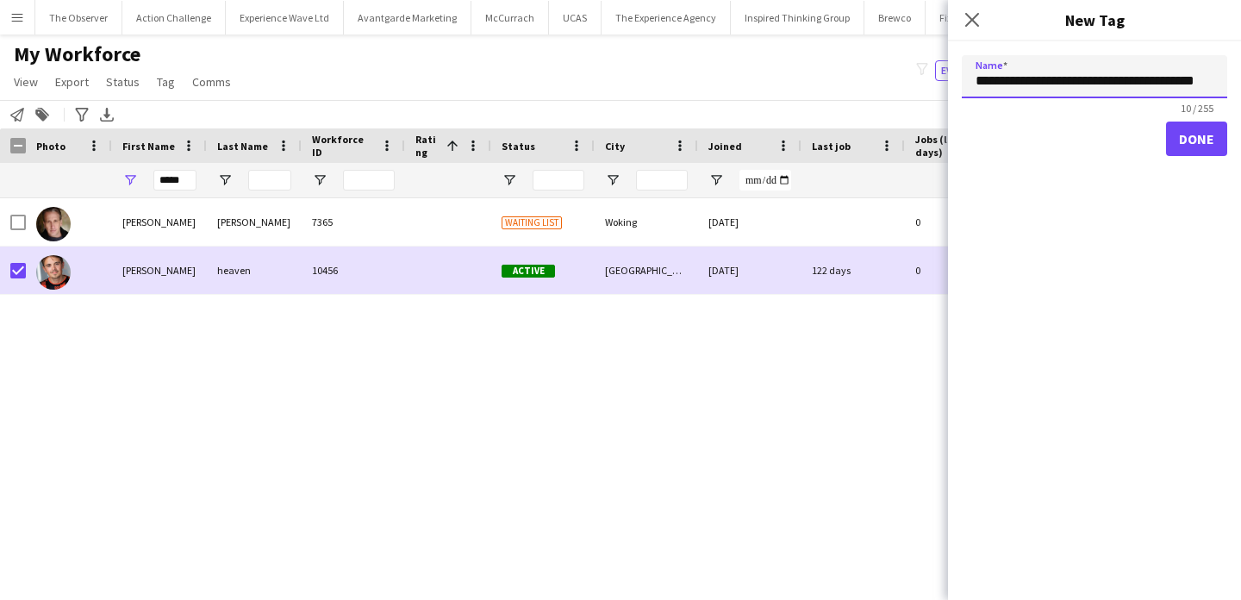
scroll to position [0, 9]
type input "**********"
click at [1185, 137] on button "Done" at bounding box center [1196, 139] width 61 height 34
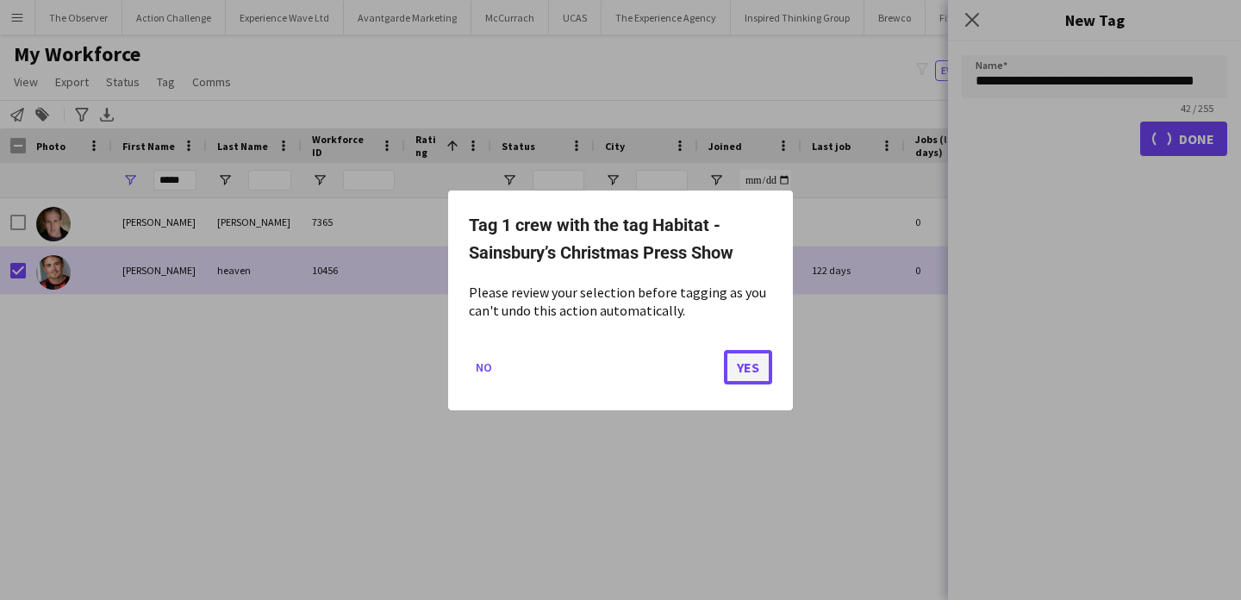
click at [736, 366] on button "Yes" at bounding box center [748, 366] width 48 height 34
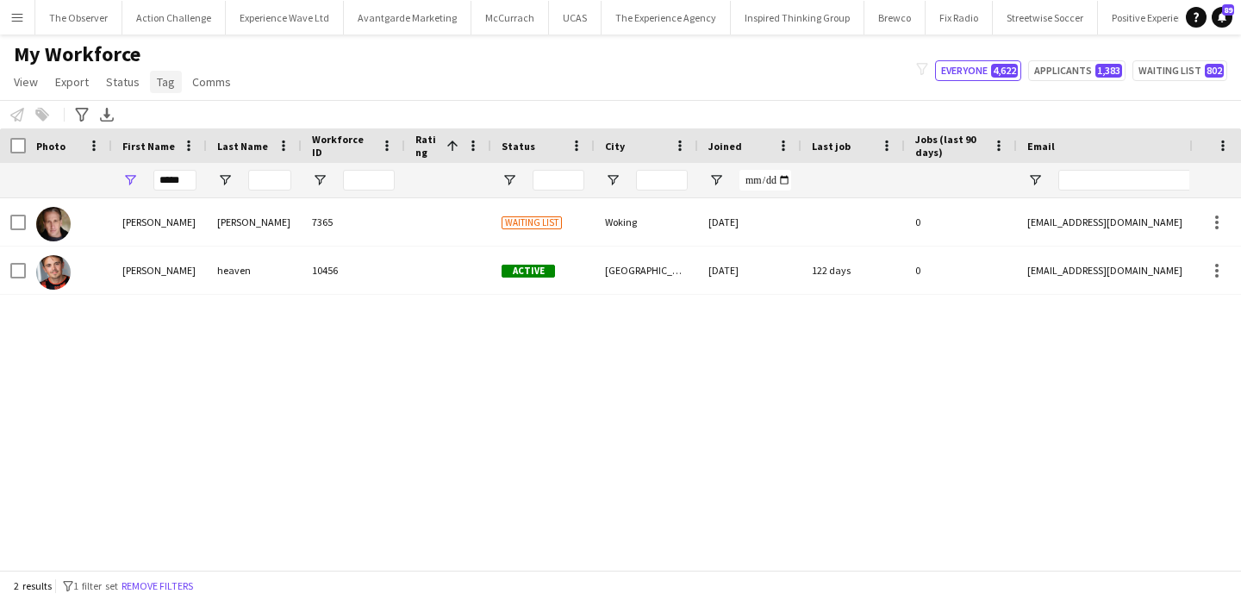
click at [167, 87] on span "Tag" at bounding box center [166, 82] width 18 height 16
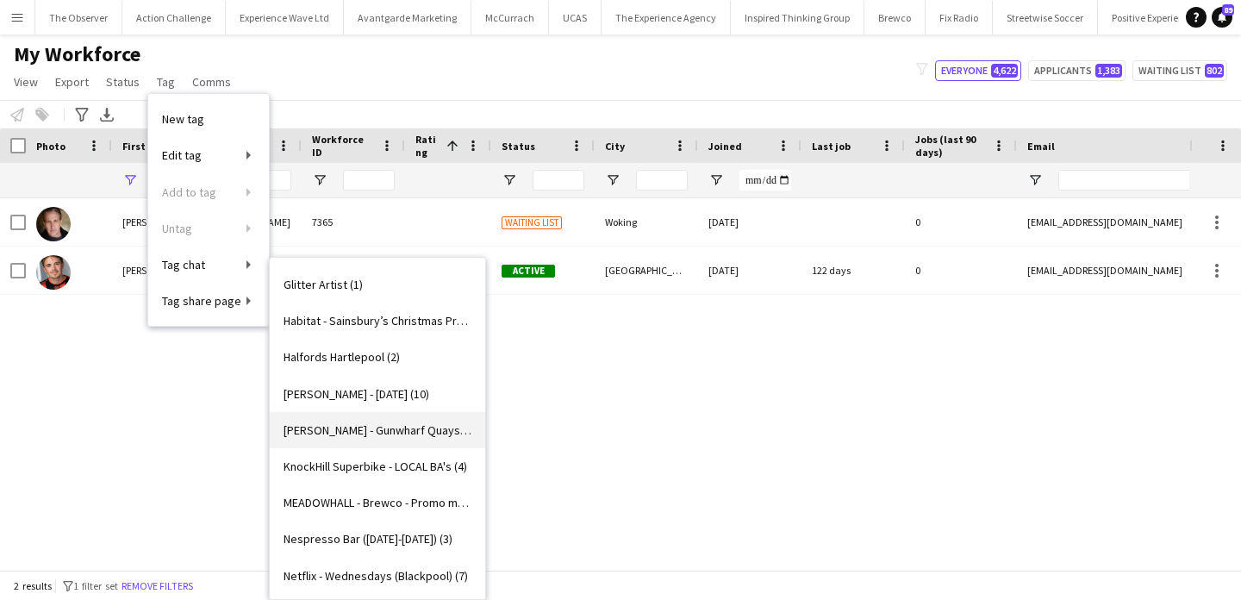
scroll to position [1415, 0]
click at [401, 329] on span "Habitat - Sainsbury’s Christmas Press Show (1)" at bounding box center [378, 323] width 188 height 16
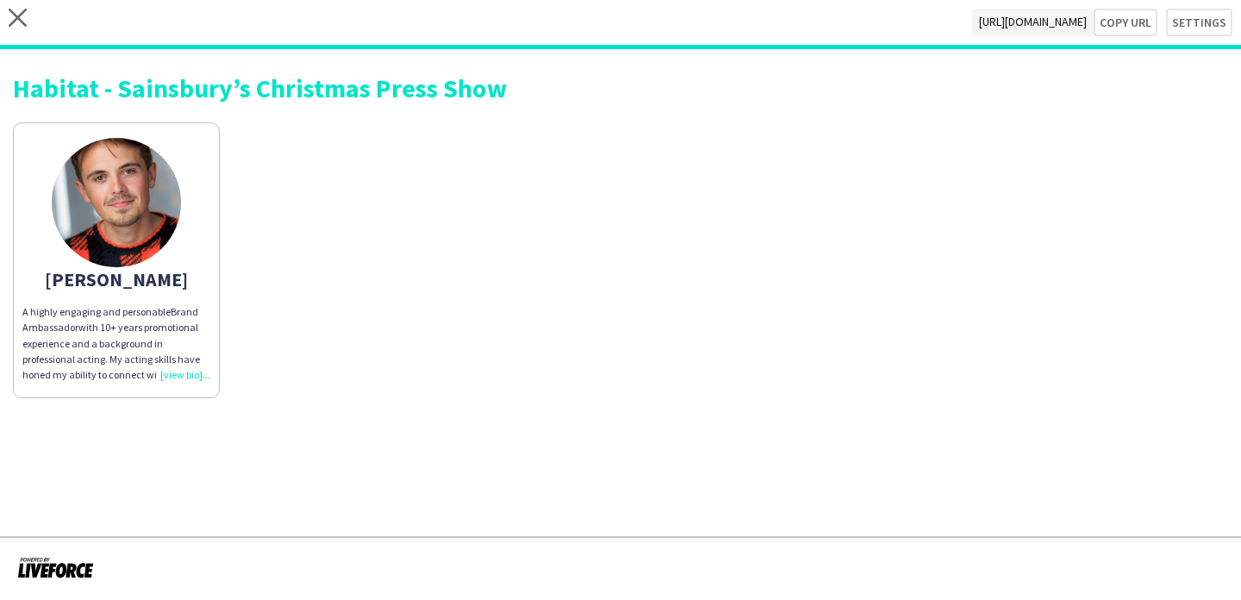
click at [187, 298] on app-share-pages-crew-card "Blake A highly engaging and personable Brand Ambassador with 10+ years promotio…" at bounding box center [116, 260] width 207 height 276
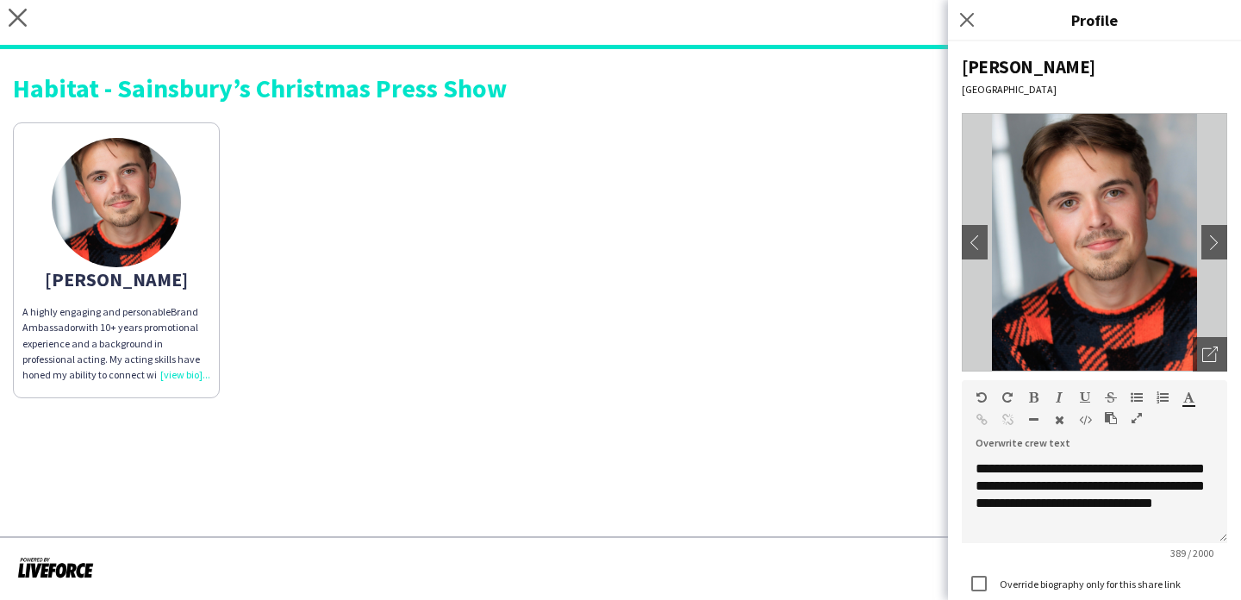
click at [711, 173] on div "Blake A highly engaging and personable Brand Ambassador with 10+ years promotio…" at bounding box center [620, 256] width 1215 height 284
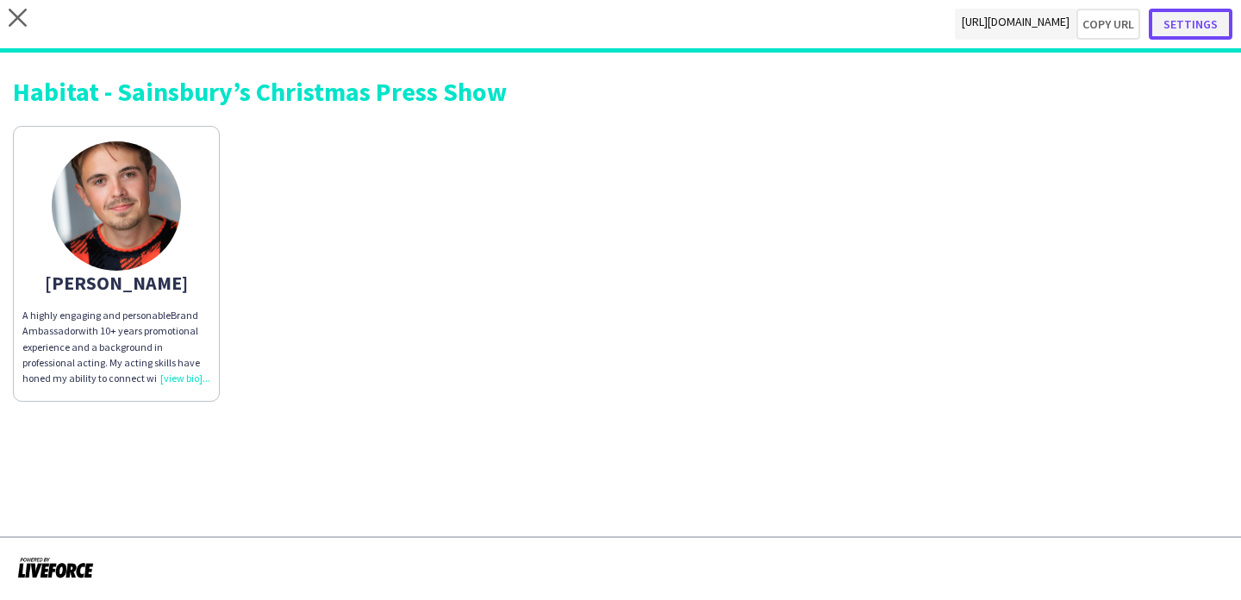
click at [1179, 35] on button "Settings" at bounding box center [1191, 24] width 84 height 31
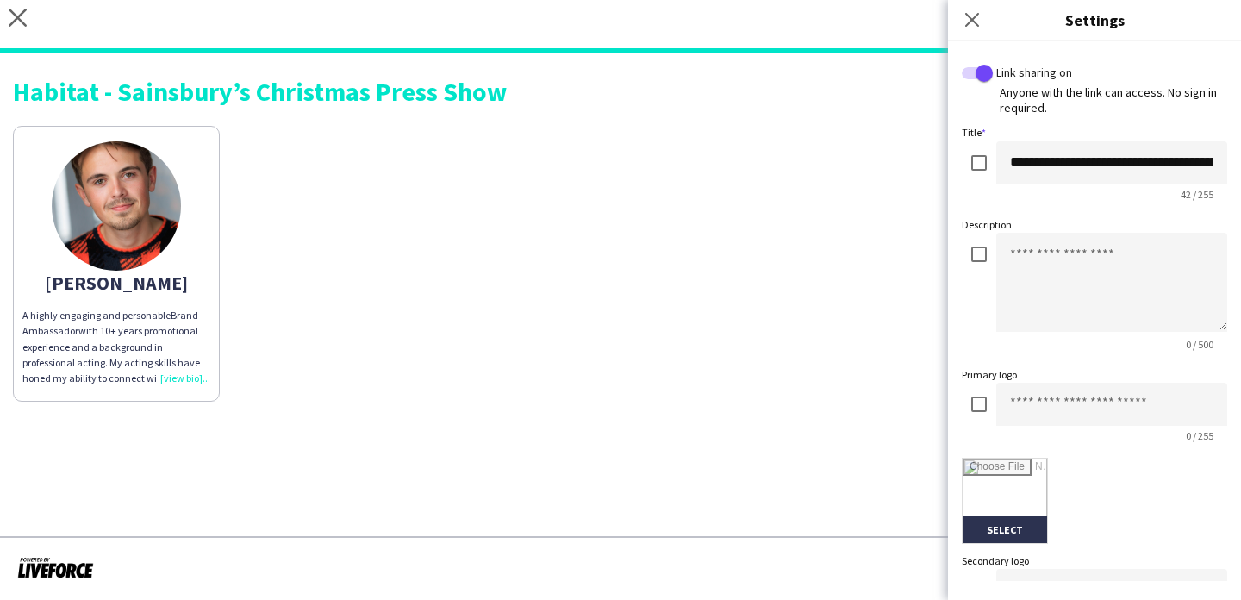
scroll to position [406, 0]
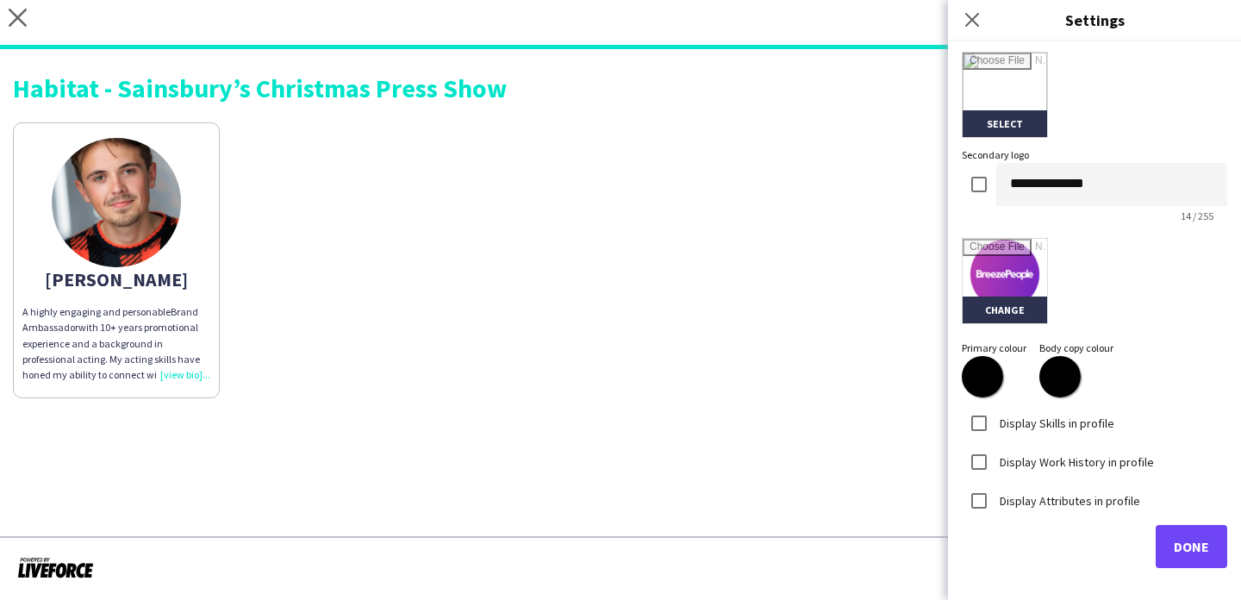
click at [986, 162] on div "**********" at bounding box center [1094, 236] width 265 height 178
click at [1187, 541] on span "Done" at bounding box center [1191, 546] width 35 height 17
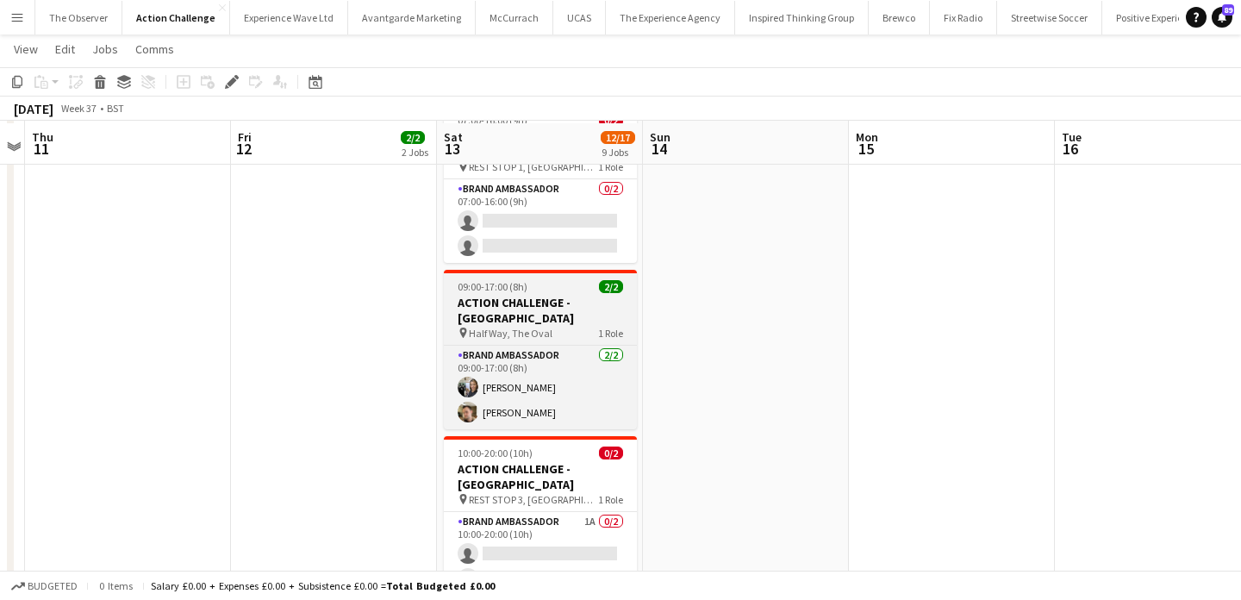
scroll to position [484, 0]
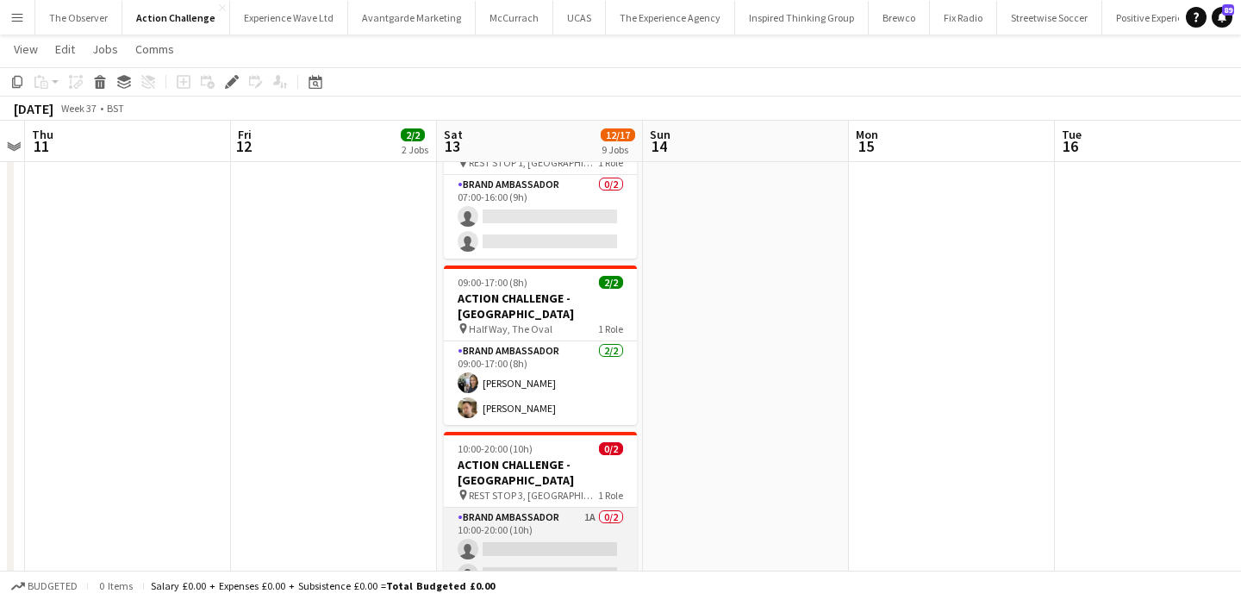
click at [571, 508] on app-card-role "Brand Ambassador 1A 0/2 10:00-20:00 (10h) single-neutral-actions single-neutral…" at bounding box center [540, 550] width 193 height 84
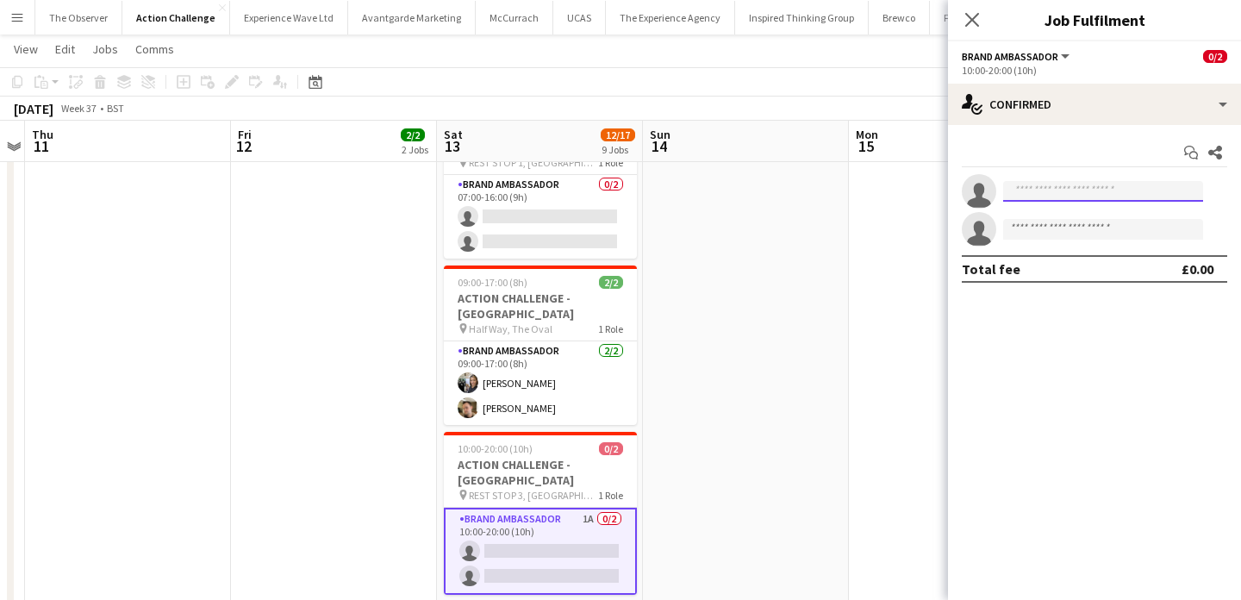
click at [1046, 191] on input at bounding box center [1103, 191] width 200 height 21
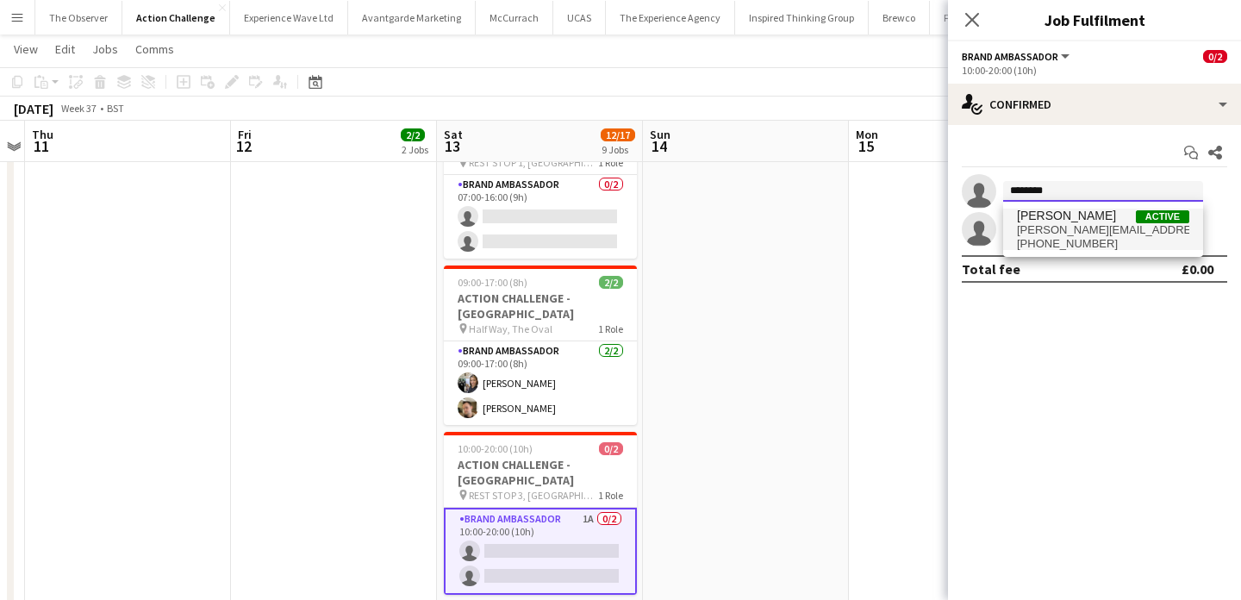
type input "********"
click at [1052, 235] on span "[PERSON_NAME][EMAIL_ADDRESS][PERSON_NAME][DOMAIN_NAME]" at bounding box center [1103, 230] width 172 height 14
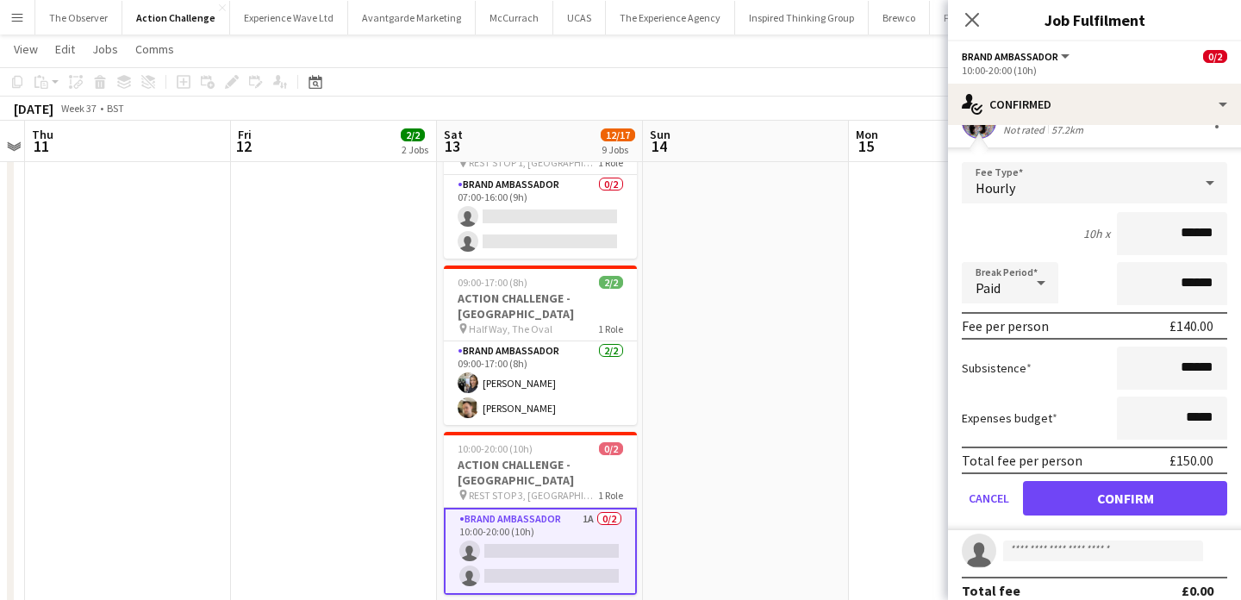
scroll to position [72, 0]
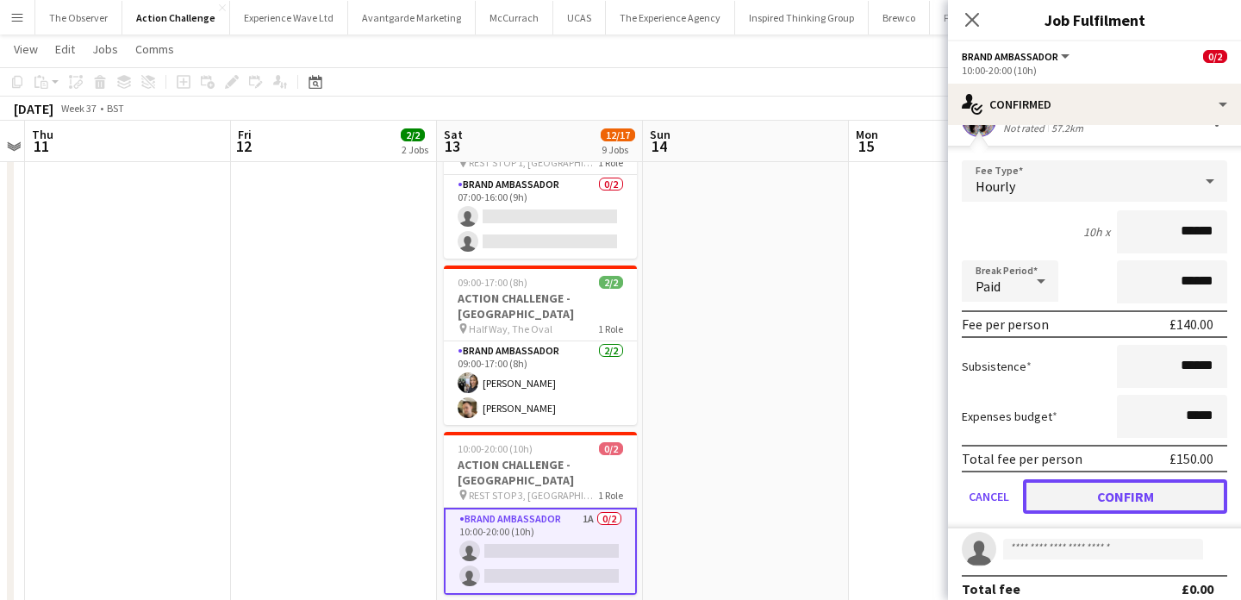
click at [1114, 496] on button "Confirm" at bounding box center [1125, 496] width 204 height 34
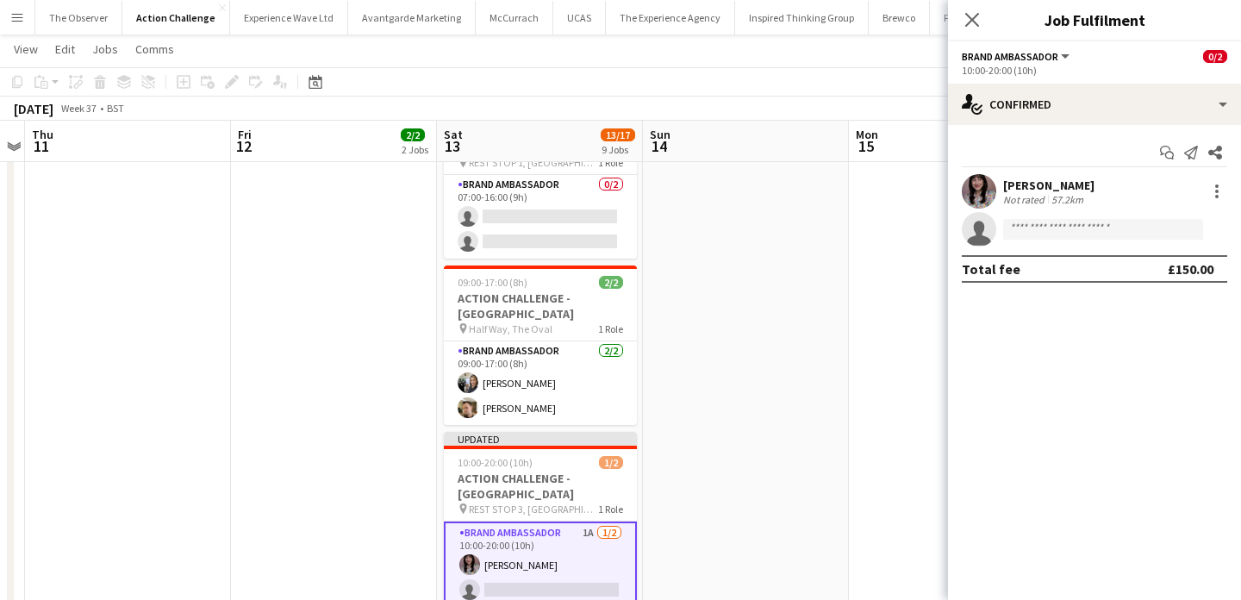
scroll to position [0, 0]
click at [771, 337] on app-date-cell at bounding box center [746, 469] width 206 height 1519
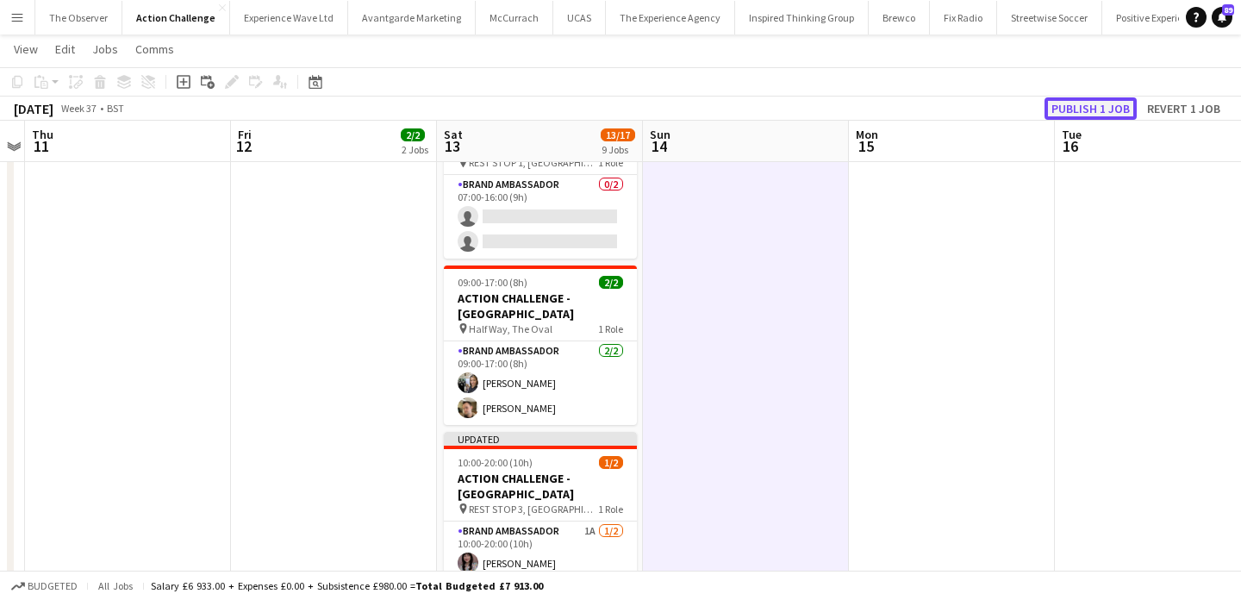
click at [1108, 110] on button "Publish 1 job" at bounding box center [1091, 108] width 92 height 22
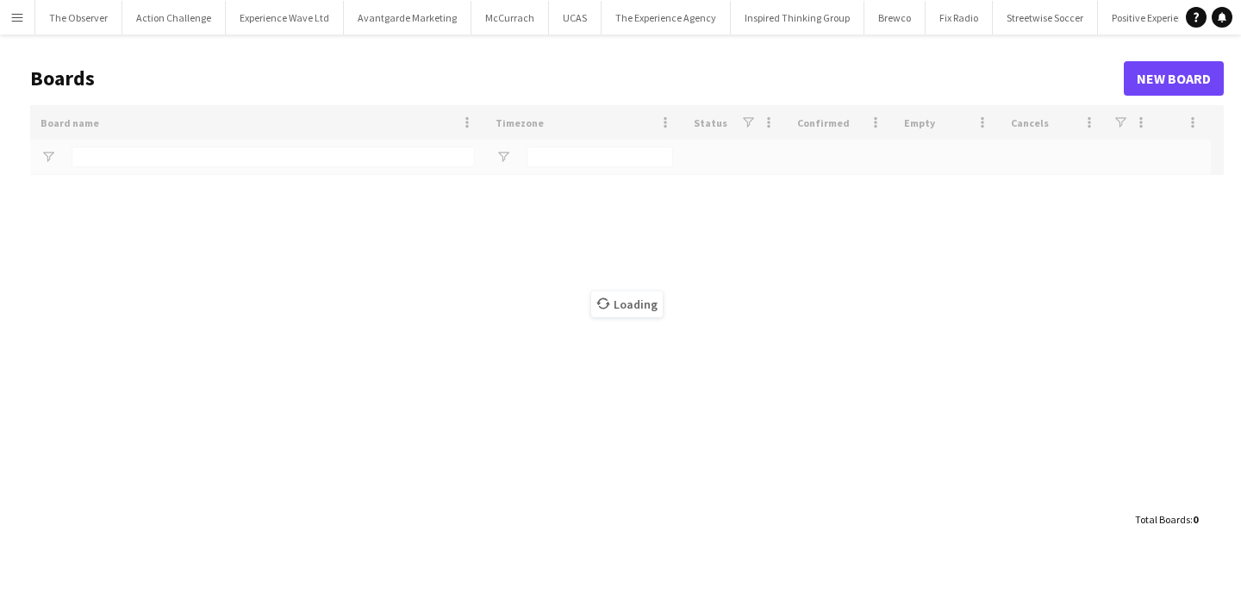
type input "*********"
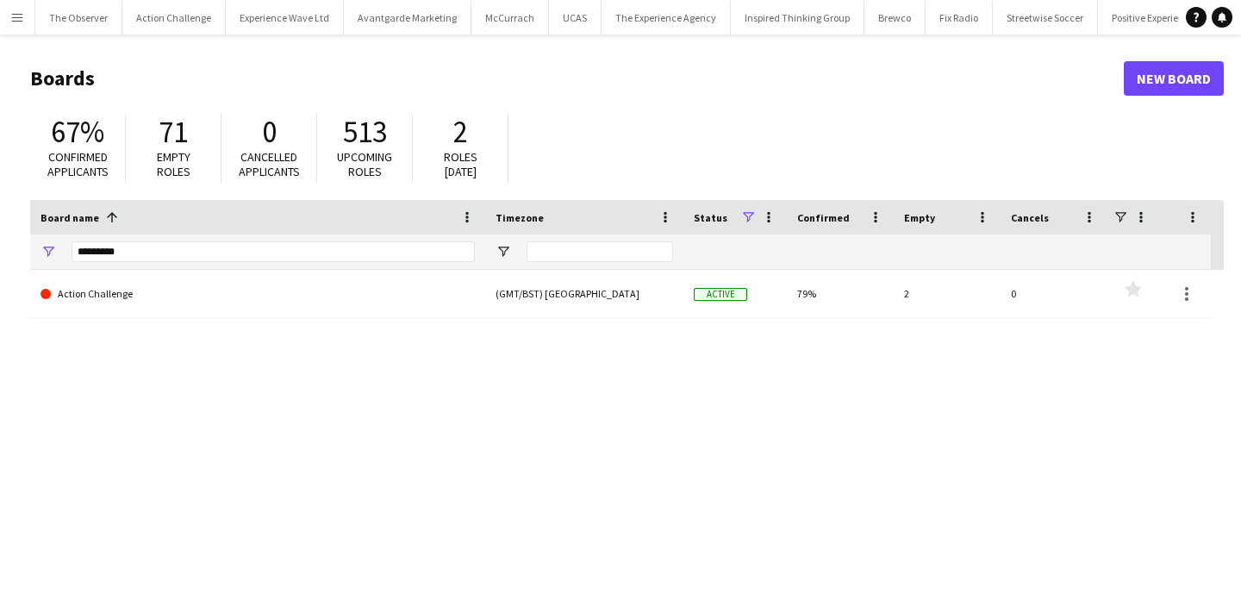
click at [23, 24] on button "Menu" at bounding box center [17, 17] width 34 height 34
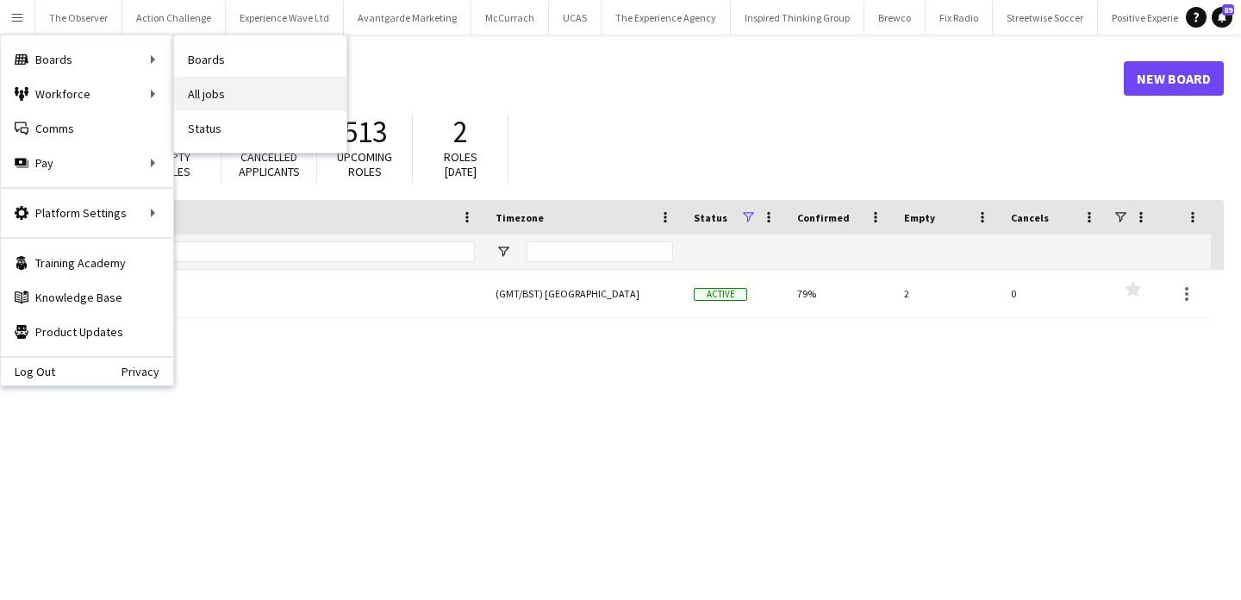
click at [214, 84] on link "All jobs" at bounding box center [260, 94] width 172 height 34
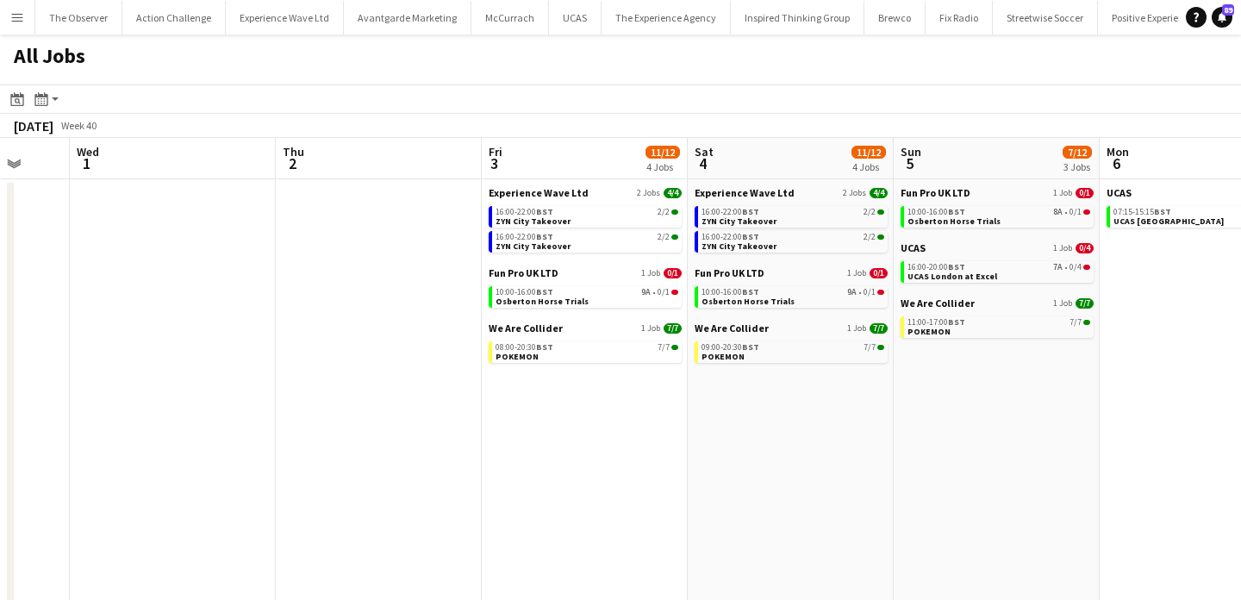
scroll to position [0, 752]
click at [17, 10] on app-icon "Menu" at bounding box center [17, 17] width 14 height 14
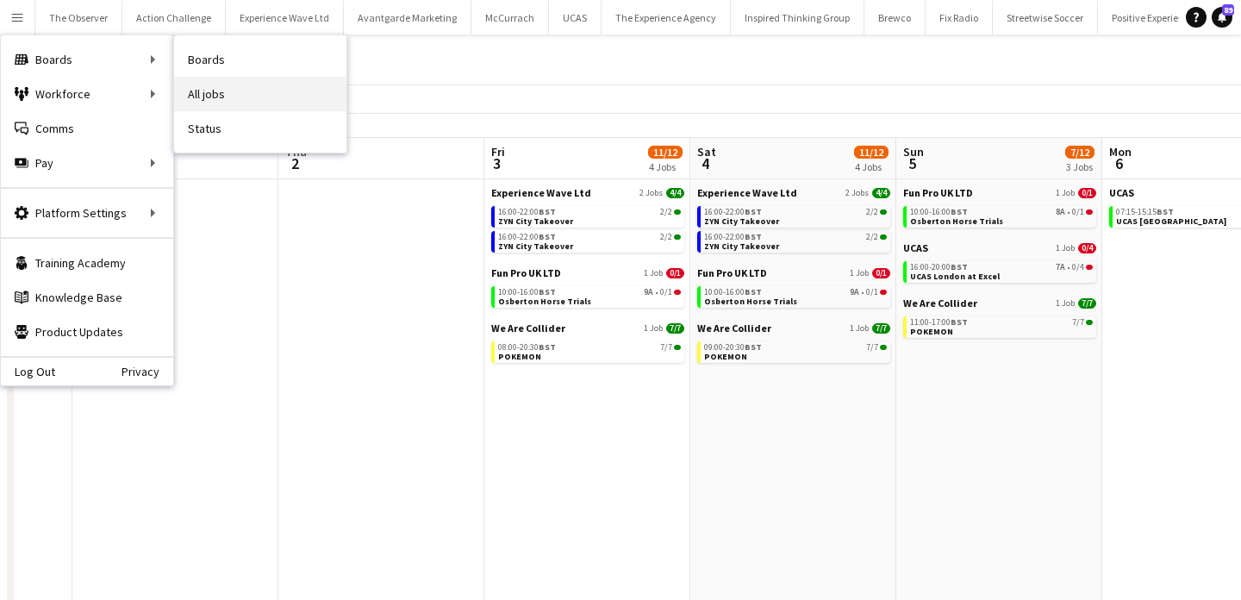
click at [239, 103] on link "All jobs" at bounding box center [260, 94] width 172 height 34
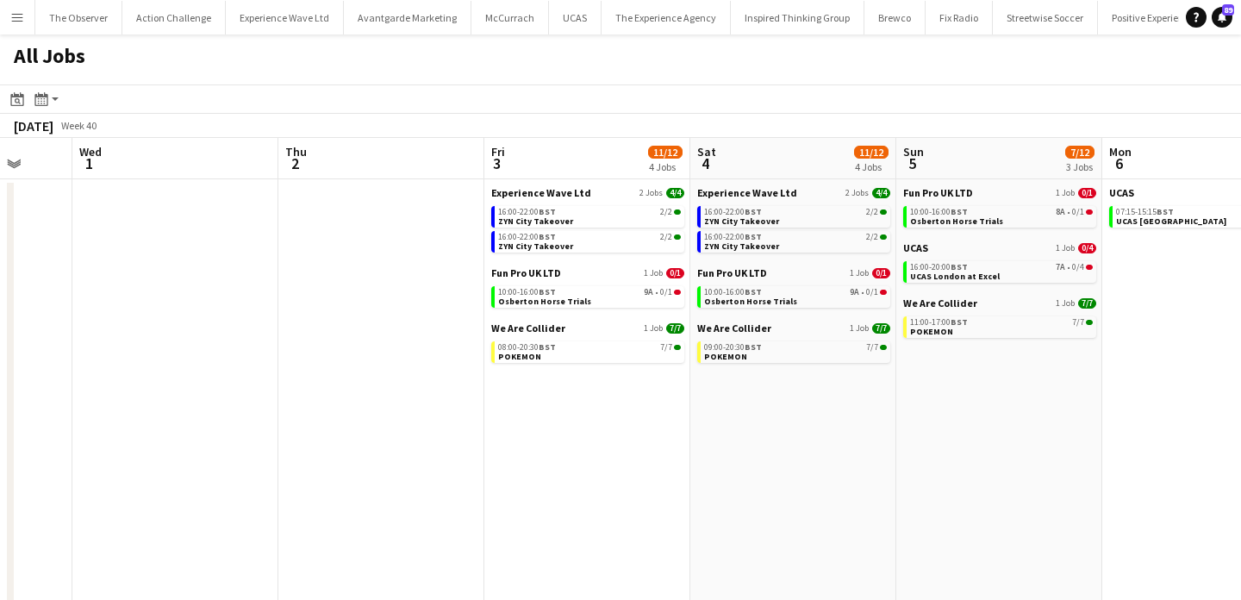
click at [3, 3] on button "Menu" at bounding box center [17, 17] width 34 height 34
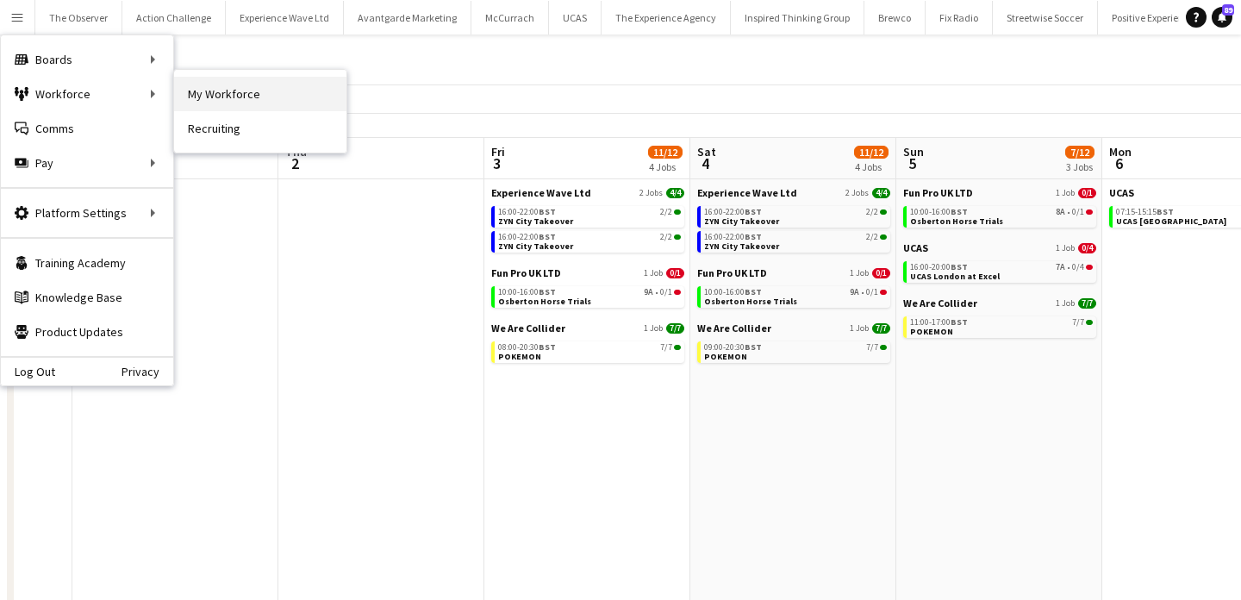
click at [205, 93] on link "My Workforce" at bounding box center [260, 94] width 172 height 34
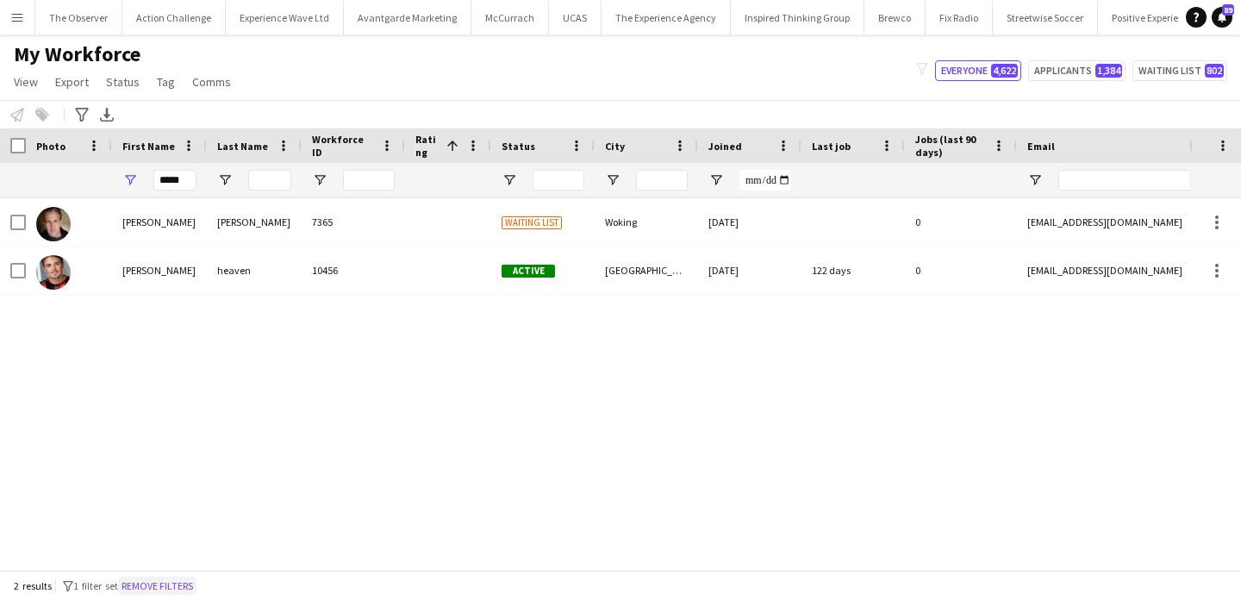
click at [178, 578] on button "Remove filters" at bounding box center [157, 586] width 78 height 19
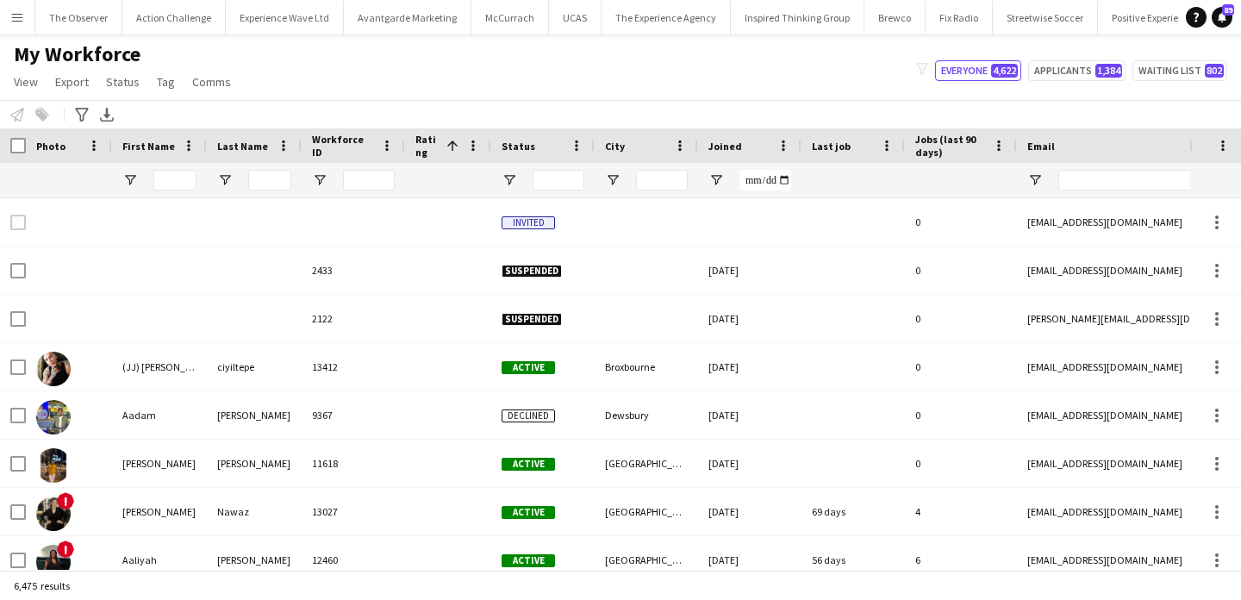
click at [405, 85] on div "My Workforce View Views Default view New view Update view Delete view Edit name…" at bounding box center [620, 70] width 1241 height 59
click at [166, 84] on span "Tag" at bounding box center [166, 82] width 18 height 16
click at [570, 83] on div "My Workforce View Views Default view New view Update view Delete view Edit name…" at bounding box center [620, 70] width 1241 height 59
click at [181, 180] on input "First Name Filter Input" at bounding box center [174, 180] width 43 height 21
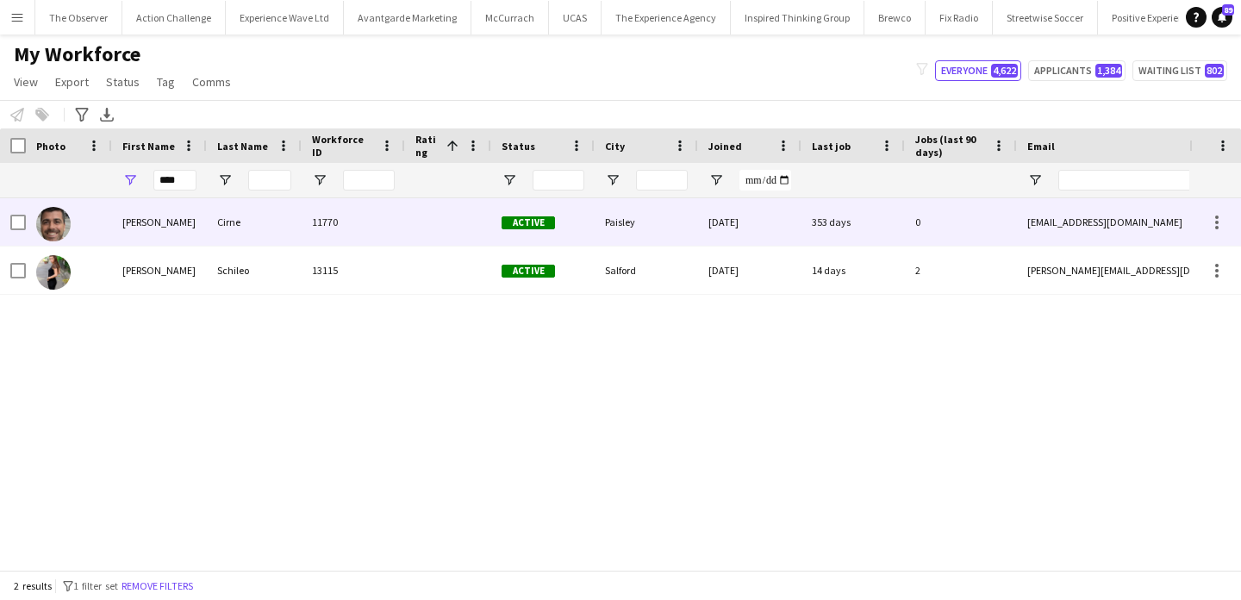
click at [264, 240] on div "Cirne" at bounding box center [254, 221] width 95 height 47
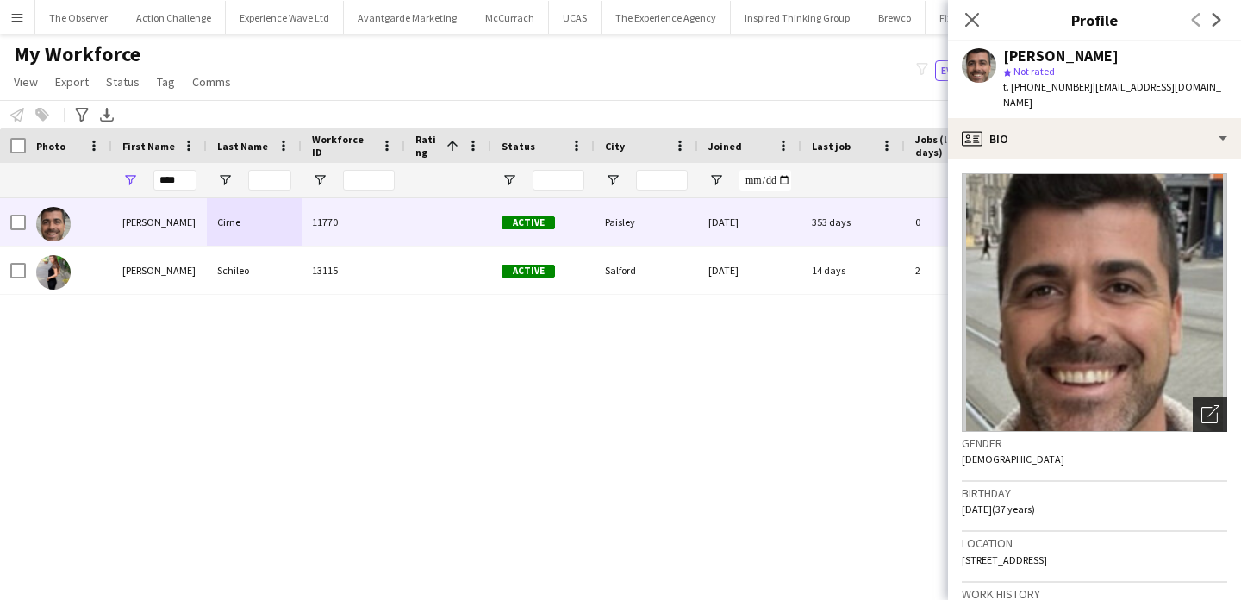
click at [1220, 397] on div "Open photos pop-in" at bounding box center [1210, 414] width 34 height 34
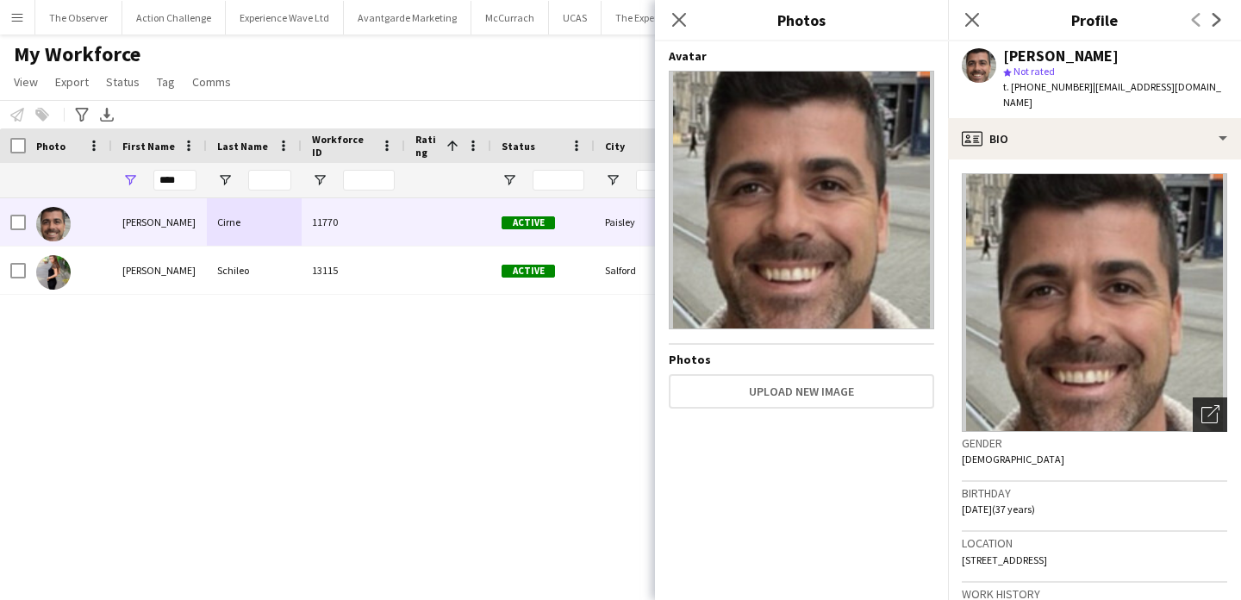
click at [1222, 397] on div "Open photos pop-in" at bounding box center [1210, 414] width 34 height 34
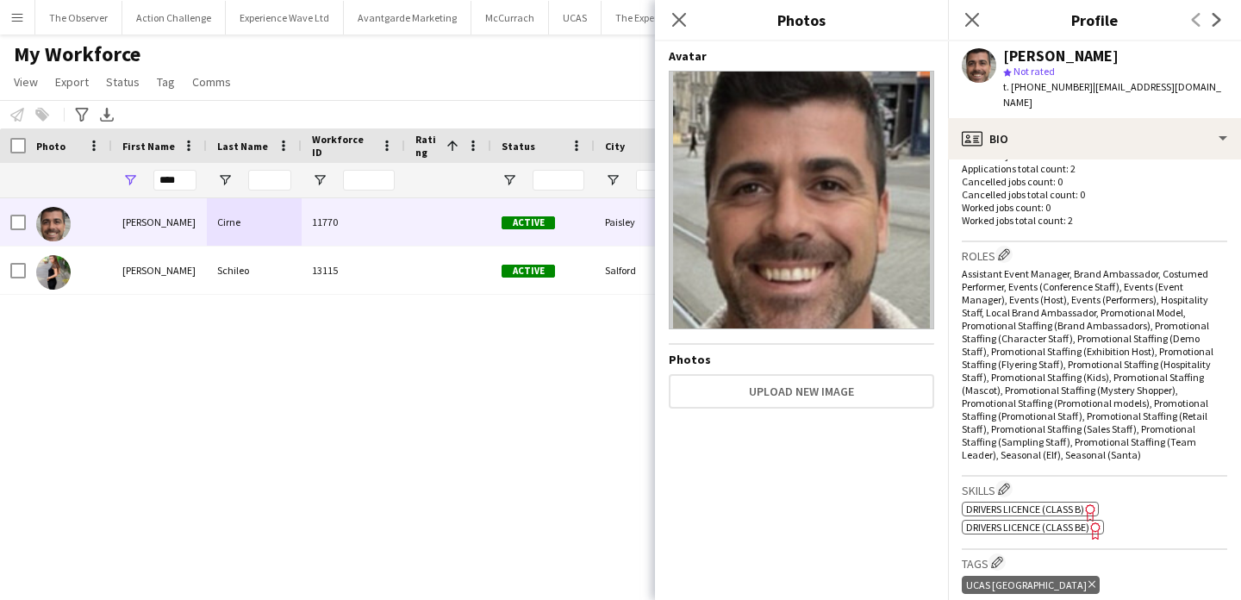
scroll to position [716, 0]
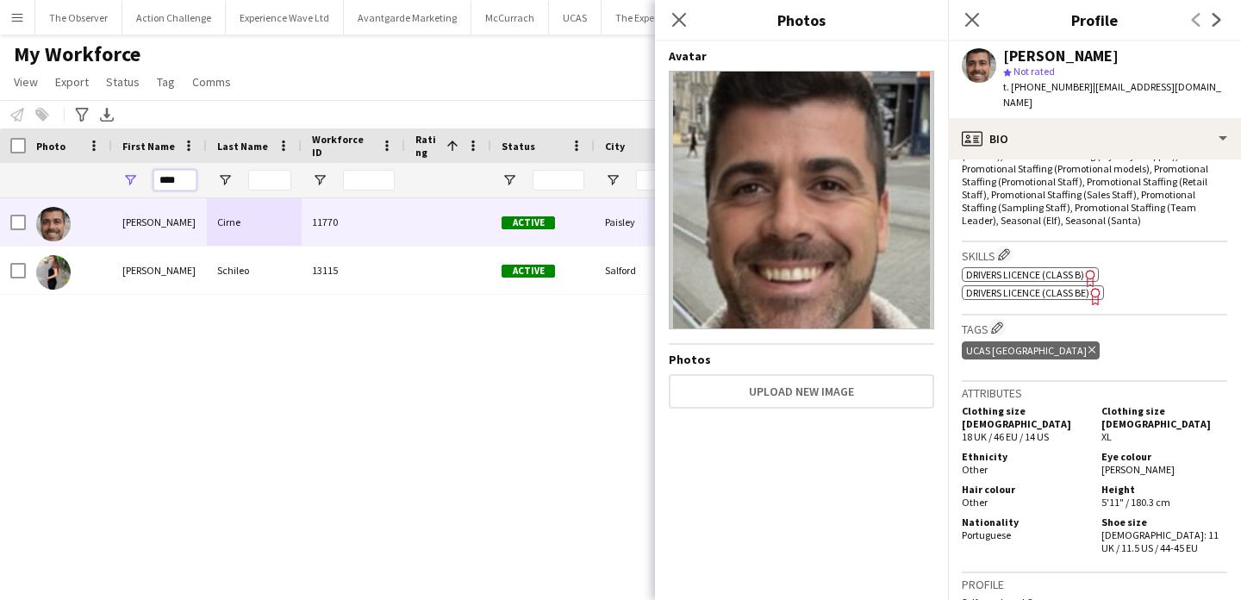
click at [184, 178] on input "****" at bounding box center [174, 180] width 43 height 21
paste input "*"
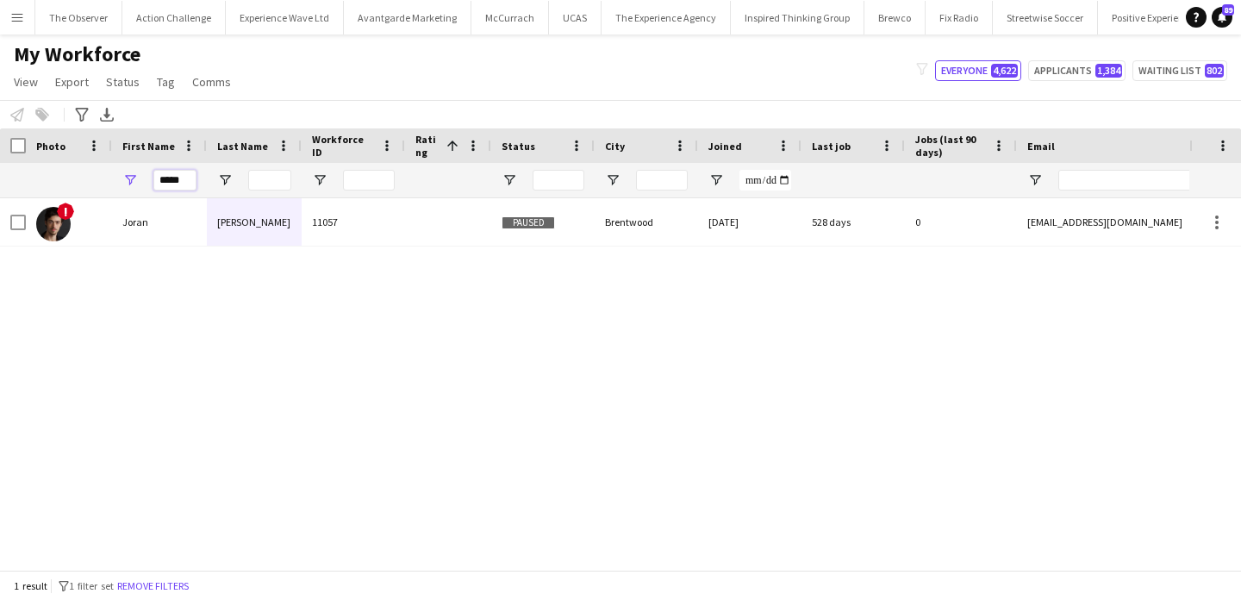
type input "*****"
click at [272, 223] on div "[PERSON_NAME]" at bounding box center [254, 221] width 95 height 47
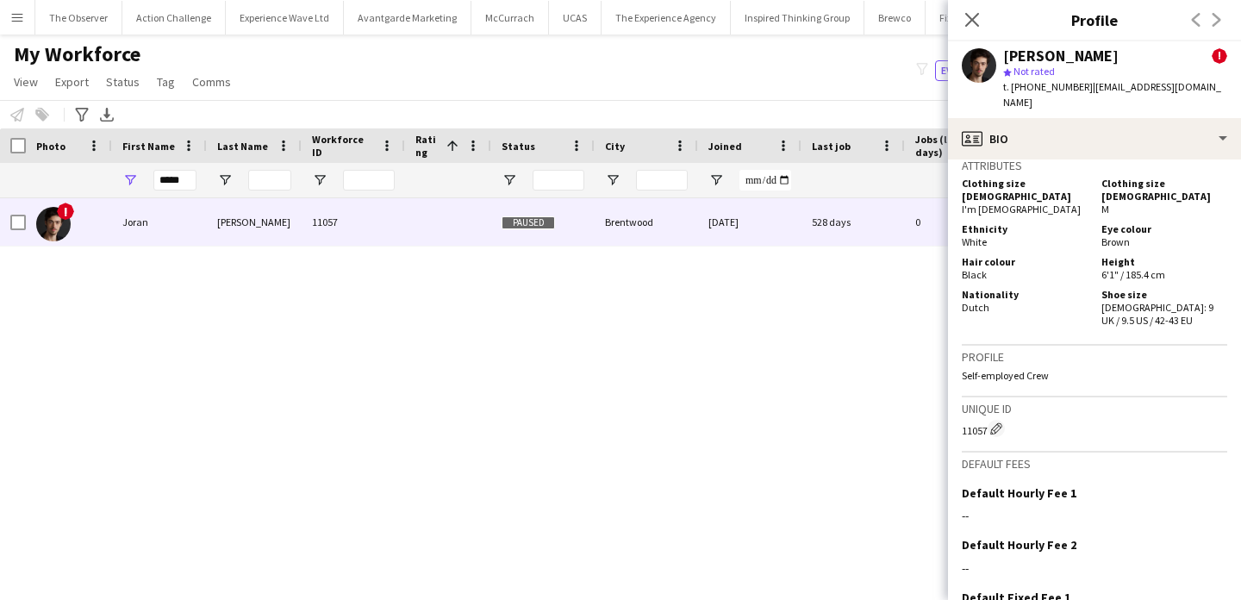
scroll to position [1057, 0]
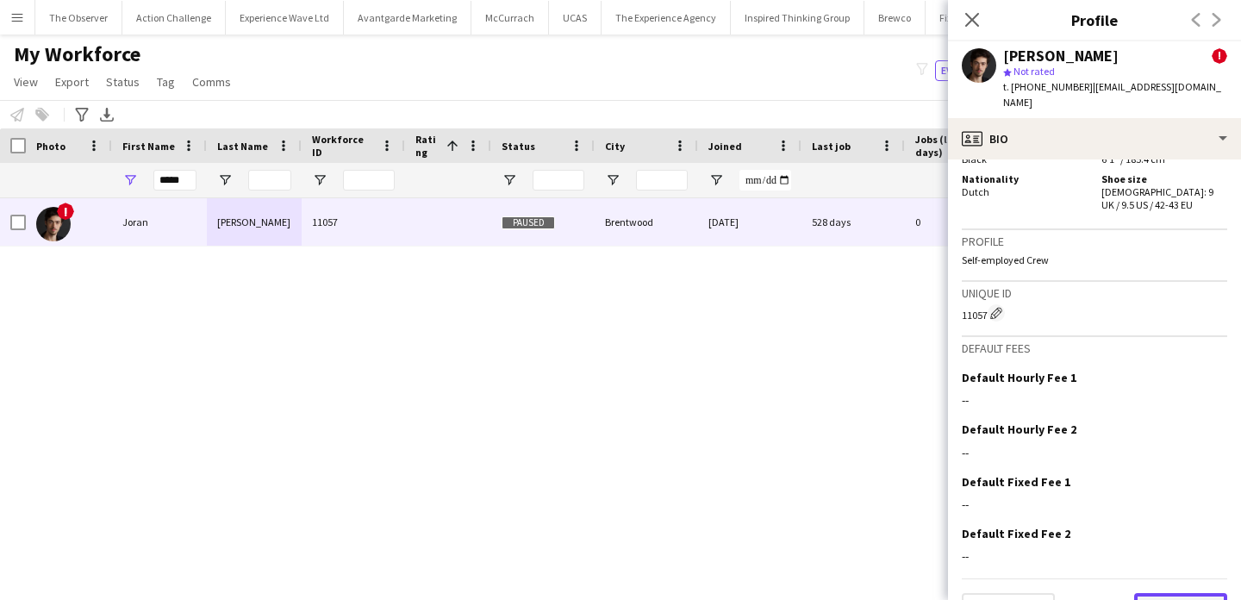
click at [1147, 593] on button "Next" at bounding box center [1180, 610] width 93 height 34
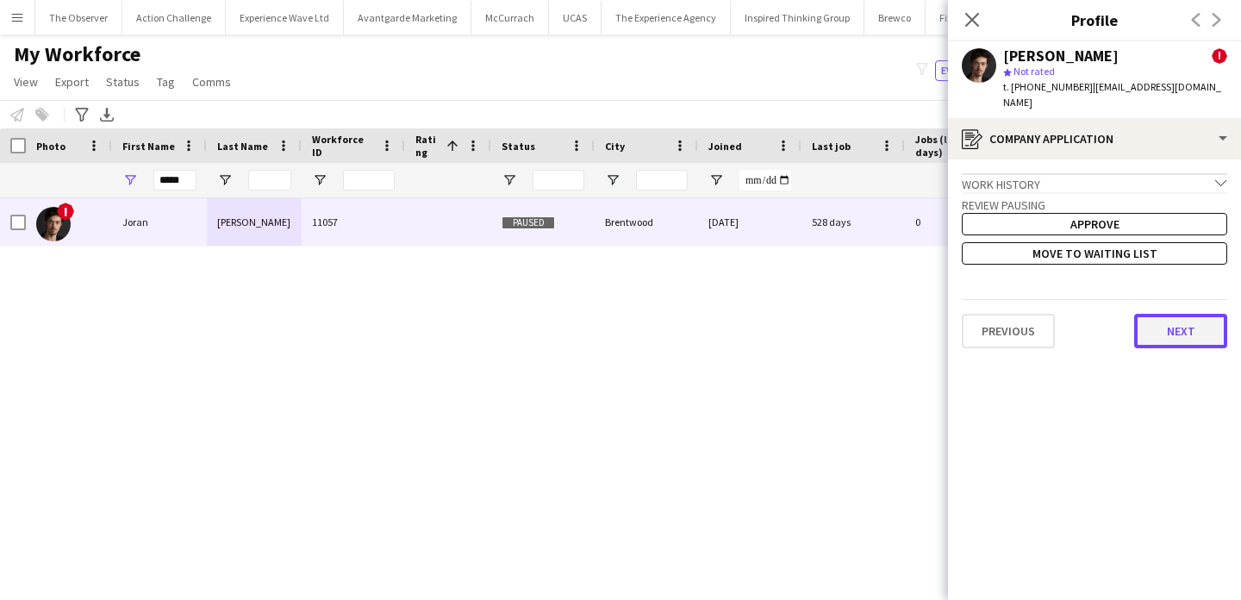
click at [1153, 314] on button "Next" at bounding box center [1180, 331] width 93 height 34
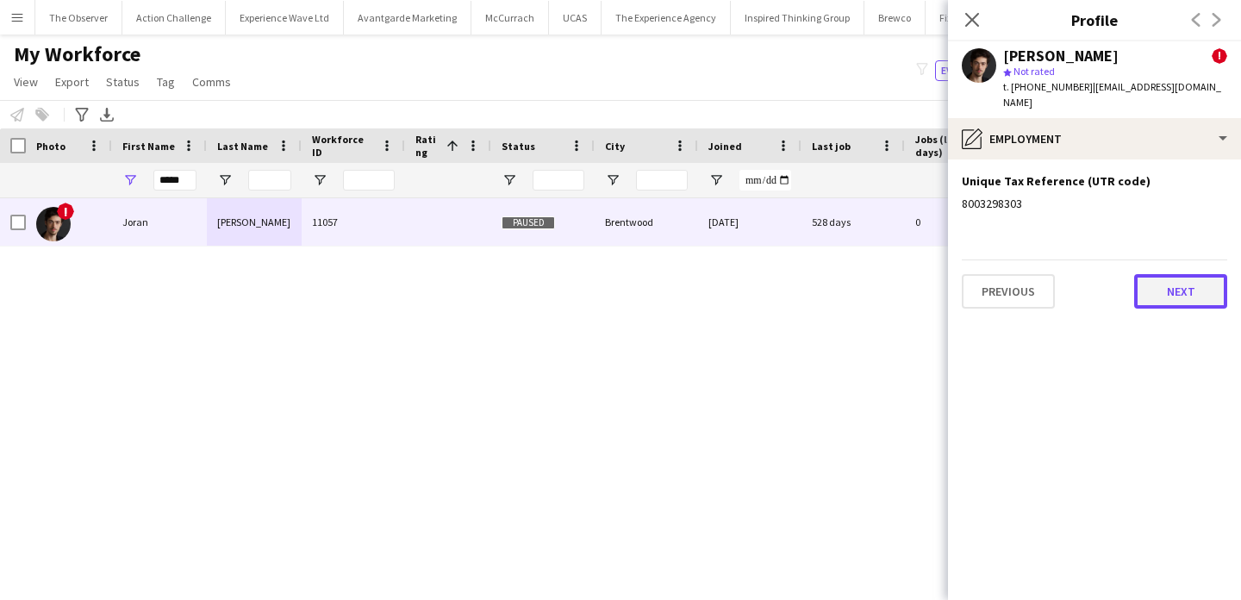
click at [1154, 278] on button "Next" at bounding box center [1180, 291] width 93 height 34
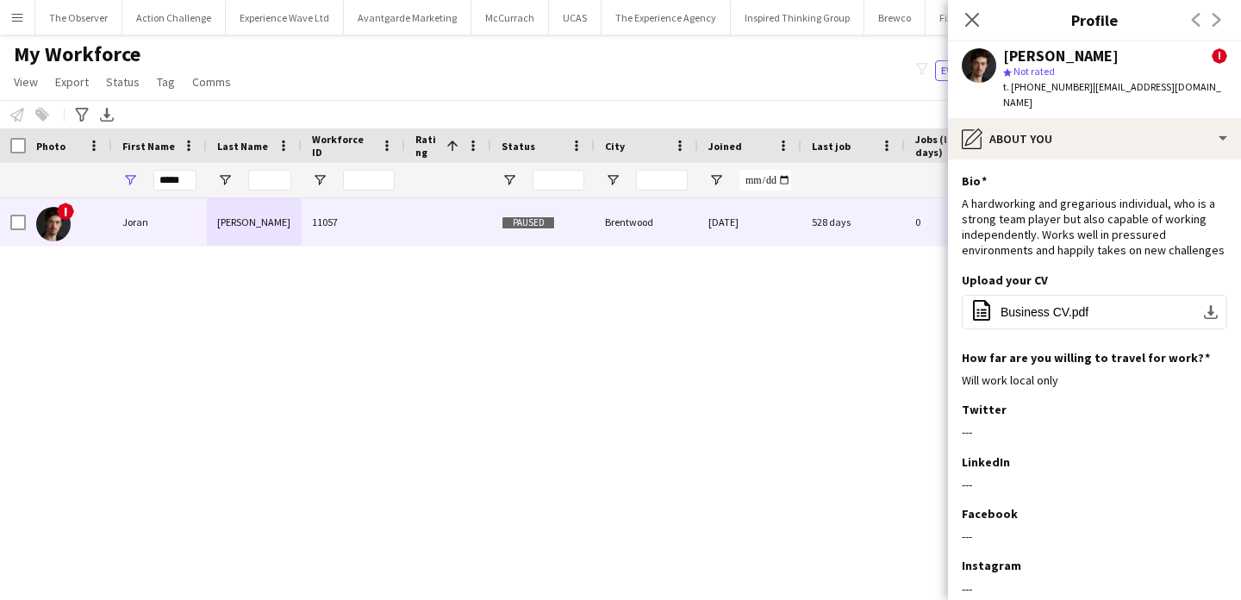
click at [800, 387] on div "! [PERSON_NAME] 11057 Paused Brentwood [DATE] 528 days 0 [EMAIL_ADDRESS][DOMAIN…" at bounding box center [594, 383] width 1189 height 371
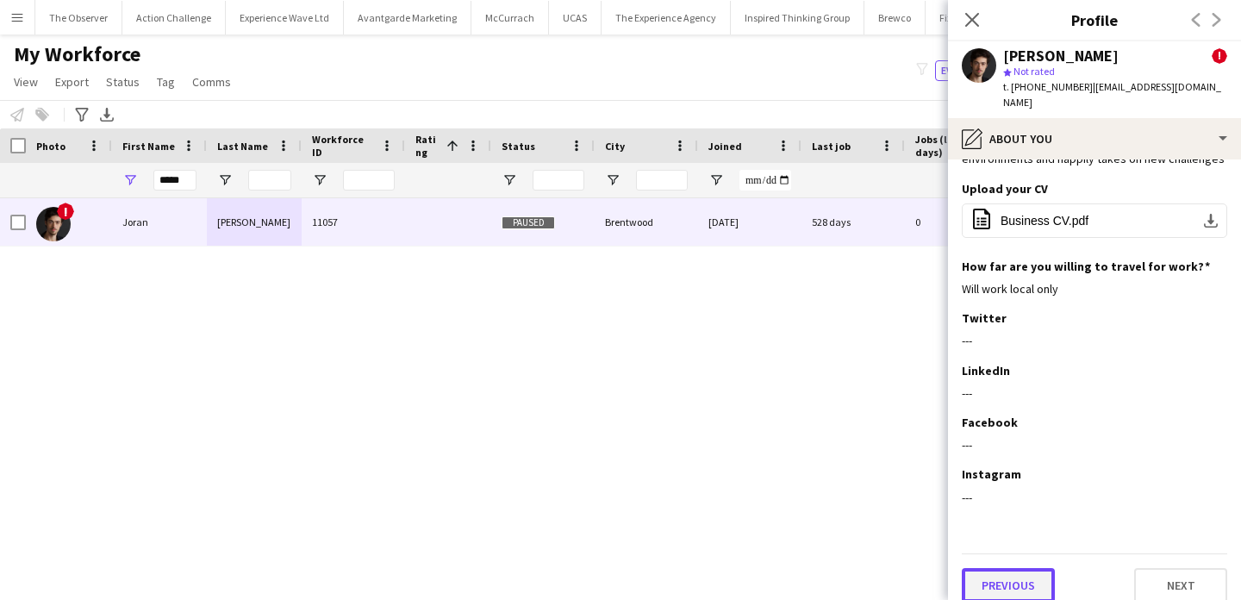
click at [1028, 579] on button "Previous" at bounding box center [1008, 585] width 93 height 34
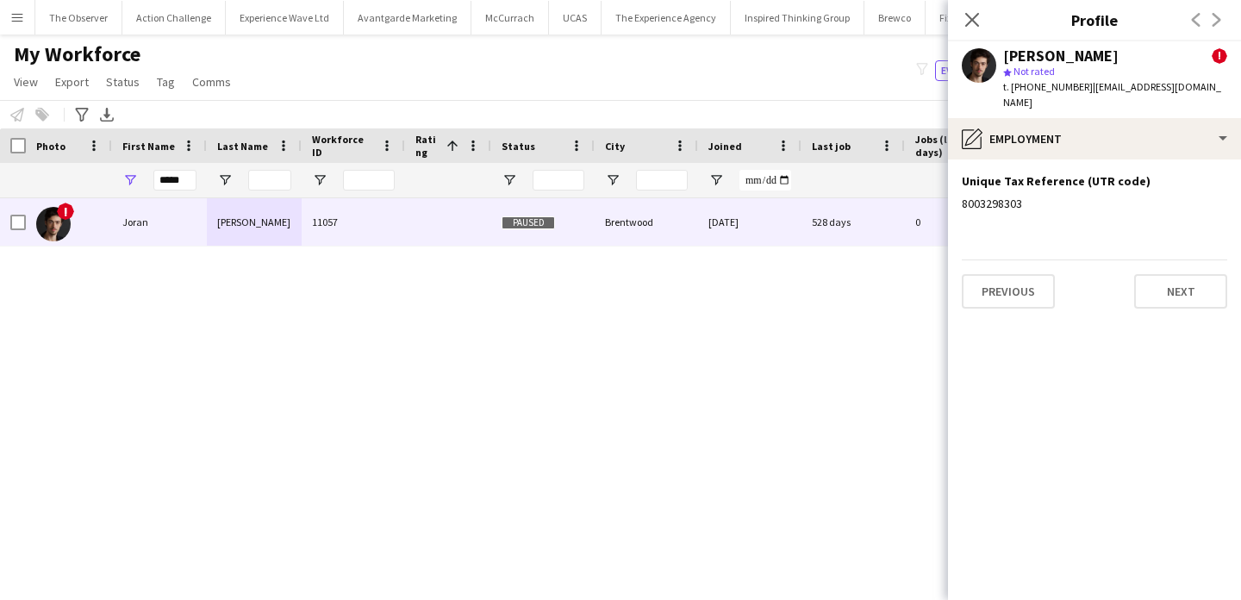
click at [991, 259] on div "Previous Next" at bounding box center [1094, 283] width 265 height 49
click at [998, 284] on button "Previous" at bounding box center [1008, 291] width 93 height 34
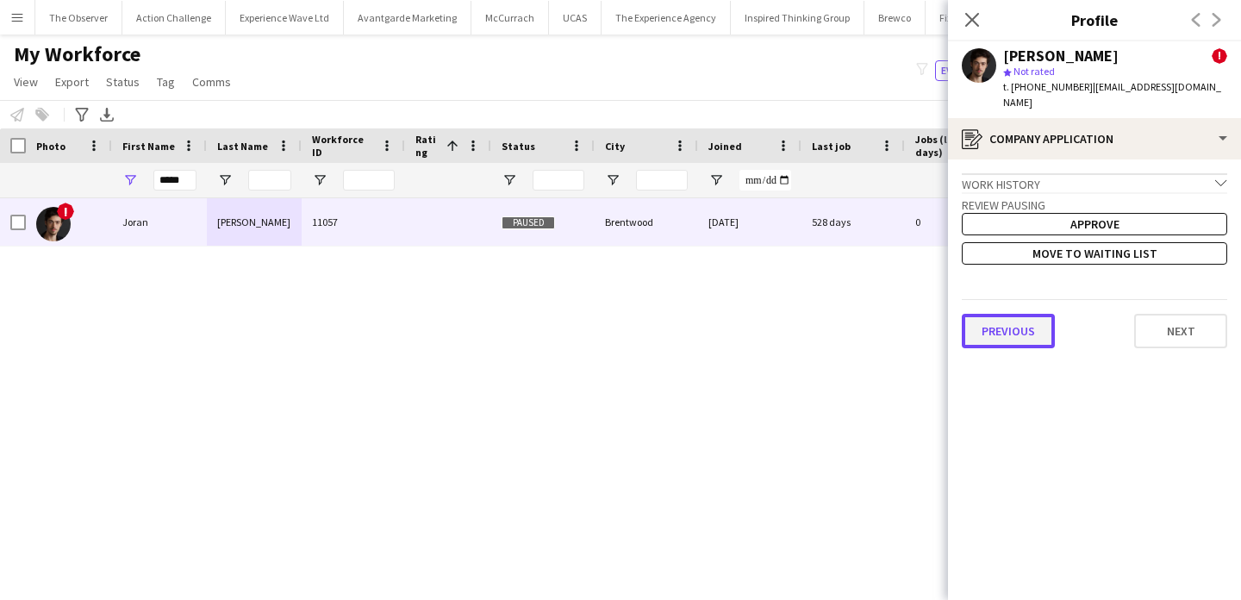
click at [1004, 321] on button "Previous" at bounding box center [1008, 331] width 93 height 34
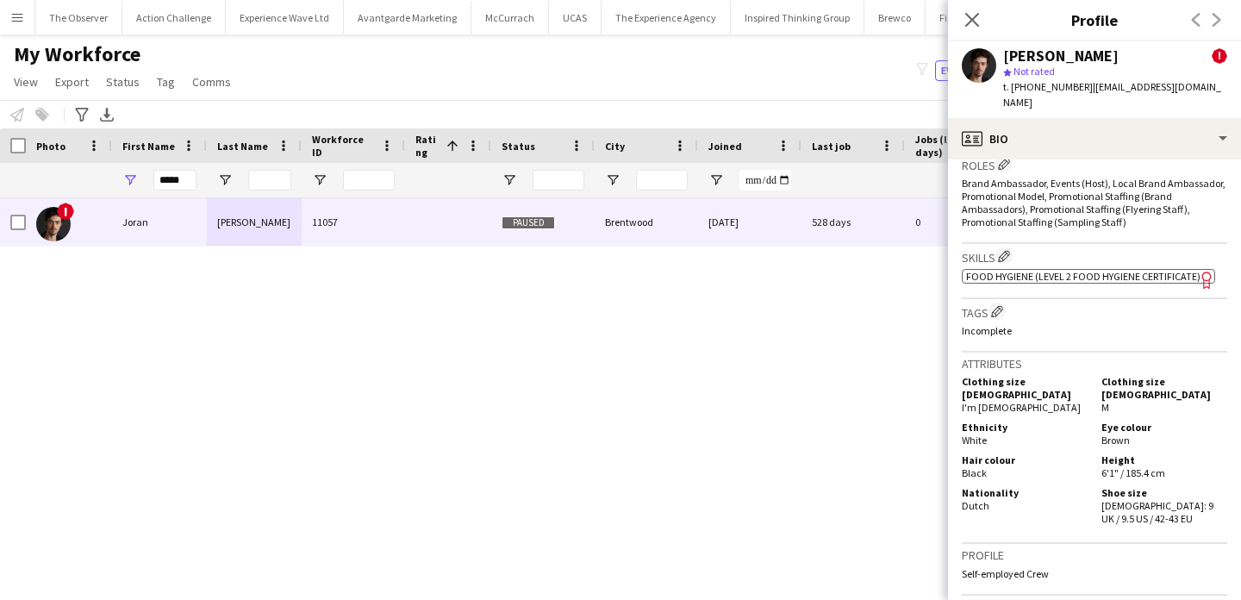
scroll to position [1057, 0]
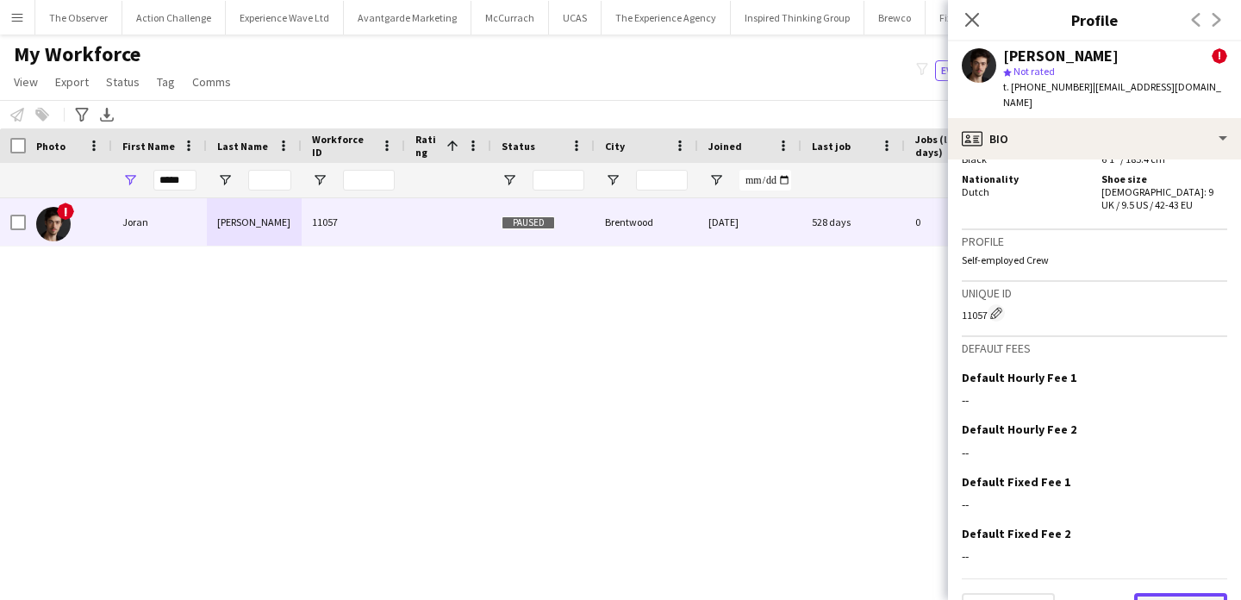
click at [1154, 593] on button "Next" at bounding box center [1180, 610] width 93 height 34
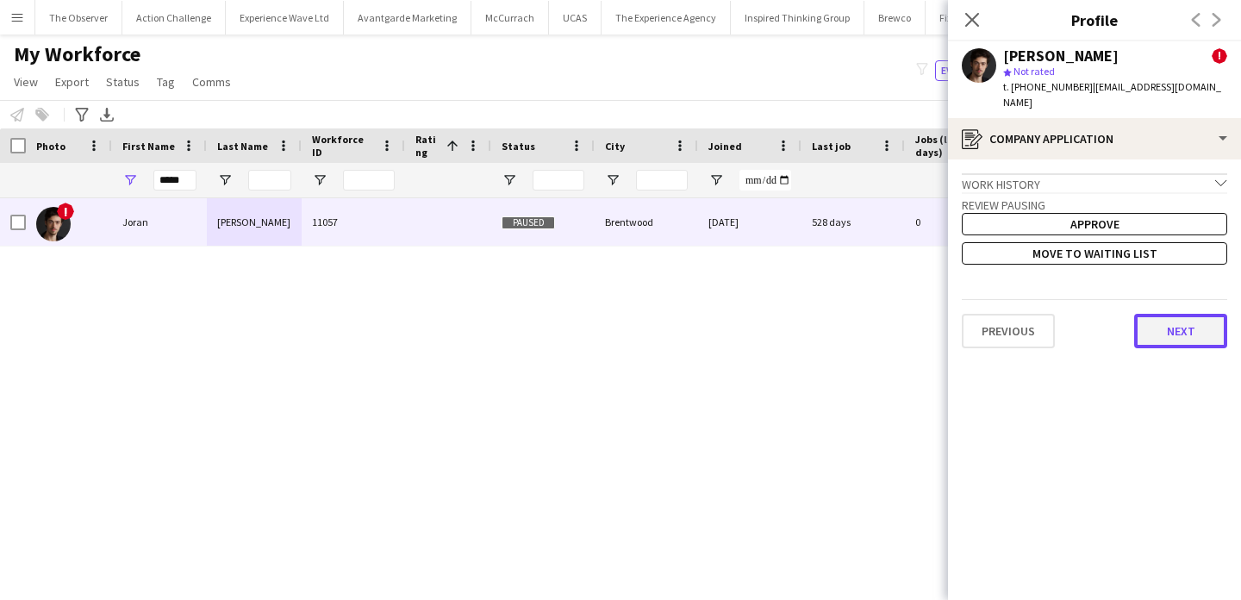
click at [1165, 317] on button "Next" at bounding box center [1180, 331] width 93 height 34
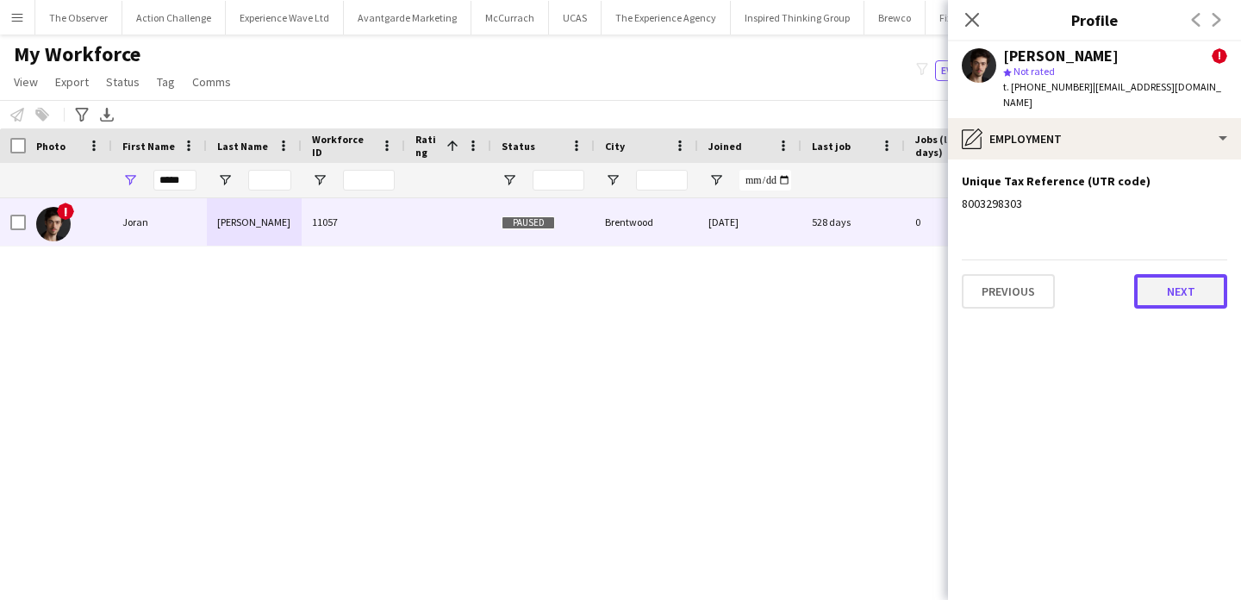
click at [1170, 274] on button "Next" at bounding box center [1180, 291] width 93 height 34
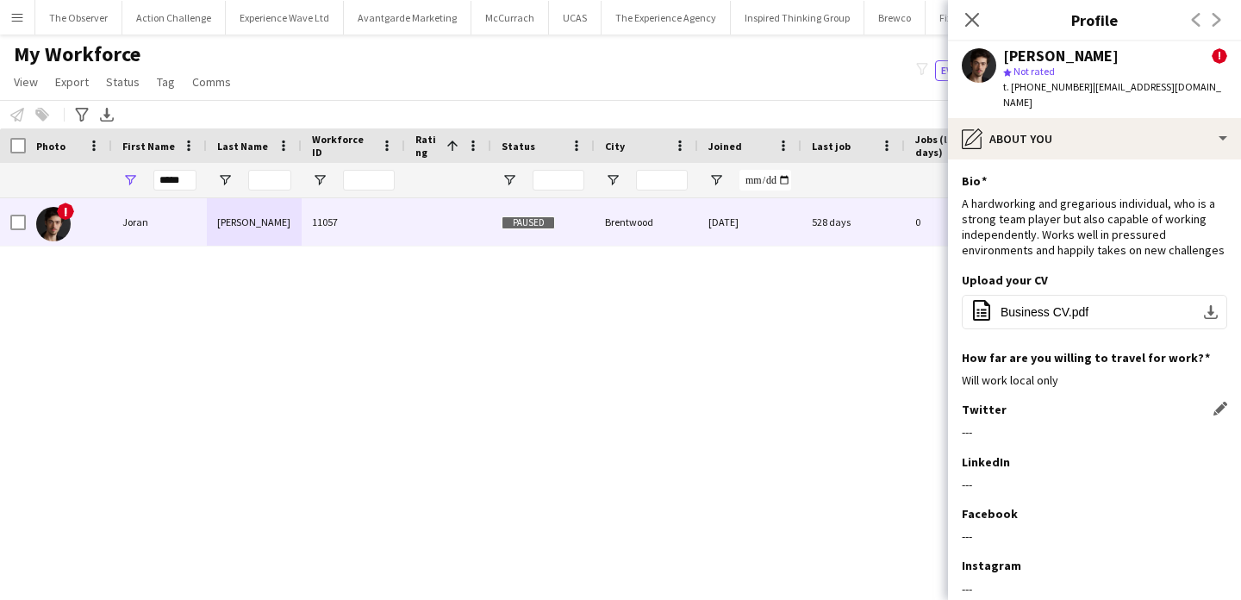
scroll to position [91, 0]
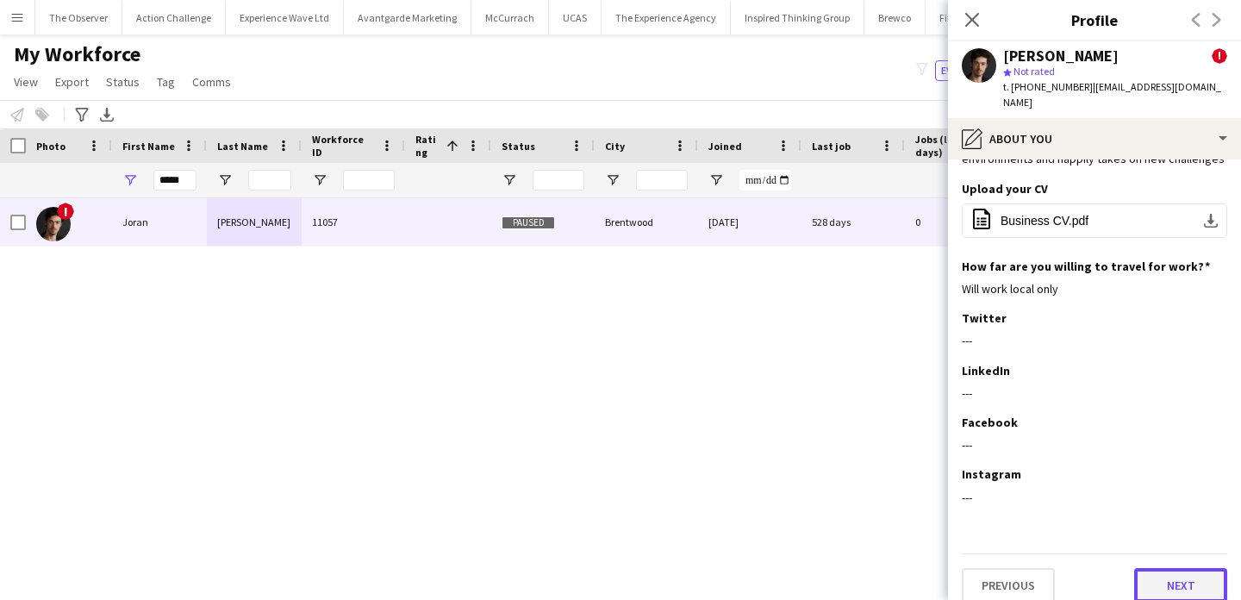
click at [1177, 568] on button "Next" at bounding box center [1180, 585] width 93 height 34
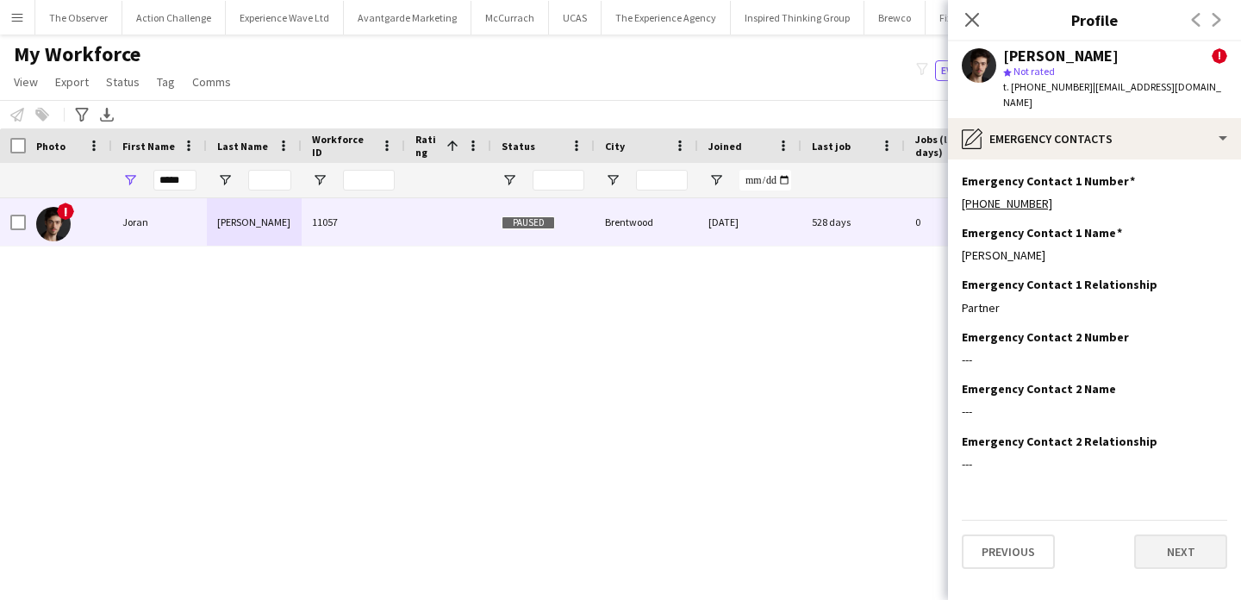
scroll to position [0, 0]
click at [1179, 534] on button "Next" at bounding box center [1180, 551] width 93 height 34
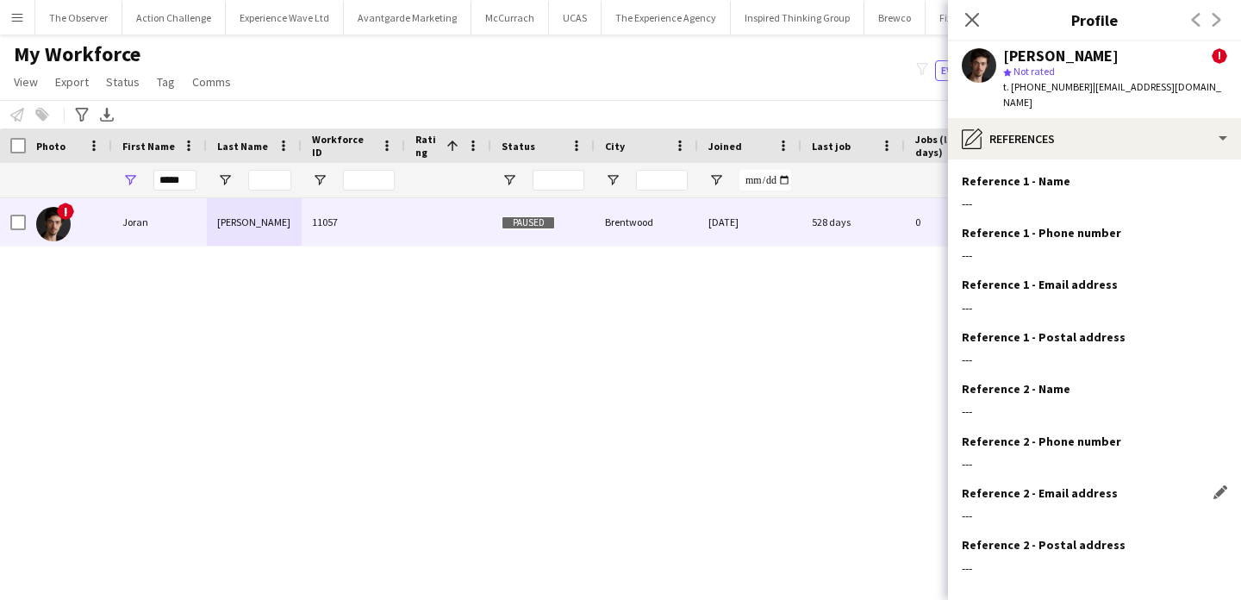
scroll to position [71, 0]
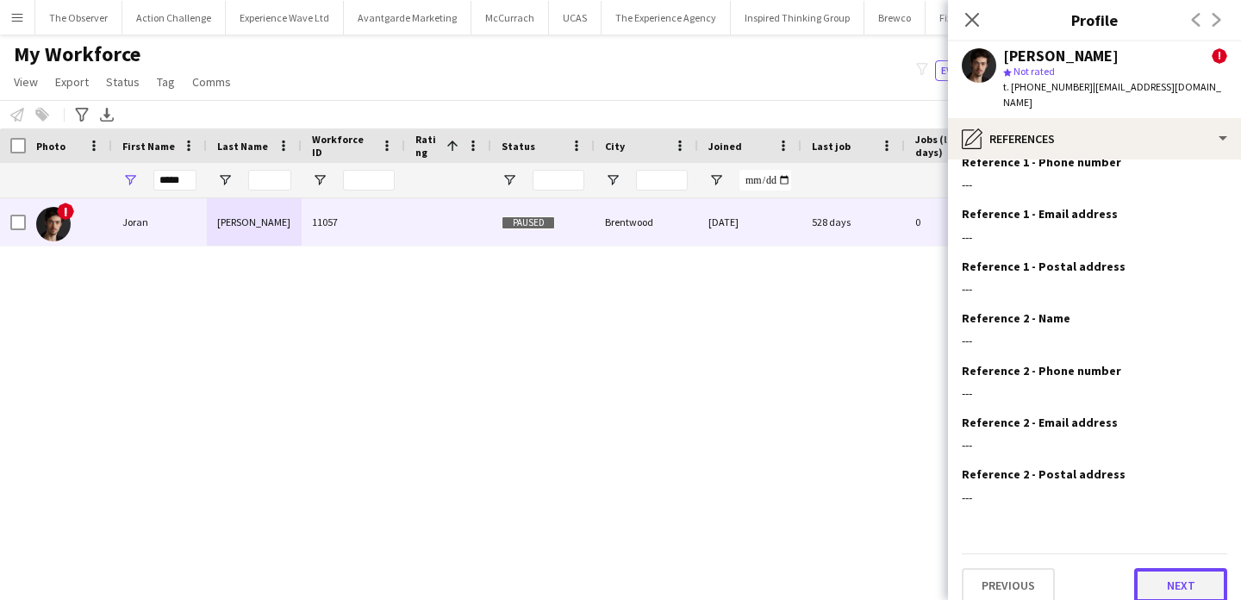
click at [1186, 568] on button "Next" at bounding box center [1180, 585] width 93 height 34
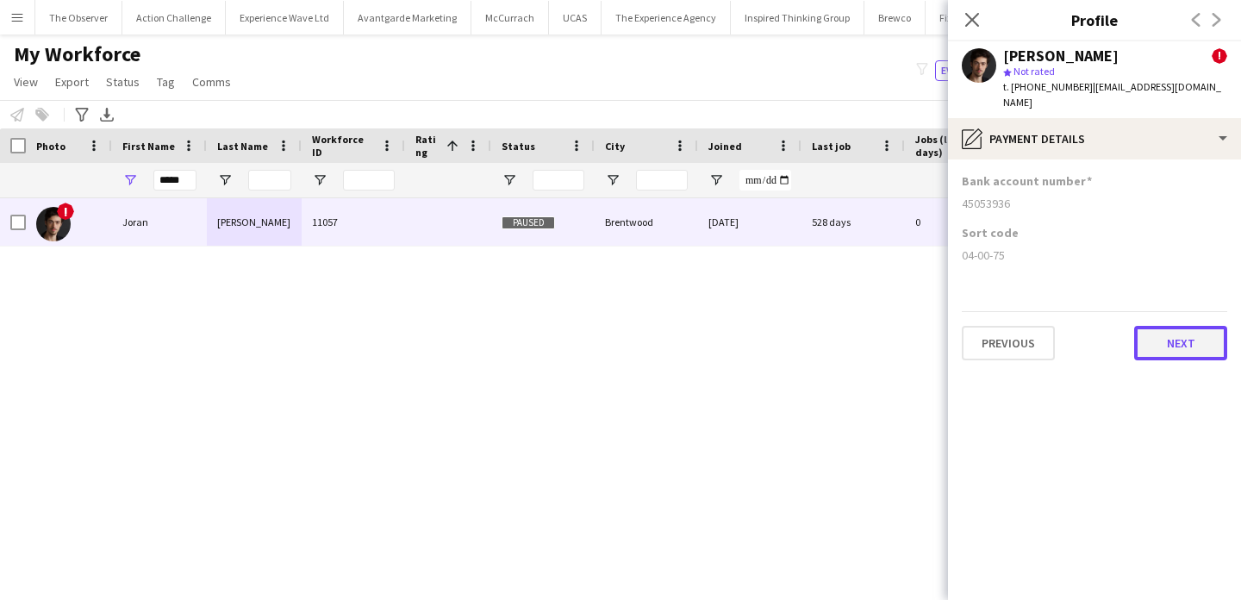
click at [1183, 329] on button "Next" at bounding box center [1180, 343] width 93 height 34
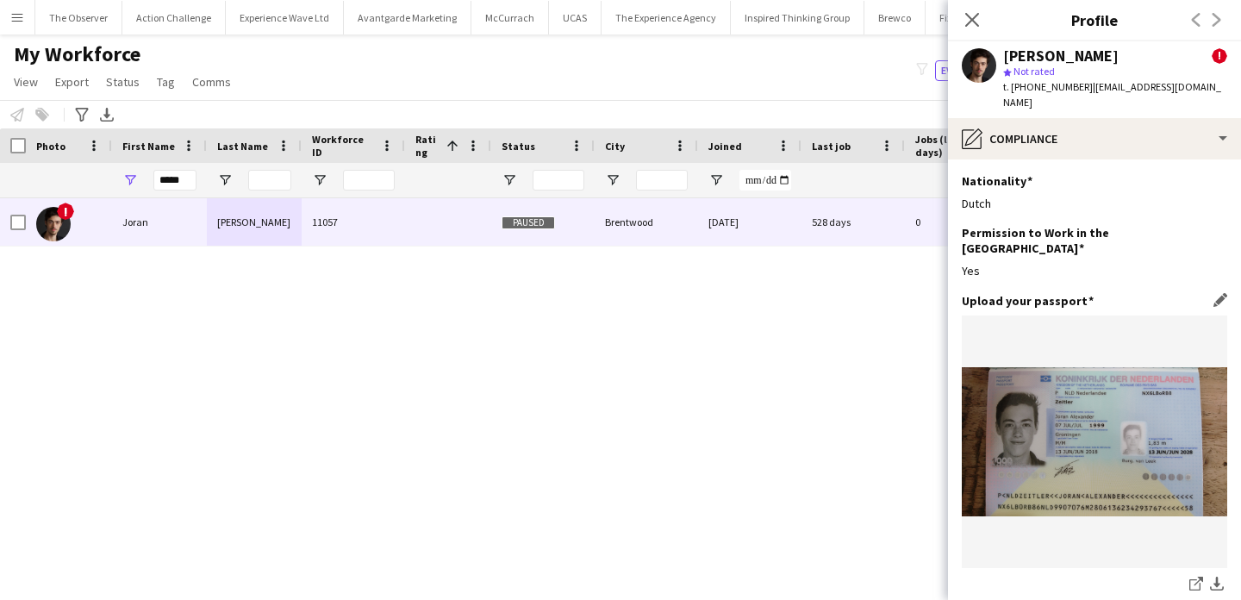
scroll to position [300, 0]
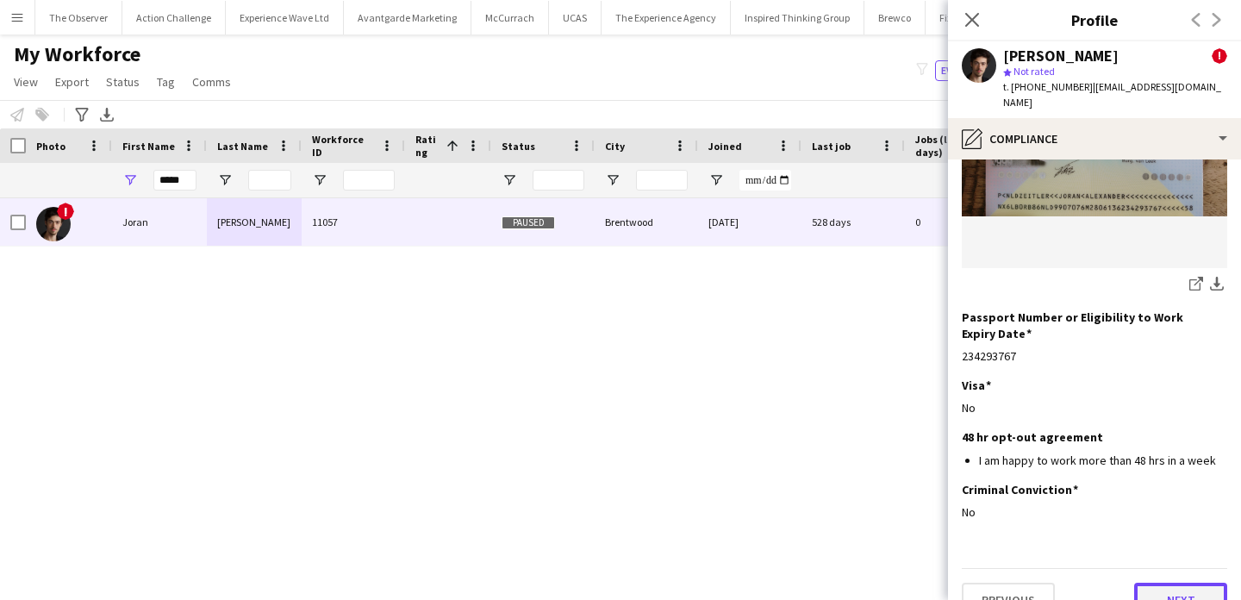
click at [1163, 583] on button "Next" at bounding box center [1180, 600] width 93 height 34
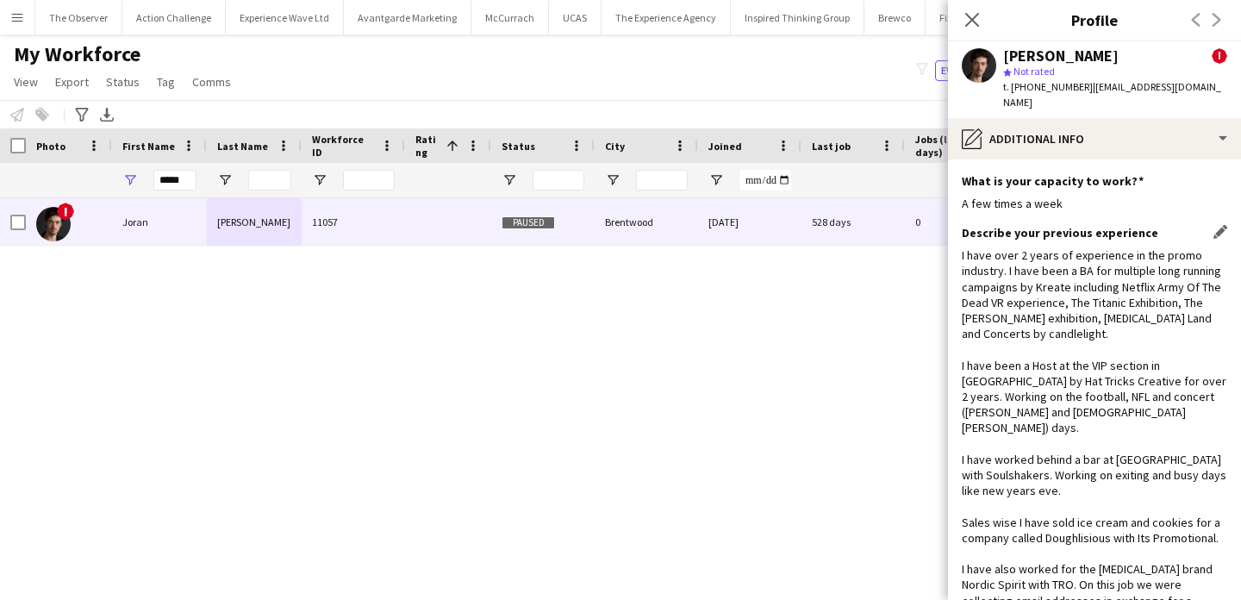
scroll to position [271, 0]
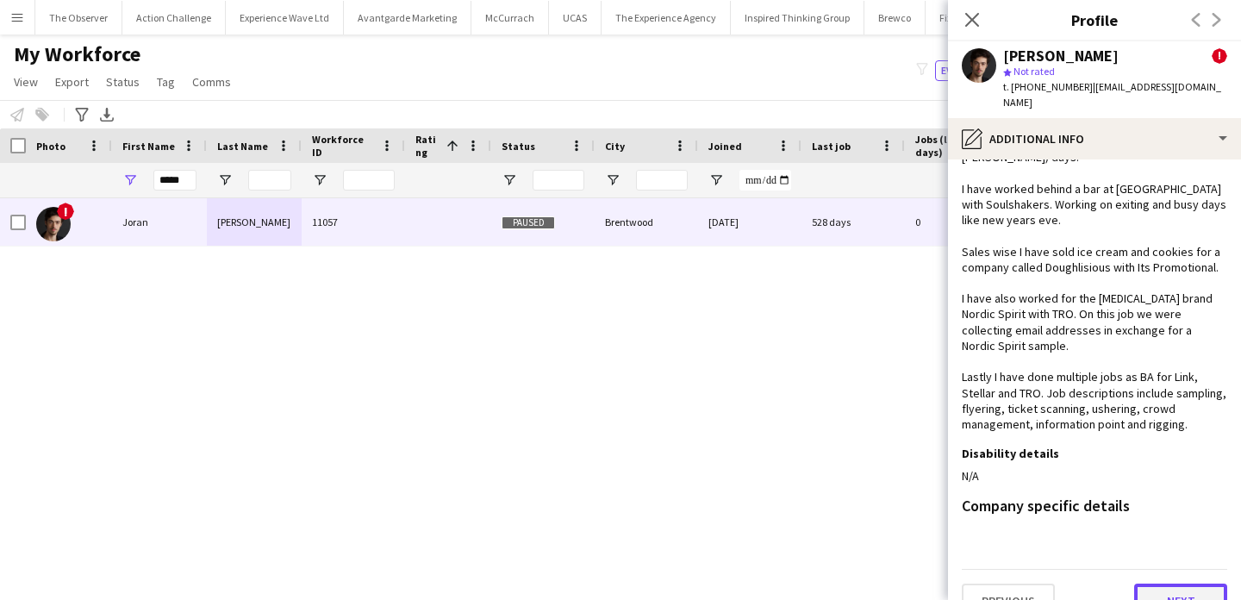
click at [1171, 584] on button "Next" at bounding box center [1180, 601] width 93 height 34
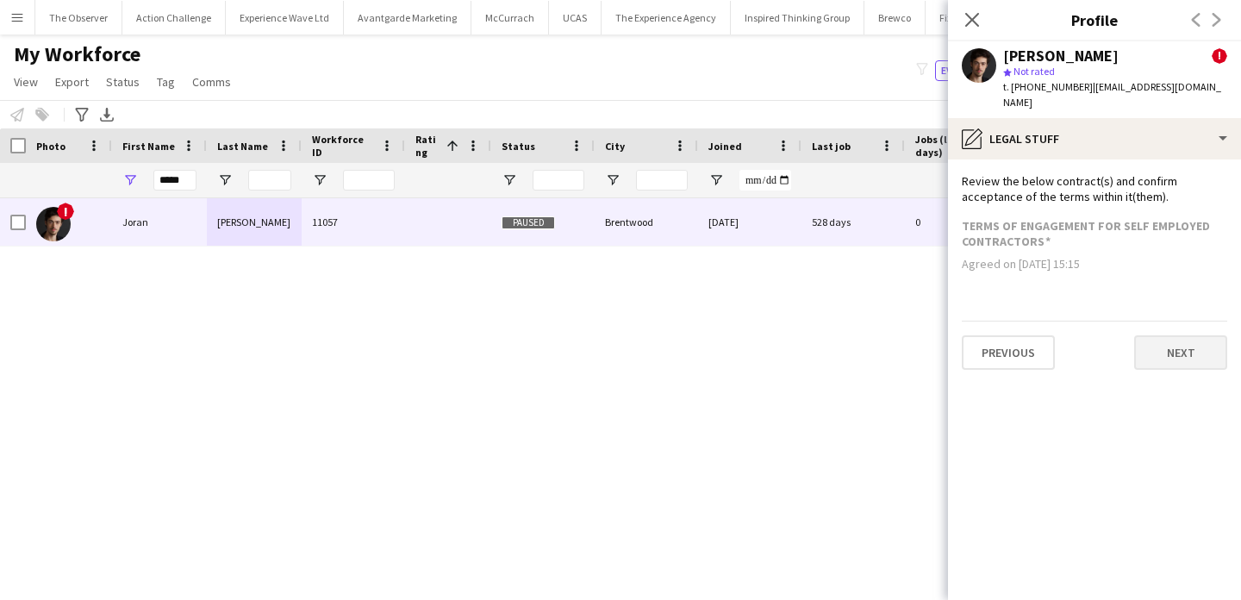
scroll to position [0, 0]
click at [1174, 321] on div "Previous Next" at bounding box center [1094, 345] width 265 height 49
click at [1177, 355] on app-section-data-types "Review the below contract(s) and confirm acceptance of the terms within it(them…" at bounding box center [1094, 379] width 293 height 440
click at [1176, 335] on button "Next" at bounding box center [1180, 352] width 93 height 34
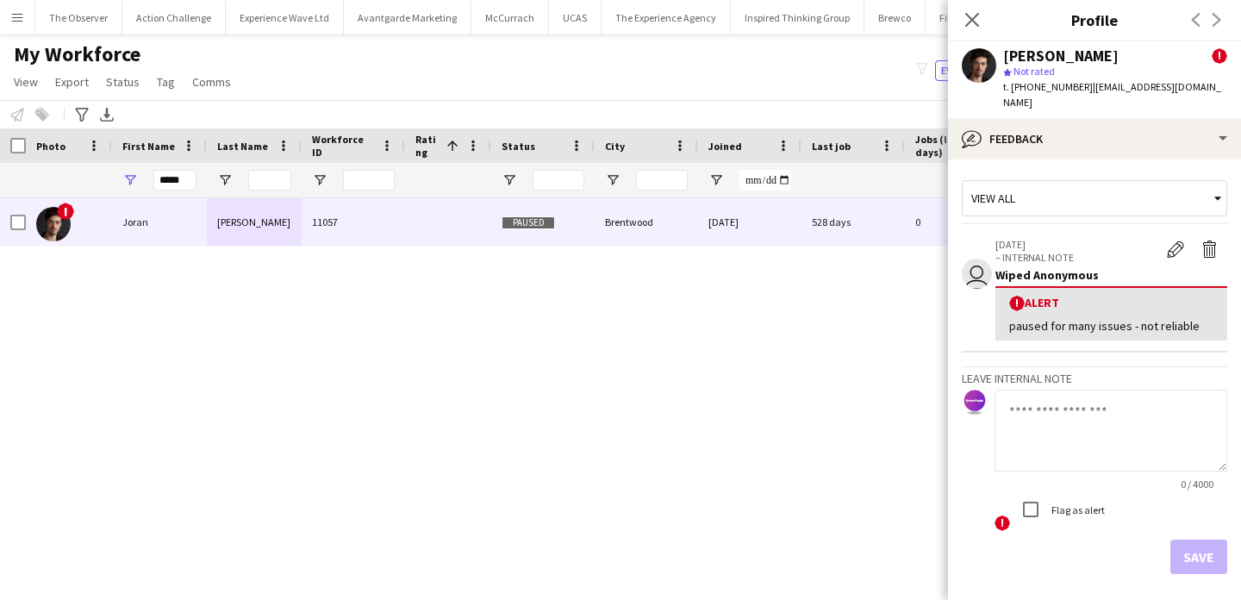
click at [1195, 549] on div "Save" at bounding box center [1094, 557] width 265 height 34
click at [1195, 540] on div "Save" at bounding box center [1094, 557] width 265 height 34
click at [1193, 540] on div "Save" at bounding box center [1094, 557] width 265 height 34
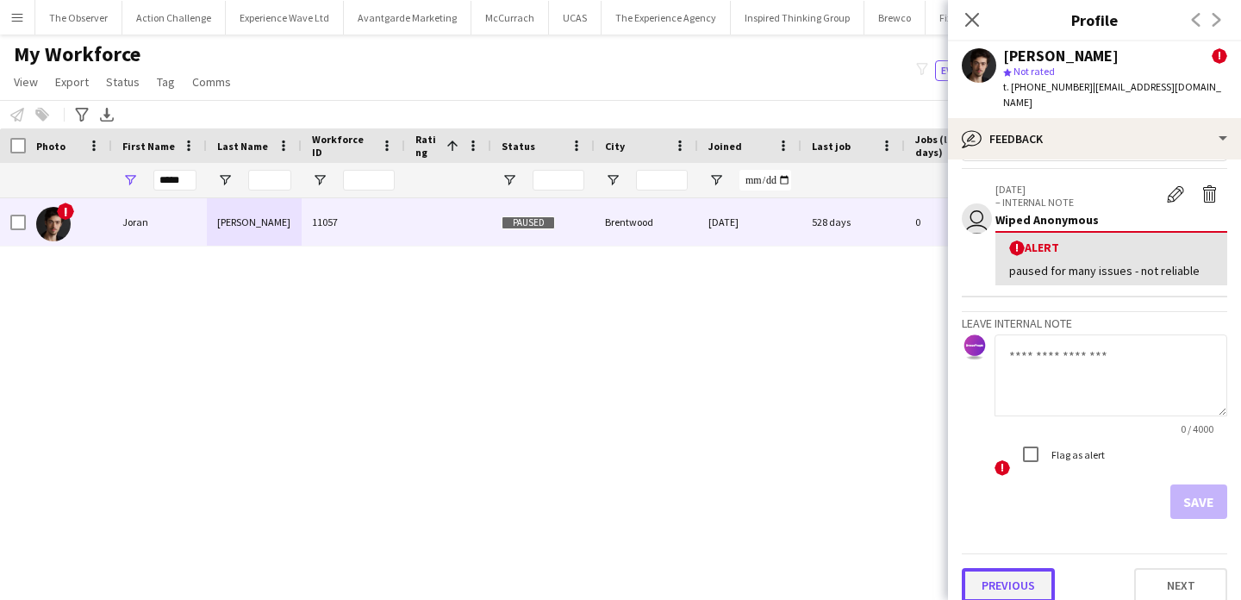
click at [1031, 568] on button "Previous" at bounding box center [1008, 585] width 93 height 34
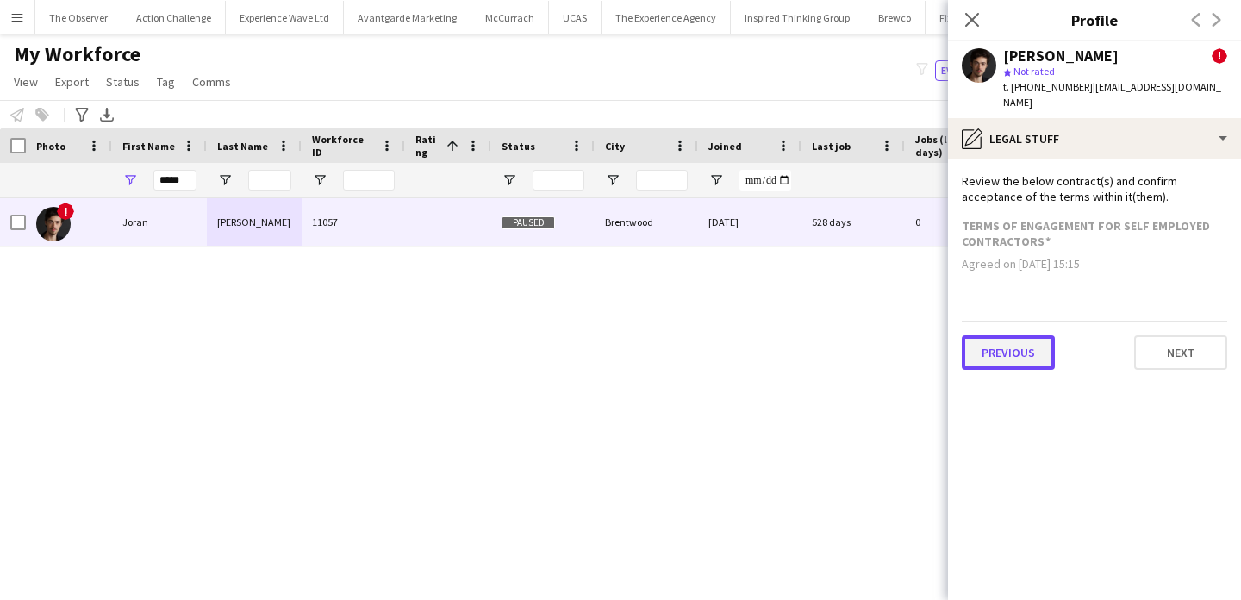
click at [1028, 337] on button "Previous" at bounding box center [1008, 352] width 93 height 34
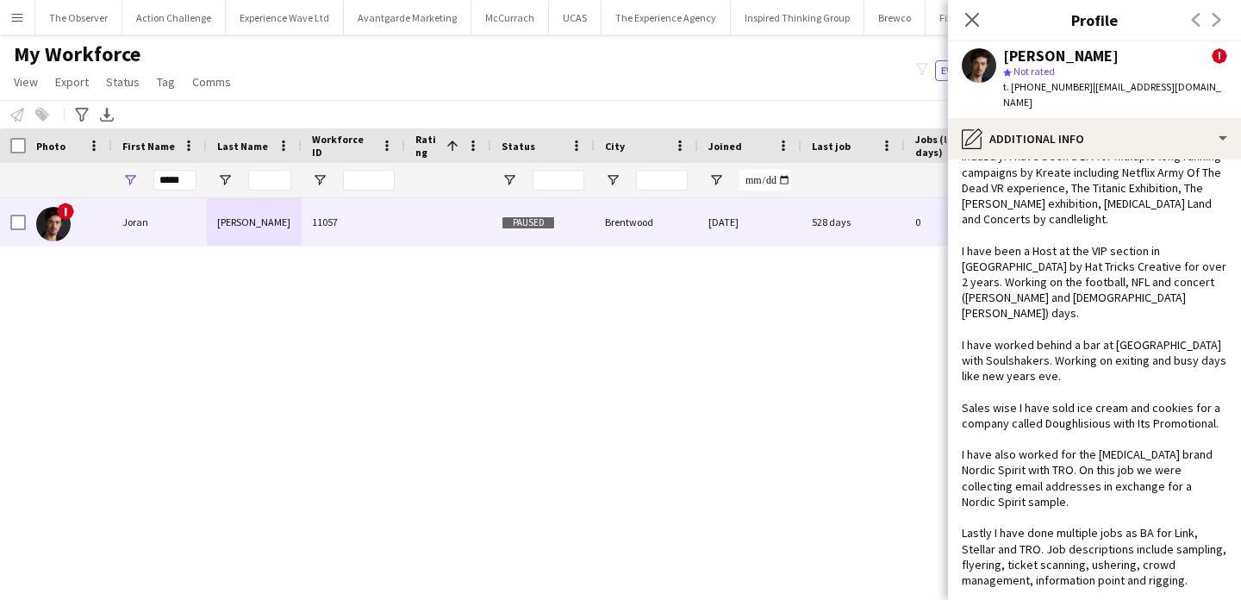
scroll to position [271, 0]
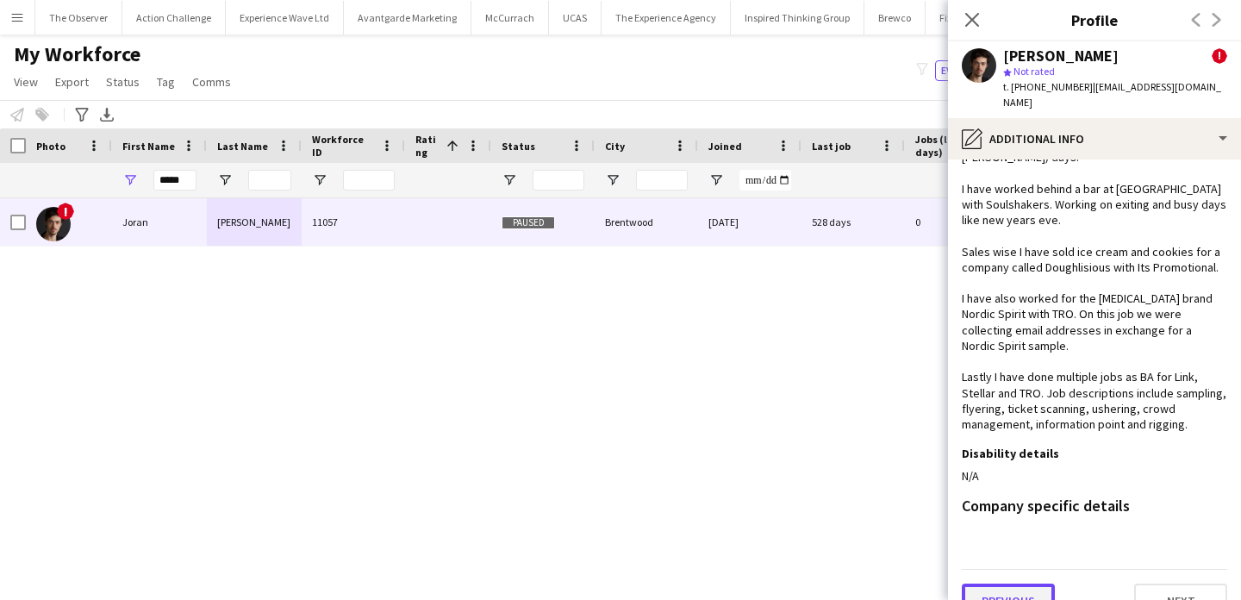
click at [1030, 584] on button "Previous" at bounding box center [1008, 601] width 93 height 34
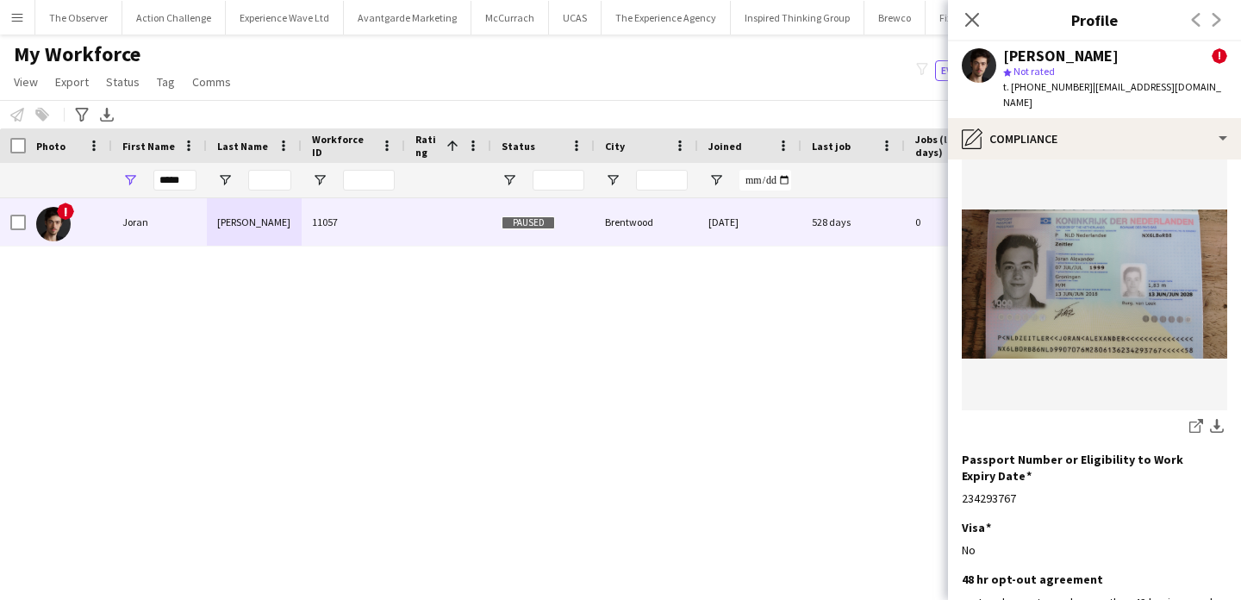
scroll to position [300, 0]
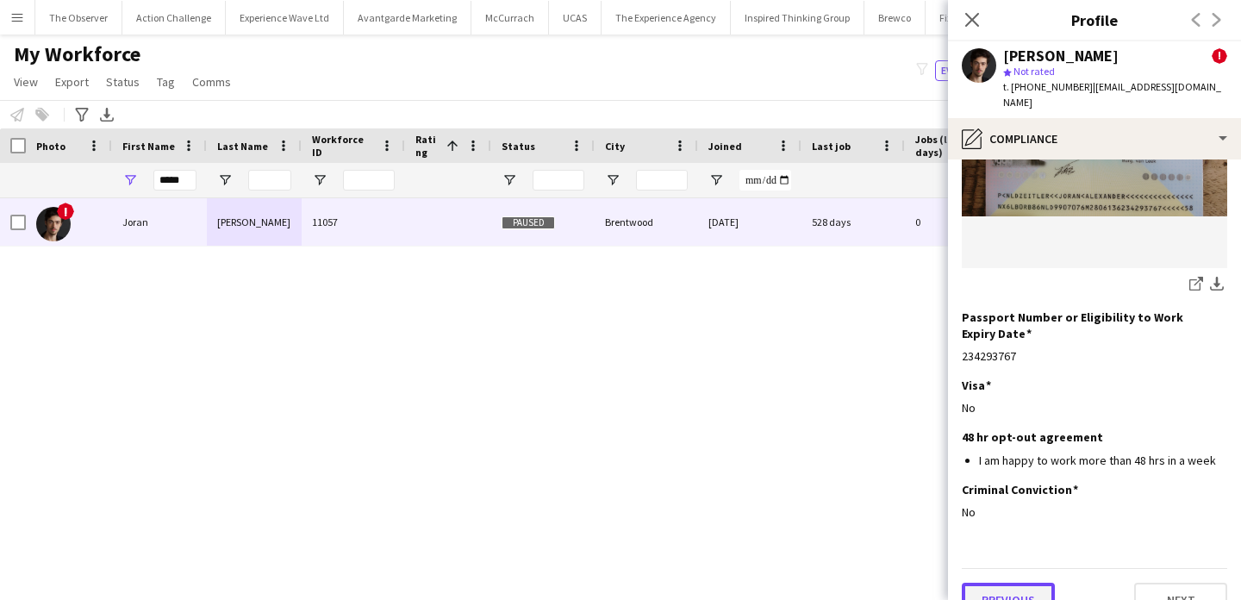
click at [1034, 583] on button "Previous" at bounding box center [1008, 600] width 93 height 34
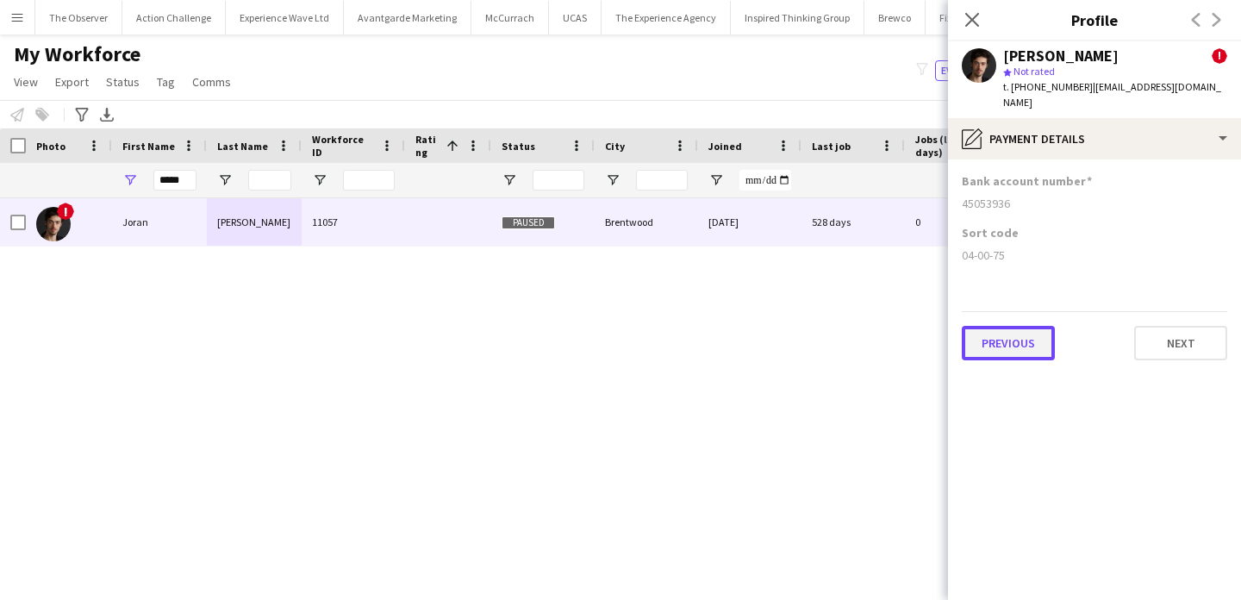
click at [1034, 340] on button "Previous" at bounding box center [1008, 343] width 93 height 34
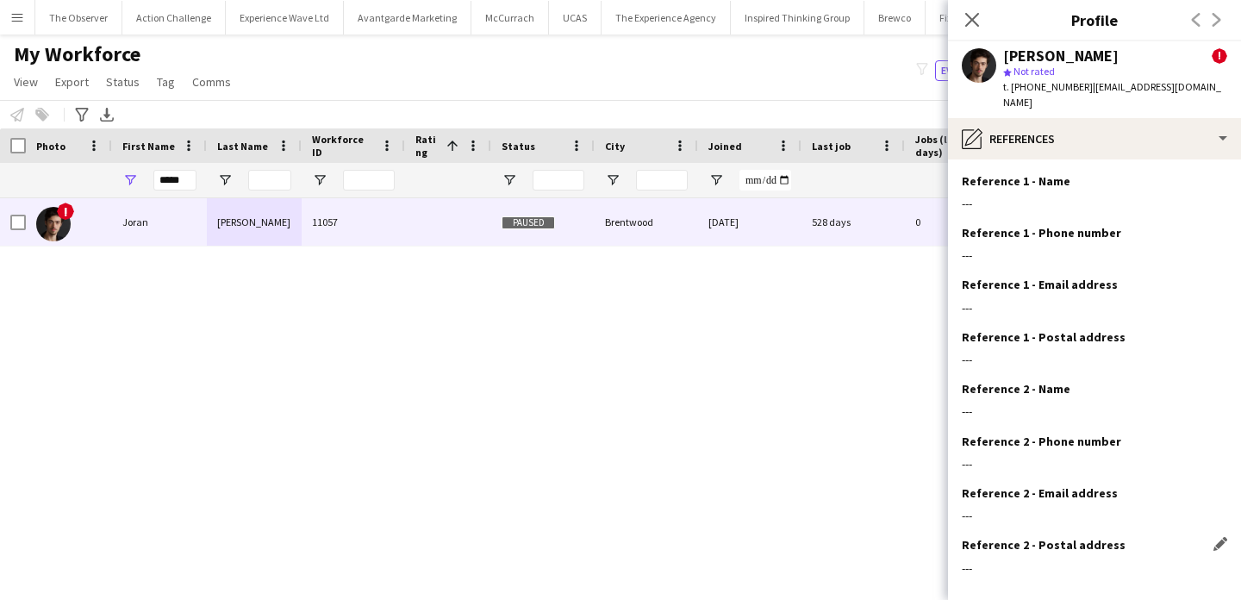
scroll to position [71, 0]
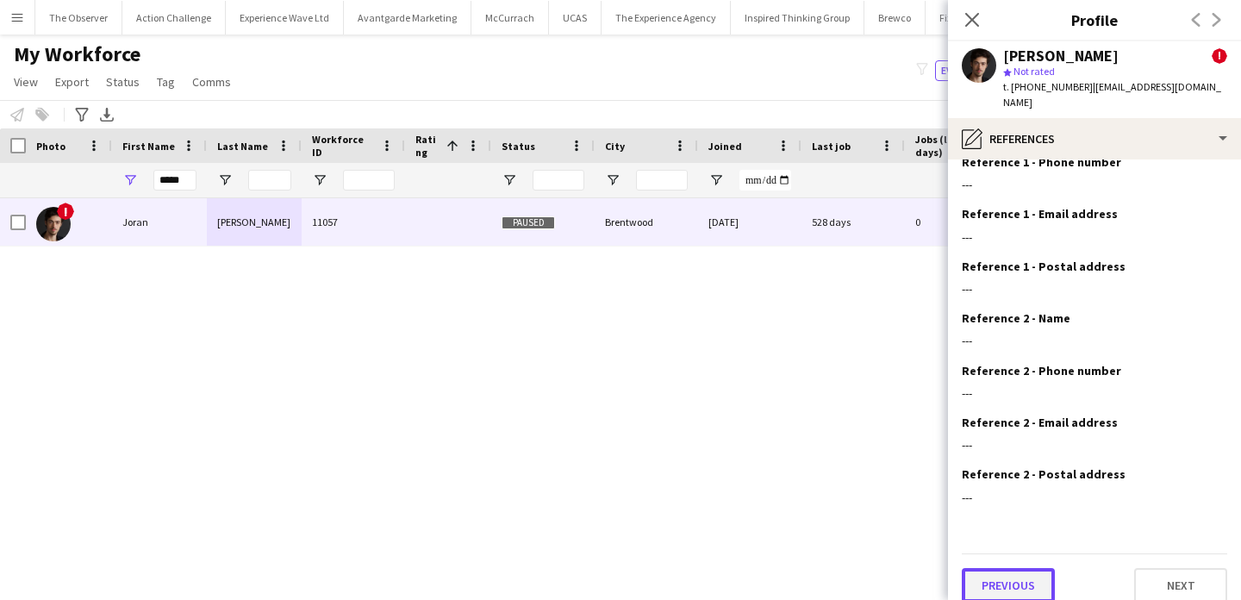
click at [1033, 577] on button "Previous" at bounding box center [1008, 585] width 93 height 34
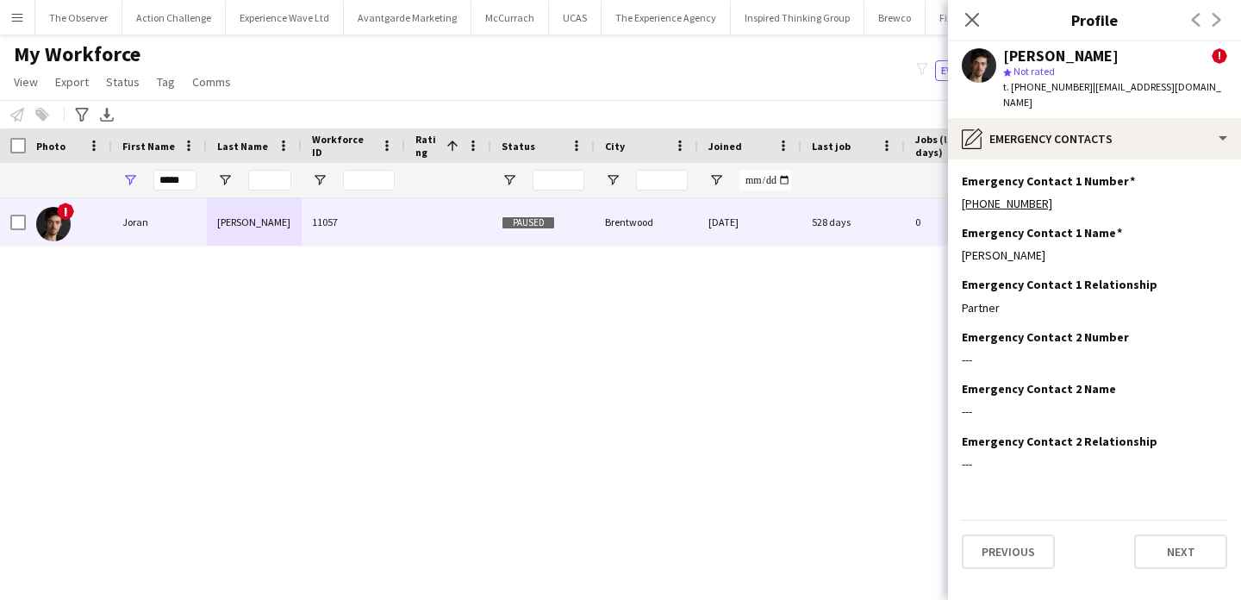
click at [1030, 488] on app-section-data-types "Emergency Contact 1 Number Edit this field +4407773014425 Emergency Contact 1 N…" at bounding box center [1094, 379] width 293 height 440
click at [1028, 534] on button "Previous" at bounding box center [1008, 551] width 93 height 34
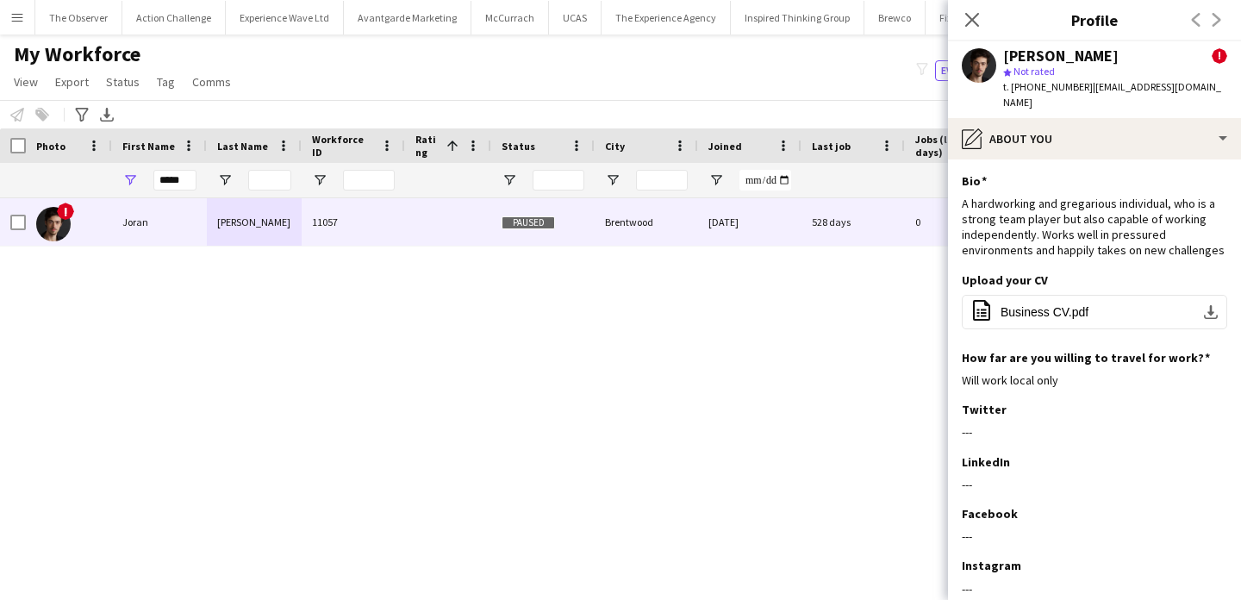
scroll to position [91, 0]
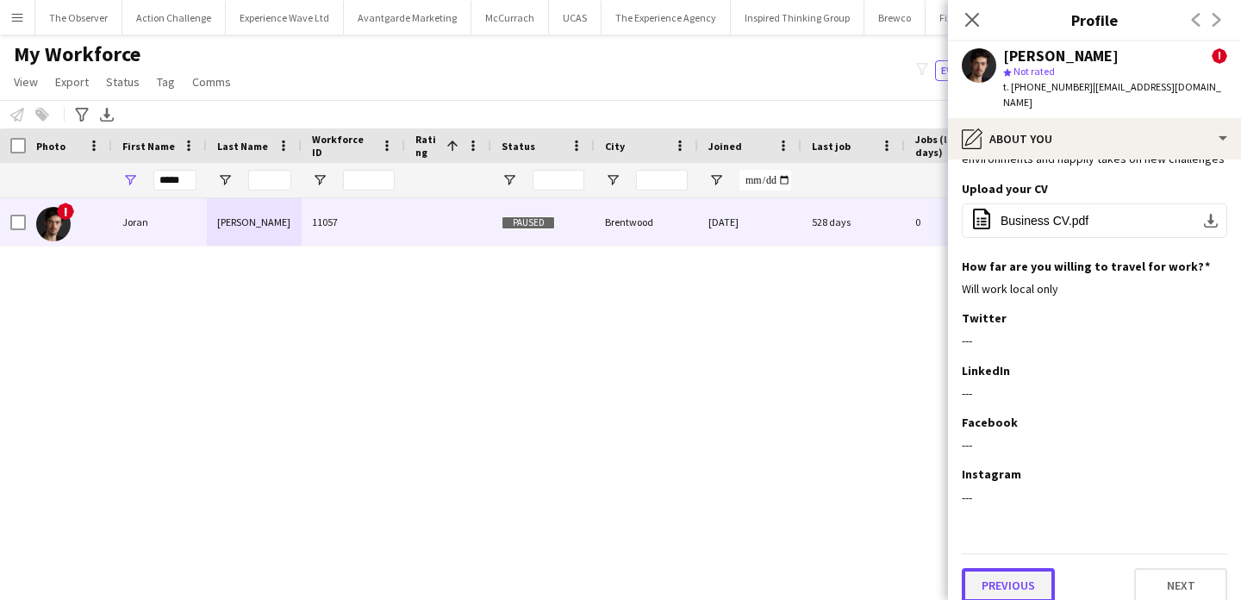
click at [1028, 568] on button "Previous" at bounding box center [1008, 585] width 93 height 34
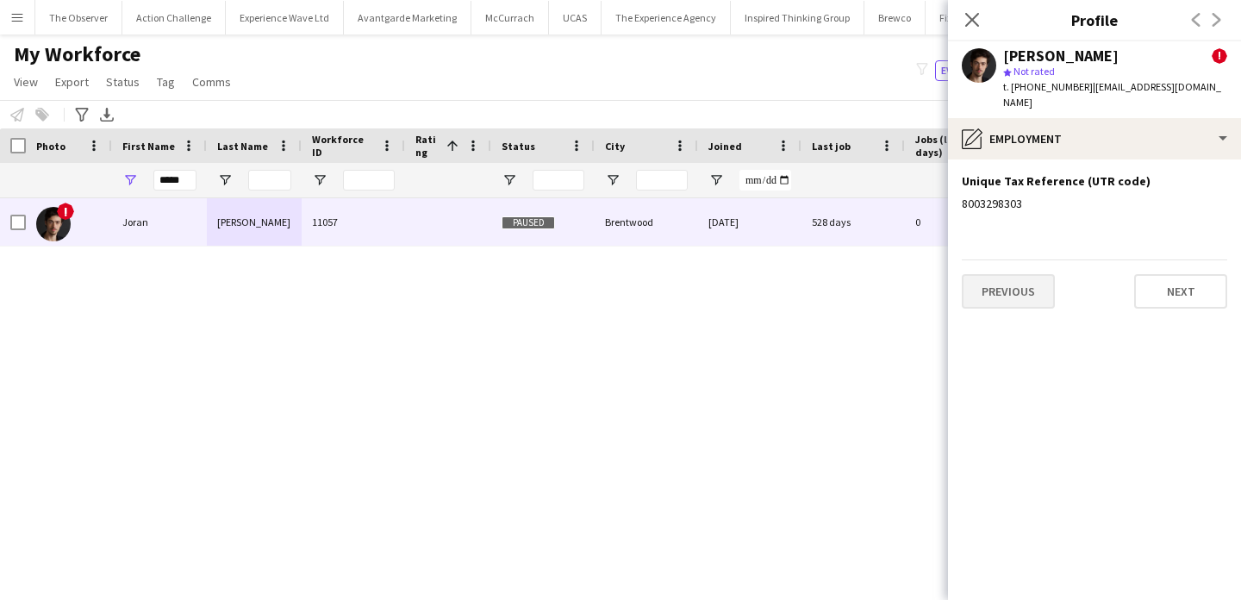
scroll to position [0, 0]
click at [1013, 274] on button "Previous" at bounding box center [1008, 291] width 93 height 34
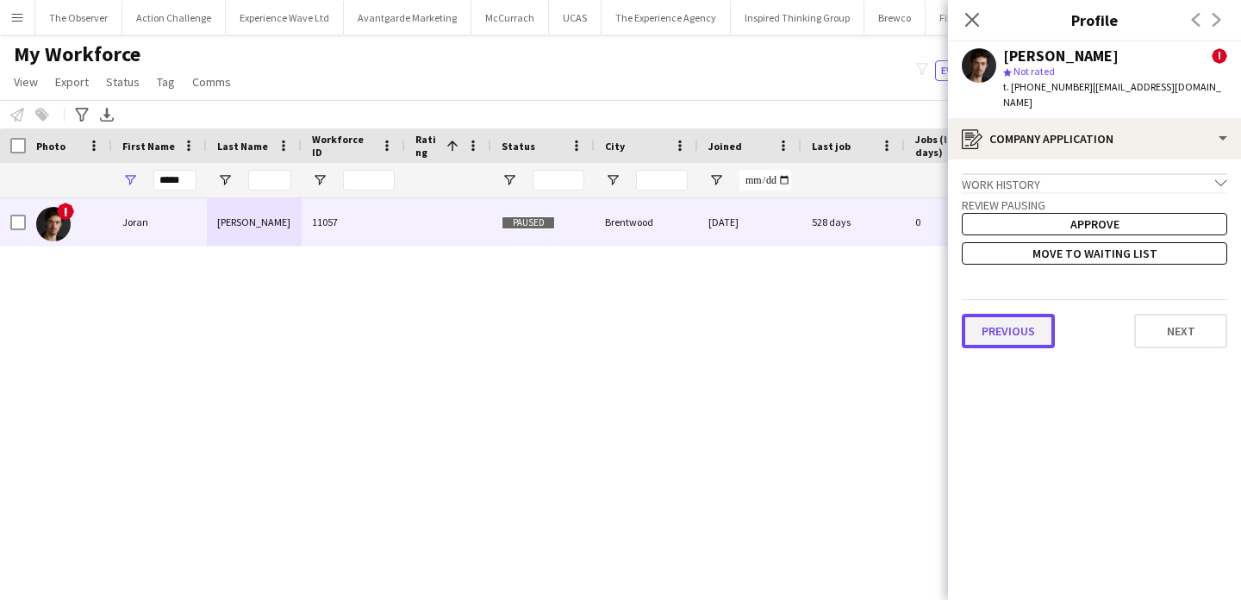
click at [1015, 321] on button "Previous" at bounding box center [1008, 331] width 93 height 34
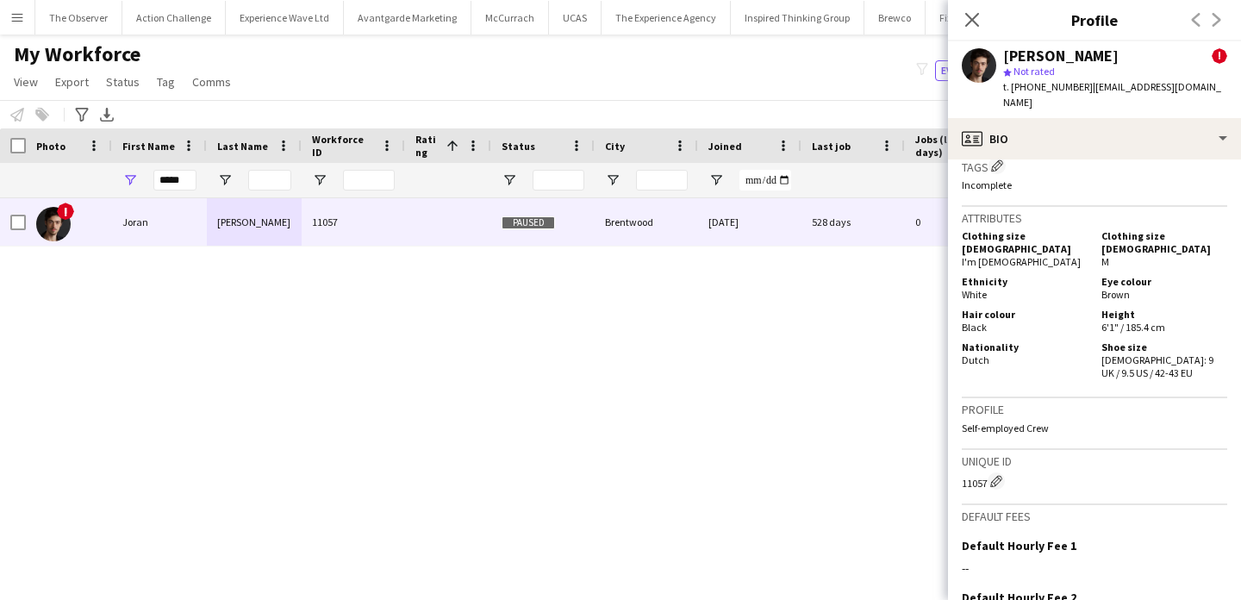
scroll to position [1057, 0]
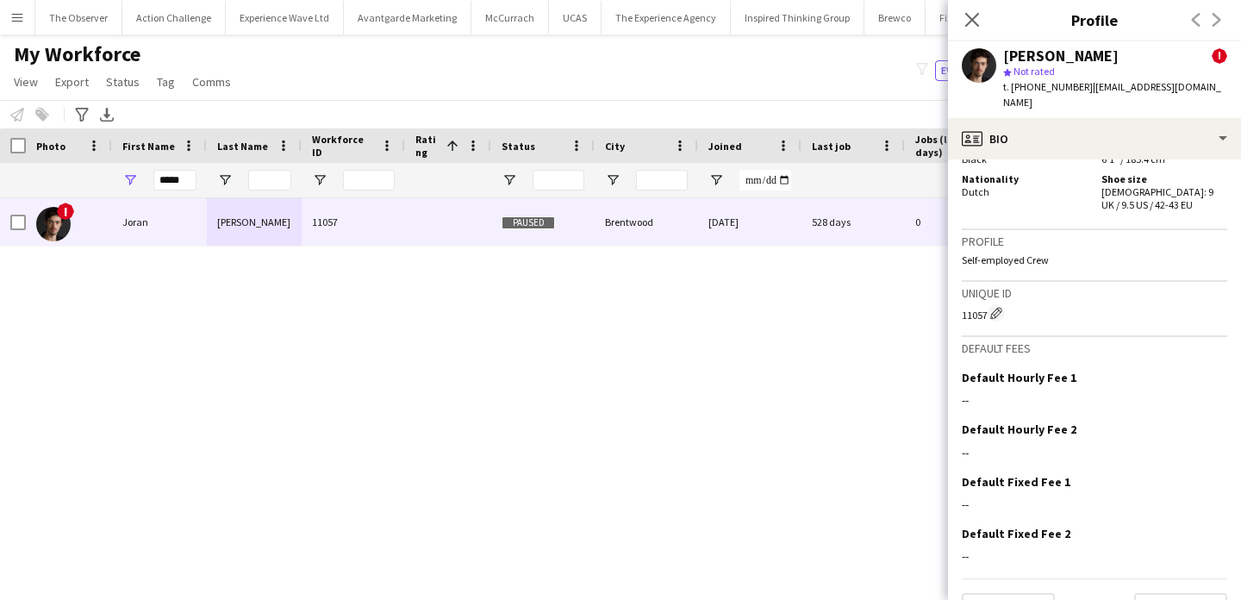
click at [22, 22] on app-icon "Menu" at bounding box center [17, 17] width 14 height 14
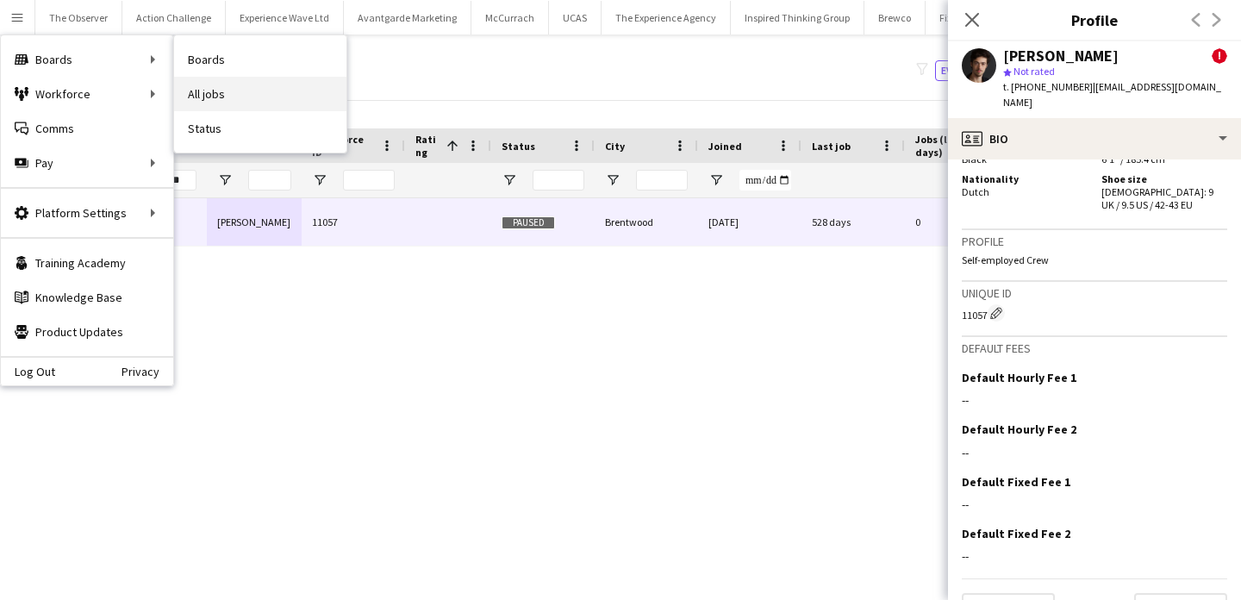
click at [205, 87] on link "All jobs" at bounding box center [260, 94] width 172 height 34
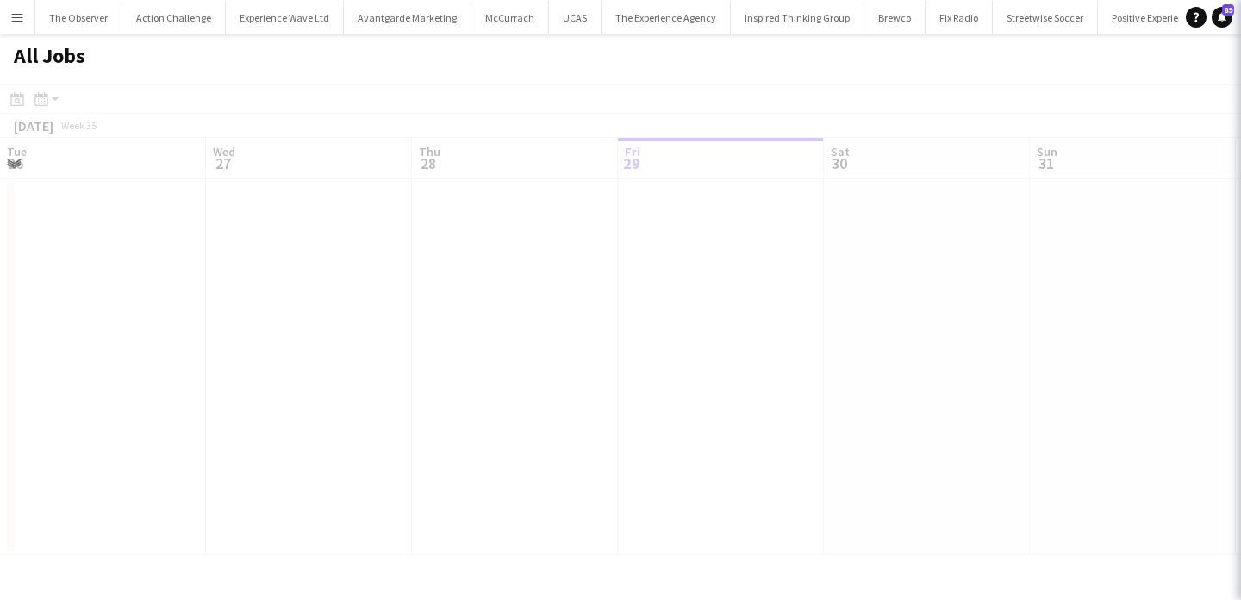
scroll to position [0, 412]
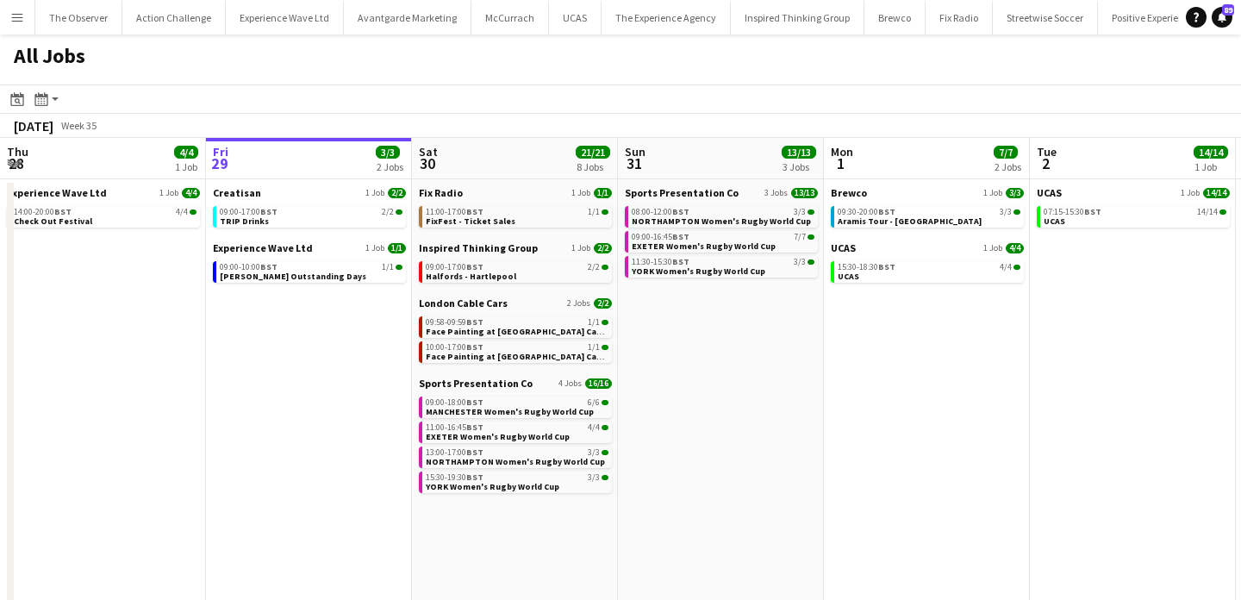
click at [3, 13] on button "Menu" at bounding box center [17, 17] width 34 height 34
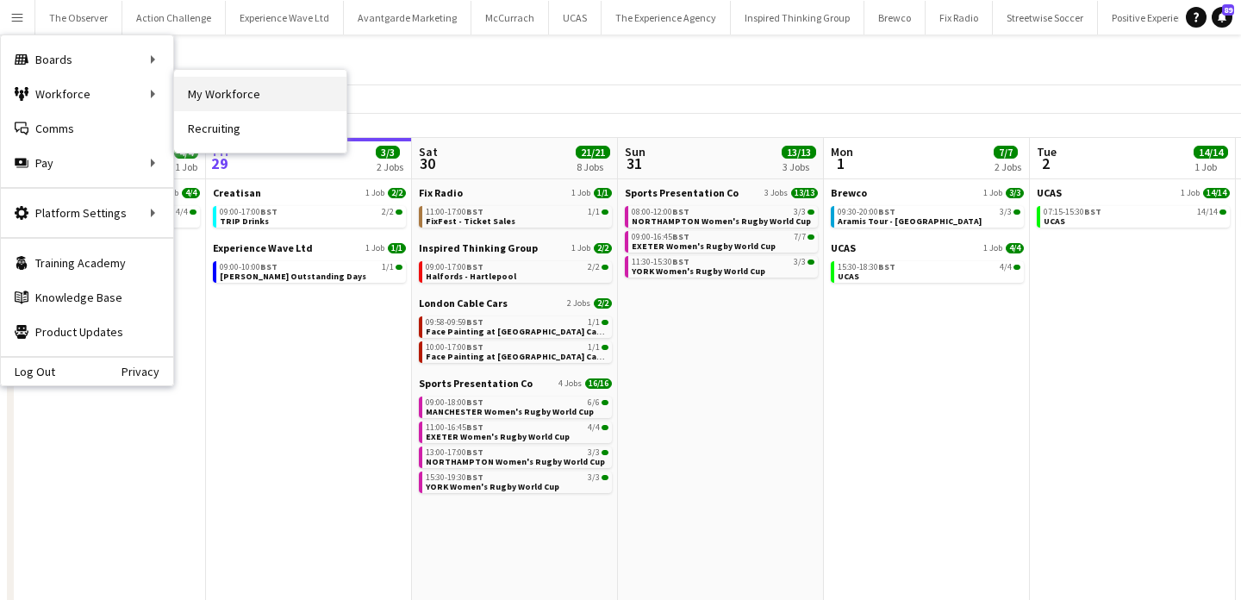
click at [189, 89] on link "My Workforce" at bounding box center [260, 94] width 172 height 34
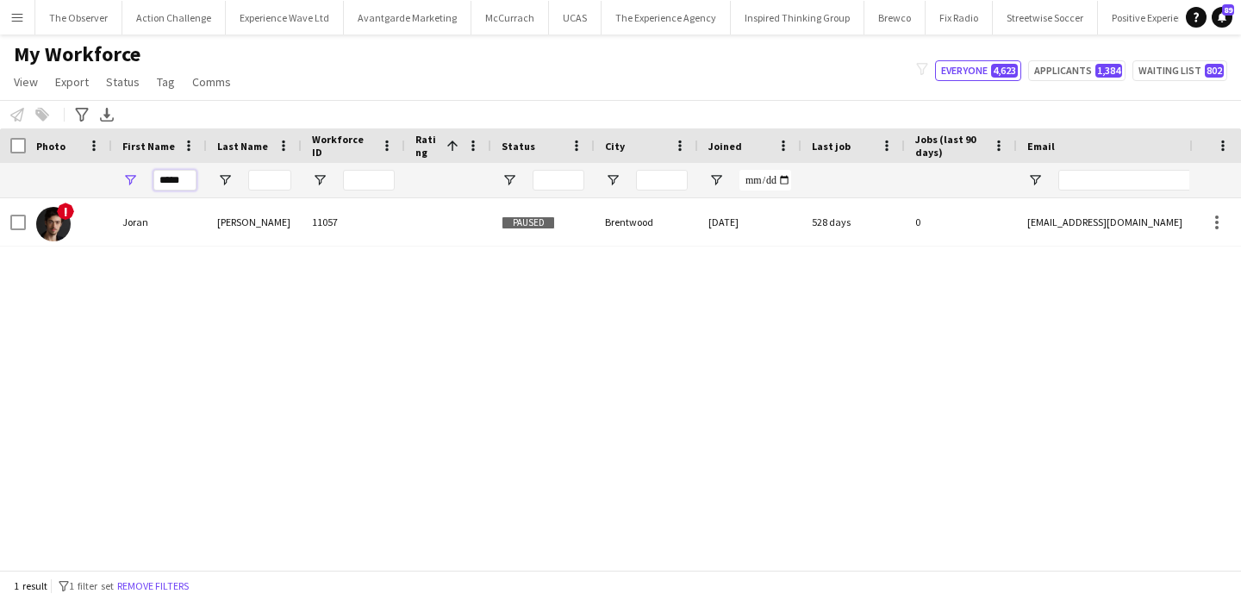
click at [168, 178] on input "*****" at bounding box center [174, 180] width 43 height 21
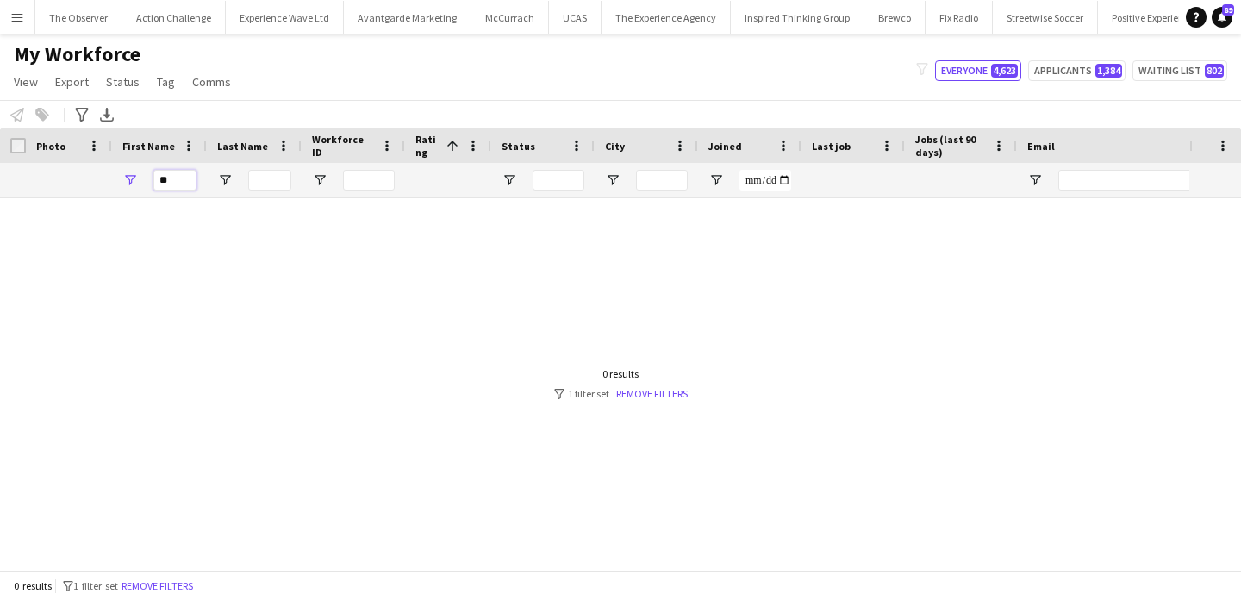
type input "*"
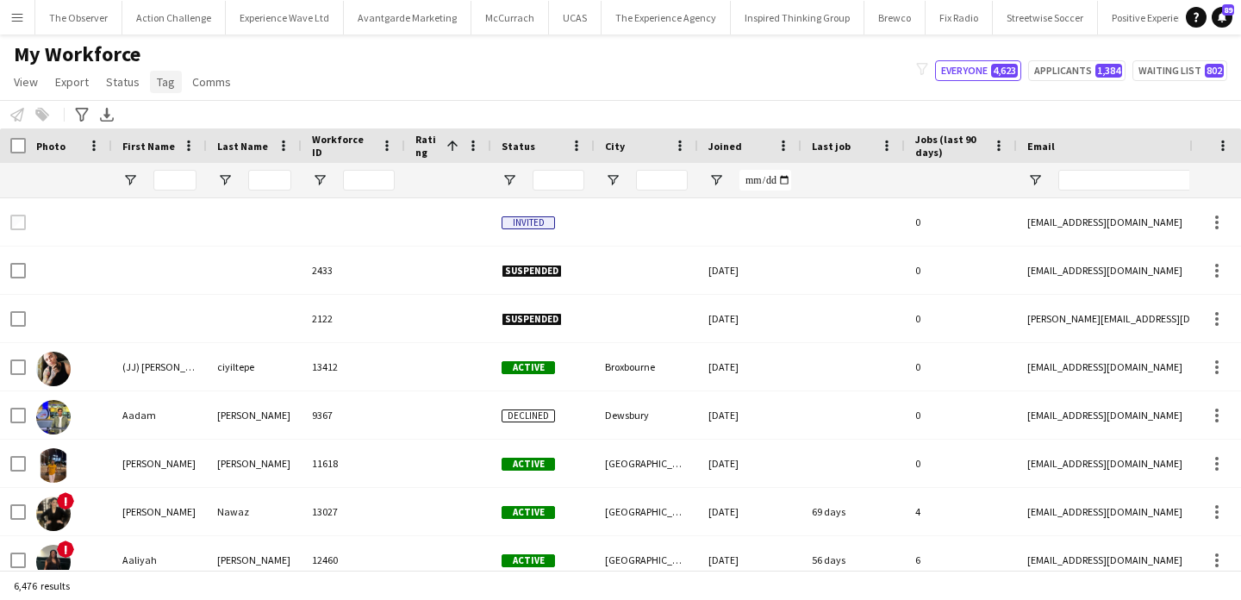
click at [161, 90] on link "Tag" at bounding box center [166, 82] width 32 height 22
click at [461, 91] on div "My Workforce View Views Default view New view Update view Delete view Edit name…" at bounding box center [620, 70] width 1241 height 59
click at [178, 179] on input "First Name Filter Input" at bounding box center [174, 180] width 43 height 21
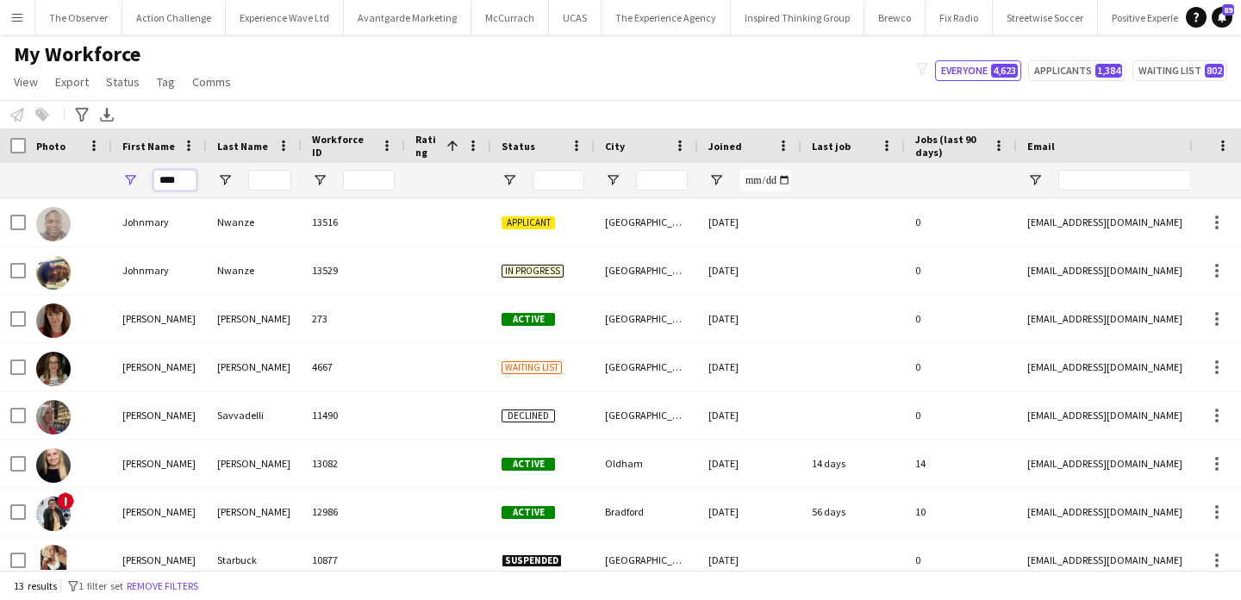
type input "****"
click at [266, 180] on input "Last Name Filter Input" at bounding box center [269, 180] width 43 height 21
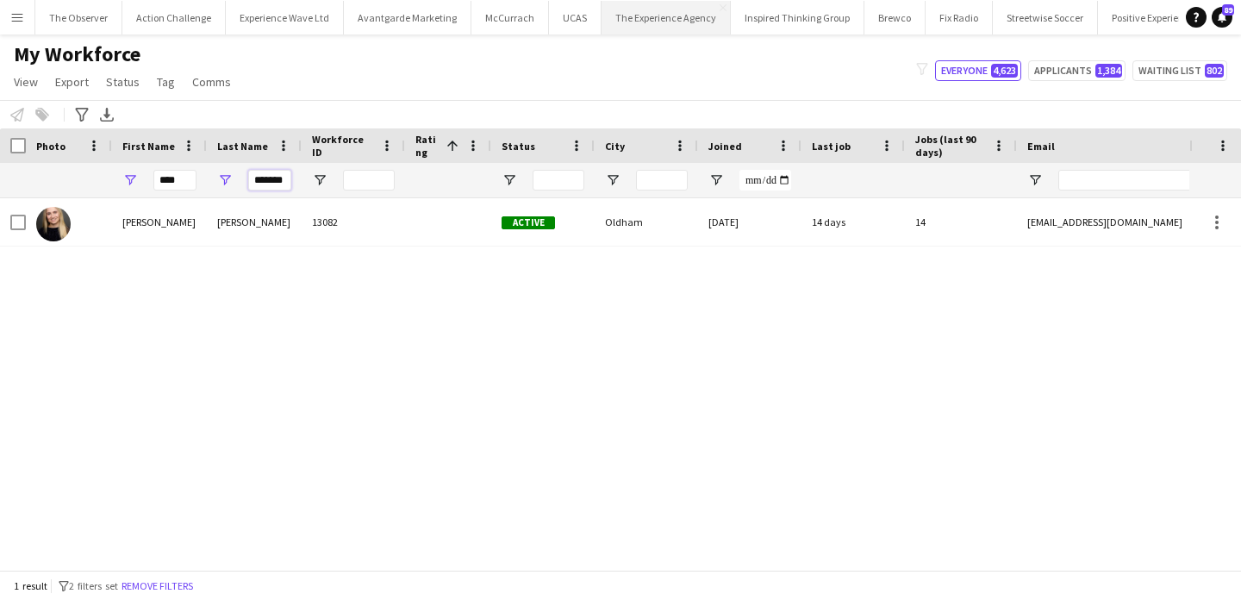
type input "*******"
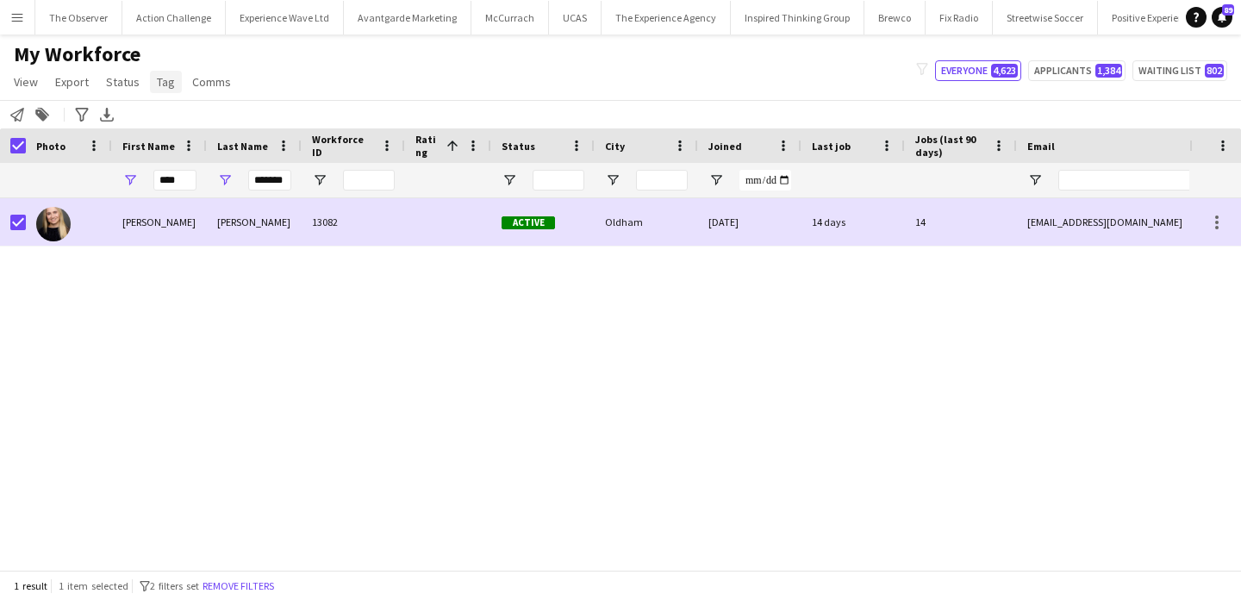
click at [152, 88] on link "Tag" at bounding box center [166, 82] width 32 height 22
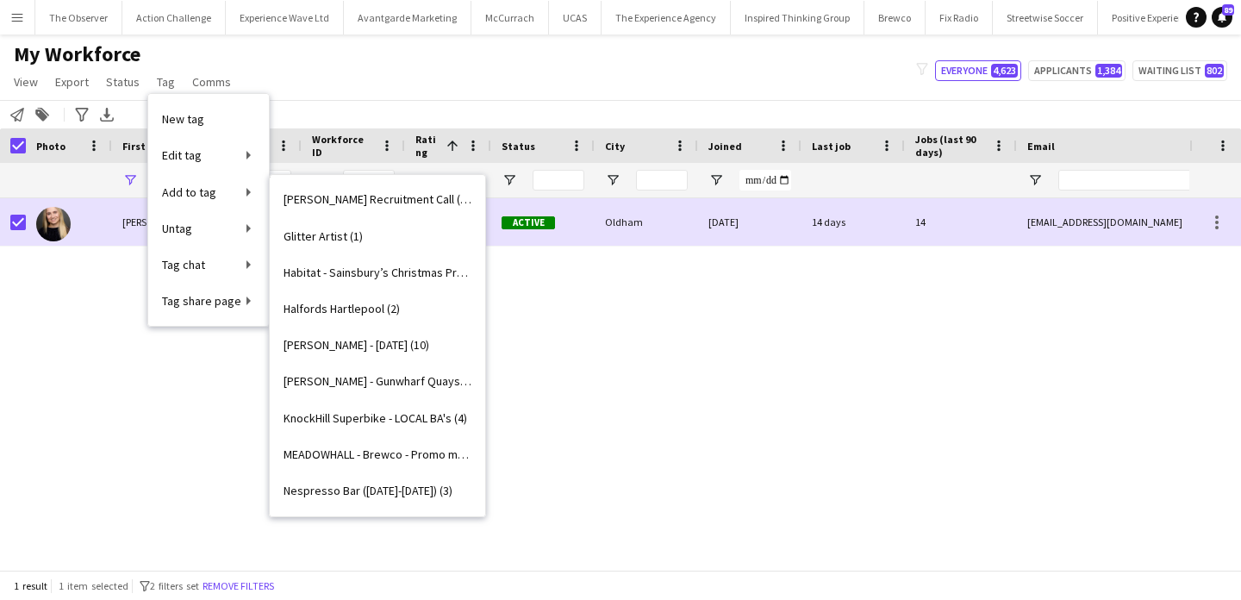
scroll to position [1341, 0]
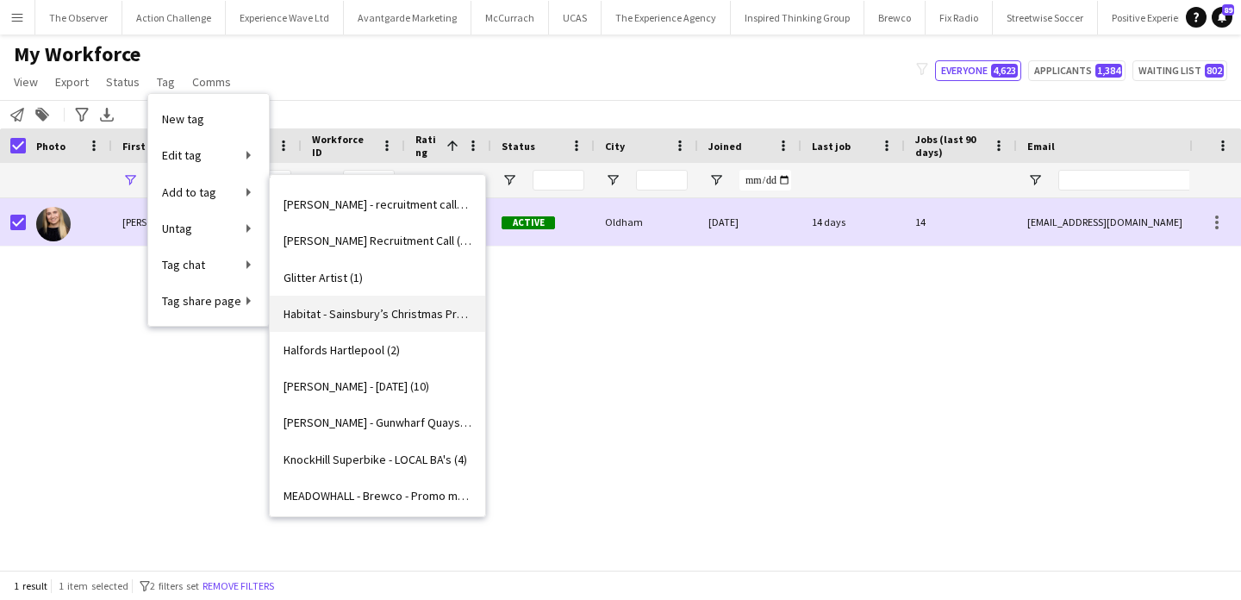
click at [434, 310] on span "Habitat - Sainsbury’s Christmas Press Show (1)" at bounding box center [378, 314] width 188 height 16
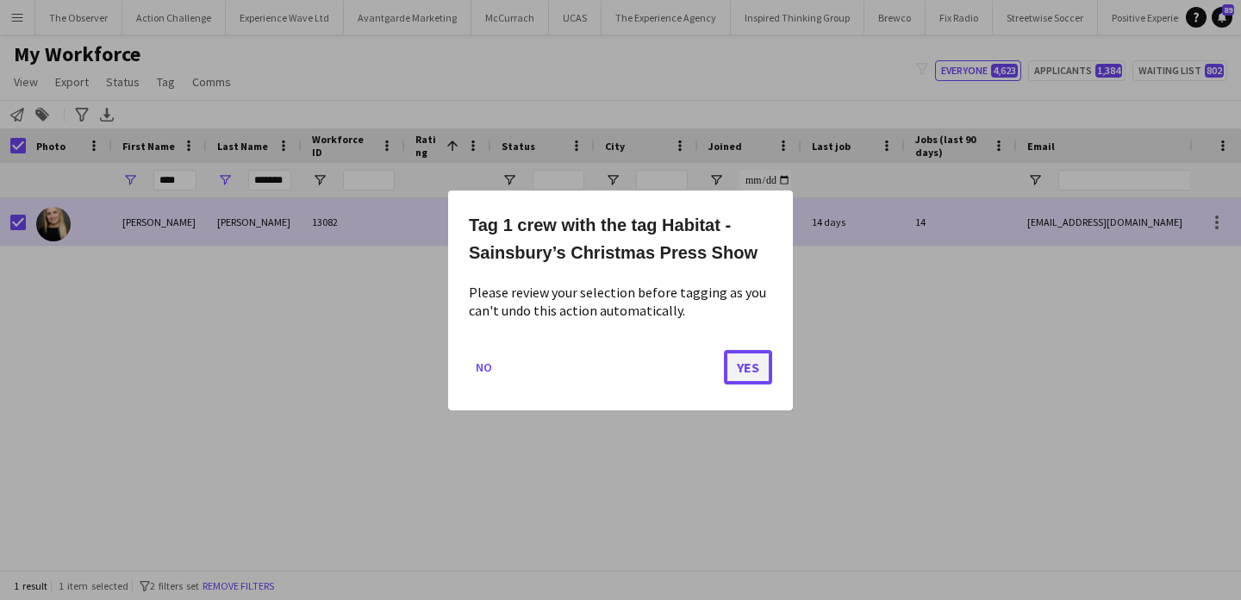
click at [746, 368] on button "Yes" at bounding box center [748, 366] width 48 height 34
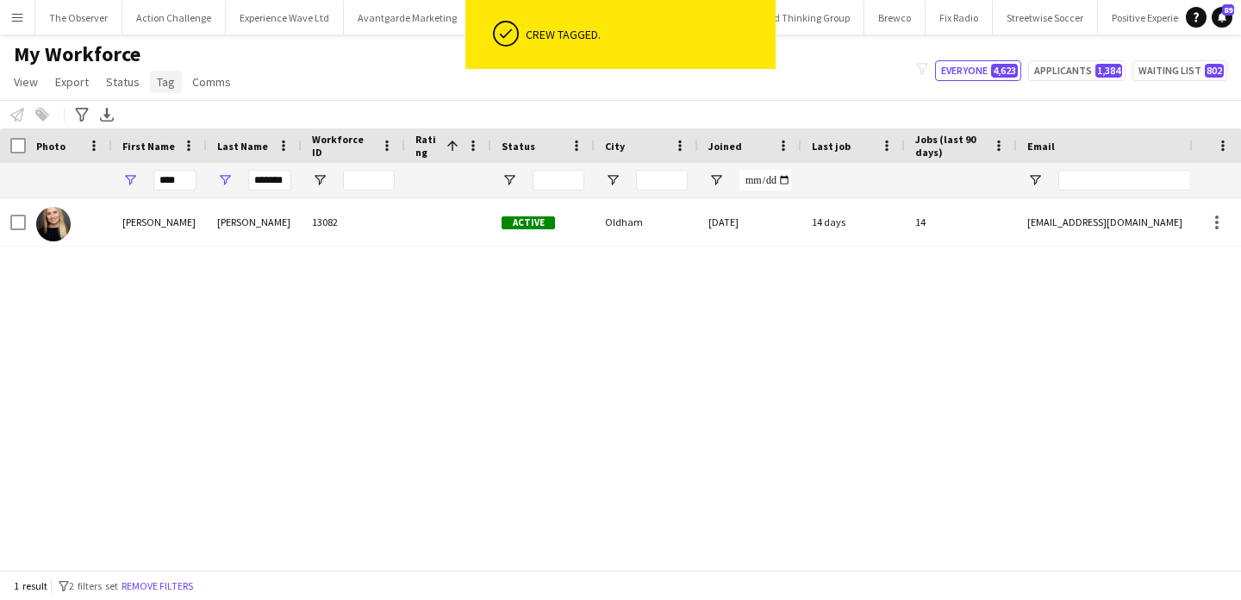
click at [175, 82] on link "Tag" at bounding box center [166, 82] width 32 height 22
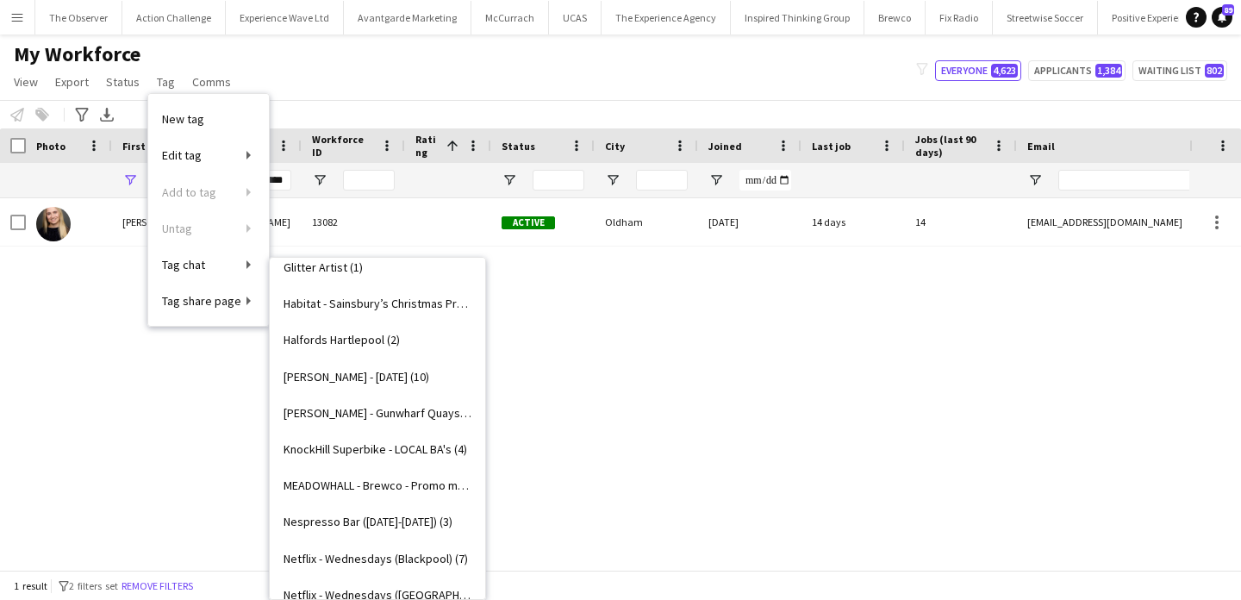
scroll to position [1416, 0]
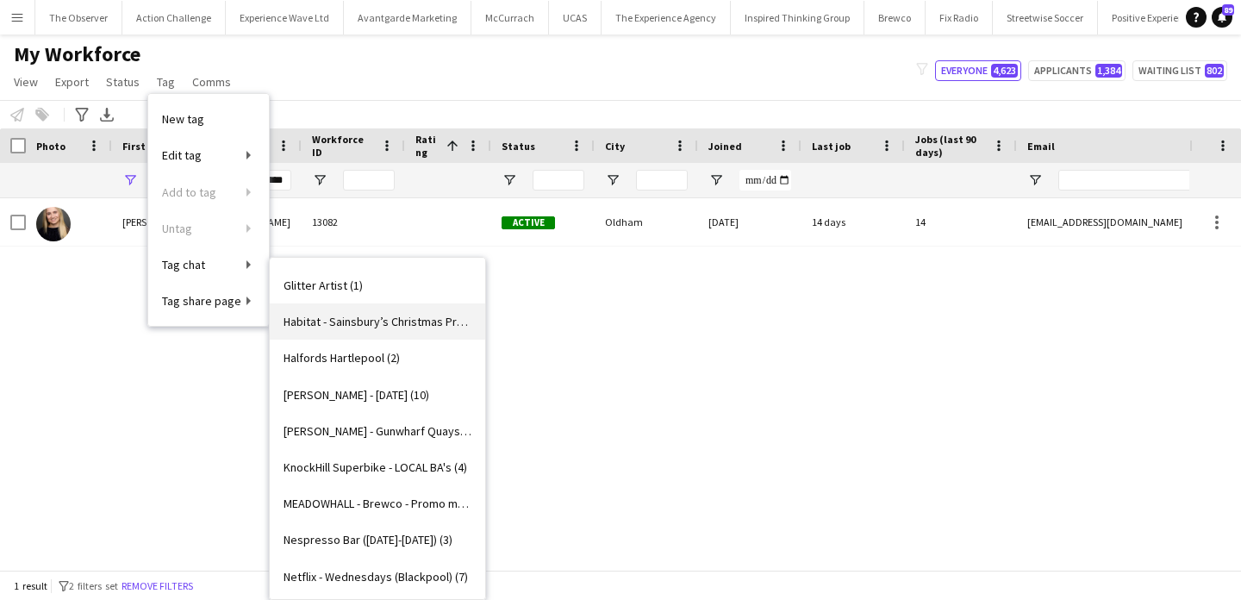
click at [404, 325] on span "Habitat - Sainsbury’s Christmas Press Show (2)" at bounding box center [378, 322] width 188 height 16
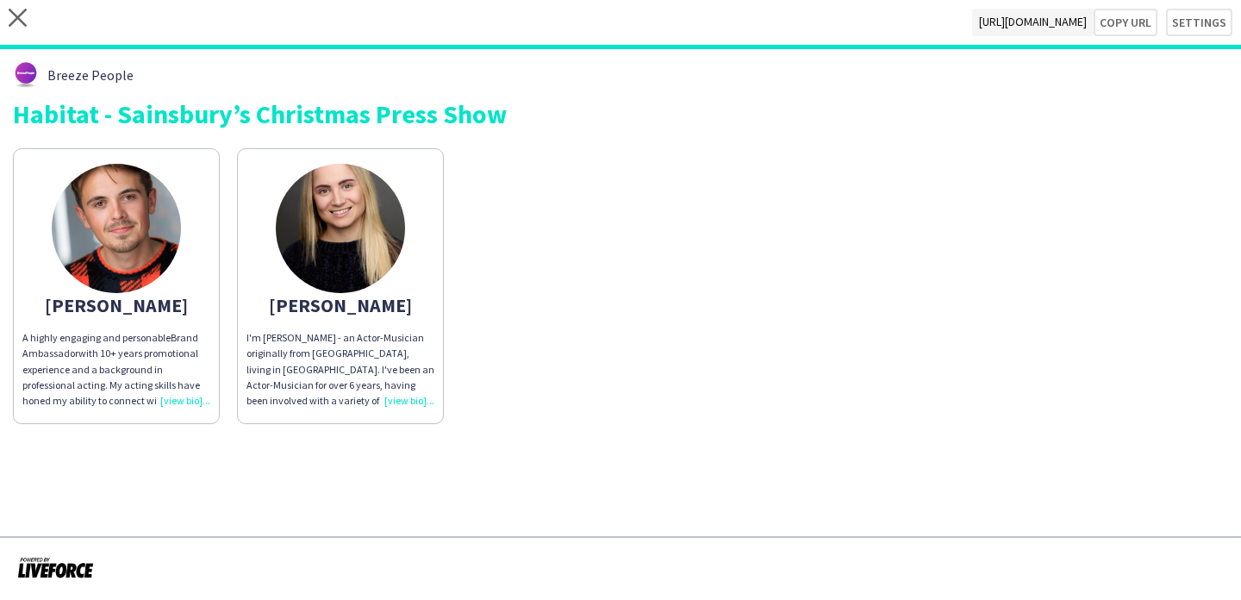
click at [386, 273] on img at bounding box center [340, 228] width 129 height 129
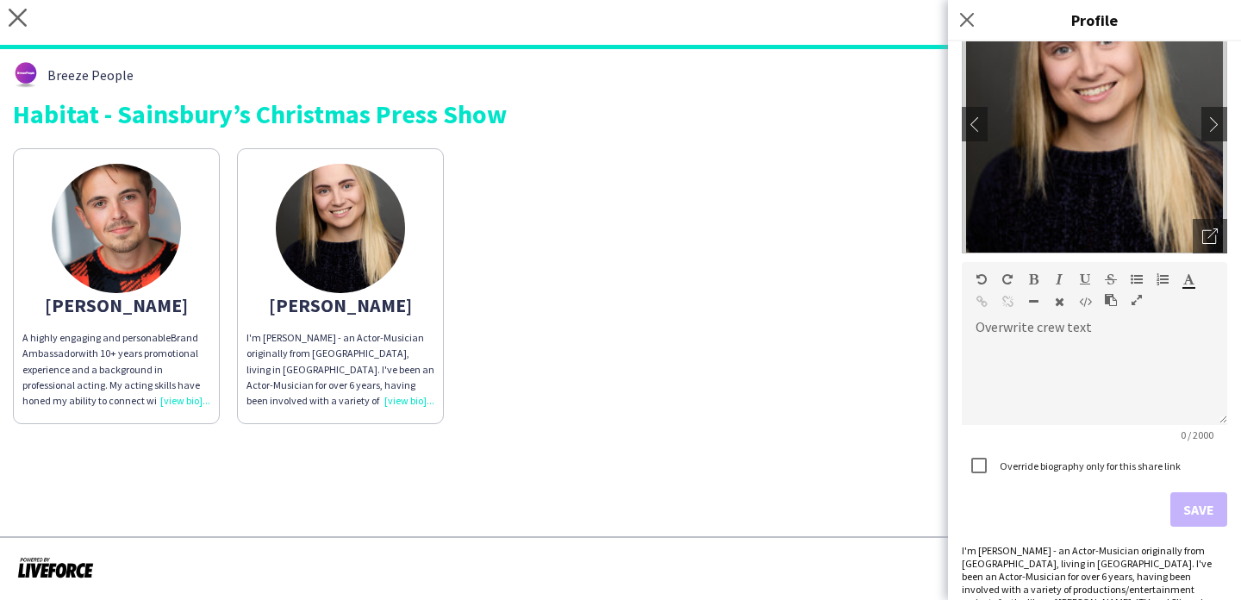
scroll to position [166, 0]
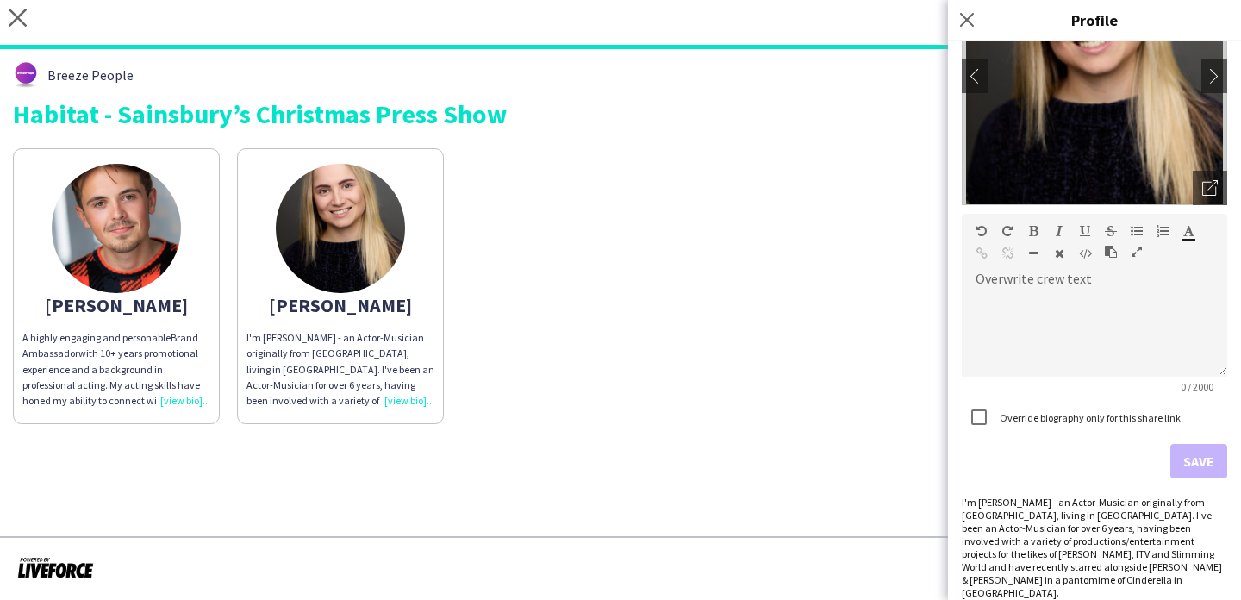
click at [846, 425] on div "Breeze People Habitat - Sainsbury’s Christmas Press Show Blake A highly engagin…" at bounding box center [620, 243] width 1241 height 388
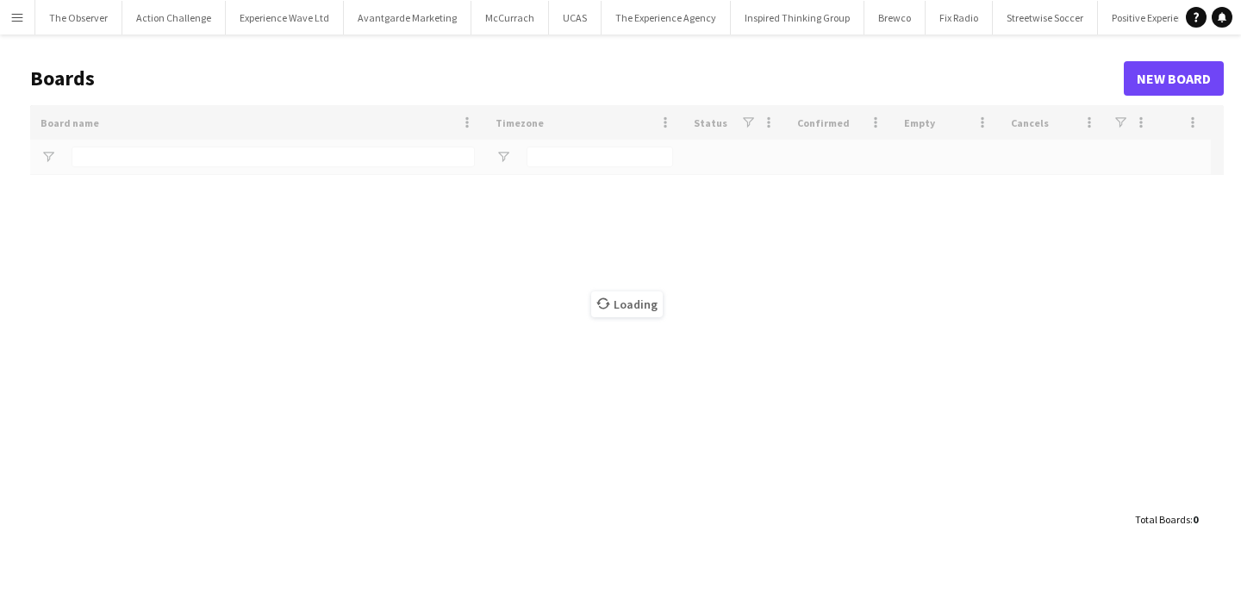
type input "*********"
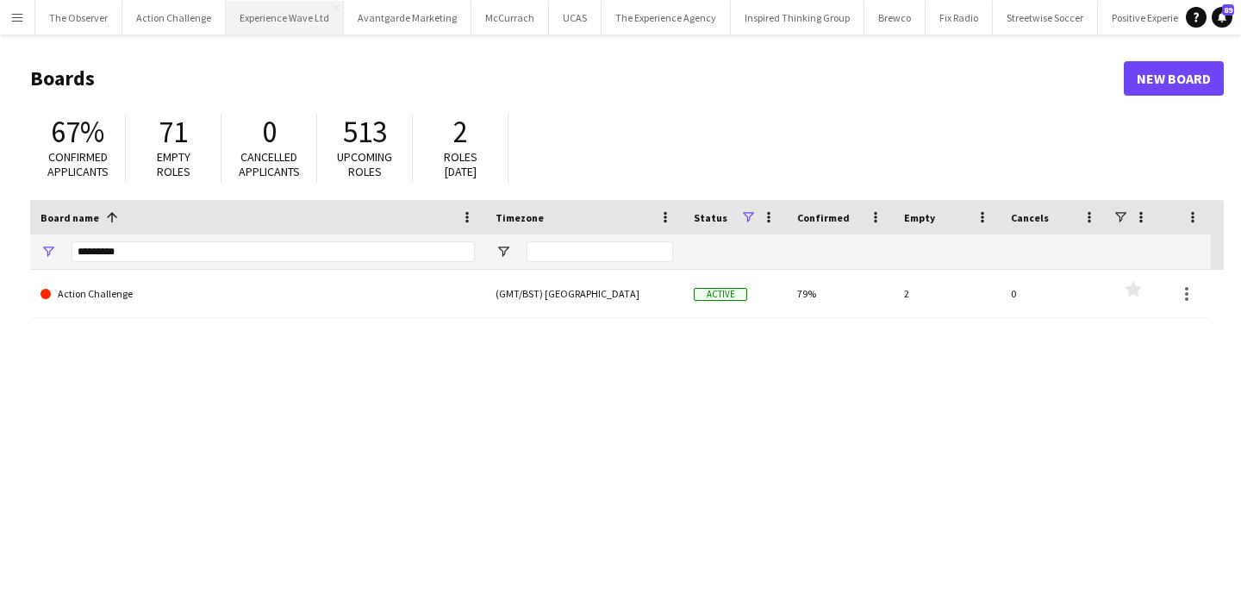
click at [264, 34] on button "Experience Wave Ltd Close" at bounding box center [285, 18] width 118 height 34
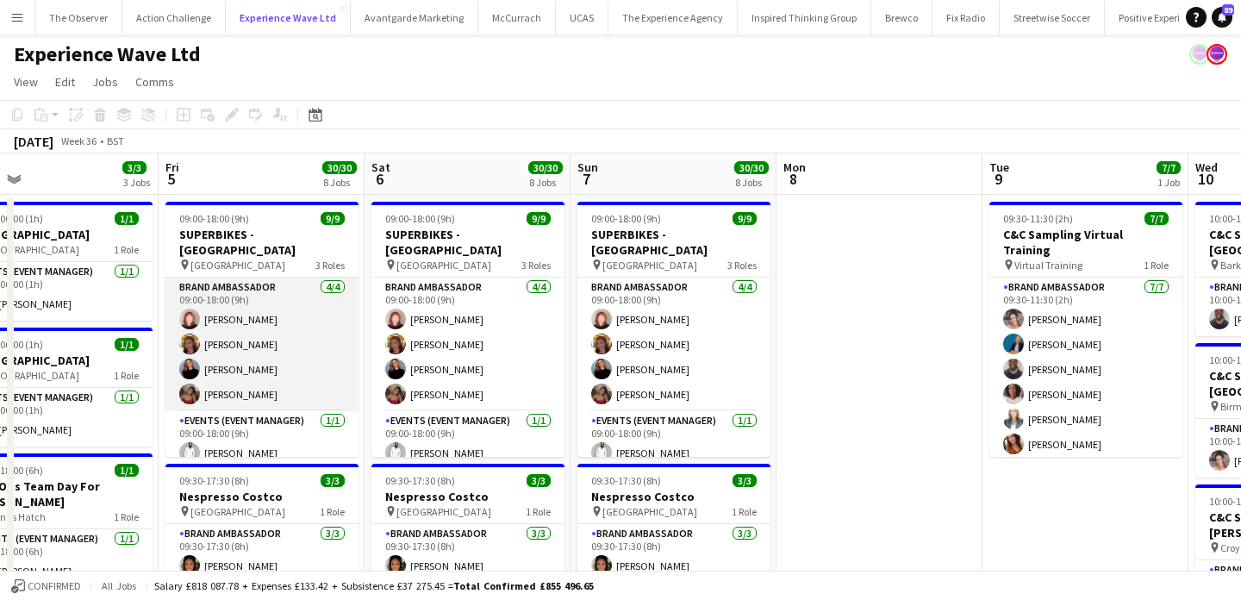
scroll to position [131, 0]
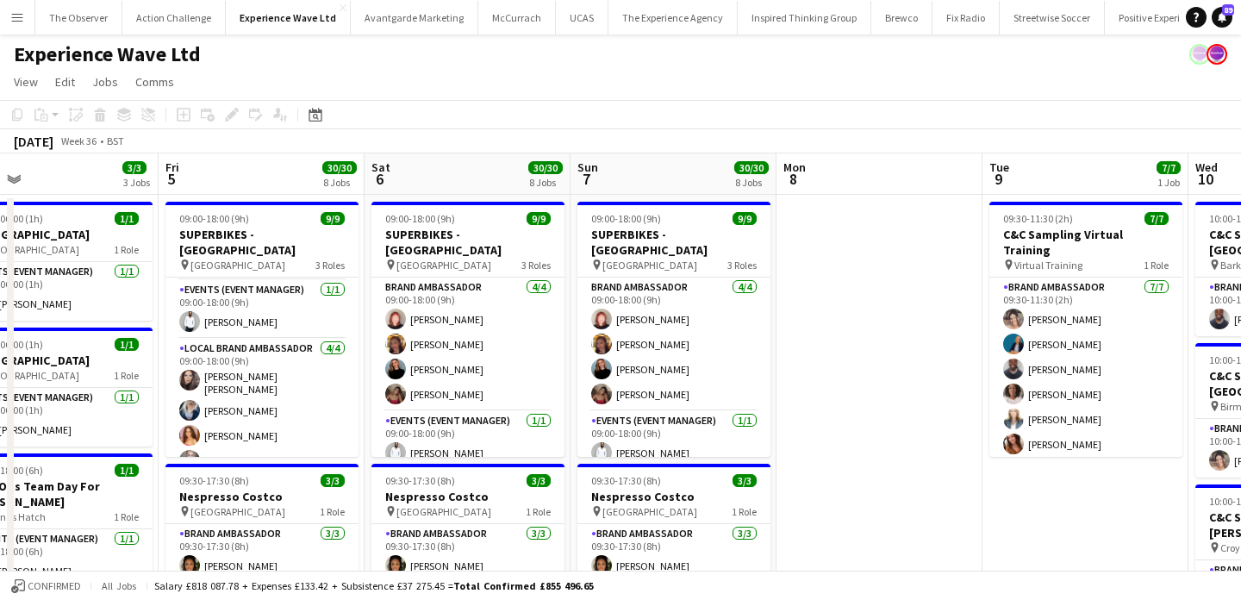
click at [20, 19] on app-icon "Menu" at bounding box center [17, 17] width 14 height 14
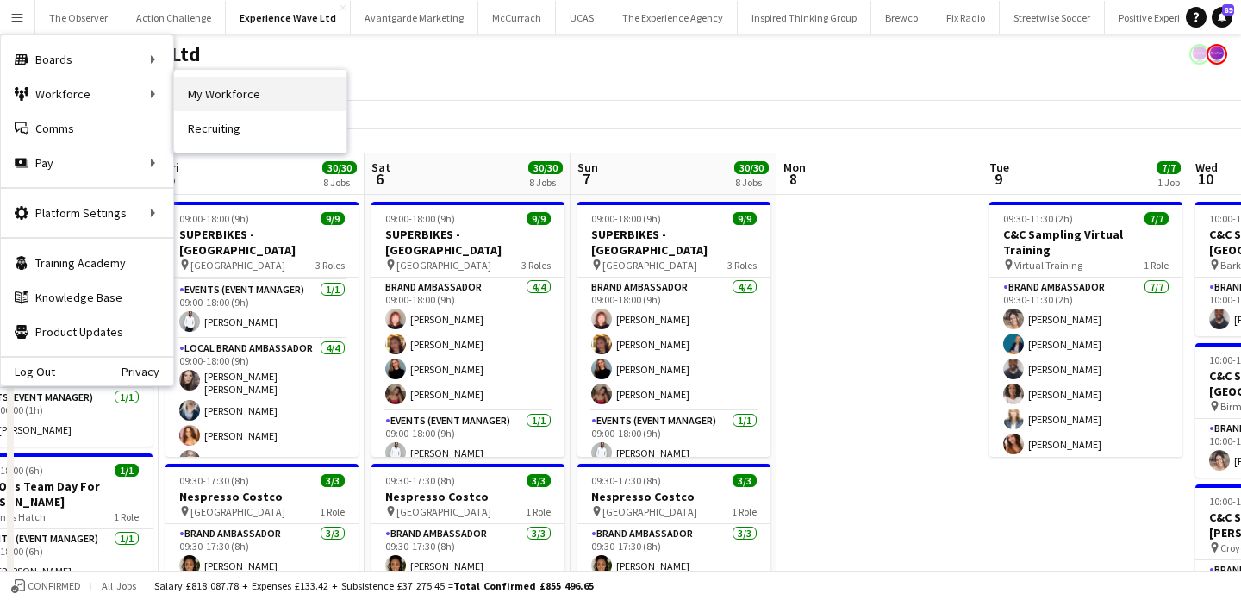
click at [236, 103] on link "My Workforce" at bounding box center [260, 94] width 172 height 34
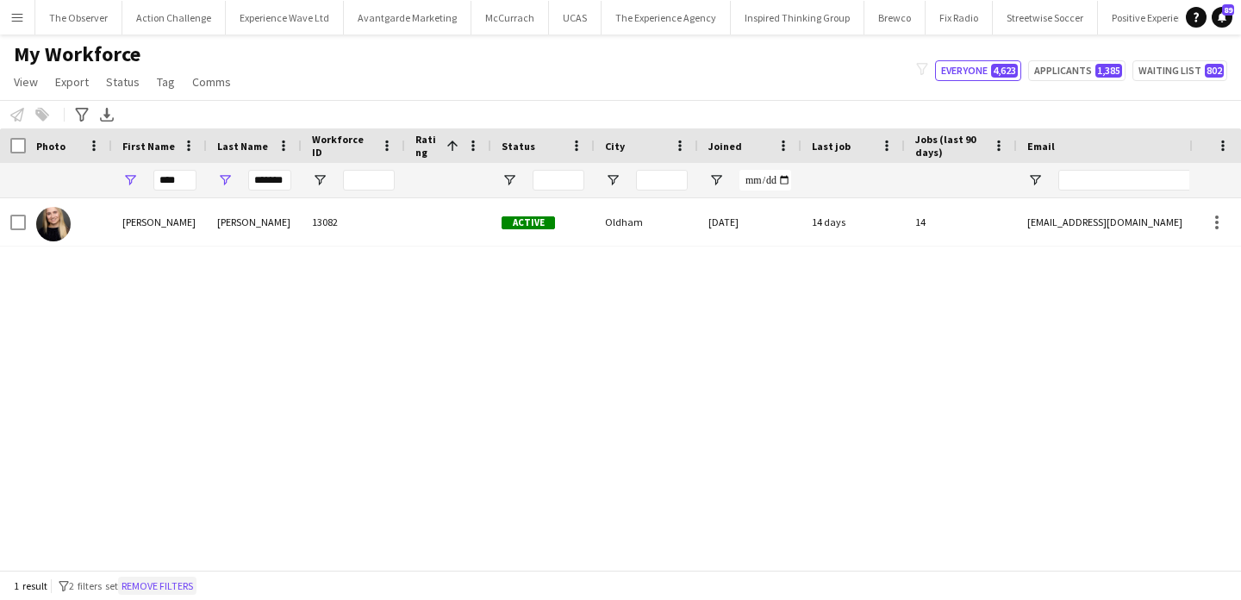
click at [179, 585] on button "Remove filters" at bounding box center [157, 586] width 78 height 19
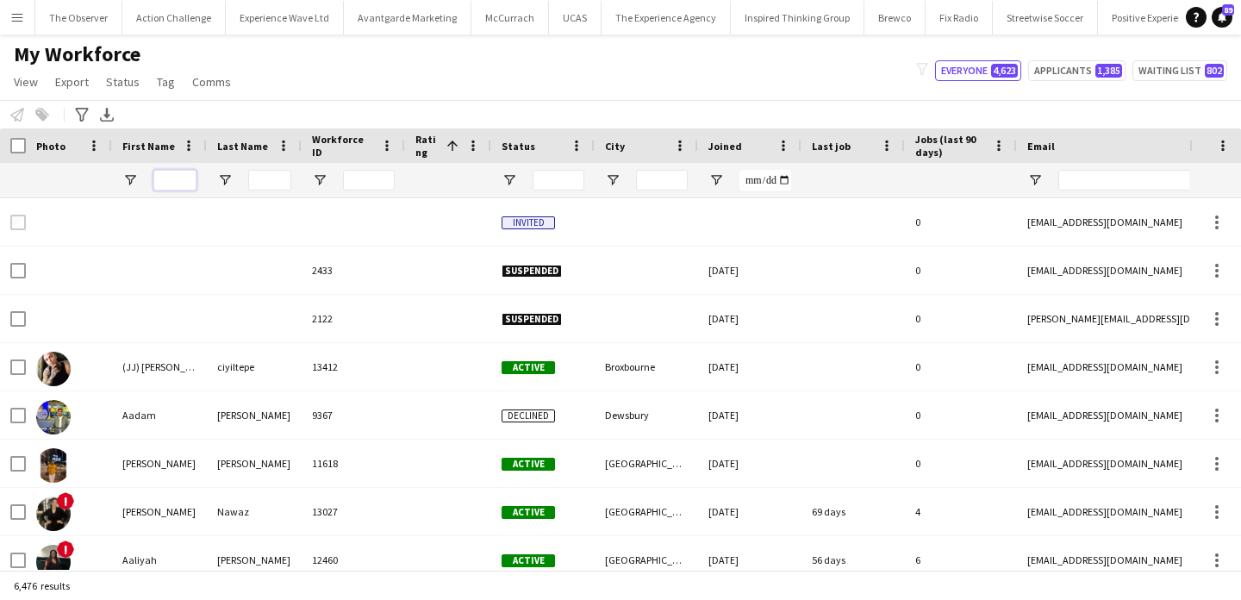
click at [190, 178] on input "First Name Filter Input" at bounding box center [174, 180] width 43 height 21
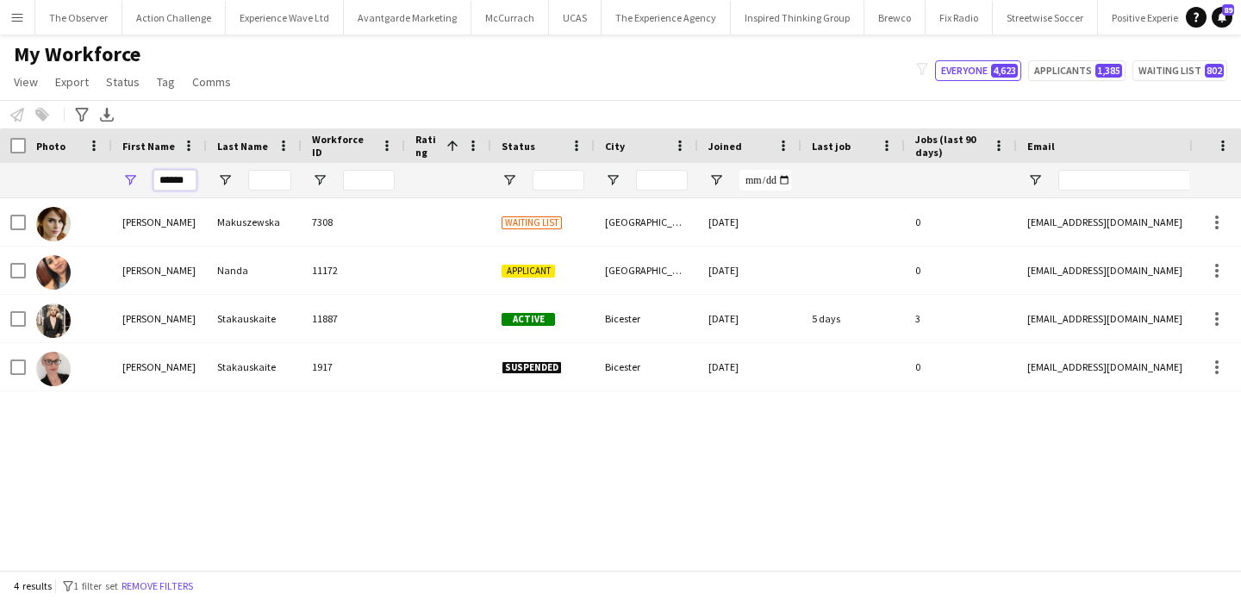
type input "******"
click at [268, 178] on input "Last Name Filter Input" at bounding box center [269, 180] width 43 height 21
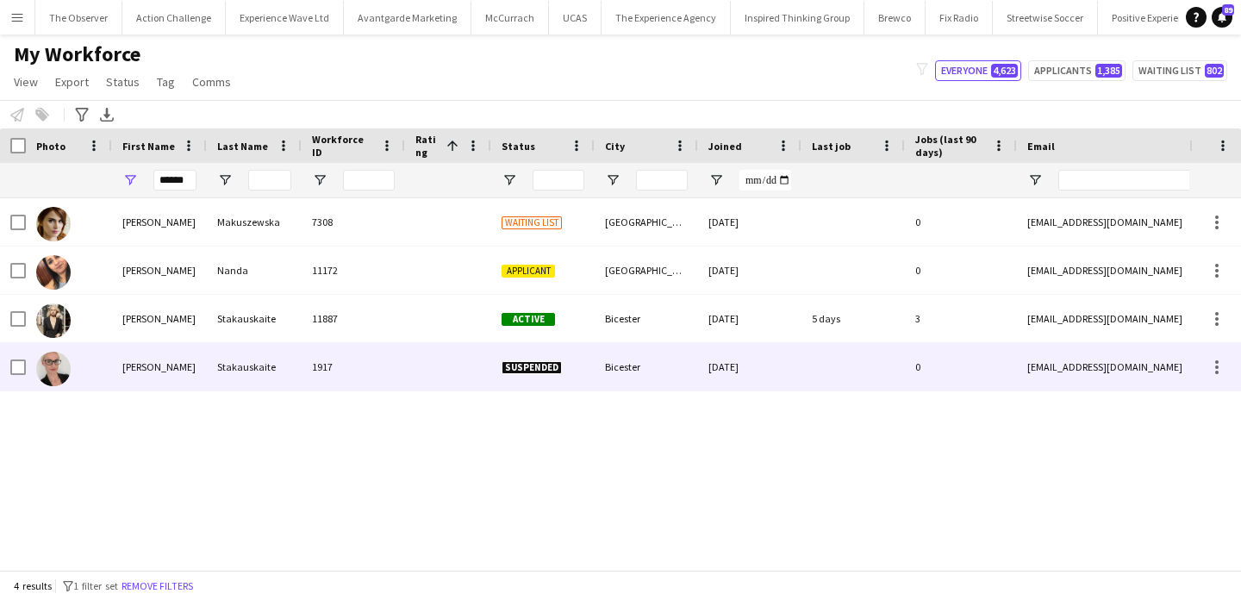
click at [320, 353] on div "1917" at bounding box center [353, 366] width 103 height 47
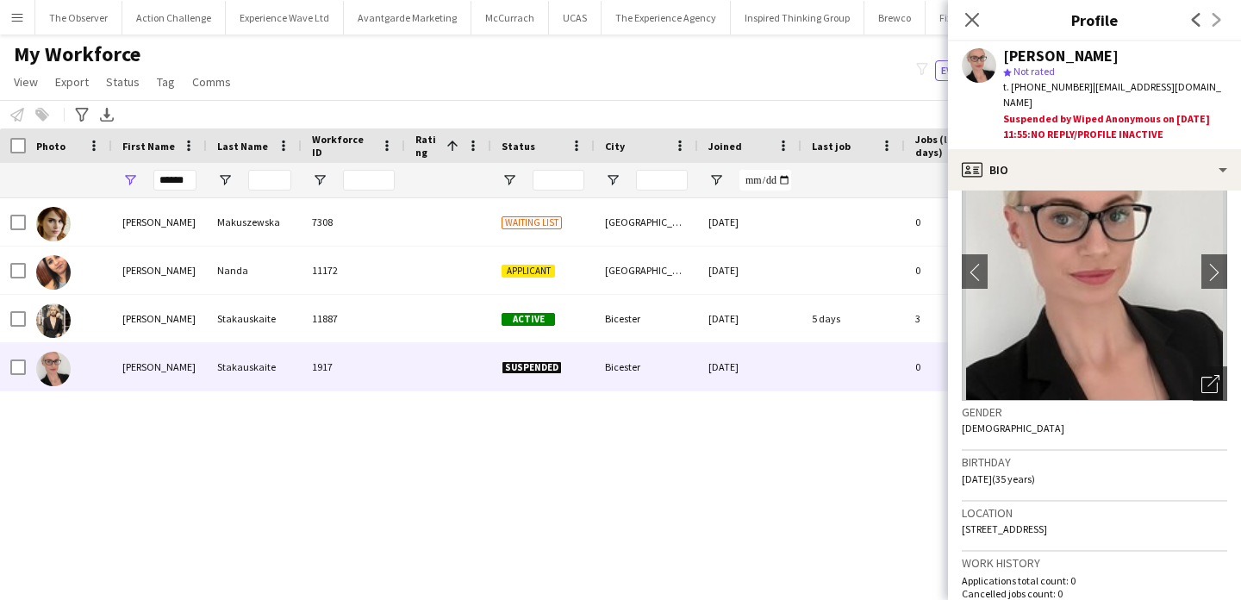
scroll to position [71, 0]
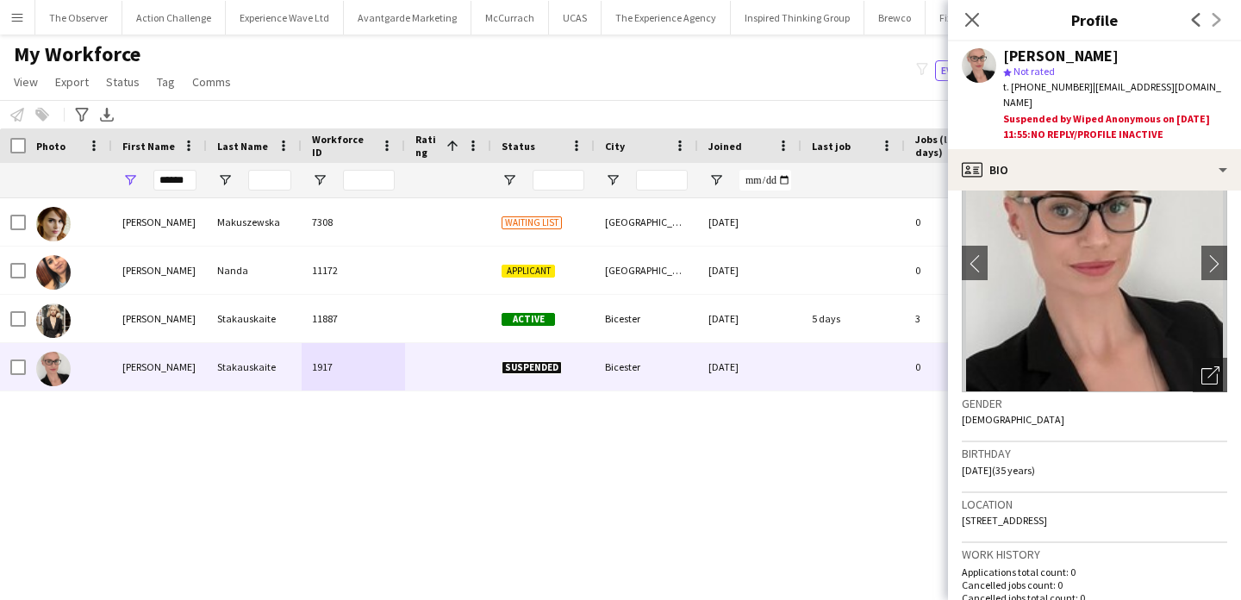
click at [791, 497] on div "[PERSON_NAME] 7308 Waiting list london [DATE] 0 [EMAIL_ADDRESS][DOMAIN_NAME] [P…" at bounding box center [594, 383] width 1189 height 371
click at [161, 182] on input "******" at bounding box center [174, 180] width 43 height 21
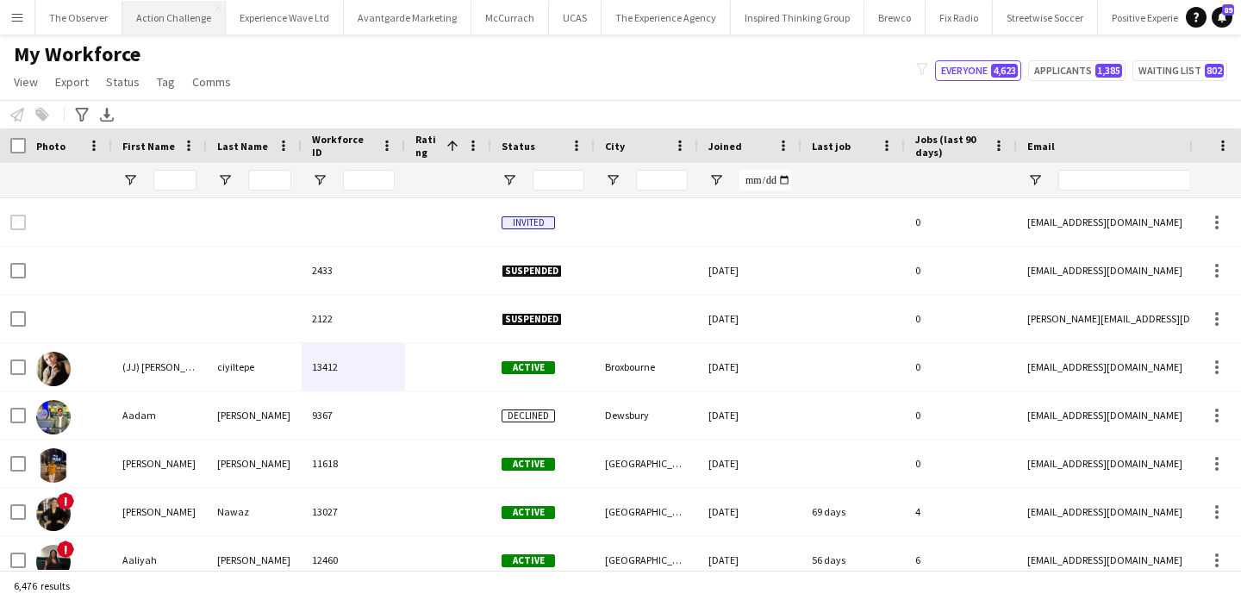
click at [174, 24] on button "Action Challenge Close" at bounding box center [173, 18] width 103 height 34
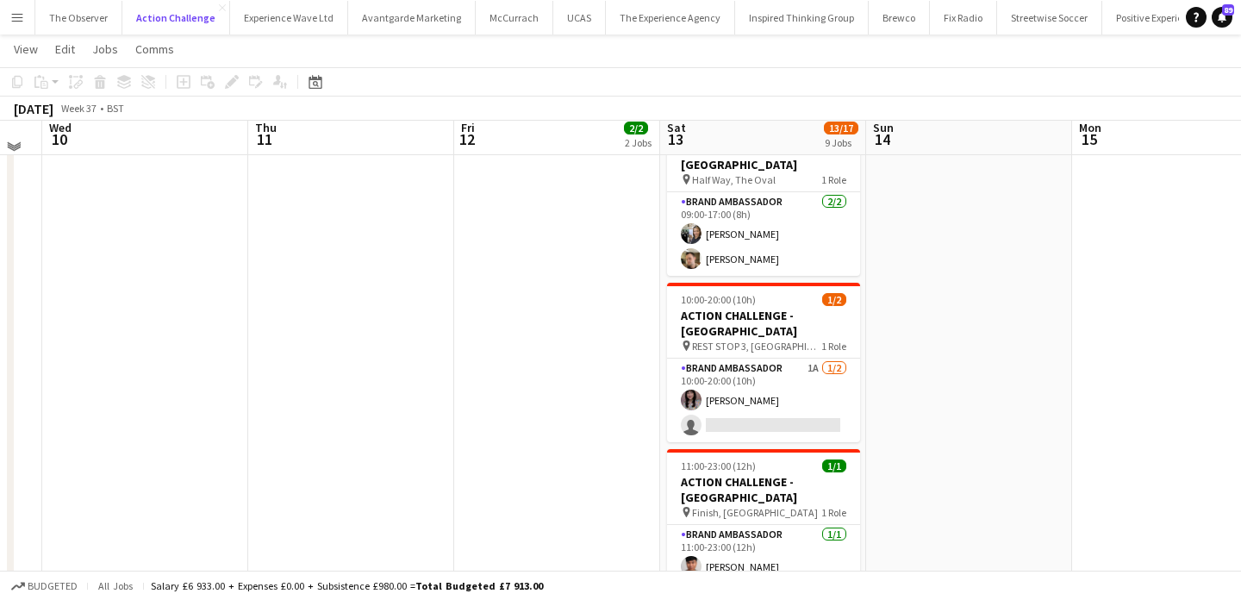
scroll to position [626, 0]
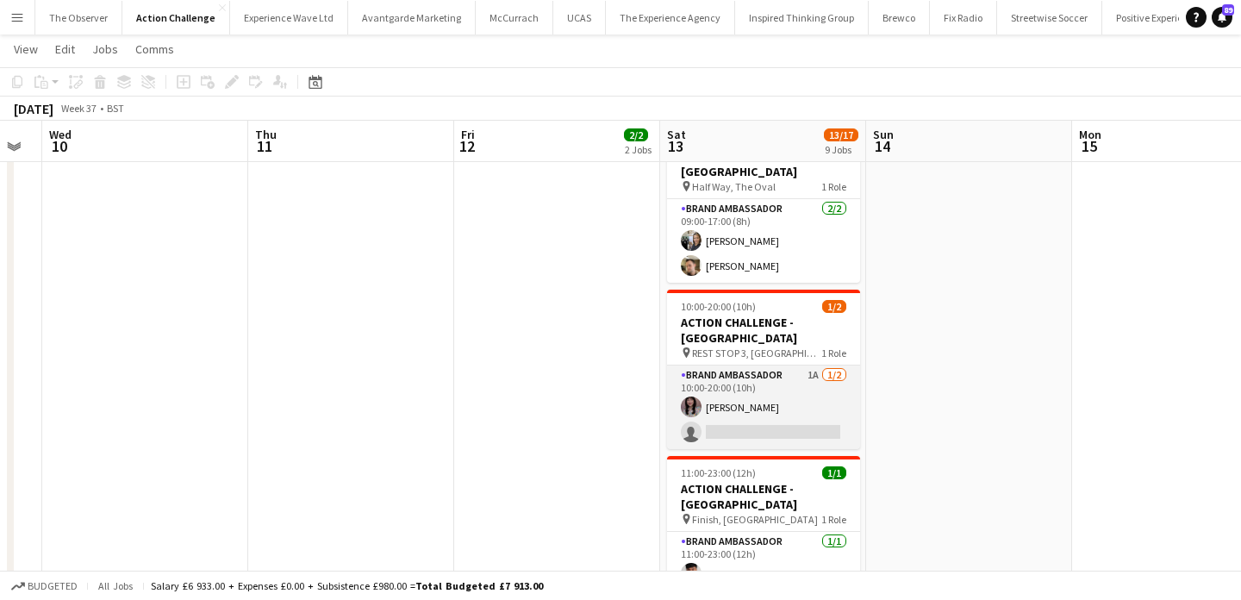
click at [781, 365] on app-card-role "Brand Ambassador 1A [DATE] 10:00-20:00 (10h) [PERSON_NAME] single-neutral-actio…" at bounding box center [763, 407] width 193 height 84
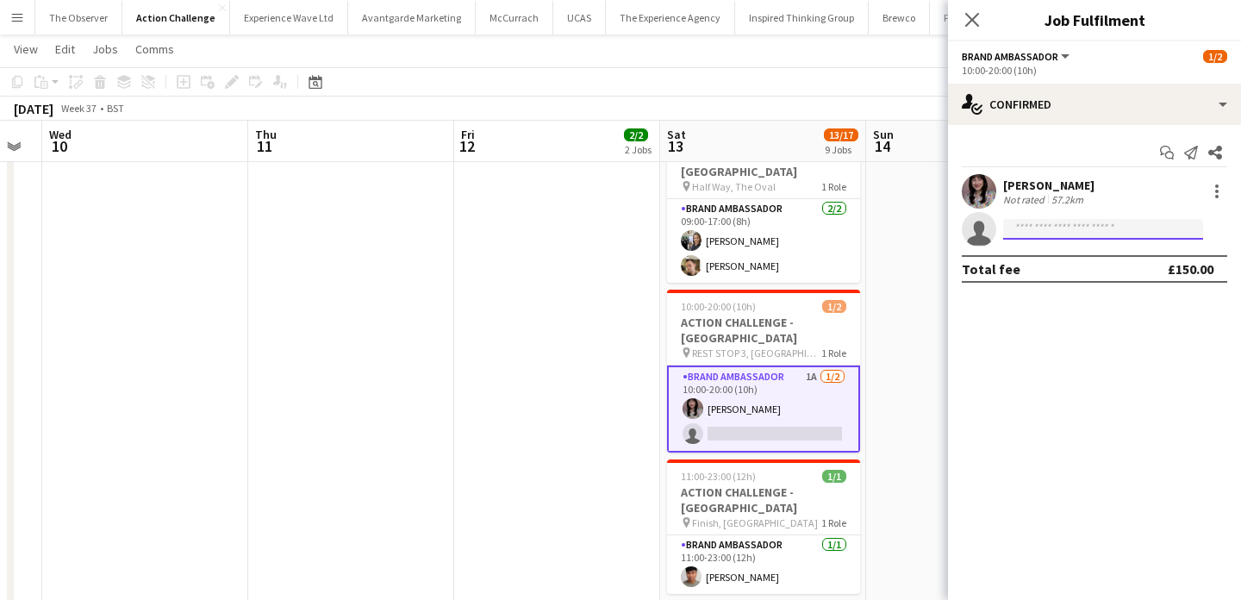
click at [1062, 230] on input at bounding box center [1103, 229] width 200 height 21
paste input "**********"
click at [1075, 228] on input "**********" at bounding box center [1103, 229] width 200 height 21
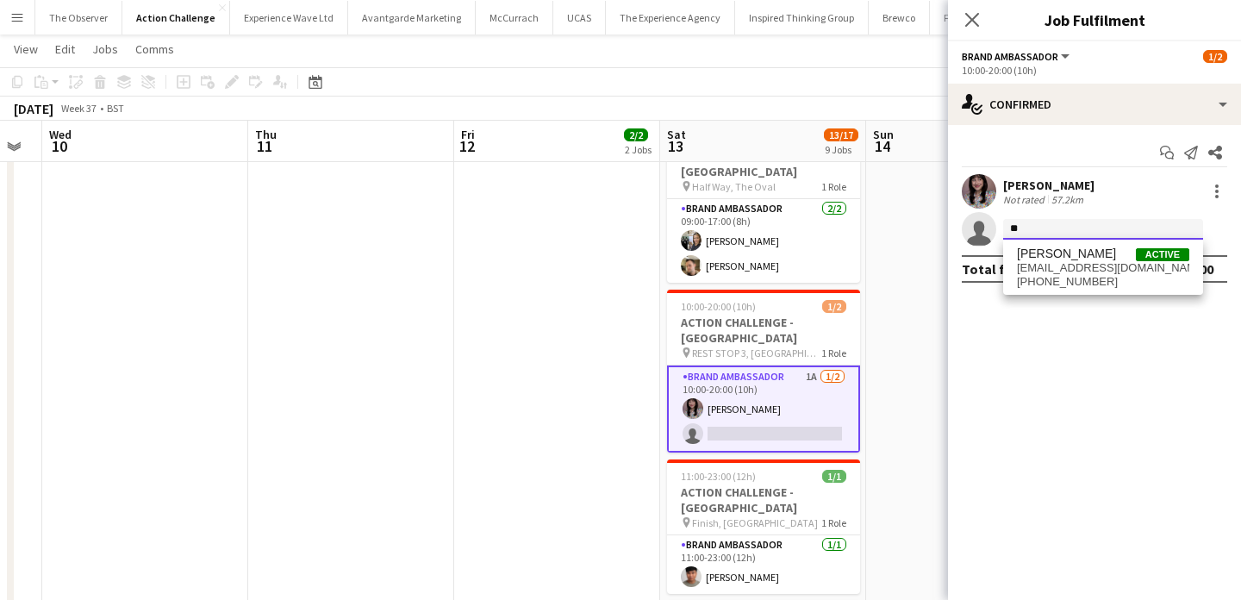
type input "*"
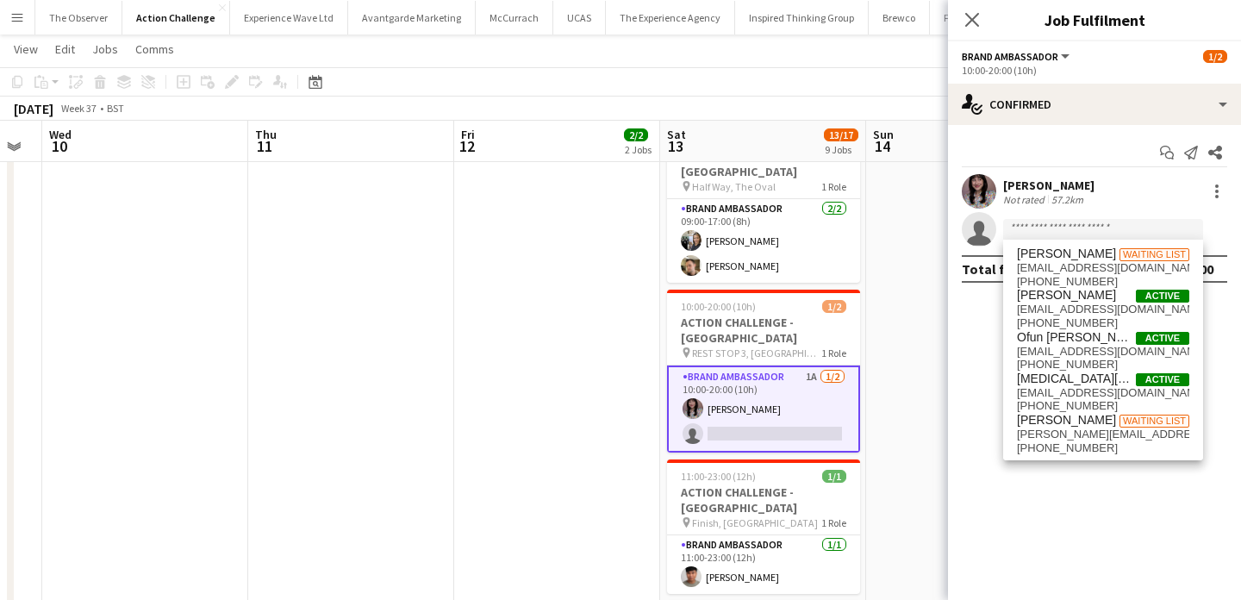
click at [622, 361] on app-date-cell "09:00-18:00 (9h) 1/1 ACTION CHALLENGE - LONDON pin FINISH, Mill Meadows, Henley…" at bounding box center [557, 326] width 206 height 1519
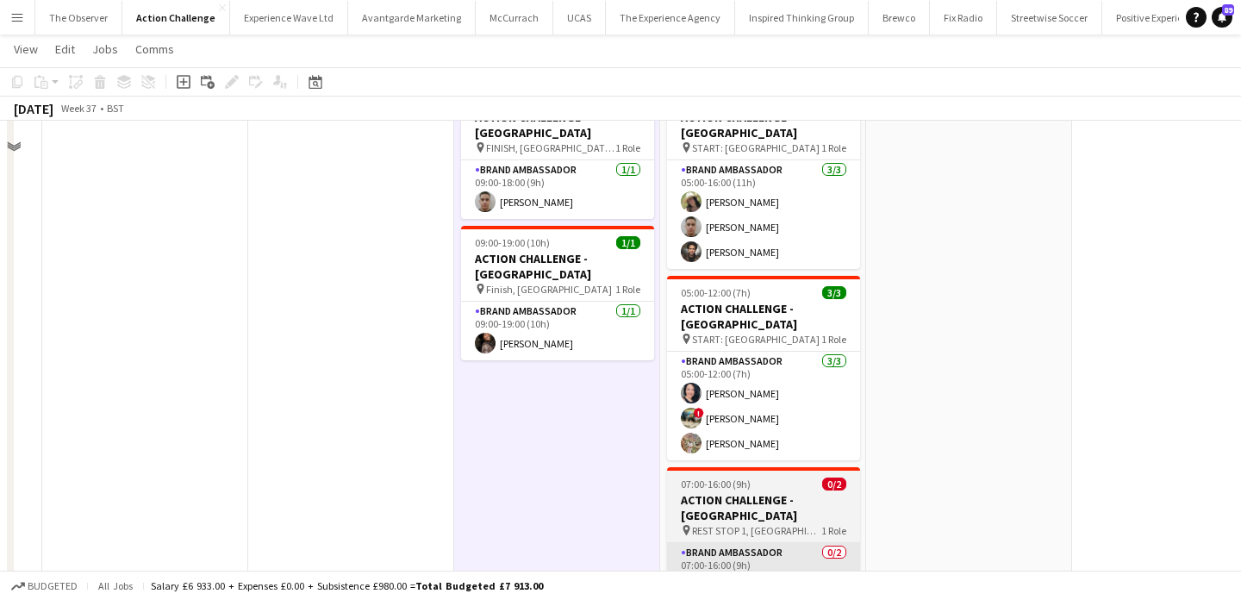
scroll to position [0, 0]
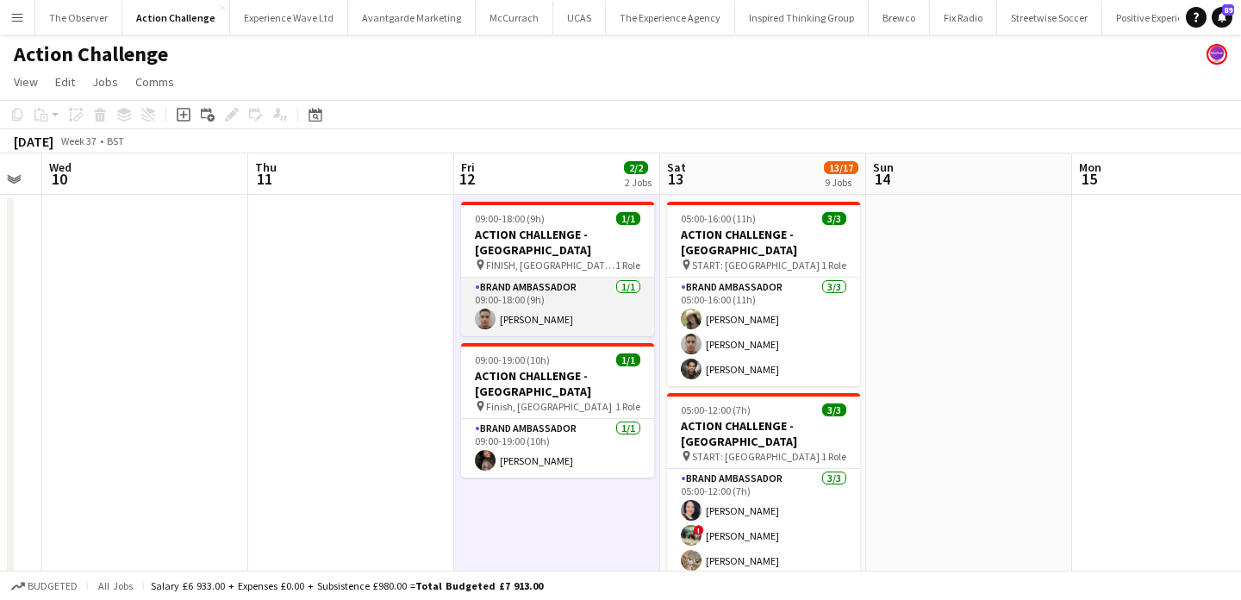
click at [534, 303] on app-card-role "Brand Ambassador 1/1 09:00-18:00 (9h) Bilal Al-atrash" at bounding box center [557, 307] width 193 height 59
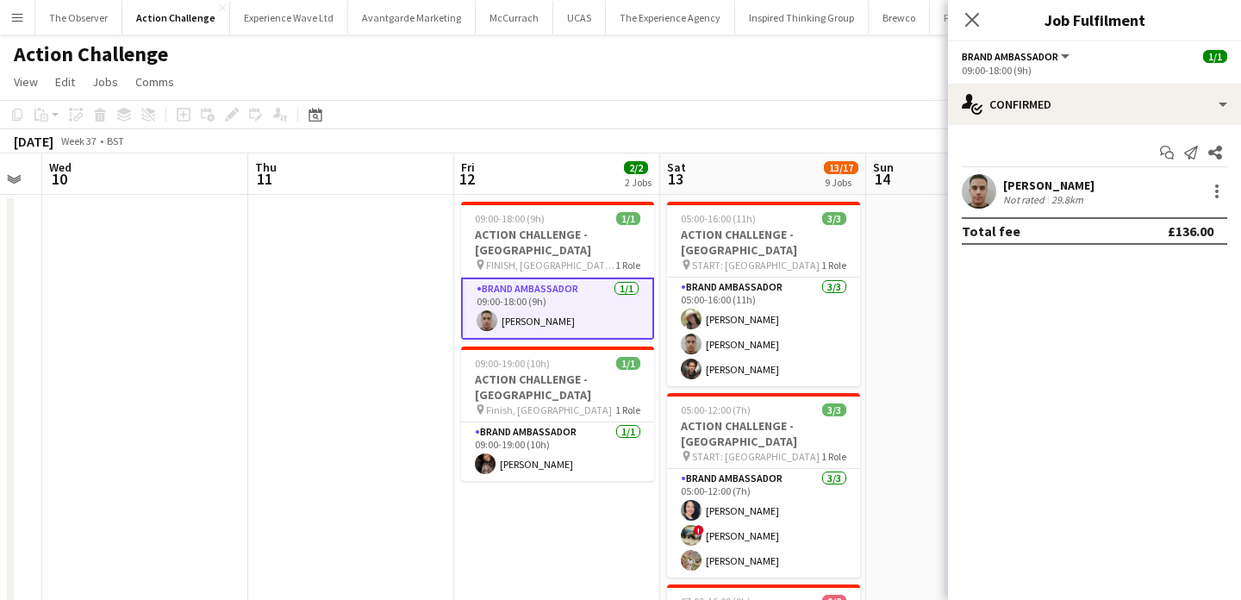
click at [1007, 189] on div "Bilal Al-atrash" at bounding box center [1048, 186] width 91 height 16
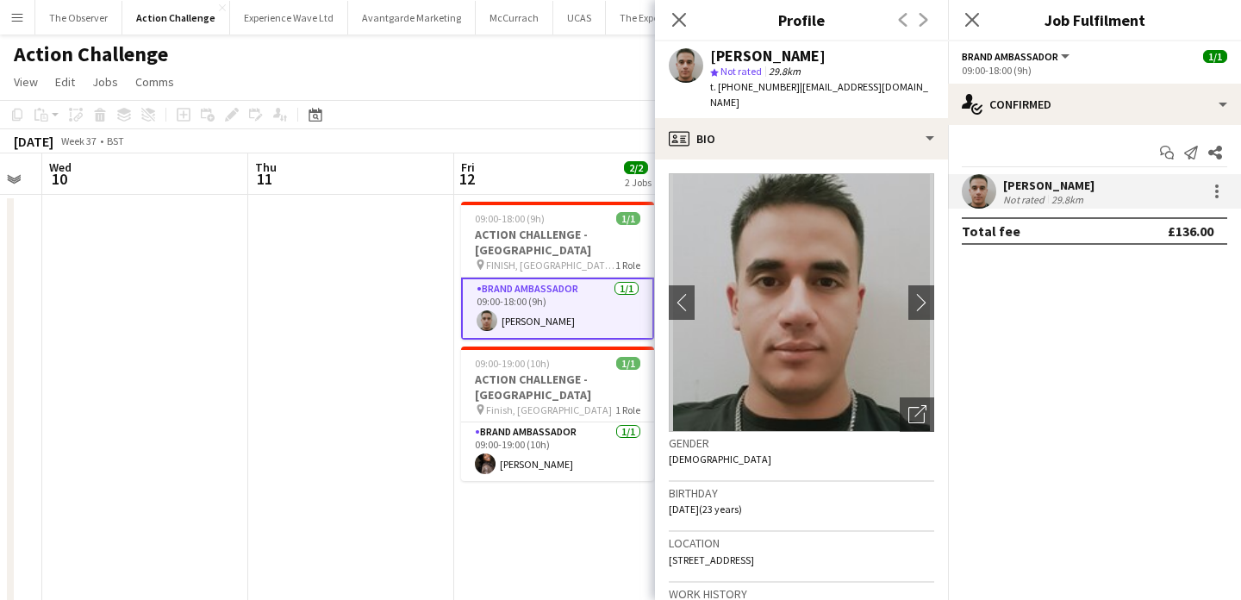
click at [794, 51] on div "Bilal Al-atrash" at bounding box center [767, 56] width 115 height 16
drag, startPoint x: 794, startPoint y: 51, endPoint x: 725, endPoint y: 50, distance: 69.0
click at [725, 50] on div "Bilal Al-atrash" at bounding box center [767, 56] width 115 height 16
copy div "Bilal Al-atrash"
click at [558, 440] on app-card-role "Brand Ambassador 1/1 09:00-19:00 (10h) Seliza Sebastian" at bounding box center [557, 451] width 193 height 59
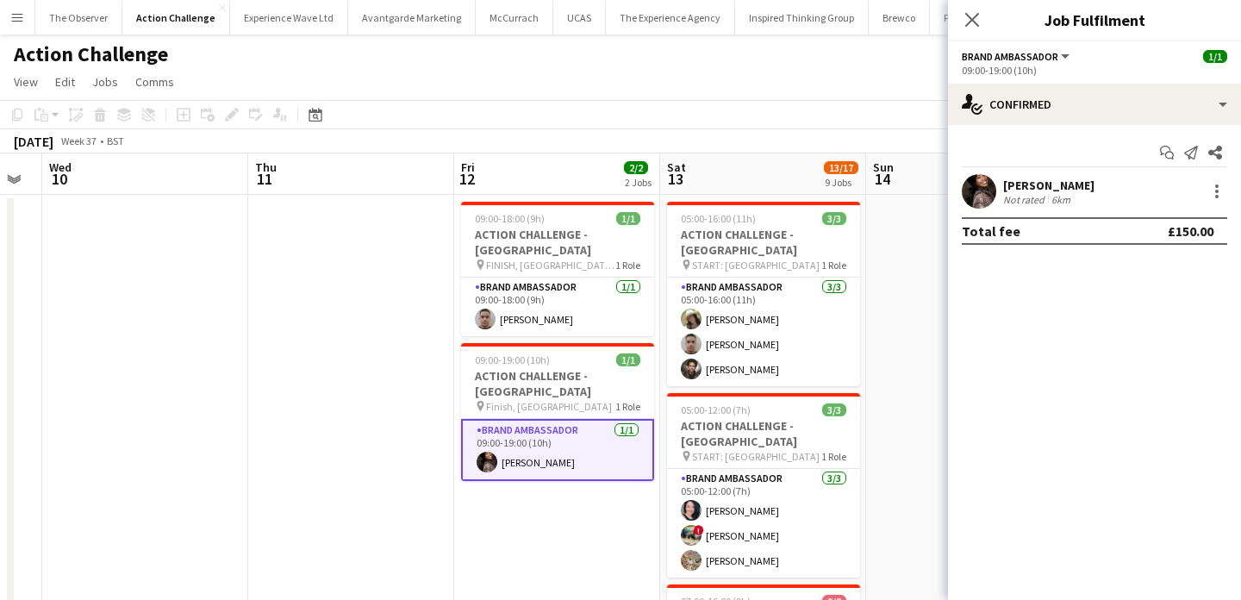
click at [989, 198] on app-user-avatar at bounding box center [979, 191] width 34 height 34
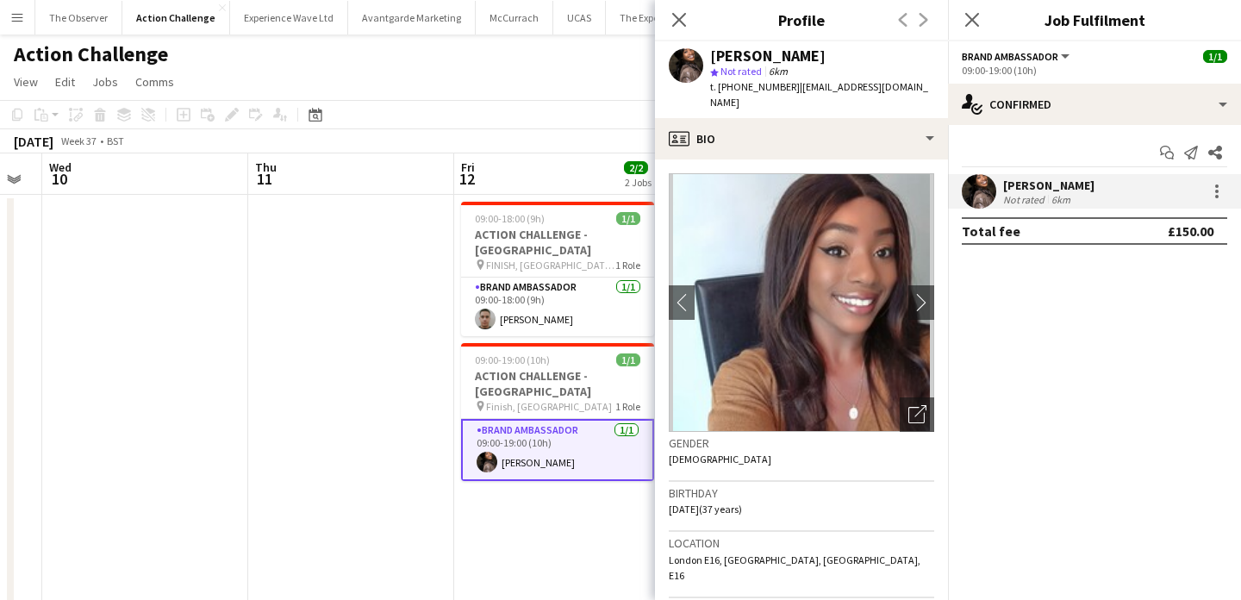
click at [777, 50] on div "Seliza Sebastian" at bounding box center [767, 56] width 115 height 16
copy div "Seliza Sebastian"
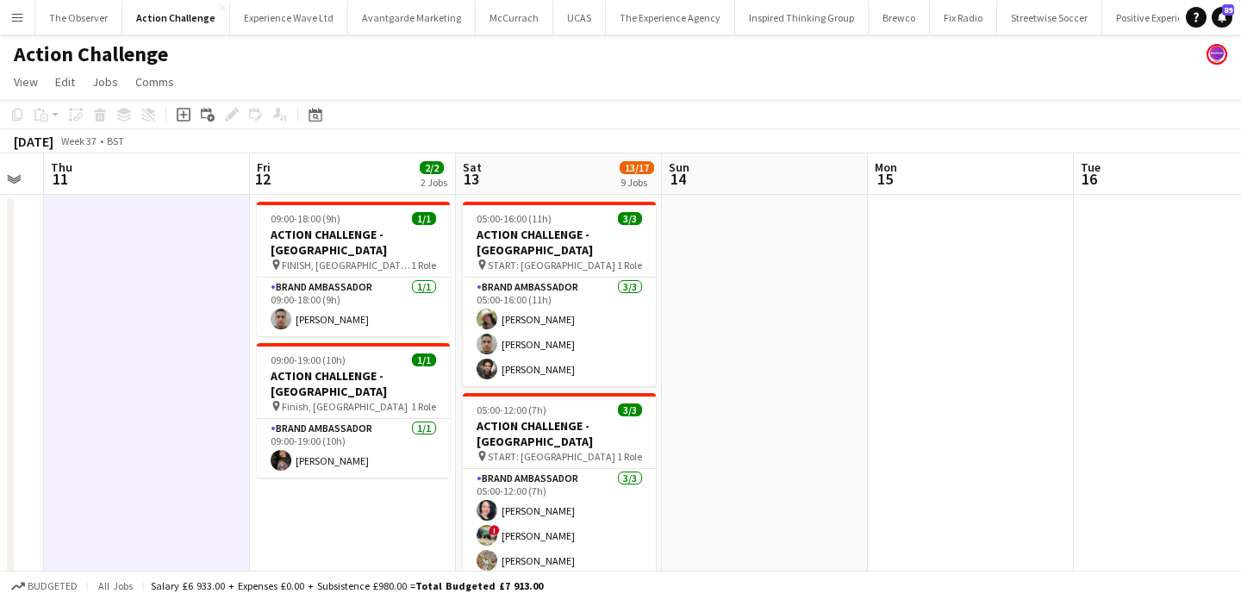
scroll to position [0, 712]
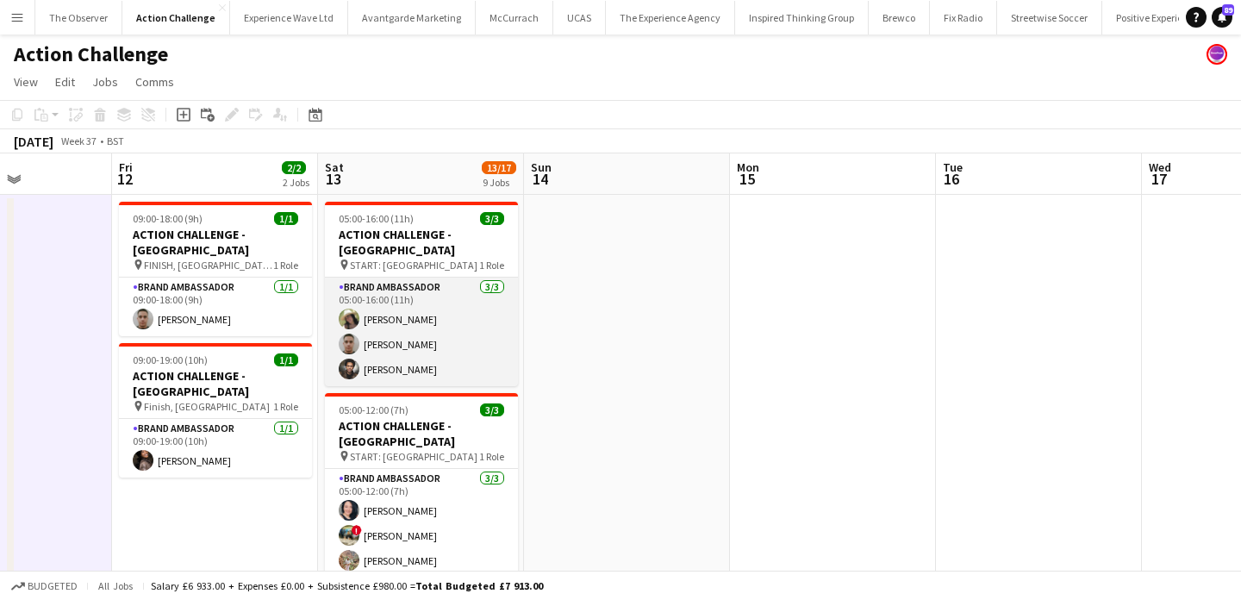
click at [453, 319] on app-card-role "Brand Ambassador 3/3 05:00-16:00 (11h) rocio cejas Bilal Al-atrash Jade Willis" at bounding box center [421, 332] width 193 height 109
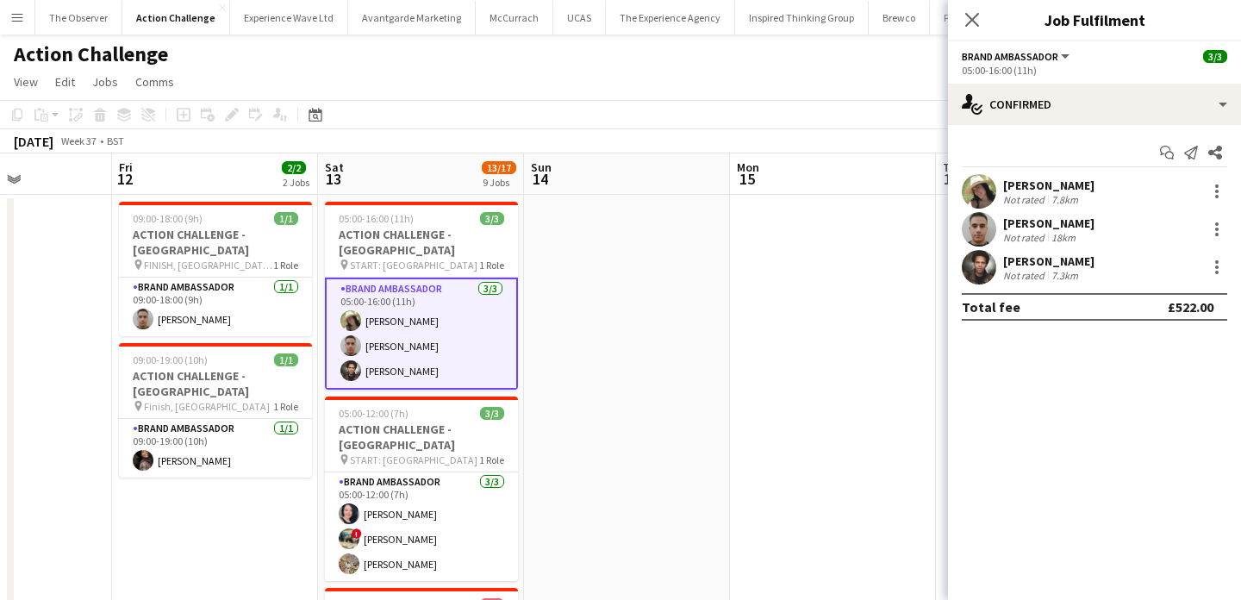
click at [1014, 190] on div "rocio cejas" at bounding box center [1048, 186] width 91 height 16
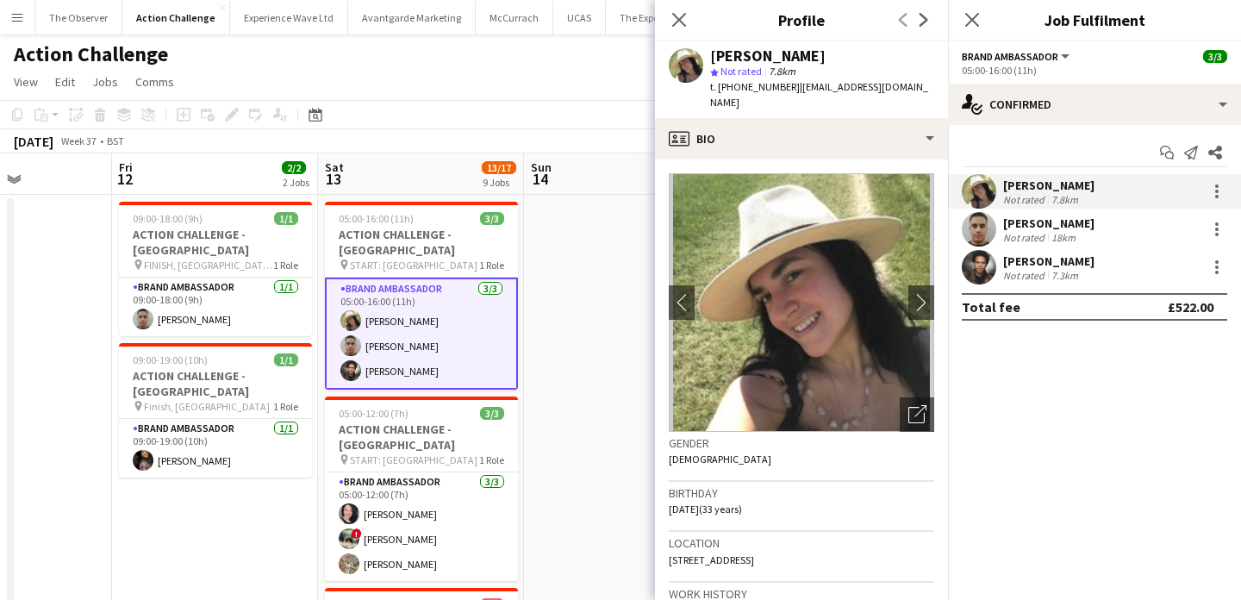
click at [771, 54] on div "rocio cejas" at bounding box center [767, 56] width 115 height 16
drag, startPoint x: 771, startPoint y: 54, endPoint x: 720, endPoint y: 55, distance: 50.9
click at [720, 55] on div "rocio cejas" at bounding box center [767, 56] width 115 height 16
copy div "rocio cejas"
click at [1046, 225] on div "Bilal Al-atrash" at bounding box center [1048, 223] width 91 height 16
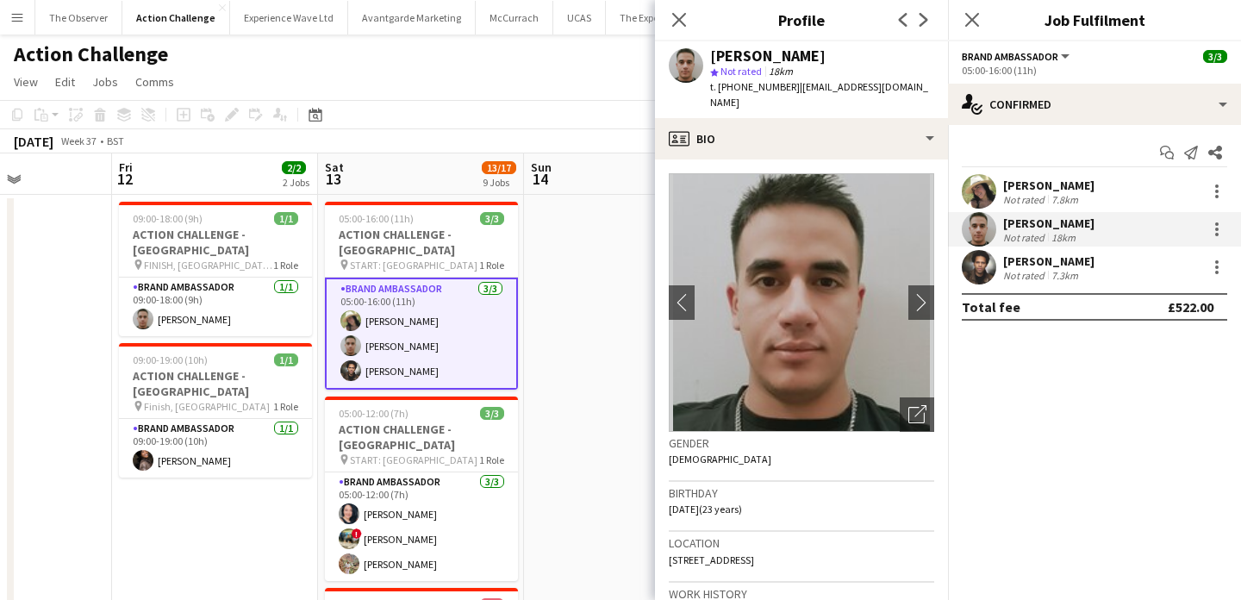
click at [718, 51] on div "Bilal Al-atrash" at bounding box center [767, 56] width 115 height 16
drag, startPoint x: 718, startPoint y: 51, endPoint x: 789, endPoint y: 53, distance: 70.7
click at [789, 53] on div "Bilal Al-atrash" at bounding box center [767, 56] width 115 height 16
copy div "Bilal Al-atrash"
click at [973, 268] on app-user-avatar at bounding box center [979, 267] width 34 height 34
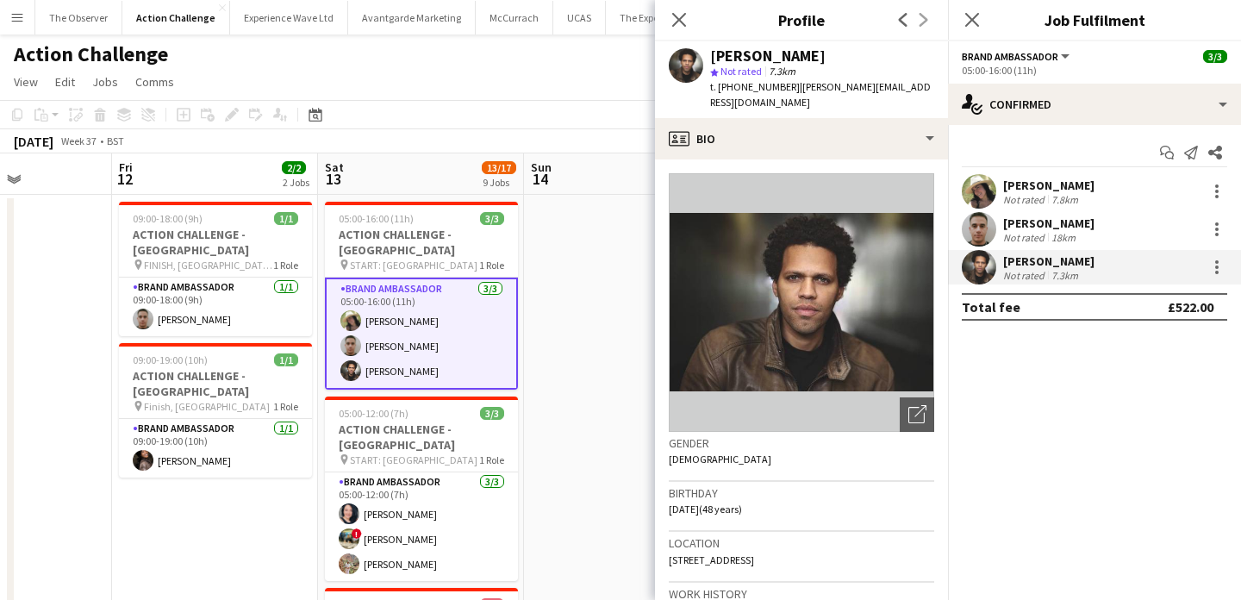
click at [756, 52] on div "Jade Willis" at bounding box center [767, 56] width 115 height 16
drag, startPoint x: 756, startPoint y: 52, endPoint x: 721, endPoint y: 52, distance: 35.3
click at [721, 52] on div "Jade Willis" at bounding box center [767, 56] width 115 height 16
copy div "Jade Willis"
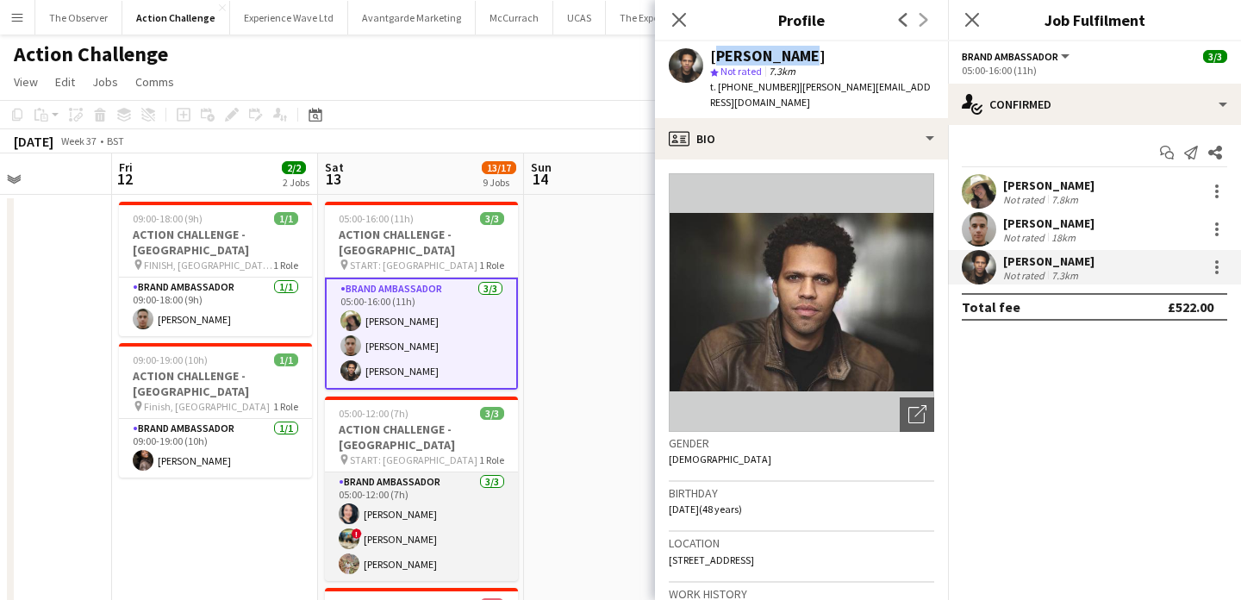
click at [446, 499] on app-card-role "Brand Ambassador 3/3 05:00-12:00 (7h) Victoria Khmeleva ! Ali Saroosh Hina Kanw…" at bounding box center [421, 526] width 193 height 109
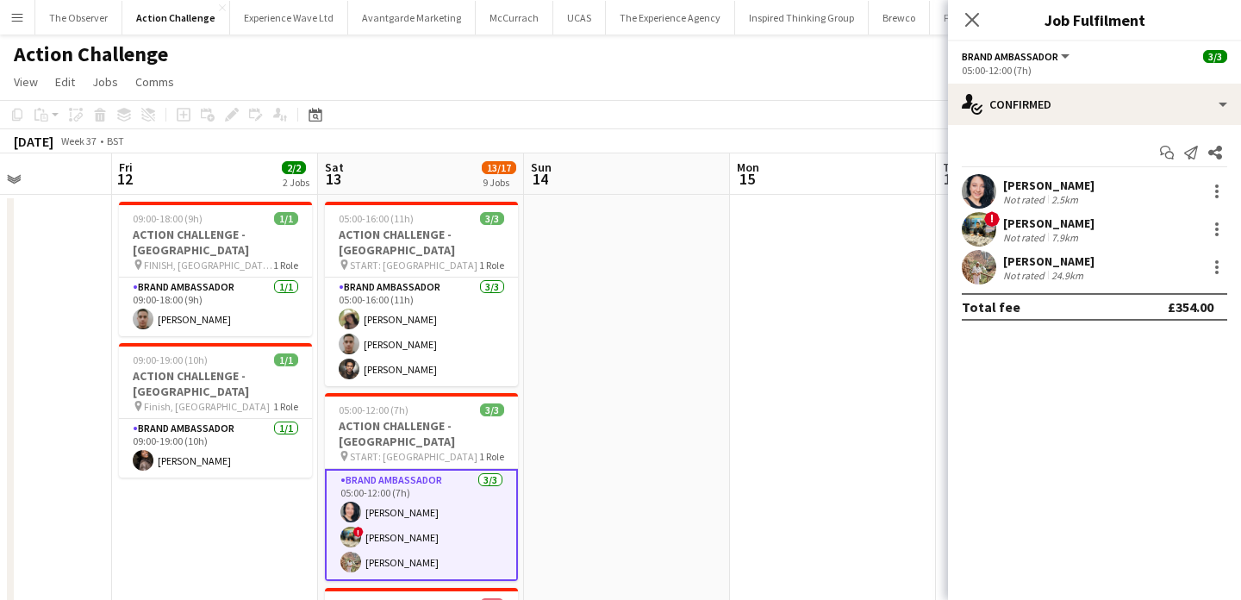
click at [1027, 197] on div "Not rated" at bounding box center [1025, 199] width 45 height 13
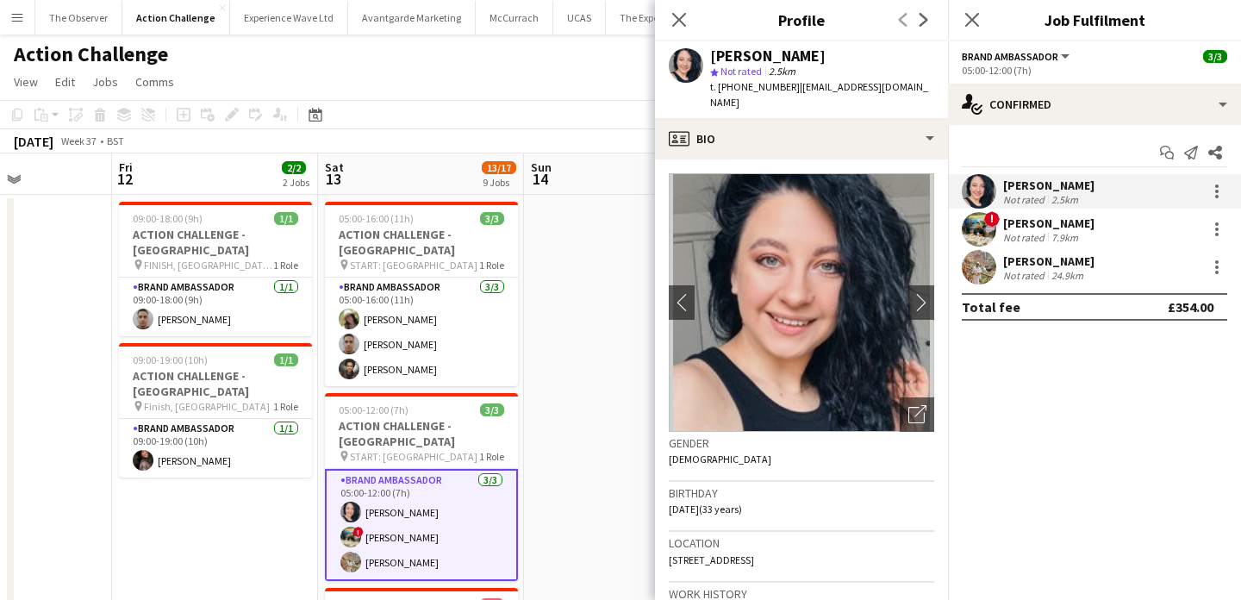
click at [751, 59] on div "Victoria Khmeleva" at bounding box center [767, 56] width 115 height 16
drag, startPoint x: 750, startPoint y: 59, endPoint x: 790, endPoint y: 58, distance: 40.5
click at [790, 59] on div "Victoria Khmeleva" at bounding box center [767, 56] width 115 height 16
copy div "Victoria Khmeleva"
click at [1015, 228] on div "Ali Saroosh" at bounding box center [1048, 223] width 91 height 16
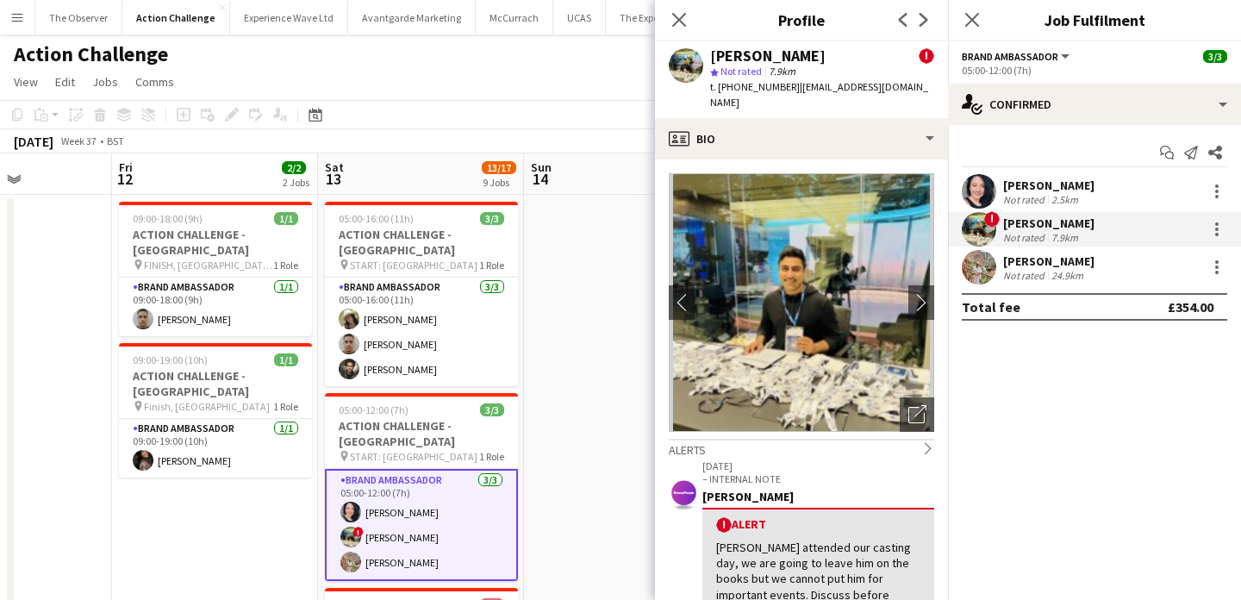
click at [780, 59] on div "Ali Saroosh" at bounding box center [767, 56] width 115 height 16
drag, startPoint x: 780, startPoint y: 59, endPoint x: 727, endPoint y: 59, distance: 53.4
click at [727, 59] on div "Ali Saroosh" at bounding box center [767, 56] width 115 height 16
click at [703, 54] on div "Ali Saroosh ! star Not rated 7.9km t. +447900291391 | alisaroosh@yahoo.com" at bounding box center [801, 79] width 293 height 77
click at [716, 55] on div "Ali Saroosh" at bounding box center [767, 56] width 115 height 16
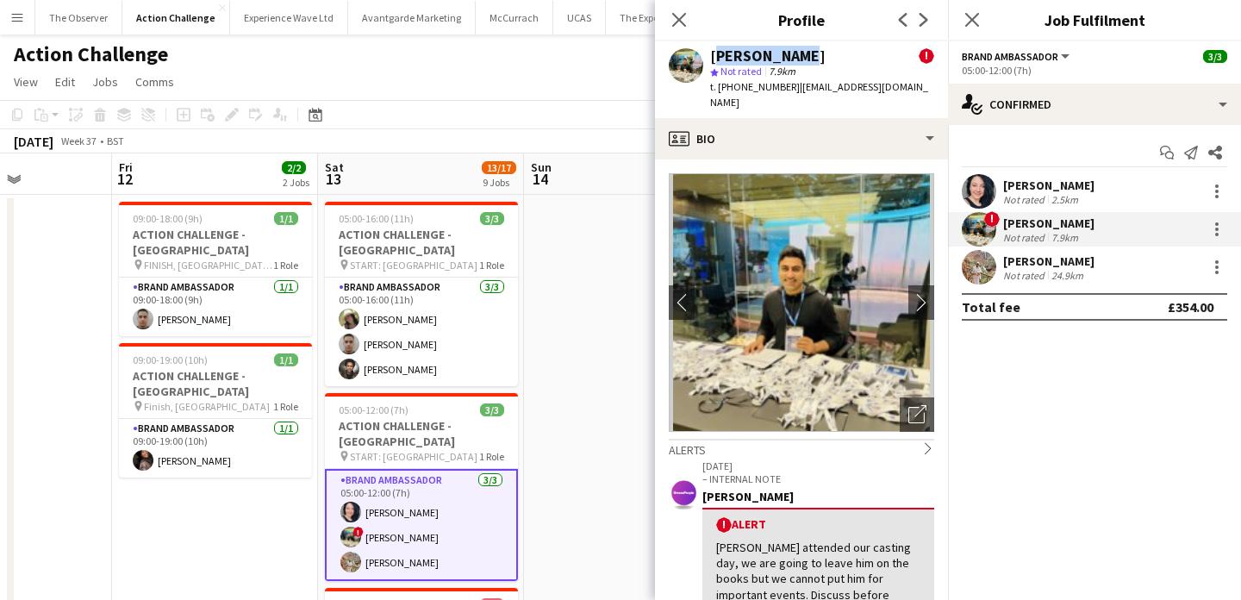
drag, startPoint x: 716, startPoint y: 55, endPoint x: 740, endPoint y: 54, distance: 24.1
click at [740, 55] on div "Ali Saroosh" at bounding box center [767, 56] width 115 height 16
copy div "Ali Saroosh"
click at [987, 283] on div at bounding box center [979, 267] width 34 height 34
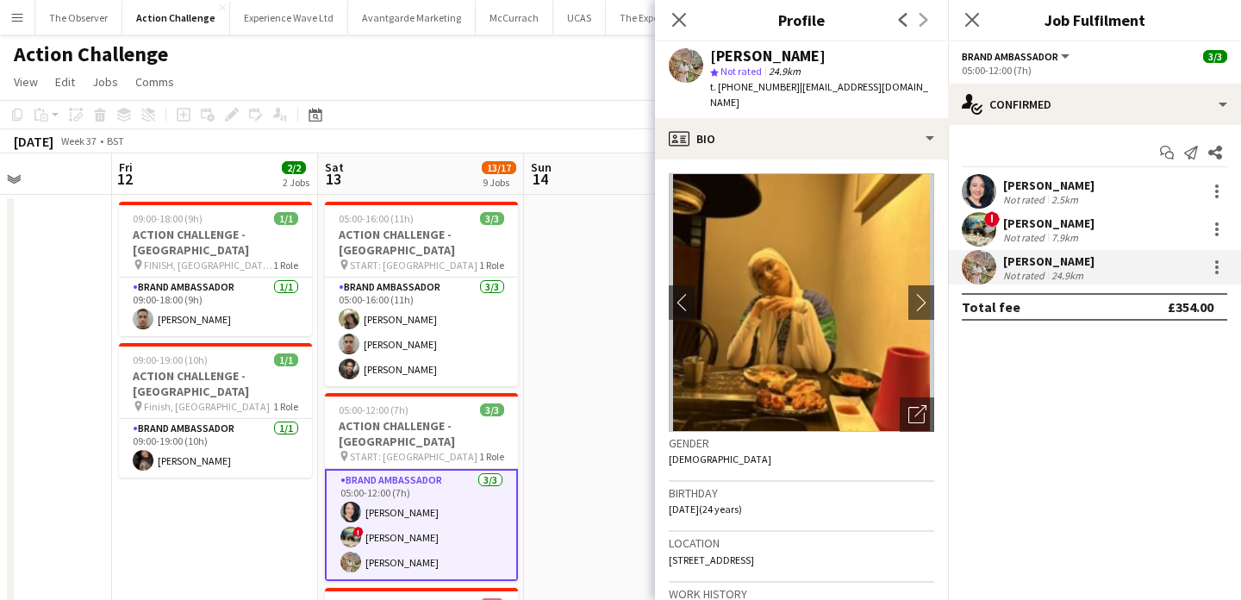
click at [728, 59] on div "Hina Kanwal" at bounding box center [767, 56] width 115 height 16
drag, startPoint x: 728, startPoint y: 59, endPoint x: 754, endPoint y: 59, distance: 25.9
click at [754, 59] on div "Hina Kanwal" at bounding box center [767, 56] width 115 height 16
copy div "Hina Kanwal"
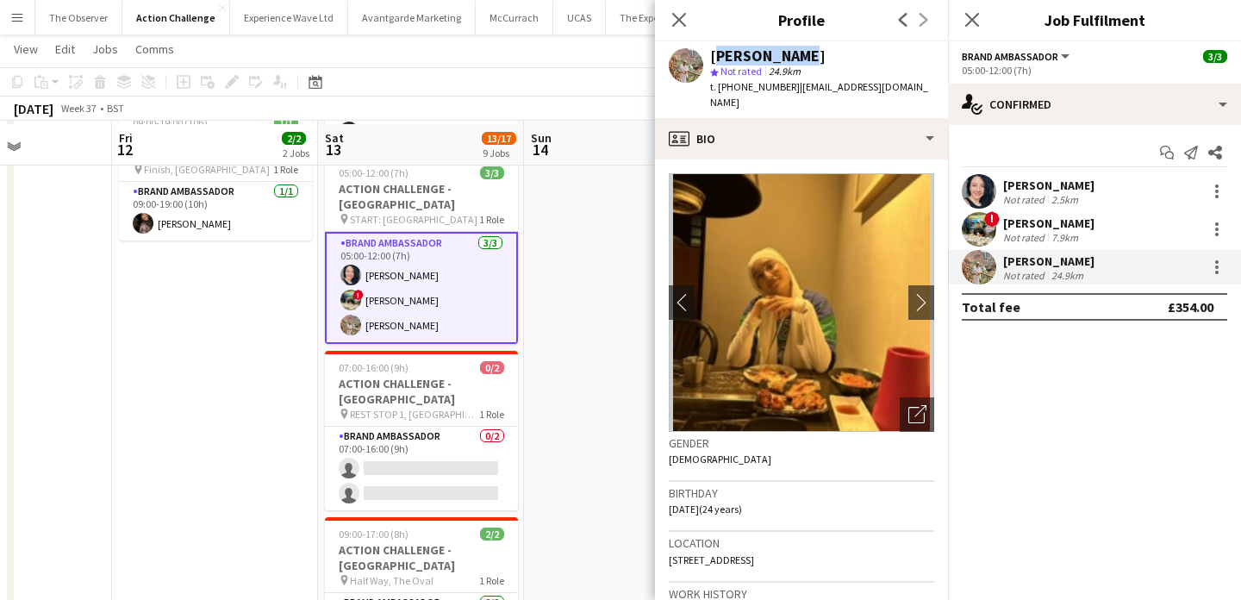
scroll to position [239, 0]
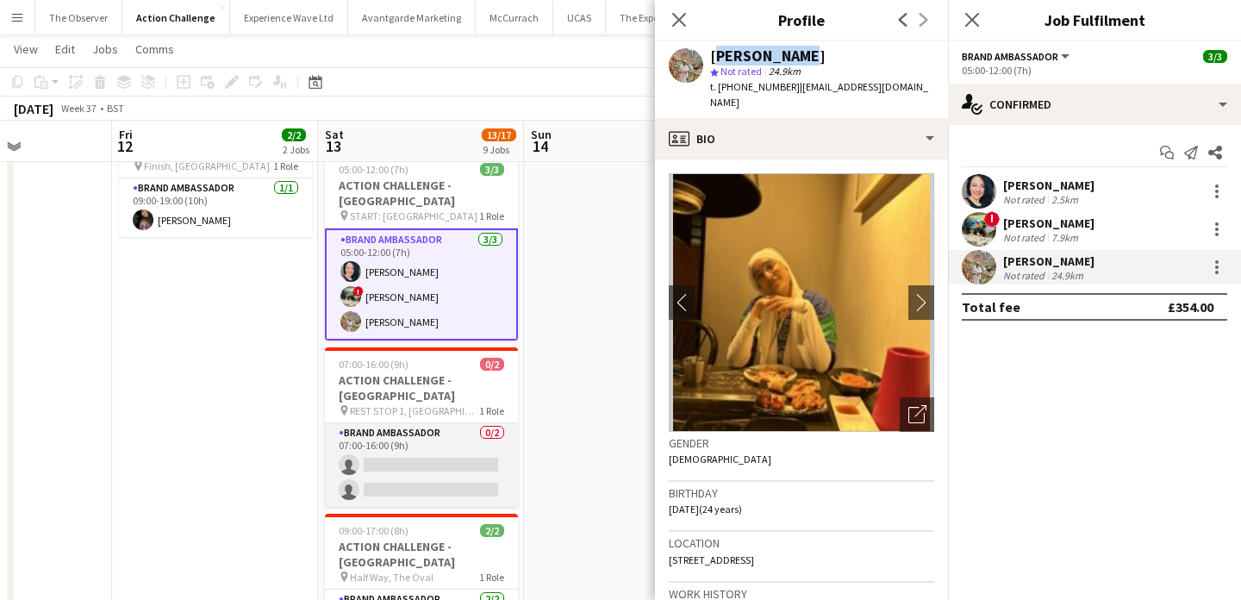
click at [461, 423] on app-card-role "Brand Ambassador 0/2 07:00-16:00 (9h) single-neutral-actions single-neutral-act…" at bounding box center [421, 465] width 193 height 84
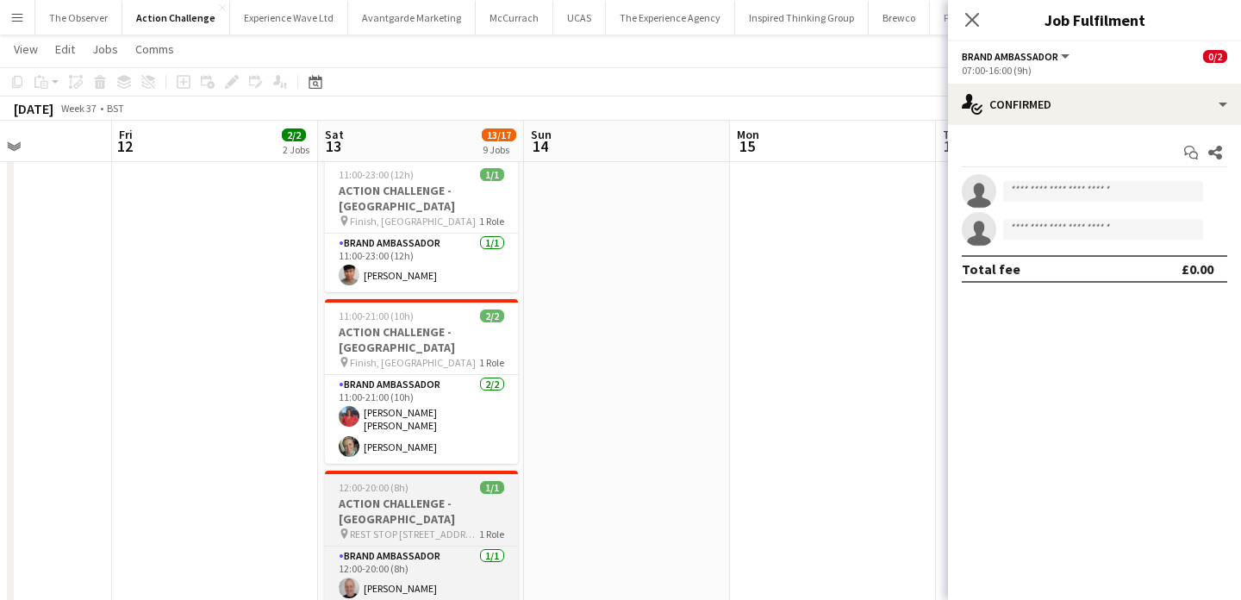
scroll to position [929, 0]
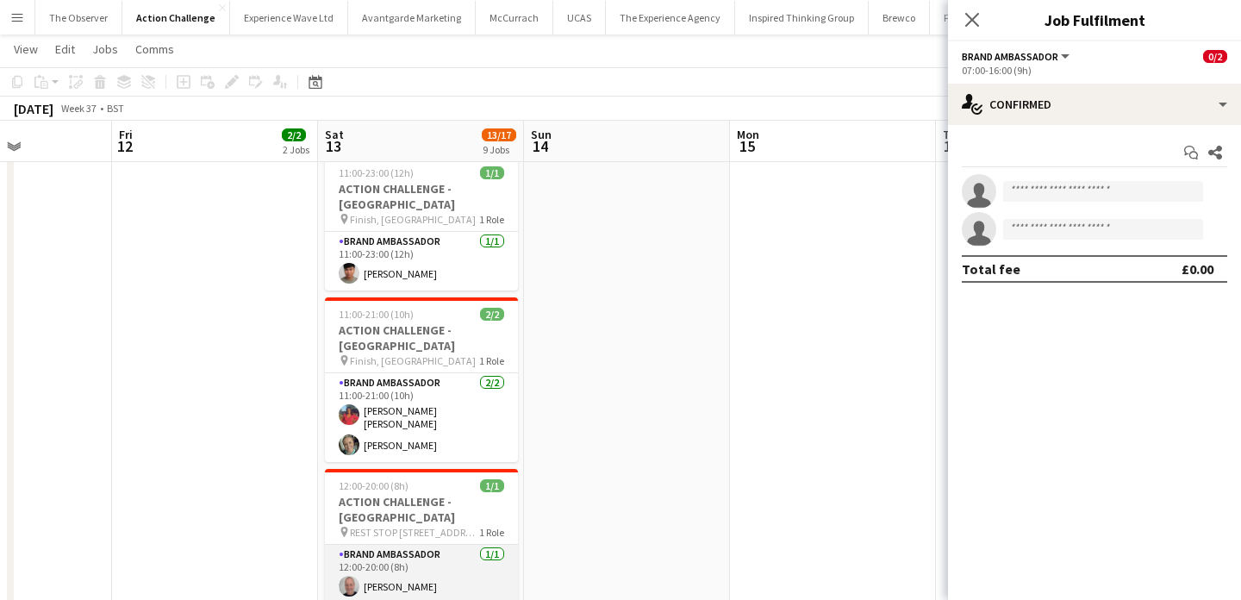
click at [465, 545] on app-card-role "Brand Ambassador 1/1 12:00-20:00 (8h) Rob Frater" at bounding box center [421, 574] width 193 height 59
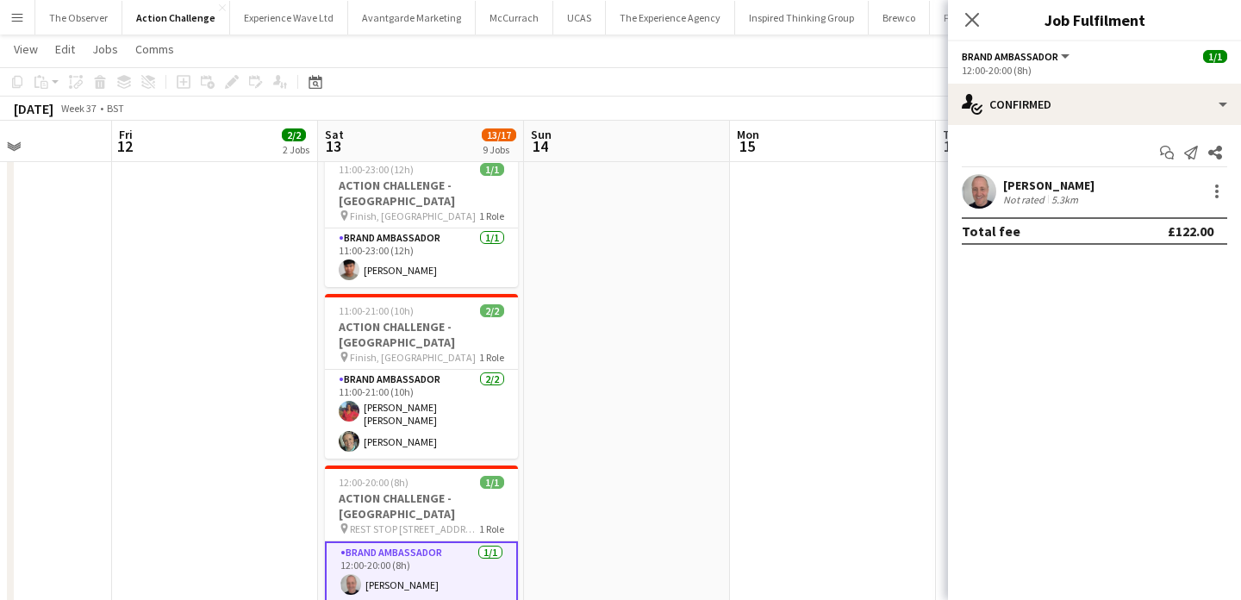
click at [1007, 194] on div "Not rated" at bounding box center [1025, 199] width 45 height 13
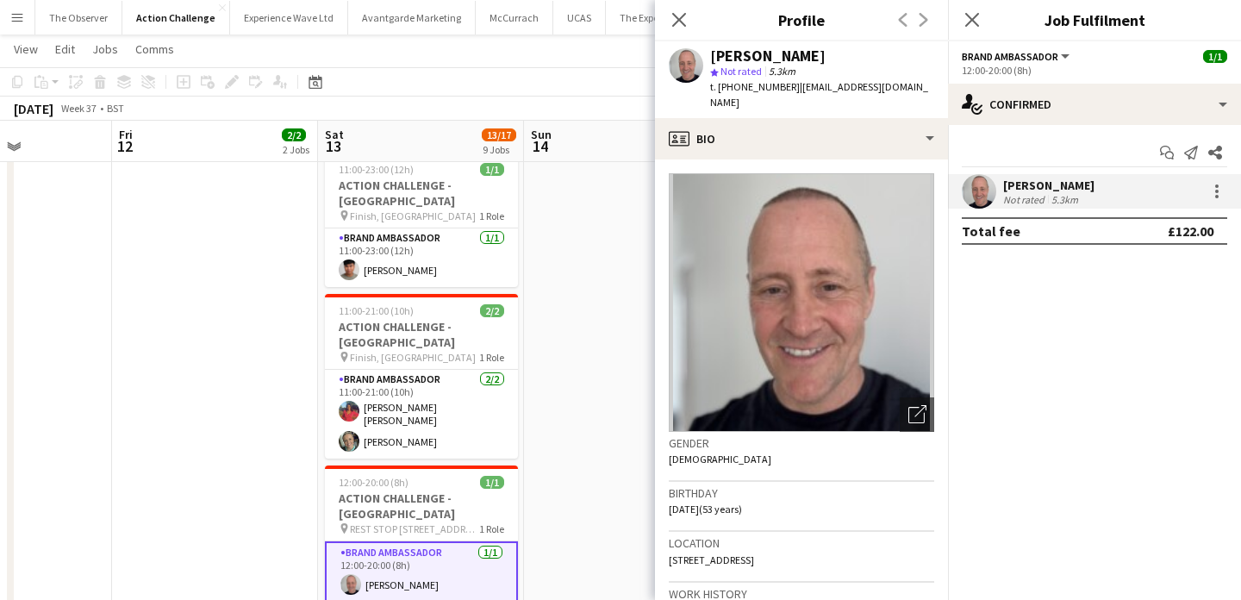
click at [769, 58] on div "Rob Frater" at bounding box center [767, 56] width 115 height 16
drag, startPoint x: 769, startPoint y: 57, endPoint x: 715, endPoint y: 53, distance: 53.6
click at [715, 53] on div "Rob Frater" at bounding box center [767, 56] width 115 height 16
copy div "Rob Frater"
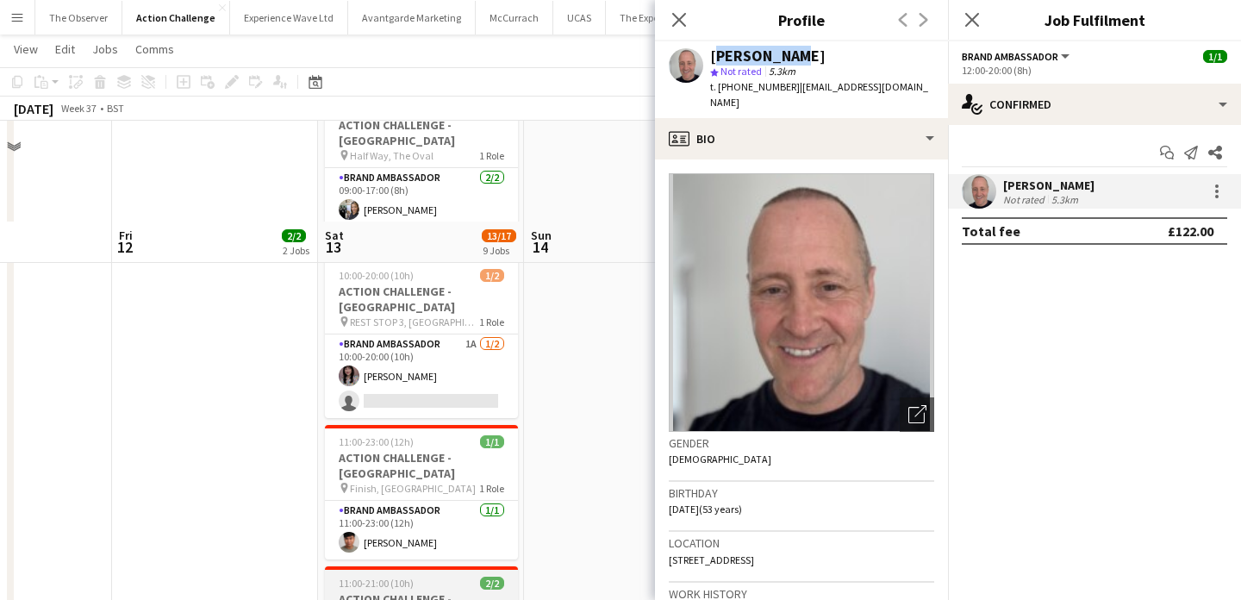
scroll to position [609, 0]
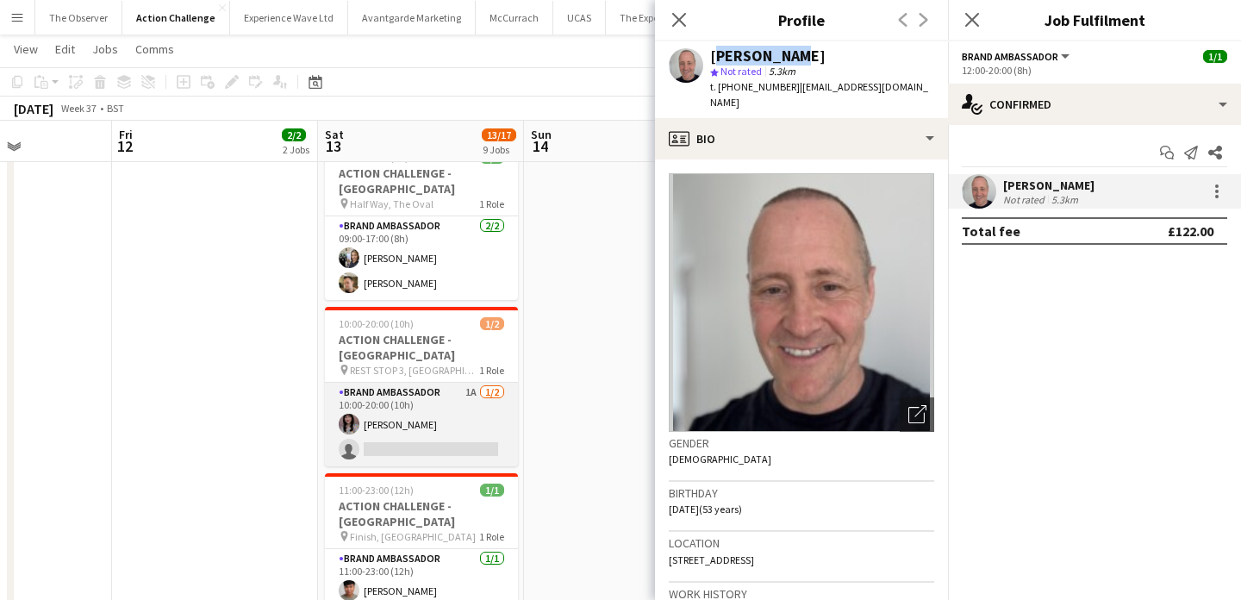
click at [428, 383] on app-card-role "Brand Ambassador 1A 1/2 10:00-20:00 (10h) Cathleen Voysey single-neutral-actions" at bounding box center [421, 425] width 193 height 84
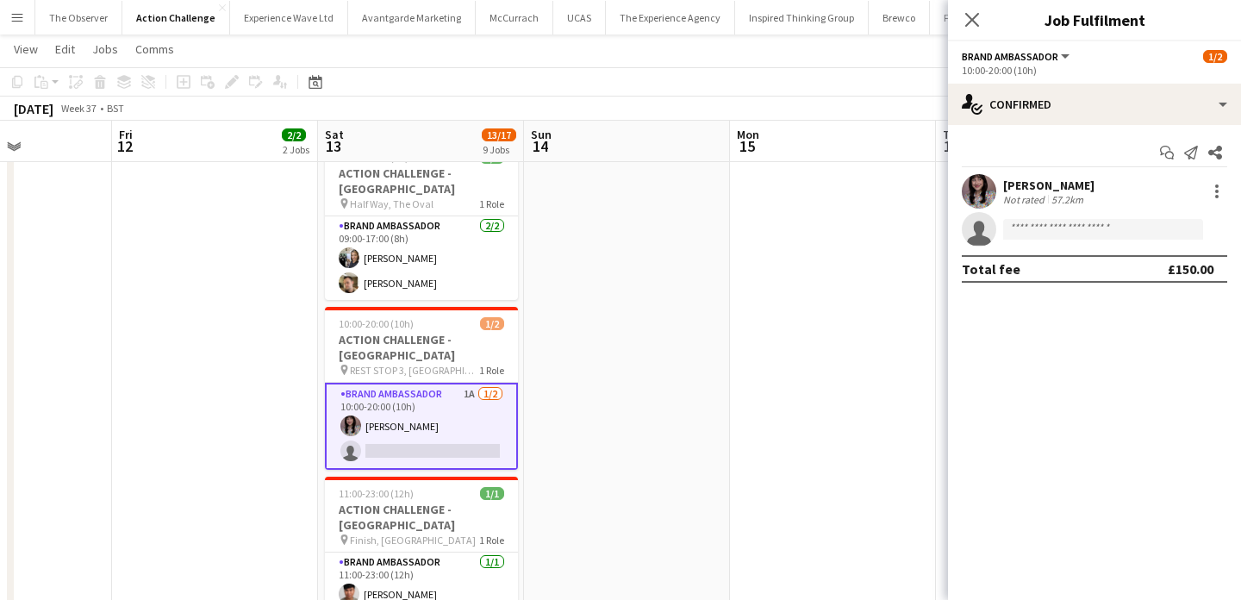
click at [980, 194] on app-user-avatar at bounding box center [979, 191] width 34 height 34
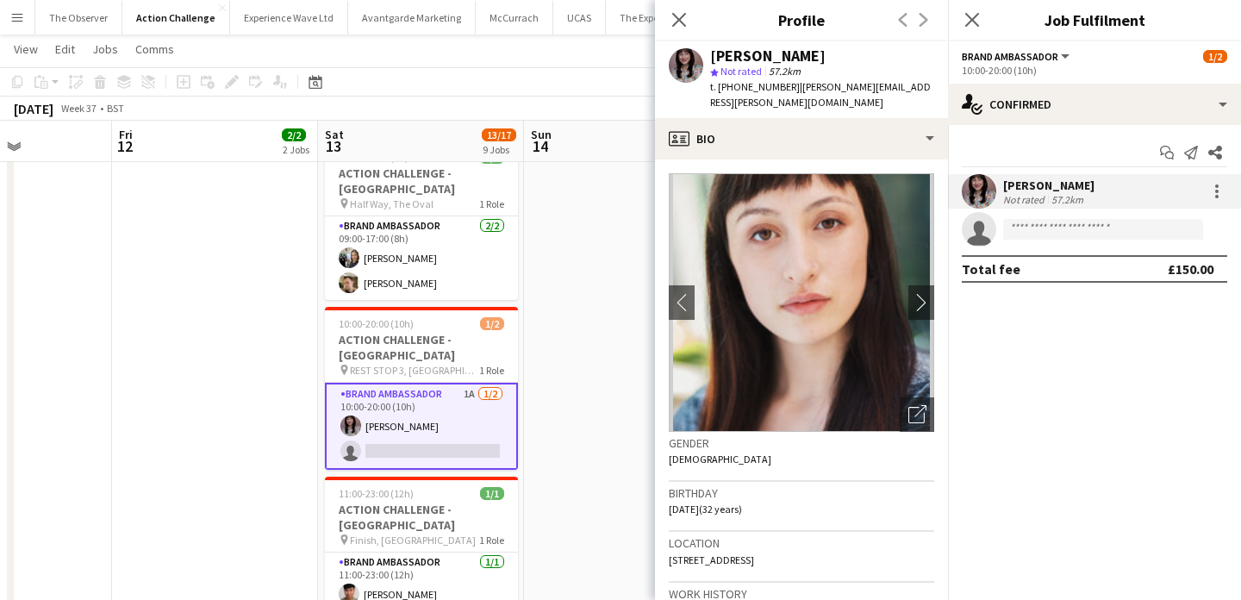
click at [802, 55] on div "[PERSON_NAME]" at bounding box center [767, 56] width 115 height 16
drag, startPoint x: 802, startPoint y: 55, endPoint x: 740, endPoint y: 55, distance: 62.1
click at [740, 55] on div "[PERSON_NAME]" at bounding box center [767, 56] width 115 height 16
copy div "[PERSON_NAME]"
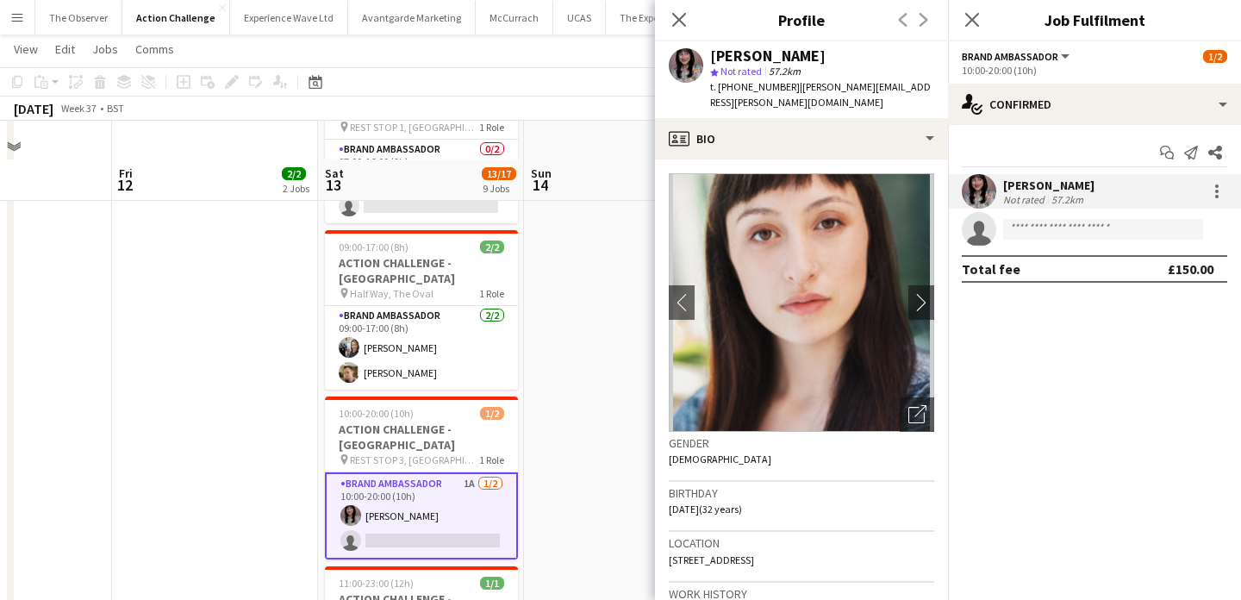
scroll to position [479, 0]
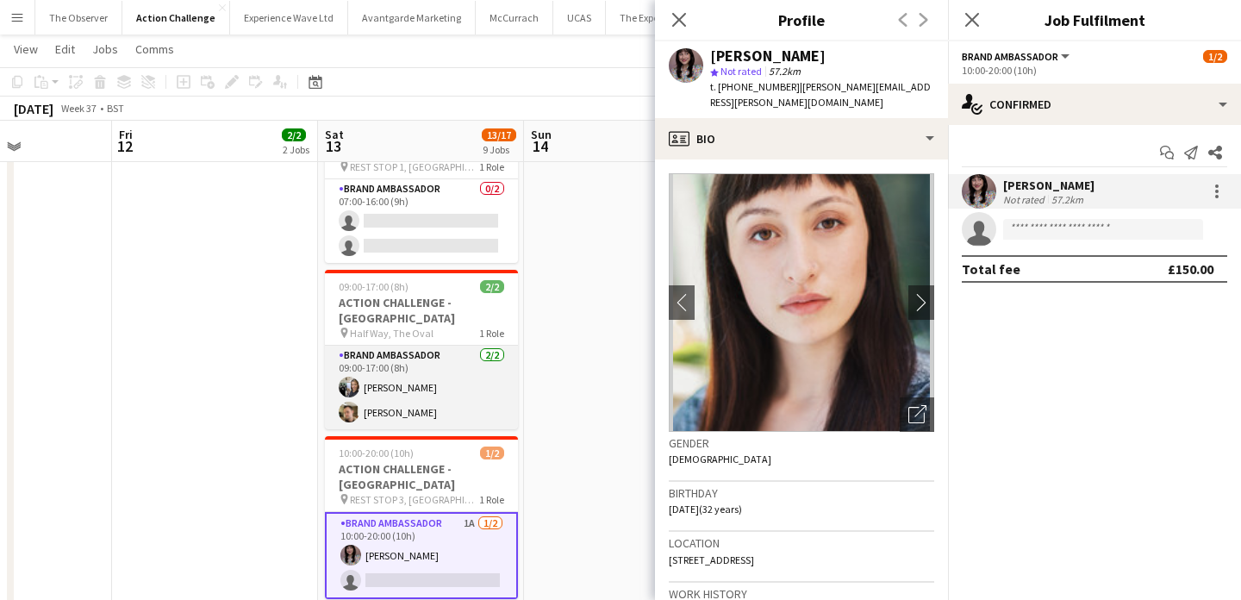
click at [453, 346] on app-card-role "Brand Ambassador 2/2 09:00-17:00 (8h) Sandra Ascanio David Matthews" at bounding box center [421, 388] width 193 height 84
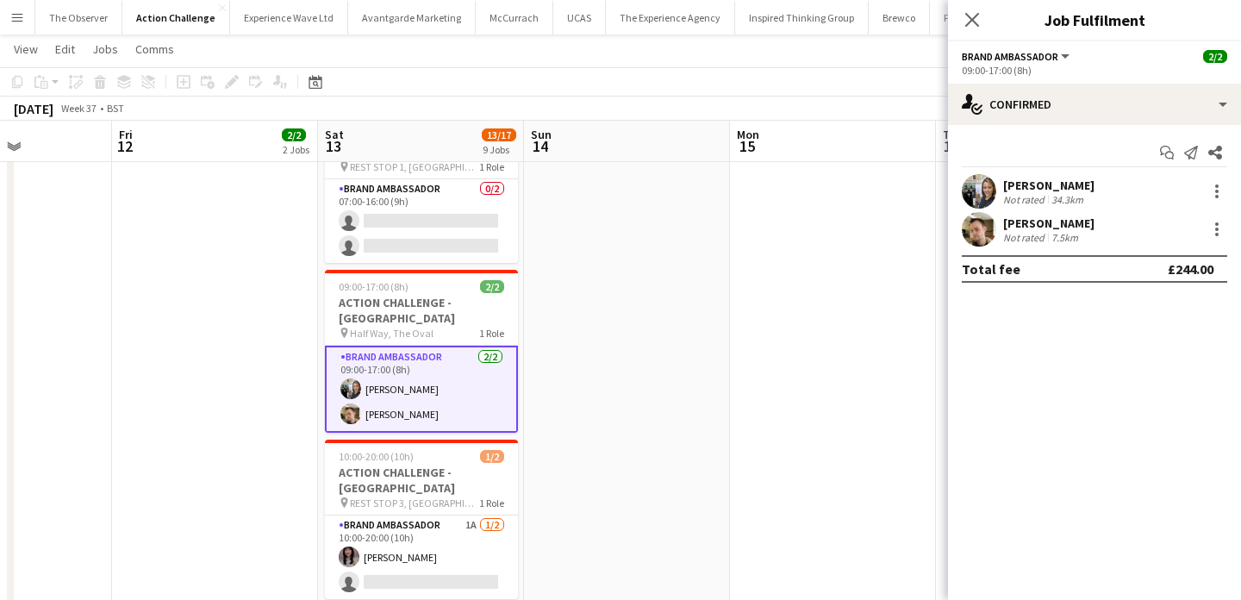
click at [973, 190] on app-user-avatar at bounding box center [979, 191] width 34 height 34
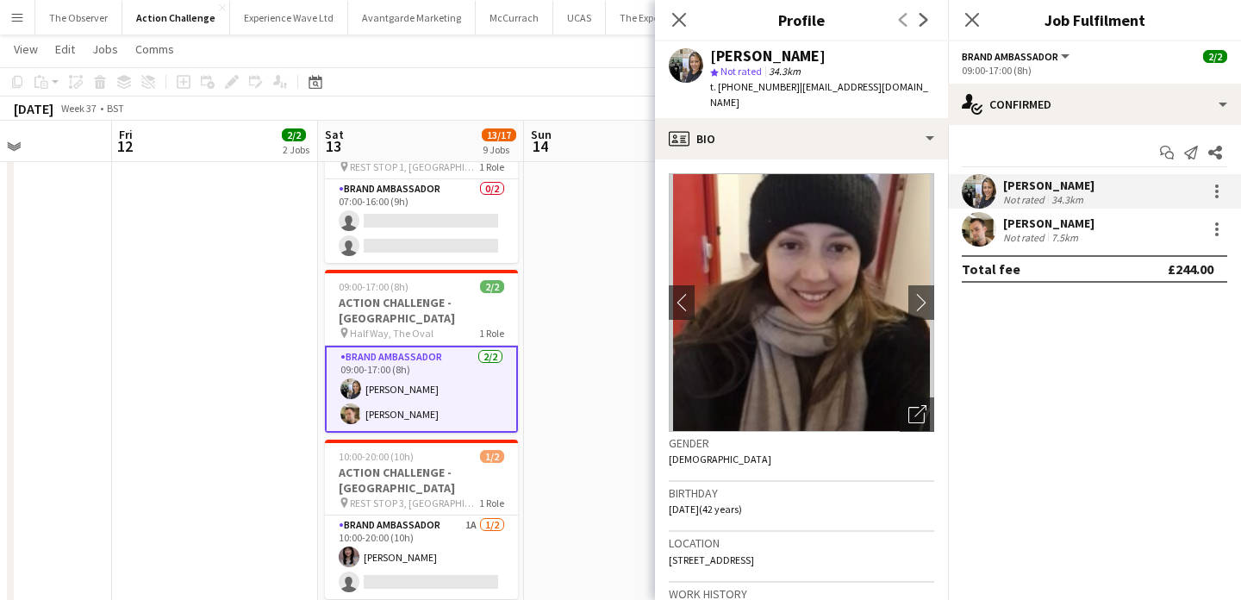
click at [789, 53] on div "Sandra Ascanio" at bounding box center [767, 56] width 115 height 16
drag, startPoint x: 789, startPoint y: 53, endPoint x: 732, endPoint y: 53, distance: 56.9
click at [732, 53] on div "Sandra Ascanio" at bounding box center [767, 56] width 115 height 16
click at [996, 226] on app-user-avatar at bounding box center [979, 229] width 34 height 34
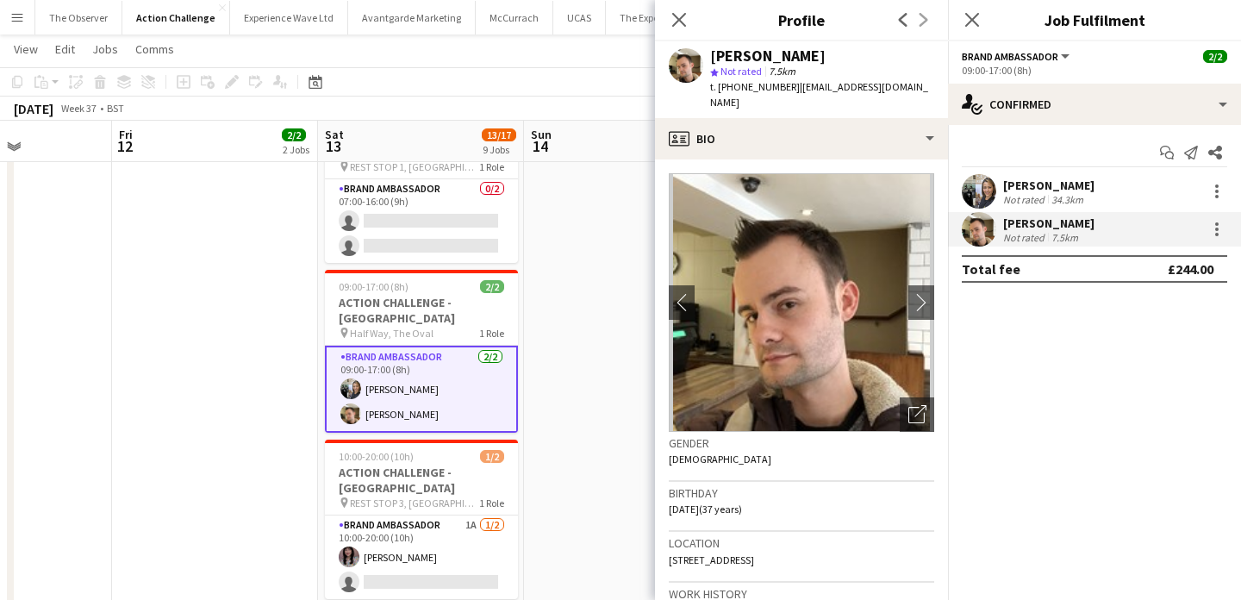
click at [792, 52] on div "David Matthews" at bounding box center [767, 56] width 115 height 16
drag, startPoint x: 792, startPoint y: 52, endPoint x: 728, endPoint y: 52, distance: 63.8
click at [729, 52] on div "David Matthews" at bounding box center [767, 56] width 115 height 16
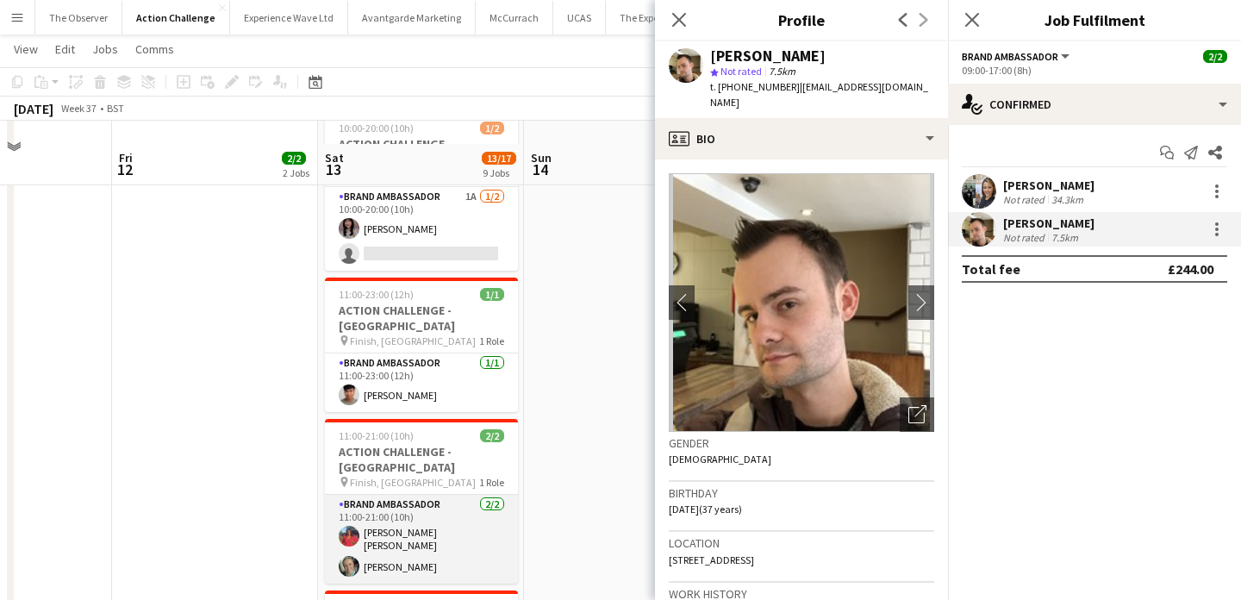
scroll to position [902, 0]
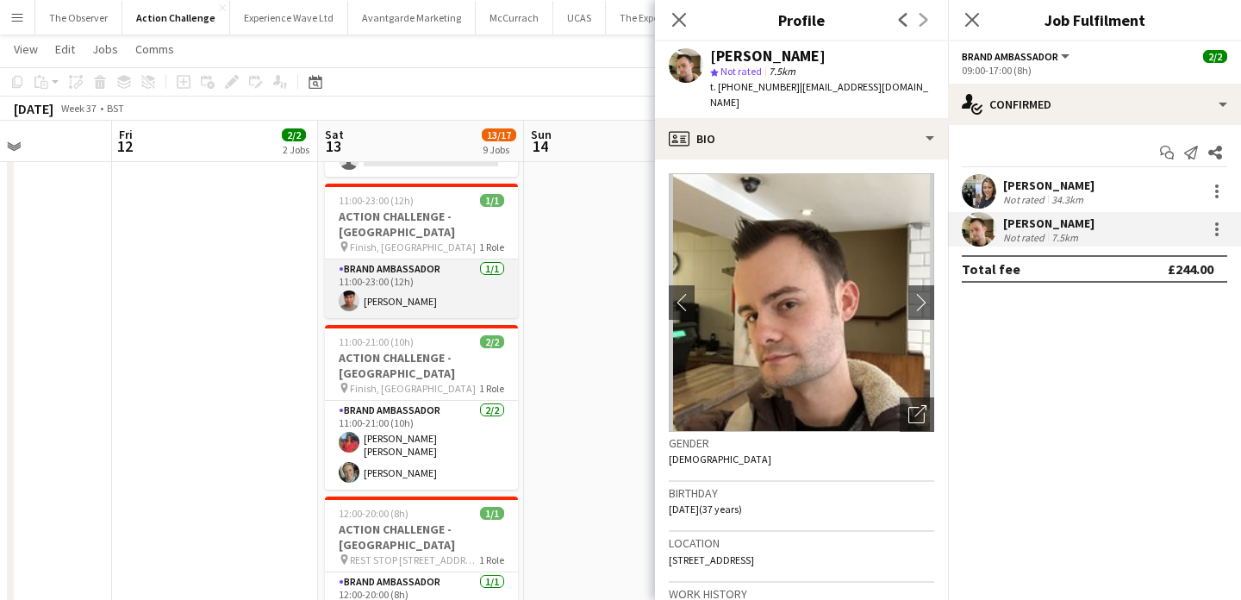
click at [447, 259] on app-card-role "Brand Ambassador 1/1 11:00-23:00 (12h) Geovan Bayya" at bounding box center [421, 288] width 193 height 59
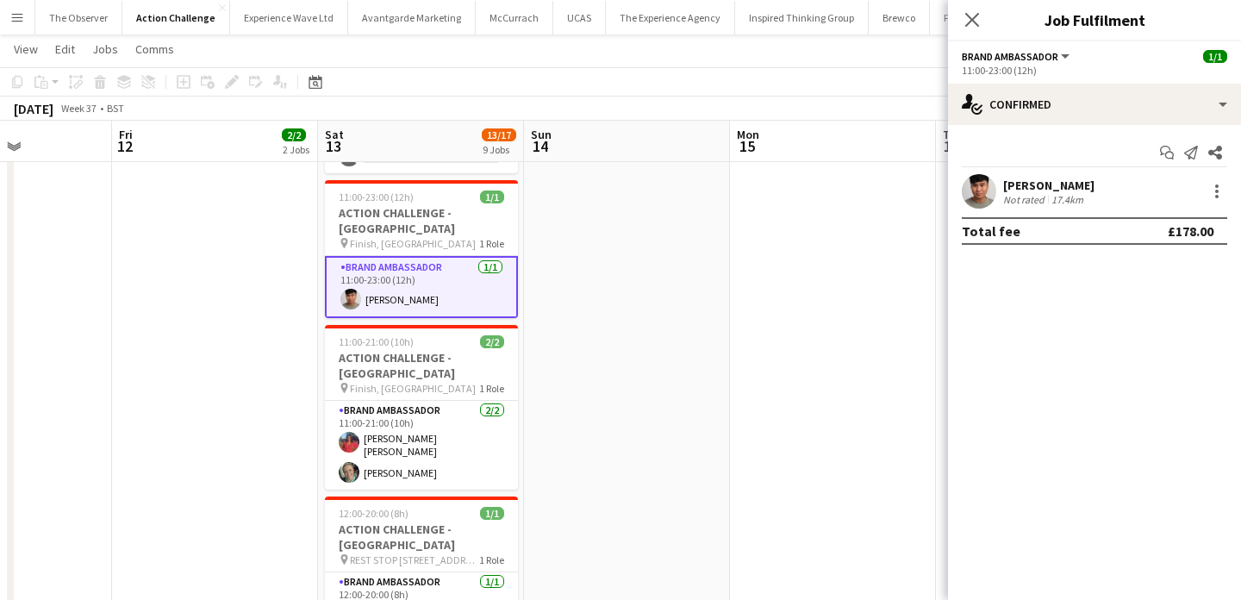
click at [1002, 186] on div "Geovan Bayya Not rated 17.4km" at bounding box center [1094, 191] width 293 height 34
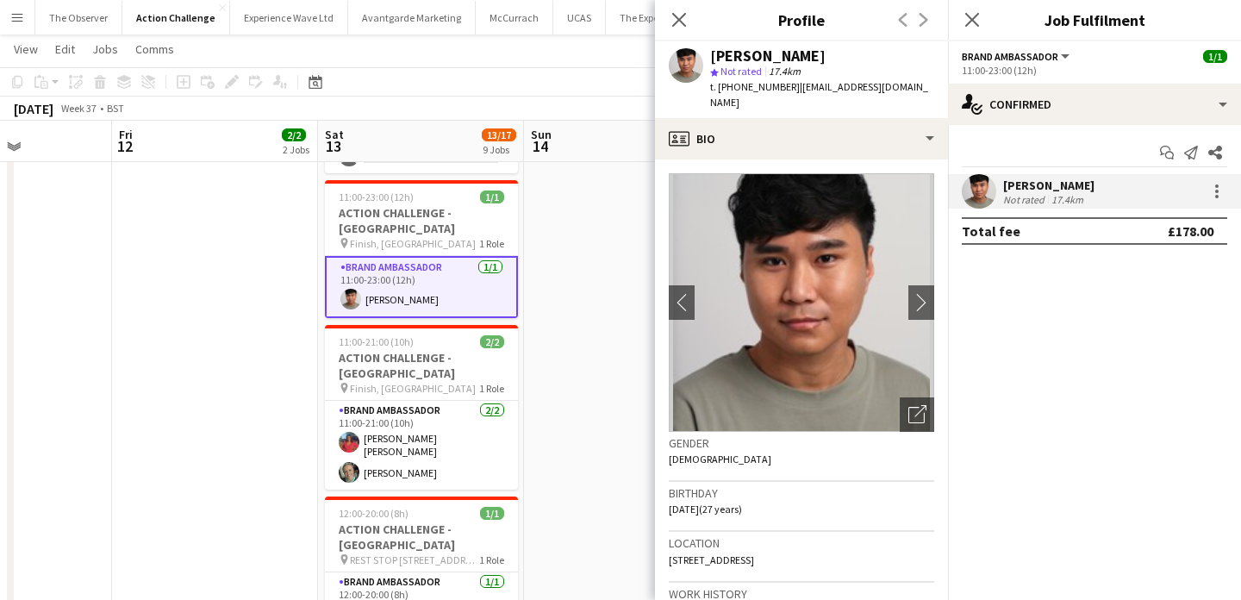
click at [780, 56] on div "Geovan Bayya" at bounding box center [767, 56] width 115 height 16
drag, startPoint x: 780, startPoint y: 56, endPoint x: 737, endPoint y: 53, distance: 43.2
click at [737, 53] on div "Geovan Bayya" at bounding box center [767, 56] width 115 height 16
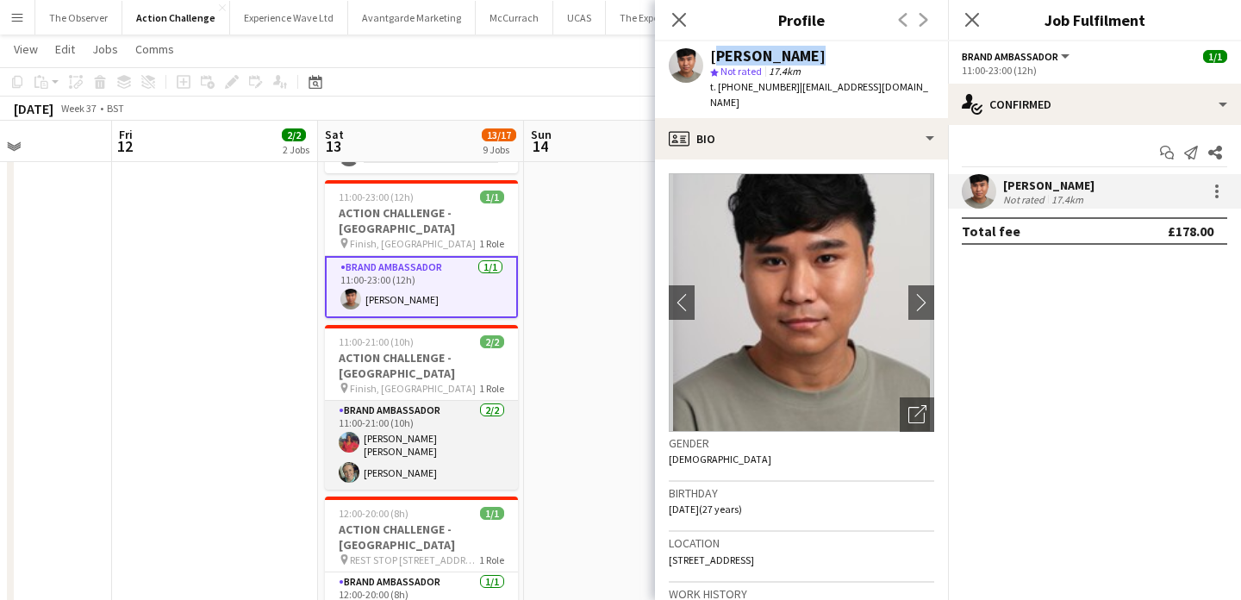
click at [466, 401] on app-card-role "Brand Ambassador 2/2 11:00-21:00 (10h) Jennifer Jonah Kimberley Hirst-Jones" at bounding box center [421, 445] width 193 height 89
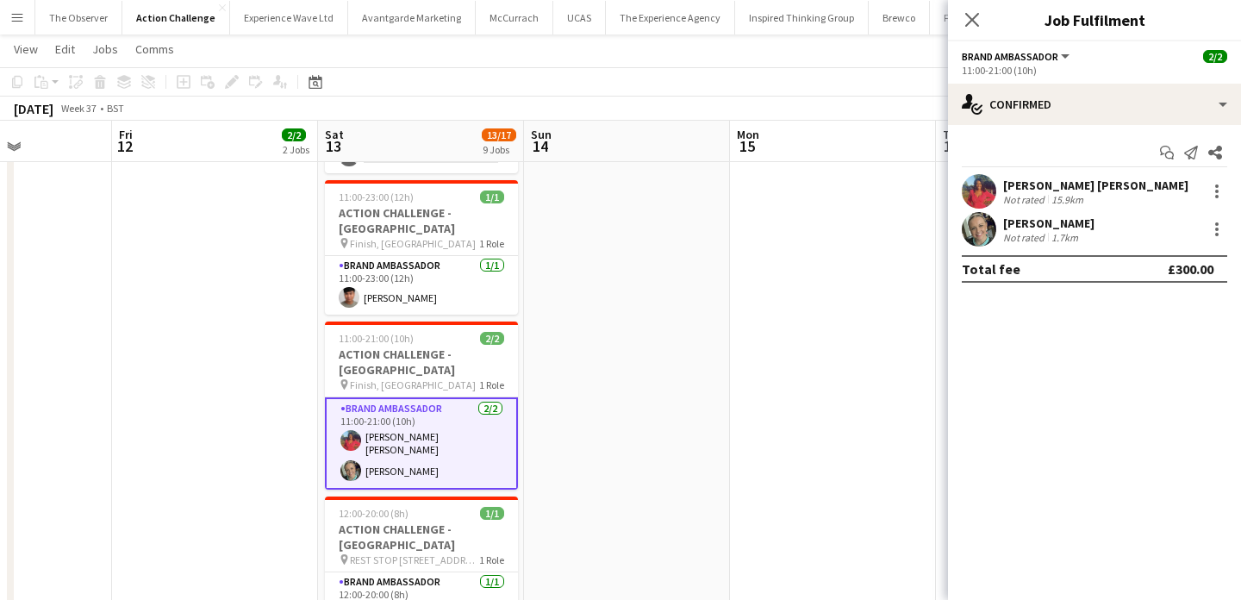
click at [985, 184] on app-user-avatar at bounding box center [979, 191] width 34 height 34
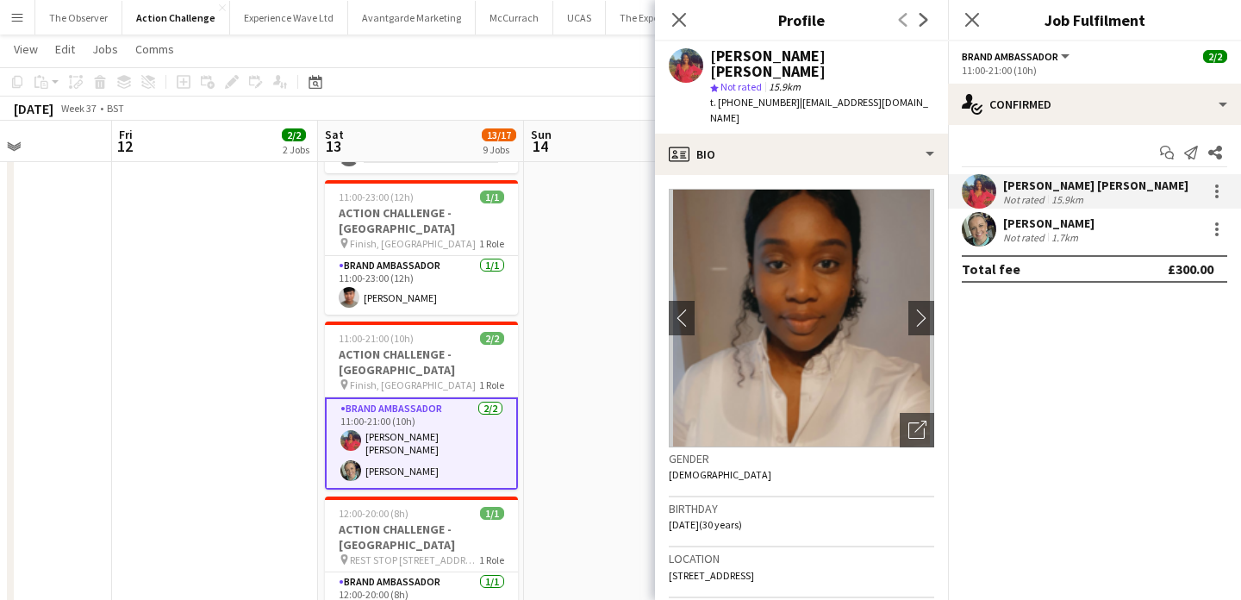
click at [810, 62] on div "Jennifer Jonah" at bounding box center [822, 63] width 224 height 31
drag, startPoint x: 810, startPoint y: 62, endPoint x: 737, endPoint y: 60, distance: 73.3
click at [737, 60] on div "Jennifer Jonah" at bounding box center [822, 63] width 224 height 31
click at [988, 222] on app-user-avatar at bounding box center [979, 229] width 34 height 34
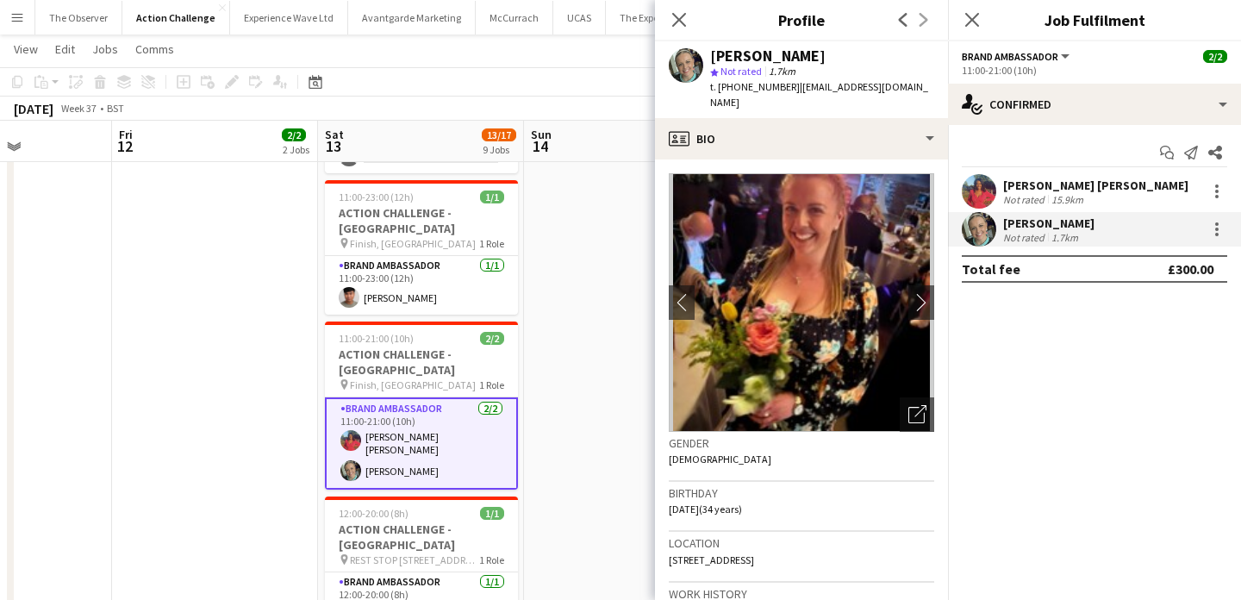
click at [826, 48] on div "Kimberley Hirst-Jones" at bounding box center [767, 56] width 115 height 16
drag, startPoint x: 760, startPoint y: 57, endPoint x: 750, endPoint y: 55, distance: 10.5
click at [751, 57] on div "Kimberley Hirst-Jones" at bounding box center [767, 56] width 115 height 16
click at [750, 55] on div "Kimberley Hirst-Jones" at bounding box center [767, 56] width 115 height 16
drag, startPoint x: 750, startPoint y: 55, endPoint x: 831, endPoint y: 67, distance: 81.9
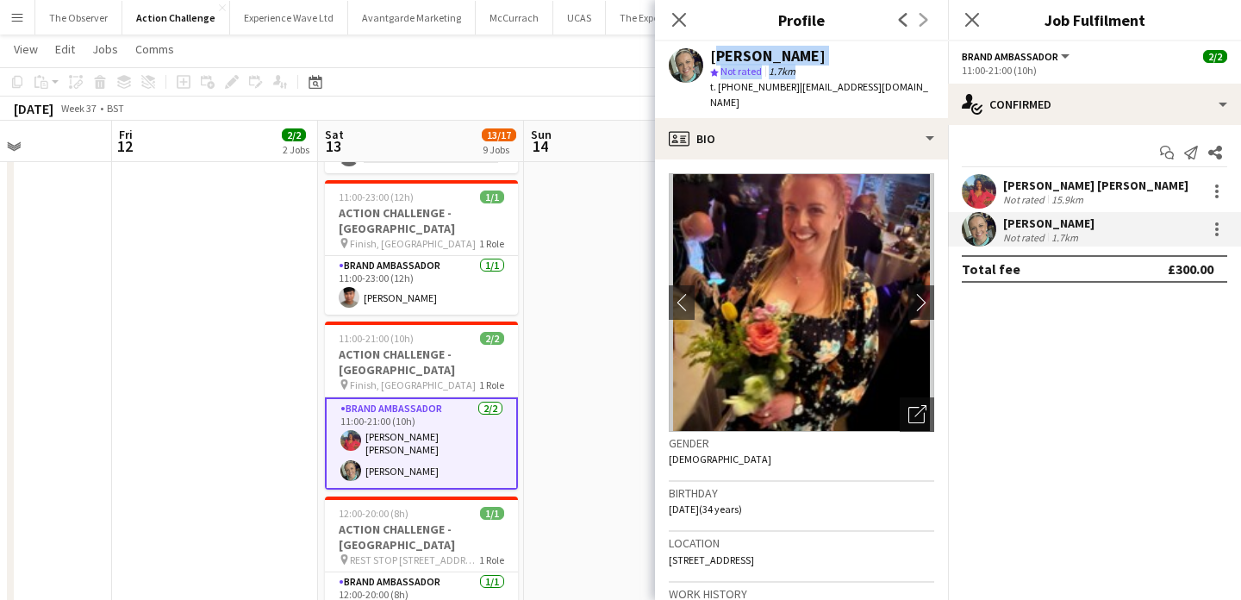
click at [832, 67] on div "Kimberley Hirst-Jones star Not rated 1.7km t. +447772160884 | kimberleyhjofleig…" at bounding box center [822, 79] width 224 height 63
drag, startPoint x: 831, startPoint y: 67, endPoint x: 833, endPoint y: 56, distance: 11.3
click at [831, 61] on div "Kimberley Hirst-Jones star Not rated 1.7km t. +447772160884 | kimberleyhjofleig…" at bounding box center [822, 79] width 224 height 63
click at [826, 53] on div "Kimberley Hirst-Jones" at bounding box center [767, 56] width 115 height 16
drag, startPoint x: 839, startPoint y: 53, endPoint x: 756, endPoint y: 48, distance: 82.9
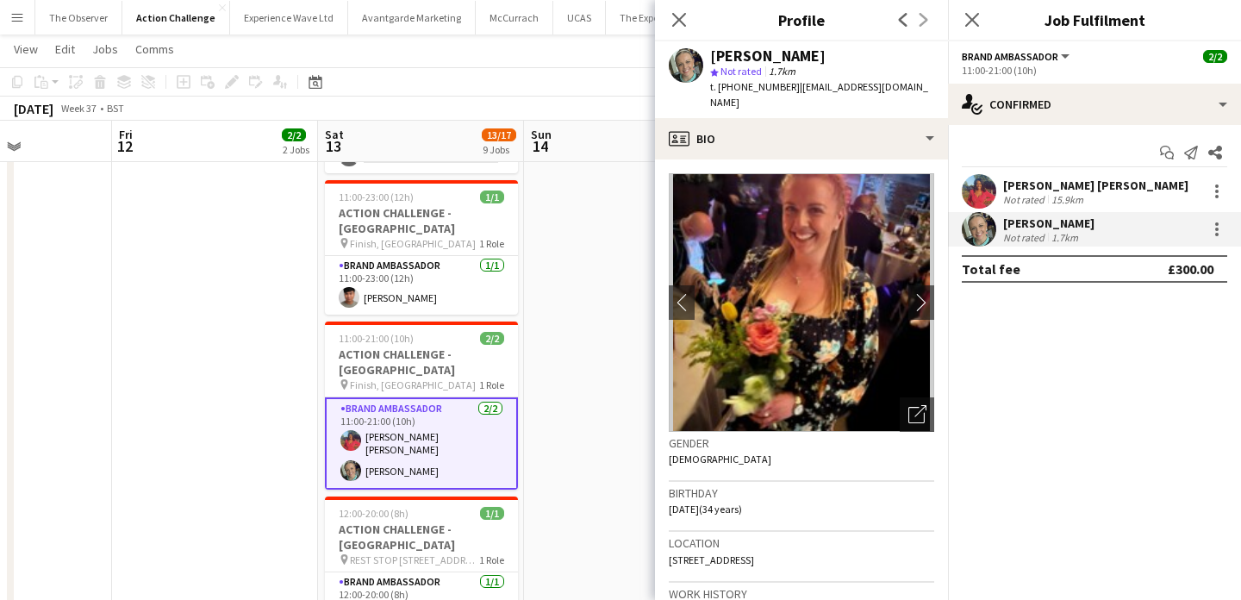
click at [756, 48] on div "Kimberley Hirst-Jones" at bounding box center [767, 56] width 115 height 16
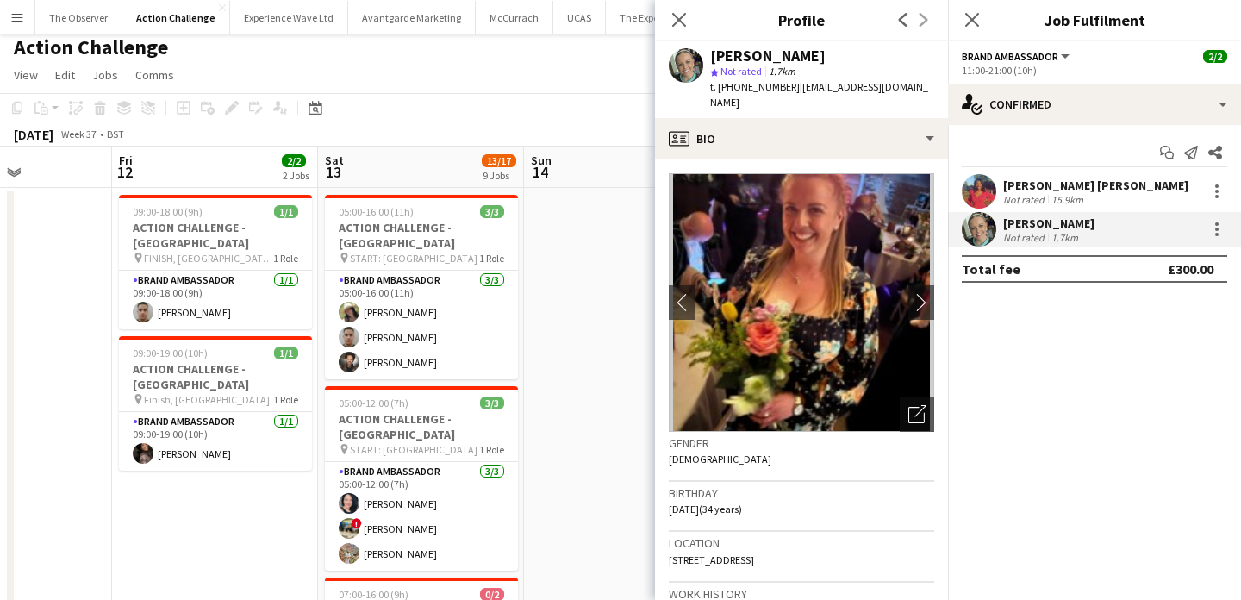
scroll to position [0, 0]
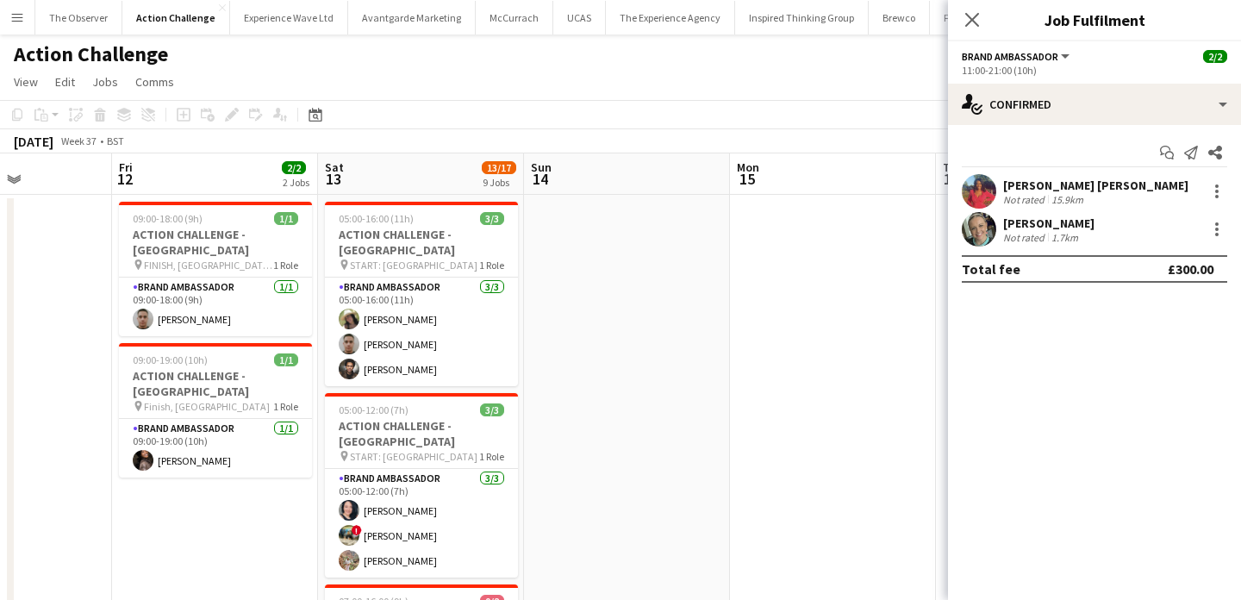
click at [21, 17] on app-icon "Menu" at bounding box center [17, 17] width 14 height 14
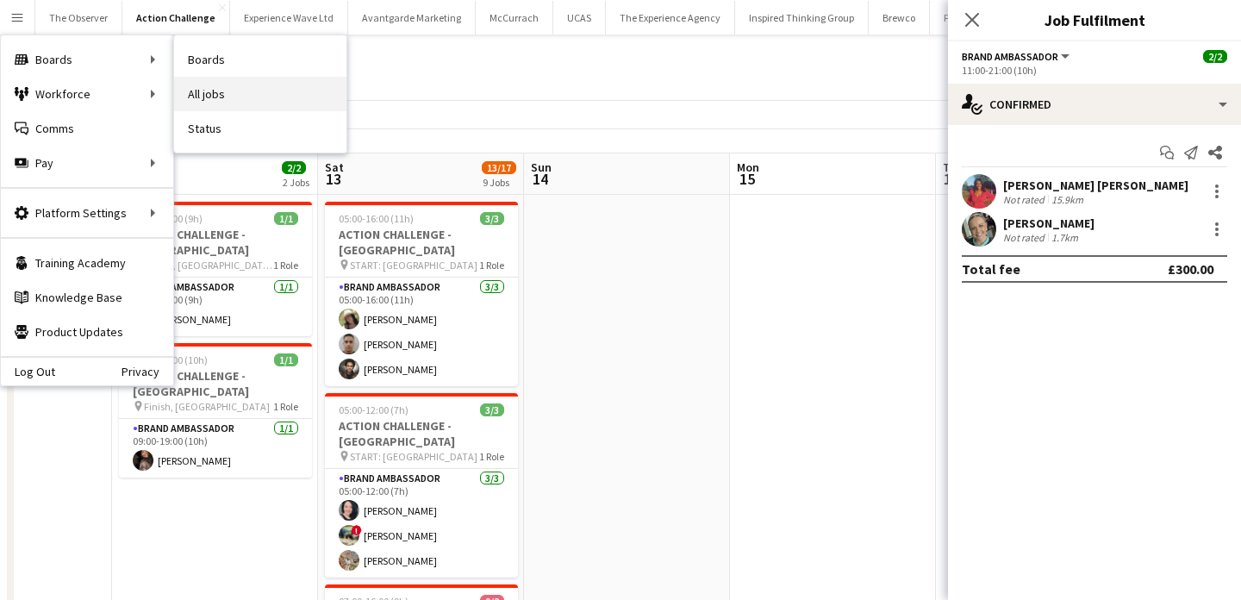
click at [228, 82] on link "All jobs" at bounding box center [260, 94] width 172 height 34
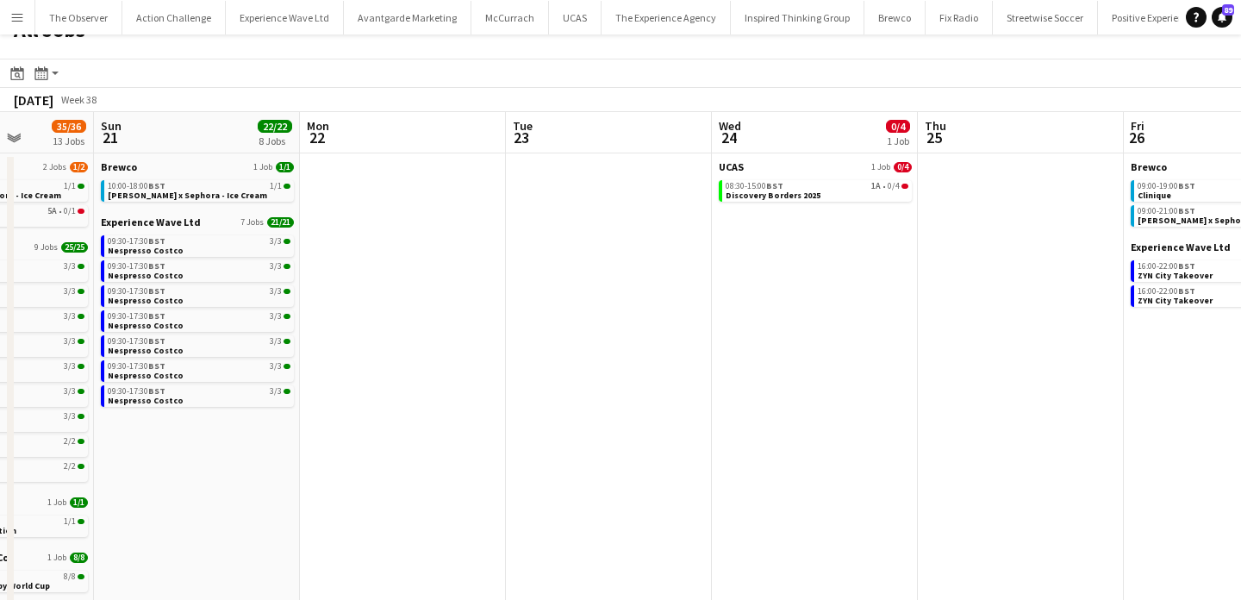
scroll to position [0, 533]
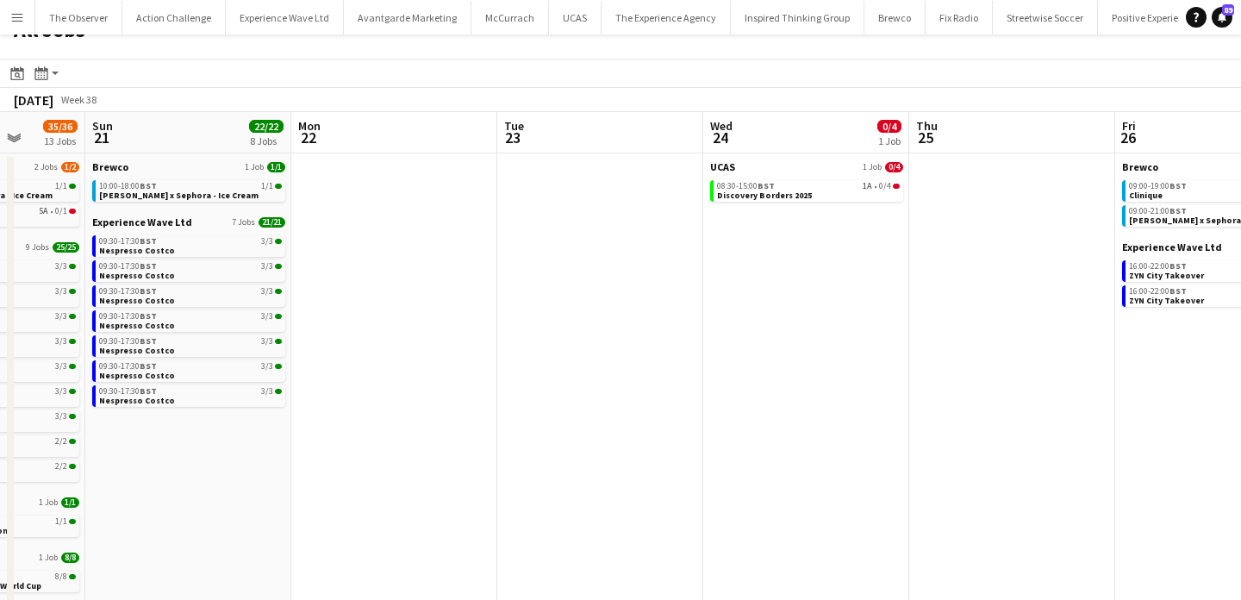
click at [9, 27] on button "Menu" at bounding box center [17, 17] width 34 height 34
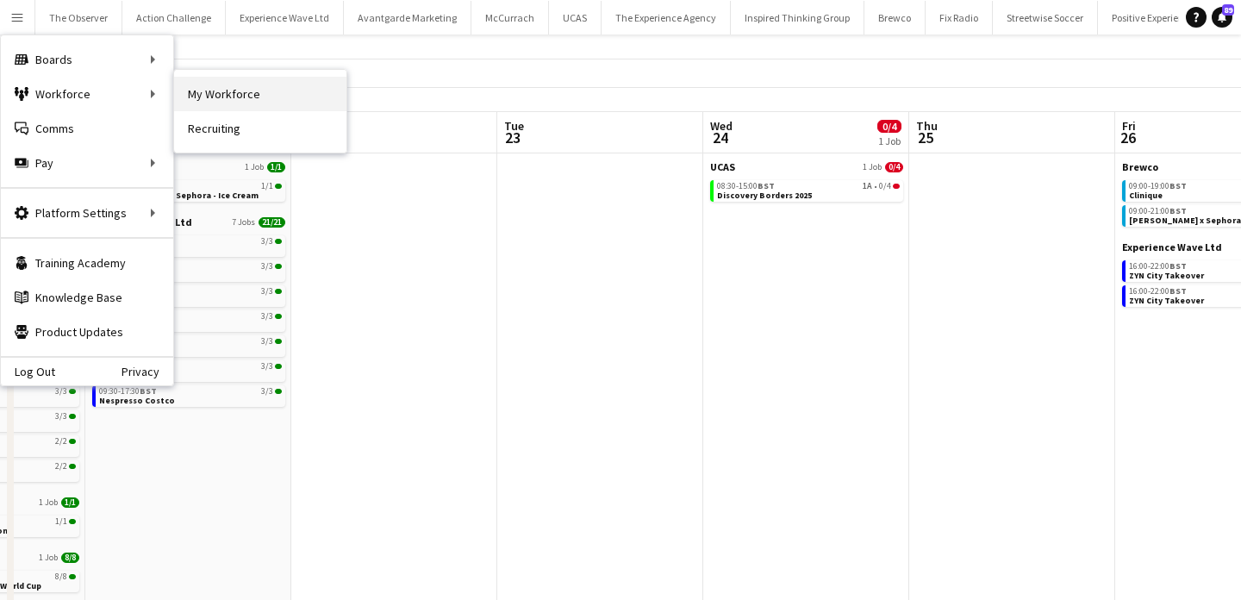
click at [193, 97] on link "My Workforce" at bounding box center [260, 94] width 172 height 34
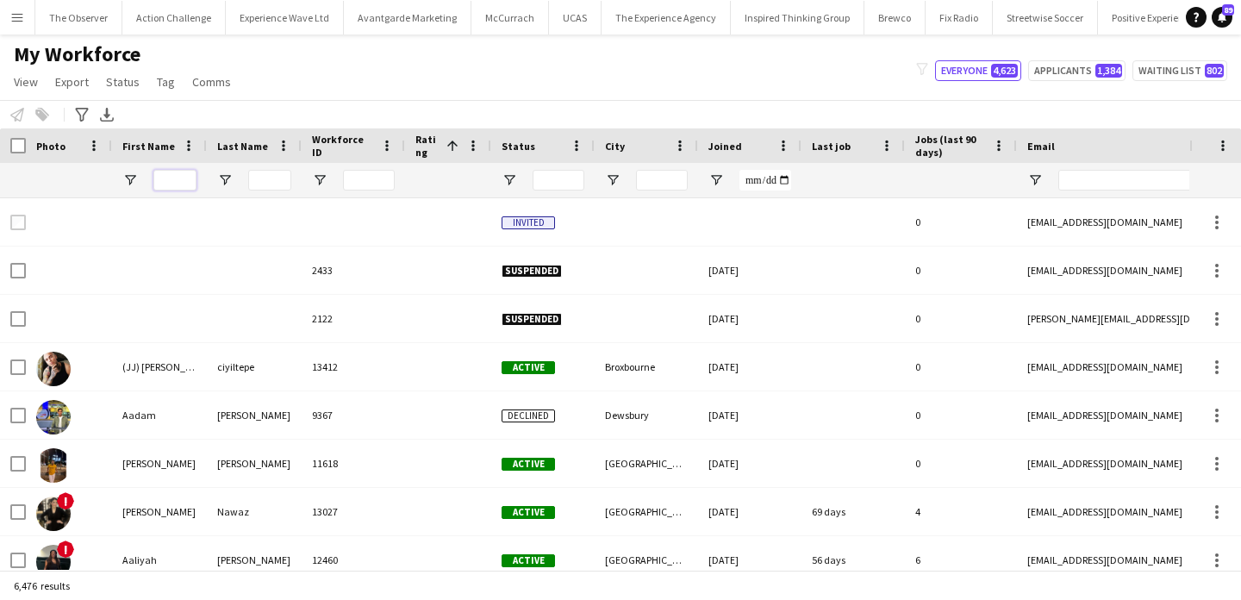
click at [180, 172] on input "First Name Filter Input" at bounding box center [174, 180] width 43 height 21
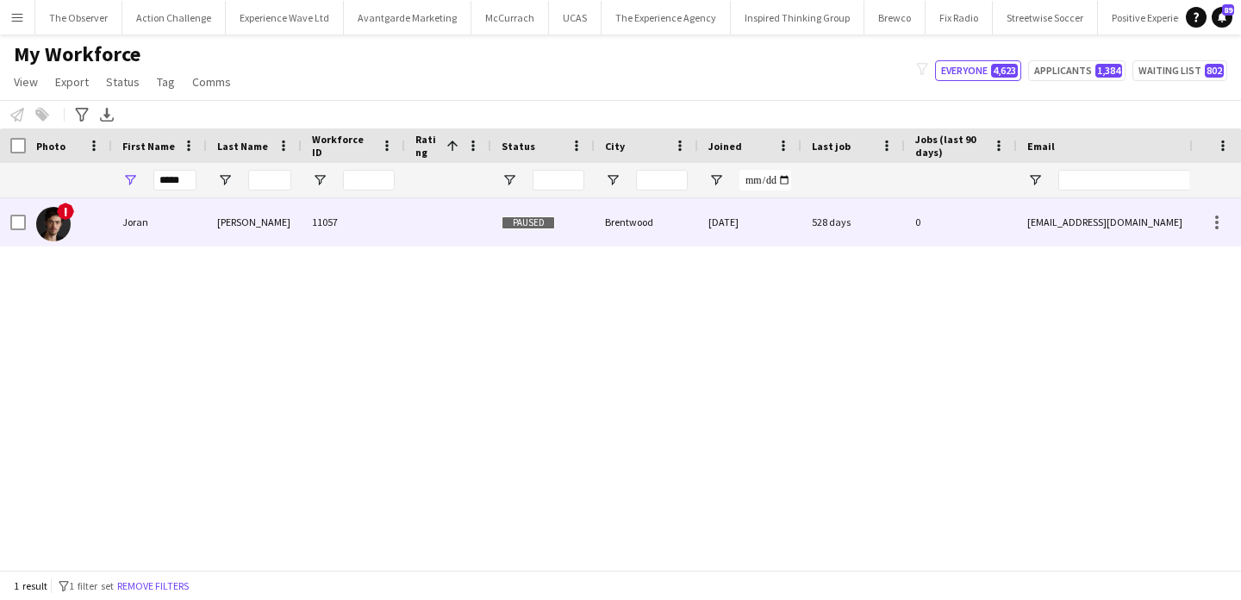
click at [210, 215] on div "Zeitler" at bounding box center [254, 221] width 95 height 47
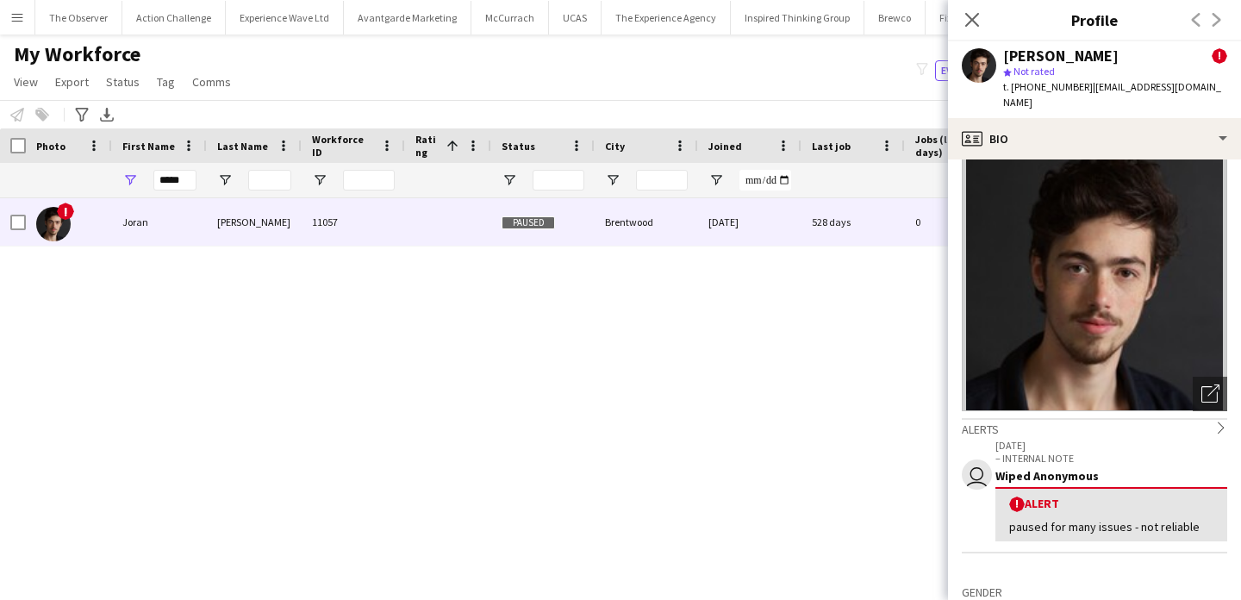
scroll to position [22, 0]
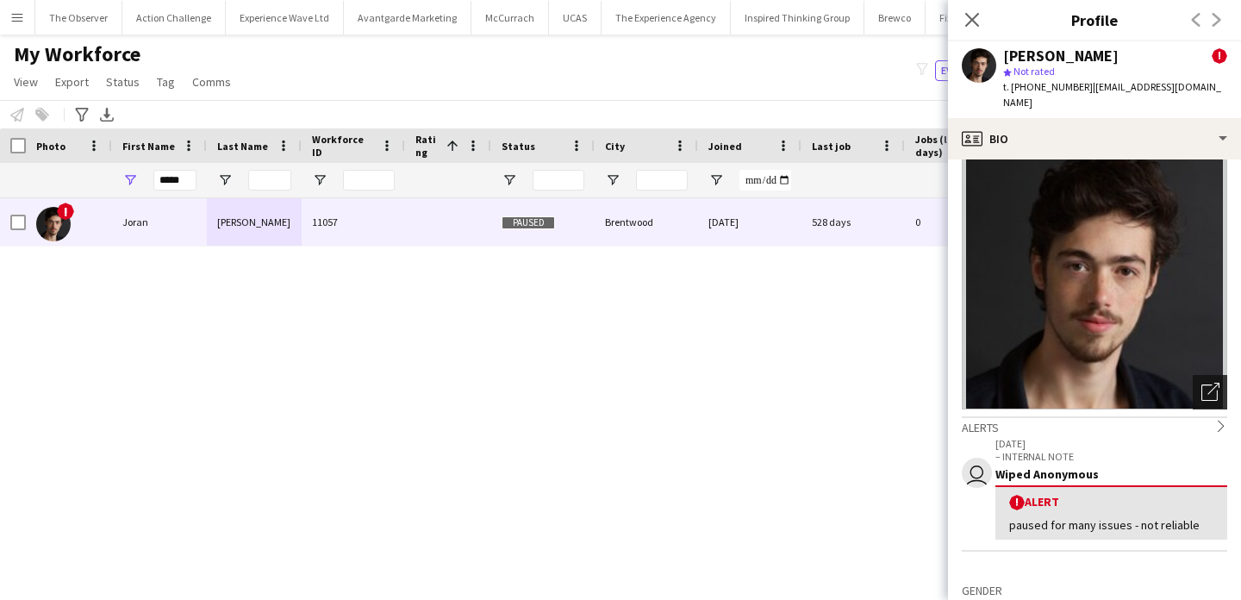
click at [1217, 375] on div "Open photos pop-in" at bounding box center [1210, 392] width 34 height 34
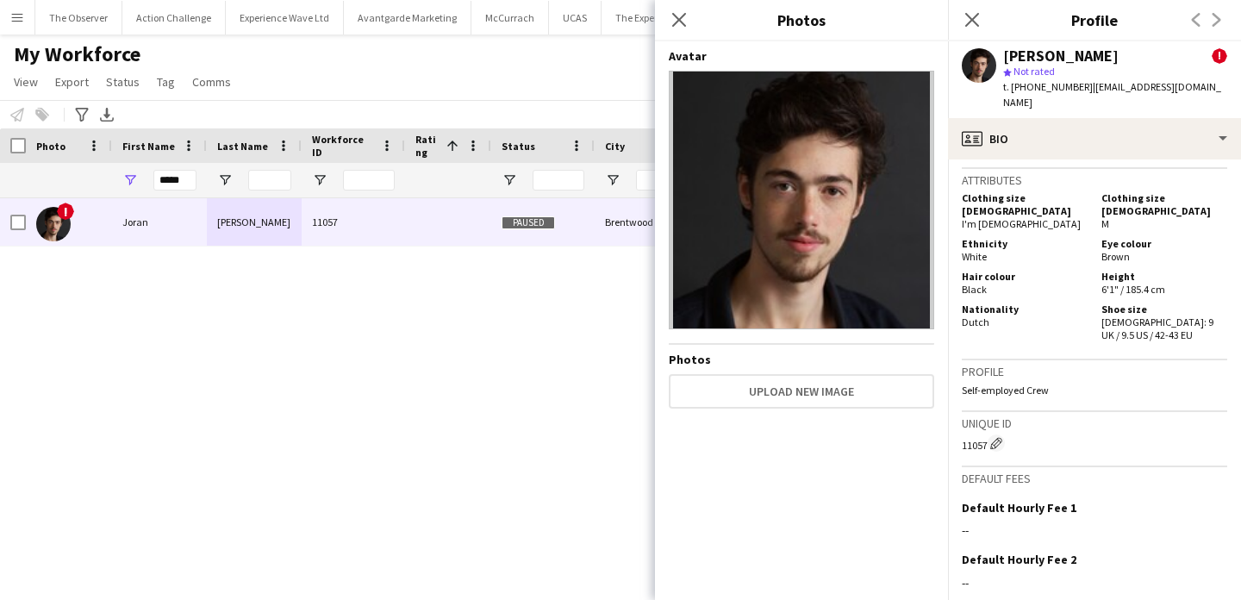
scroll to position [1057, 0]
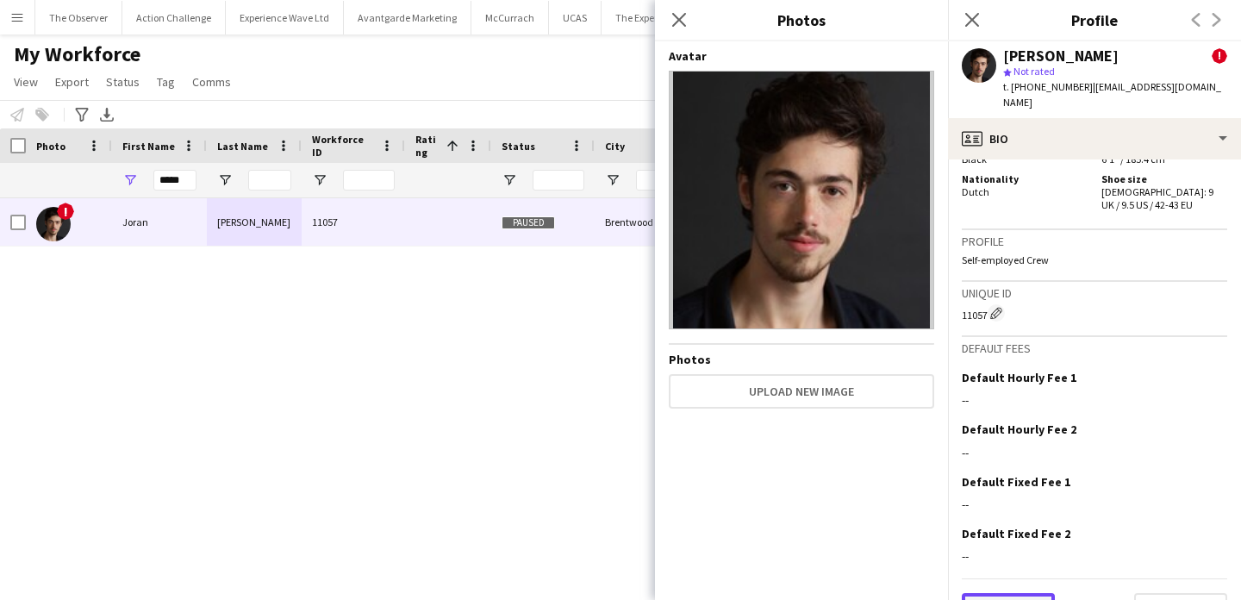
click at [1046, 593] on button "Previous" at bounding box center [1008, 610] width 93 height 34
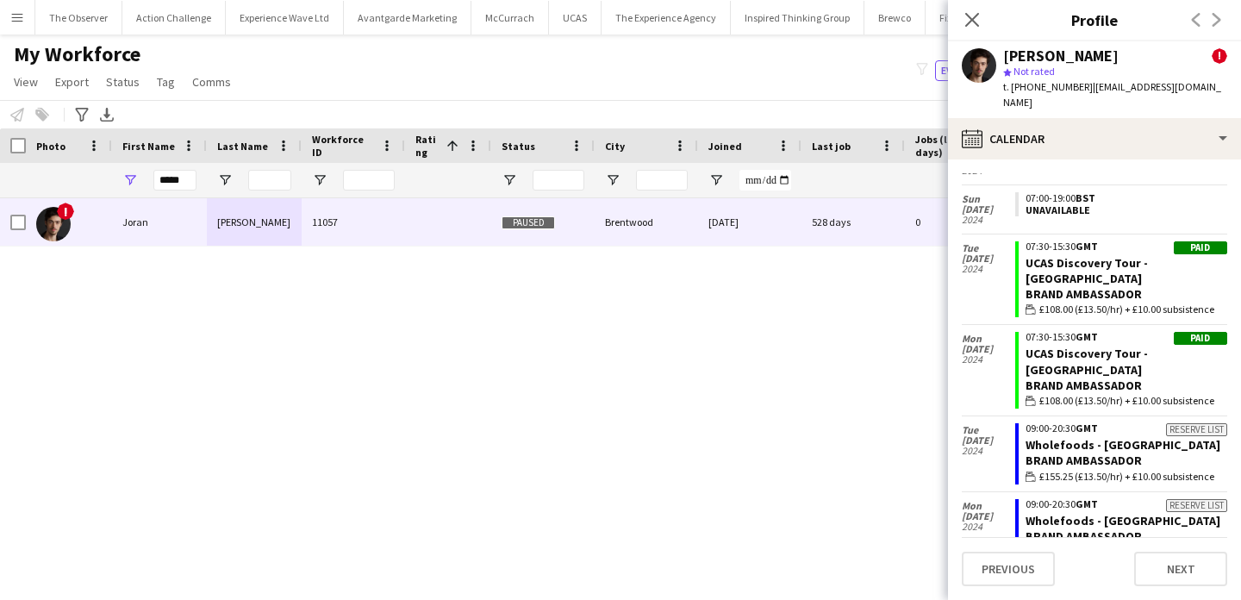
scroll to position [373, 0]
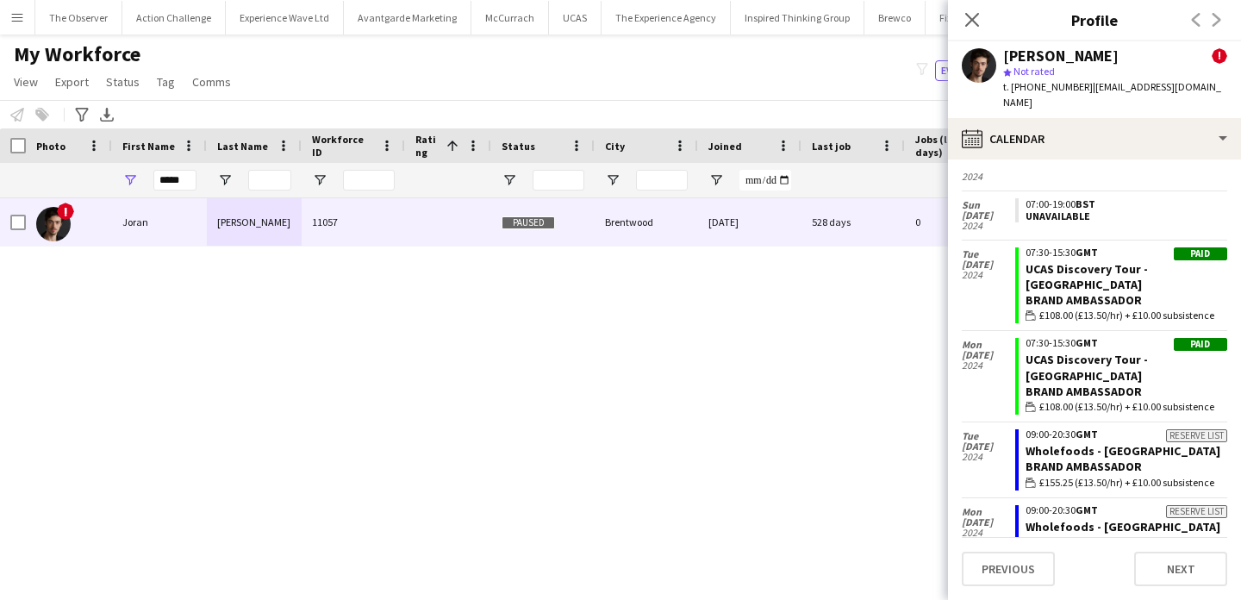
click at [1153, 399] on span "£108.00 (£13.50/hr) + £10.00 subsistence" at bounding box center [1126, 407] width 175 height 16
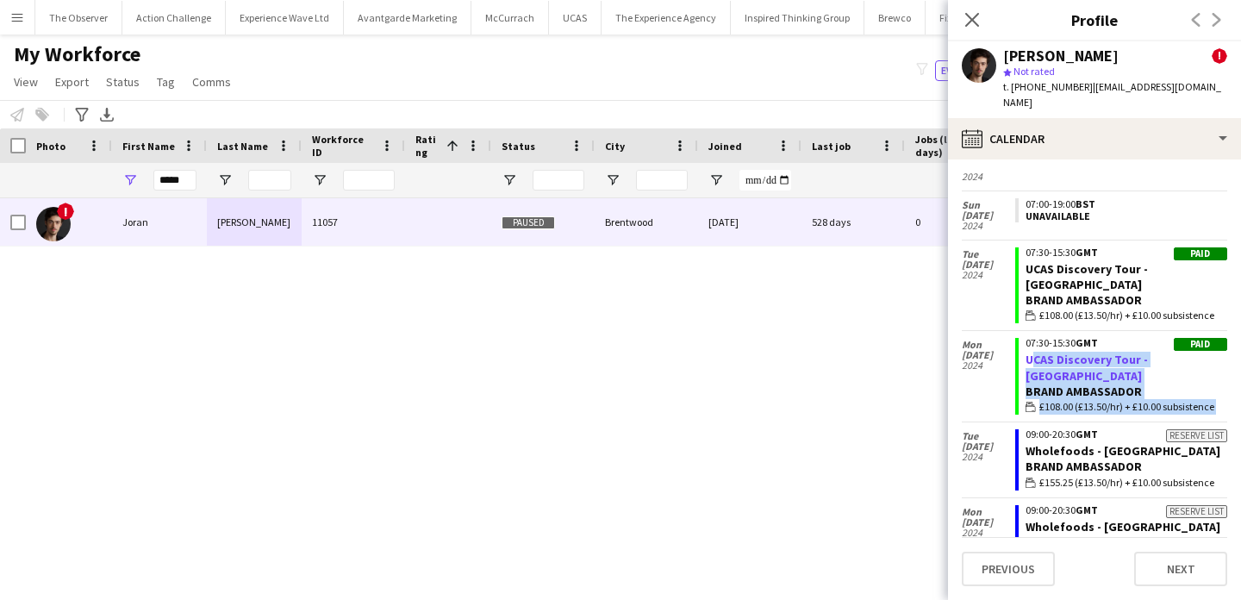
drag, startPoint x: 1153, startPoint y: 353, endPoint x: 1153, endPoint y: 329, distance: 23.3
click at [1153, 338] on app-crew-calendar-job-card "Paid 07:30-15:30 GMT UCAS Discovery Tour - London Brand Ambassador wallet £108.…" at bounding box center [1121, 376] width 212 height 77
click at [1148, 352] on link "UCAS Discovery Tour - [GEOGRAPHIC_DATA]" at bounding box center [1087, 367] width 122 height 31
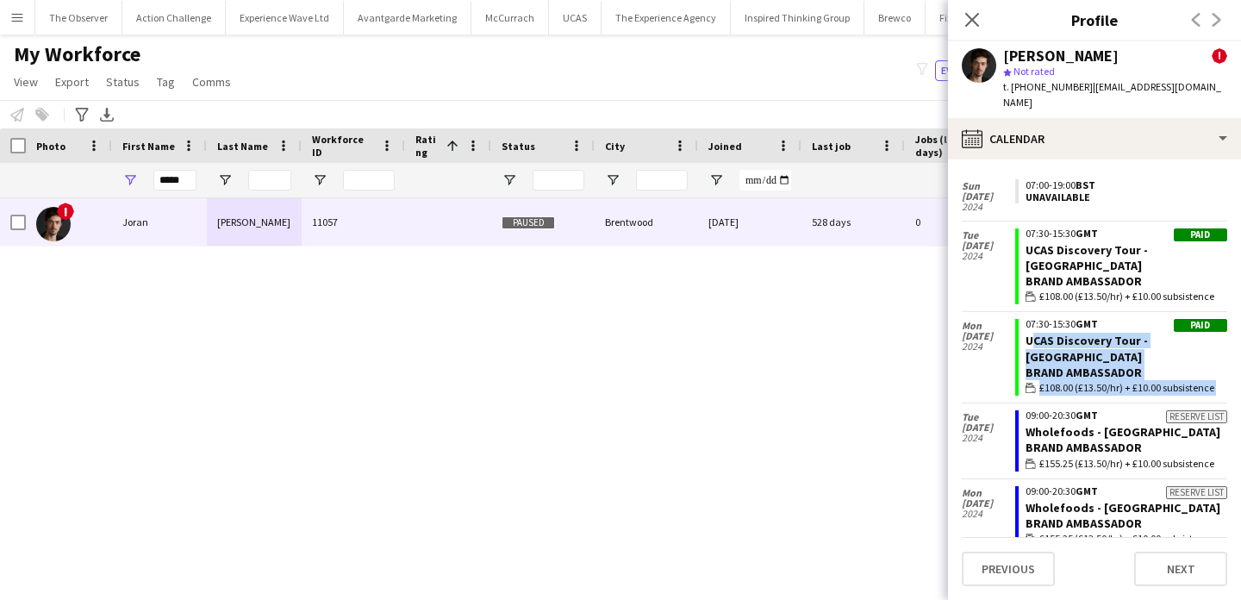
scroll to position [289, 0]
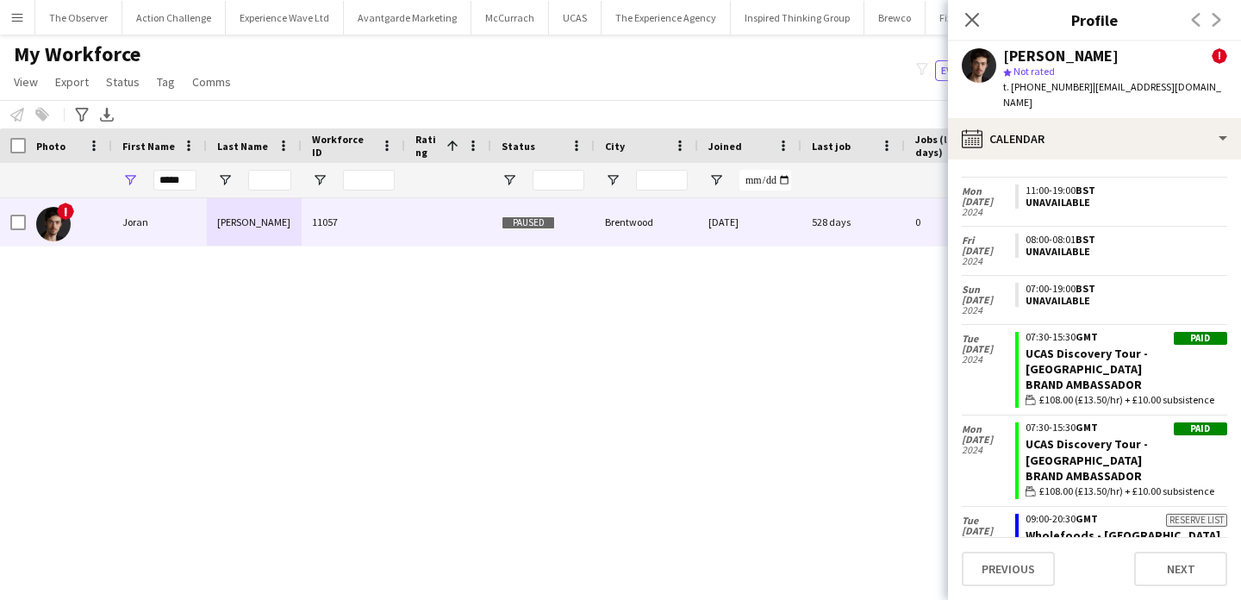
click at [1175, 377] on div "Brand Ambassador" at bounding box center [1127, 385] width 202 height 16
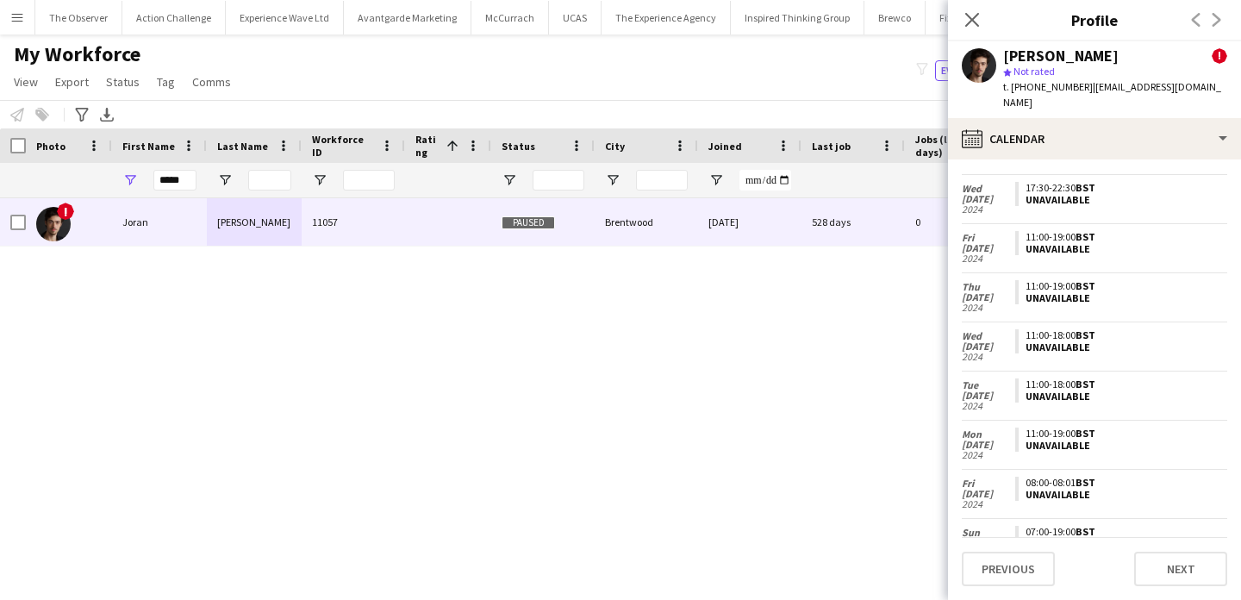
scroll to position [0, 0]
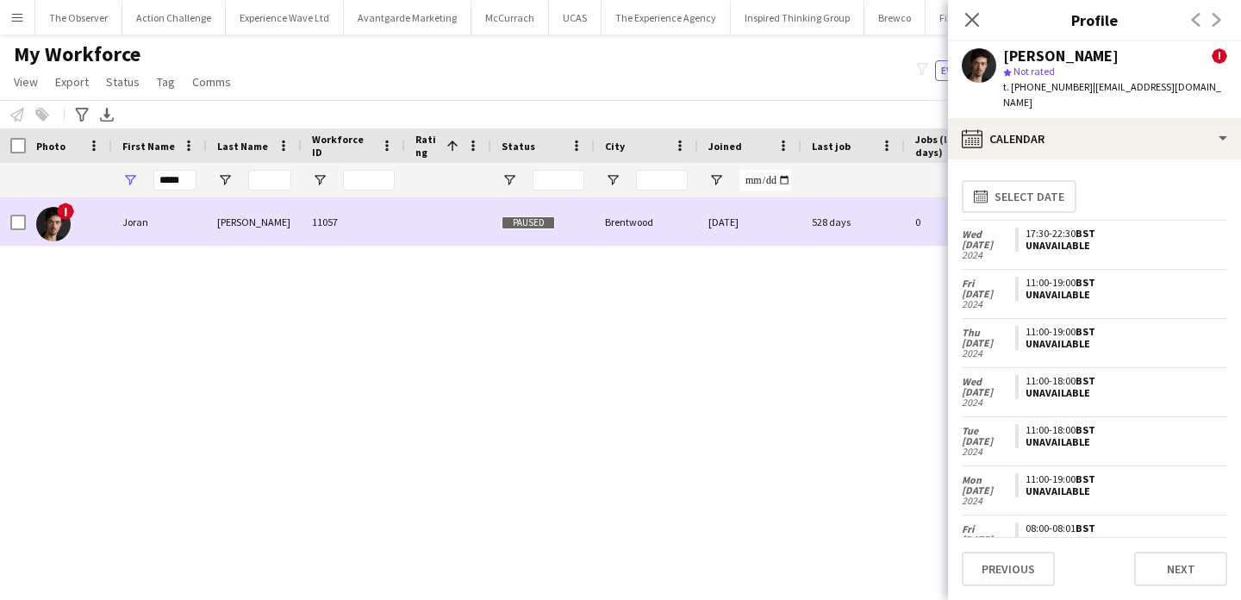
click at [844, 222] on div "528 days" at bounding box center [853, 221] width 103 height 47
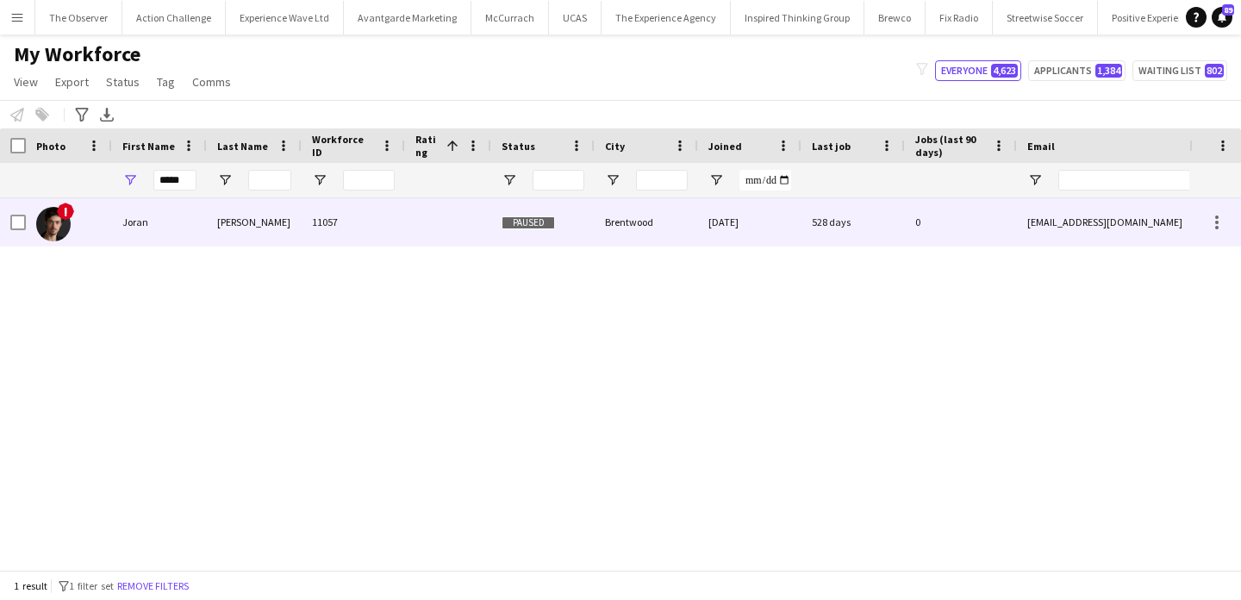
click at [844, 222] on div "528 days" at bounding box center [853, 221] width 103 height 47
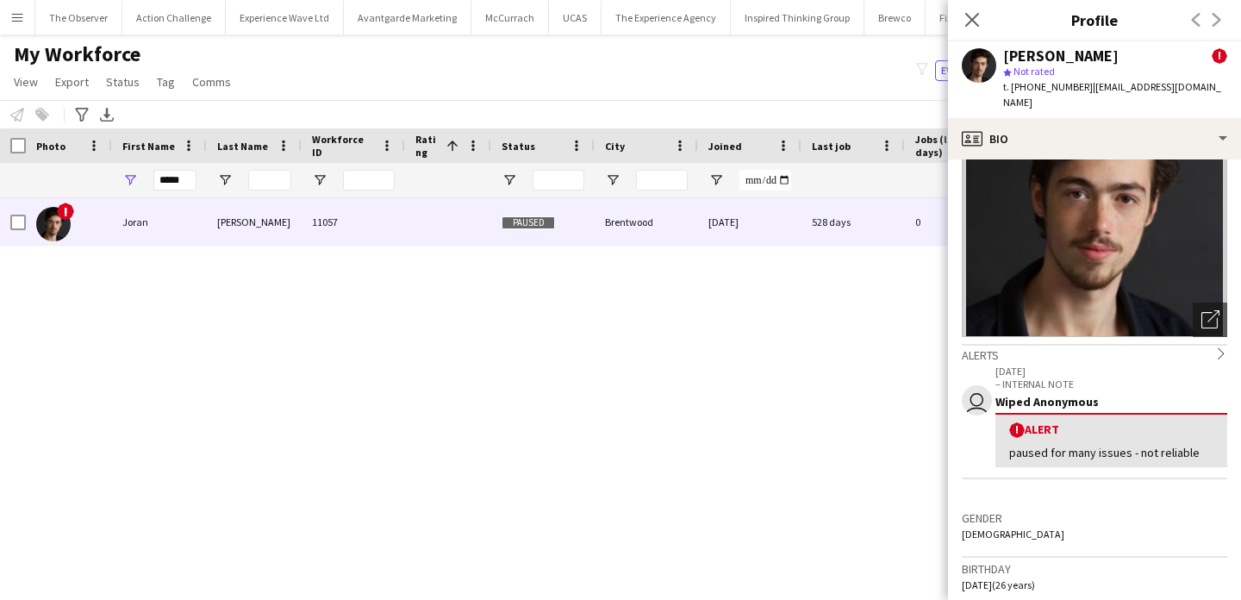
scroll to position [101, 0]
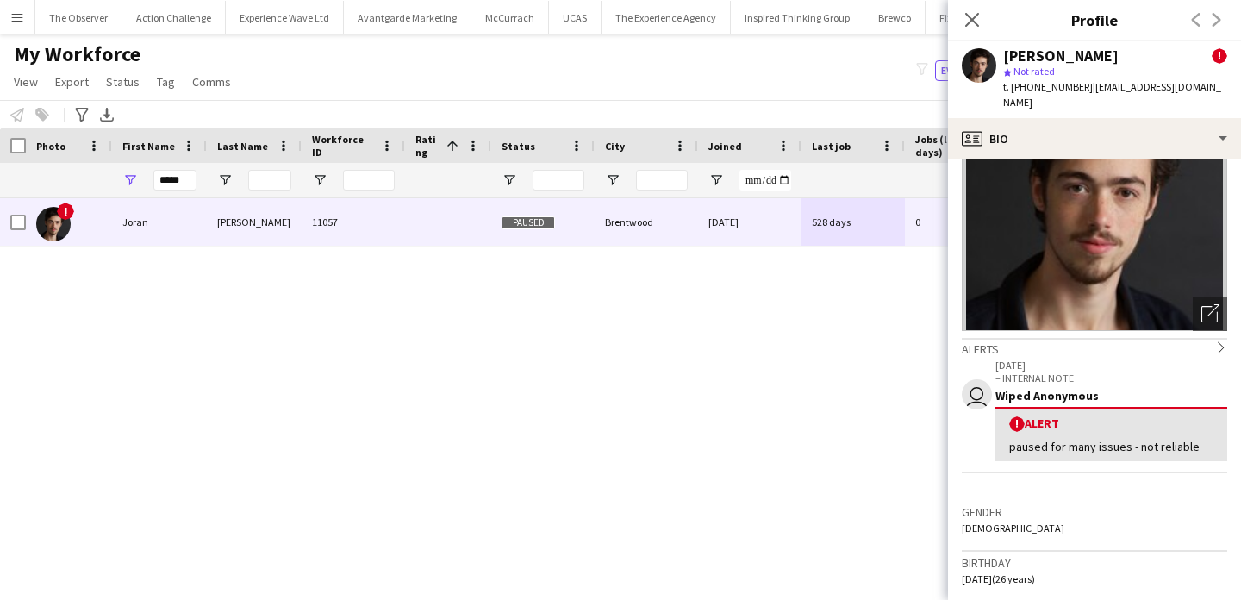
click at [1166, 439] on div "paused for many issues - not reliable" at bounding box center [1111, 447] width 204 height 16
click at [1165, 439] on div "paused for many issues - not reliable" at bounding box center [1111, 447] width 204 height 16
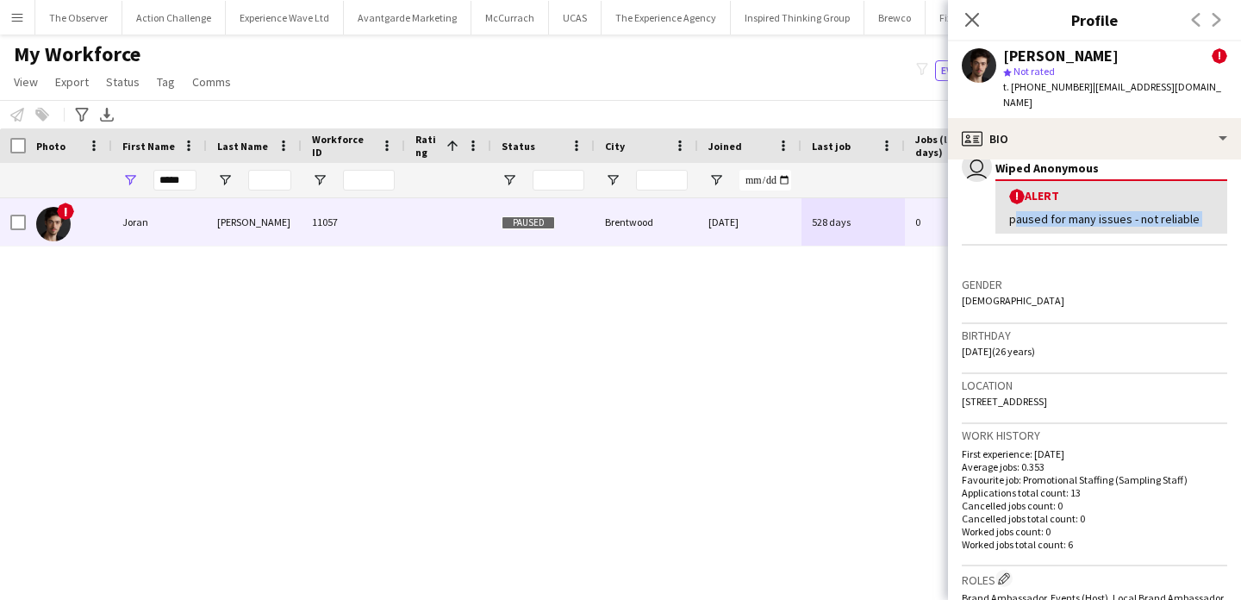
scroll to position [419, 0]
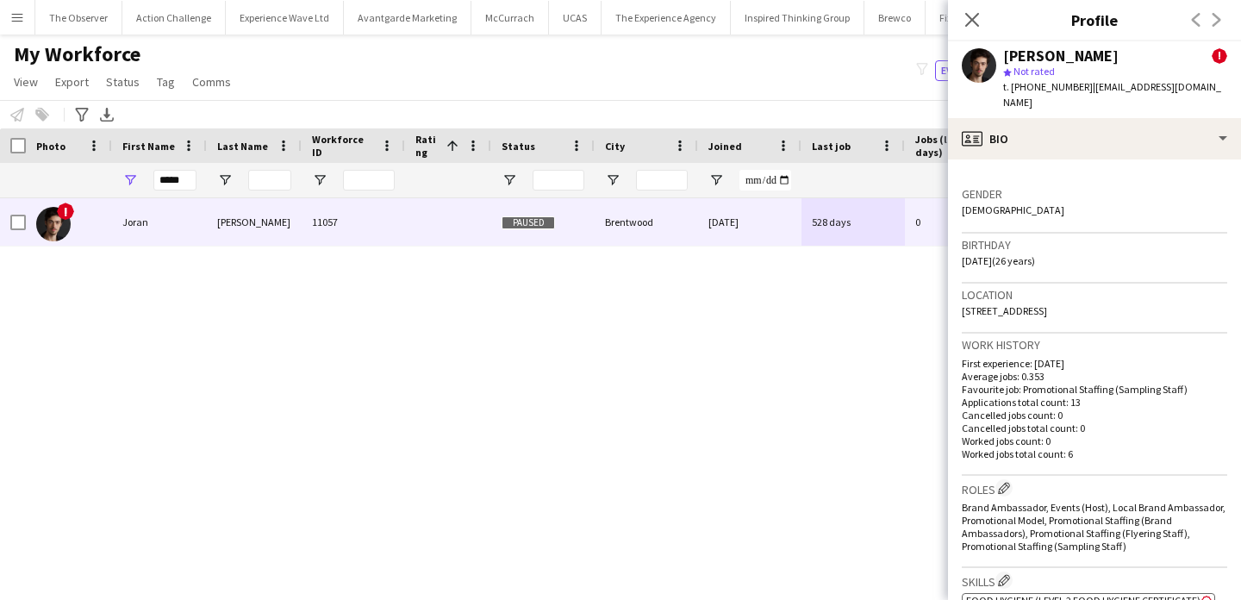
click at [1165, 447] on p "Worked jobs total count: 6" at bounding box center [1094, 453] width 265 height 13
drag, startPoint x: 1165, startPoint y: 431, endPoint x: 1166, endPoint y: 395, distance: 36.2
click at [1166, 396] on div "First experience: 17-11-2022 Average jobs: 0.353 Favourite job: Promotional Sta…" at bounding box center [1094, 408] width 265 height 103
click at [1166, 409] on p "Cancelled jobs count: 0" at bounding box center [1094, 415] width 265 height 13
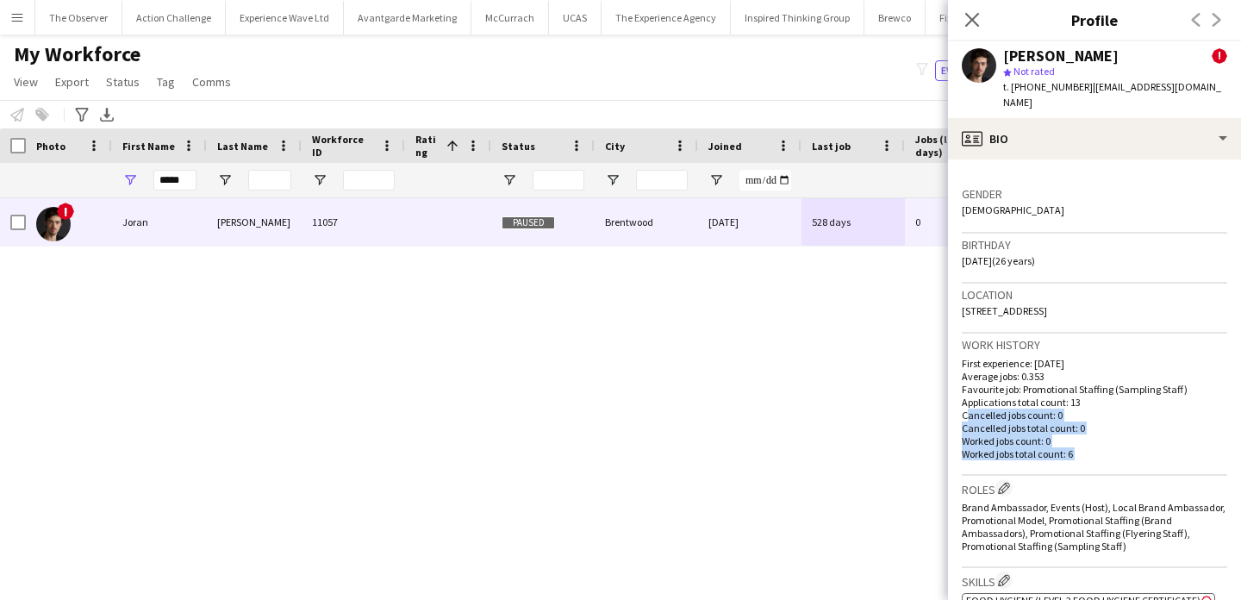
drag, startPoint x: 1166, startPoint y: 395, endPoint x: 1170, endPoint y: 447, distance: 52.7
click at [1169, 447] on div "Work history First experience: 17-11-2022 Average jobs: 0.353 Favourite job: Pr…" at bounding box center [1094, 404] width 265 height 141
click at [1170, 447] on div "Work history First experience: 17-11-2022 Average jobs: 0.353 Favourite job: Pr…" at bounding box center [1094, 404] width 265 height 141
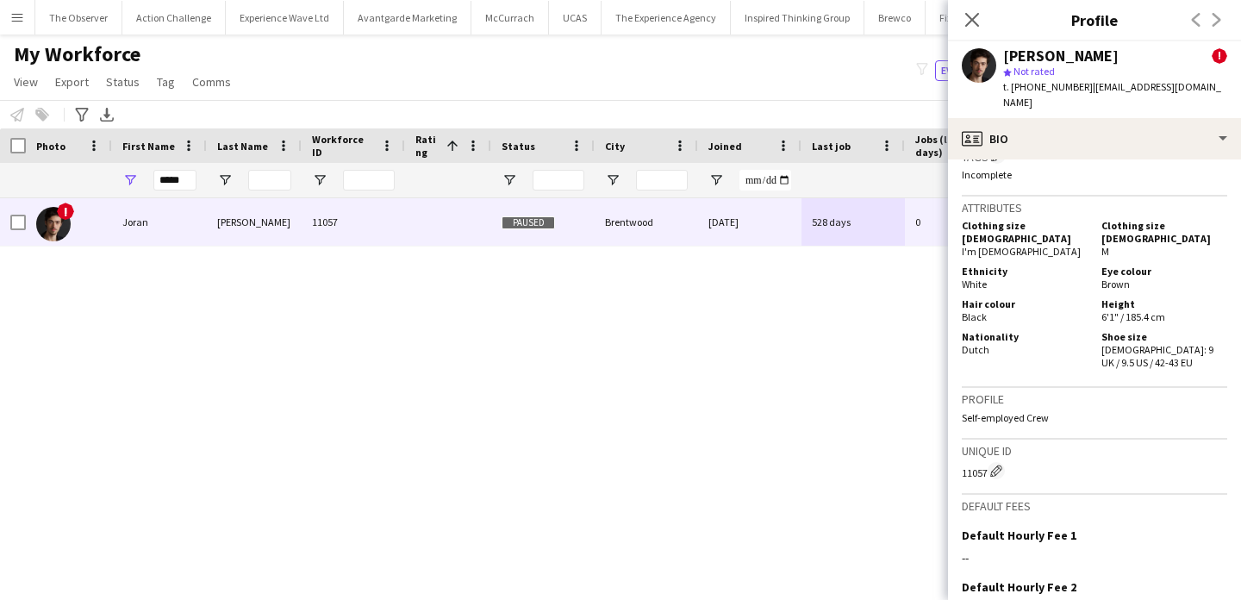
scroll to position [1057, 0]
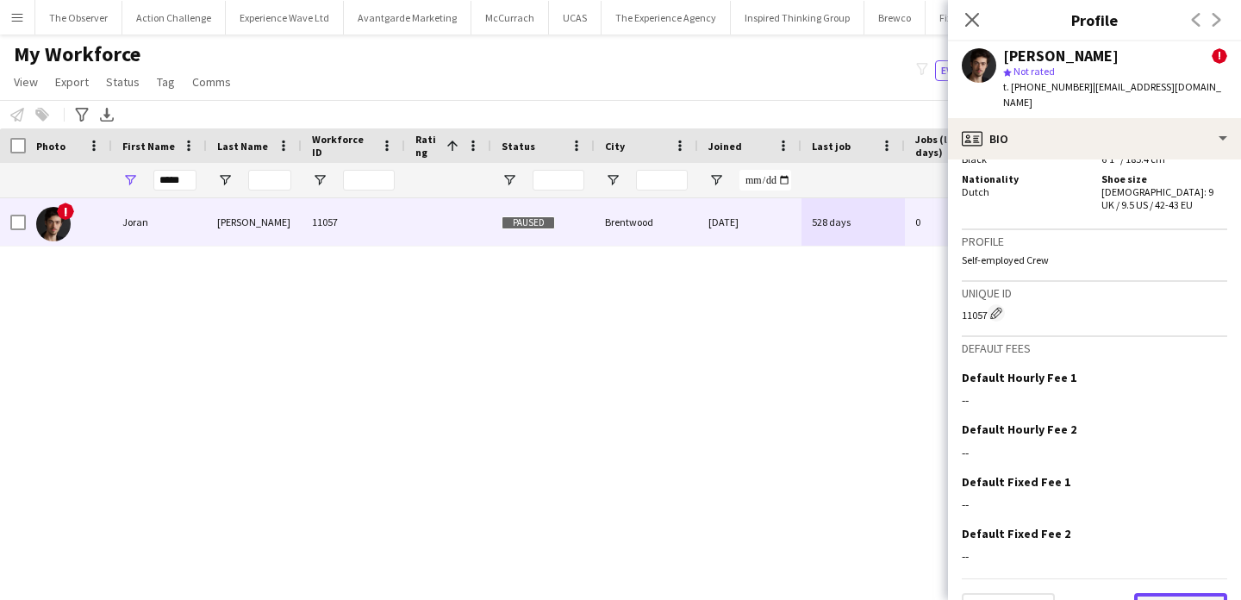
click at [1195, 593] on button "Next" at bounding box center [1180, 610] width 93 height 34
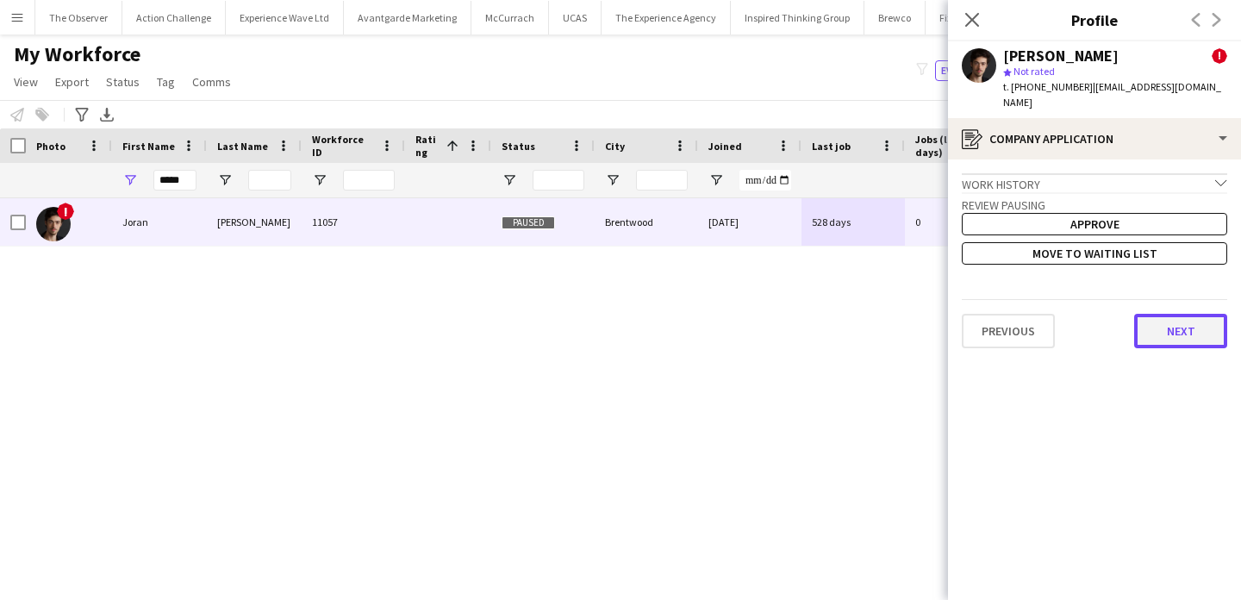
click at [1185, 314] on button "Next" at bounding box center [1180, 331] width 93 height 34
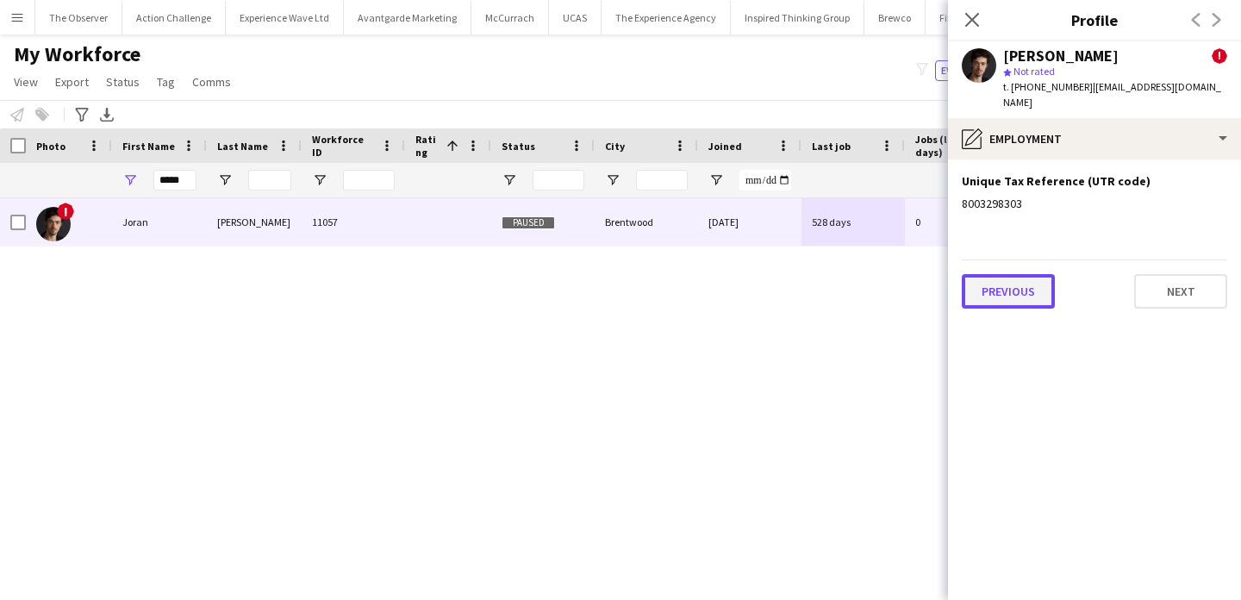
click at [970, 278] on button "Previous" at bounding box center [1008, 291] width 93 height 34
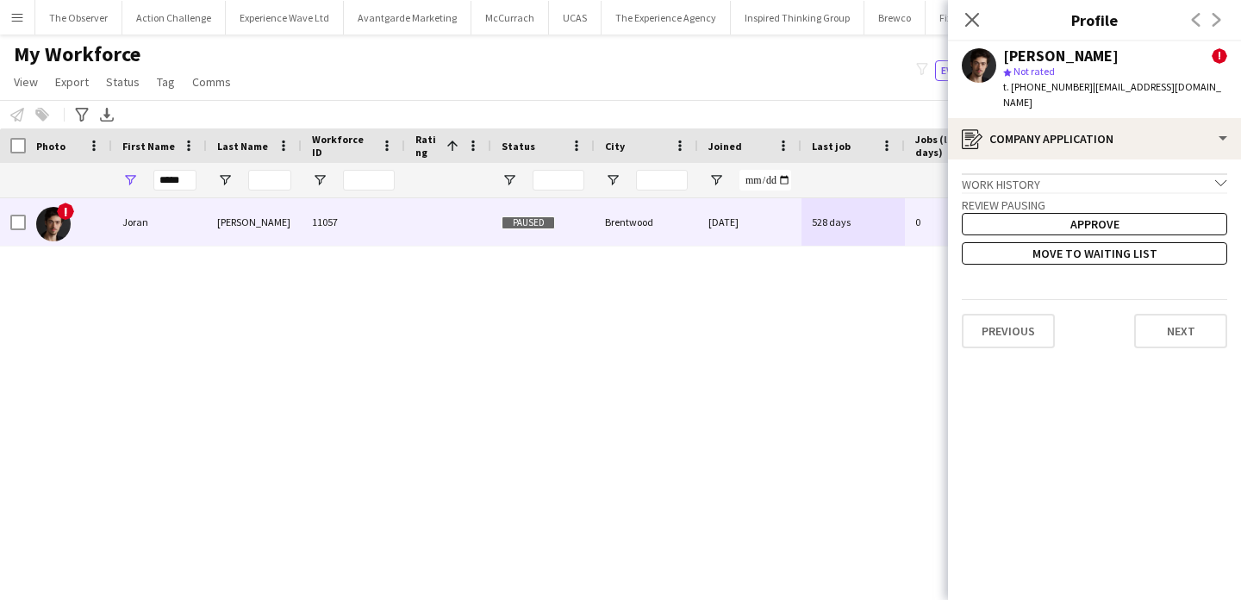
click at [886, 307] on div "! Joran Zeitler 11057 Paused Brentwood 10-11-2022 528 days 0 joranzeitler1999@g…" at bounding box center [594, 383] width 1189 height 371
click at [1005, 332] on button "Previous" at bounding box center [1008, 331] width 93 height 34
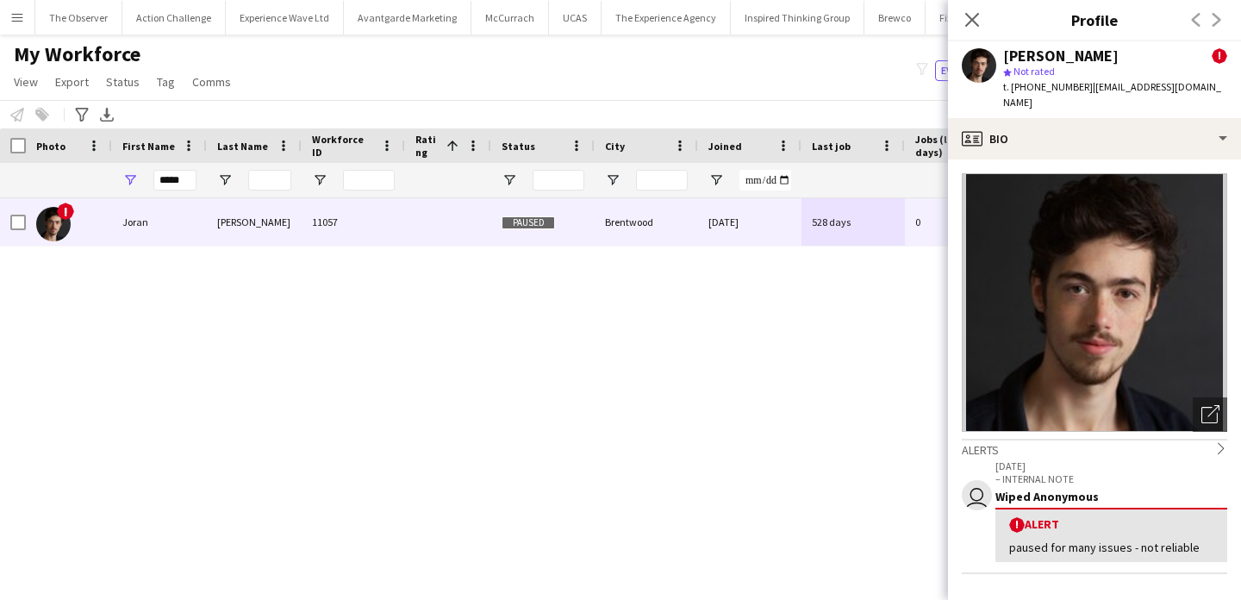
click at [877, 372] on div "! Joran Zeitler 11057 Paused Brentwood 10-11-2022 528 days 0 joranzeitler1999@g…" at bounding box center [594, 383] width 1189 height 371
click at [1213, 405] on icon "Open photos pop-in" at bounding box center [1211, 414] width 18 height 18
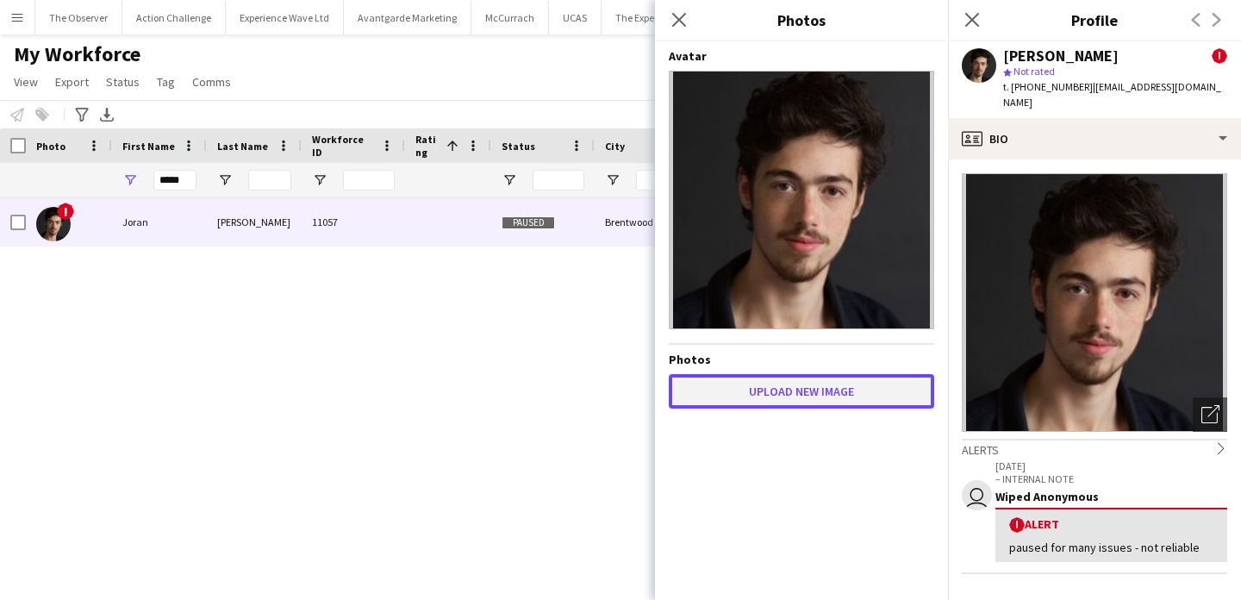
click at [882, 375] on button "Upload new image" at bounding box center [801, 391] width 265 height 34
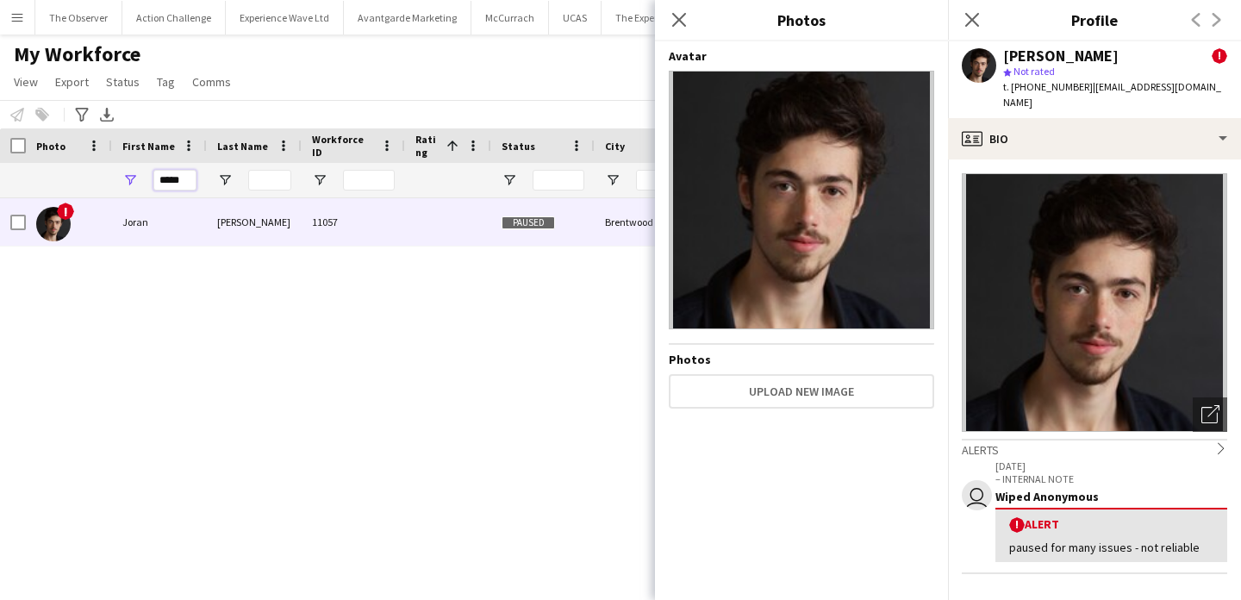
click at [169, 190] on input "*****" at bounding box center [174, 180] width 43 height 21
type input "*"
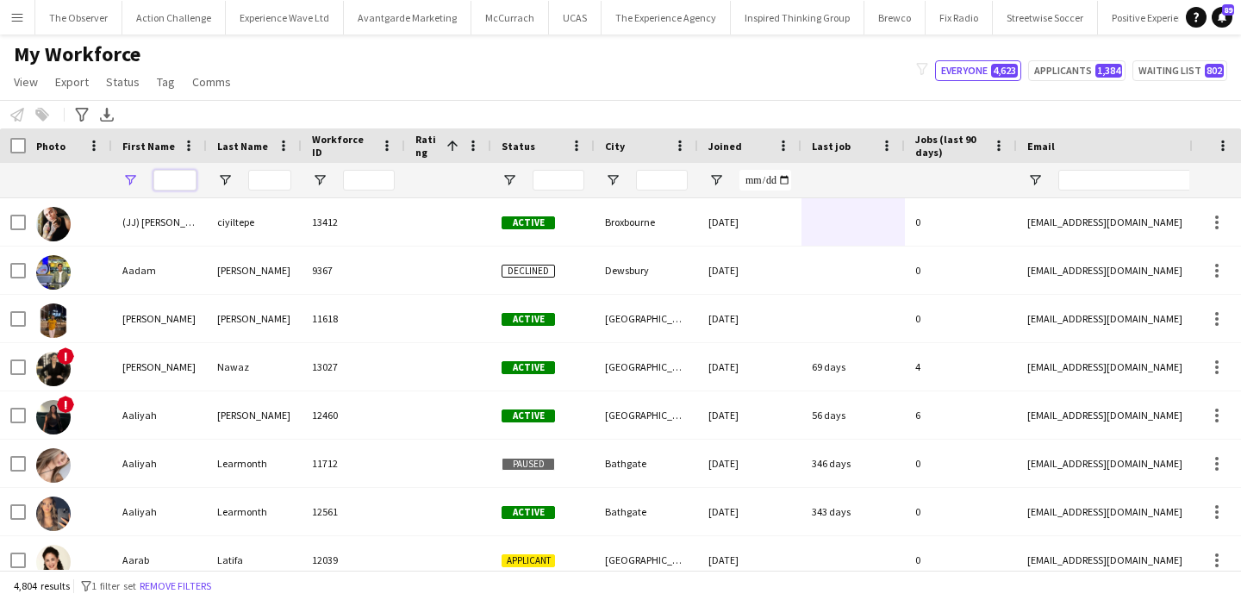
type input "*"
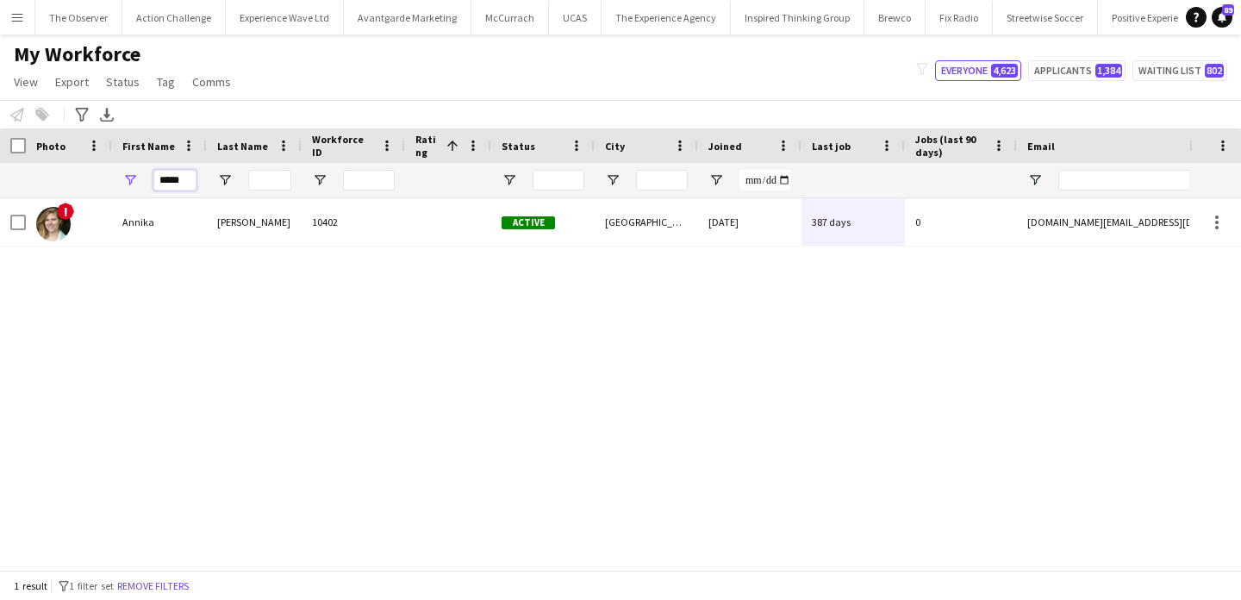
type input "*****"
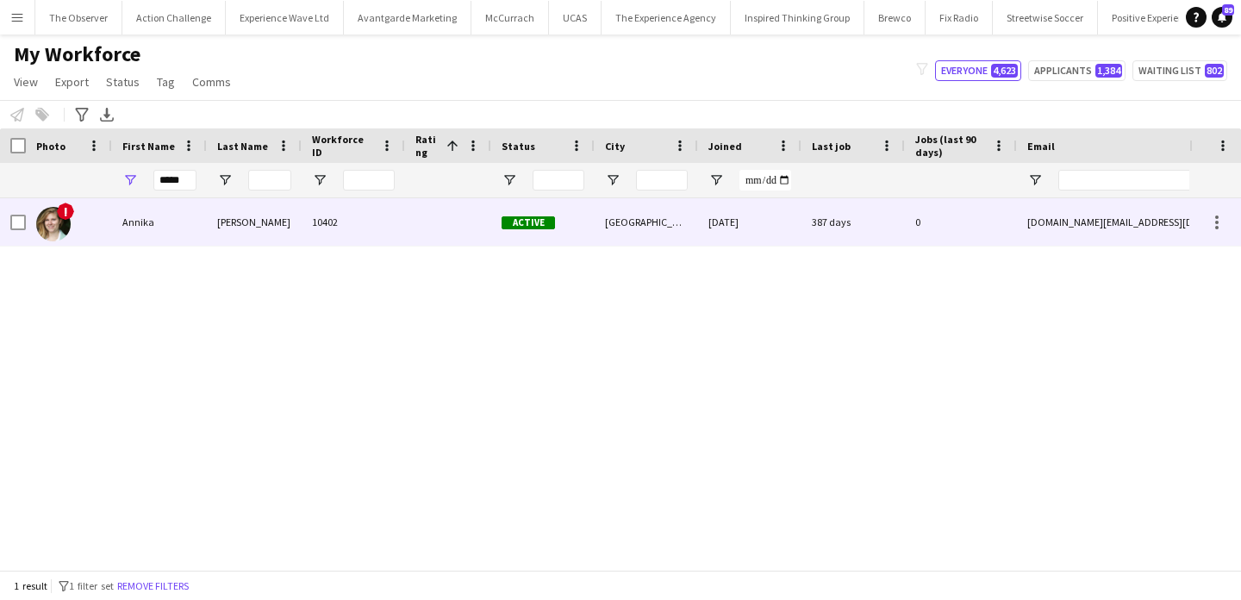
click at [207, 208] on div "Ulrich" at bounding box center [254, 221] width 95 height 47
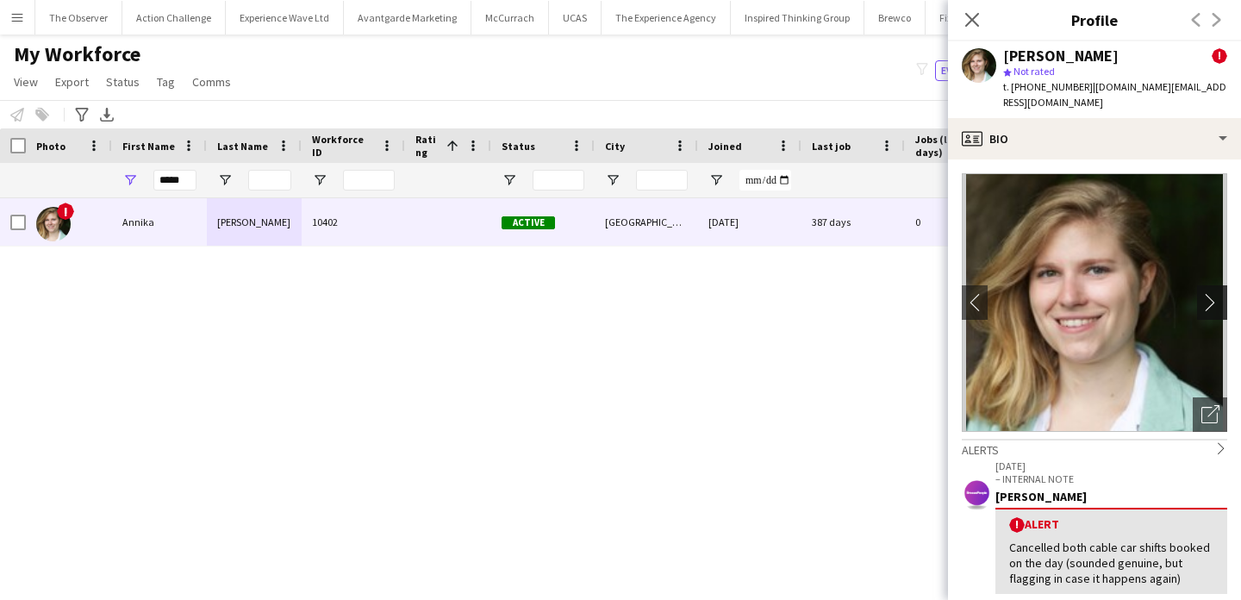
click at [1211, 293] on app-icon "chevron-right" at bounding box center [1215, 302] width 27 height 18
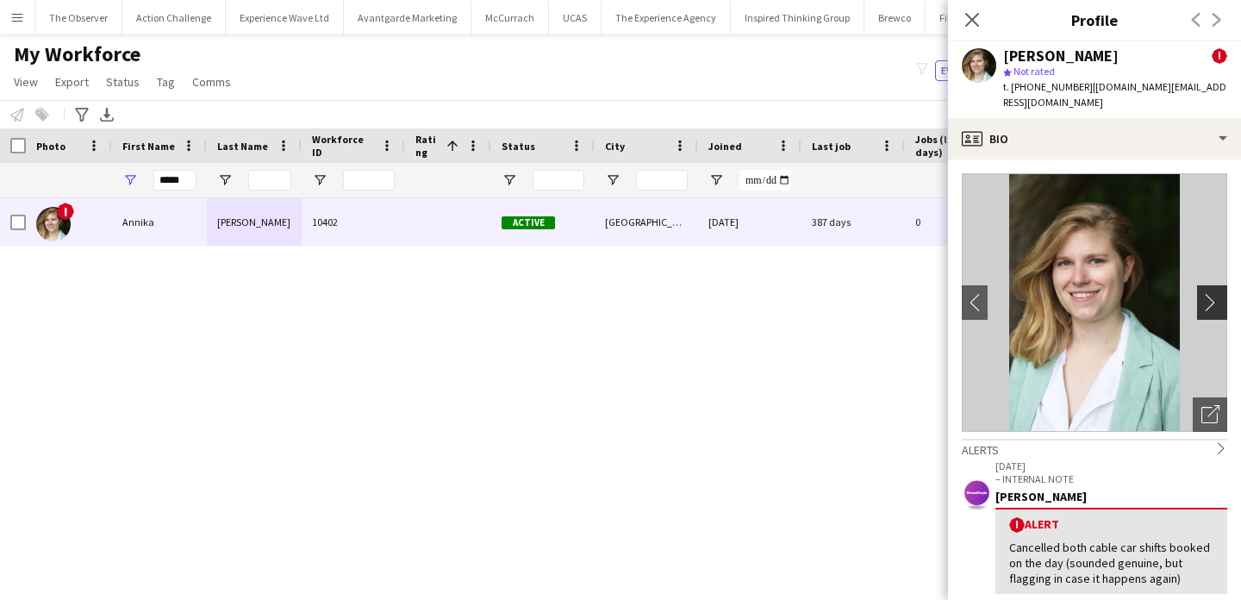
click at [1211, 293] on app-icon "chevron-right" at bounding box center [1215, 302] width 27 height 18
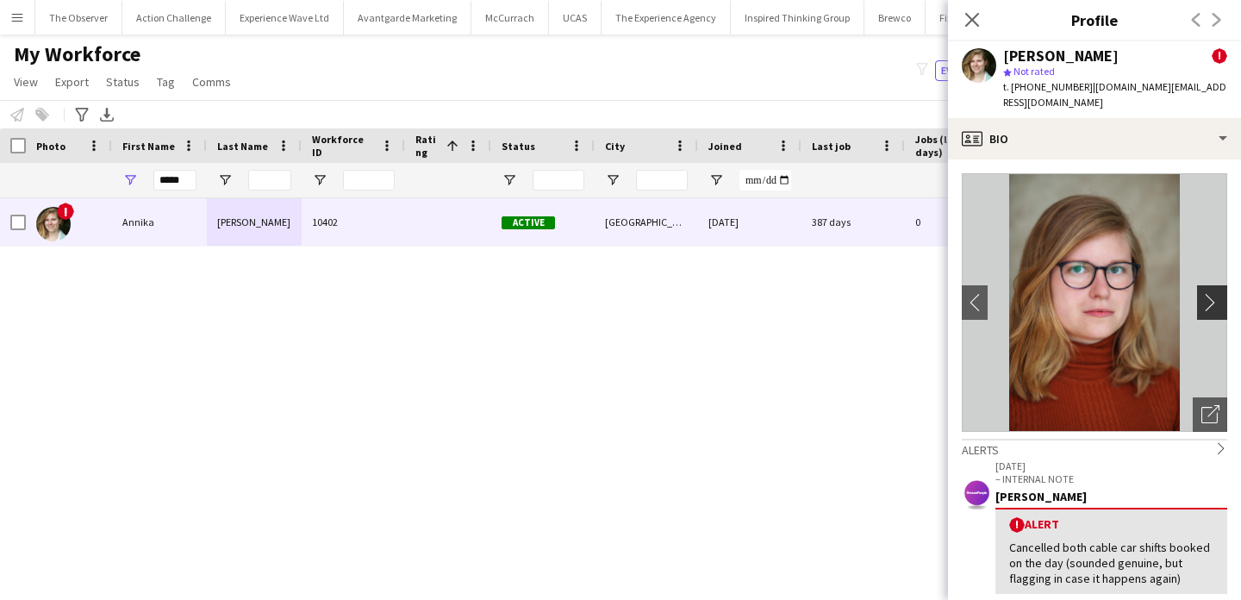
click at [1211, 293] on app-icon "chevron-right" at bounding box center [1215, 302] width 27 height 18
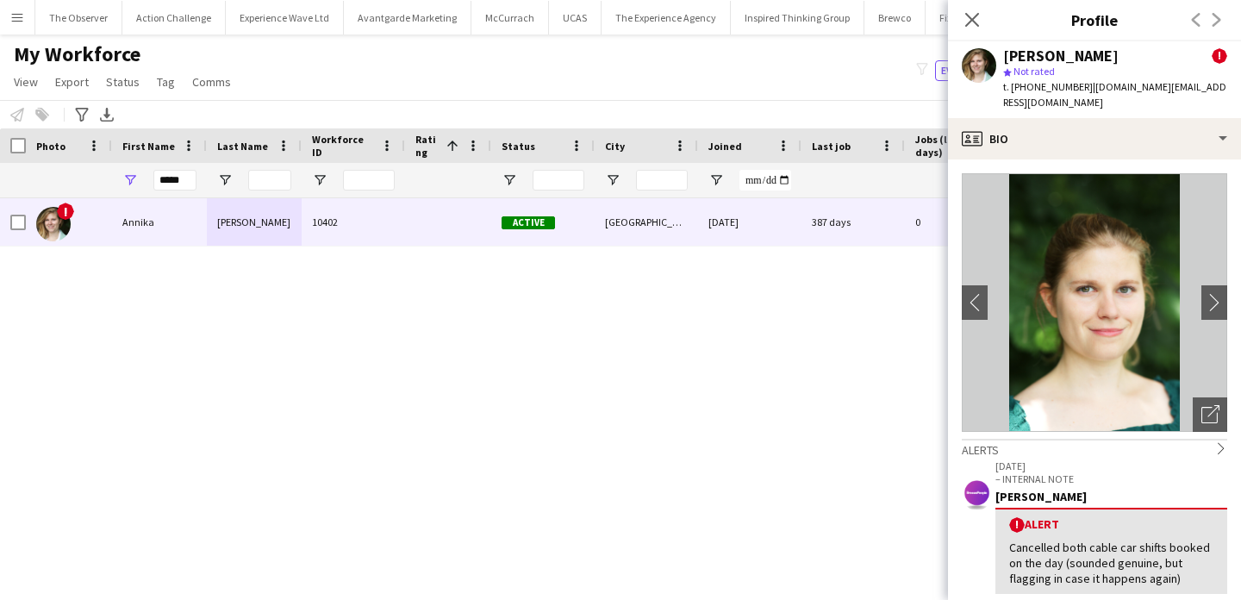
click at [12, 18] on app-icon "Menu" at bounding box center [17, 17] width 14 height 14
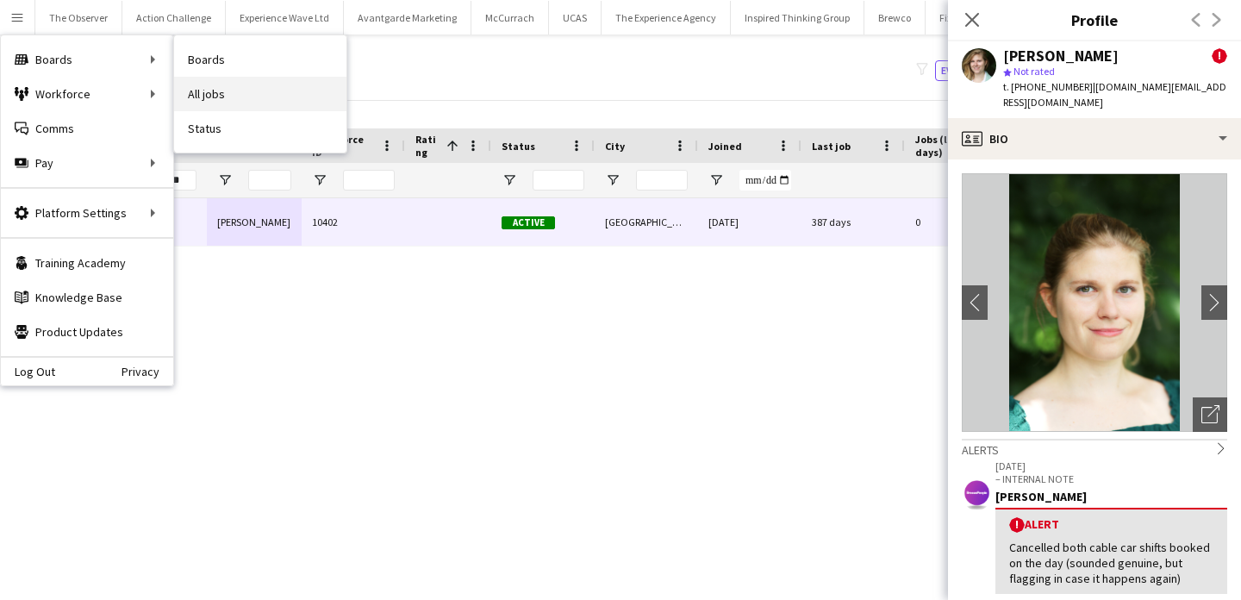
click at [253, 98] on link "All jobs" at bounding box center [260, 94] width 172 height 34
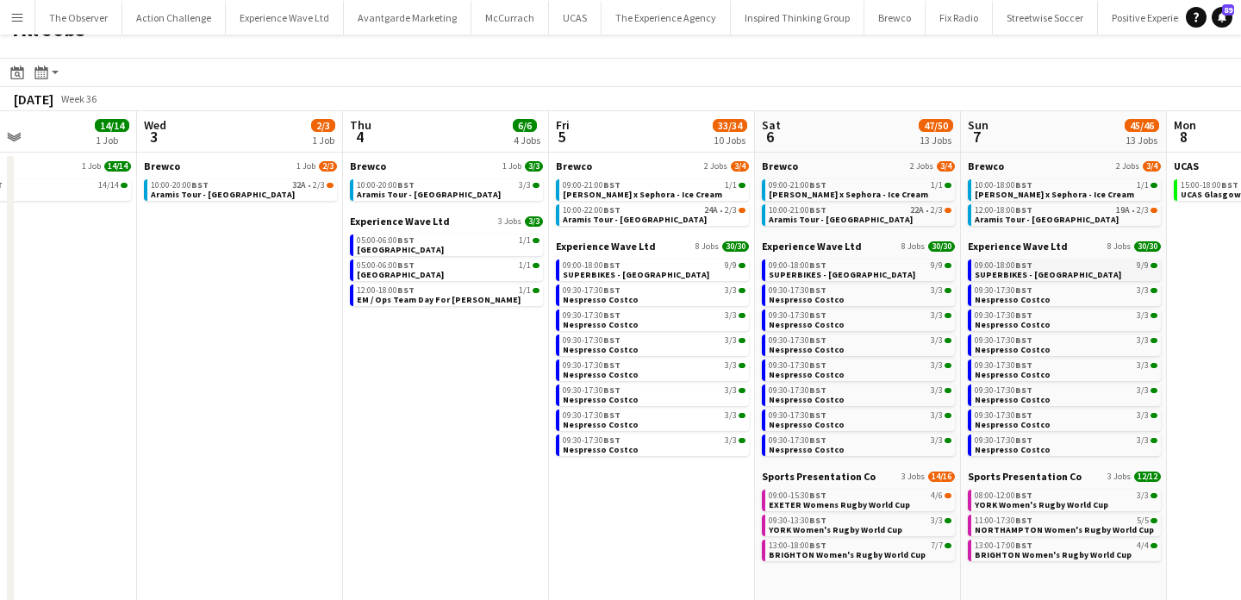
scroll to position [0, 480]
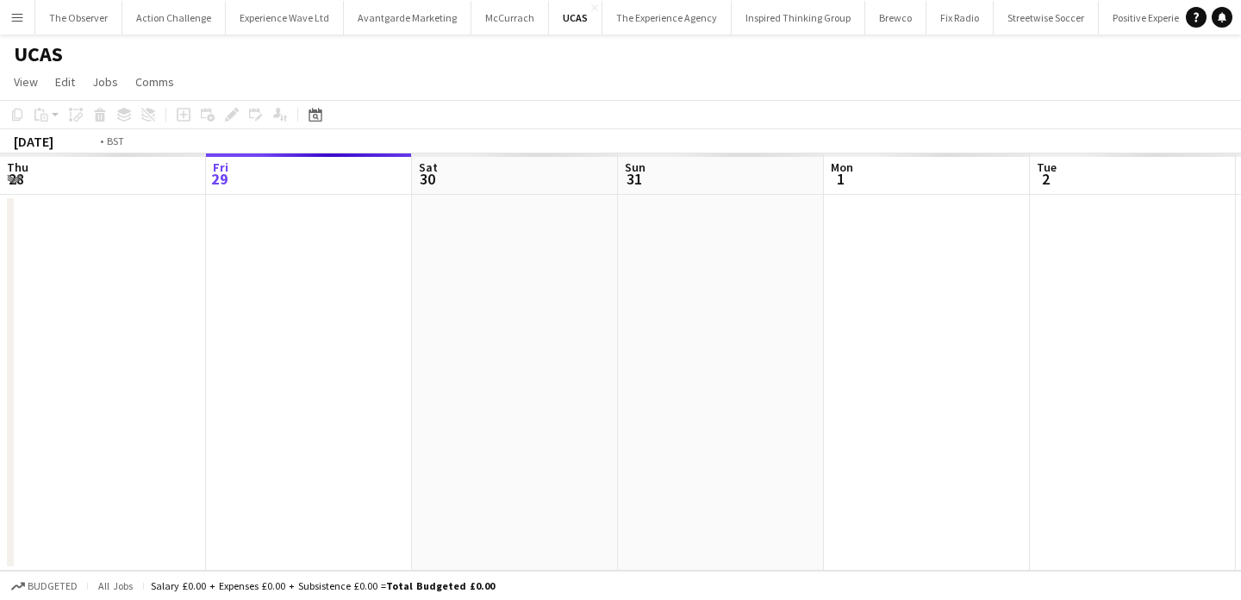
scroll to position [0, 593]
